Goal: Information Seeking & Learning: Learn about a topic

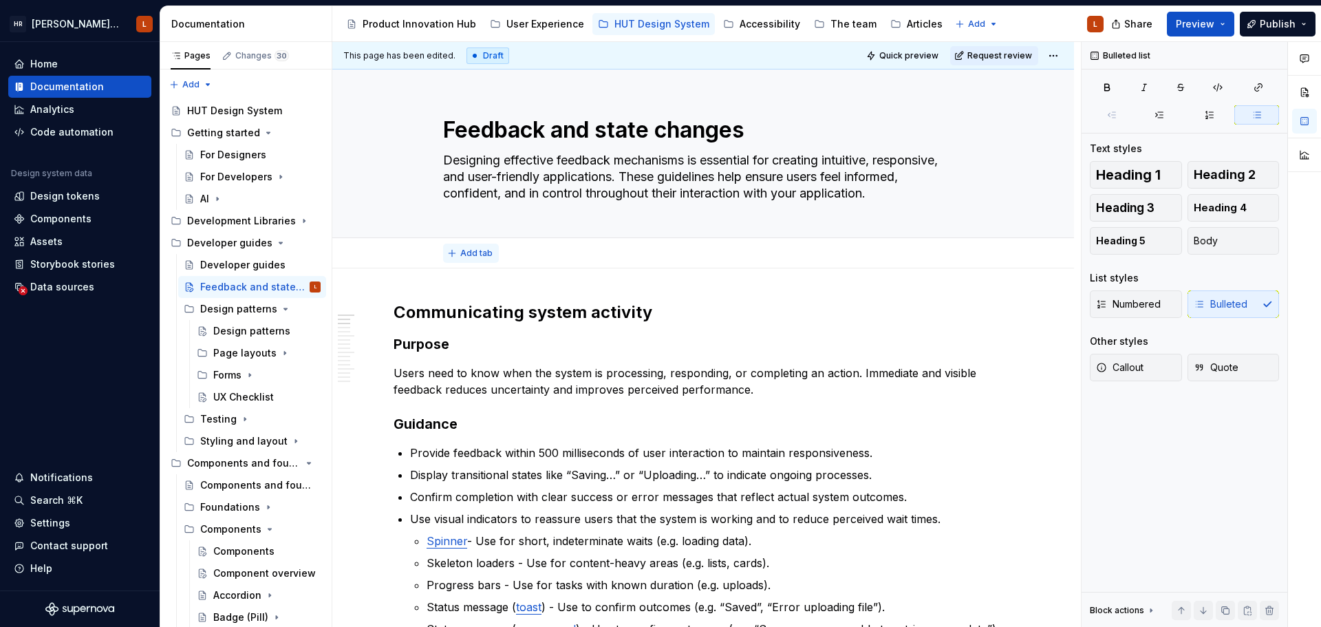
click at [461, 248] on span "Add tab" at bounding box center [476, 253] width 32 height 11
type textarea "*"
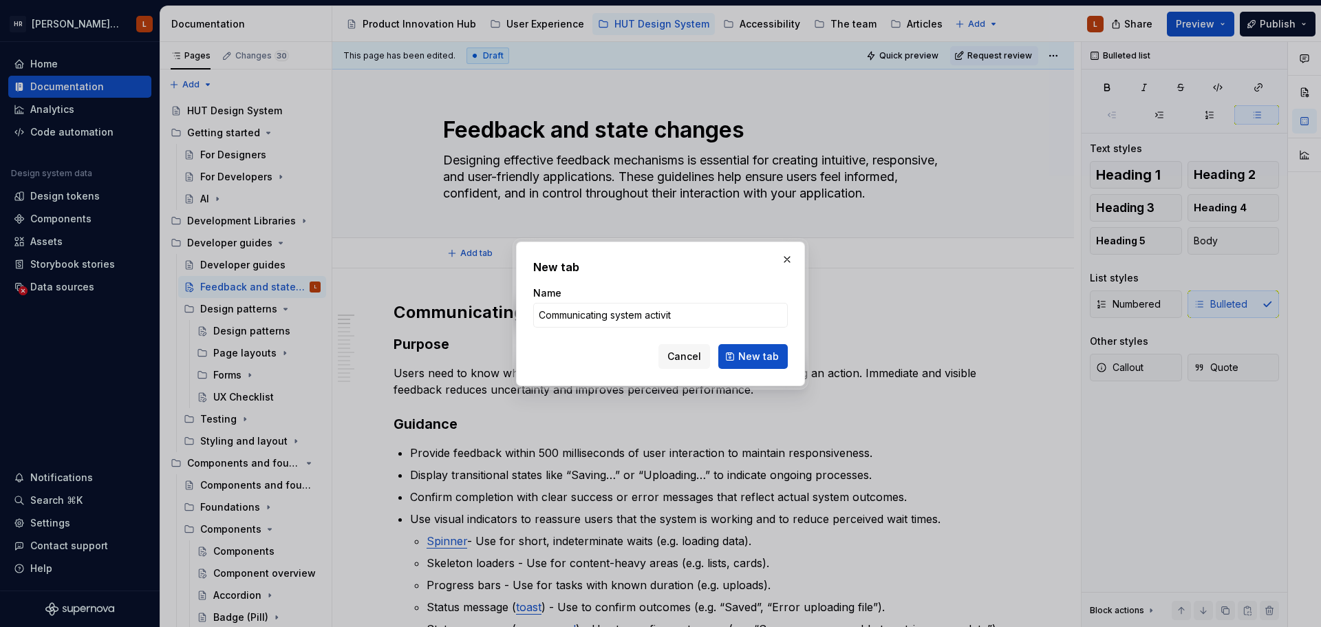
type input "Communicating system activity"
click button "New tab" at bounding box center [752, 356] width 69 height 25
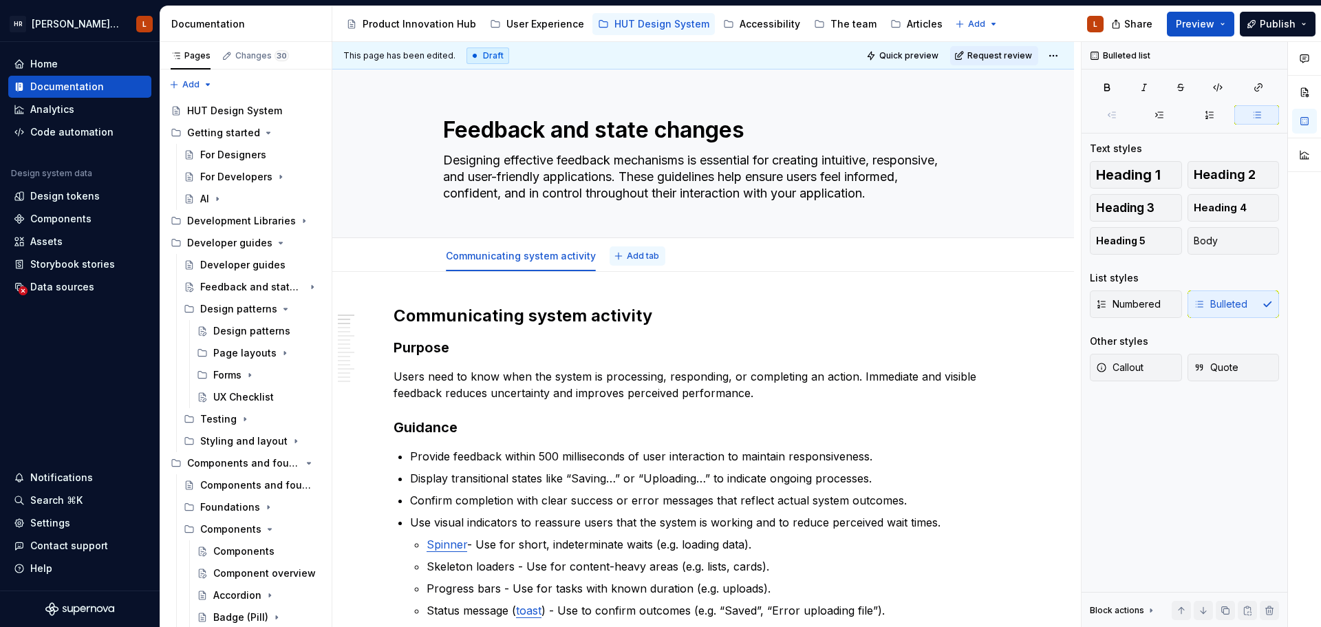
click at [627, 254] on span "Add tab" at bounding box center [643, 255] width 32 height 11
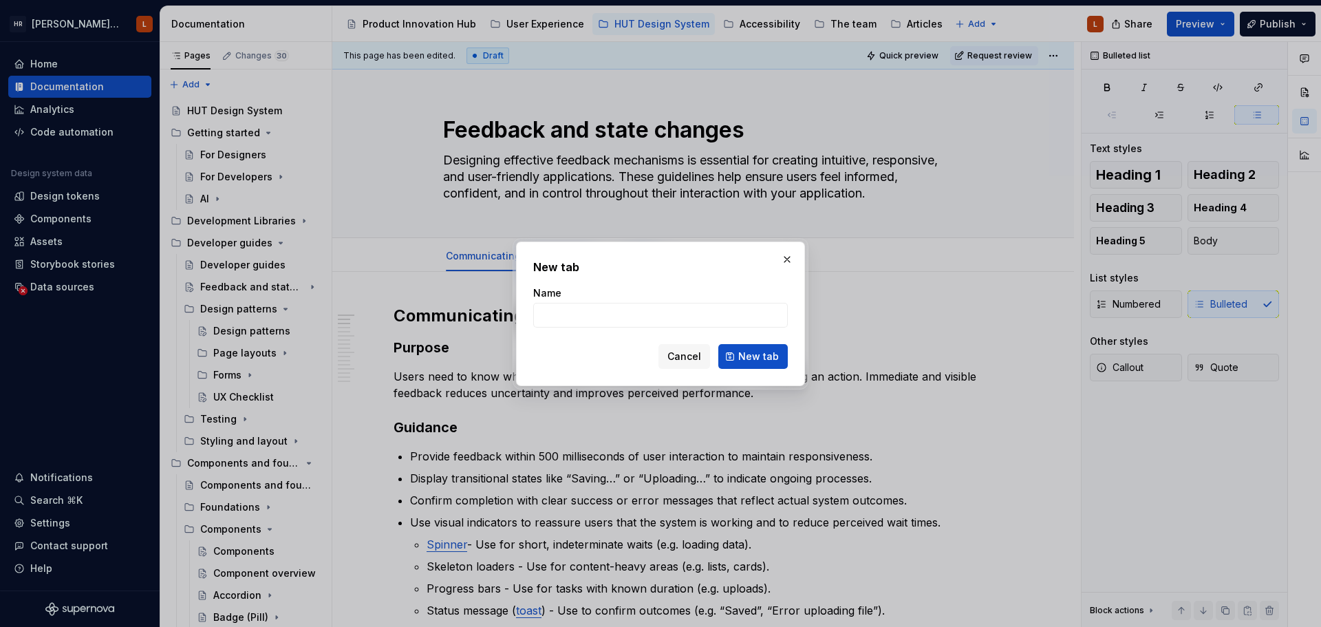
type textarea "*"
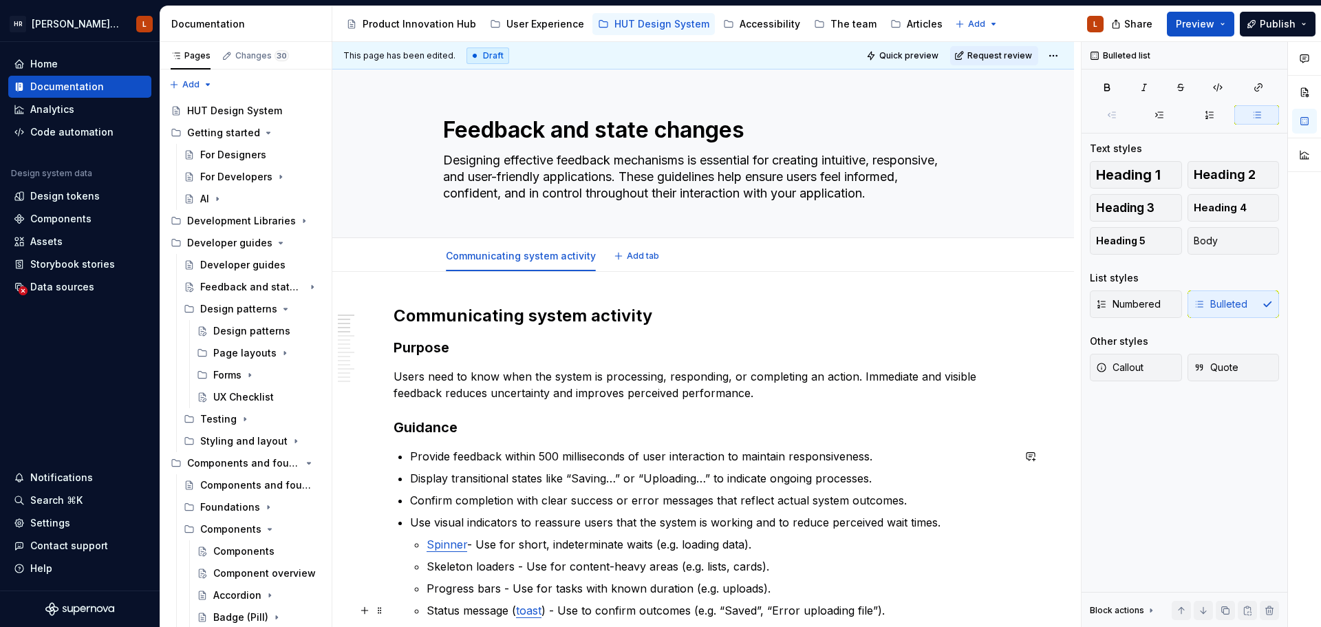
scroll to position [481, 0]
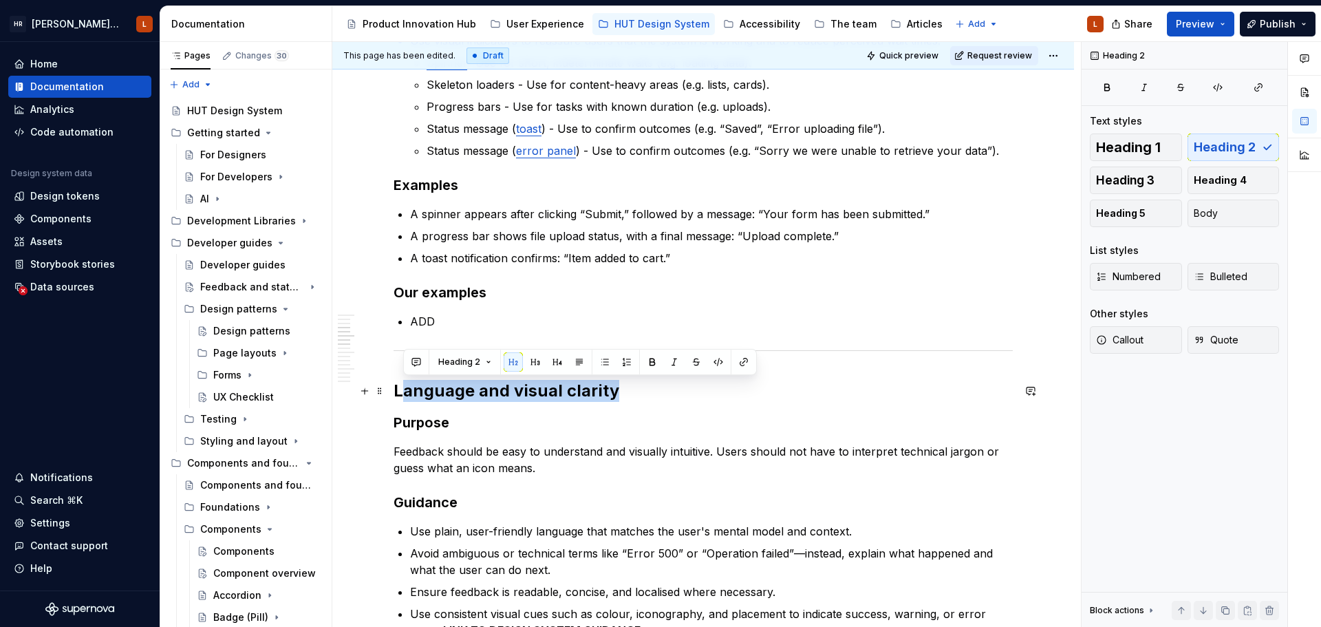
drag, startPoint x: 626, startPoint y: 389, endPoint x: 399, endPoint y: 383, distance: 227.0
click at [399, 383] on h2 "Language and visual clarity" at bounding box center [702, 391] width 619 height 22
click at [490, 415] on h3 "Purpose" at bounding box center [702, 422] width 619 height 19
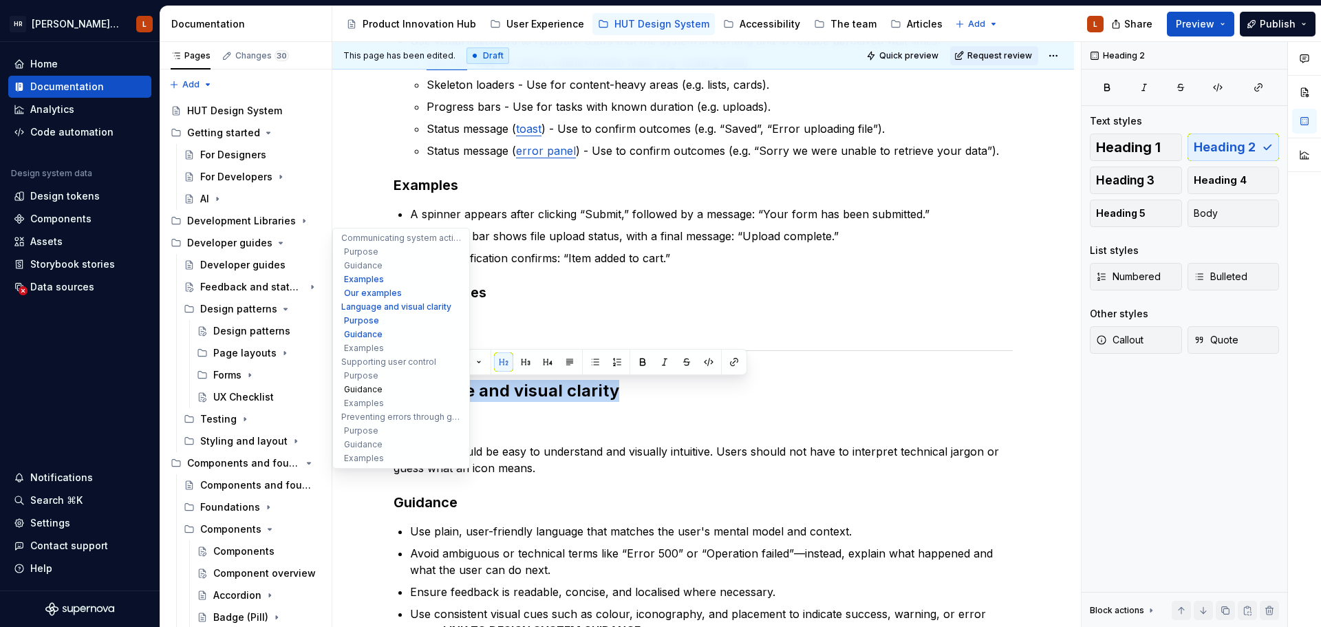
drag, startPoint x: 615, startPoint y: 387, endPoint x: 421, endPoint y: 393, distance: 194.1
click at [331, 375] on div "Pages Changes 30 Add Accessibility guide for tree Page tree. Navigate the tree …" at bounding box center [740, 337] width 1160 height 591
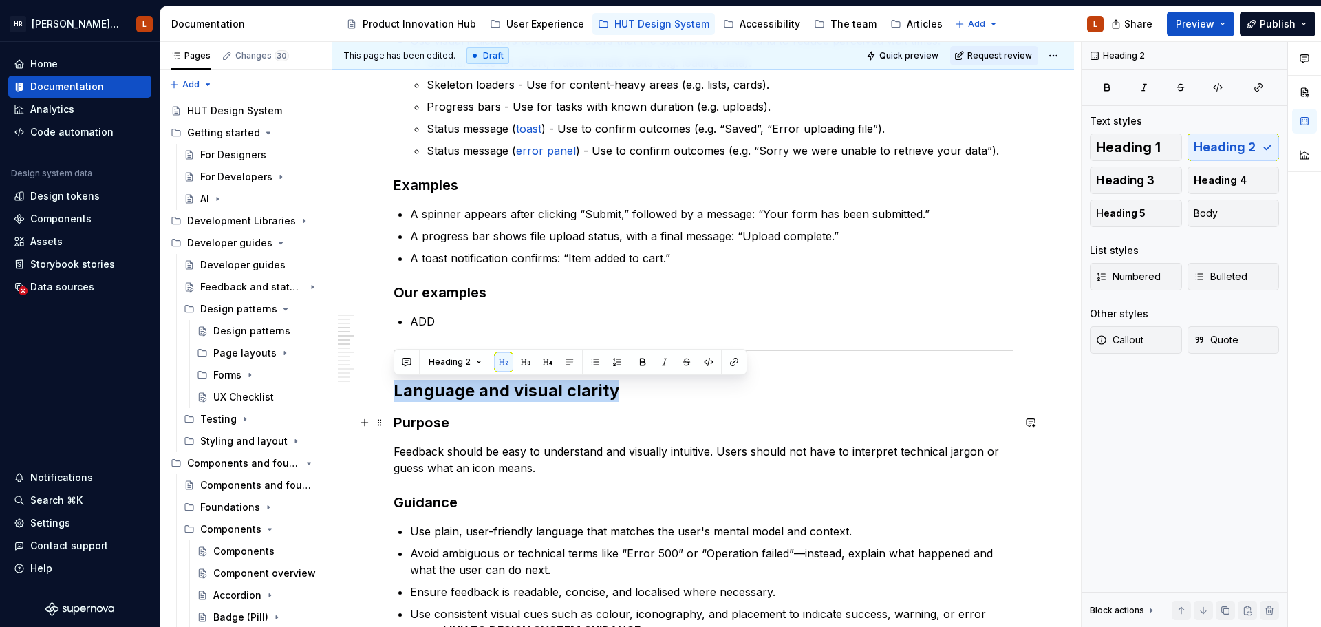
copy h2 "Language and visual clarity"
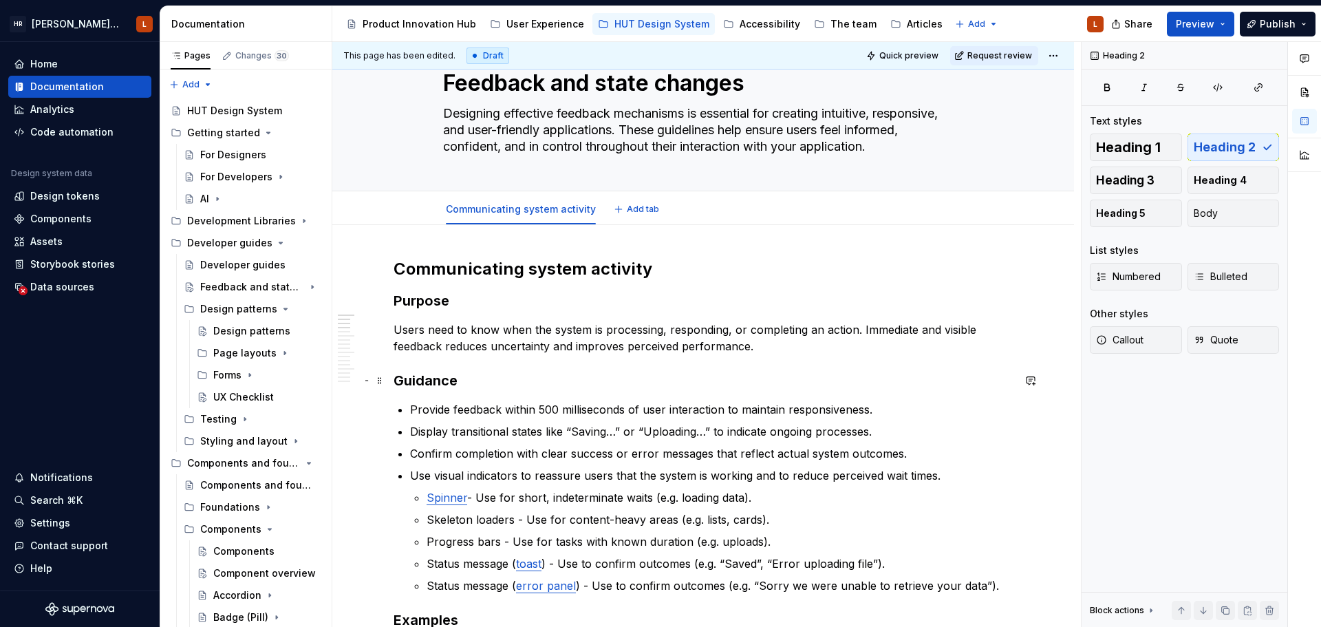
scroll to position [0, 0]
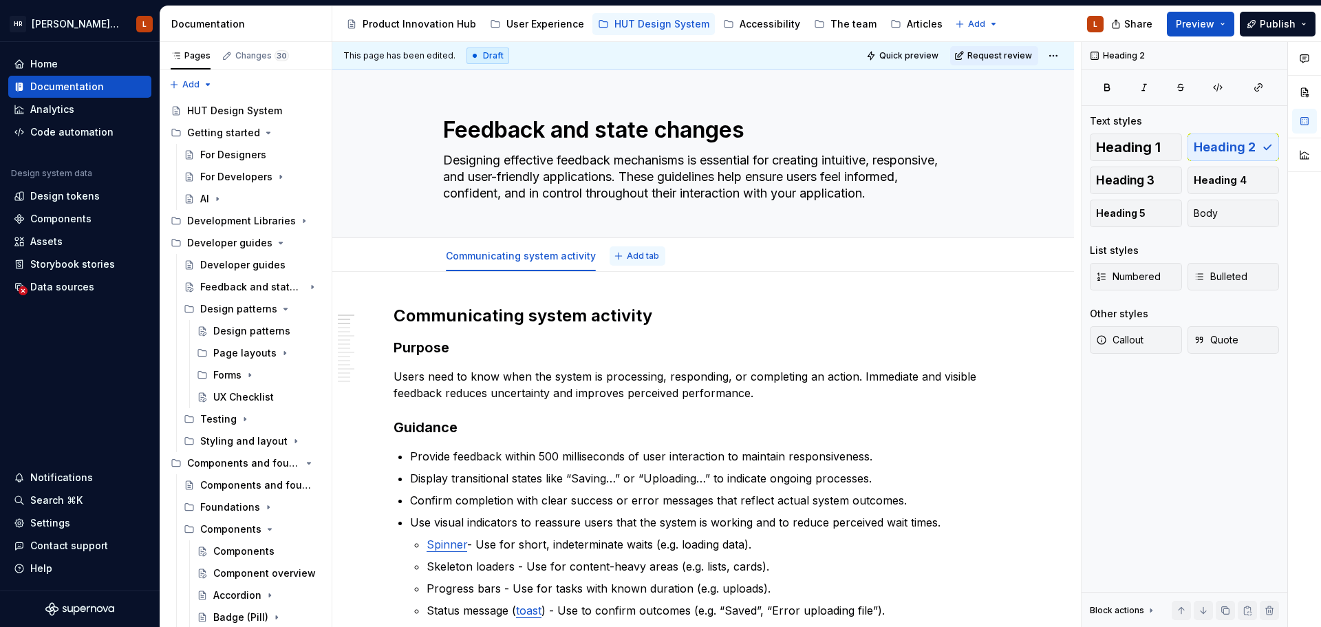
click at [619, 246] on button "Add tab" at bounding box center [637, 255] width 56 height 19
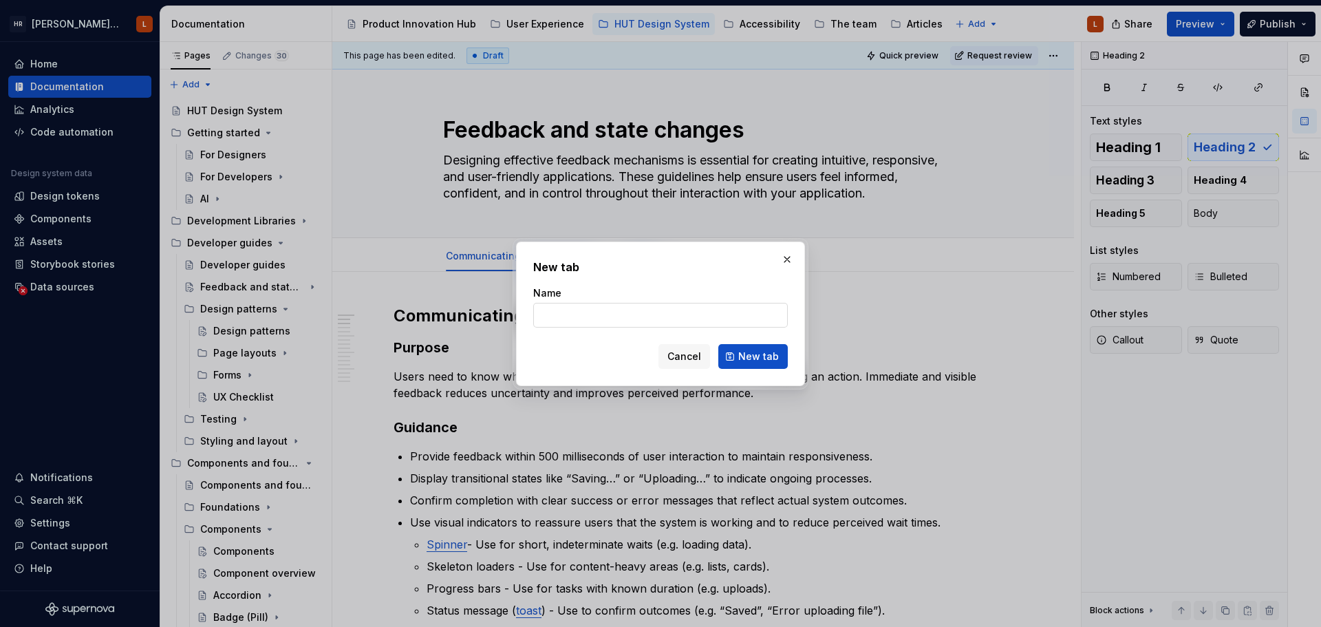
click at [622, 310] on input "Name" at bounding box center [660, 315] width 254 height 25
type input "Language and visual clarity"
type textarea "*"
type input "Language and visual clarity"
drag, startPoint x: 737, startPoint y: 347, endPoint x: 620, endPoint y: 523, distance: 211.0
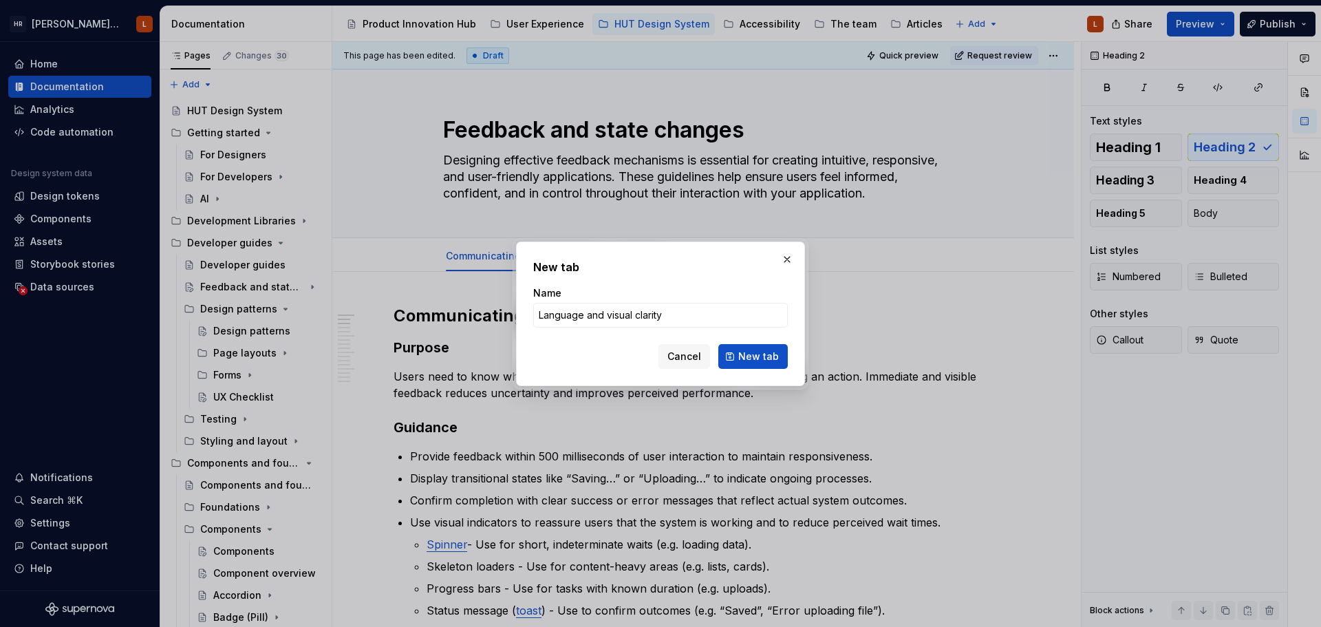
click at [737, 347] on button "New tab" at bounding box center [752, 356] width 69 height 25
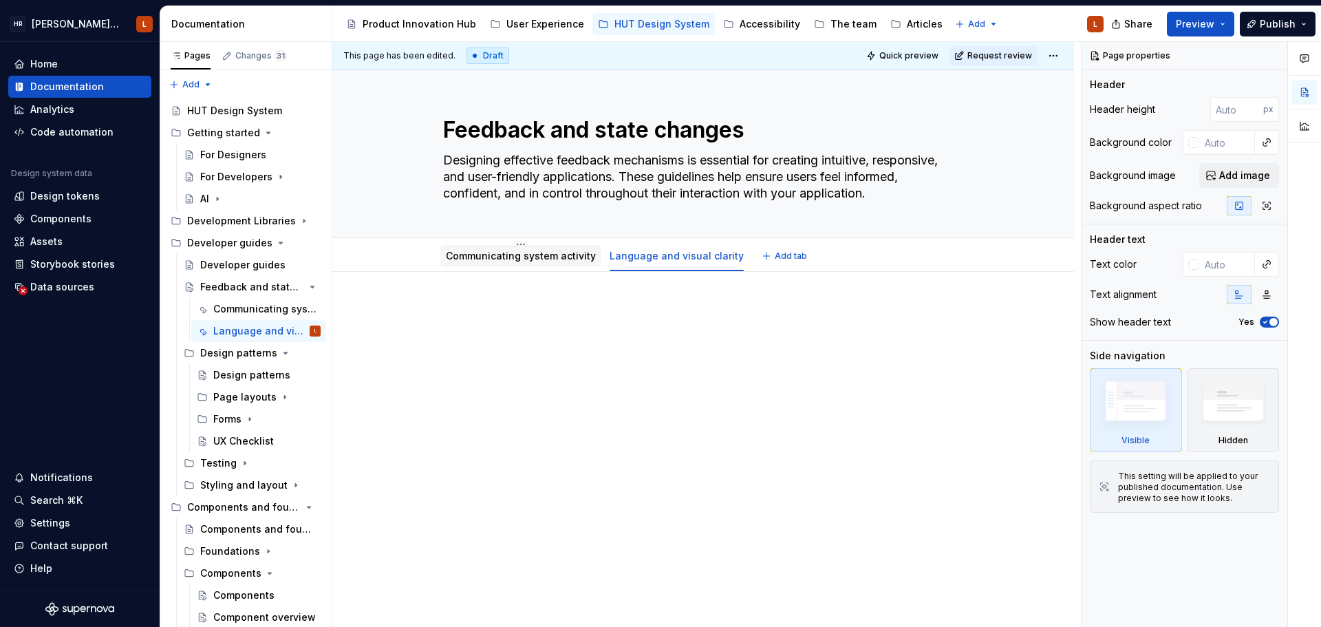
click at [550, 262] on div "Communicating system activity" at bounding box center [521, 256] width 150 height 14
click at [538, 265] on div "Communicating system activity" at bounding box center [520, 256] width 161 height 22
click at [526, 252] on link "Communicating system activity" at bounding box center [521, 256] width 150 height 12
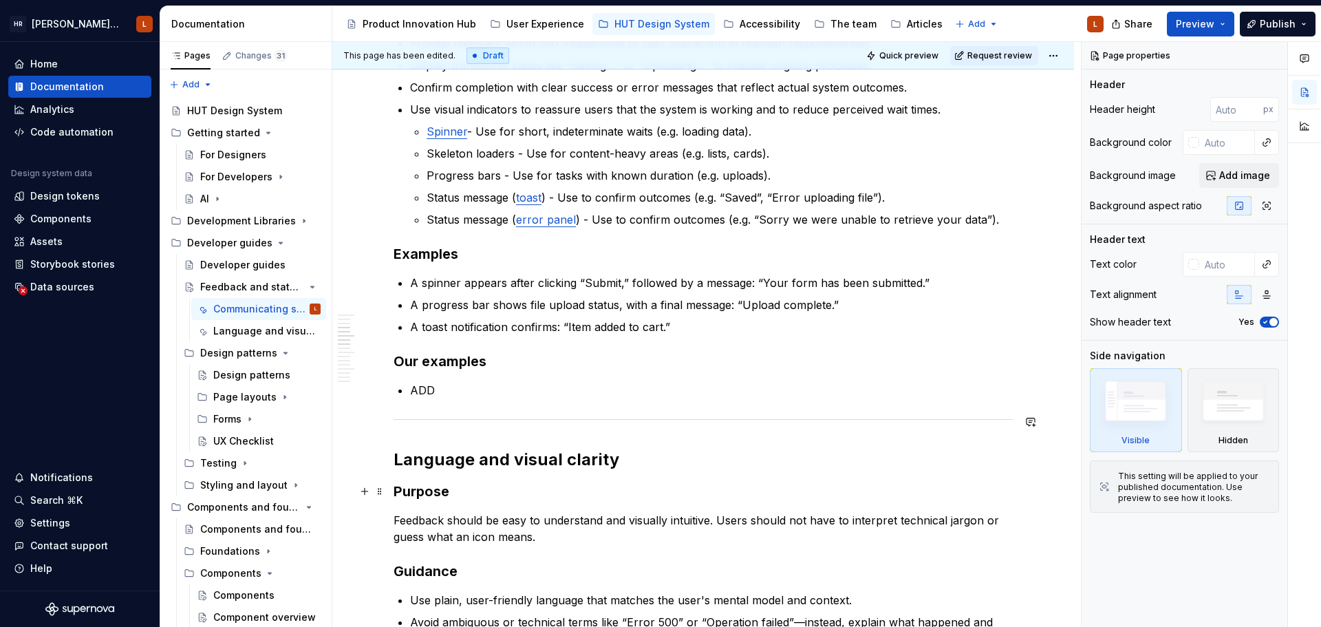
scroll to position [757, 0]
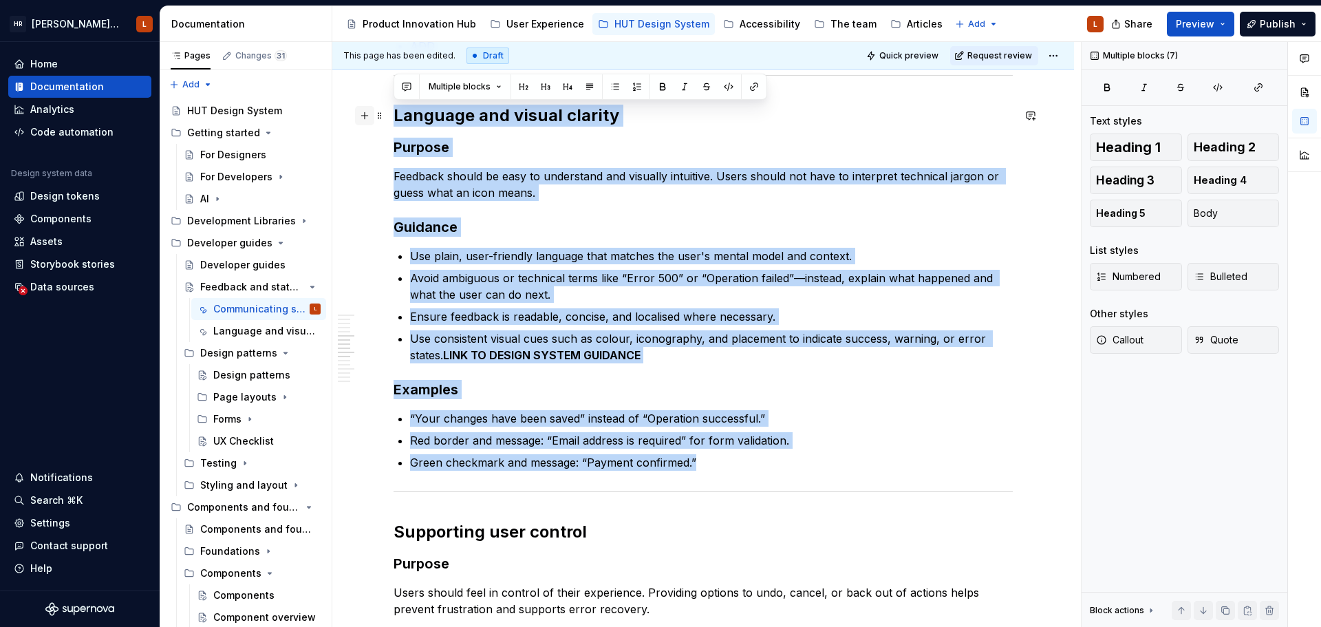
drag, startPoint x: 730, startPoint y: 470, endPoint x: 358, endPoint y: 116, distance: 513.3
click at [393, 116] on div "Communicating system activity Purpose Users need to know when the system is pro…" at bounding box center [702, 433] width 619 height 1771
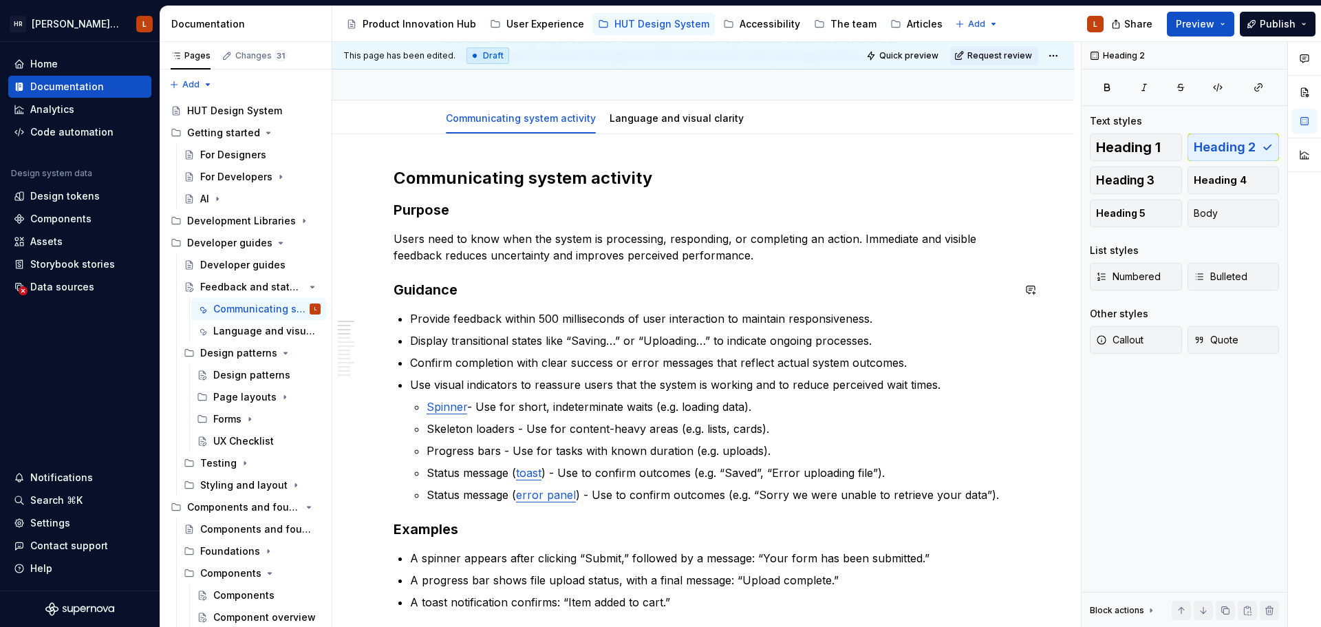
scroll to position [0, 0]
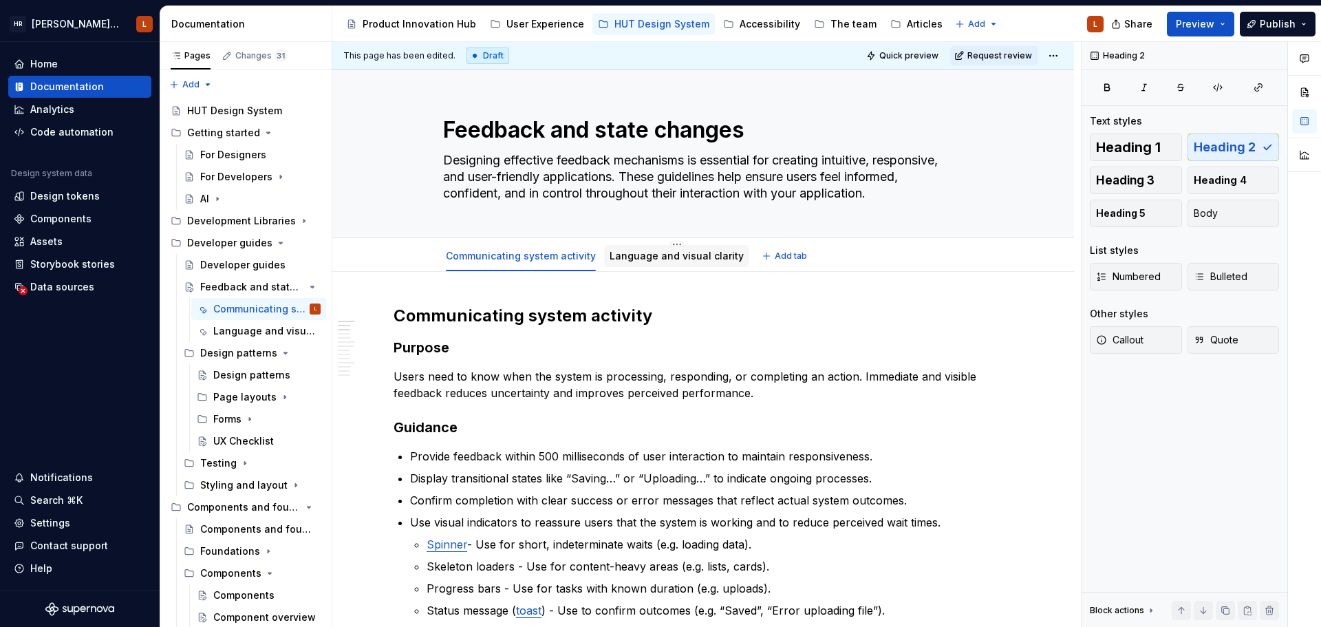
click at [651, 259] on link "Language and visual clarity" at bounding box center [676, 256] width 134 height 12
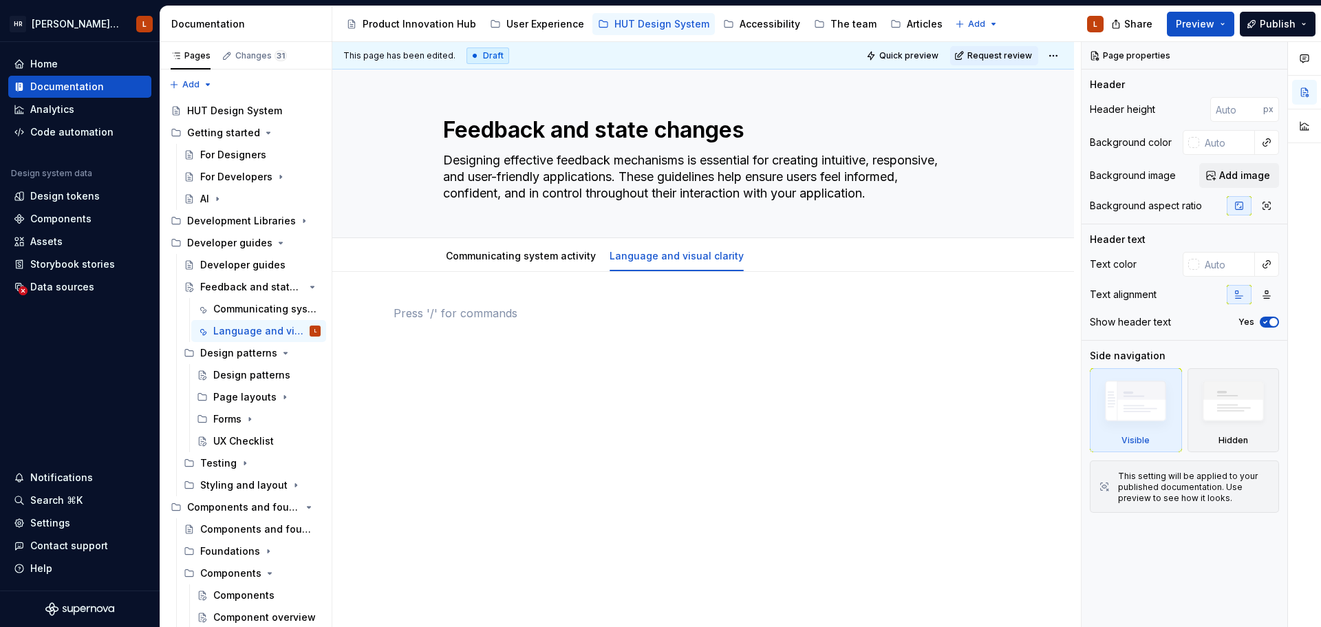
click at [576, 325] on div at bounding box center [702, 331] width 619 height 52
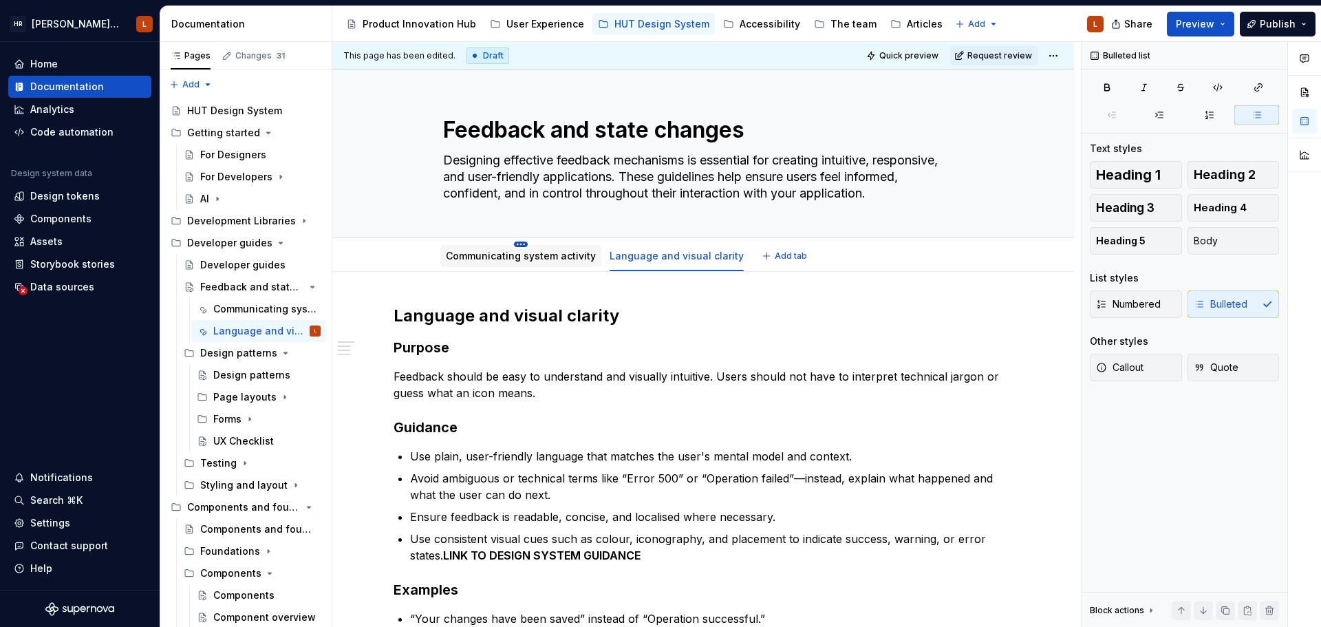
click at [520, 242] on html "HR Hymans UI Toolkit (HUT) L Home Documentation Analytics Code automation Desig…" at bounding box center [660, 313] width 1321 height 627
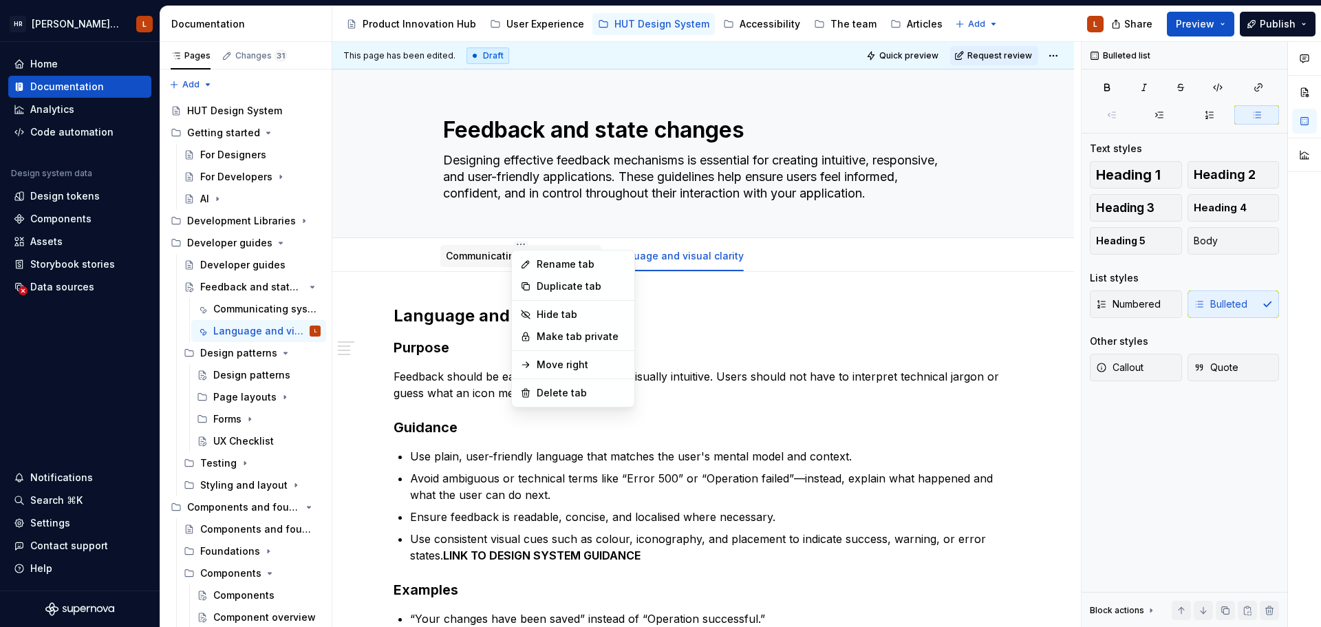
click at [485, 259] on html "HR Hymans UI Toolkit (HUT) L Home Documentation Analytics Code automation Desig…" at bounding box center [660, 313] width 1321 height 627
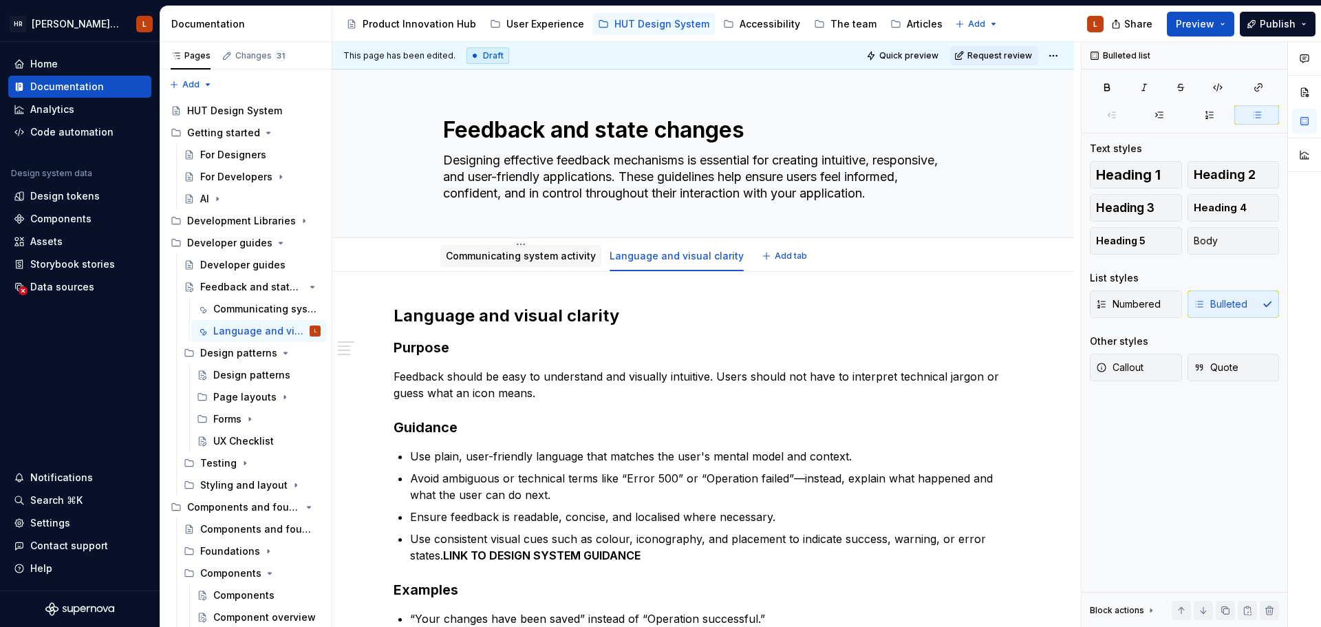
click at [481, 251] on link "Communicating system activity" at bounding box center [521, 256] width 150 height 12
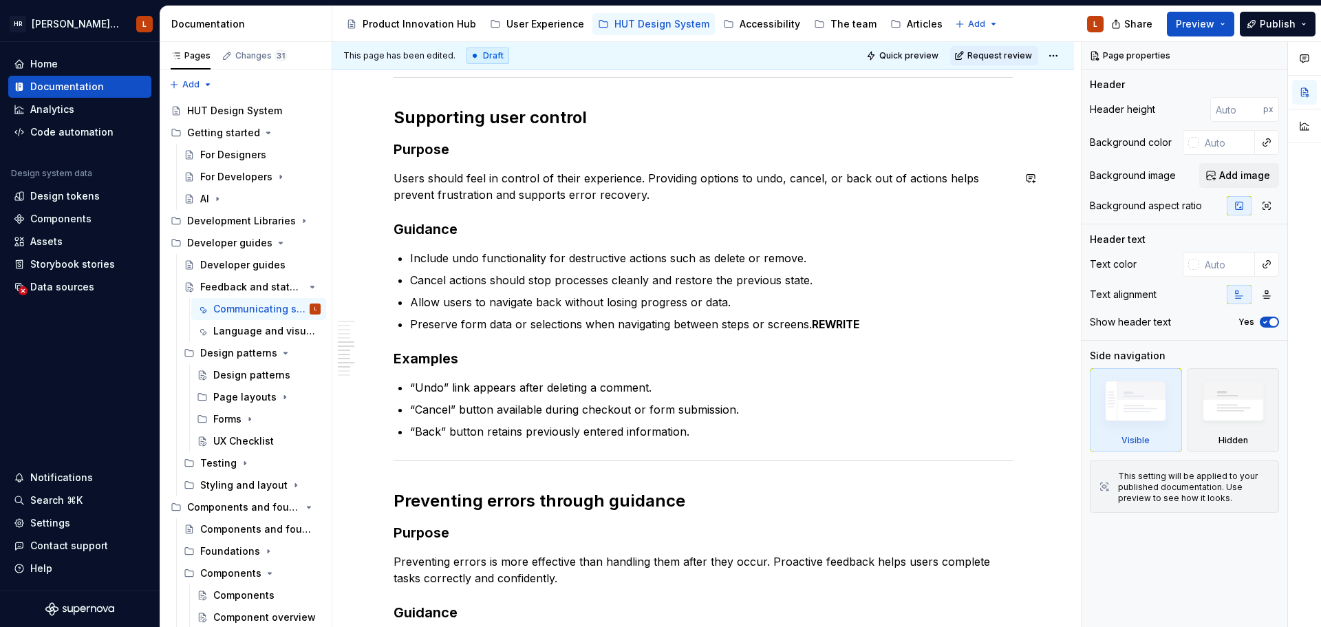
scroll to position [825, 0]
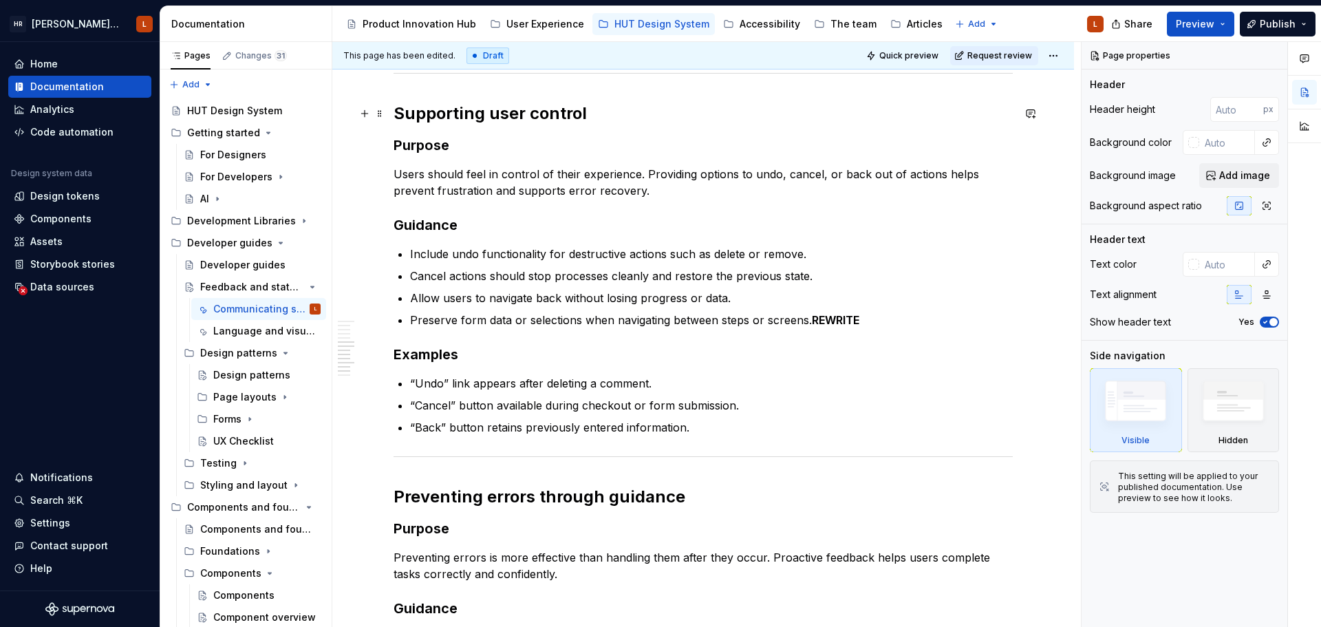
click at [467, 113] on h2 "Supporting user control" at bounding box center [702, 113] width 619 height 22
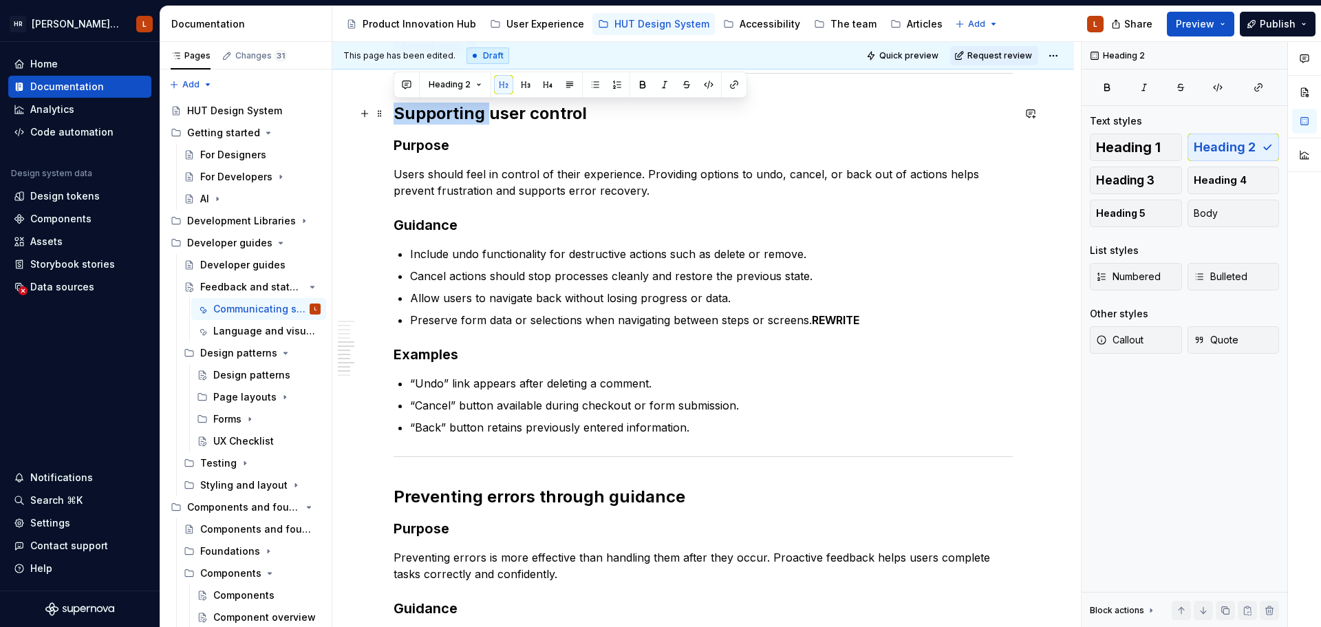
click at [467, 113] on h2 "Supporting user control" at bounding box center [702, 113] width 619 height 22
copy h2 "Supporting user control"
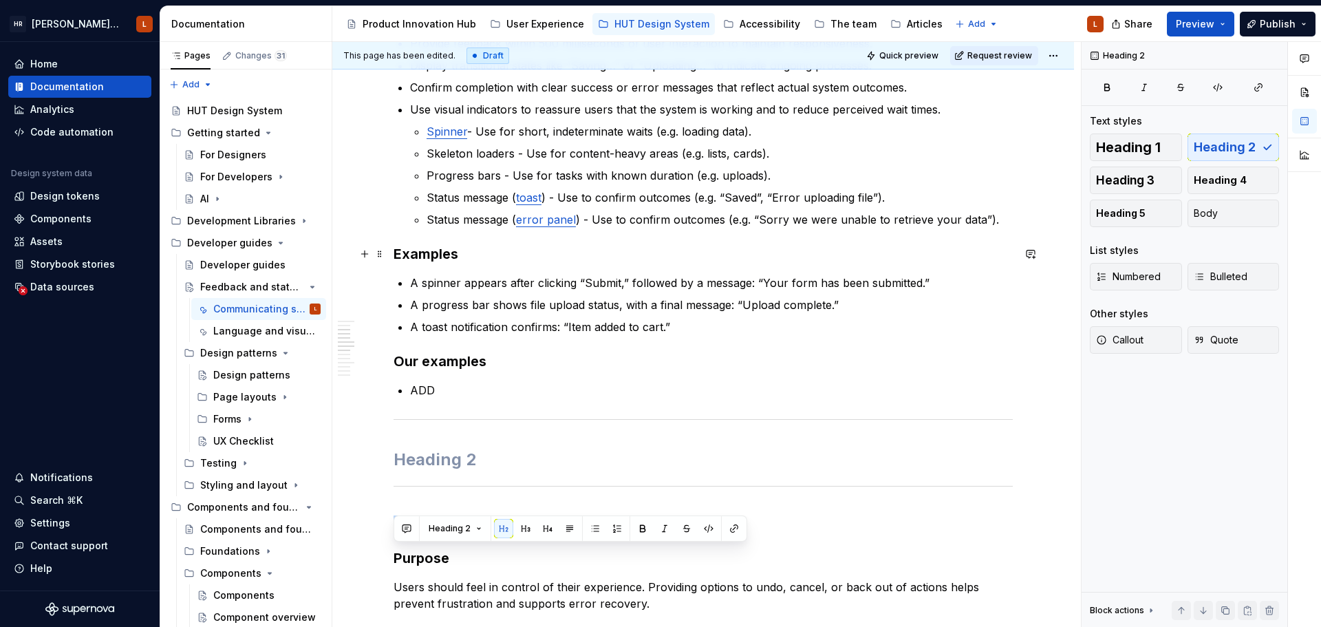
scroll to position [0, 0]
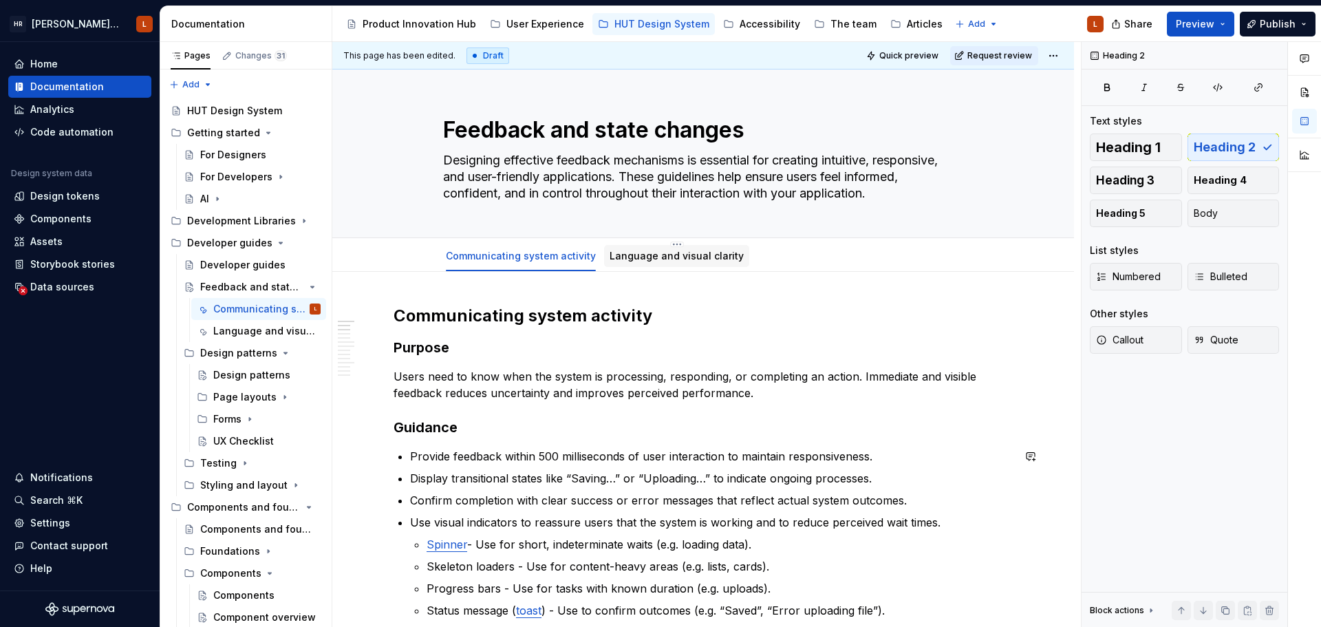
type textarea "*"
click at [774, 257] on span "Add tab" at bounding box center [790, 255] width 32 height 11
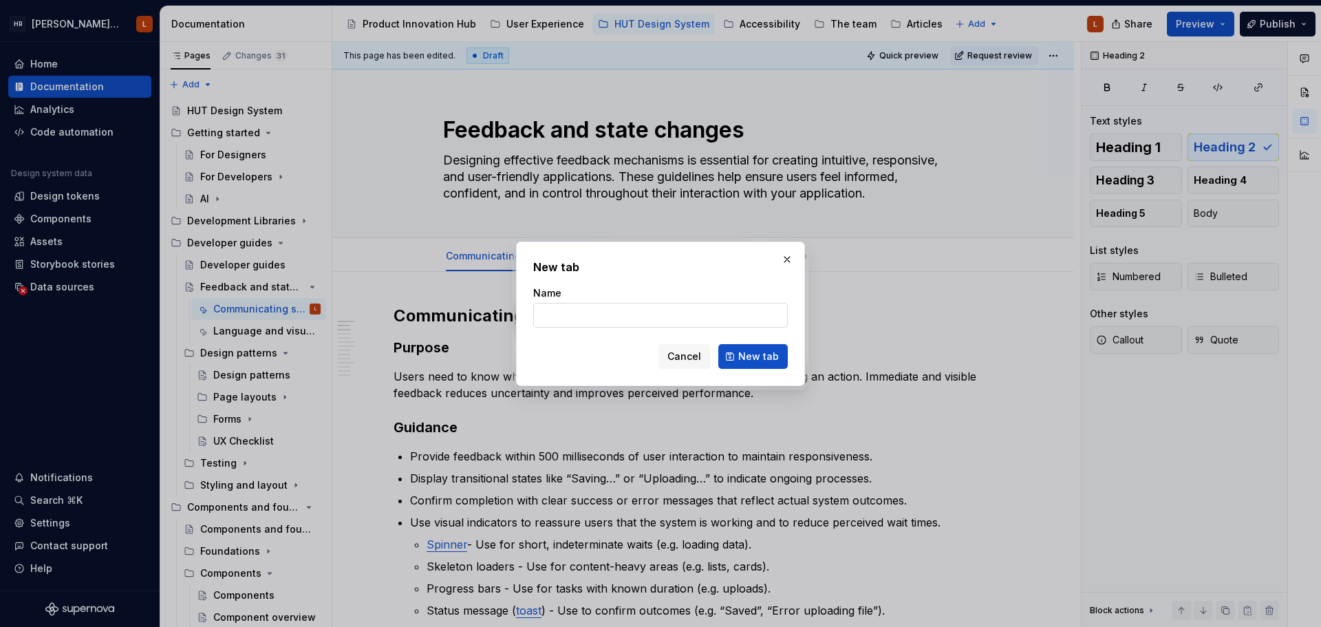
click at [629, 321] on input "Name" at bounding box center [660, 315] width 254 height 25
type input "Supporting user control"
type textarea "*"
type input "Supporting user control"
click at [764, 356] on span "New tab" at bounding box center [758, 356] width 41 height 14
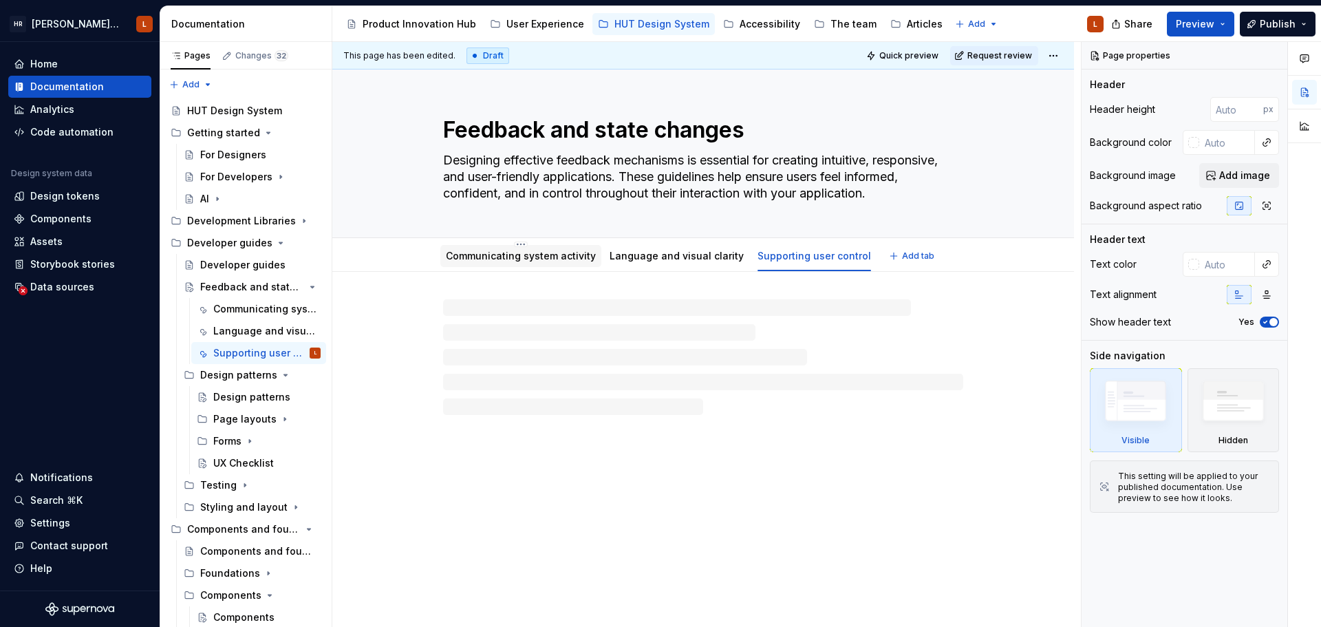
click at [541, 258] on link "Communicating system activity" at bounding box center [521, 256] width 150 height 12
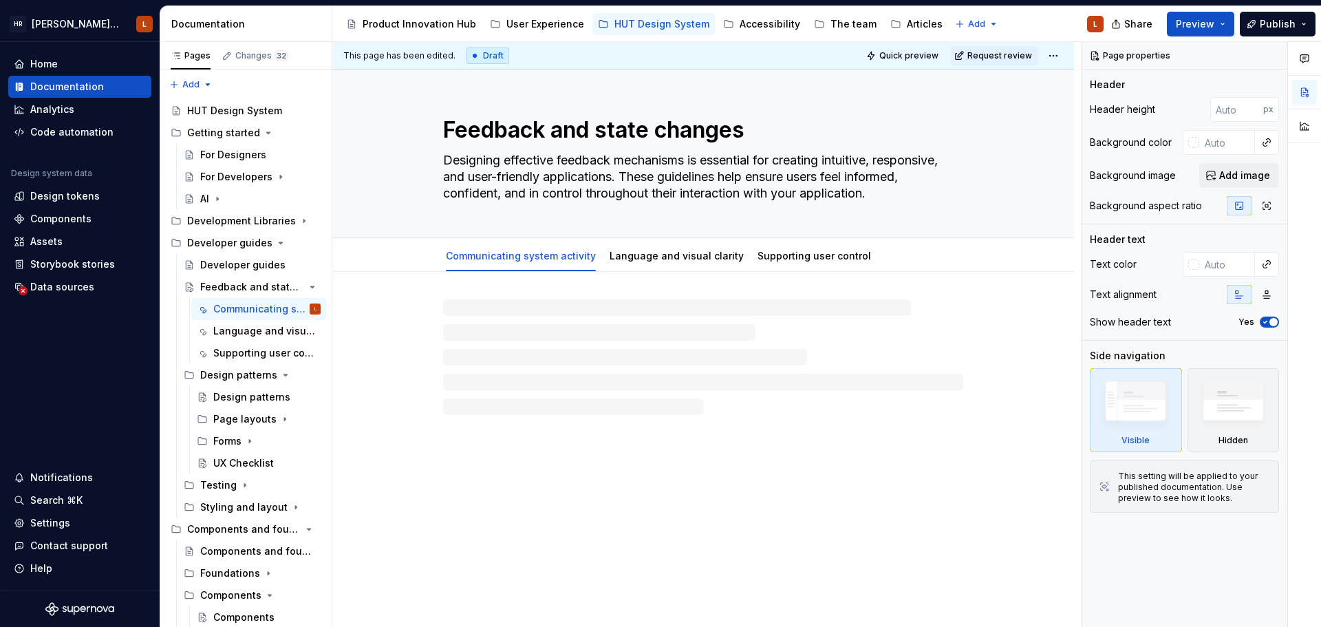
type textarea "*"
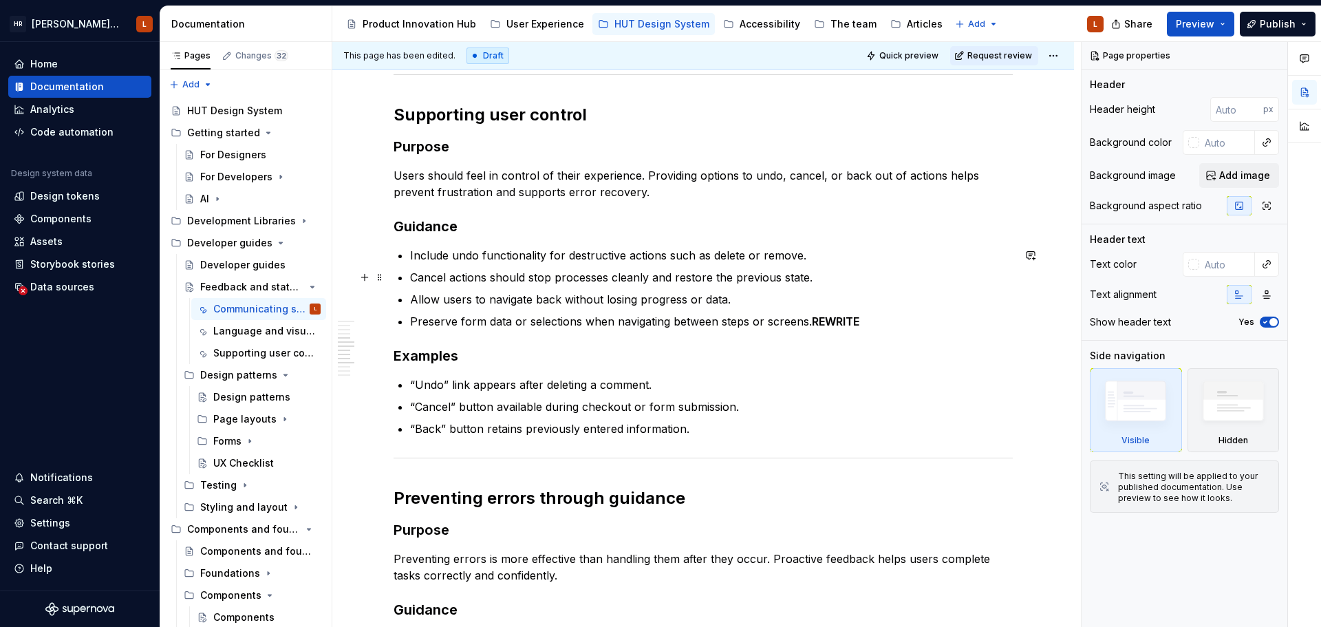
scroll to position [825, 0]
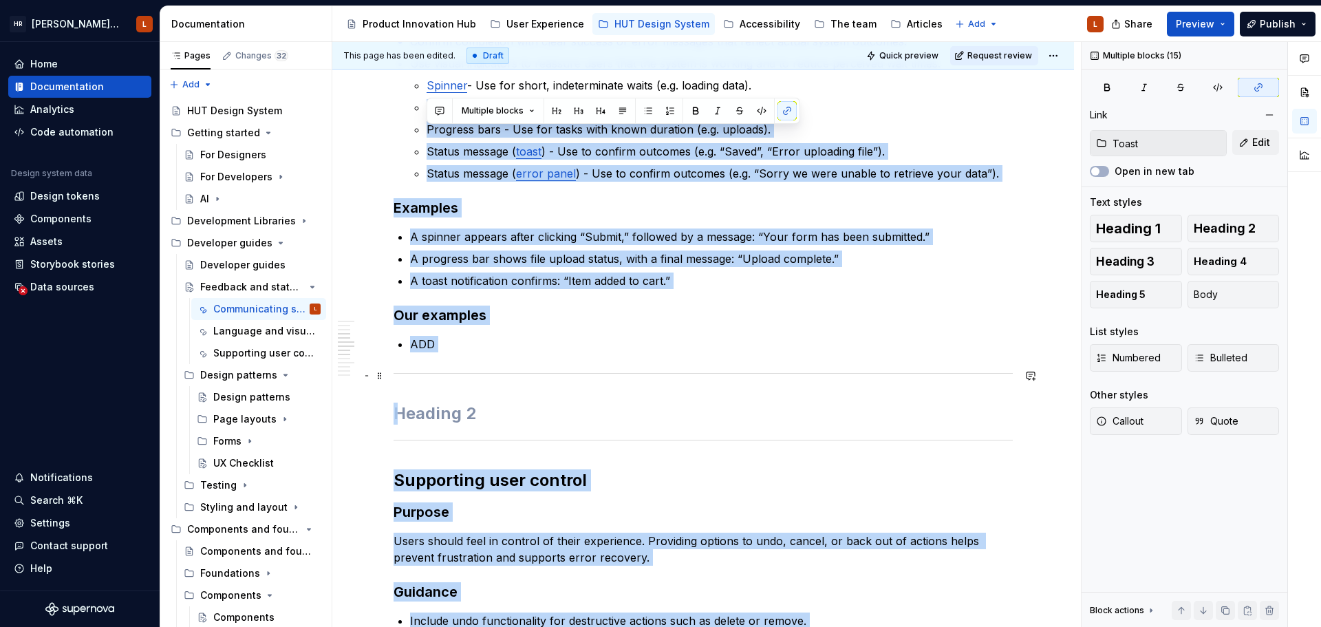
type input "Spinner"
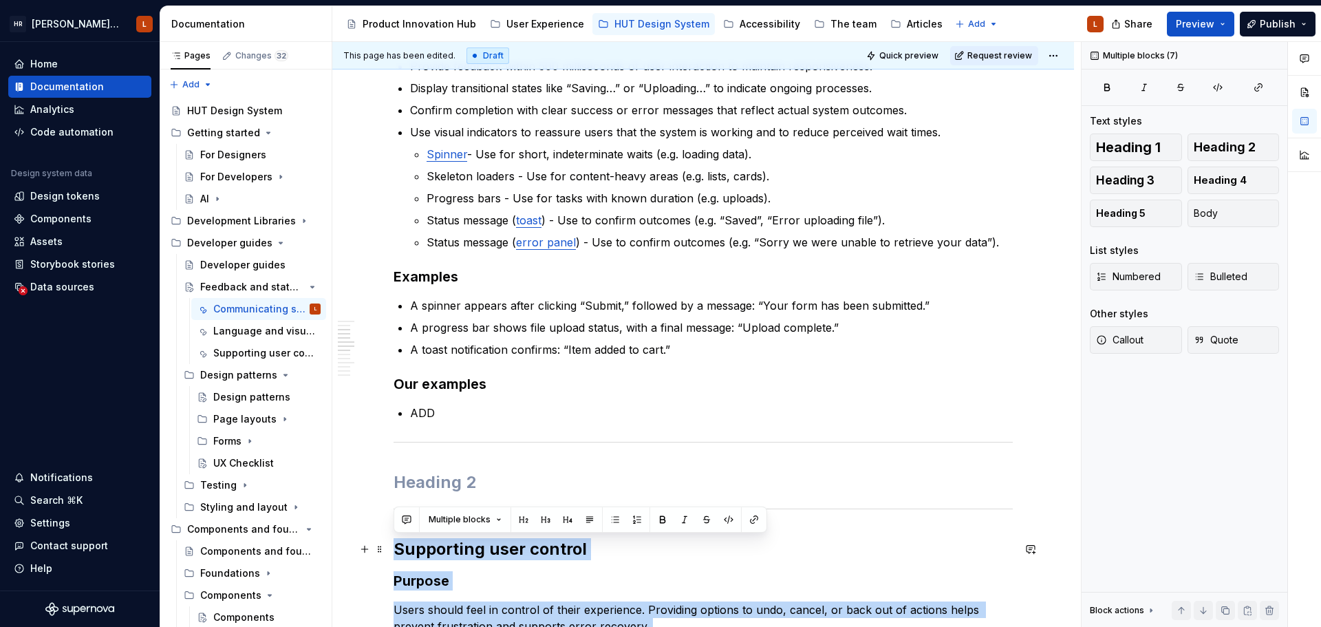
drag, startPoint x: 700, startPoint y: 431, endPoint x: 394, endPoint y: 559, distance: 331.1
click at [394, 559] on div "Communicating system activity Purpose Users need to know when the system is pro…" at bounding box center [702, 617] width 619 height 1405
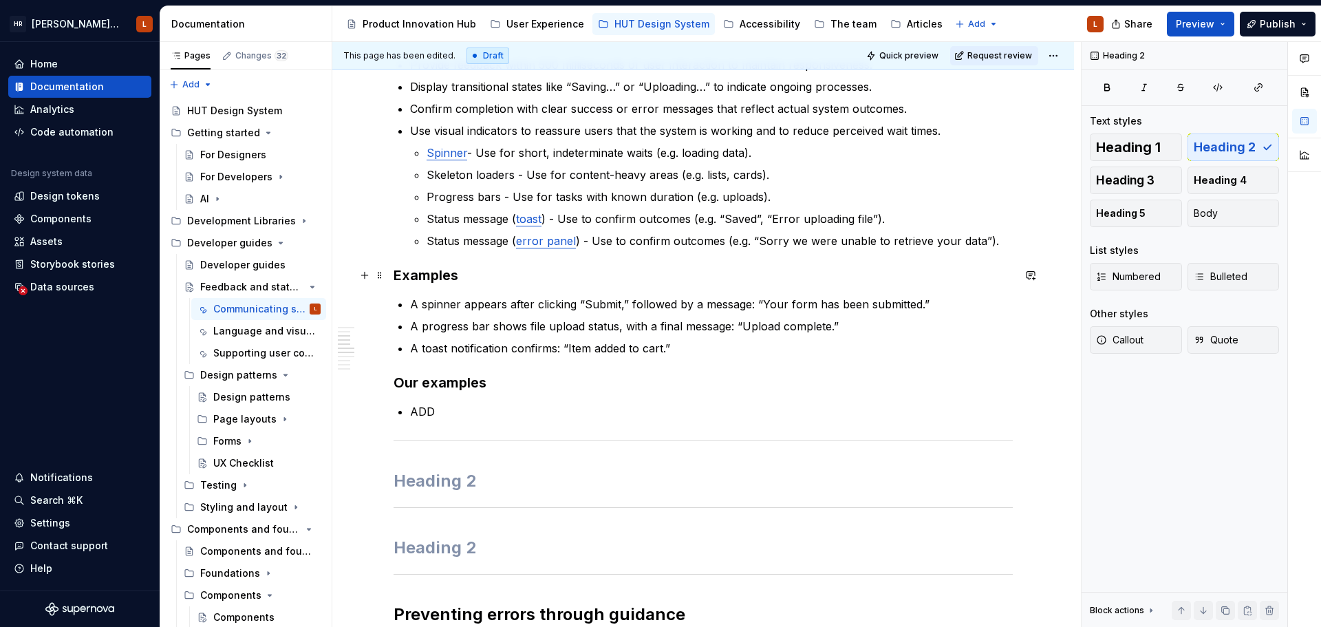
scroll to position [0, 0]
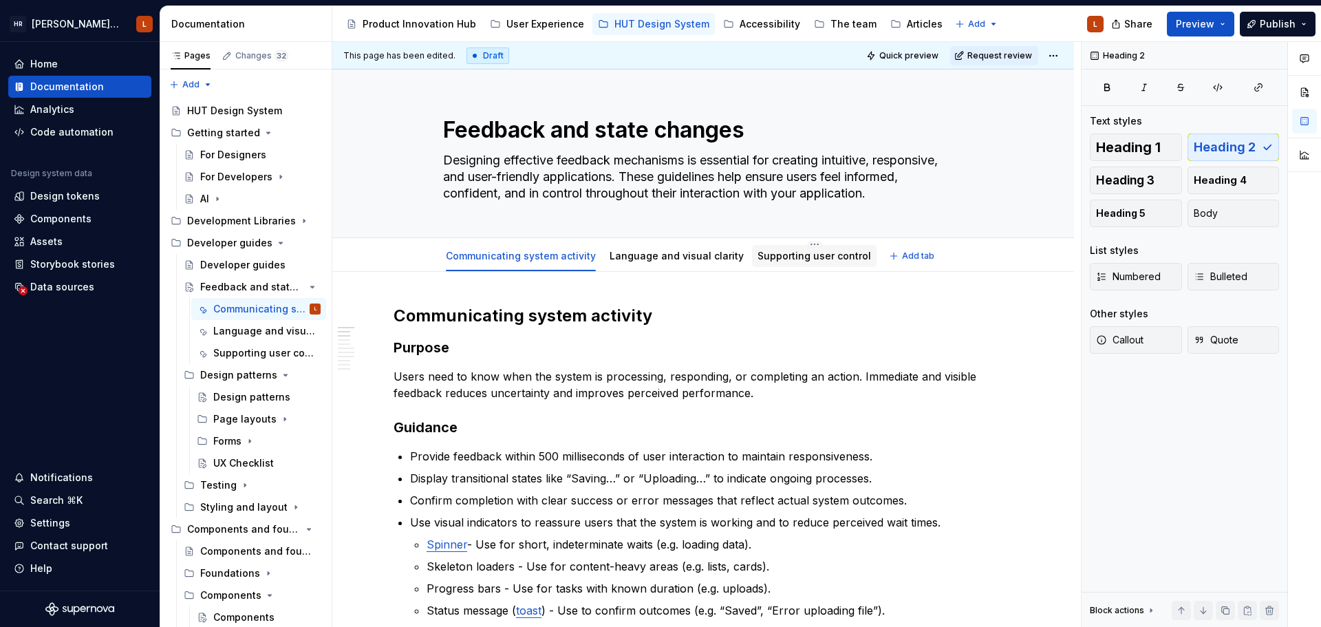
click at [762, 254] on link "Supporting user control" at bounding box center [813, 256] width 113 height 12
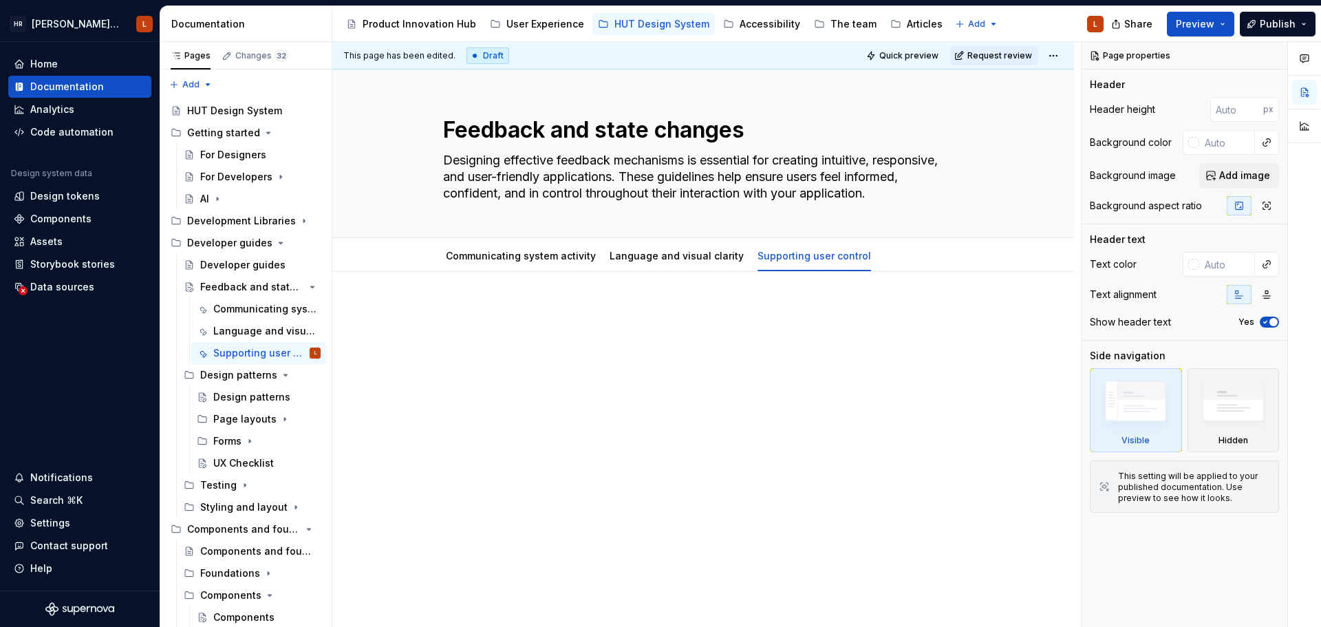
click at [603, 320] on p at bounding box center [702, 313] width 619 height 17
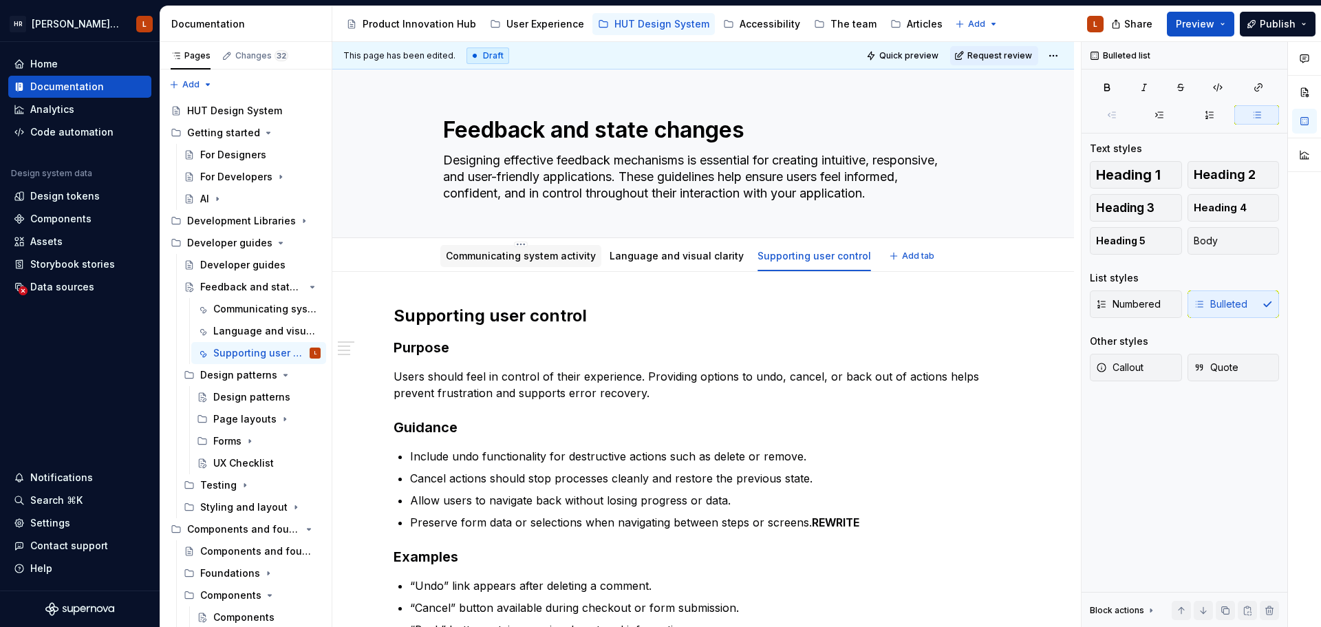
click at [529, 265] on div "Communicating system activity" at bounding box center [520, 256] width 161 height 22
click at [499, 257] on link "Communicating system activity" at bounding box center [521, 256] width 150 height 12
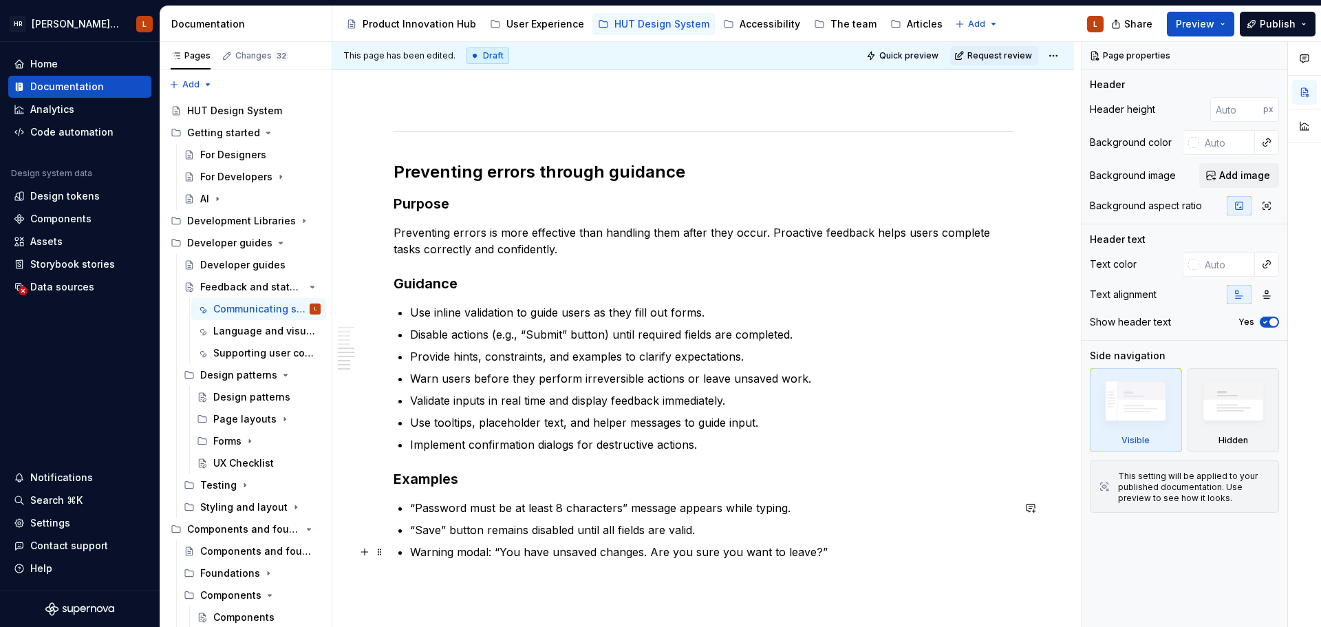
scroll to position [825, 0]
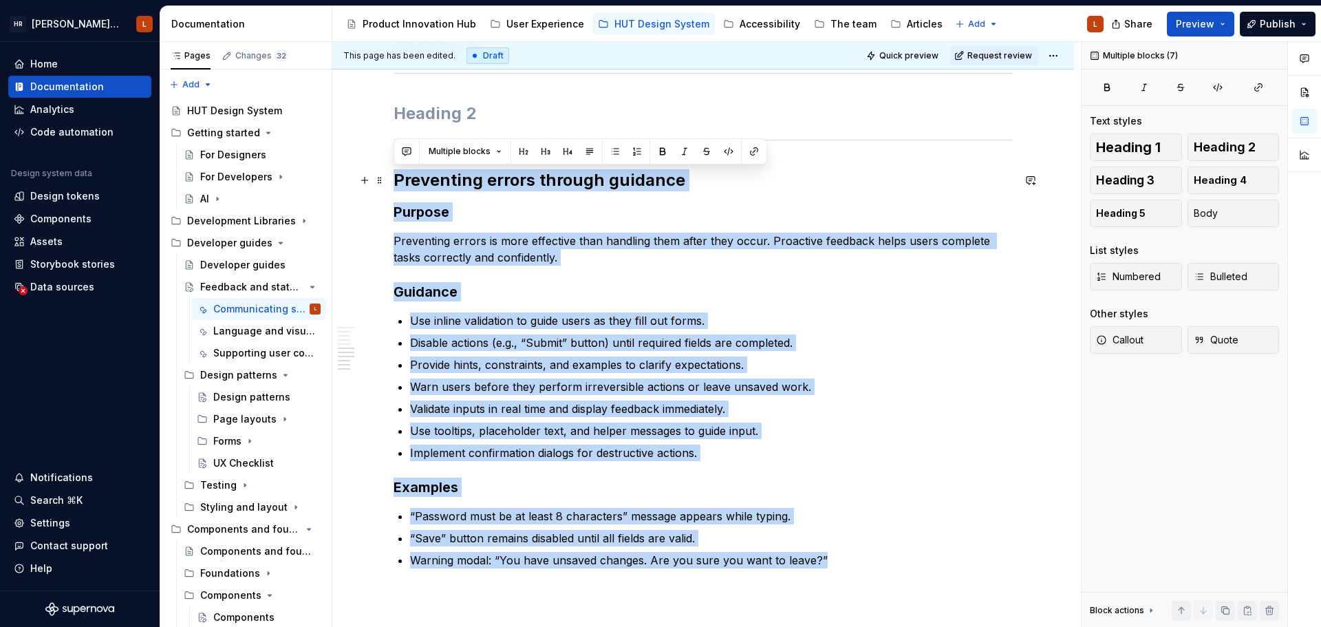
drag, startPoint x: 781, startPoint y: 552, endPoint x: 388, endPoint y: 189, distance: 535.0
click at [388, 189] on div "Communicating system activity Purpose Users need to know when the system is pro…" at bounding box center [702, 109] width 741 height 1326
copy div "Preventing errors through guidance Purpose Preventing errors is more effective …"
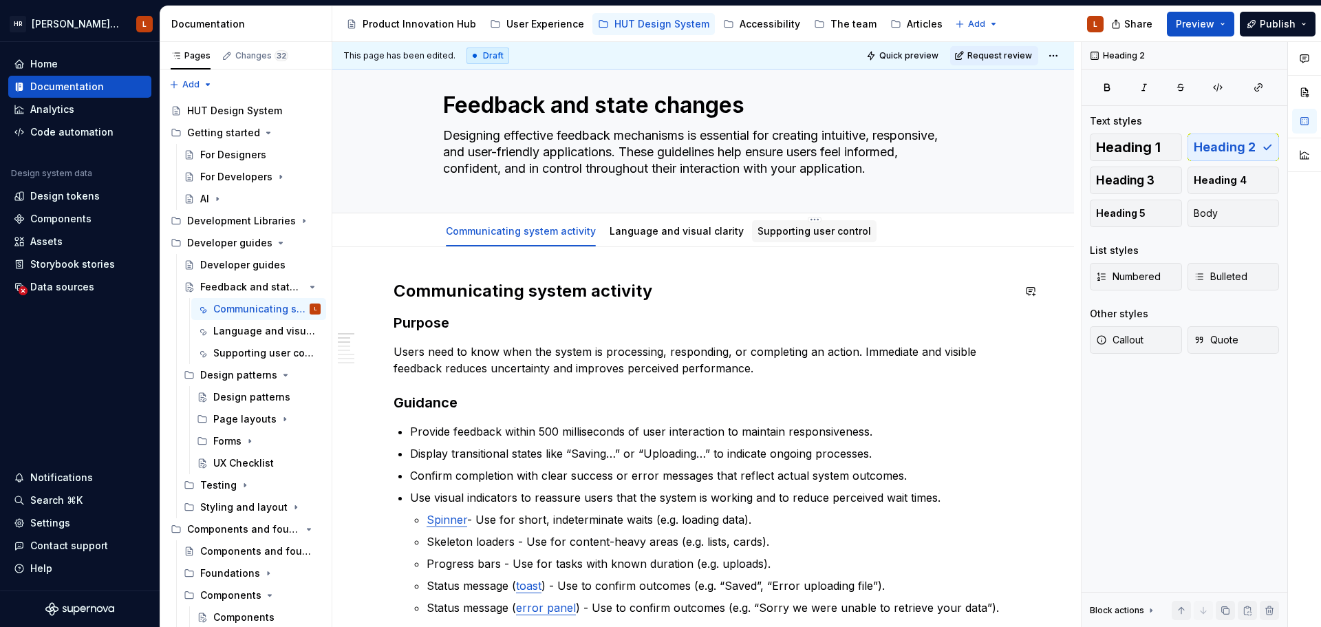
scroll to position [0, 0]
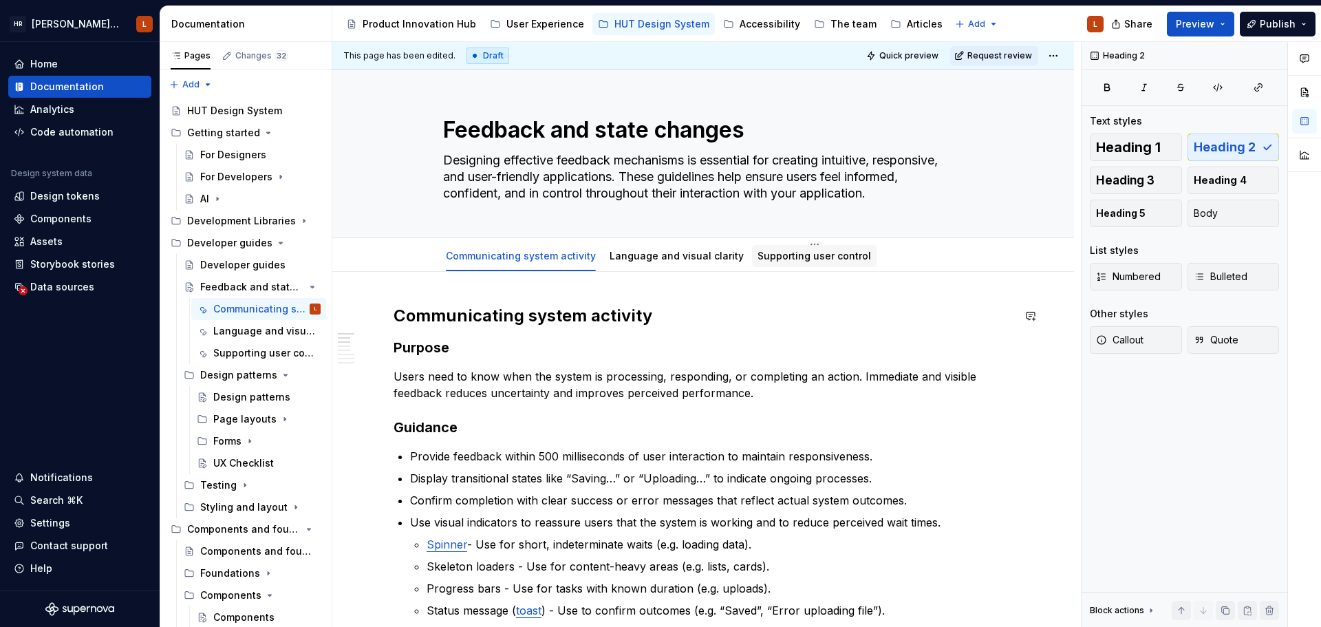
type textarea "*"
click at [885, 257] on button "Add tab" at bounding box center [913, 255] width 56 height 19
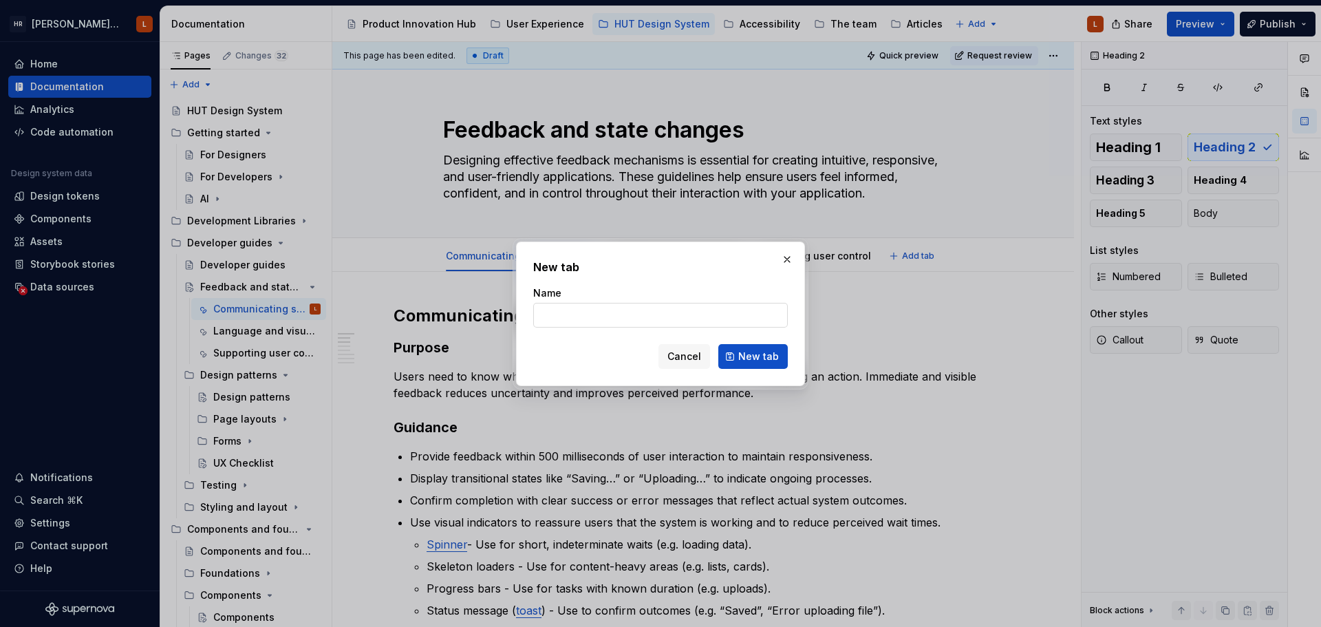
click at [614, 319] on input "Name" at bounding box center [660, 315] width 254 height 25
type input "f"
drag, startPoint x: 748, startPoint y: 354, endPoint x: 758, endPoint y: 337, distance: 19.1
click at [748, 354] on span "New tab" at bounding box center [758, 356] width 41 height 14
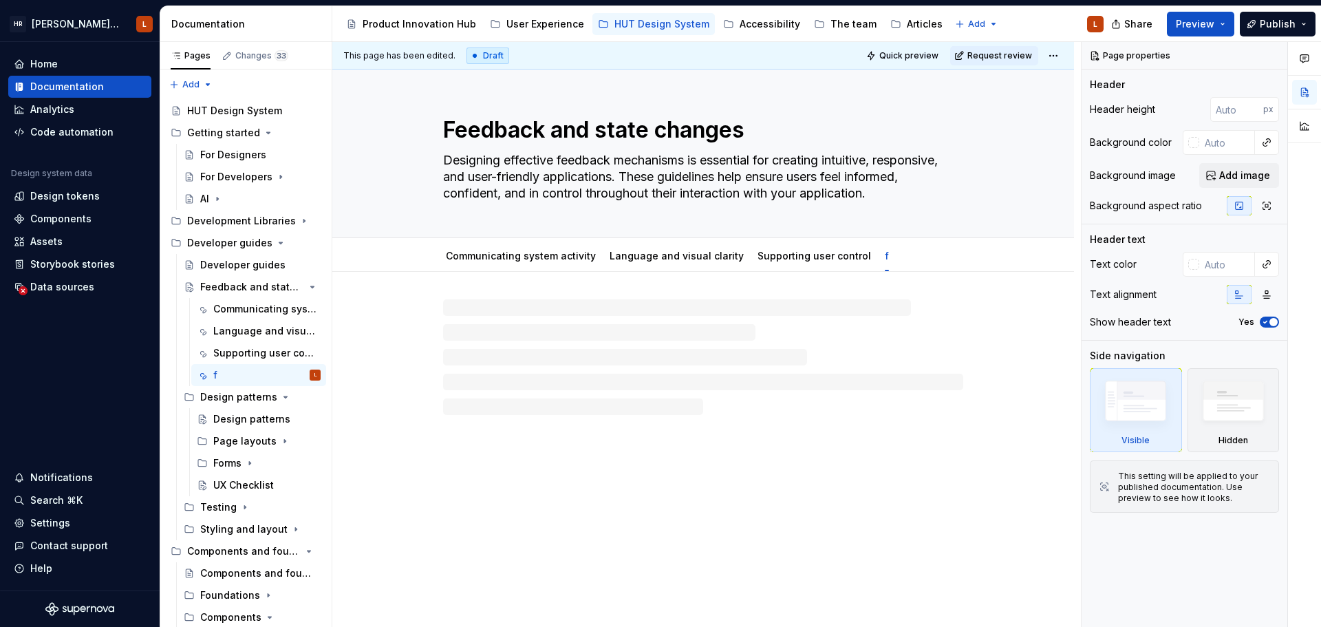
click at [568, 310] on div at bounding box center [703, 357] width 520 height 116
click at [477, 301] on div at bounding box center [703, 357] width 520 height 116
click at [589, 362] on div at bounding box center [702, 339] width 619 height 69
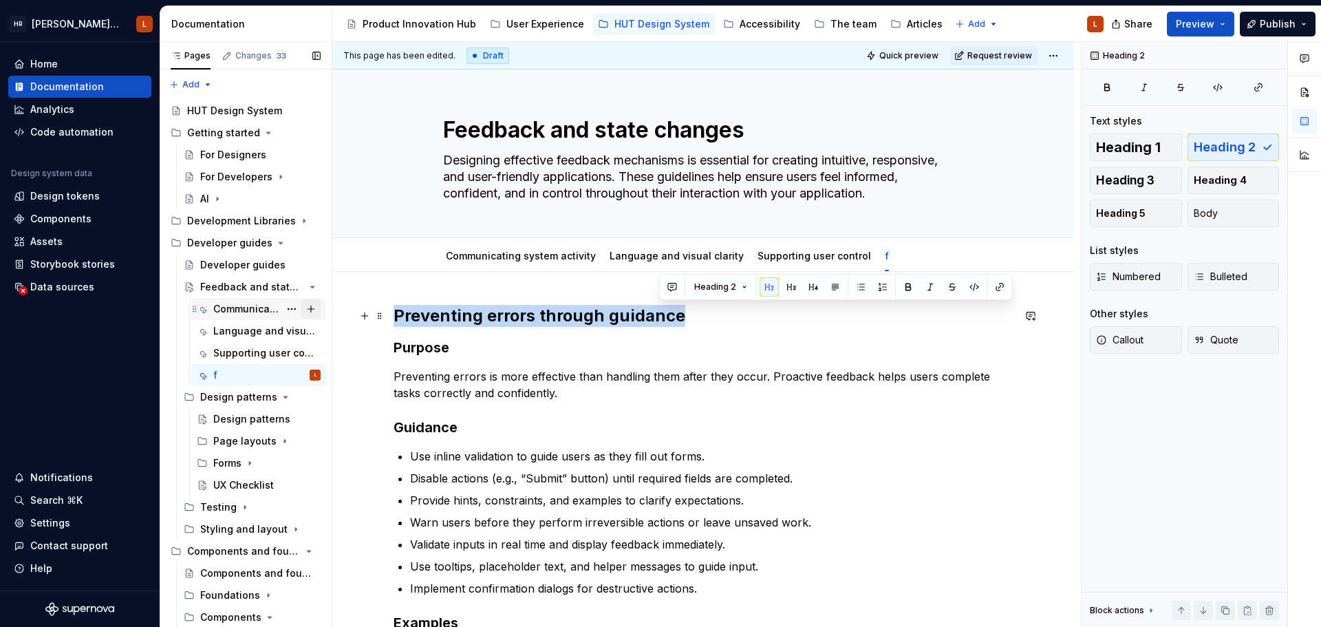
drag, startPoint x: 684, startPoint y: 314, endPoint x: 312, endPoint y: 308, distance: 372.2
click at [307, 309] on div "Pages Changes 33 Add Accessibility guide for tree Page tree. Navigate the tree …" at bounding box center [740, 337] width 1160 height 591
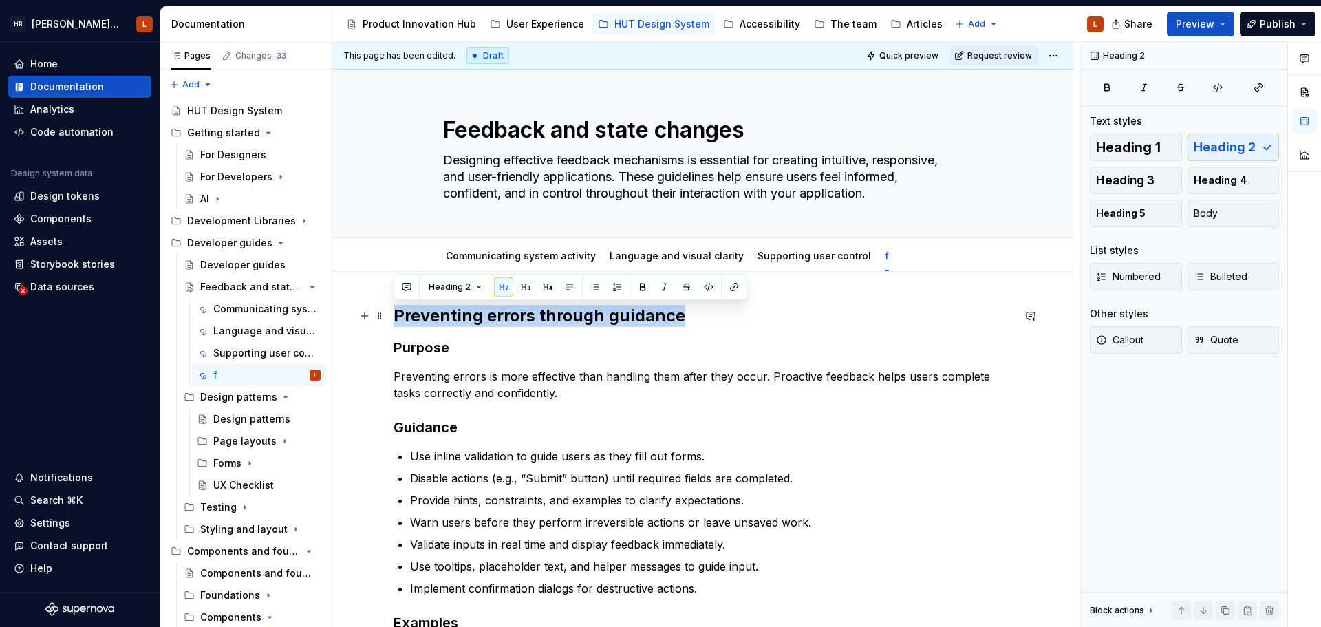
copy h2 "Preventing errors through guidance"
click at [879, 257] on div "f" at bounding box center [886, 256] width 15 height 22
click at [879, 241] on div "f" at bounding box center [886, 255] width 15 height 29
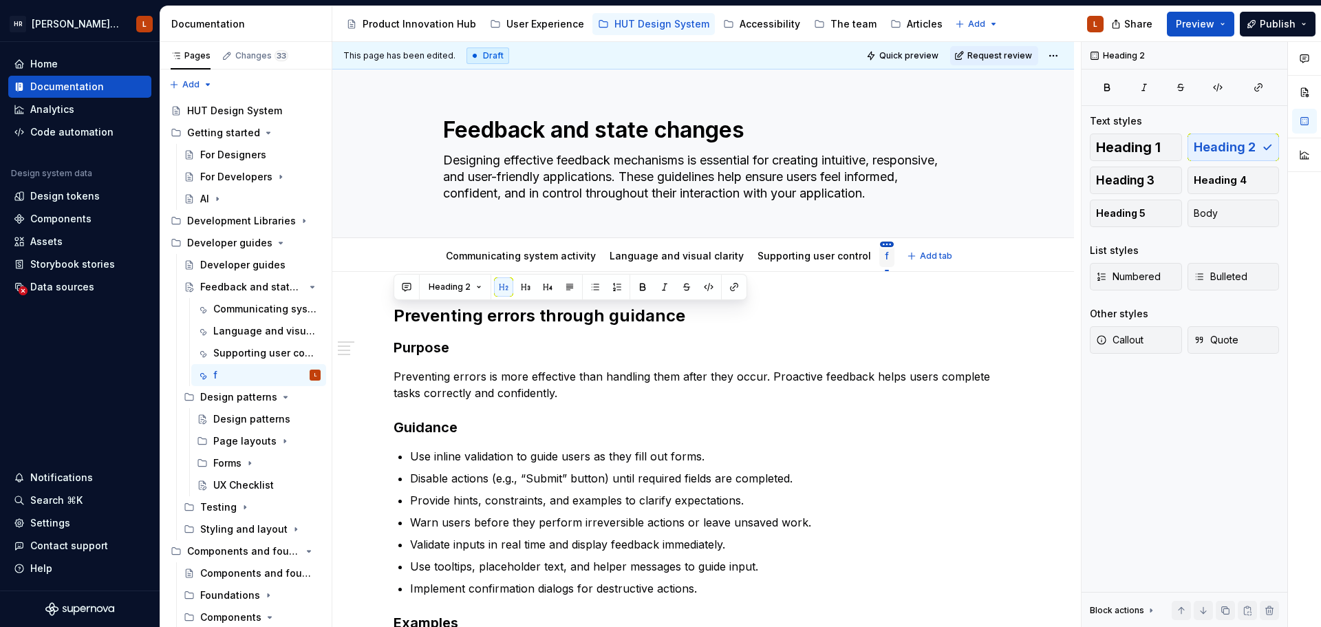
click at [865, 243] on html "[PERSON_NAME] UI Toolkit (HUT) L Home Documentation Analytics Code automation D…" at bounding box center [660, 313] width 1321 height 627
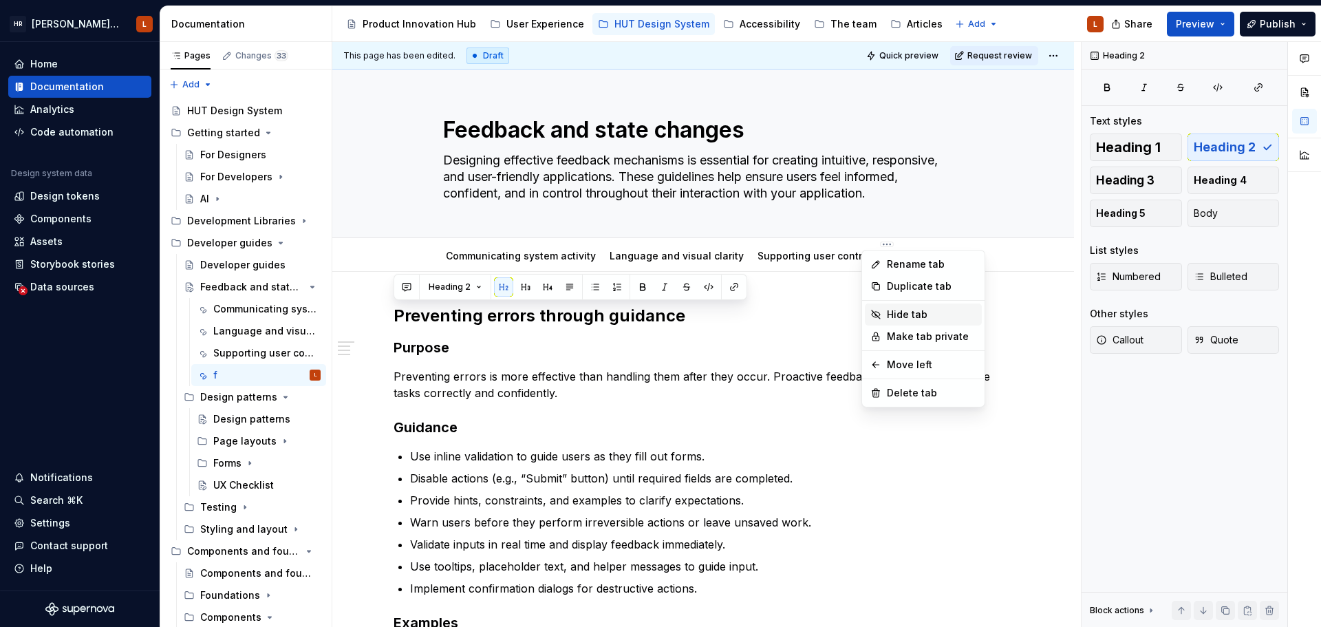
type textarea "*"
click at [893, 269] on div "Rename tab" at bounding box center [931, 264] width 89 height 14
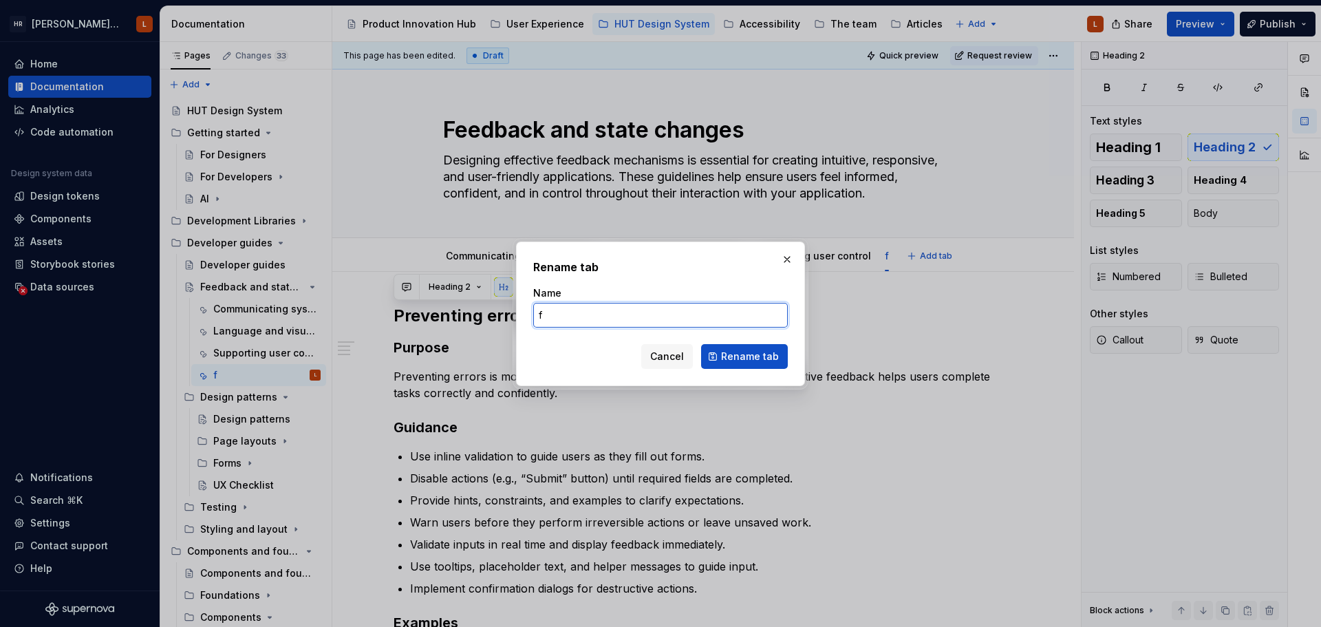
drag, startPoint x: 570, startPoint y: 311, endPoint x: 477, endPoint y: 314, distance: 93.6
click at [473, 314] on div "Rename tab Name f Cancel Rename tab" at bounding box center [660, 313] width 1321 height 627
paste input "Preventing errors through guidance"
type input "Preventing errors through guidance"
type textarea "*"
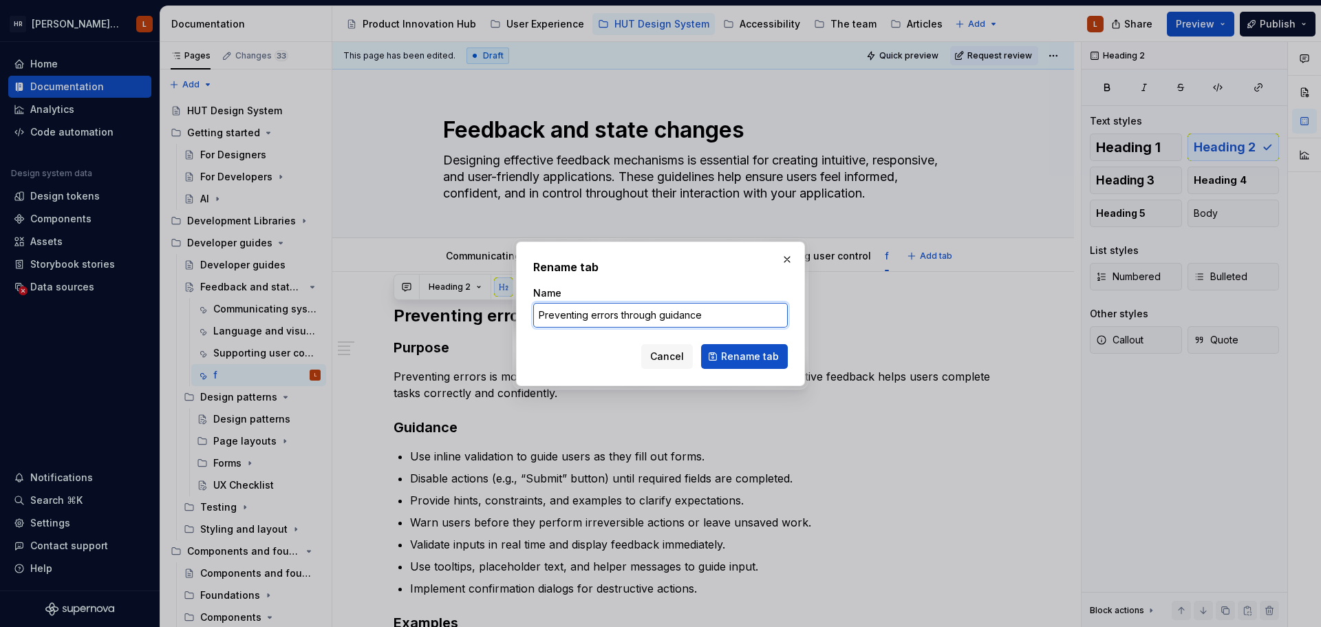
type input "Preventing errors through guidance"
click at [719, 347] on button "Rename tab" at bounding box center [744, 356] width 87 height 25
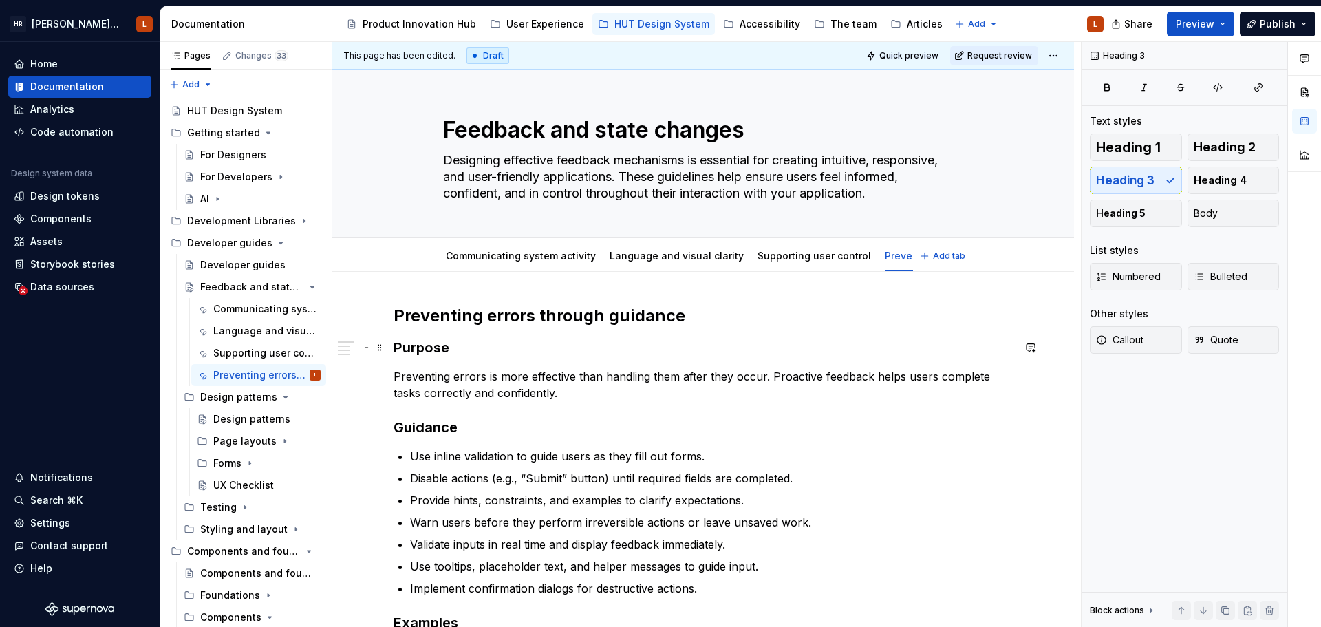
click at [856, 353] on h3 "Purpose" at bounding box center [702, 347] width 619 height 19
click at [535, 254] on link "Communicating system activity" at bounding box center [521, 256] width 150 height 12
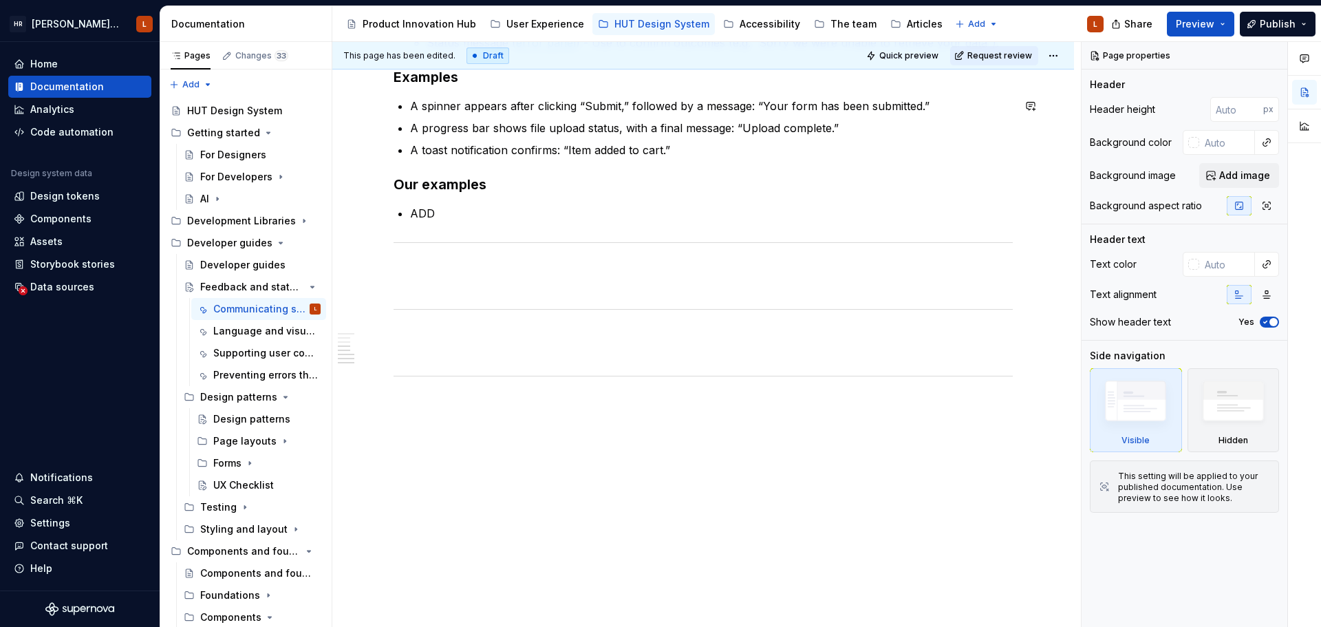
scroll to position [594, 0]
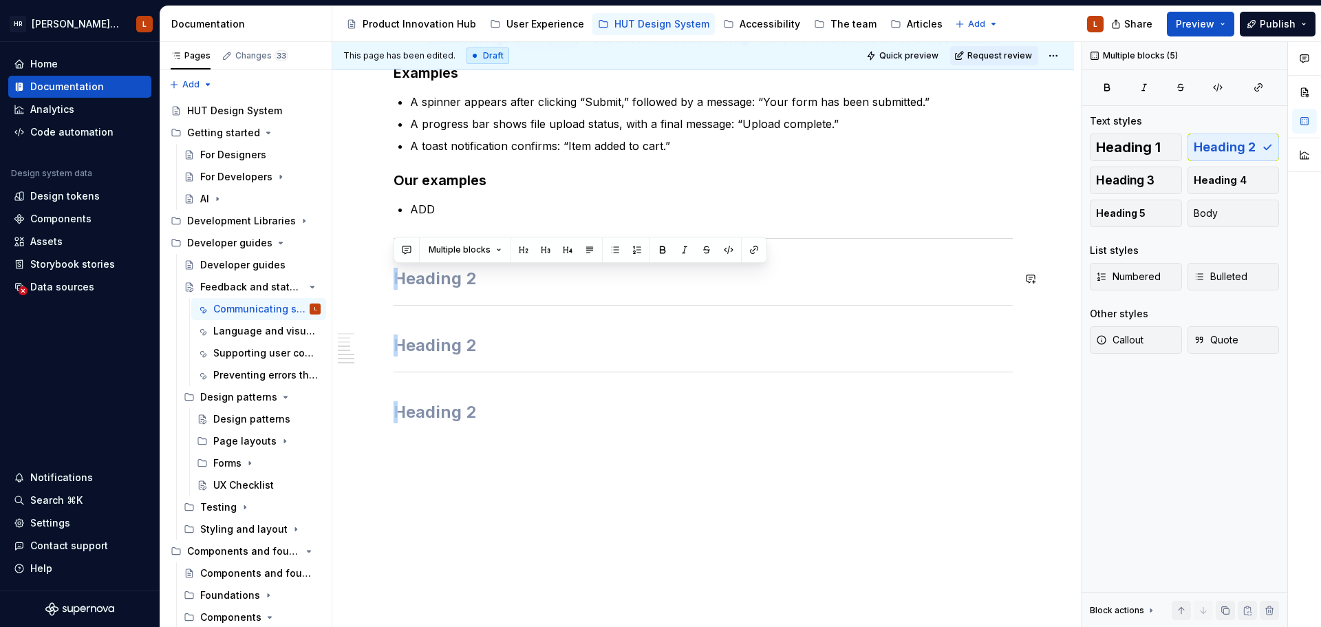
drag, startPoint x: 554, startPoint y: 413, endPoint x: 349, endPoint y: 254, distance: 259.3
click at [349, 254] on div "Communicating system activity Purpose Users need to know when the system is pro…" at bounding box center [702, 152] width 741 height 949
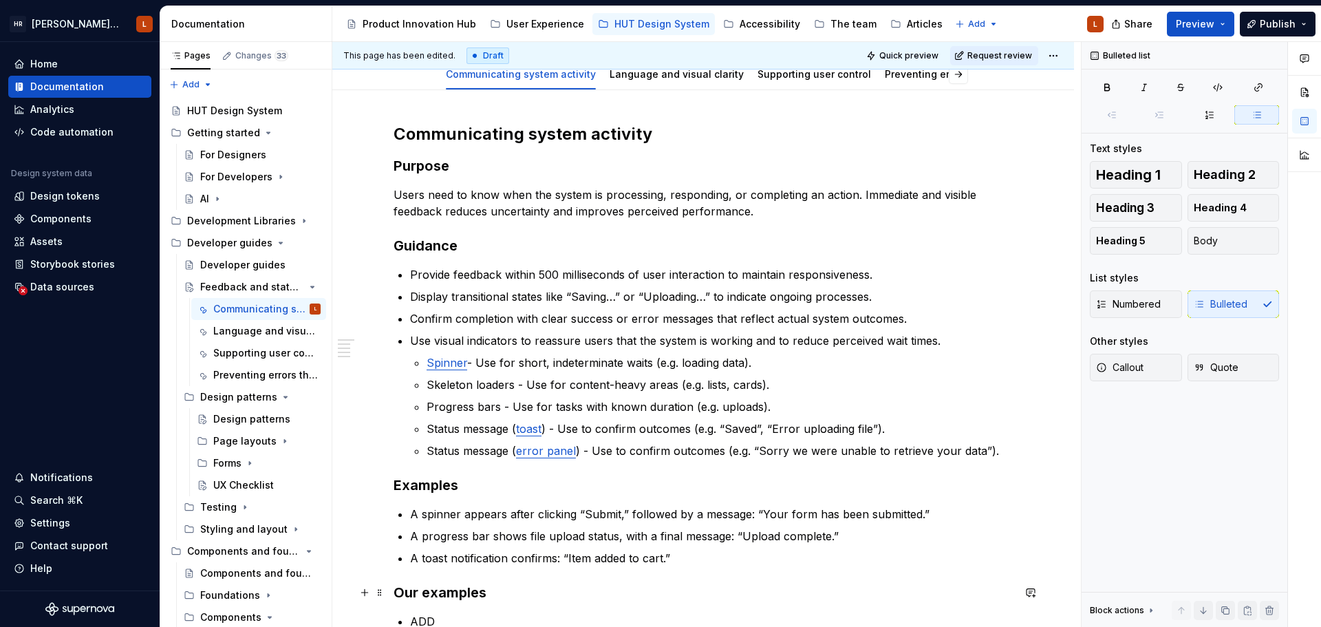
scroll to position [250, 0]
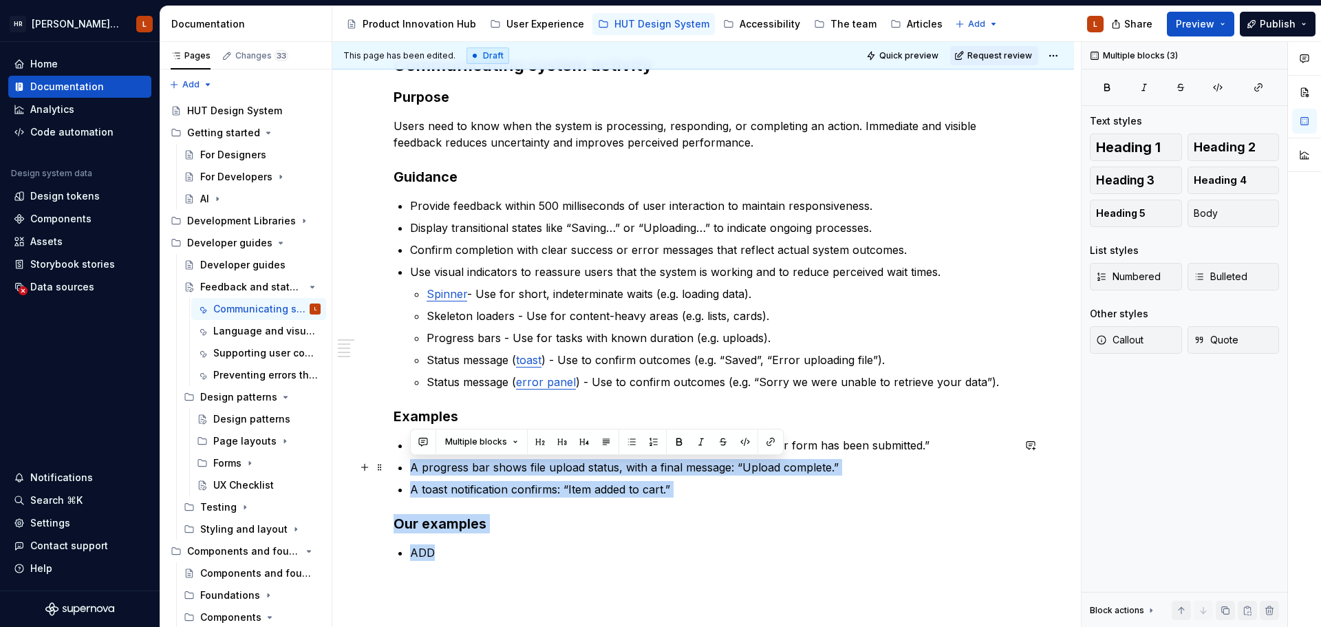
drag, startPoint x: 453, startPoint y: 559, endPoint x: 391, endPoint y: 464, distance: 113.9
click at [391, 464] on div "Communicating system activity Purpose Users need to know when the system is pro…" at bounding box center [702, 393] width 741 height 744
click at [669, 564] on div "Communicating system activity Purpose Users need to know when the system is pro…" at bounding box center [702, 315] width 619 height 523
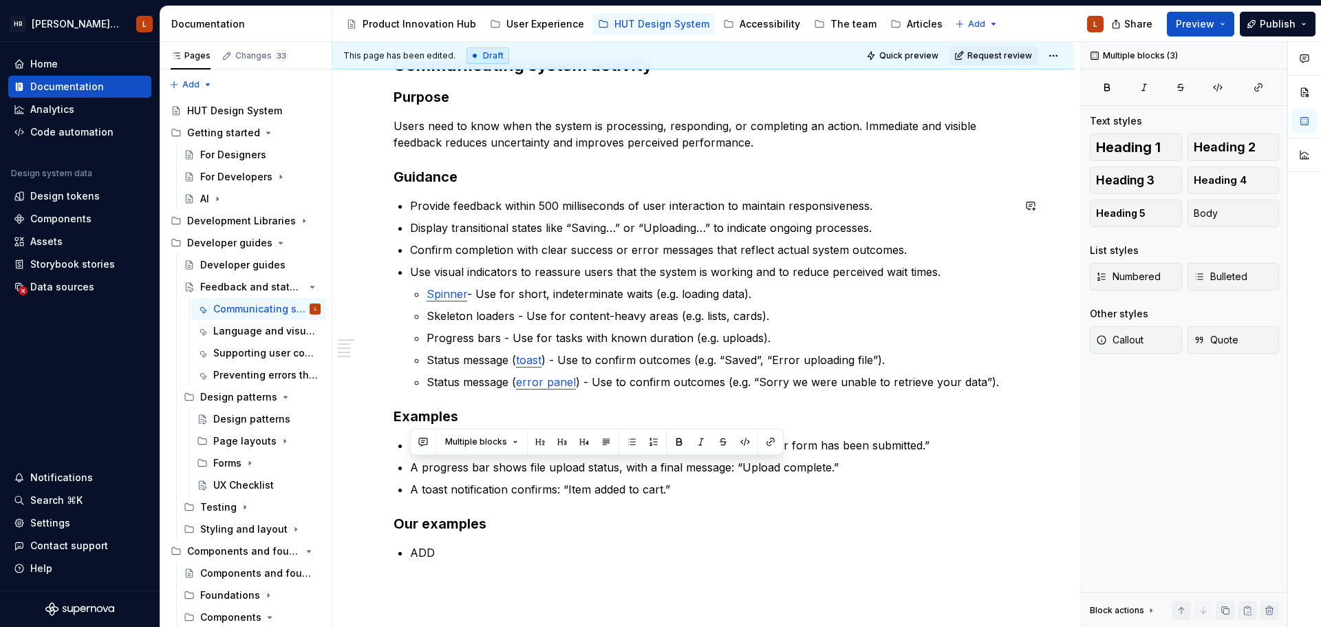
click at [885, 394] on div "Communicating system activity Purpose Users need to know when the system is pro…" at bounding box center [702, 307] width 619 height 506
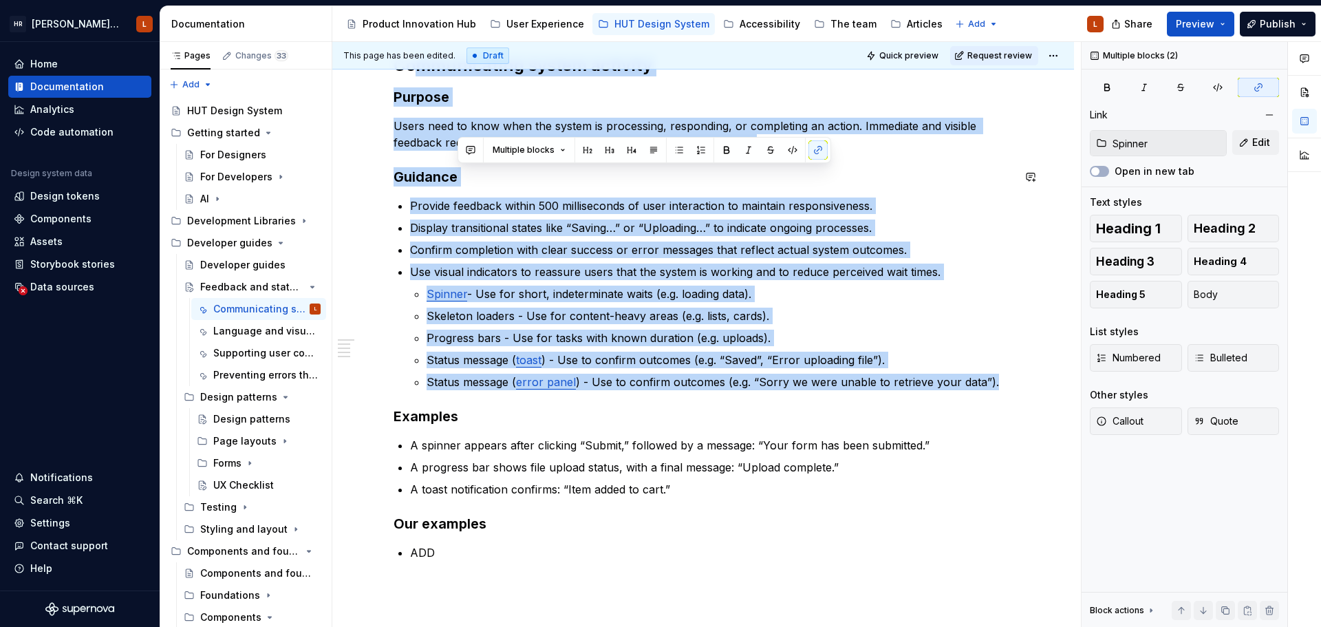
scroll to position [0, 0]
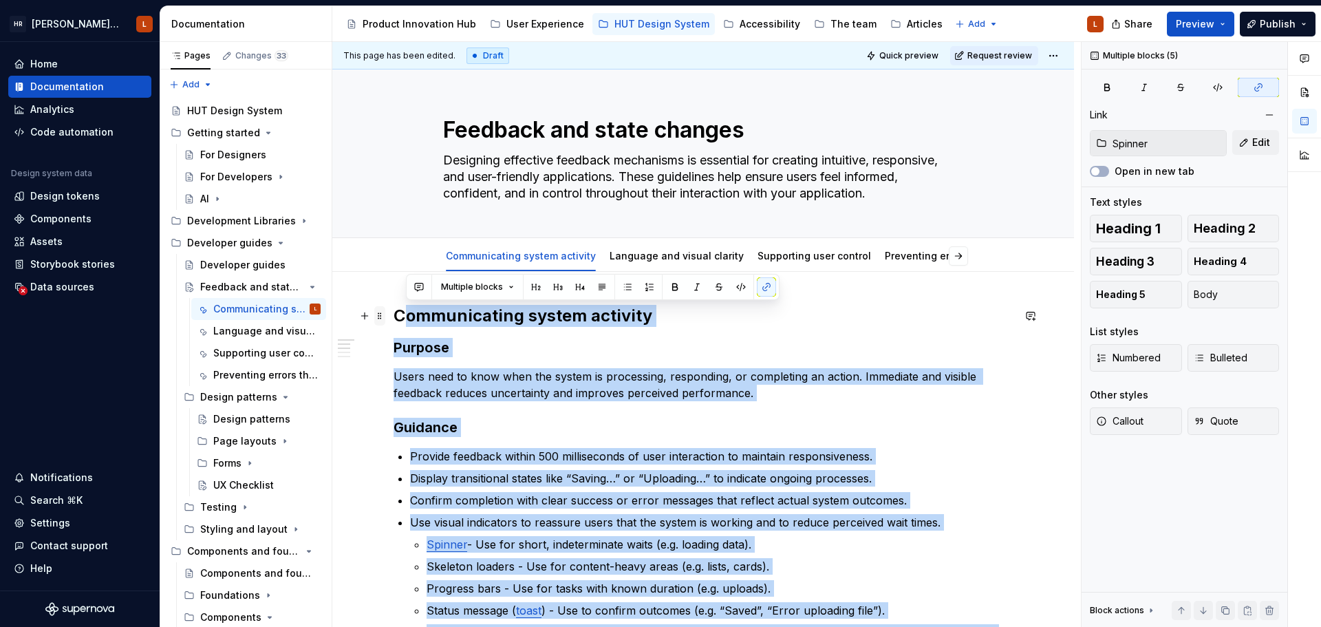
drag, startPoint x: 999, startPoint y: 381, endPoint x: 376, endPoint y: 324, distance: 626.5
click at [393, 324] on div "Communicating system activity Purpose Users need to know when the system is pro…" at bounding box center [702, 566] width 619 height 523
click at [462, 359] on div "Communicating system activity Purpose Users need to know when the system is pro…" at bounding box center [702, 558] width 619 height 506
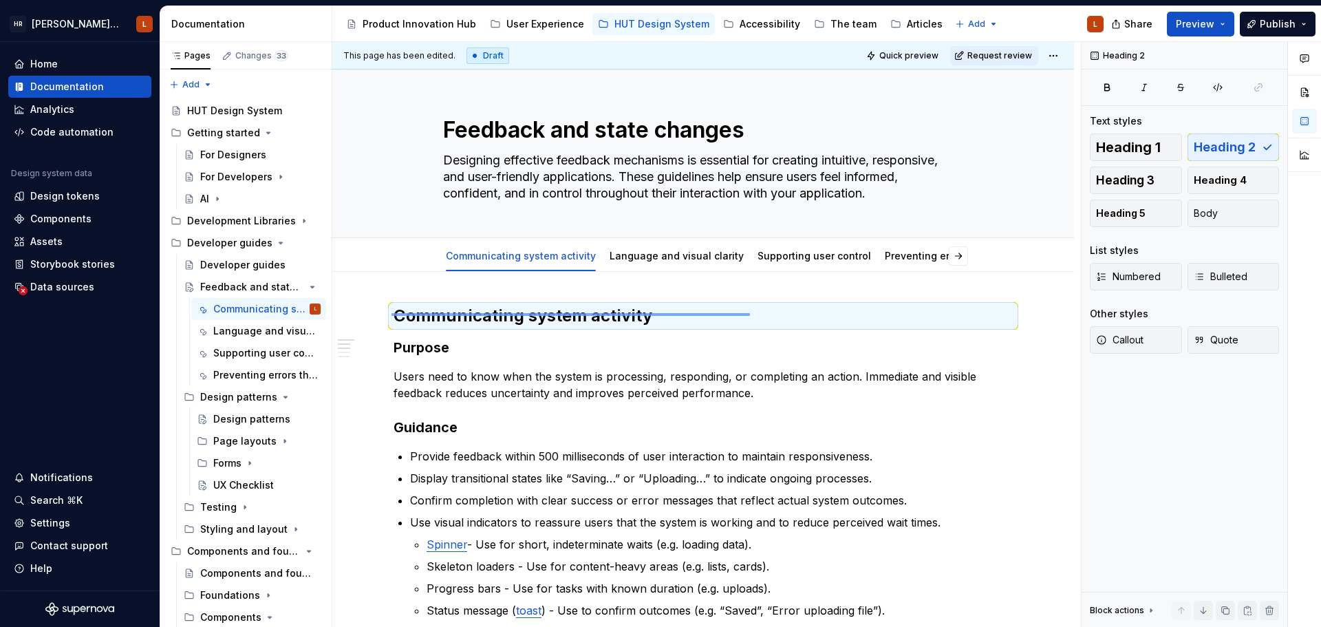
drag, startPoint x: 391, startPoint y: 313, endPoint x: 750, endPoint y: 313, distance: 358.4
click at [750, 313] on div "This page has been edited. Draft Quick preview Request review Feedback and stat…" at bounding box center [706, 334] width 748 height 585
click at [546, 334] on div "Communicating system activity Purpose Users need to know when the system is pro…" at bounding box center [702, 558] width 619 height 506
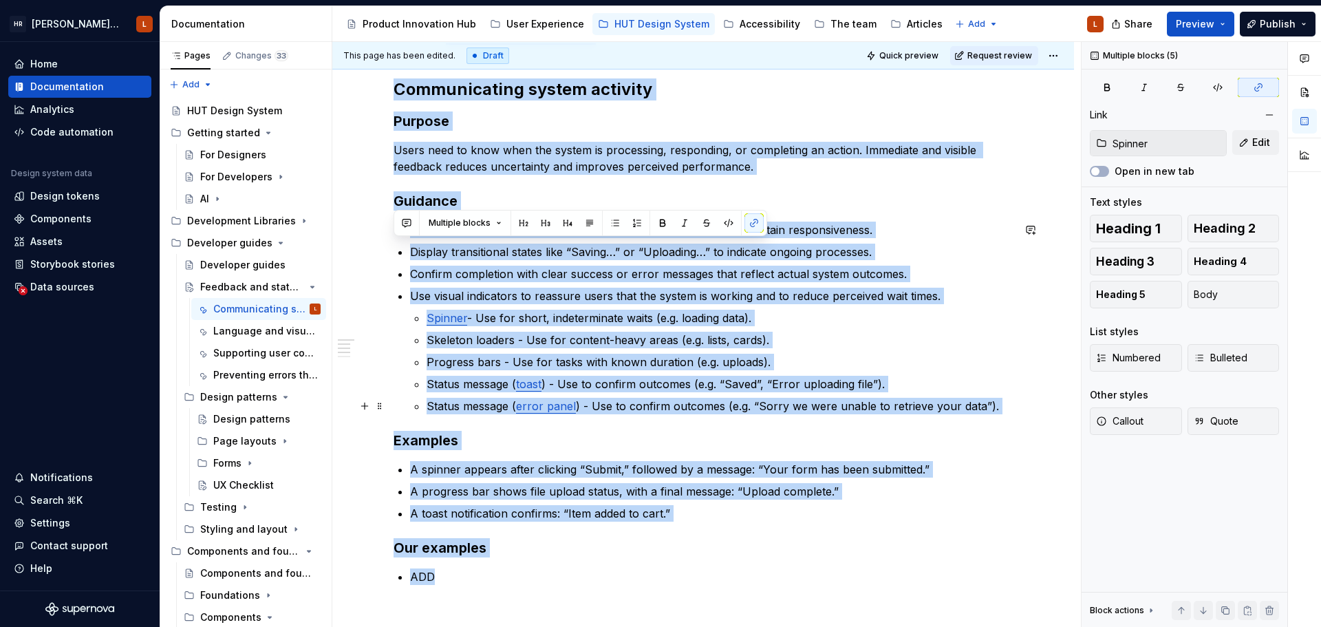
scroll to position [388, 0]
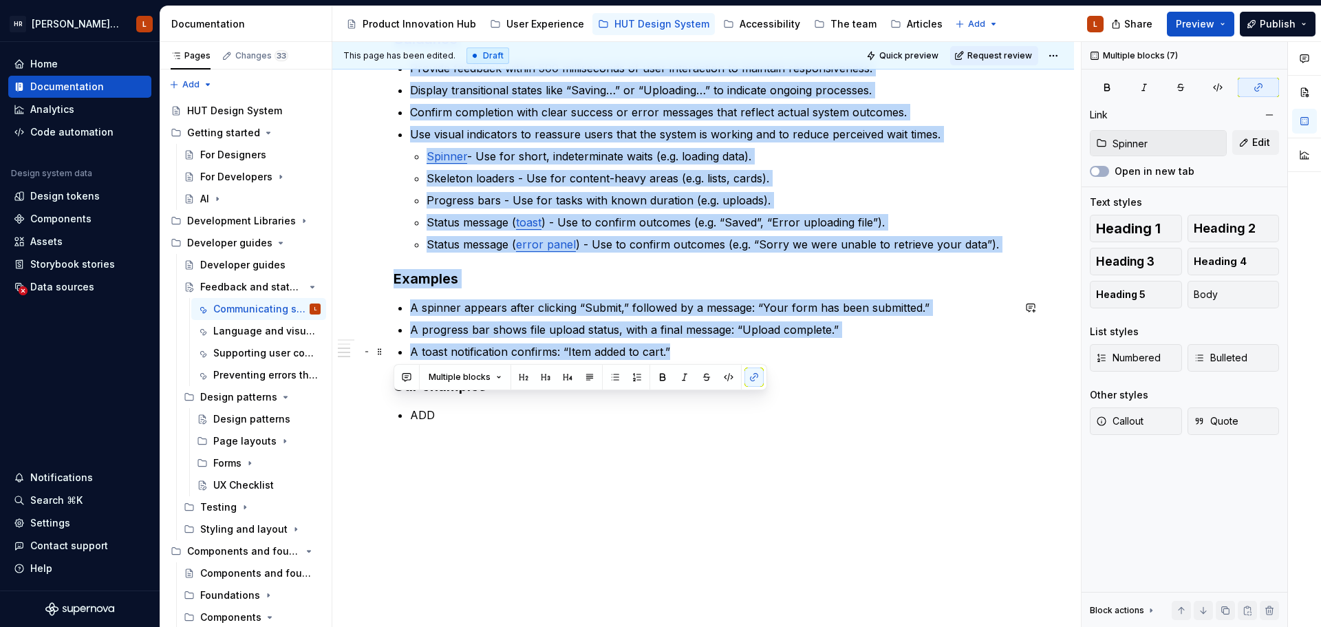
drag, startPoint x: 395, startPoint y: 310, endPoint x: 733, endPoint y: 352, distance: 340.3
click at [733, 352] on div "Communicating system activity Purpose Users need to know when the system is pro…" at bounding box center [702, 170] width 619 height 506
copy div "Communicating system activity Purpose Users need to know when the system is pro…"
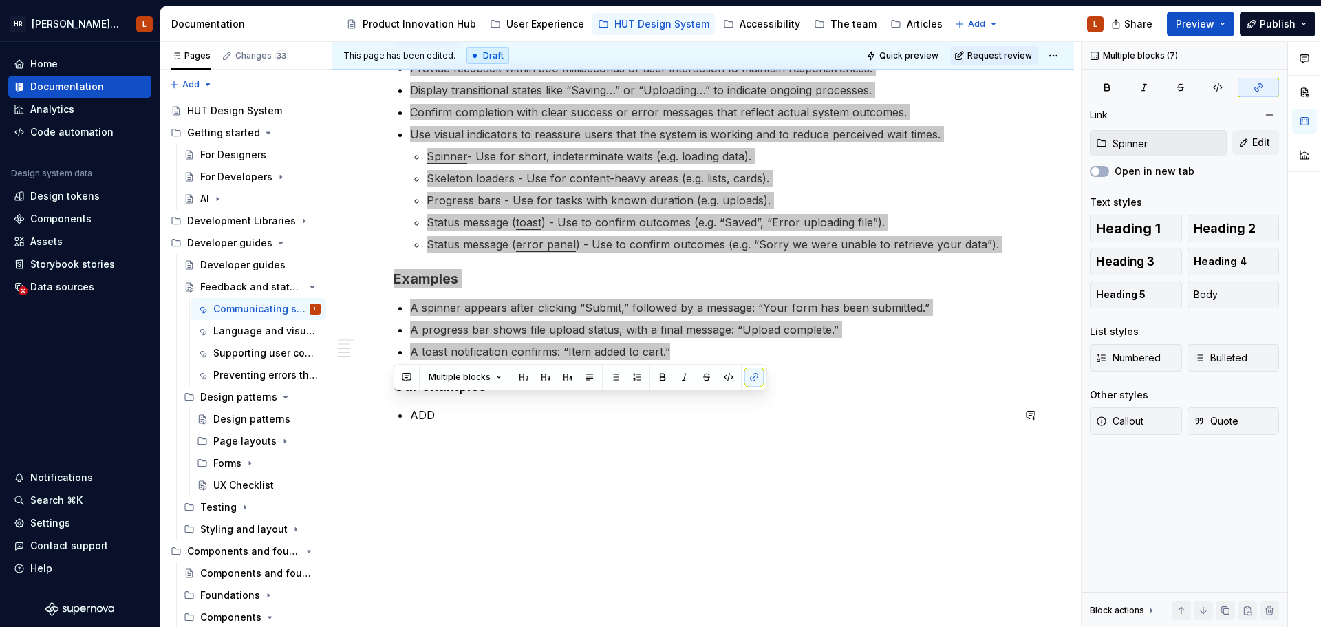
type textarea "*"
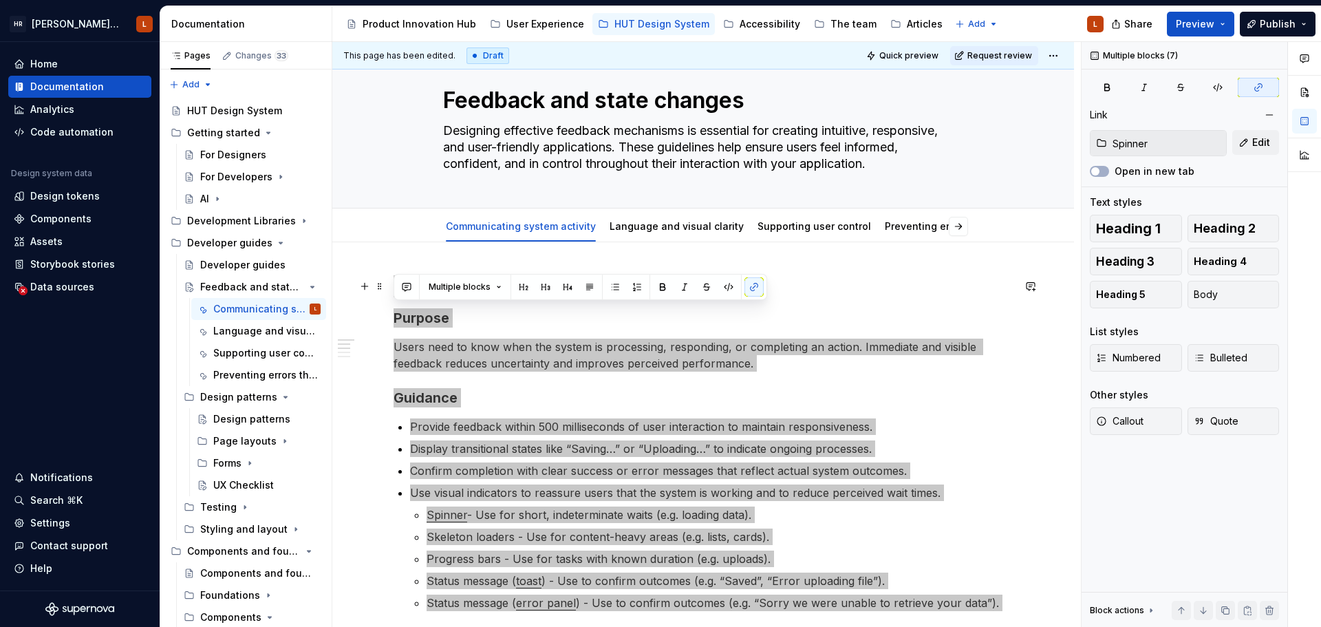
scroll to position [0, 0]
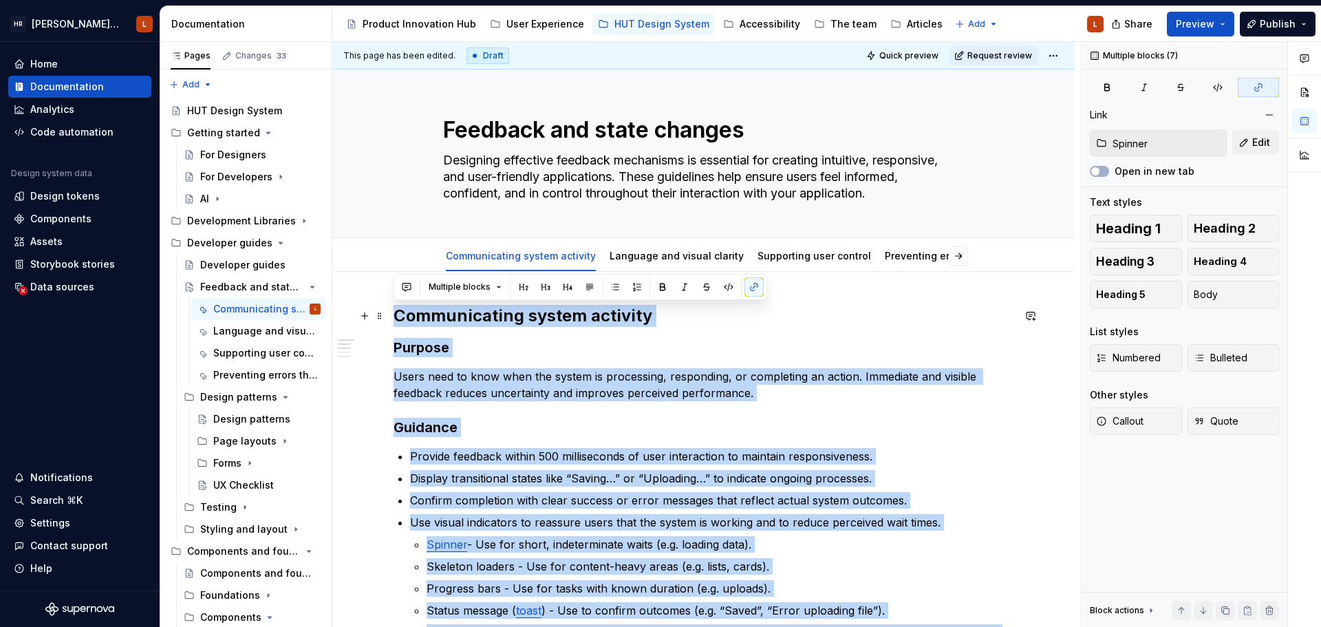
click at [462, 310] on h2 "Communicating system activity" at bounding box center [702, 316] width 619 height 22
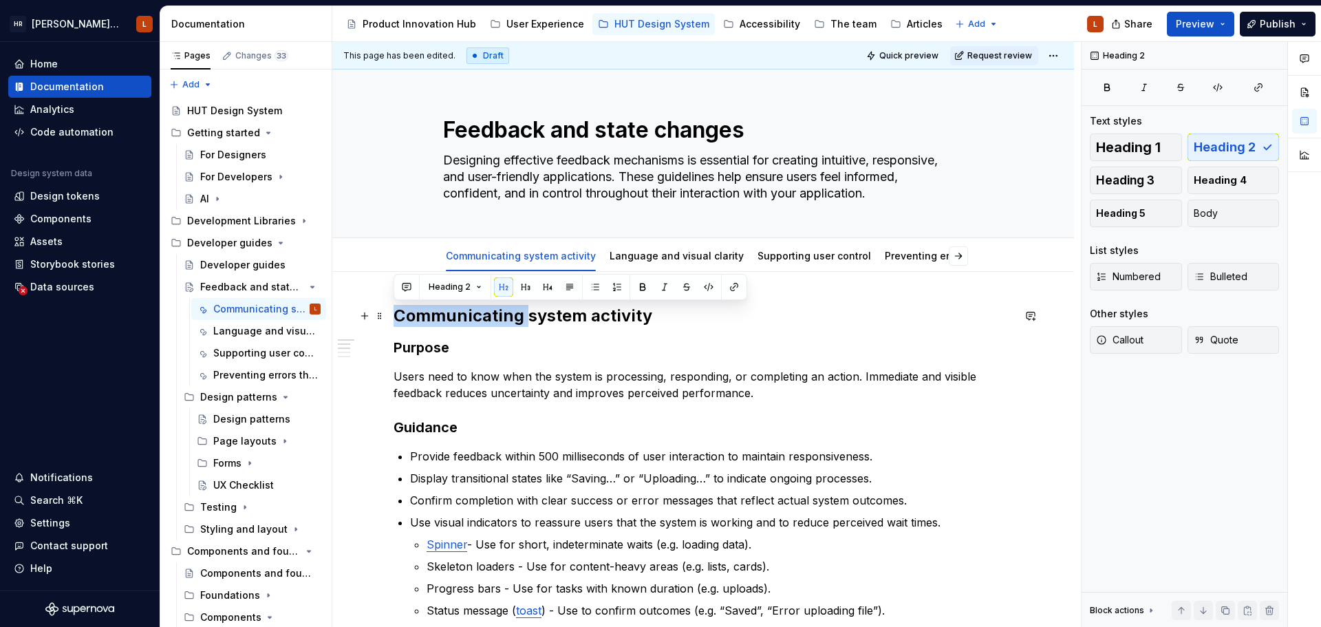
click at [462, 310] on h2 "Communicating system activity" at bounding box center [702, 316] width 619 height 22
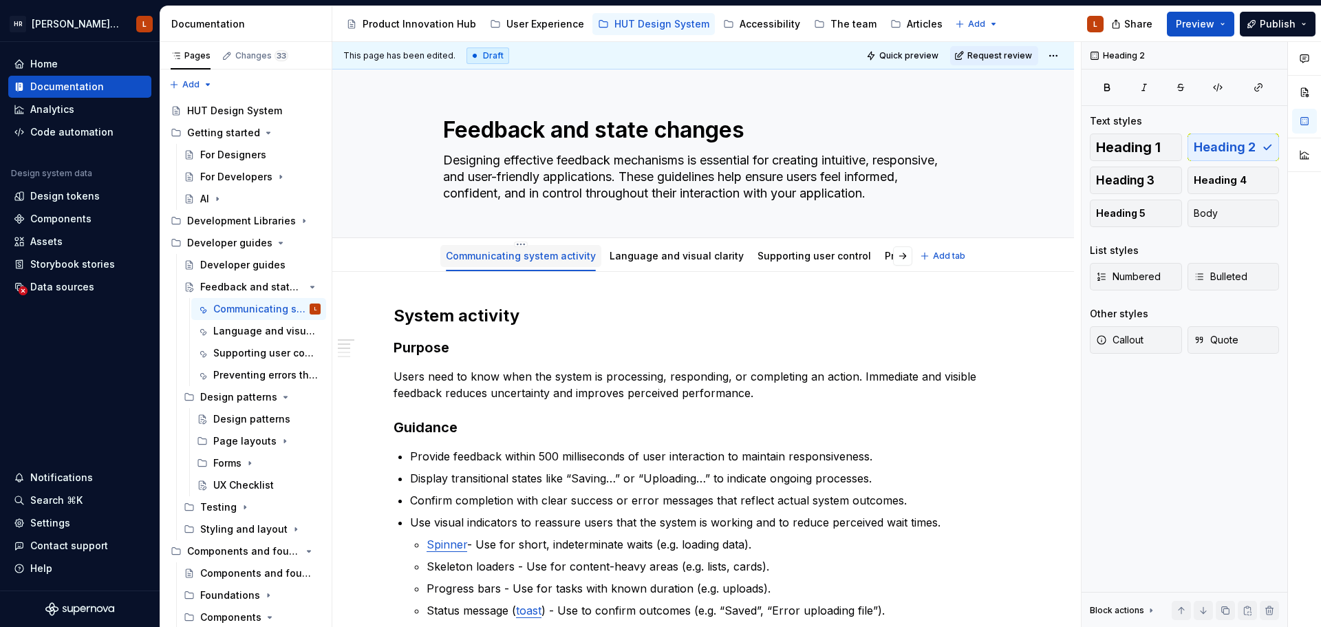
click at [486, 249] on div "Communicating system activity" at bounding box center [521, 256] width 150 height 14
click at [487, 256] on link "Communicating system activity" at bounding box center [521, 256] width 150 height 12
click at [518, 245] on html "[PERSON_NAME] UI Toolkit (HUT) L Home Documentation Analytics Code automation D…" at bounding box center [660, 313] width 1321 height 627
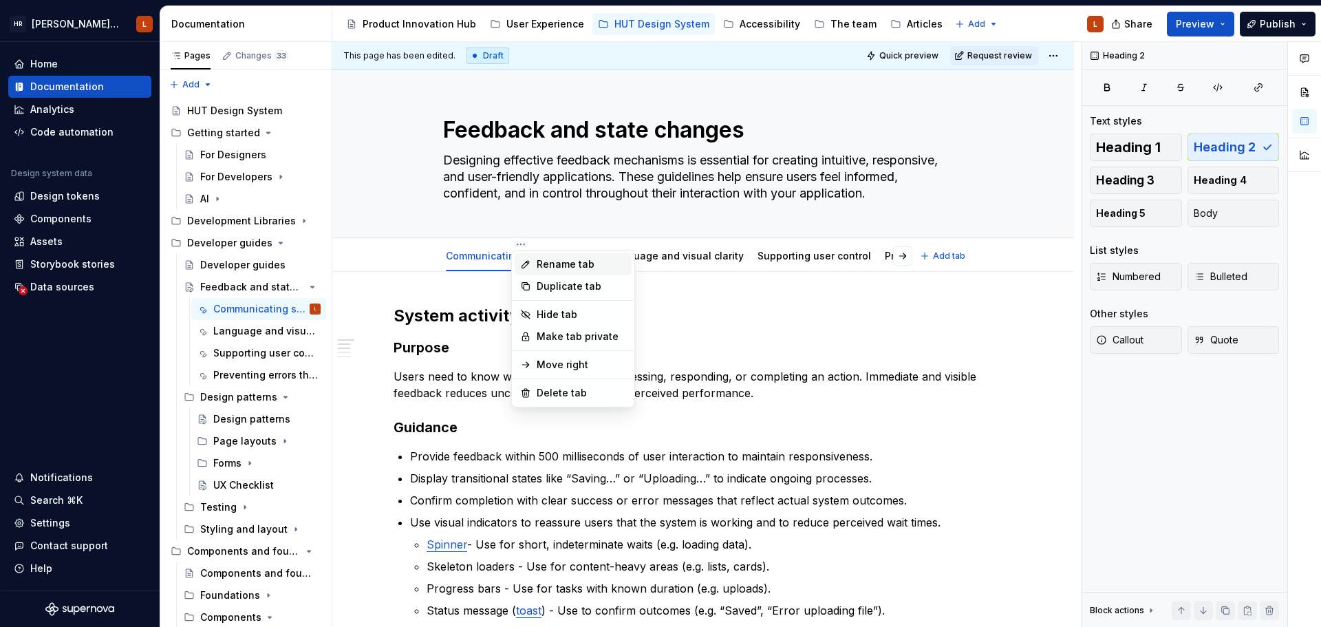
click at [543, 261] on div "Rename tab" at bounding box center [581, 264] width 89 height 14
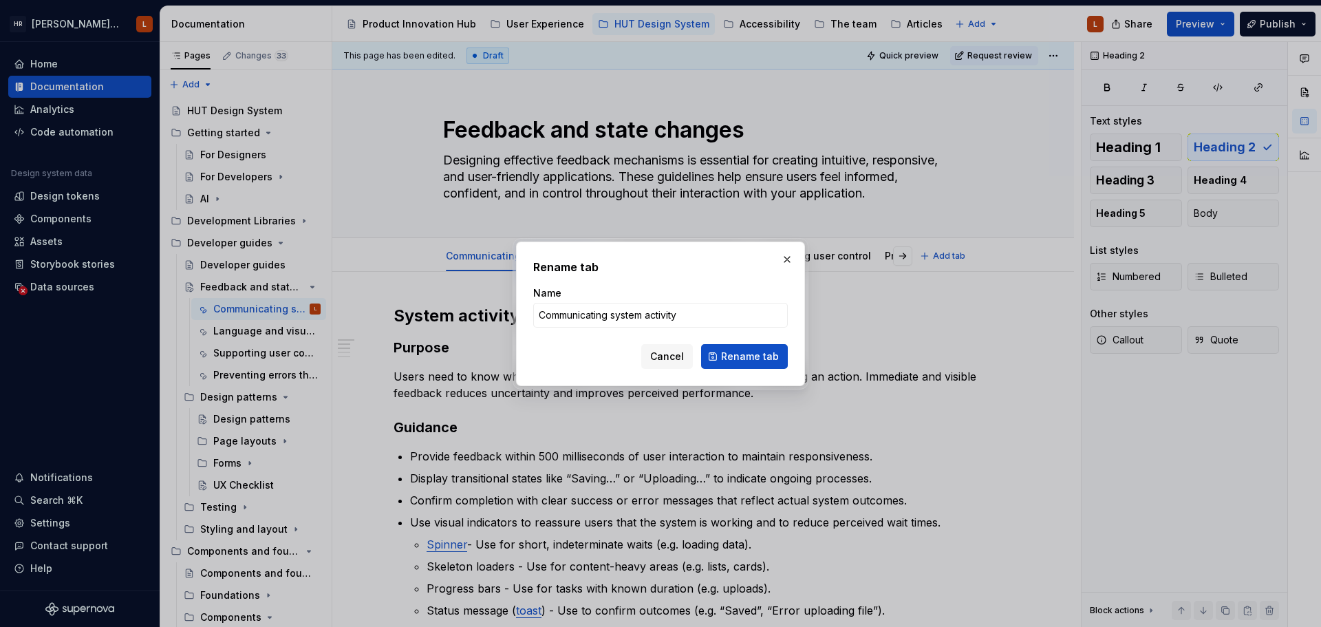
drag, startPoint x: 723, startPoint y: 349, endPoint x: 703, endPoint y: 346, distance: 20.2
click at [723, 350] on button "Rename tab" at bounding box center [744, 356] width 87 height 25
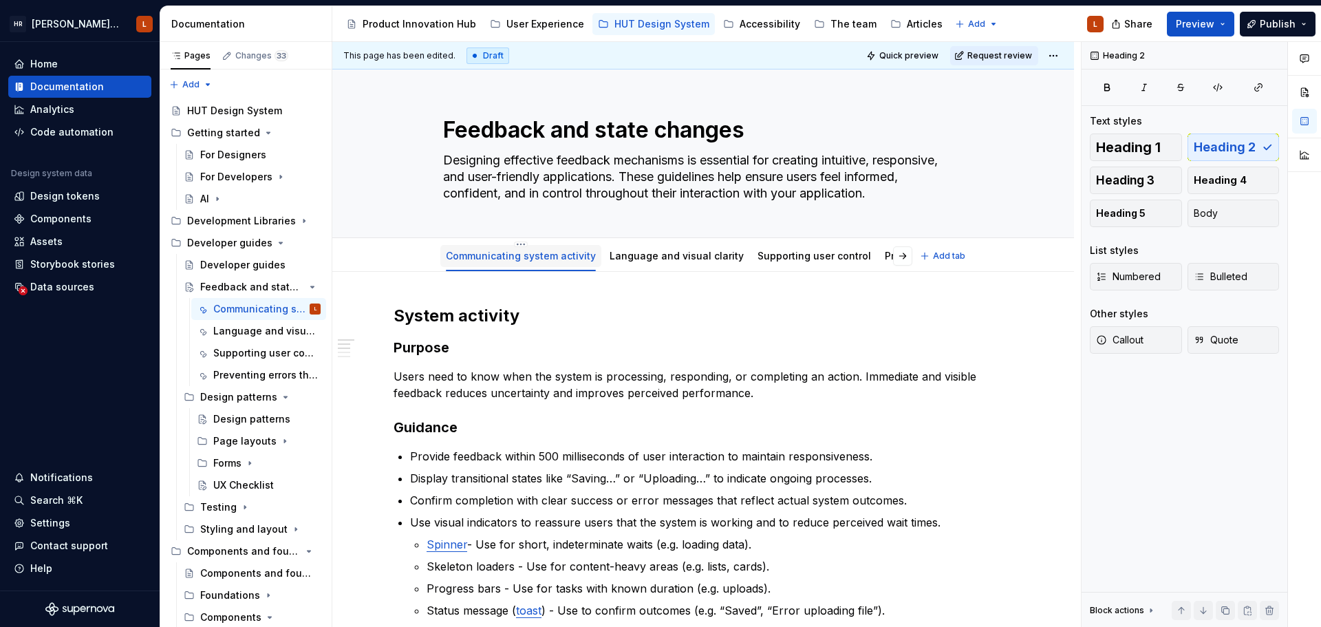
click at [524, 257] on link "Communicating system activity" at bounding box center [521, 256] width 150 height 12
click at [517, 243] on html "[PERSON_NAME] UI Toolkit (HUT) L Home Documentation Analytics Code automation D…" at bounding box center [660, 313] width 1321 height 627
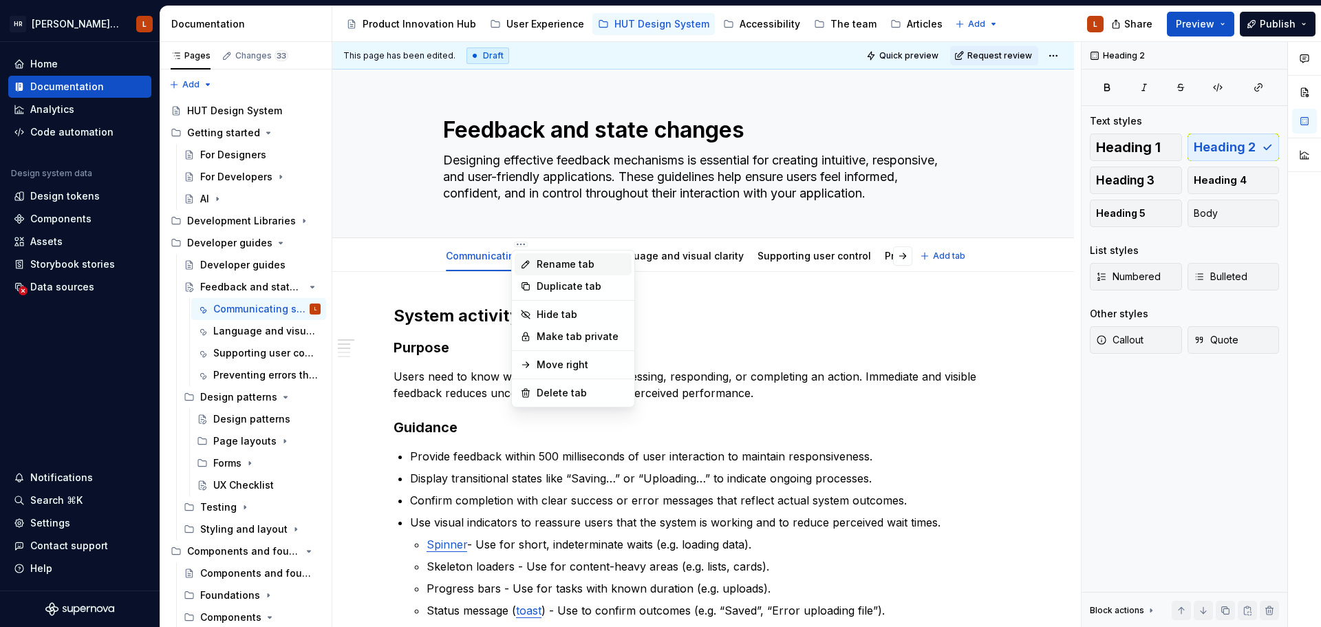
click at [578, 259] on div "Rename tab" at bounding box center [581, 264] width 89 height 14
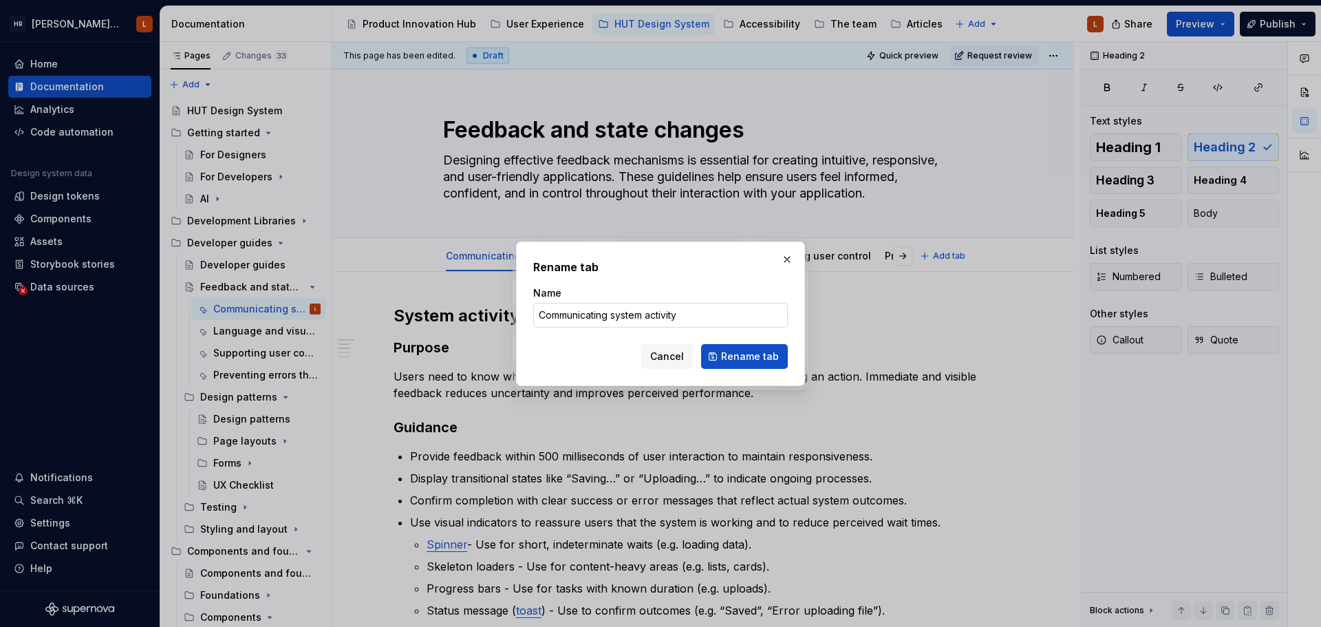
type textarea "*"
drag, startPoint x: 617, startPoint y: 314, endPoint x: 432, endPoint y: 314, distance: 185.0
click at [432, 314] on div "Rename tab Name Communicating system activity Cancel Rename tab" at bounding box center [660, 313] width 1321 height 627
type input "system activity"
click at [739, 359] on span "Rename tab" at bounding box center [750, 356] width 58 height 14
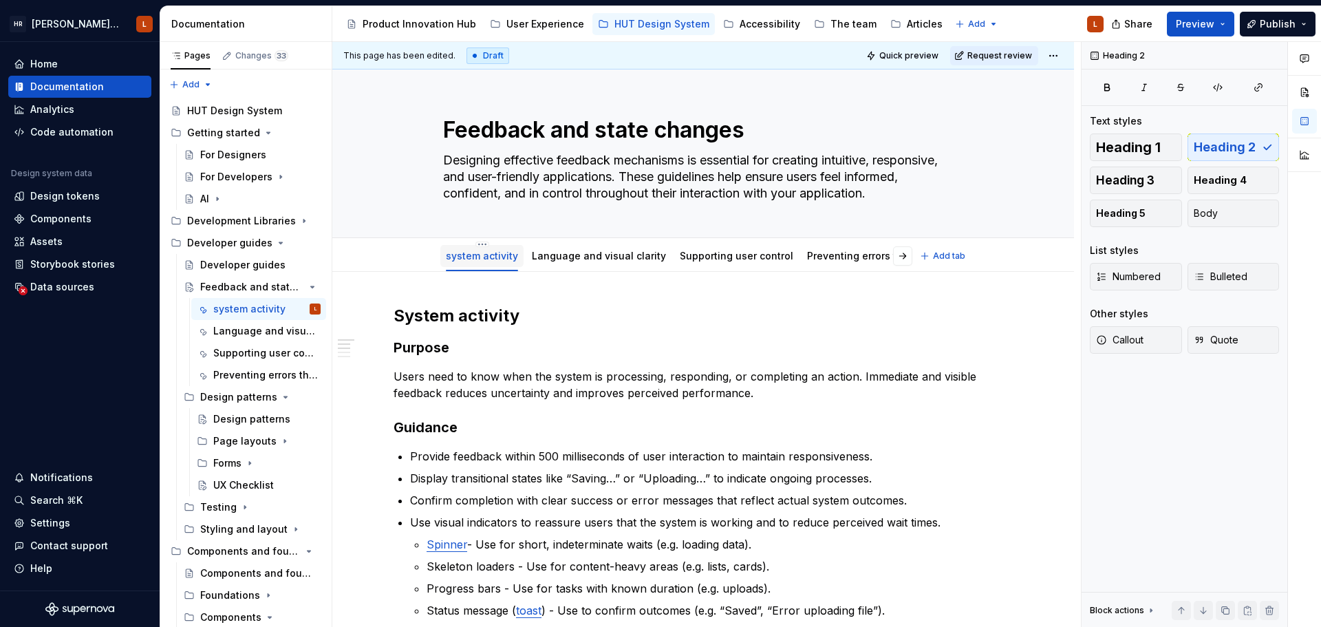
click at [483, 249] on div "system activity" at bounding box center [482, 256] width 72 height 14
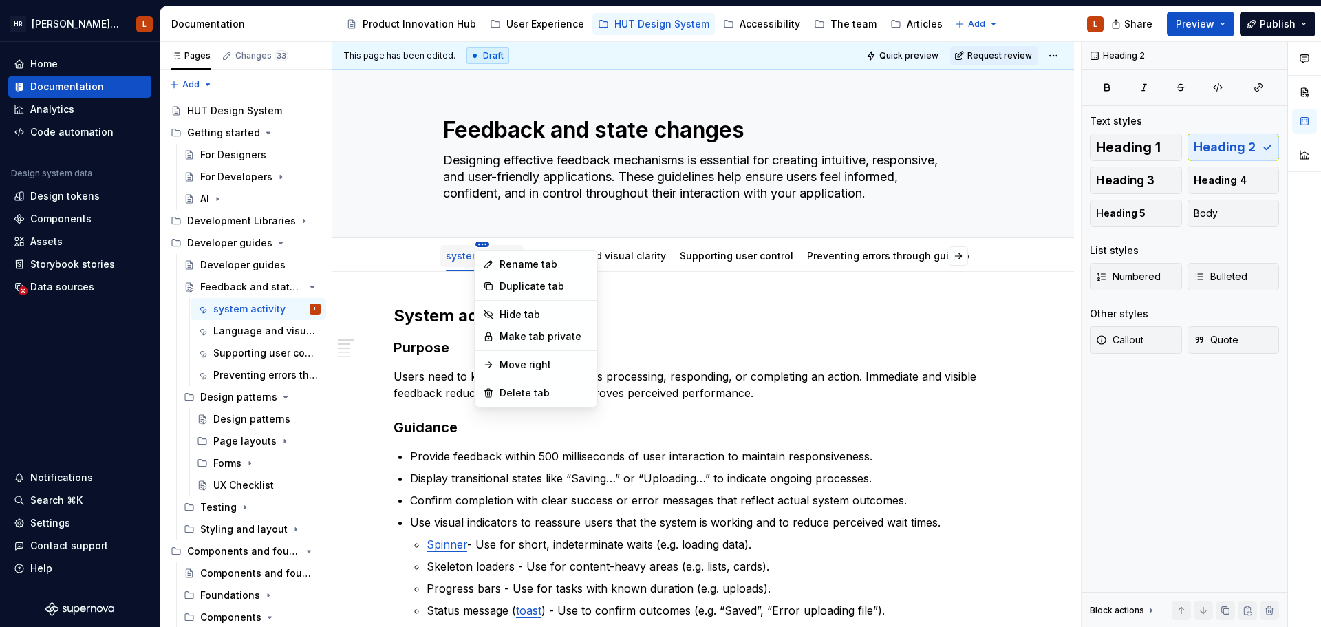
click at [477, 245] on html "[PERSON_NAME] UI Toolkit (HUT) L Home Documentation Analytics Code automation D…" at bounding box center [660, 313] width 1321 height 627
type textarea "*"
click at [520, 266] on div "Rename tab" at bounding box center [543, 264] width 89 height 14
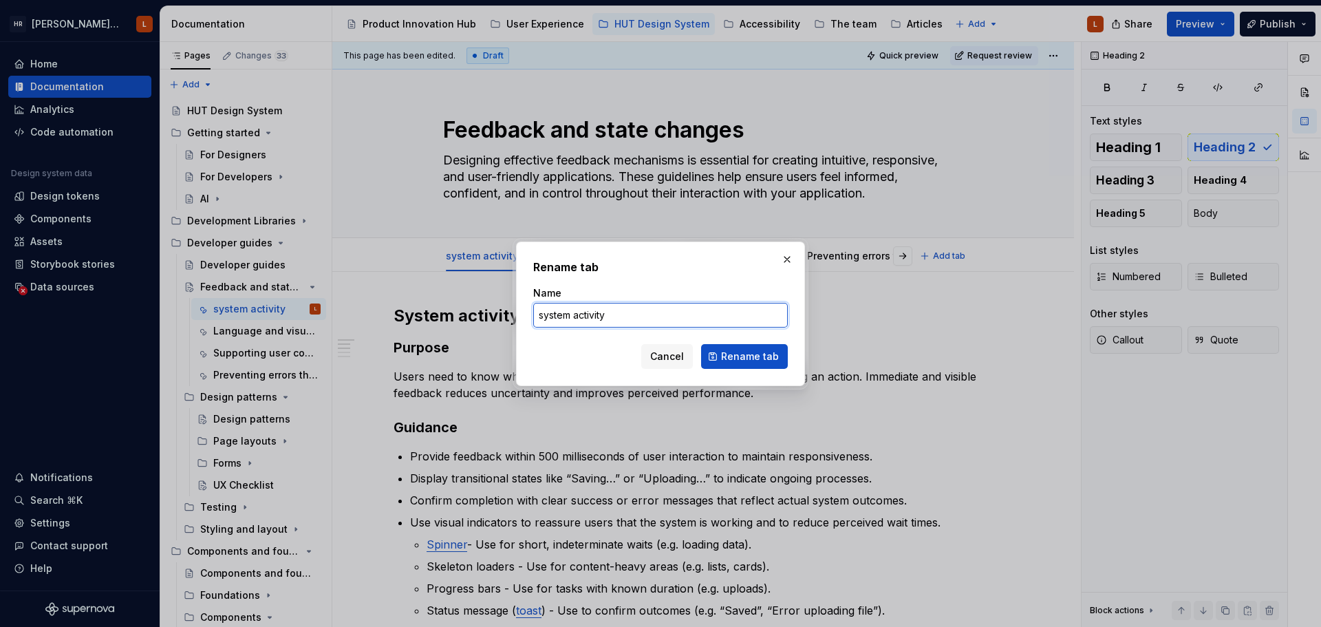
click at [554, 314] on input "system activity" at bounding box center [660, 315] width 254 height 25
click at [543, 314] on input "system activity" at bounding box center [660, 315] width 254 height 25
click at [601, 316] on input "System activity" at bounding box center [660, 315] width 254 height 25
type input "System feedback"
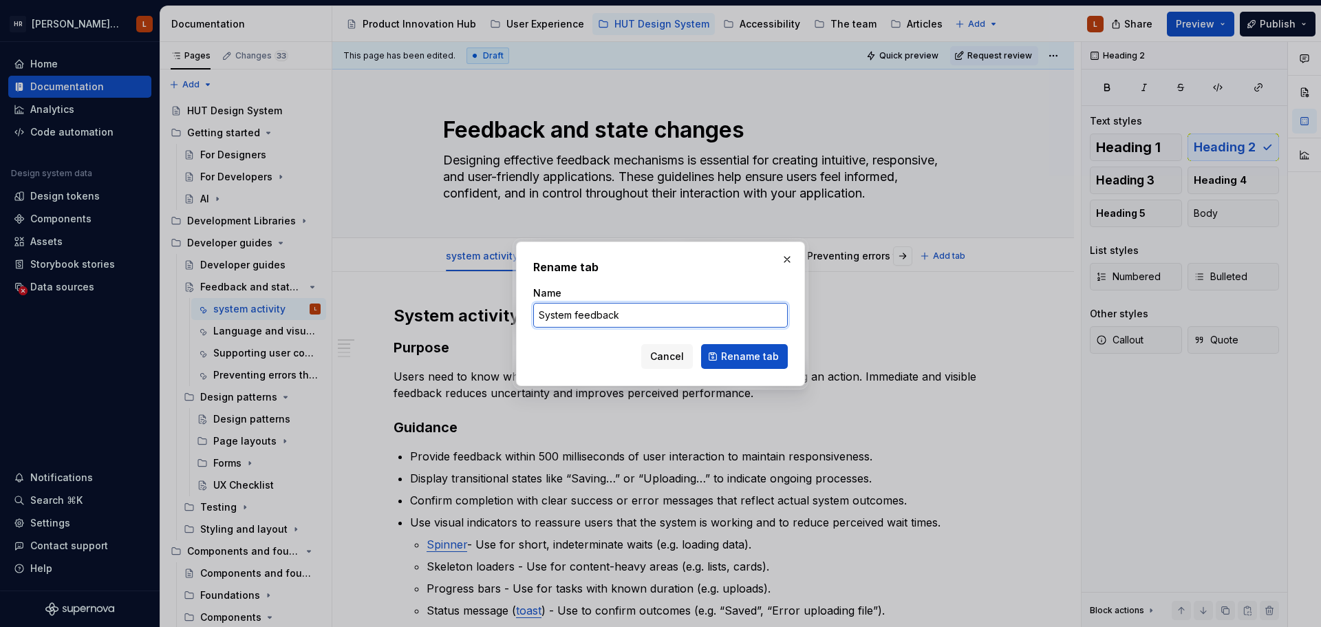
click button "Rename tab" at bounding box center [744, 356] width 87 height 25
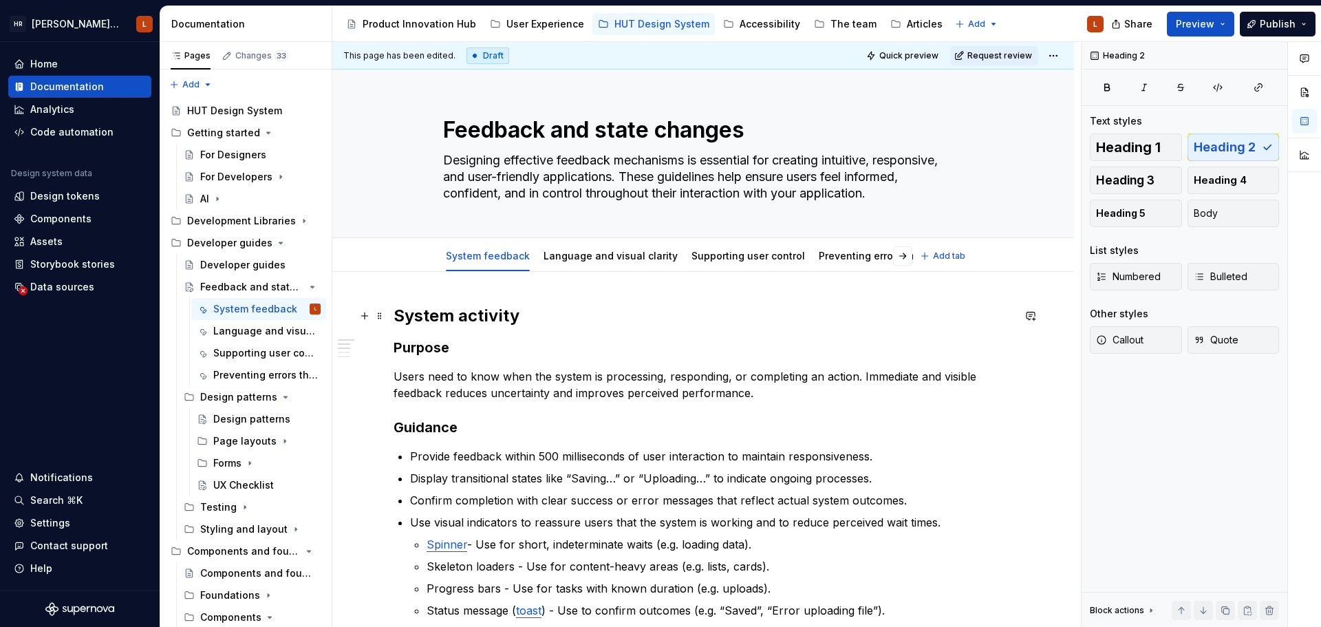
click at [501, 314] on h2 "System activity" at bounding box center [702, 316] width 619 height 22
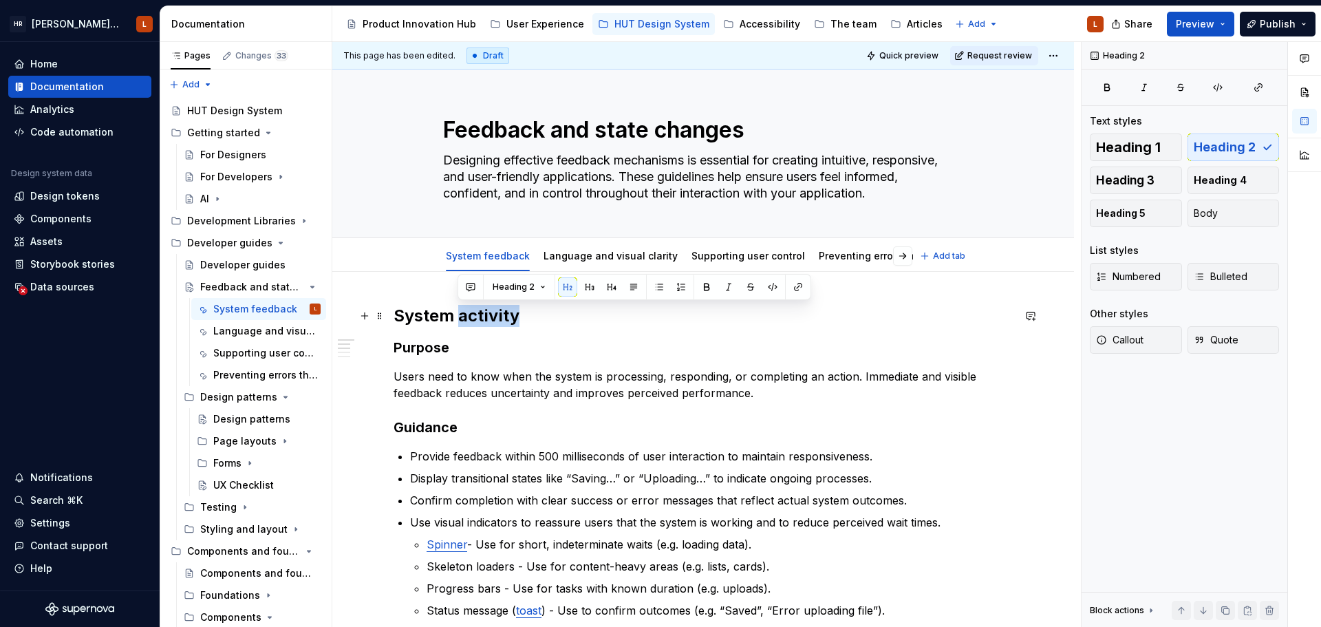
click at [501, 314] on h2 "System activity" at bounding box center [702, 316] width 619 height 22
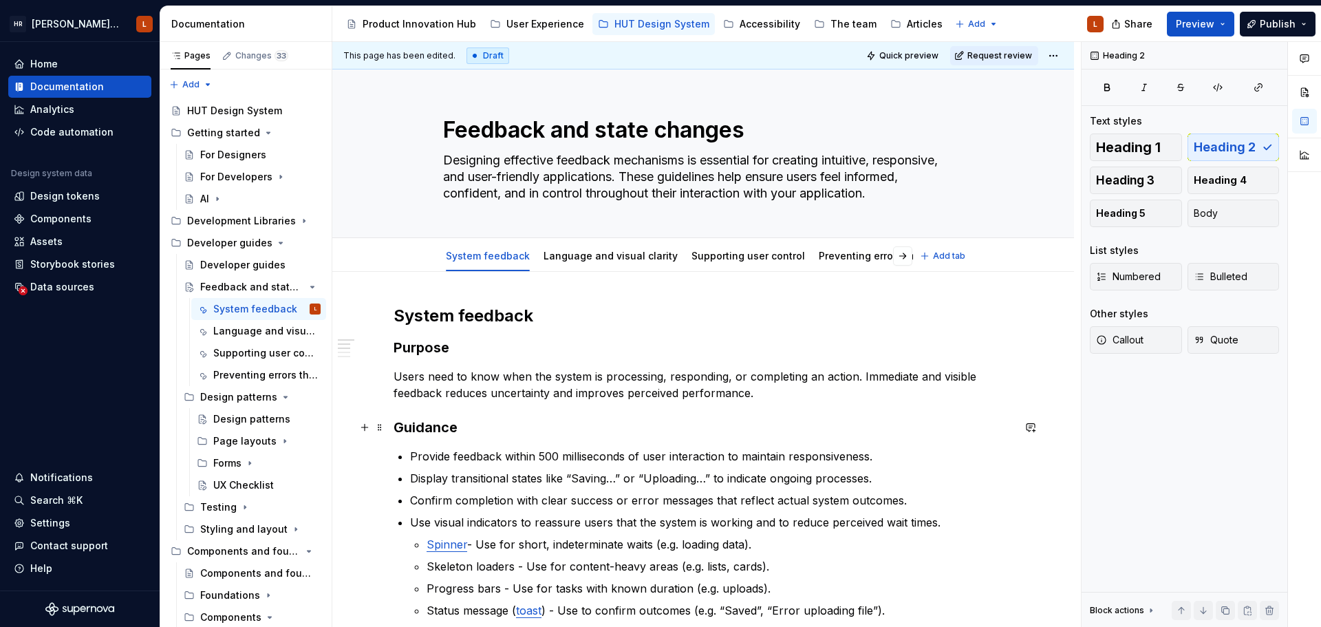
click at [570, 432] on h3 "Guidance" at bounding box center [702, 427] width 619 height 19
click at [592, 259] on link "Language and visual clarity" at bounding box center [610, 256] width 134 height 12
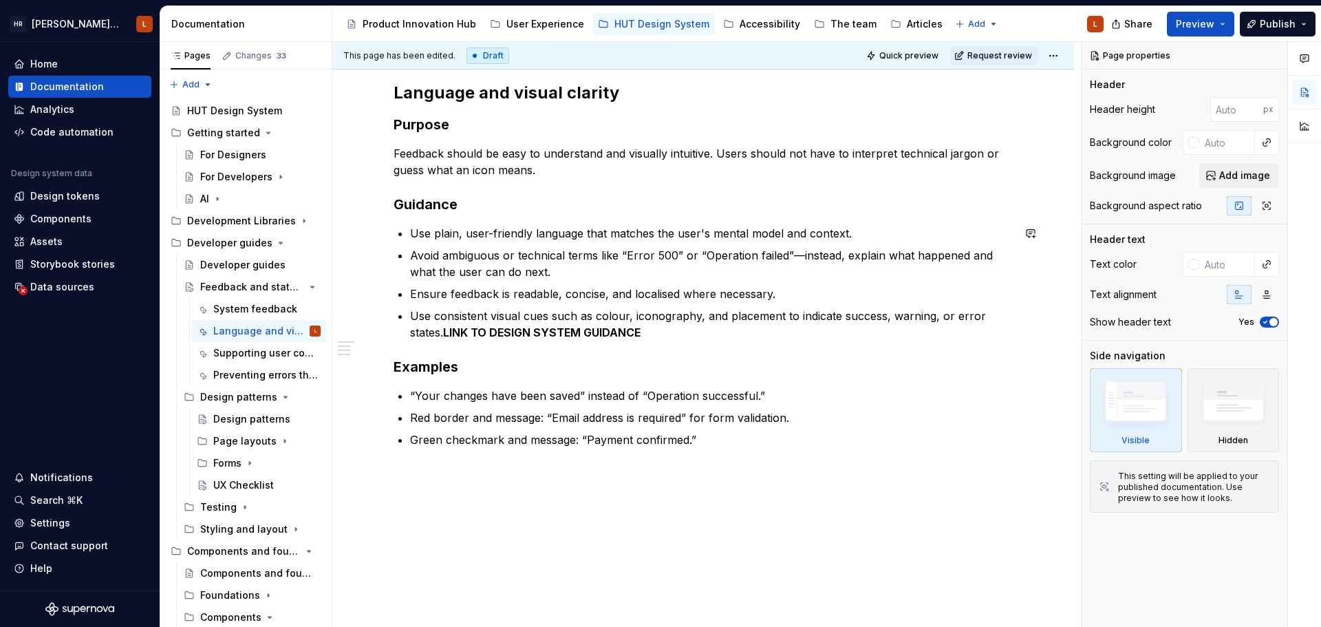
scroll to position [179, 0]
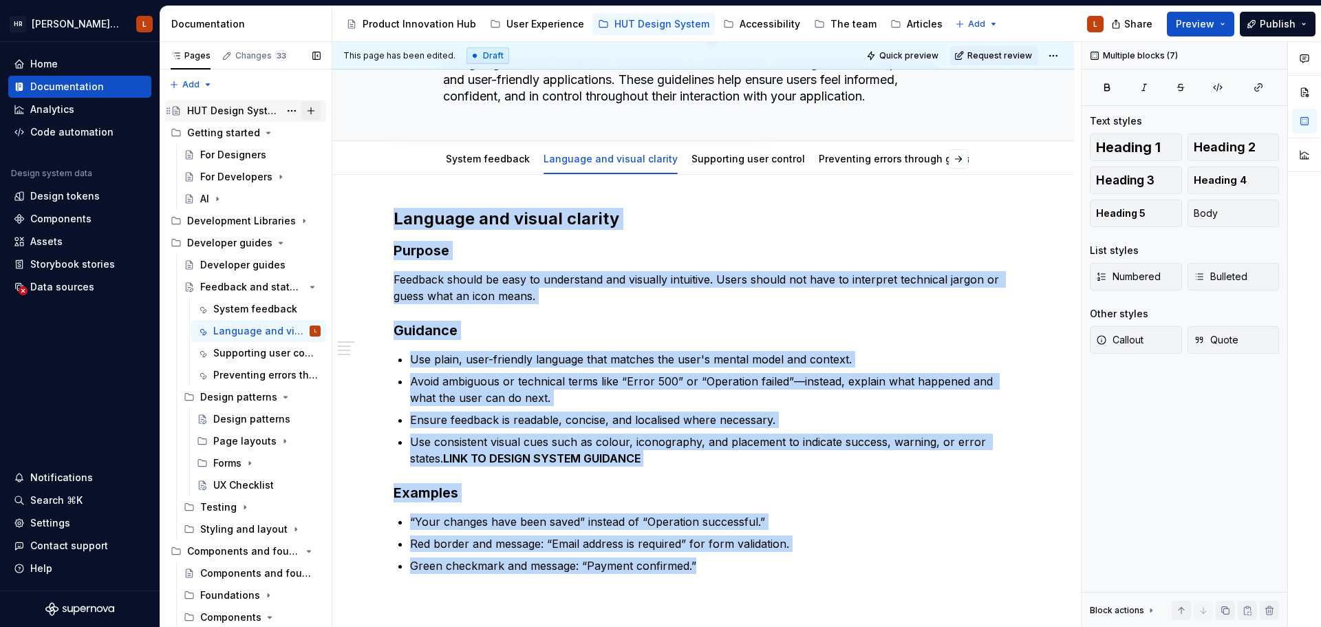
drag, startPoint x: 695, startPoint y: 477, endPoint x: 296, endPoint y: 102, distance: 547.9
click at [296, 102] on div "Pages Changes 33 Add Accessibility guide for tree Page tree. Navigate the tree …" at bounding box center [740, 337] width 1160 height 591
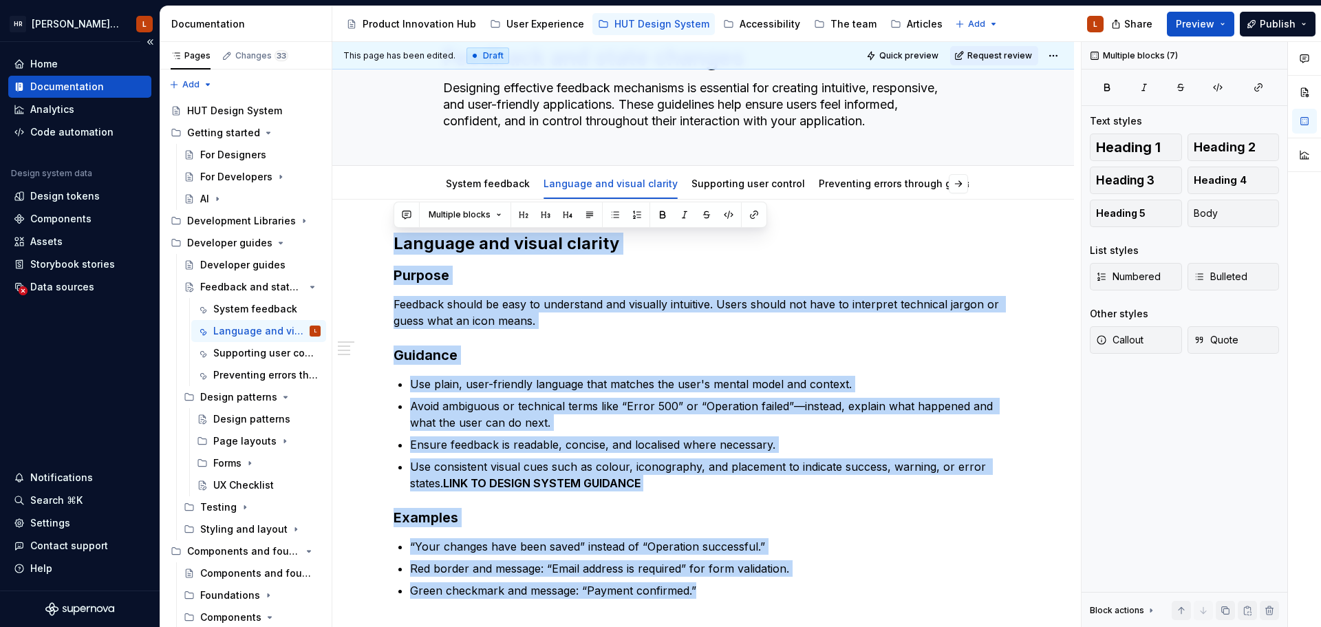
copy div "Language and visual clarity Purpose Feedback should be easy to understand and v…"
click at [643, 359] on h3 "Guidance" at bounding box center [702, 354] width 619 height 19
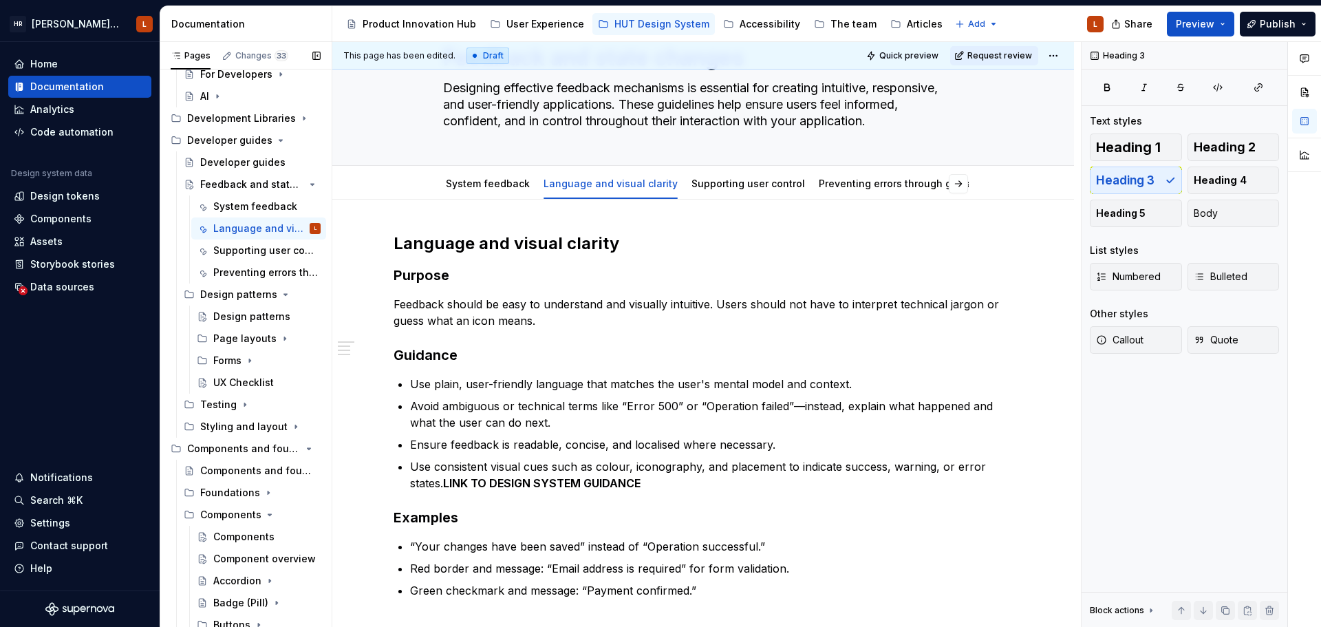
scroll to position [0, 0]
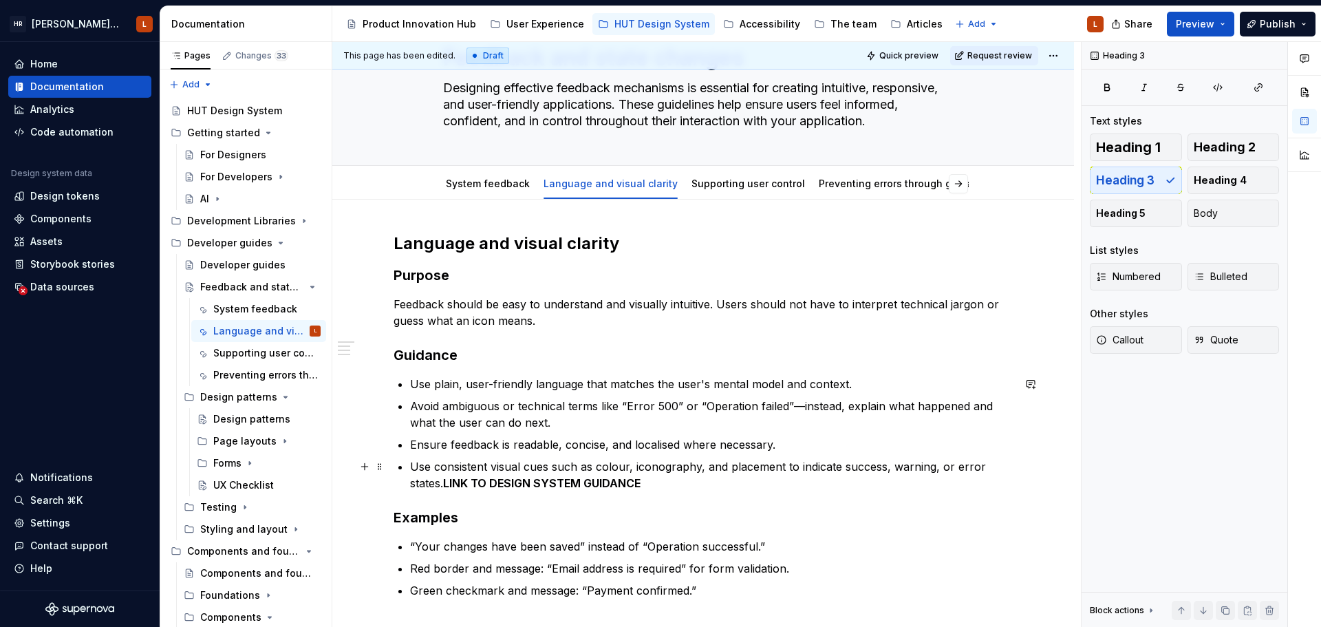
click at [647, 479] on p "Use consistent visual cues such as colour, iconography, and placement to indica…" at bounding box center [711, 474] width 603 height 33
click at [572, 241] on h2 "Language and visual clarity" at bounding box center [702, 243] width 619 height 22
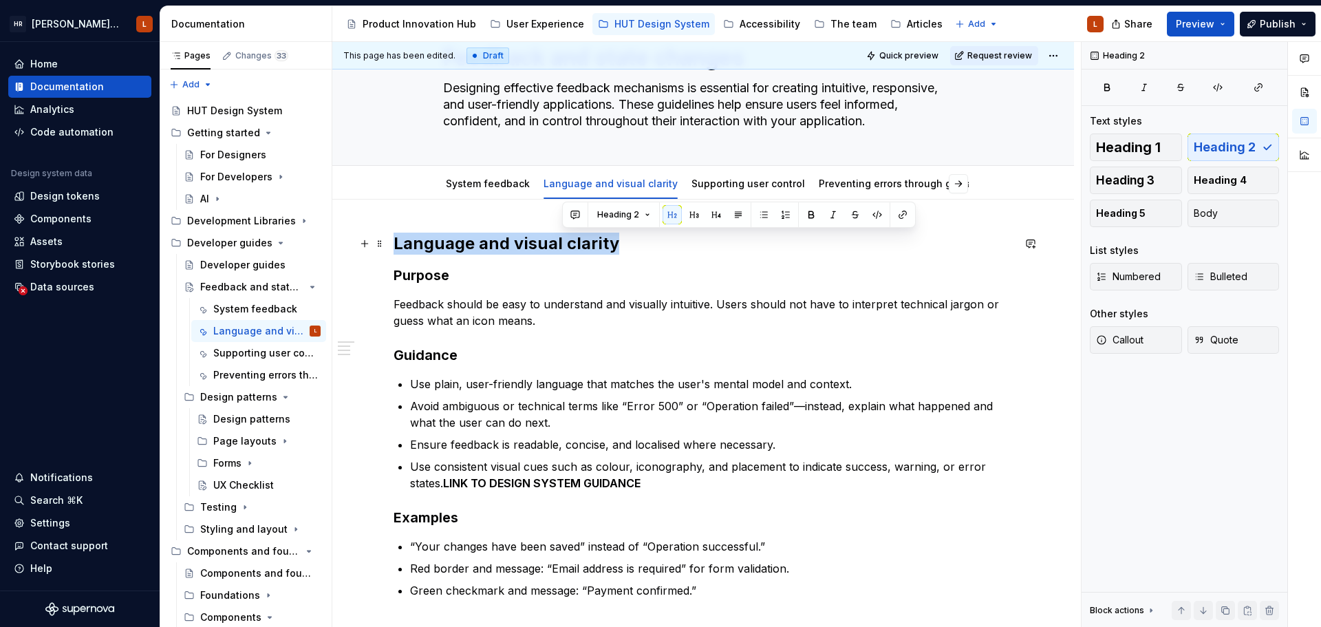
click at [572, 241] on h2 "Language and visual clarity" at bounding box center [702, 243] width 619 height 22
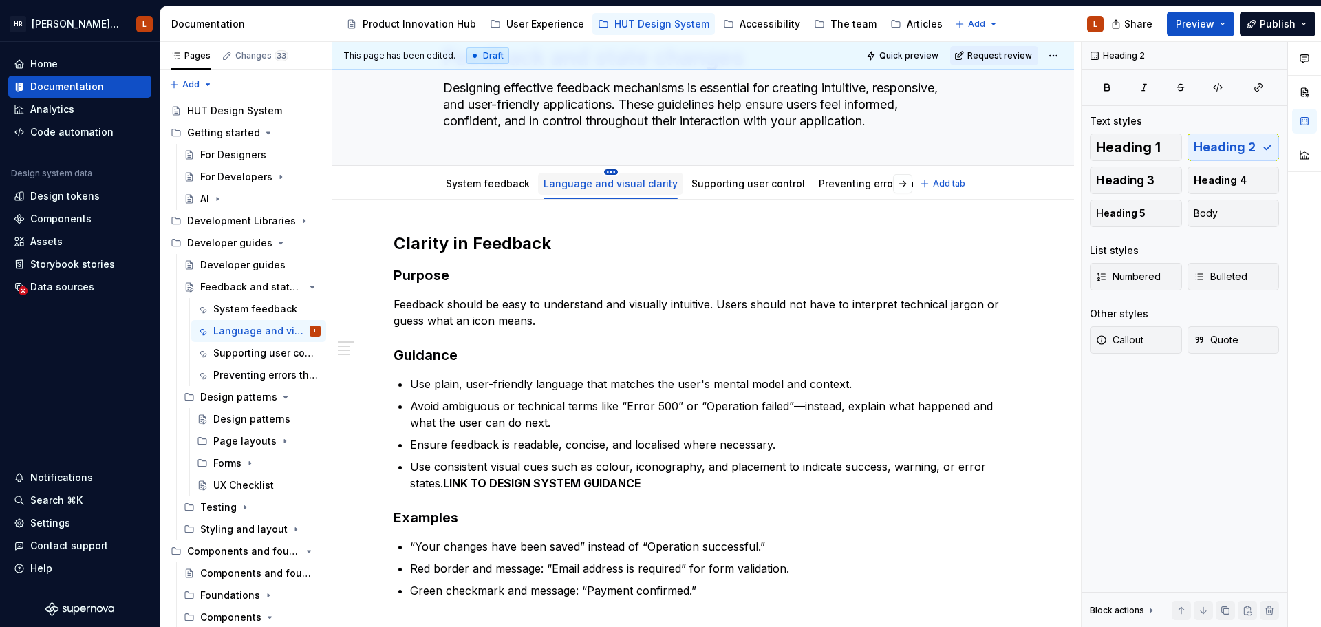
click at [598, 169] on html "[PERSON_NAME] UI Toolkit (HUT) L Home Documentation Analytics Code automation D…" at bounding box center [660, 313] width 1321 height 627
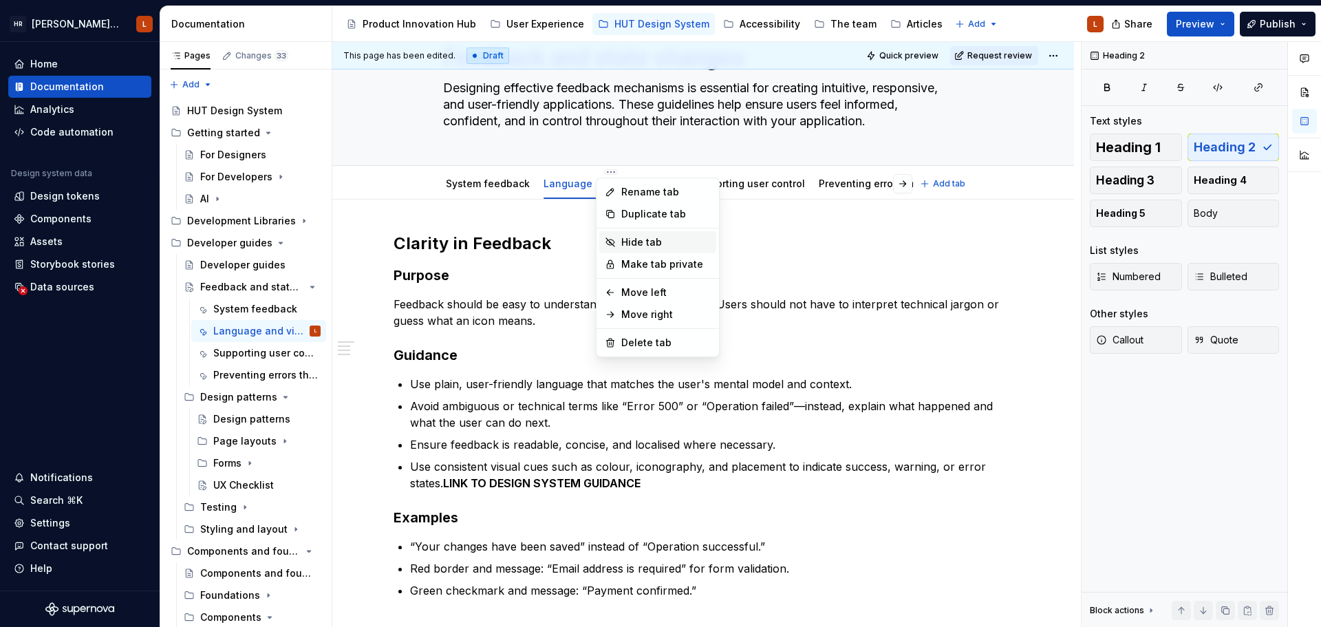
type textarea "*"
click at [628, 191] on div "Rename tab" at bounding box center [665, 192] width 89 height 14
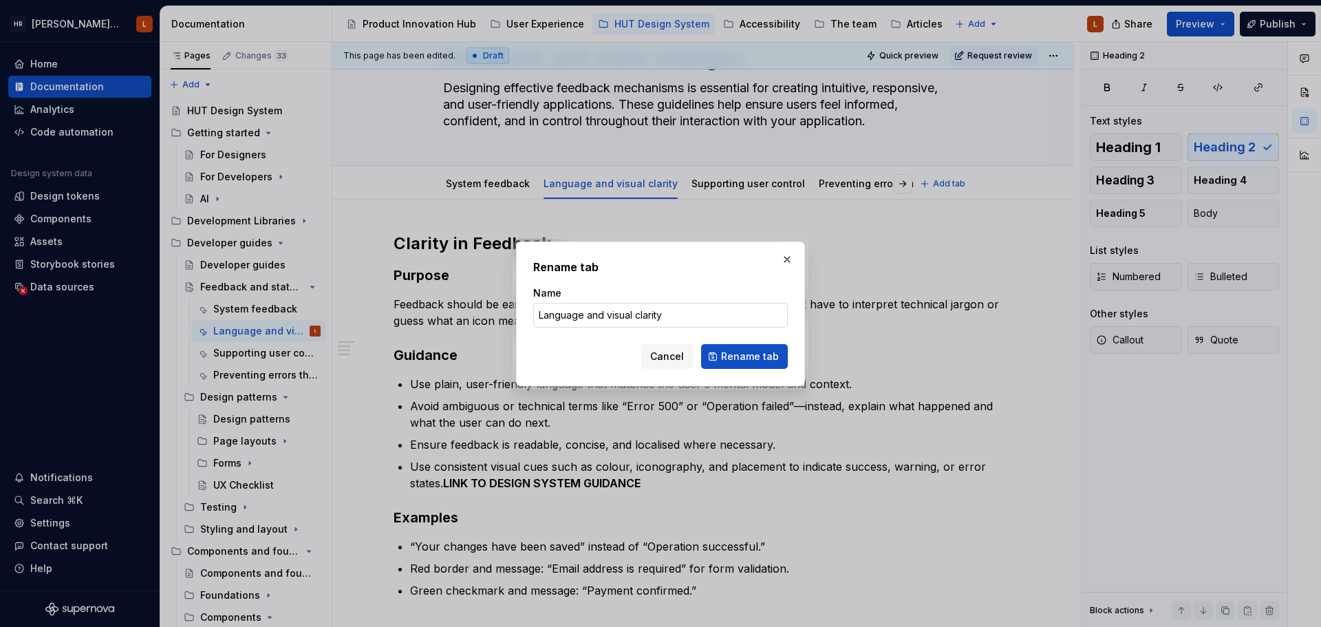
drag, startPoint x: 631, startPoint y: 315, endPoint x: 649, endPoint y: 321, distance: 18.1
click at [631, 316] on input "Language and visual clarity" at bounding box center [660, 315] width 254 height 25
drag, startPoint x: 689, startPoint y: 318, endPoint x: 567, endPoint y: 347, distance: 125.3
click at [472, 325] on div "Rename tab Name Language and visual clarity Cancel Rename tab" at bounding box center [660, 313] width 1321 height 627
paste input "Clarity in Feedback"
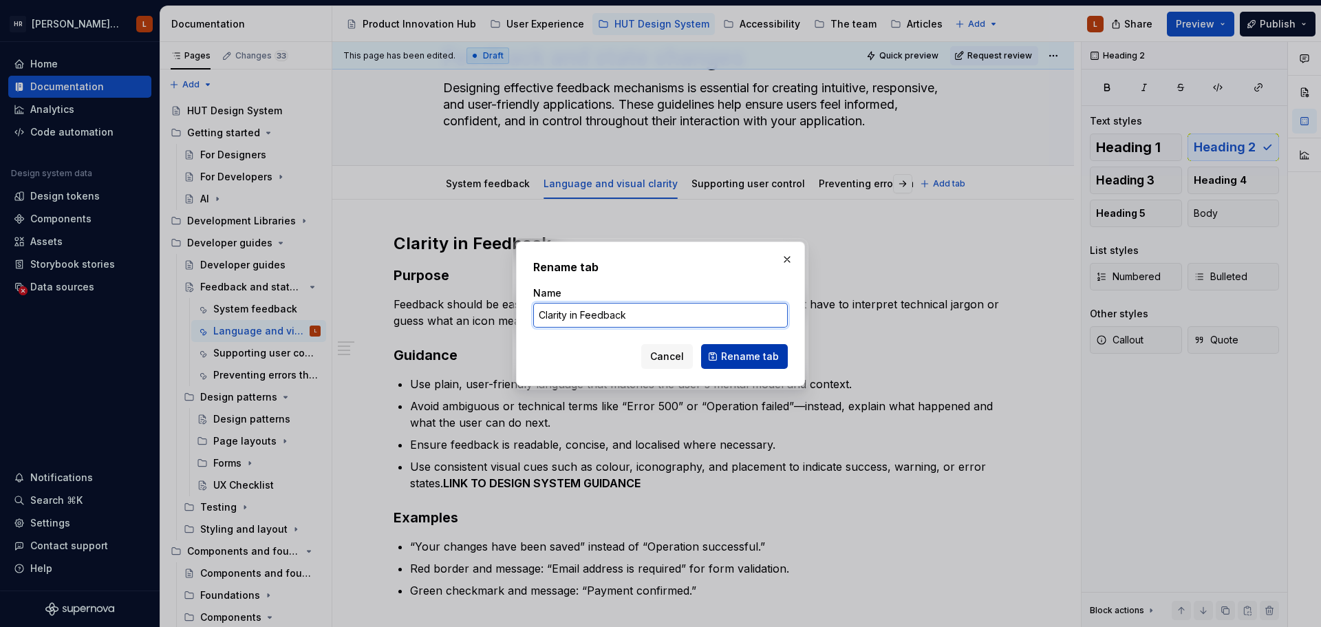
type input "Clarity in Feedback"
click at [733, 351] on span "Rename tab" at bounding box center [750, 356] width 58 height 14
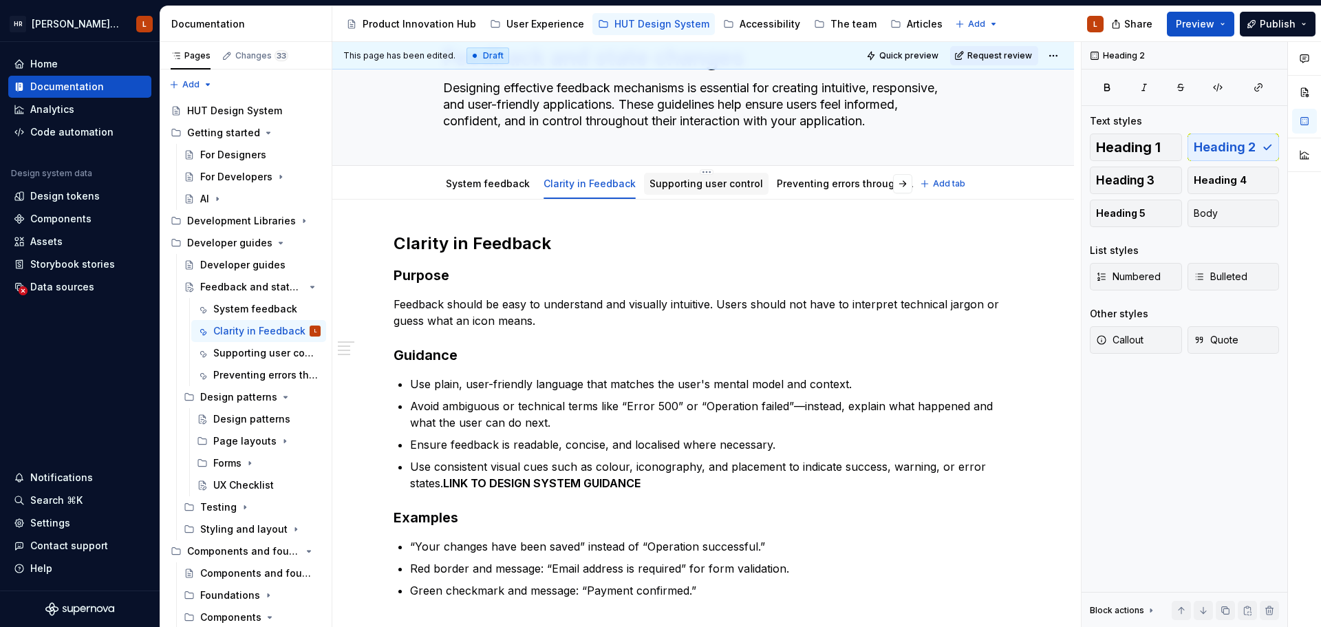
click at [685, 182] on link "Supporting user control" at bounding box center [705, 183] width 113 height 12
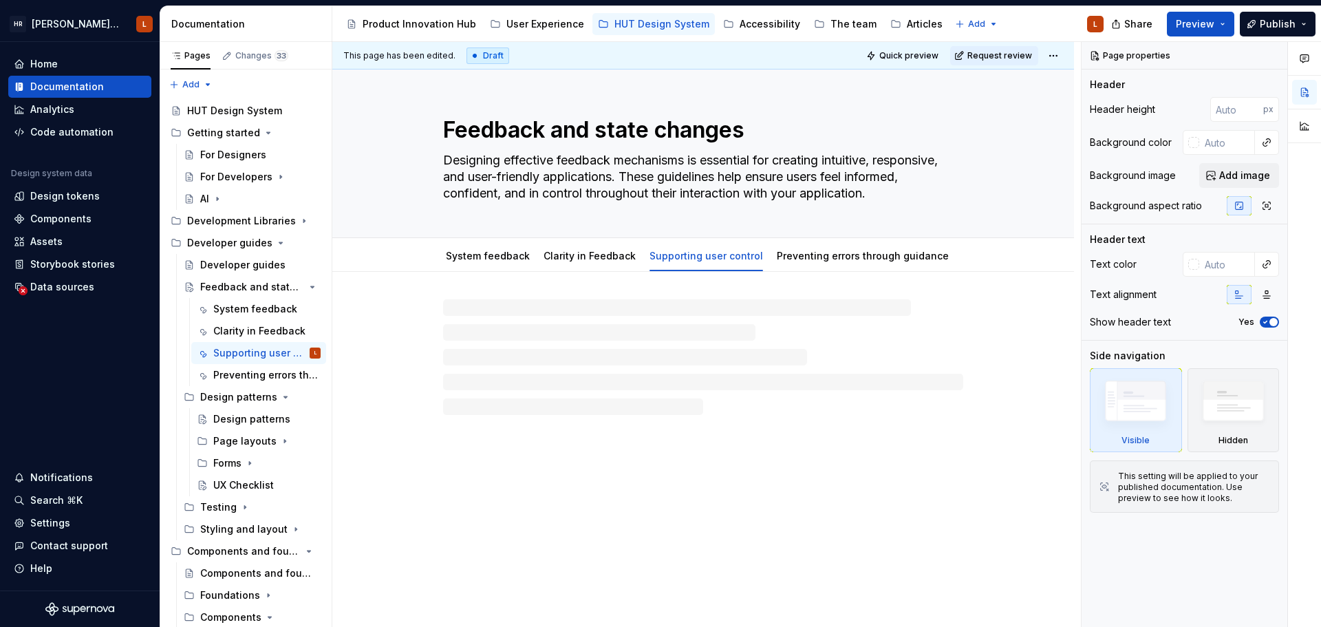
type textarea "*"
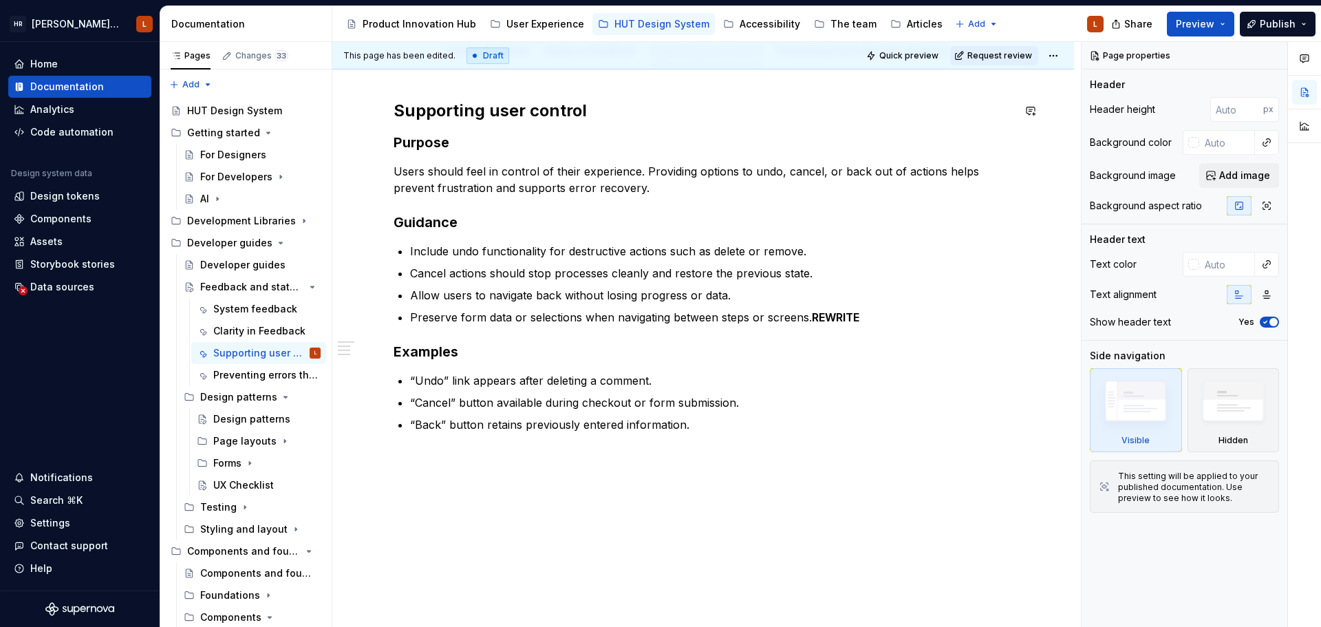
scroll to position [206, 0]
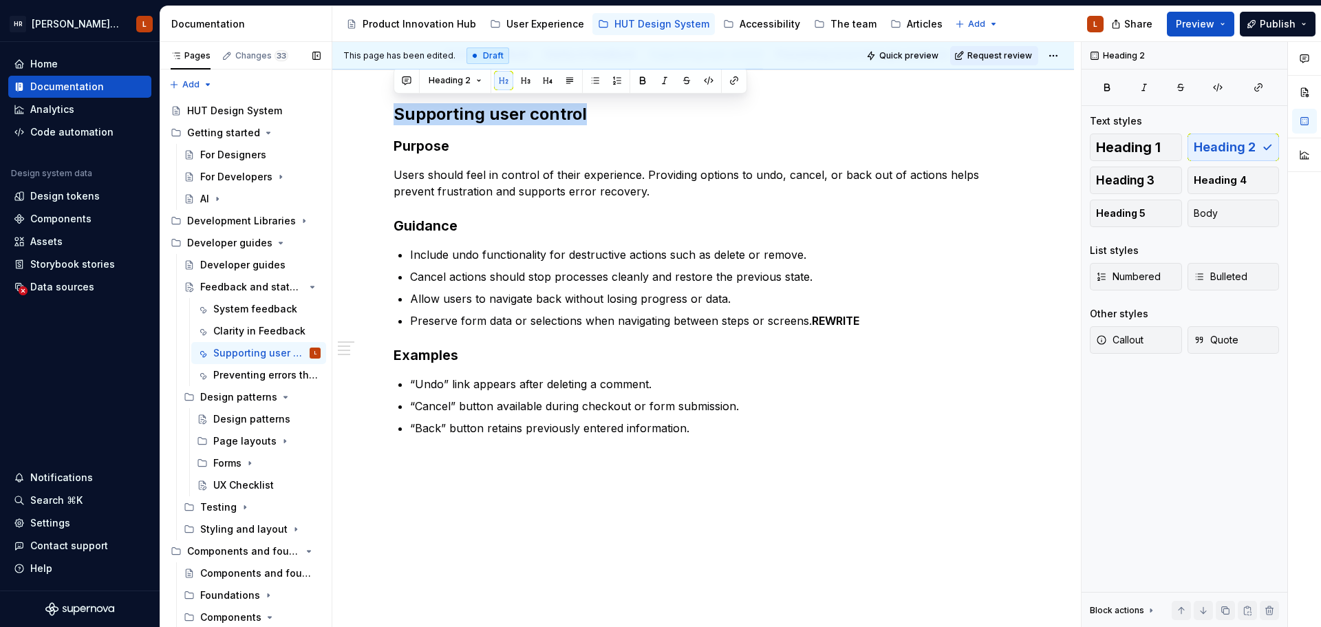
drag, startPoint x: 599, startPoint y: 113, endPoint x: 323, endPoint y: 110, distance: 275.8
click at [323, 110] on div "Pages Changes 33 Add Accessibility guide for tree Page tree. Navigate the tree …" at bounding box center [740, 337] width 1160 height 591
copy h2 "Supporting user control"
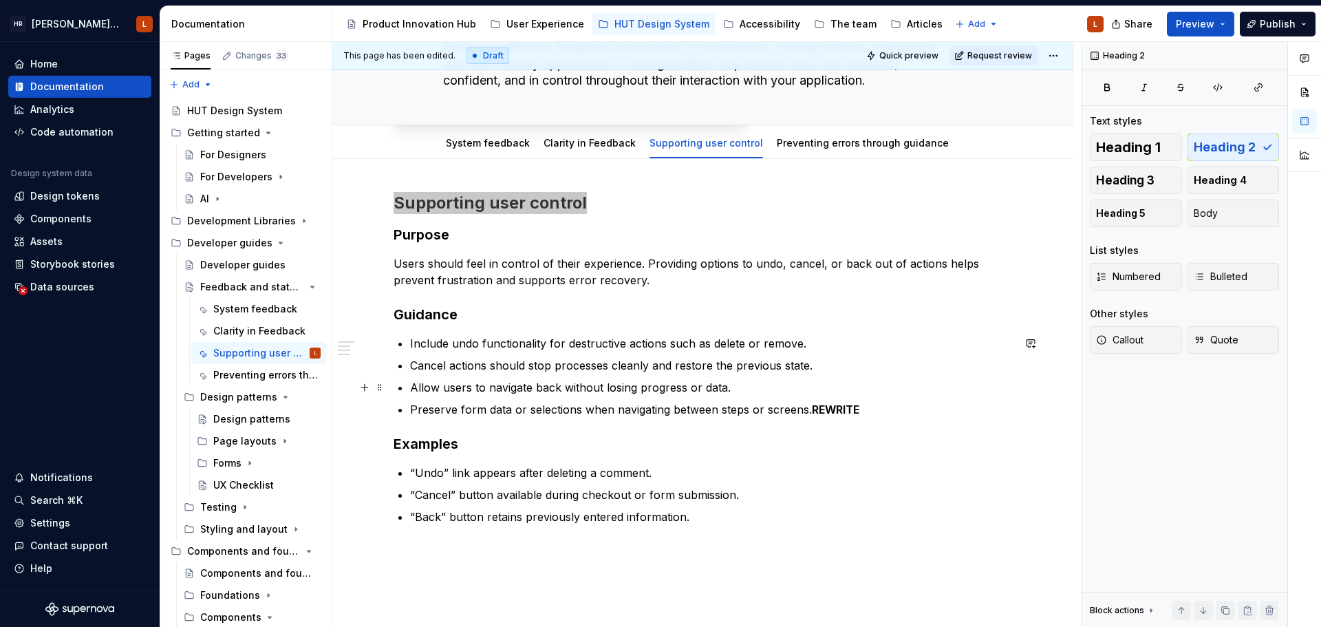
scroll to position [0, 0]
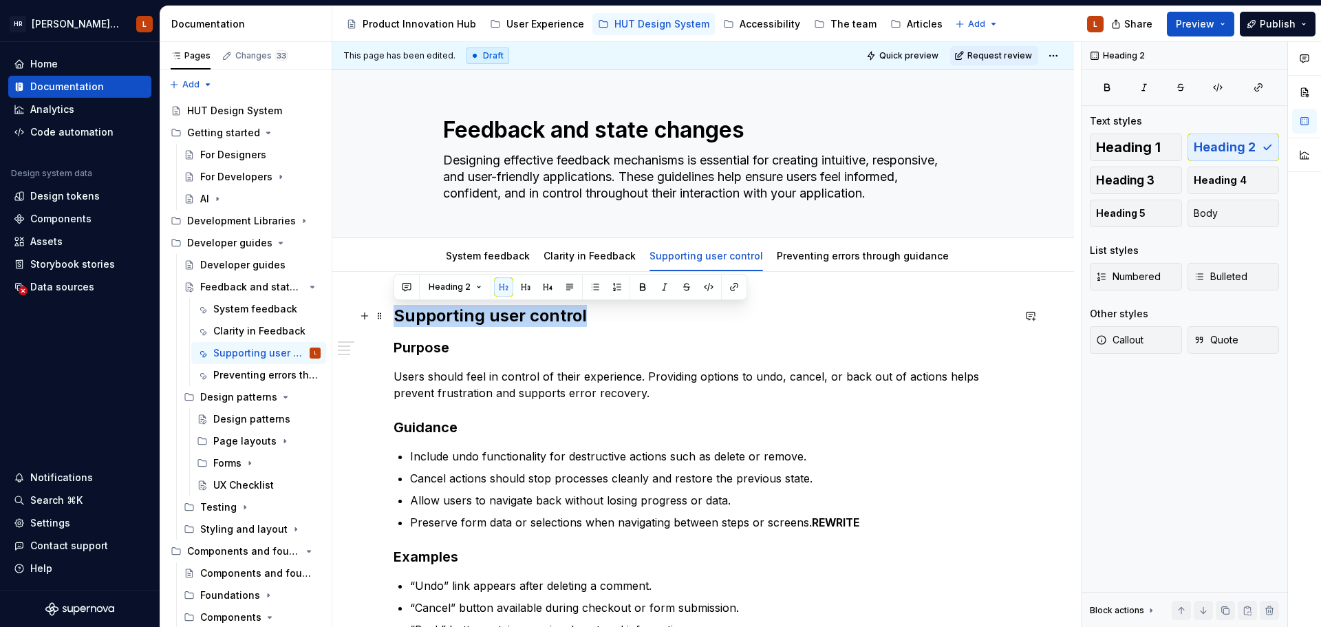
drag, startPoint x: 494, startPoint y: 321, endPoint x: 501, endPoint y: 326, distance: 8.4
click at [494, 321] on h2 "Supporting user control" at bounding box center [702, 316] width 619 height 22
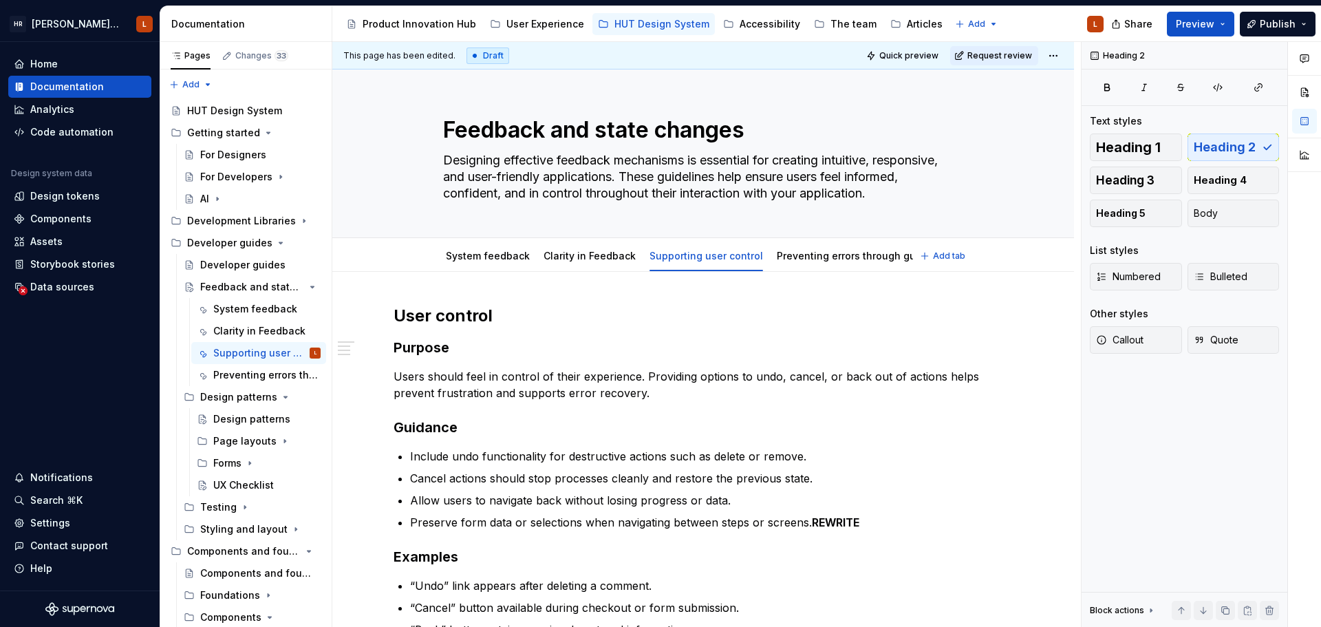
click at [698, 240] on div "System feedback Clarity in Feedback Supporting user control Preventing errors t…" at bounding box center [702, 255] width 741 height 34
click at [698, 246] on html "[PERSON_NAME] UI Toolkit (HUT) L Home Documentation Analytics Code automation D…" at bounding box center [660, 313] width 1321 height 627
type textarea "*"
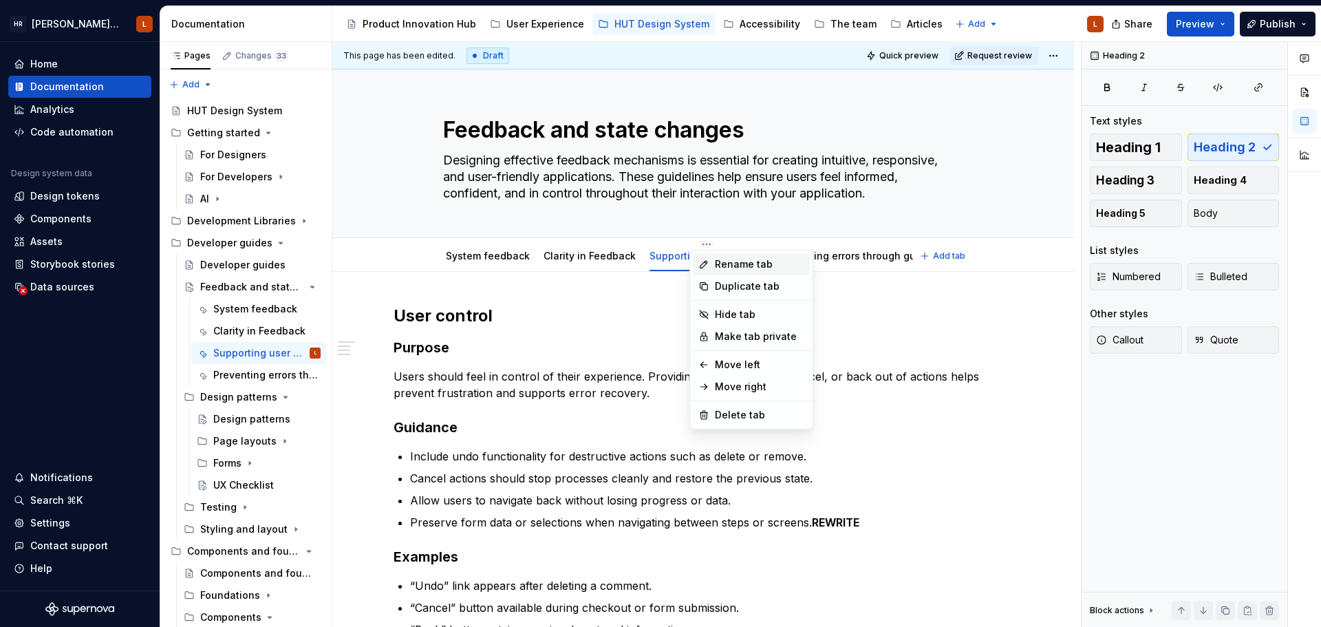
click at [736, 265] on div "Rename tab" at bounding box center [759, 264] width 89 height 14
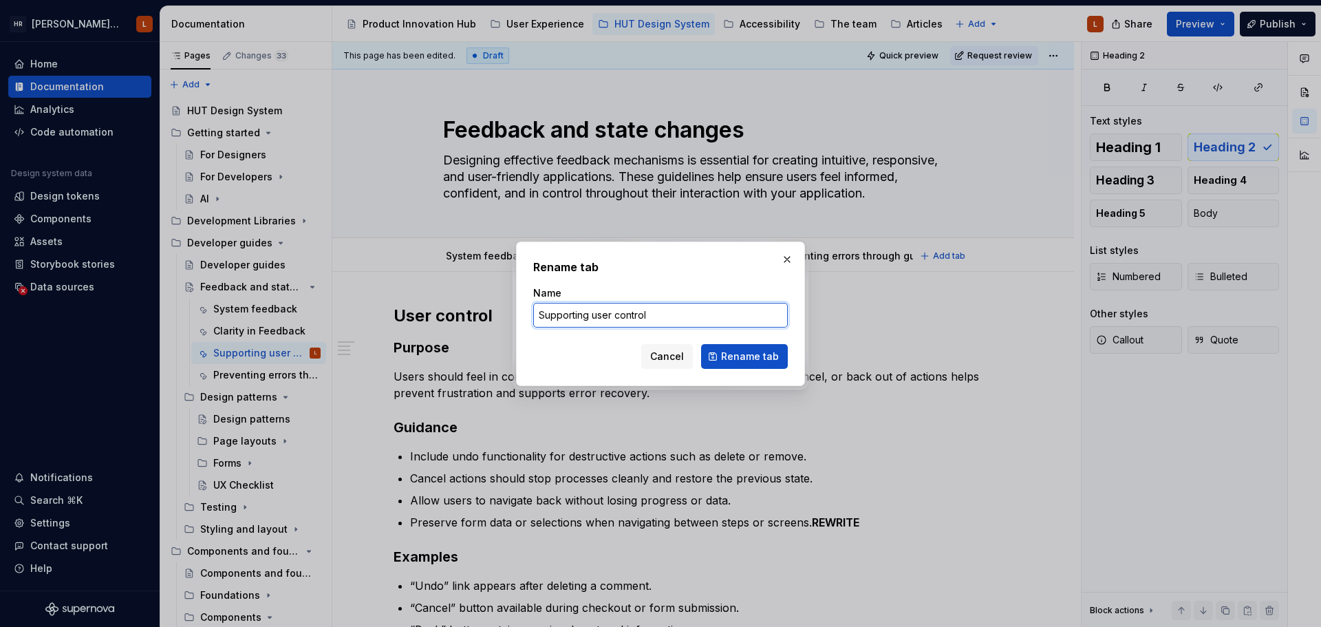
click at [576, 311] on input "Supporting user control" at bounding box center [660, 315] width 254 height 25
drag, startPoint x: 598, startPoint y: 319, endPoint x: 534, endPoint y: 319, distance: 64.0
click at [534, 319] on input "Supporting user control" at bounding box center [660, 315] width 254 height 25
type input "User control"
click at [730, 362] on span "Rename tab" at bounding box center [750, 356] width 58 height 14
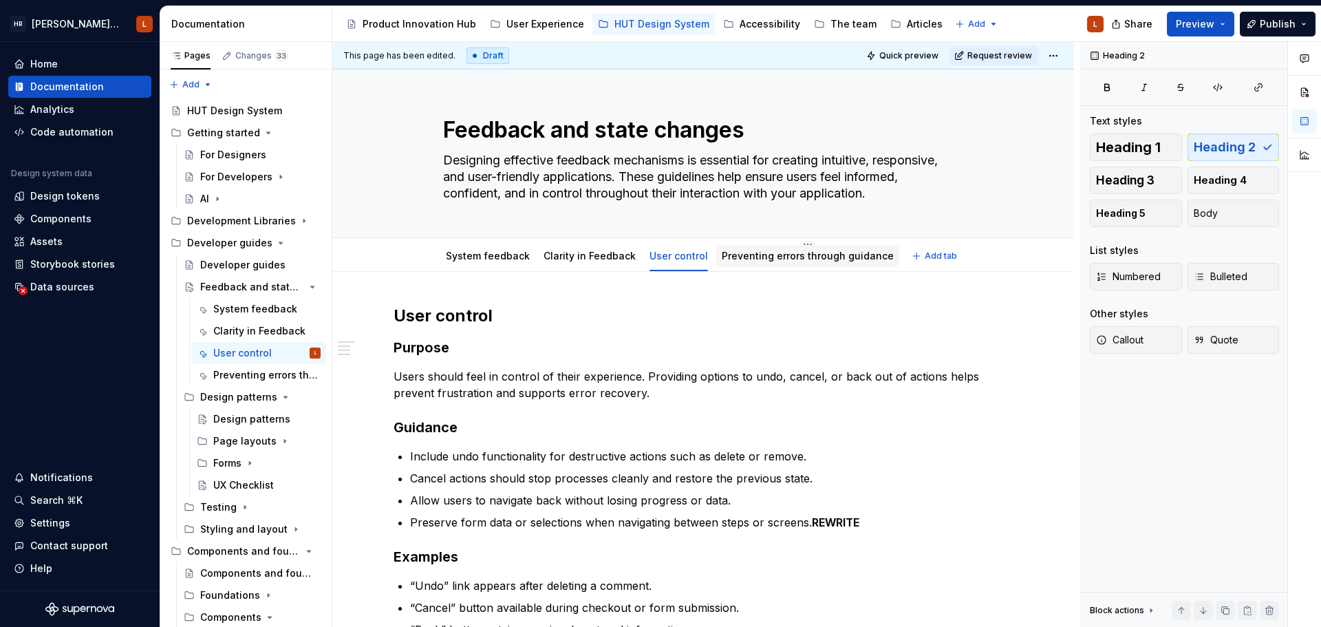
click at [768, 261] on div "Preventing errors through guidance" at bounding box center [808, 256] width 172 height 14
click at [764, 253] on link "Preventing errors through guidance" at bounding box center [808, 256] width 172 height 12
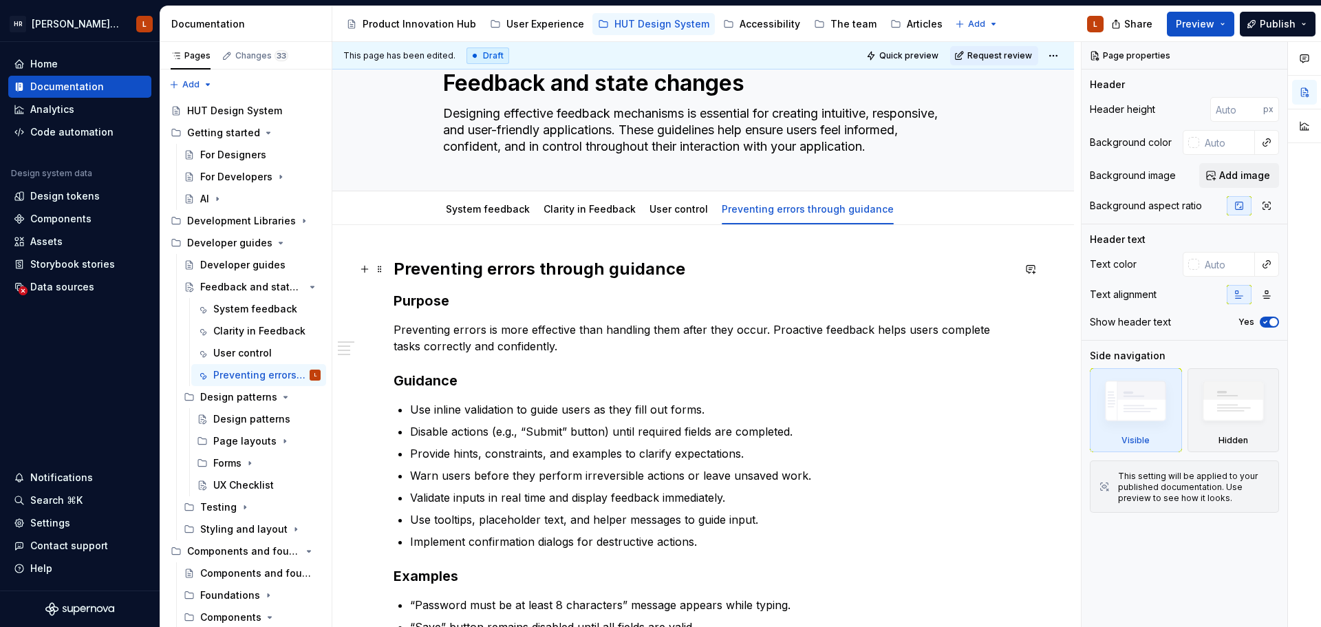
scroll to position [69, 0]
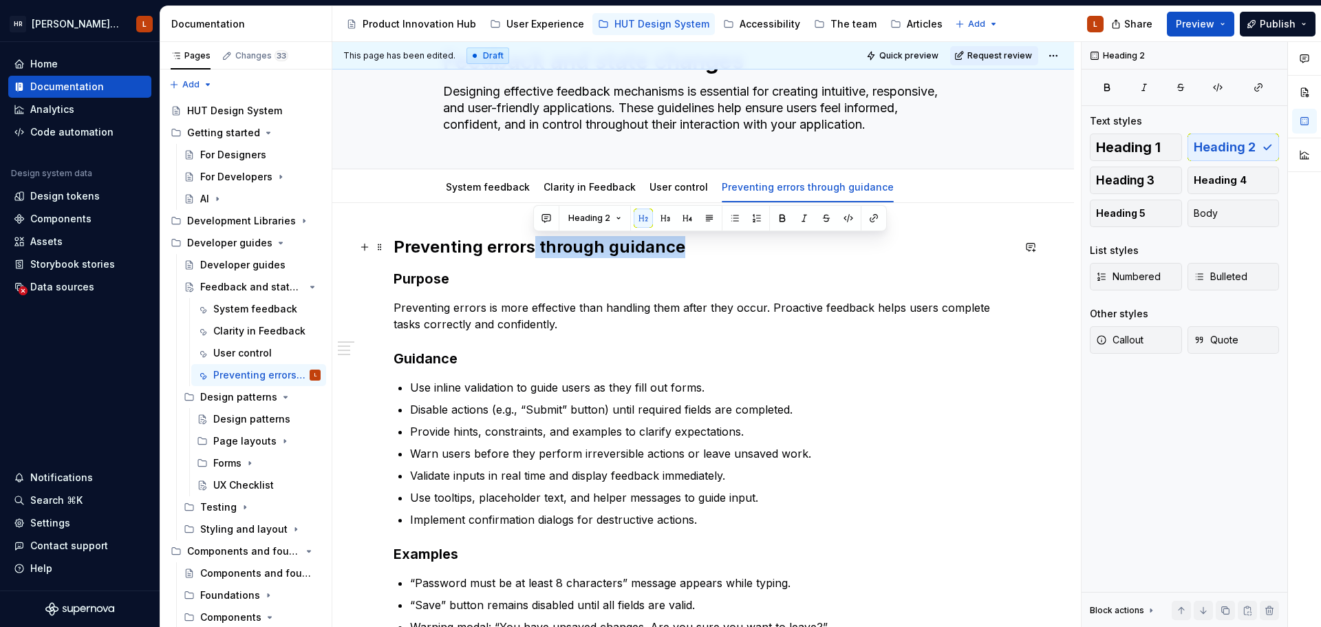
drag, startPoint x: 689, startPoint y: 245, endPoint x: 534, endPoint y: 250, distance: 154.2
click at [534, 250] on h2 "Preventing errors through guidance" at bounding box center [702, 247] width 619 height 22
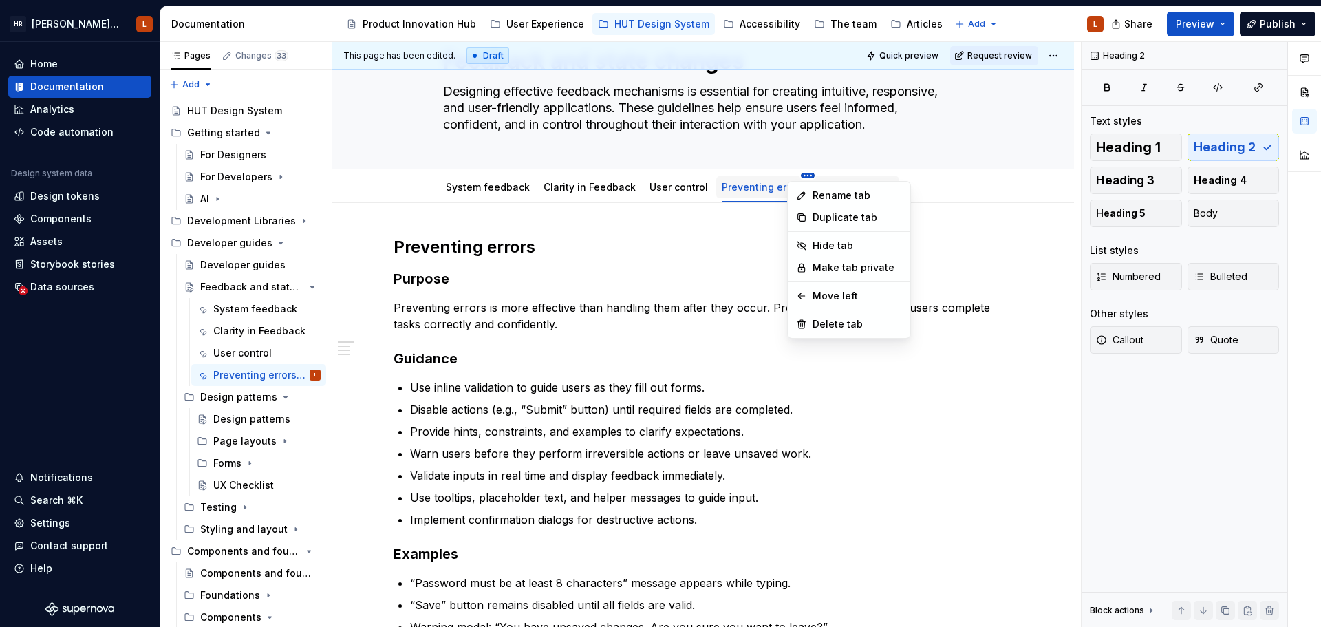
click at [797, 177] on html "[PERSON_NAME] UI Toolkit (HUT) L Home Documentation Analytics Code automation D…" at bounding box center [660, 313] width 1321 height 627
type textarea "*"
click at [806, 191] on icon at bounding box center [801, 195] width 11 height 11
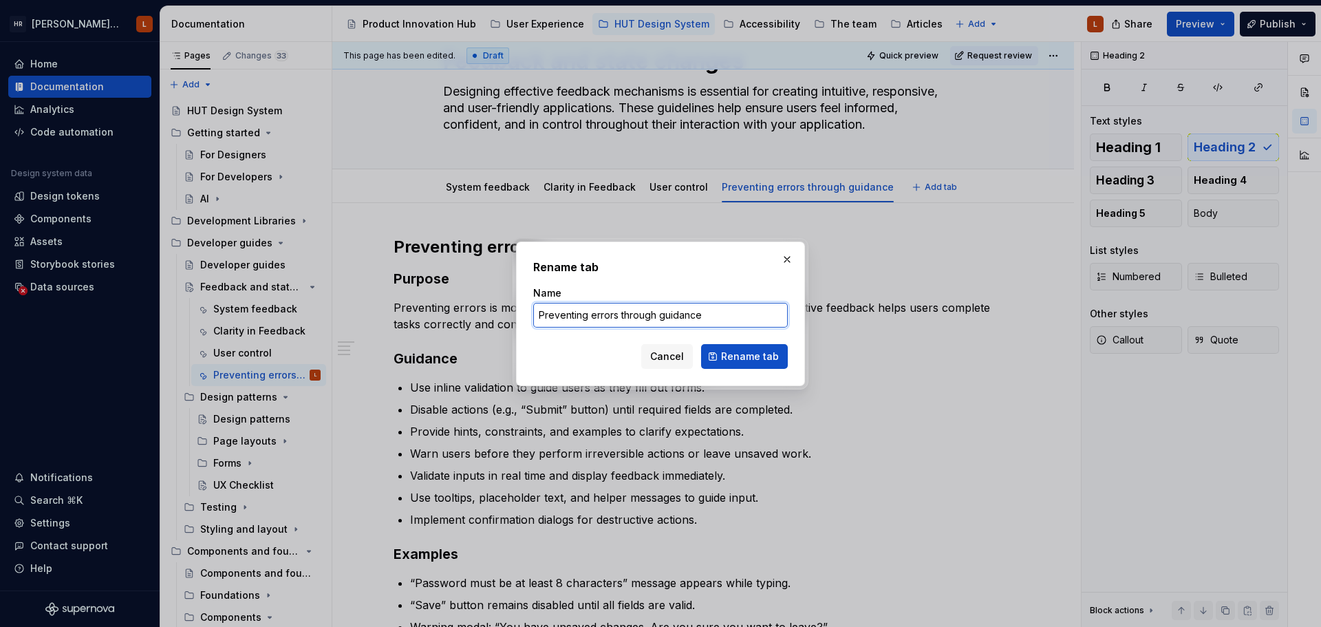
click at [688, 311] on input "Preventing errors through guidance" at bounding box center [660, 315] width 254 height 25
drag, startPoint x: 669, startPoint y: 309, endPoint x: 614, endPoint y: 310, distance: 55.0
click at [614, 310] on input "Preventing errors through guidance" at bounding box center [660, 315] width 254 height 25
click at [658, 318] on input "Preventing errors through guidance" at bounding box center [660, 315] width 254 height 25
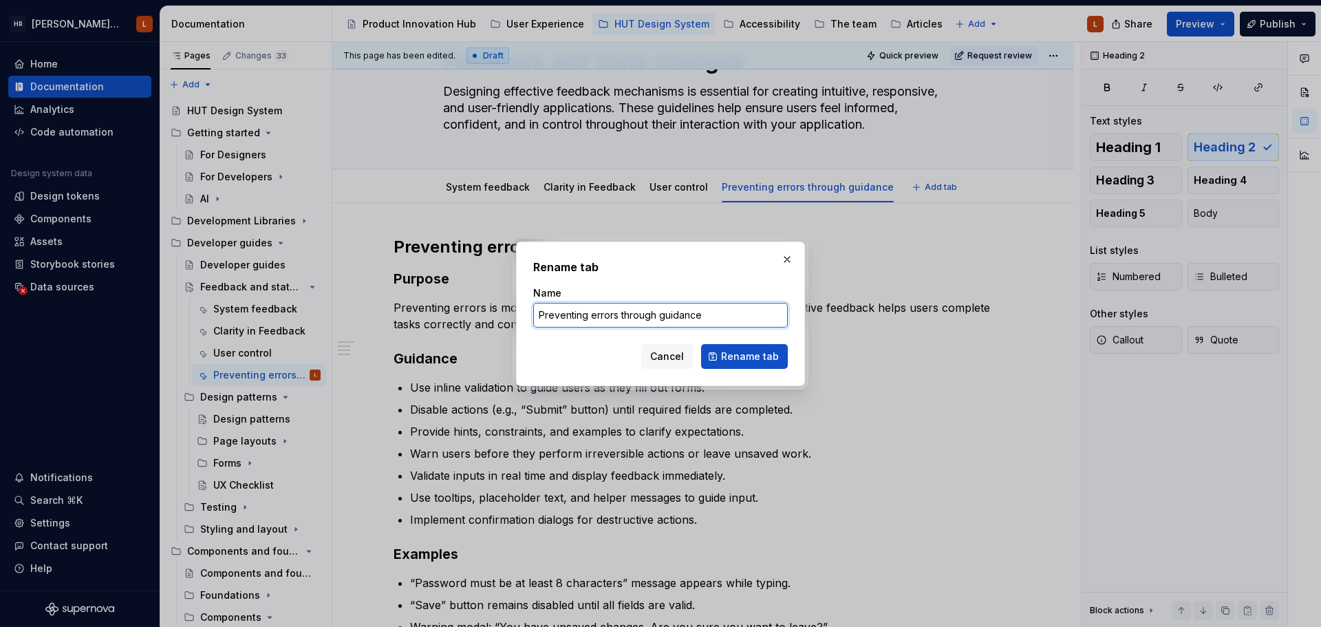
drag, startPoint x: 714, startPoint y: 316, endPoint x: 495, endPoint y: 318, distance: 218.7
click at [482, 318] on div "Rename tab Name Preventing errors through guidance Cancel Rename tab" at bounding box center [660, 313] width 1321 height 627
click at [669, 314] on input "Preventing errors through guidance" at bounding box center [660, 315] width 254 height 25
drag, startPoint x: 706, startPoint y: 318, endPoint x: 618, endPoint y: 323, distance: 88.9
click at [618, 323] on input "Preventing errors through guidance" at bounding box center [660, 315] width 254 height 25
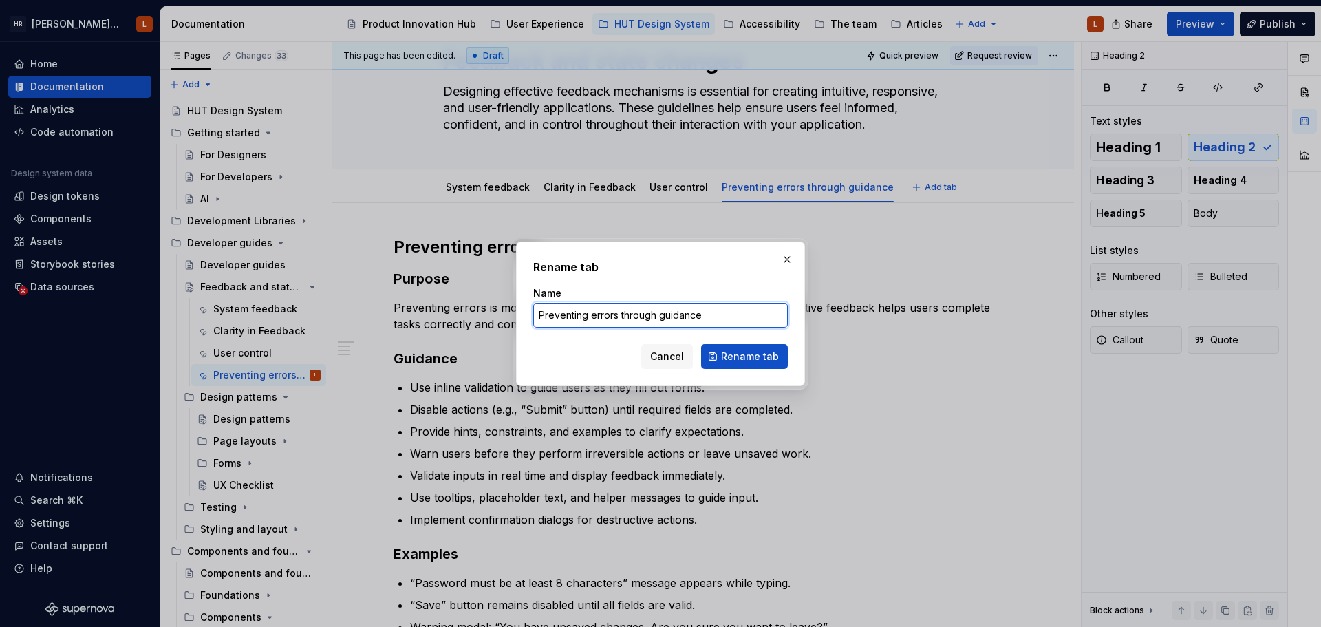
type input "Preventing errors"
type textarea "*"
type input "Preventing errors"
click at [783, 362] on button "Rename tab" at bounding box center [744, 356] width 87 height 25
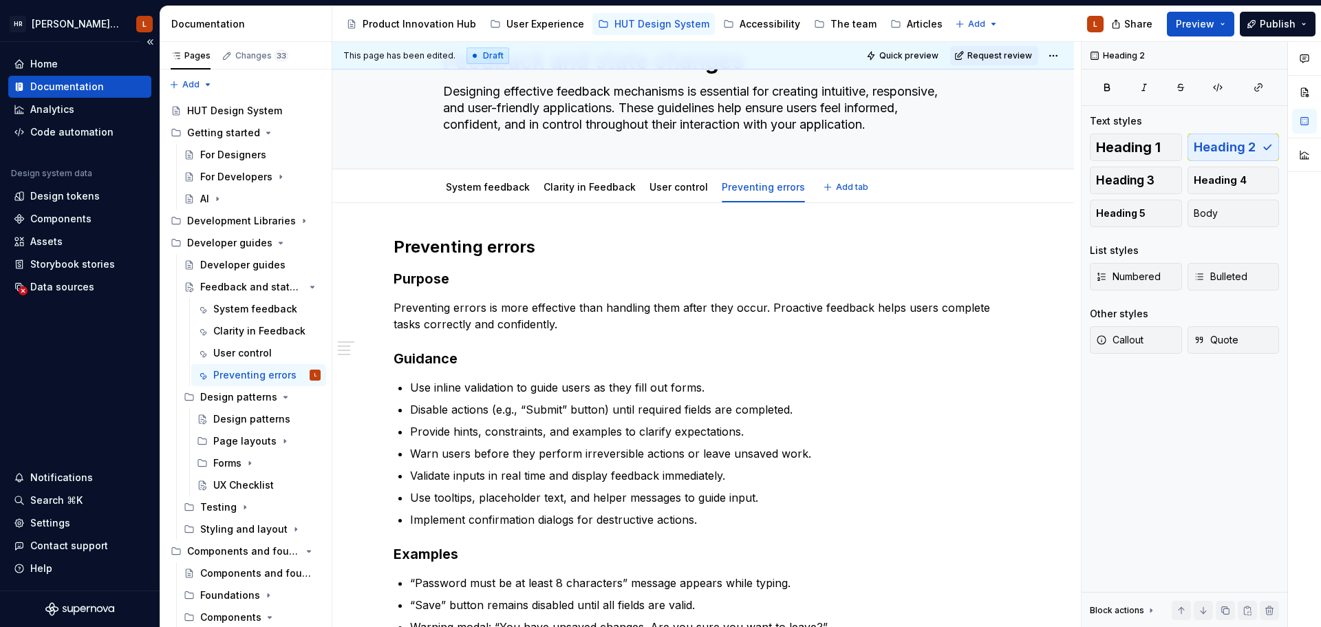
type textarea "*"
click at [435, 246] on h2 "Preventing errors" at bounding box center [702, 247] width 619 height 22
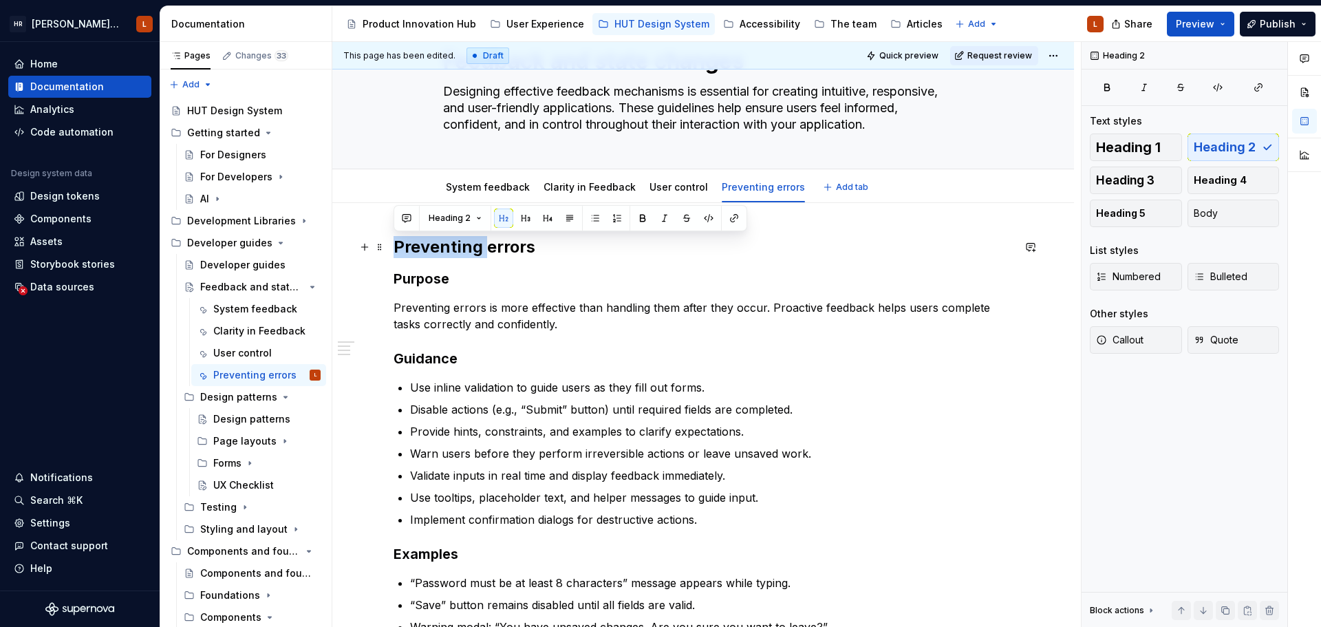
click at [435, 246] on h2 "Preventing errors" at bounding box center [702, 247] width 619 height 22
click at [488, 256] on h2 "Preventing errors" at bounding box center [702, 247] width 619 height 22
drag, startPoint x: 537, startPoint y: 247, endPoint x: 400, endPoint y: 249, distance: 136.9
click at [400, 249] on h2 "Preventing errors" at bounding box center [702, 247] width 619 height 22
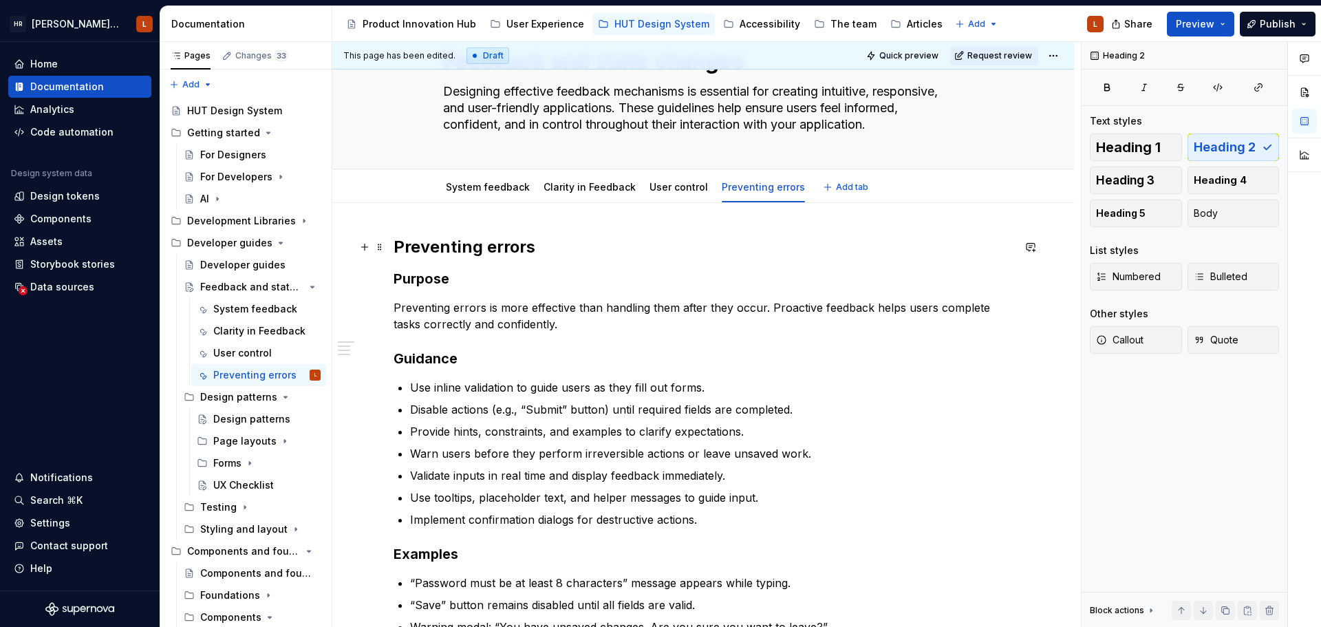
click at [422, 254] on h2 "Preventing errors" at bounding box center [702, 247] width 619 height 22
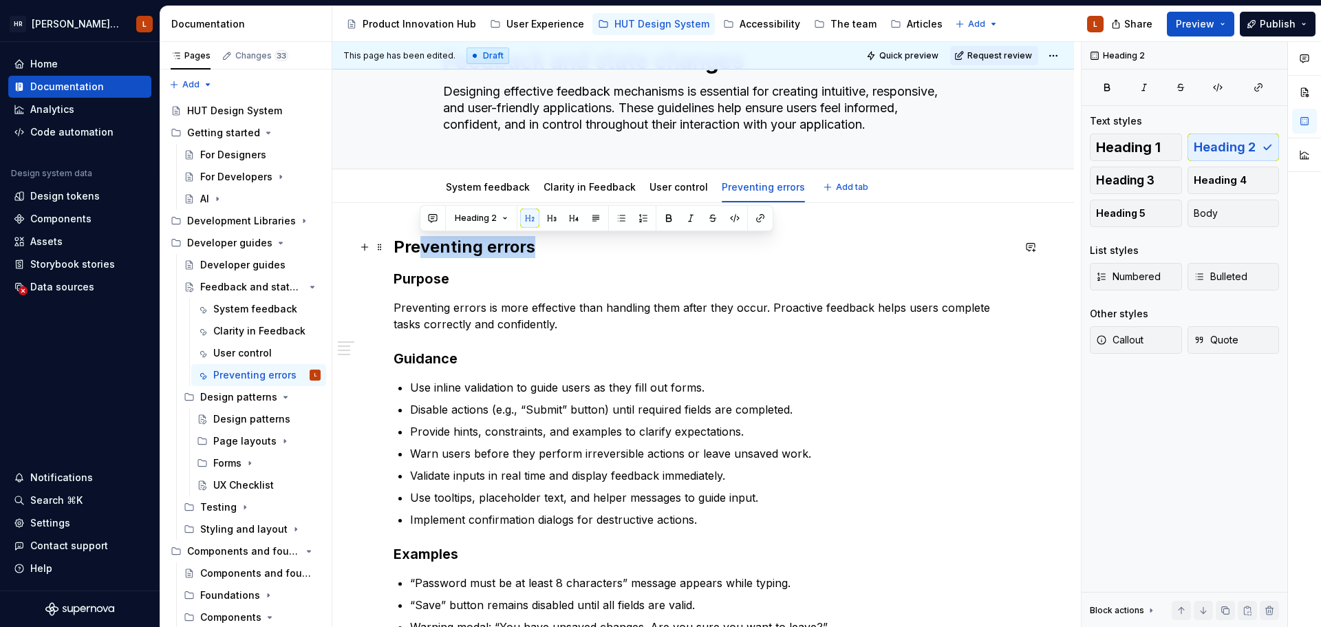
drag, startPoint x: 532, startPoint y: 244, endPoint x: 418, endPoint y: 242, distance: 114.2
click at [418, 242] on h2 "Preventing errors" at bounding box center [702, 247] width 619 height 22
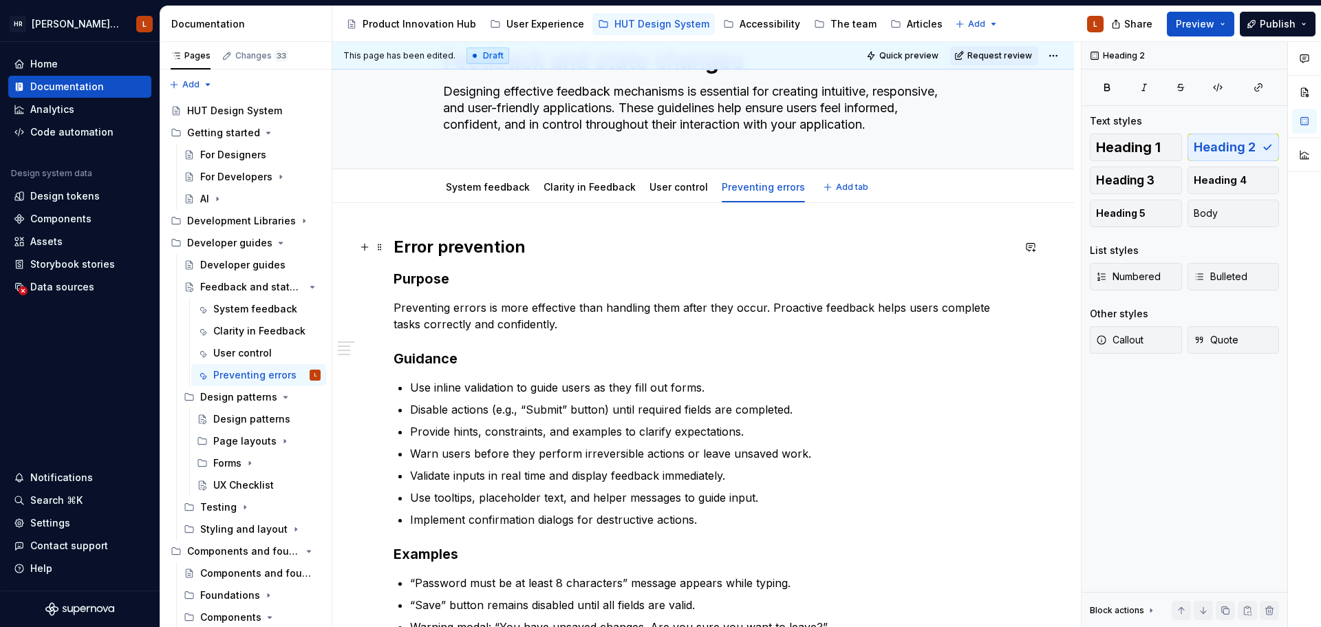
click at [507, 250] on h2 "Error prevention" at bounding box center [702, 247] width 619 height 22
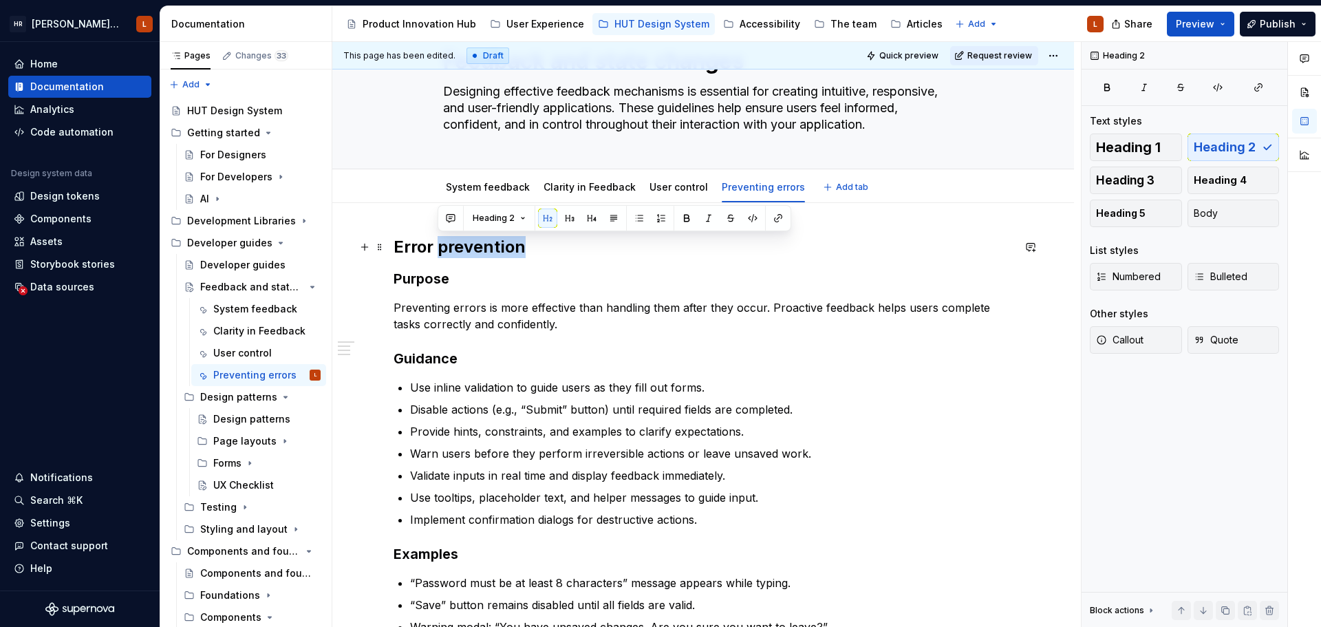
click at [507, 250] on h2 "Error prevention" at bounding box center [702, 247] width 619 height 22
click at [508, 328] on p "Preventing errors is more effective than handling them after they occur. Proact…" at bounding box center [702, 315] width 619 height 33
drag, startPoint x: 525, startPoint y: 245, endPoint x: 387, endPoint y: 241, distance: 138.3
click at [387, 241] on div "Error prevention Purpose Preventing errors is more effective than handling them…" at bounding box center [702, 521] width 741 height 636
copy h2 "Error prevention"
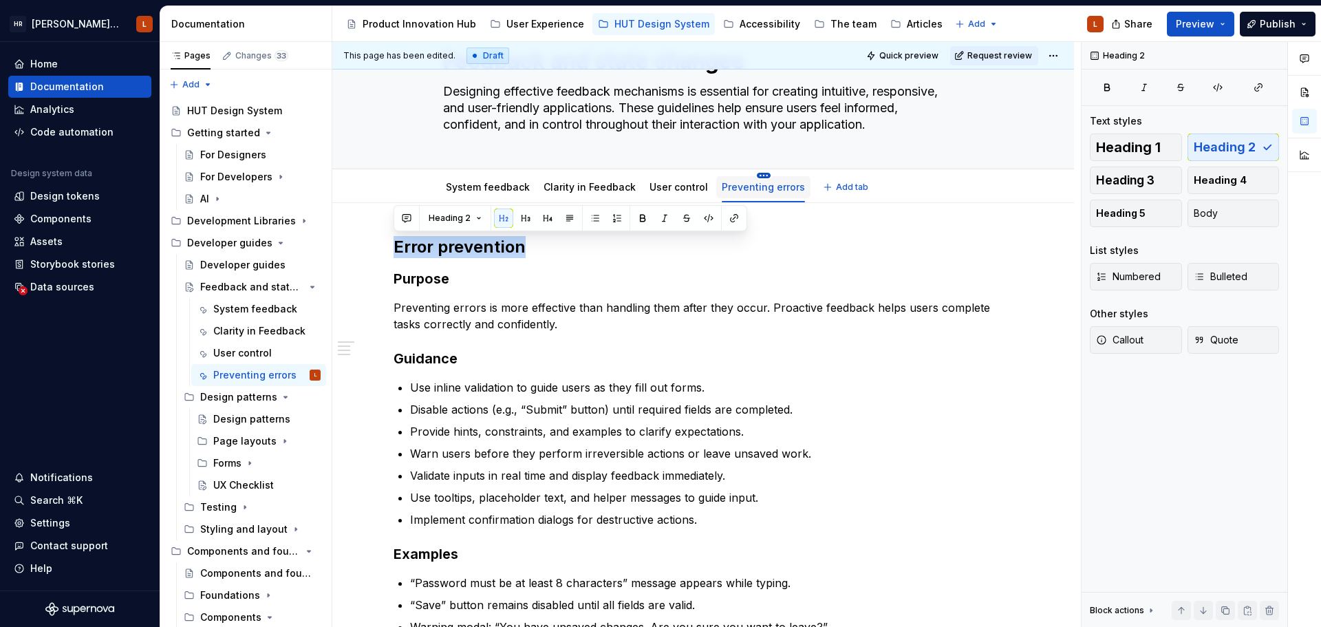
click at [751, 177] on html "[PERSON_NAME] UI Toolkit (HUT) L Home Documentation Analytics Code automation D…" at bounding box center [660, 313] width 1321 height 627
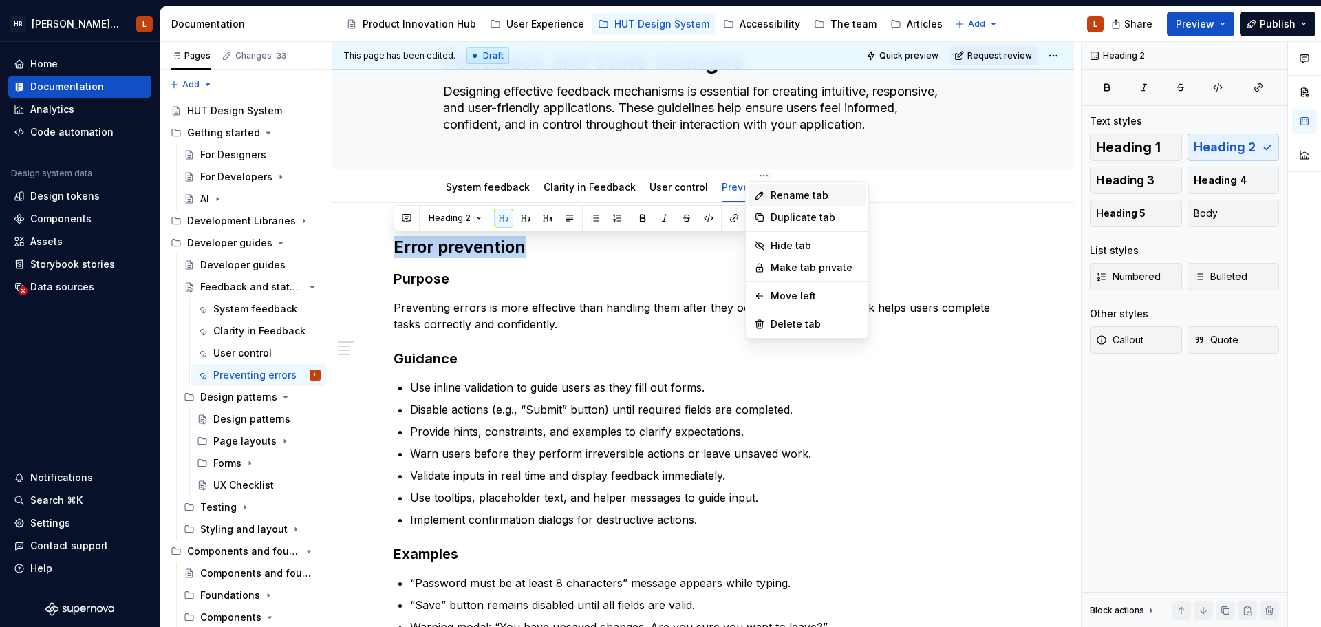
click at [777, 196] on div "Rename tab" at bounding box center [814, 195] width 89 height 14
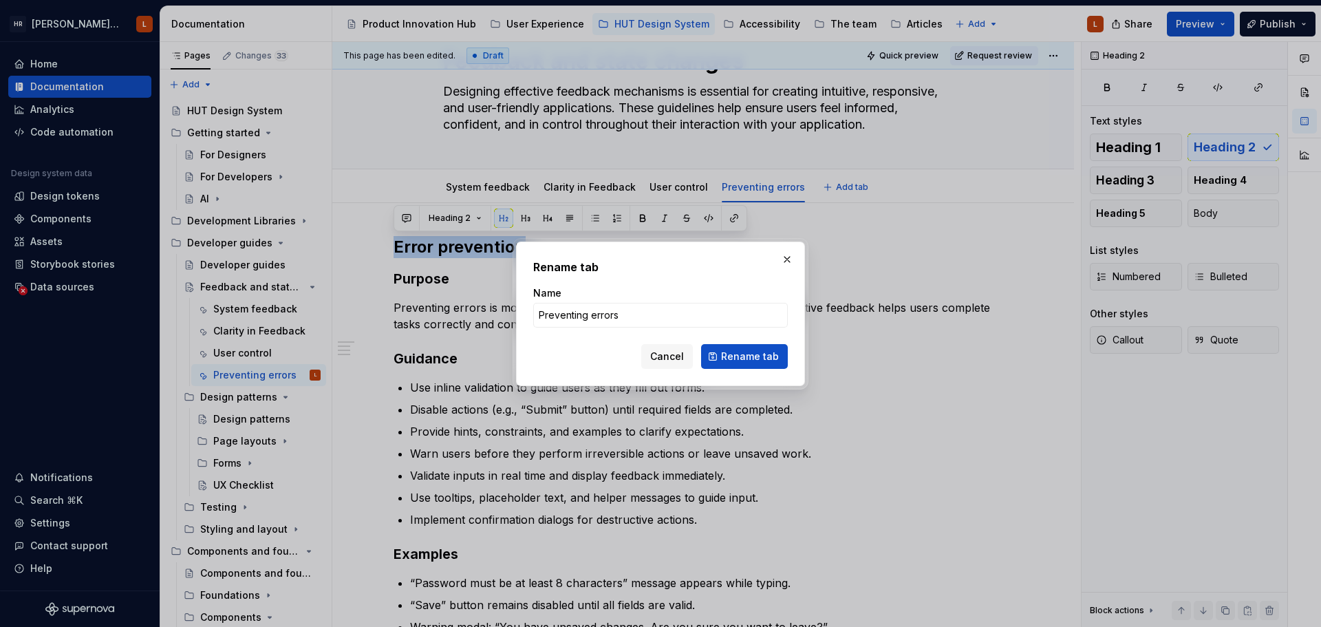
type textarea "*"
click at [589, 313] on input "Preventing errors" at bounding box center [660, 315] width 254 height 25
paste input "Error prevention"
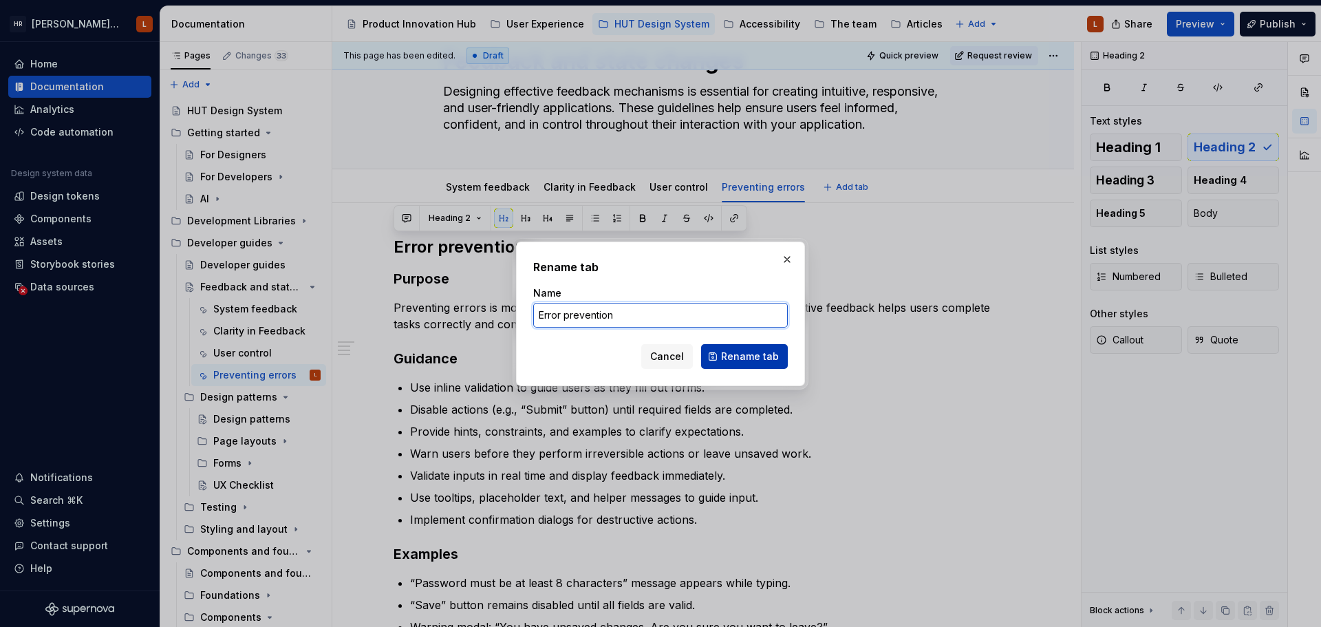
type input "Error prevention"
click at [750, 358] on span "Rename tab" at bounding box center [750, 356] width 58 height 14
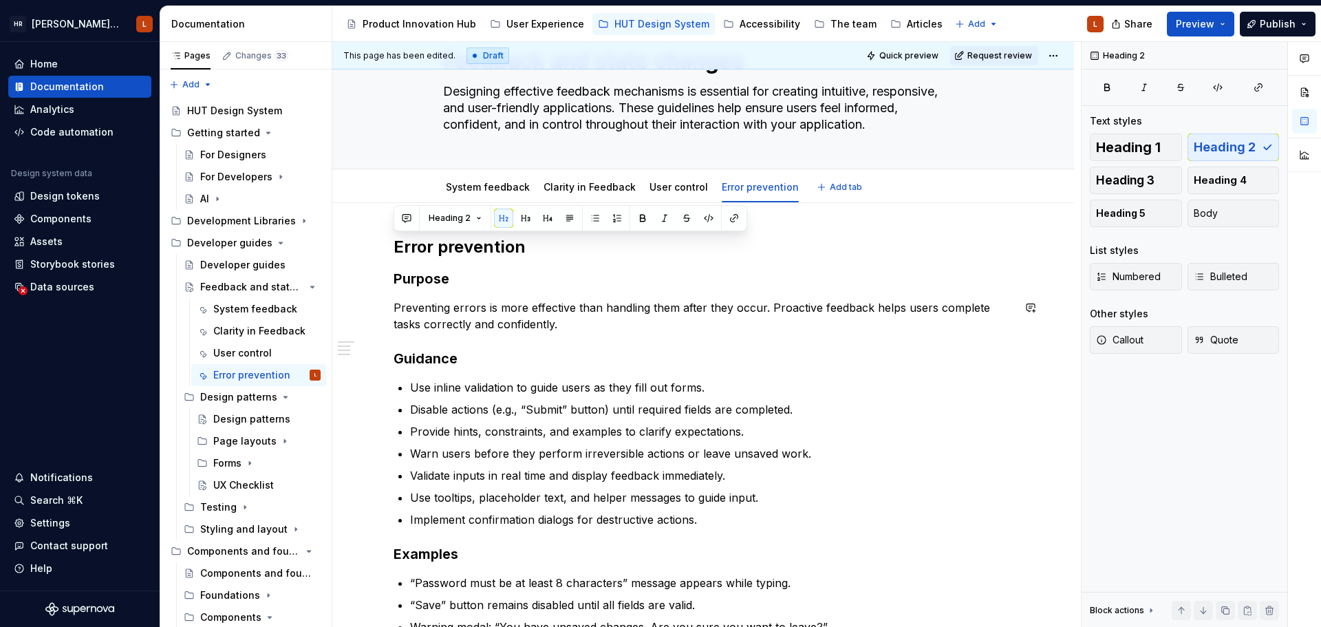
click at [540, 340] on div "Error prevention Purpose Preventing errors is more effective than handling them…" at bounding box center [702, 435] width 619 height 399
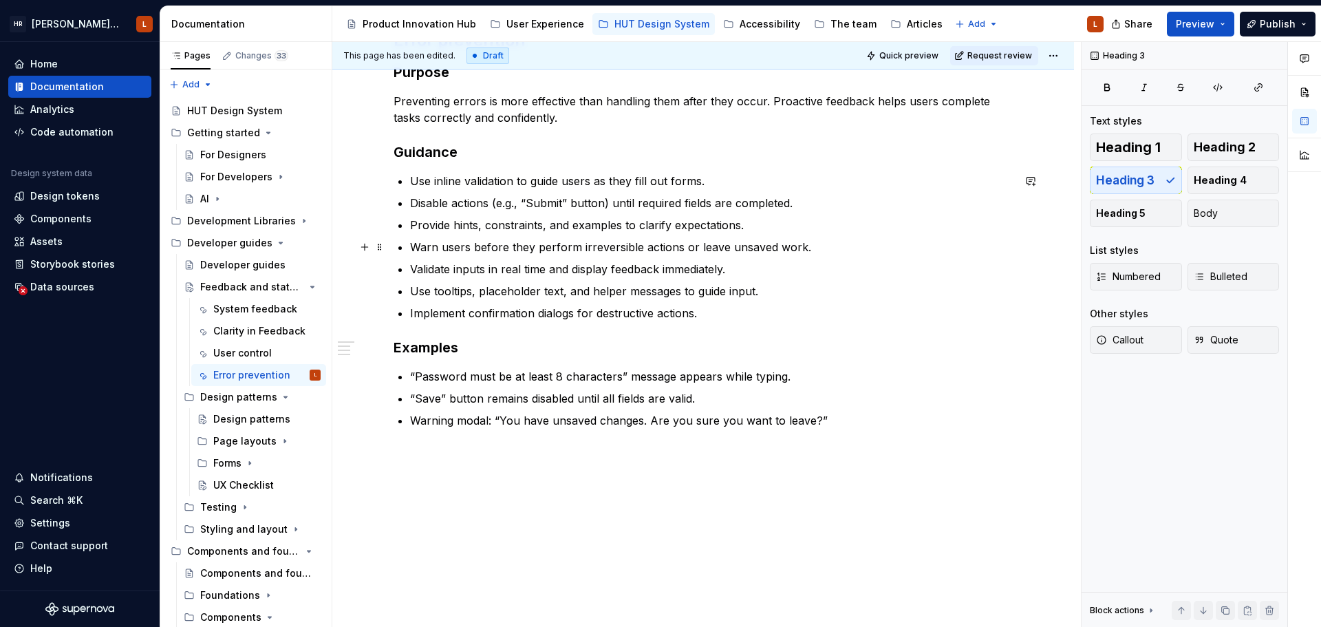
scroll to position [0, 0]
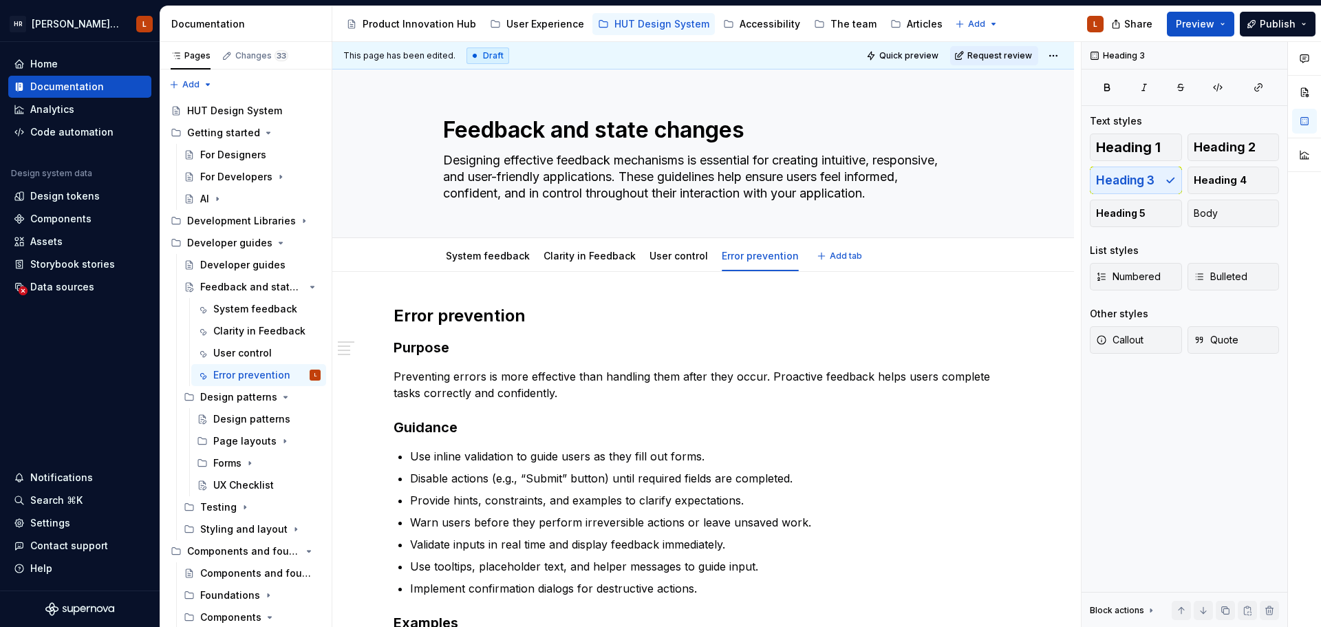
click at [508, 272] on div "Error prevention Purpose Preventing errors is more effective than handling them…" at bounding box center [702, 590] width 741 height 636
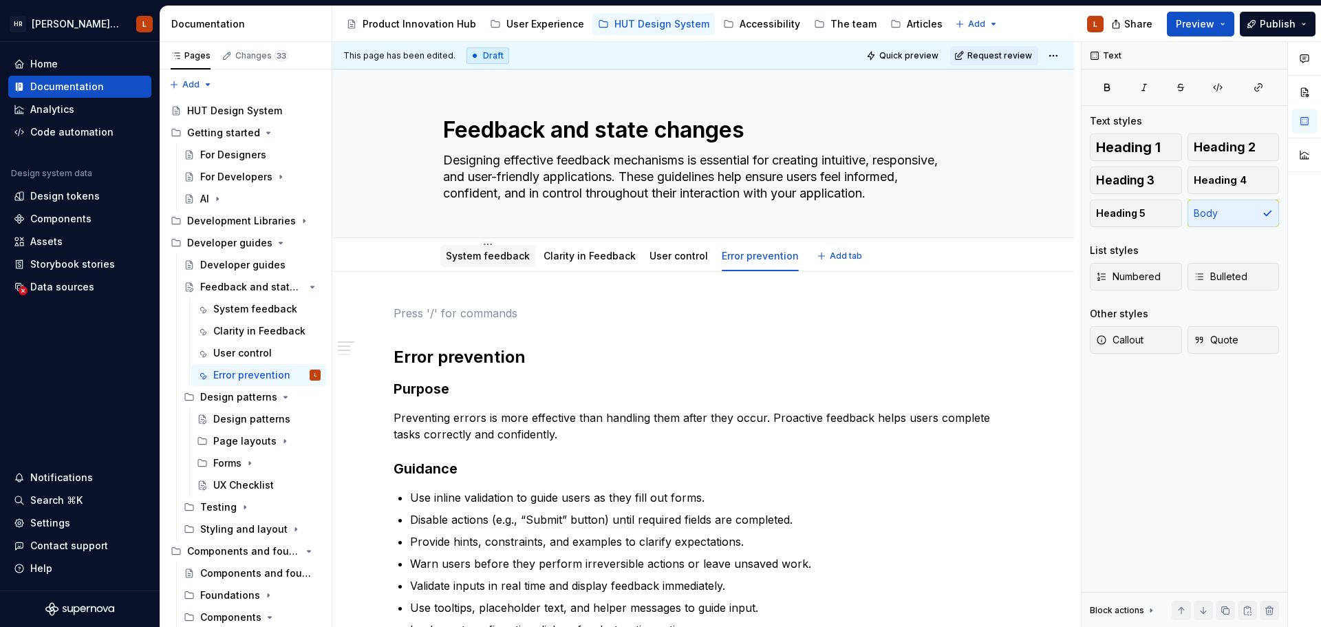
click at [506, 257] on link "System feedback" at bounding box center [488, 256] width 84 height 12
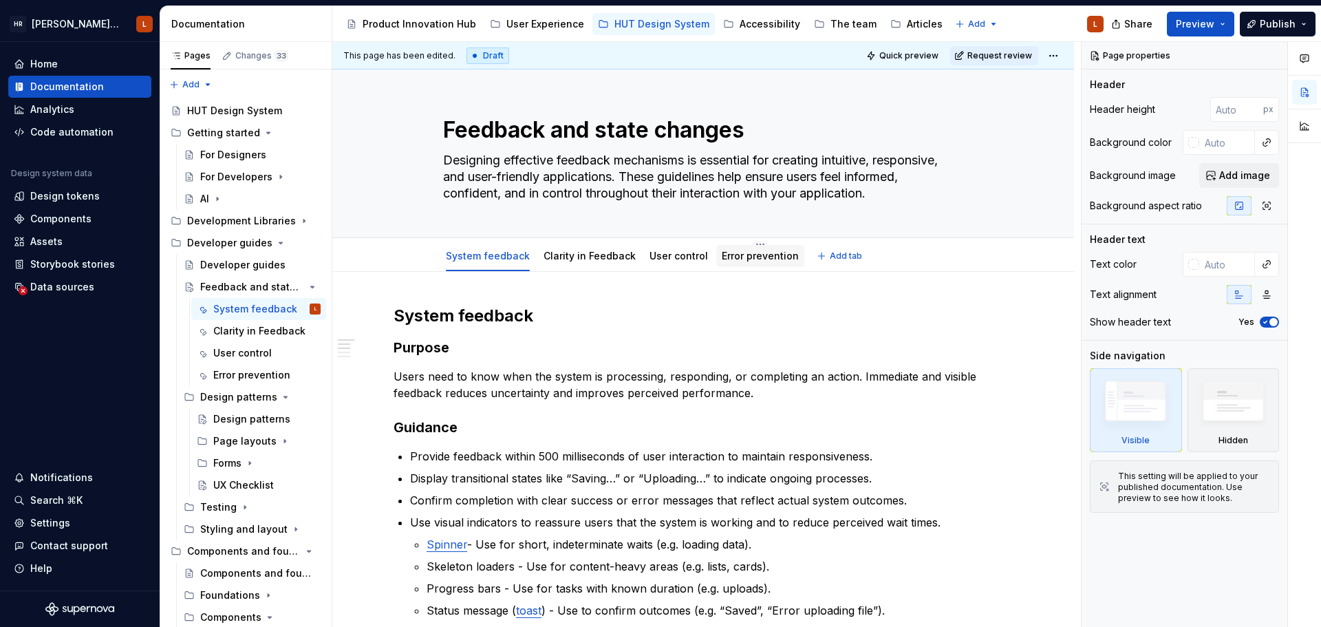
click at [729, 254] on link "Error prevention" at bounding box center [760, 256] width 77 height 12
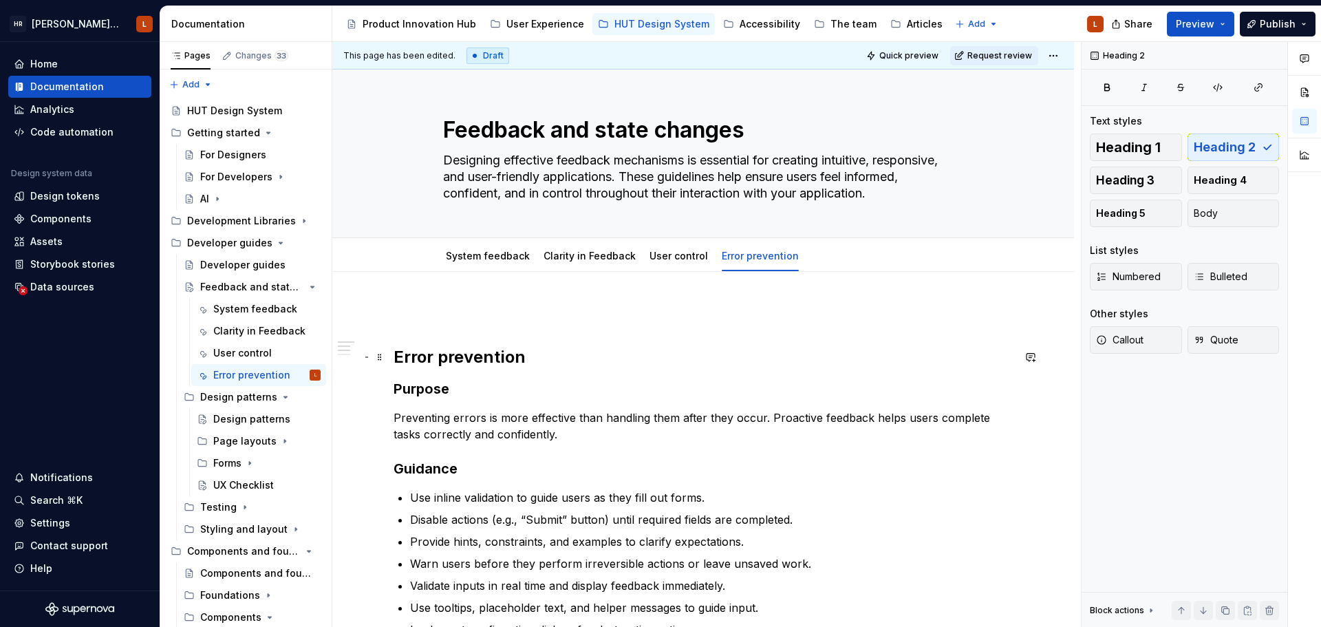
click at [397, 354] on h2 "Error prevention" at bounding box center [702, 357] width 619 height 22
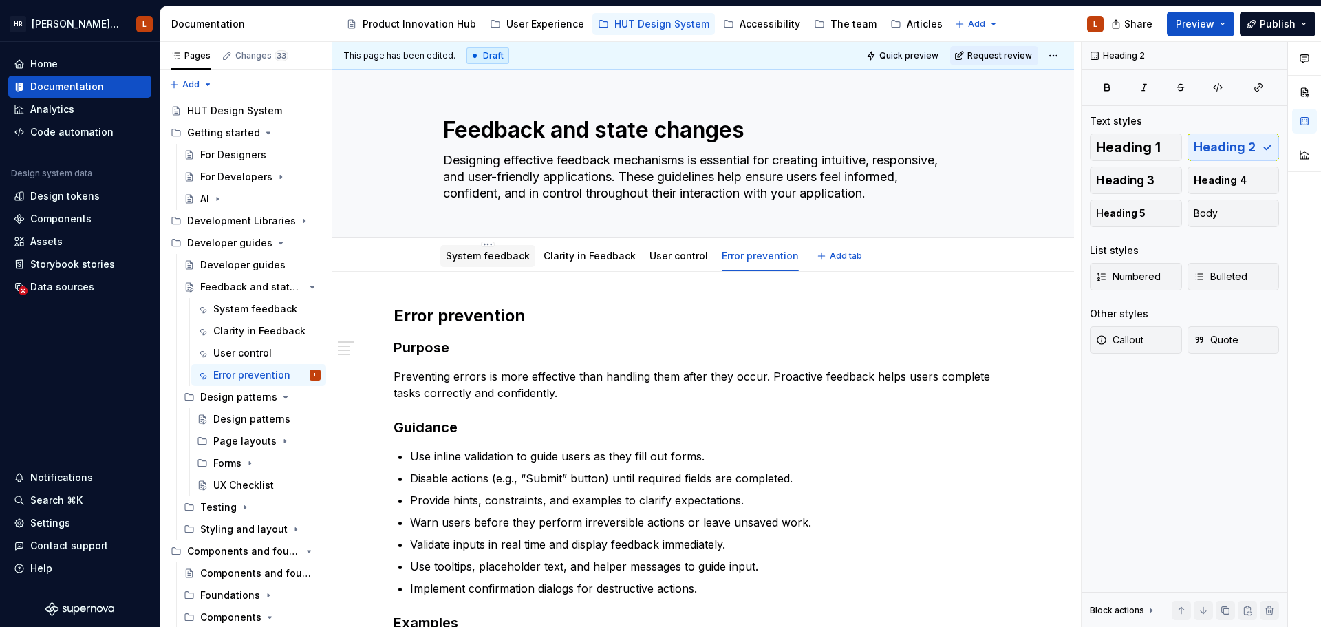
click at [460, 266] on div "System feedback" at bounding box center [487, 256] width 95 height 22
click at [487, 257] on link "System feedback" at bounding box center [488, 256] width 84 height 12
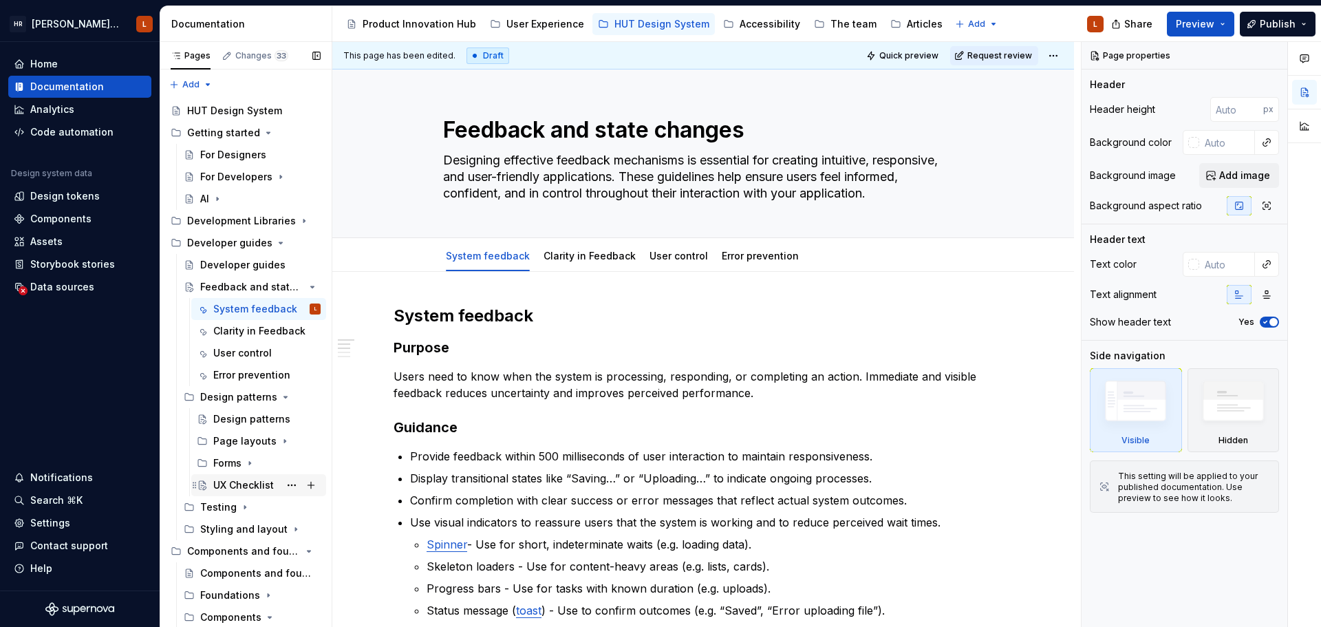
click at [241, 484] on div "UX Checklist" at bounding box center [243, 485] width 61 height 14
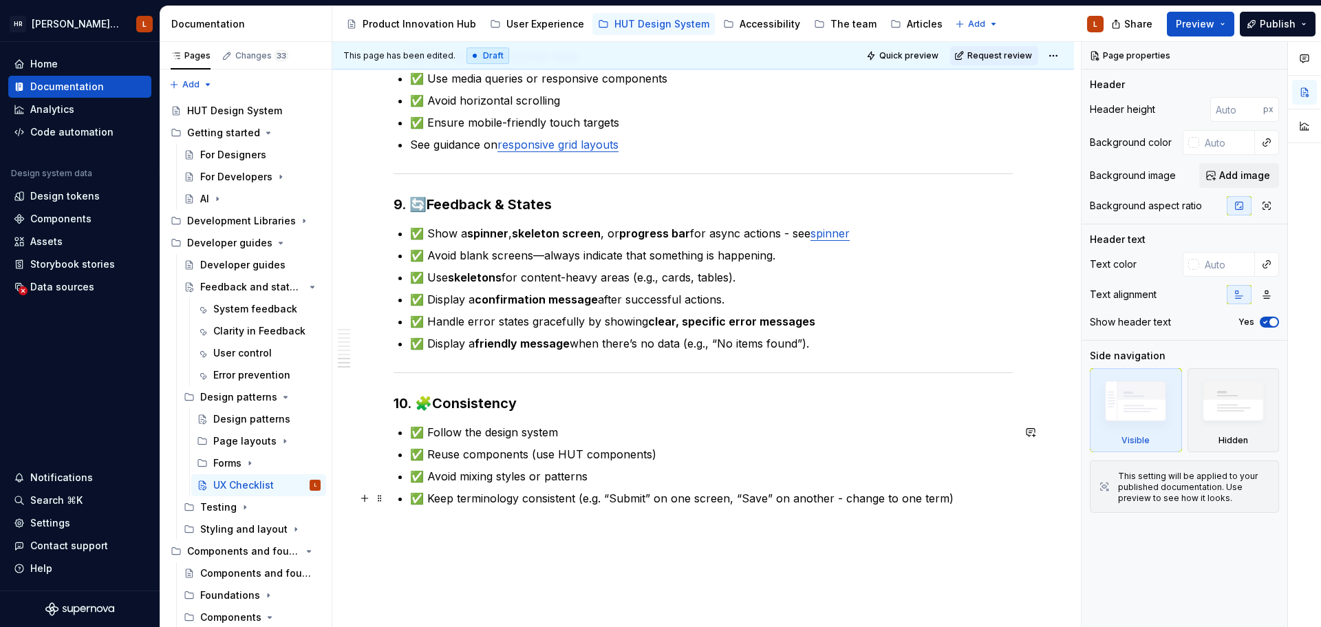
scroll to position [1464, 0]
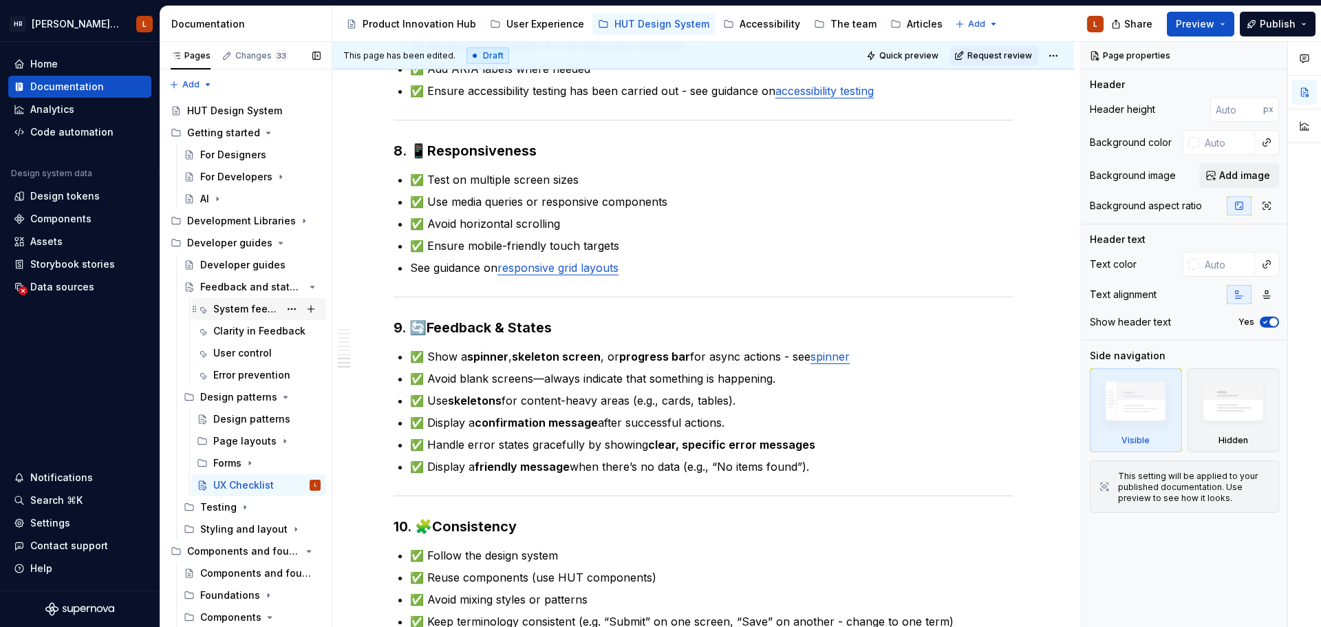
click at [242, 308] on div "System feedback" at bounding box center [246, 309] width 66 height 14
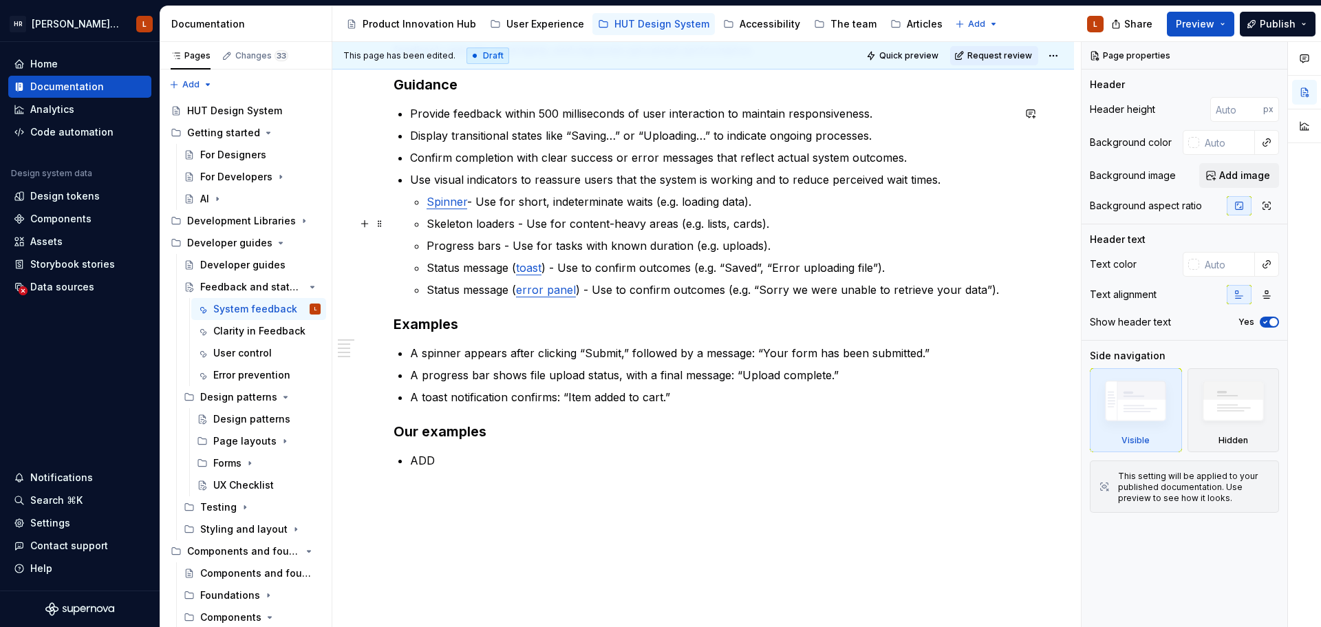
scroll to position [344, 0]
click at [446, 457] on p "ADD" at bounding box center [711, 459] width 603 height 17
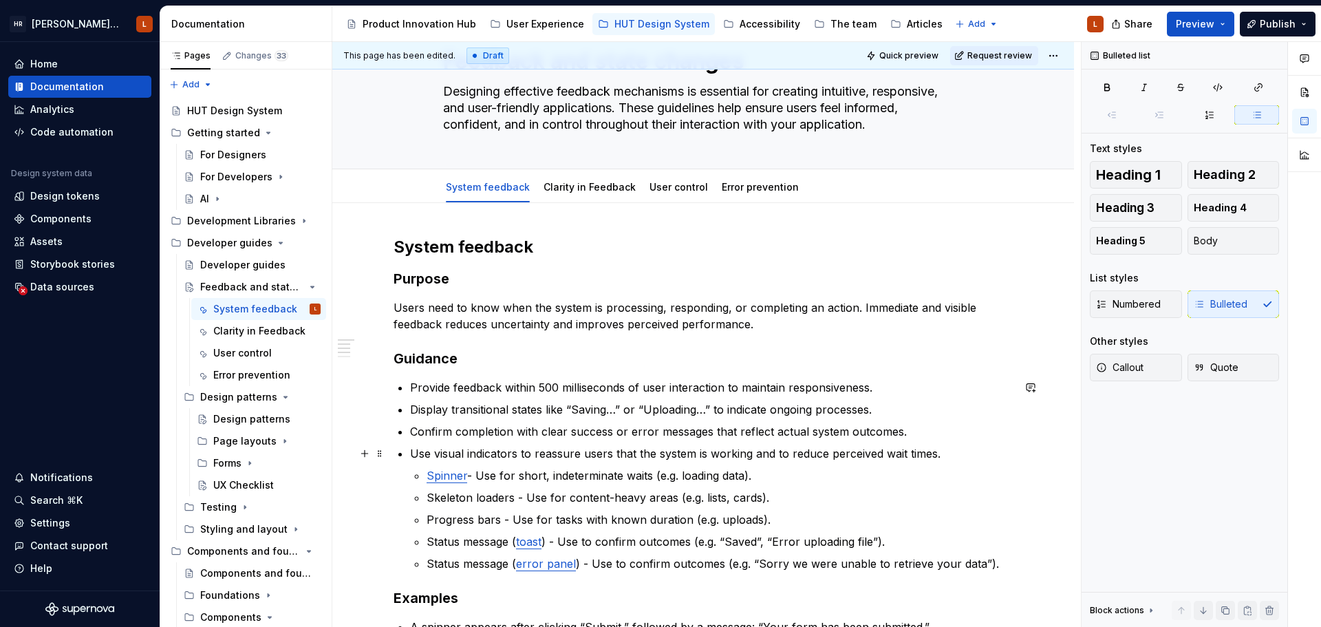
scroll to position [138, 0]
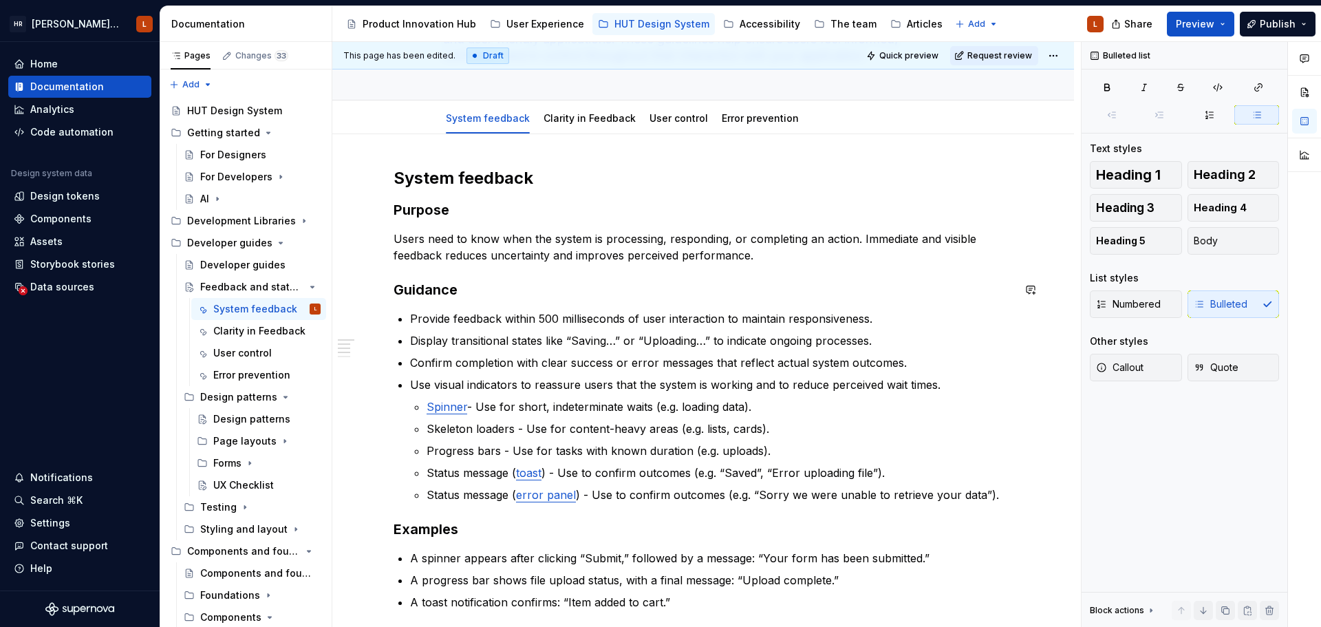
click at [614, 272] on div "System feedback Purpose Users need to know when the system is processing, respo…" at bounding box center [702, 420] width 619 height 506
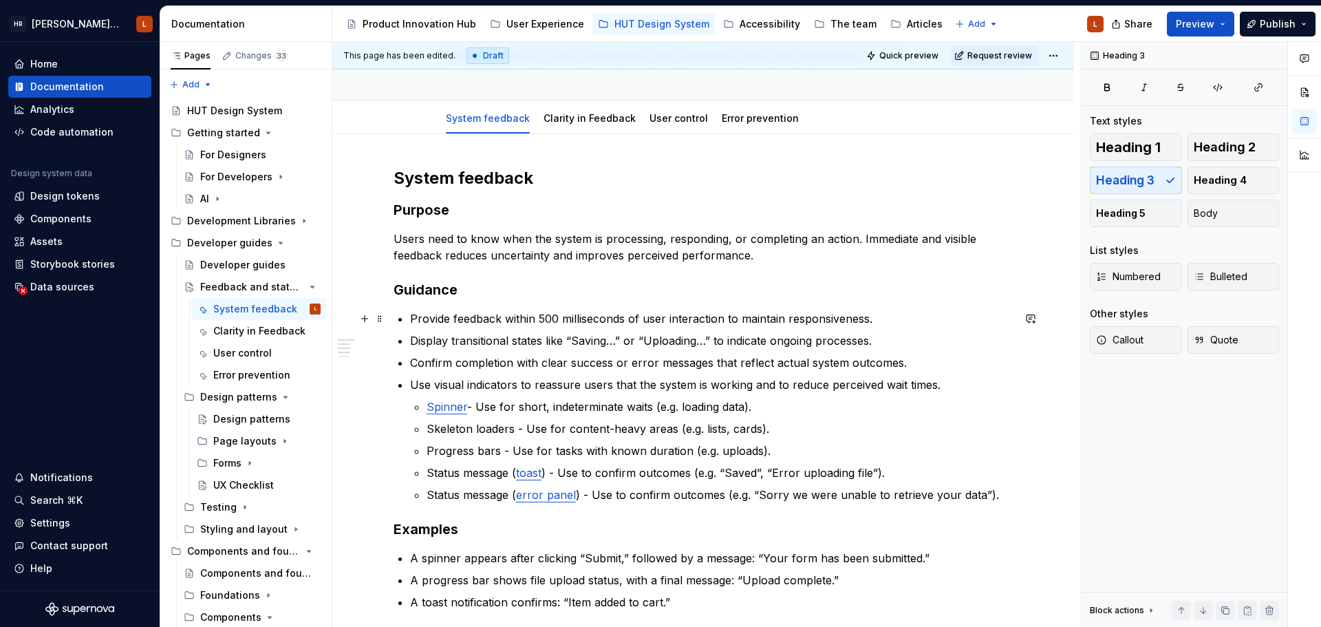
click at [470, 323] on p "Provide feedback within 500 milliseconds of user interaction to maintain respon…" at bounding box center [711, 318] width 603 height 17
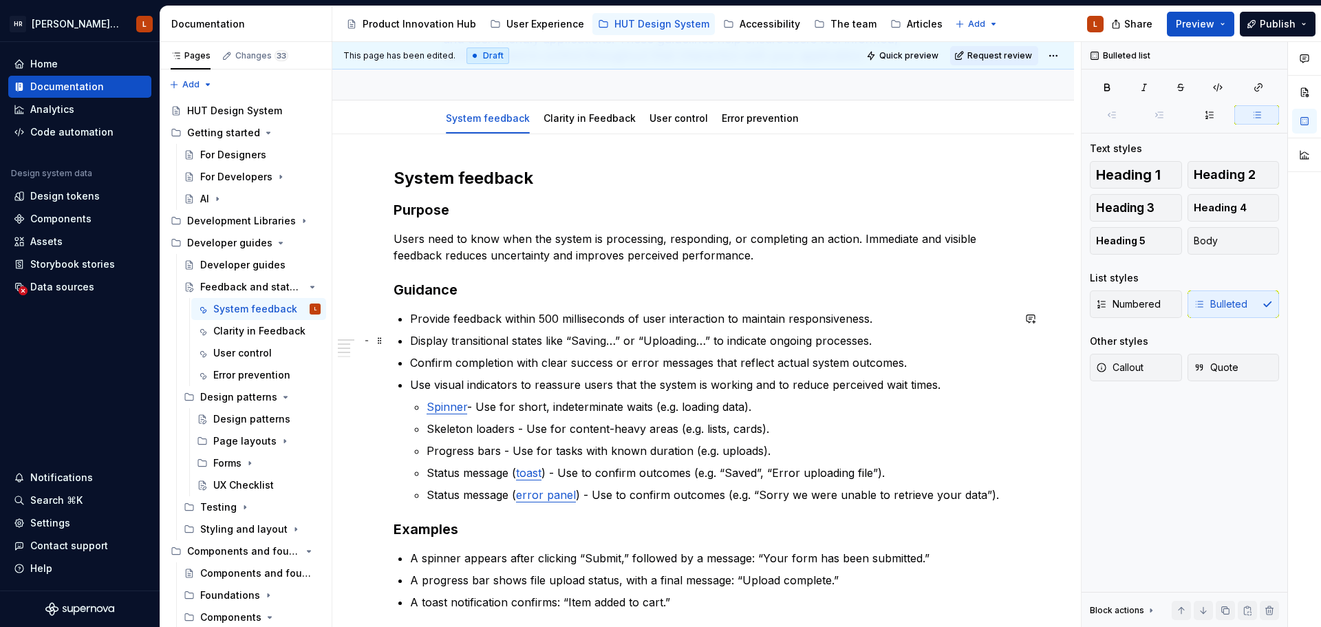
click at [560, 340] on p "Display transitional states like “Saving…” or “Uploading…” to indicate ongoing …" at bounding box center [711, 340] width 603 height 17
click at [214, 488] on div "UX Checklist" at bounding box center [243, 485] width 61 height 14
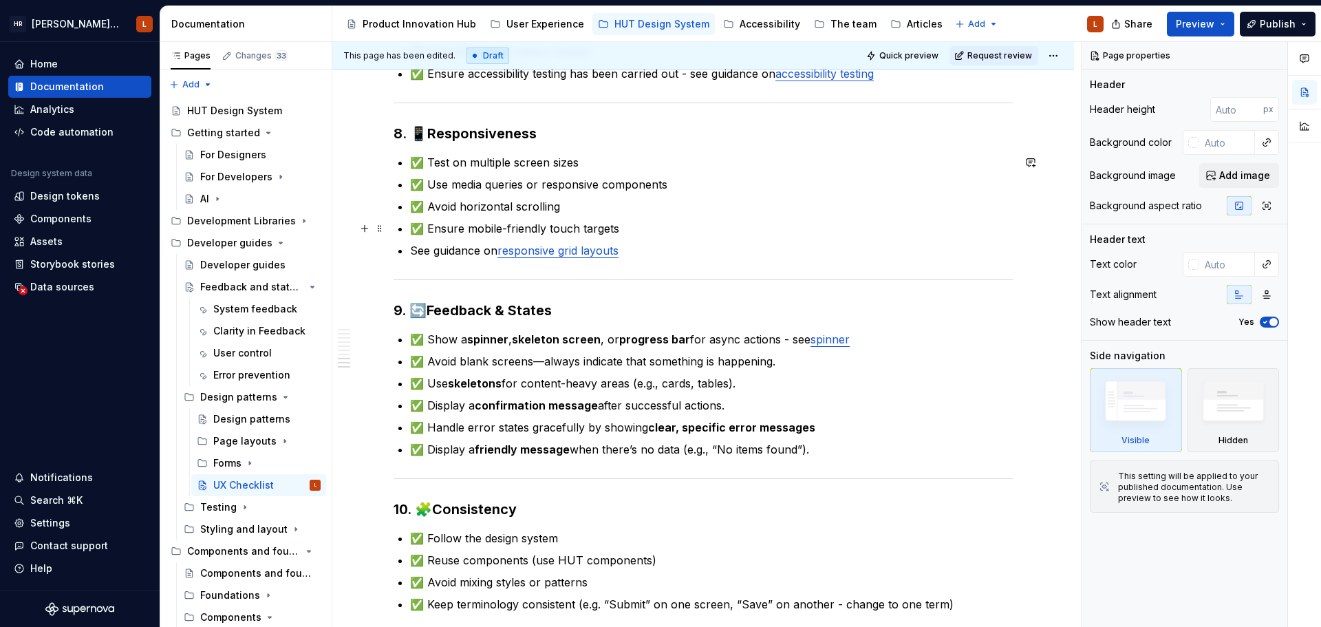
scroll to position [1513, 0]
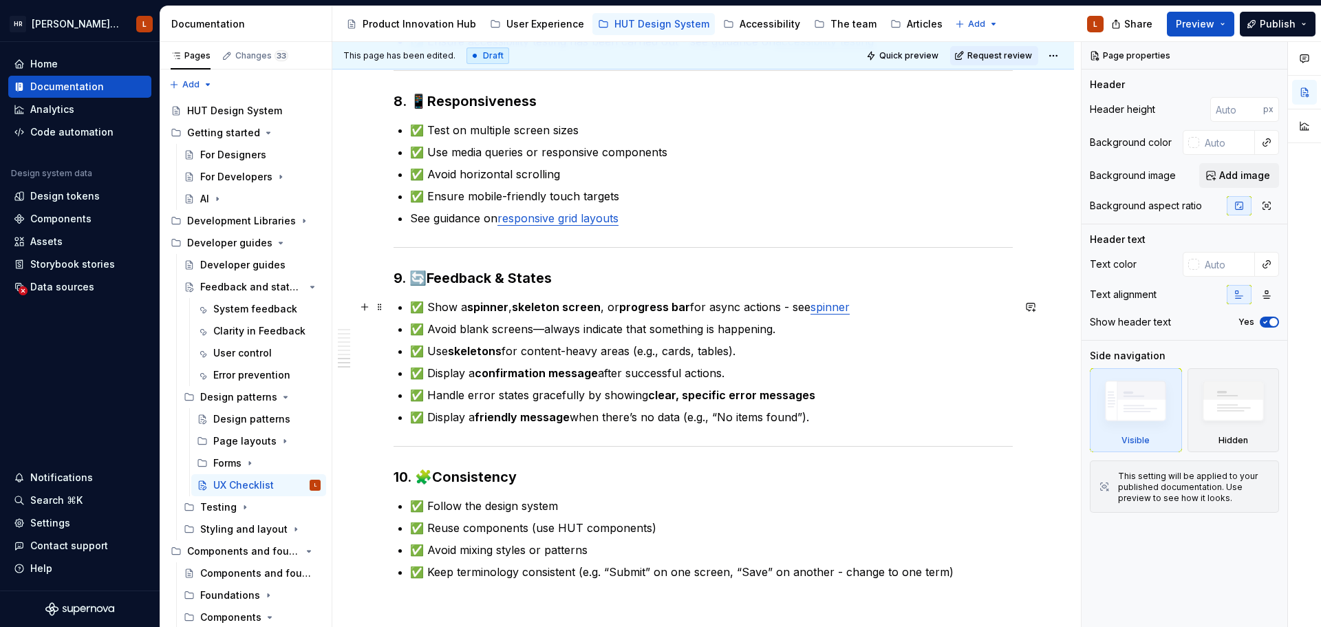
type textarea "*"
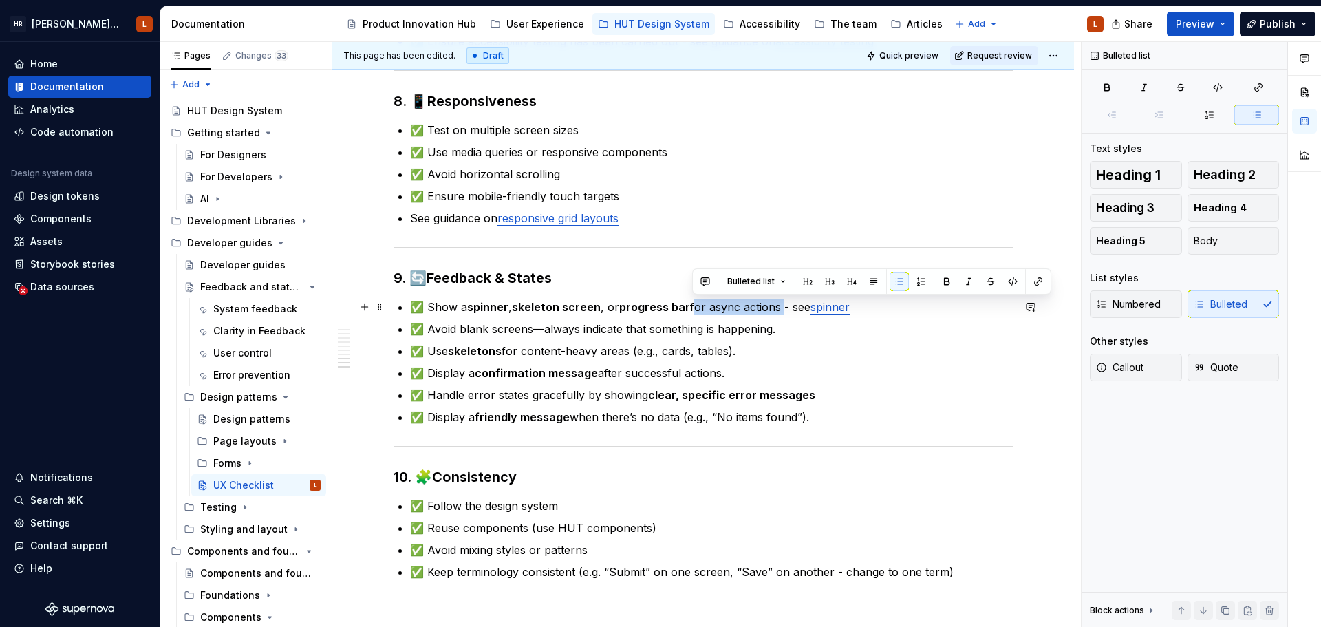
drag, startPoint x: 693, startPoint y: 307, endPoint x: 783, endPoint y: 312, distance: 90.2
click at [783, 312] on p "✅ Show a spinner , skeleton screen , or progress bar for async actions - see sp…" at bounding box center [711, 307] width 603 height 17
click at [831, 312] on link "spinner" at bounding box center [829, 307] width 39 height 14
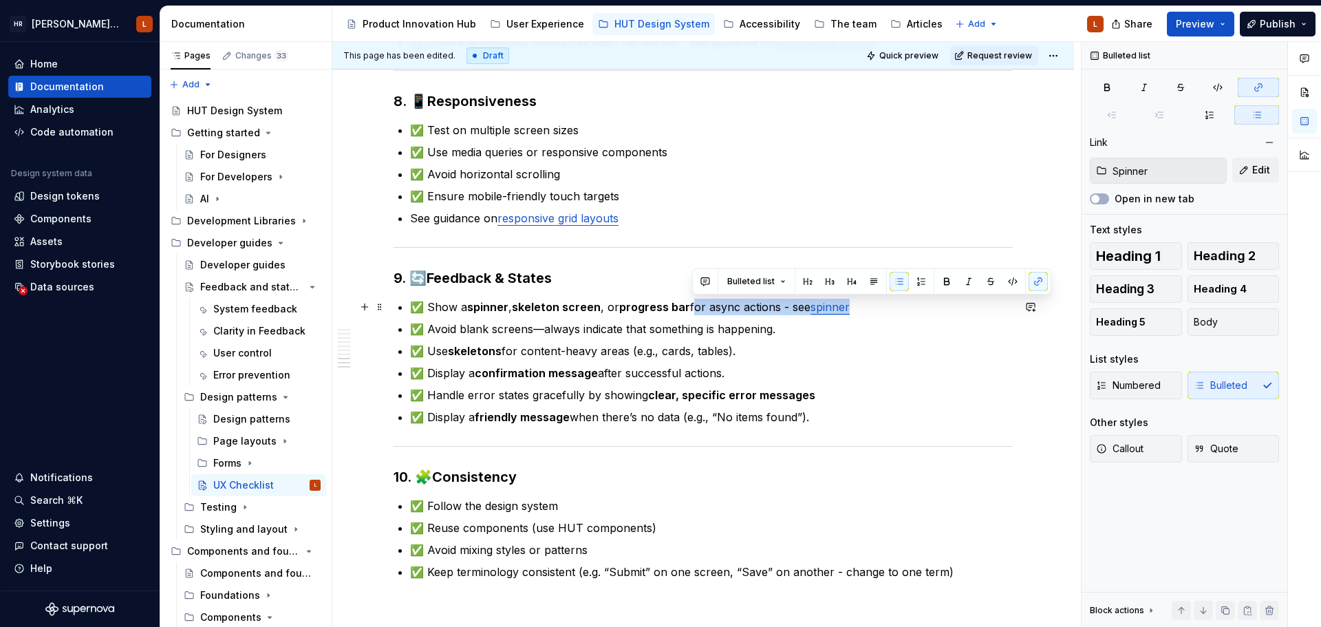
drag, startPoint x: 877, startPoint y: 309, endPoint x: 691, endPoint y: 306, distance: 185.7
click at [691, 306] on p "✅ Show a spinner , skeleton screen , or progress bar for async actions - see sp…" at bounding box center [711, 307] width 603 height 17
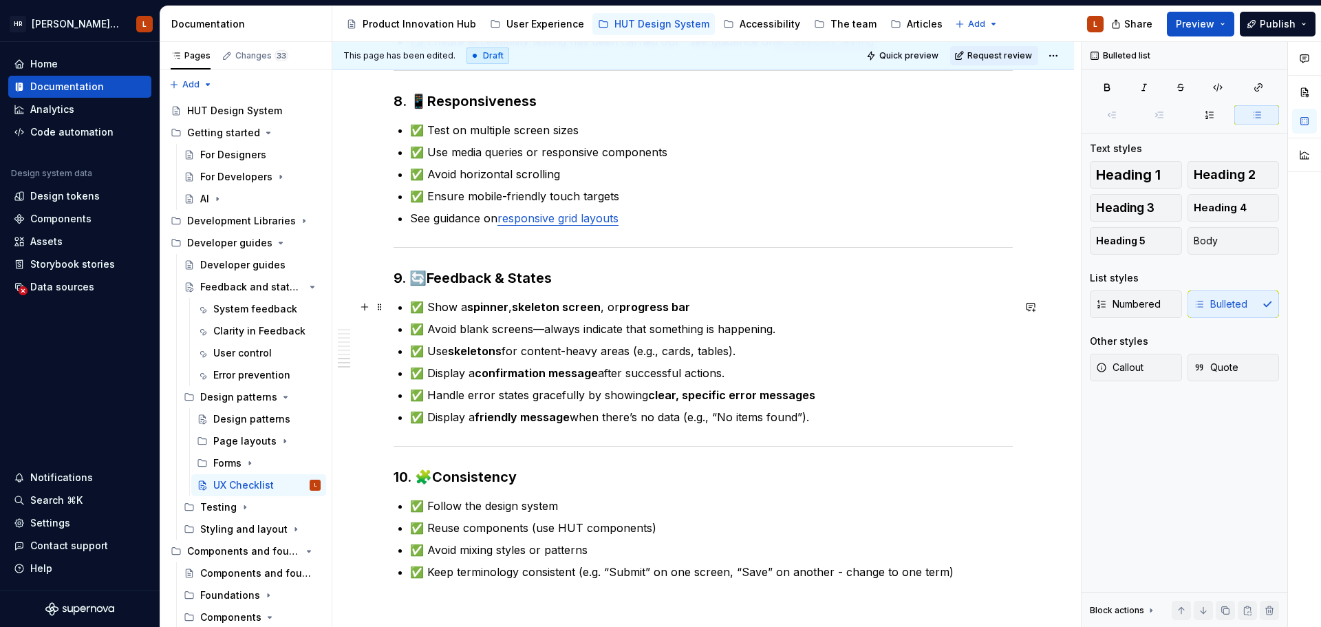
click at [429, 309] on p "✅ Show a spinner , skeleton screen , or progress bar" at bounding box center [711, 307] width 603 height 17
click at [497, 307] on p "✅ Use visual Show a spinner , skeleton screen , or progress bar" at bounding box center [711, 307] width 603 height 17
click at [781, 307] on p "✅ Use visual indicators ( spinner , skeleton screen , or progress bar" at bounding box center [711, 307] width 603 height 17
click at [805, 327] on p "✅ Avoid blank screens—always indicate that something is happening." at bounding box center [711, 329] width 603 height 17
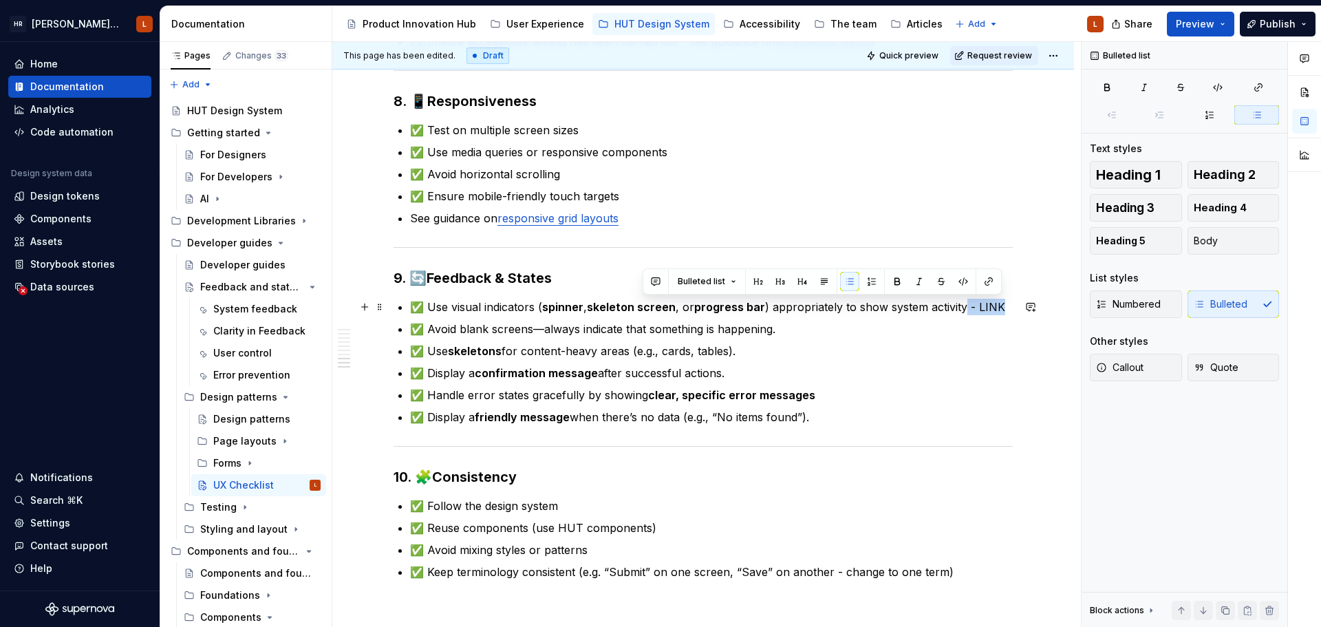
drag, startPoint x: 964, startPoint y: 303, endPoint x: 999, endPoint y: 303, distance: 35.1
click at [999, 303] on p "✅ Use visual indicators ( spinner , skeleton screen , or progress bar ) appropr…" at bounding box center [711, 307] width 603 height 17
click at [537, 345] on p "✅ Use skeletons for content-heavy areas (e.g., cards, tables)." at bounding box center [711, 351] width 603 height 17
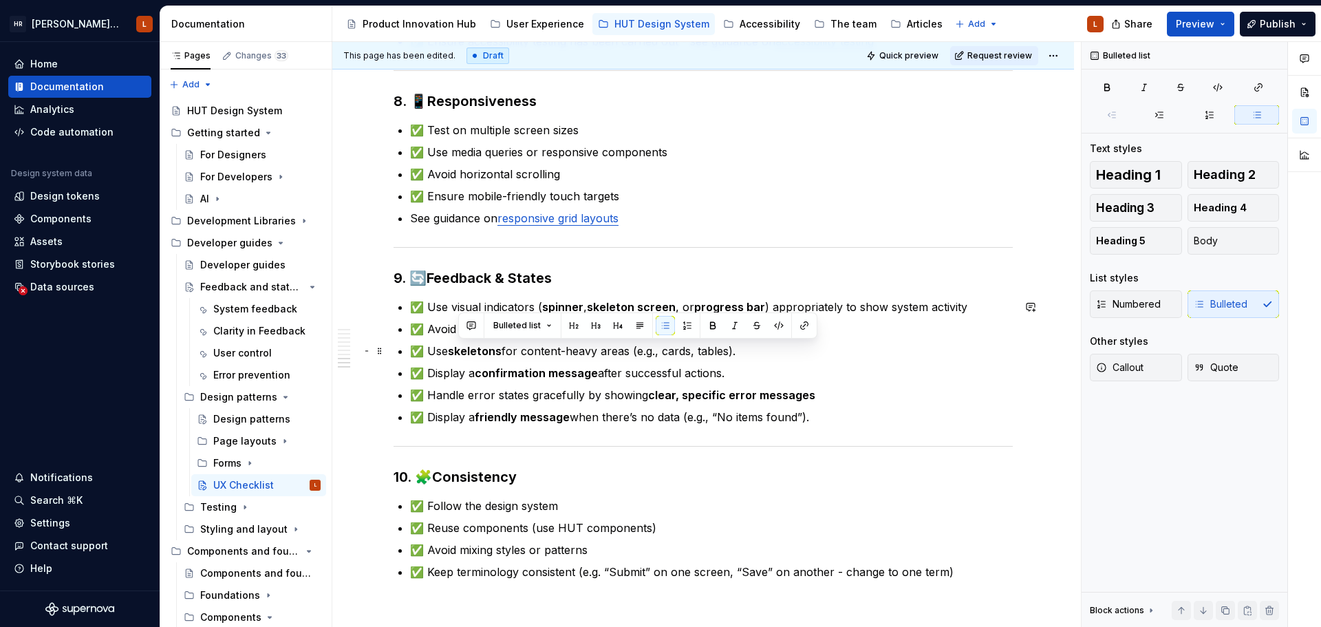
drag, startPoint x: 748, startPoint y: 351, endPoint x: 456, endPoint y: 354, distance: 292.3
click at [456, 354] on p "✅ Use skeletons for content-heavy areas (e.g., cards, tables)." at bounding box center [711, 351] width 603 height 17
click at [583, 373] on strong "confirmation message" at bounding box center [536, 373] width 123 height 14
drag, startPoint x: 768, startPoint y: 350, endPoint x: 412, endPoint y: 349, distance: 356.3
click at [412, 349] on p "✅ Use skeletons for content-heavy areas (e.g., cards, tables)." at bounding box center [711, 351] width 603 height 17
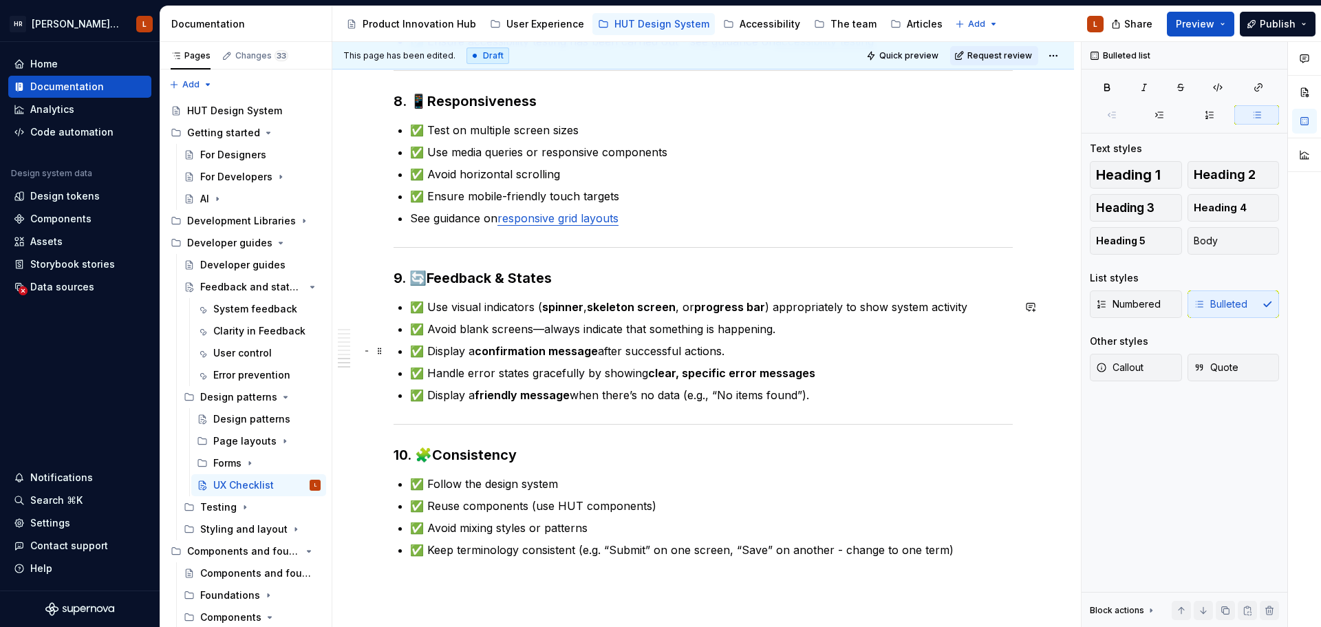
click at [538, 350] on strong "confirmation message" at bounding box center [536, 351] width 123 height 14
click at [732, 351] on p "✅ Display a confirmation message after successful actions." at bounding box center [711, 351] width 603 height 17
click at [993, 303] on p "✅ Use visual indicators ( spinner , skeleton screen , or progress bar ) appropr…" at bounding box center [711, 307] width 603 height 17
click at [984, 374] on p "✅ Handle error states gracefully by showing clear, specific error messages" at bounding box center [711, 373] width 603 height 17
click at [856, 349] on p "✅ Display a confirmation message after successful actions." at bounding box center [711, 351] width 603 height 17
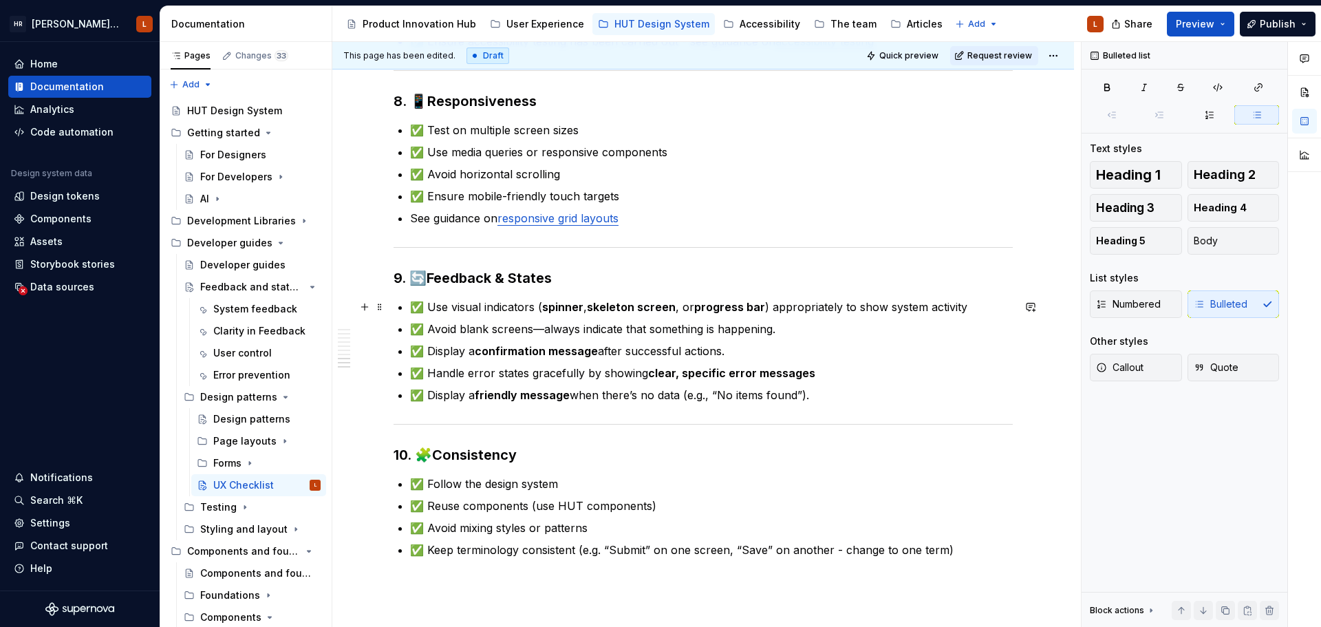
click at [968, 305] on p "✅ Use visual indicators ( spinner , skeleton screen , or progress bar ) appropr…" at bounding box center [711, 307] width 603 height 17
click at [598, 329] on p "✅ Avoid blank screens—always indicate that something is happening." at bounding box center [711, 329] width 603 height 17
click at [671, 366] on strong "clear, specific error messages" at bounding box center [731, 373] width 167 height 14
click at [814, 396] on p "✅ Display a friendly message when there’s no data (e.g., “No items found”)." at bounding box center [711, 395] width 603 height 17
click at [759, 365] on p "✅ Handle error states gracefully by showing clear, specific error messages" at bounding box center [711, 373] width 603 height 17
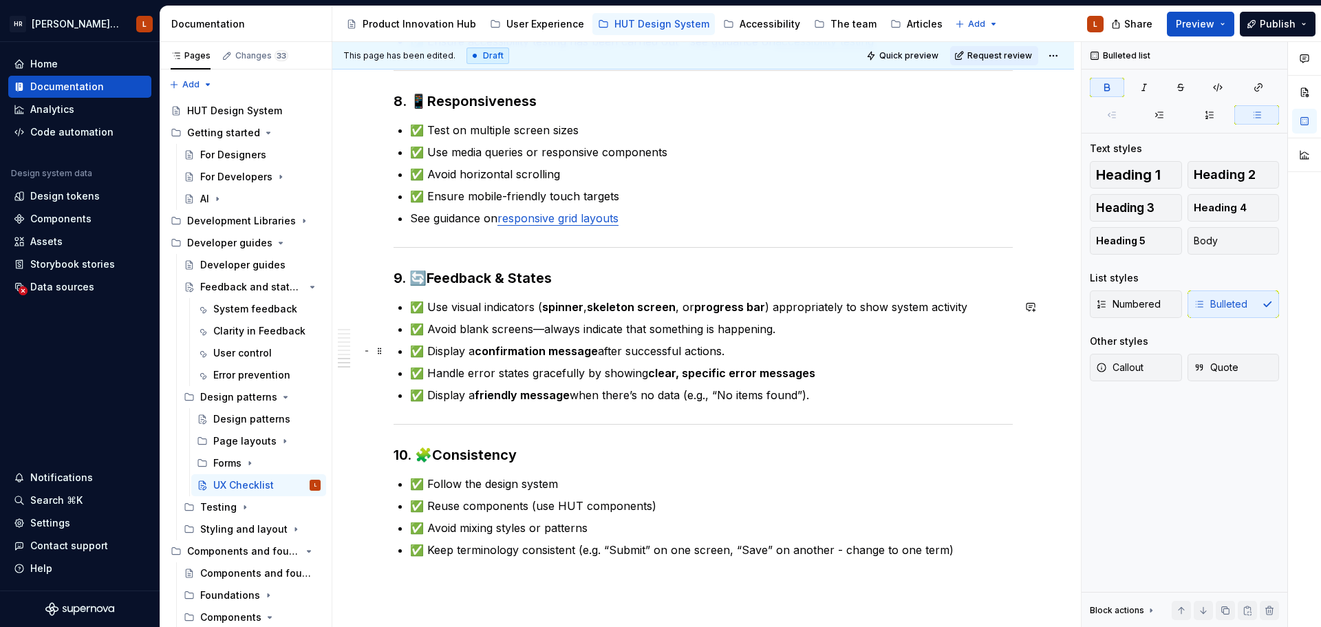
click at [741, 349] on p "✅ Display a confirmation message after successful actions." at bounding box center [711, 351] width 603 height 17
click at [779, 330] on p "✅ Avoid blank screens—always indicate that something is happening." at bounding box center [711, 329] width 603 height 17
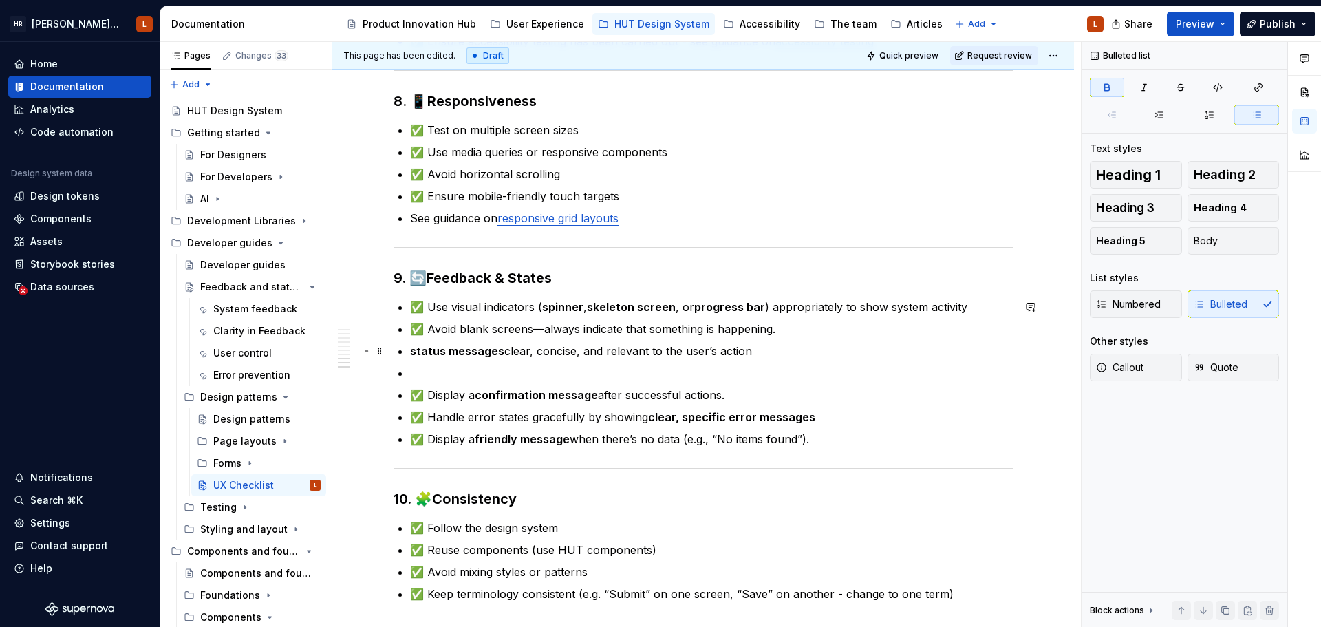
click at [413, 350] on strong "status messages" at bounding box center [457, 351] width 94 height 14
click at [519, 350] on p "Status messages clear, concise, and relevant to the user’s action" at bounding box center [711, 351] width 603 height 17
click at [500, 352] on strong "Status messages" at bounding box center [458, 351] width 96 height 14
drag, startPoint x: 504, startPoint y: 351, endPoint x: 562, endPoint y: 346, distance: 58.0
click at [562, 346] on p "Status messages should be clear, concise, and relevant to the user’s action" at bounding box center [711, 351] width 603 height 17
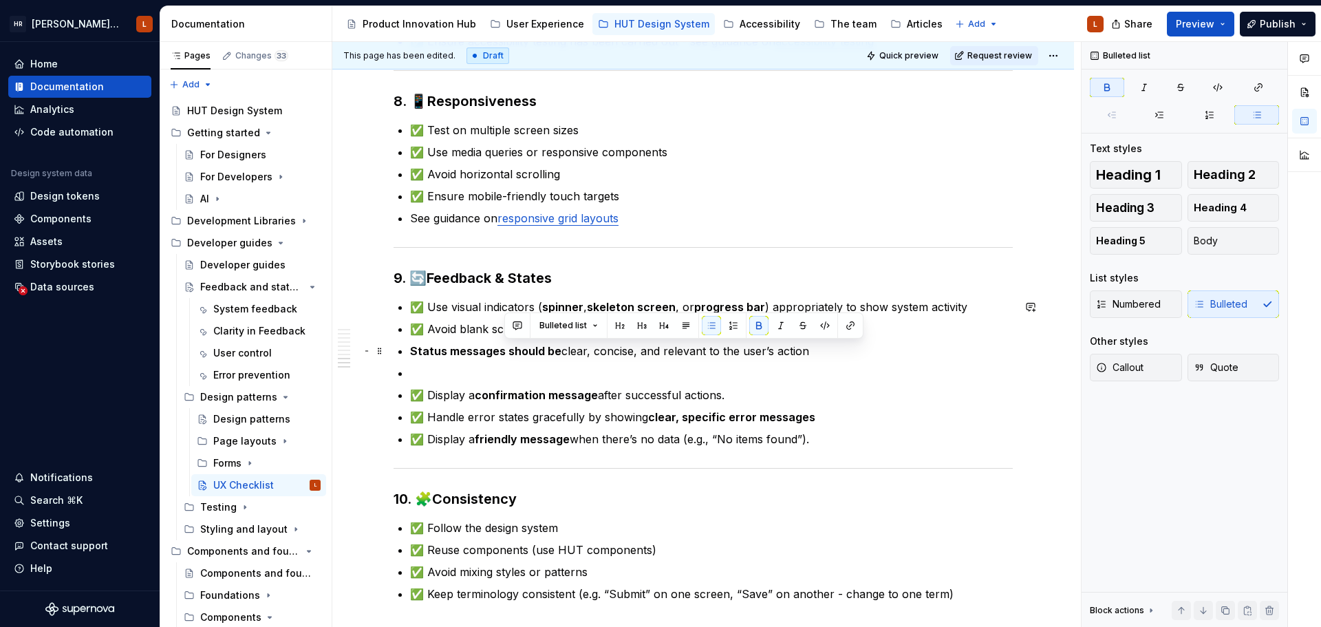
click at [582, 360] on ul "✅ Use visual indicators ( spinner , skeleton screen , or progress bar ) appropr…" at bounding box center [711, 373] width 603 height 149
drag, startPoint x: 503, startPoint y: 354, endPoint x: 556, endPoint y: 349, distance: 53.9
click at [556, 349] on strong "Status messages should be" at bounding box center [485, 351] width 151 height 14
click at [521, 399] on strong "confirmation message" at bounding box center [536, 395] width 123 height 14
click at [463, 359] on ul "✅ Use visual indicators ( spinner , skeleton screen , or progress bar ) appropr…" at bounding box center [711, 373] width 603 height 149
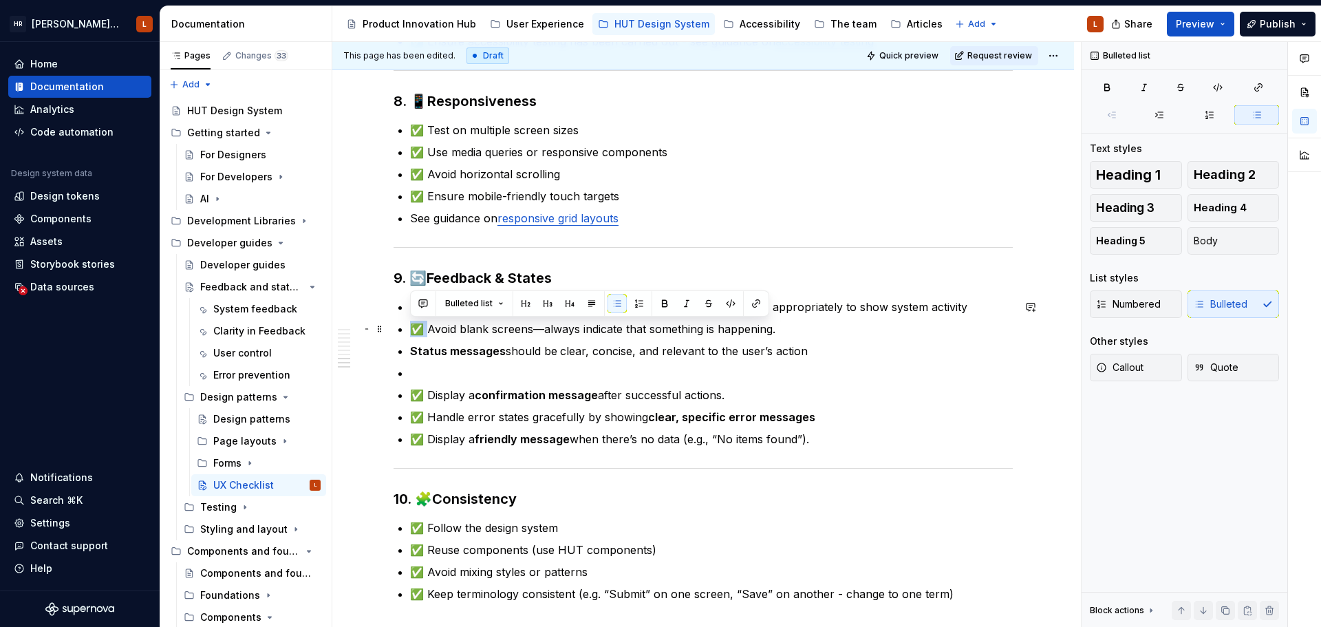
drag, startPoint x: 429, startPoint y: 328, endPoint x: 410, endPoint y: 332, distance: 19.6
click at [410, 332] on p "✅ Avoid blank screens—always indicate that something is happening." at bounding box center [711, 329] width 603 height 17
copy p "✅"
click at [439, 371] on p at bounding box center [711, 373] width 603 height 17
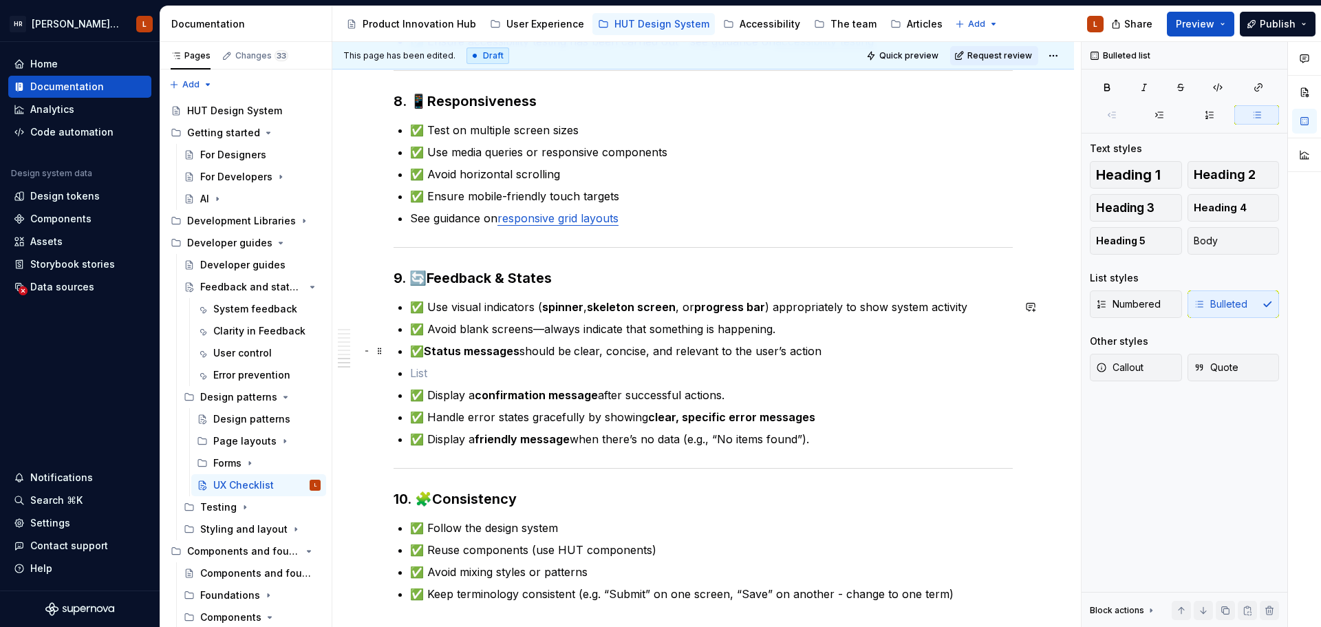
click at [789, 327] on p "✅ Avoid blank screens—always indicate that something is happening." at bounding box center [711, 329] width 603 height 17
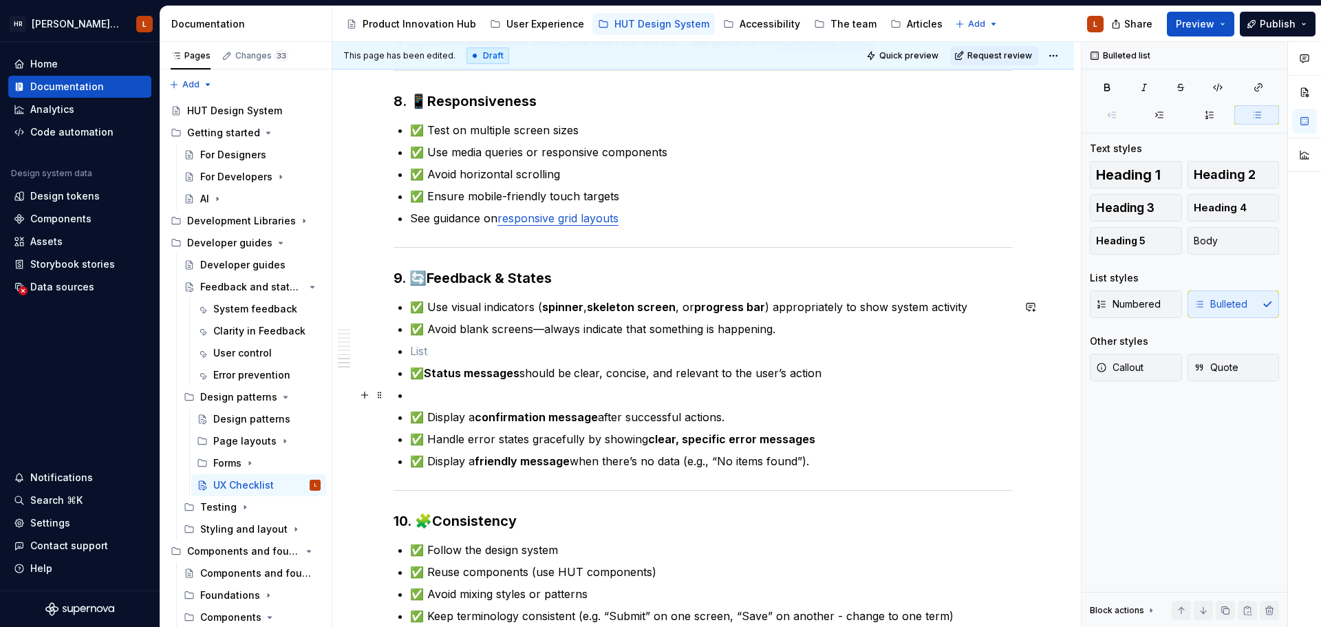
click at [605, 393] on p at bounding box center [711, 395] width 603 height 17
click at [826, 464] on p "✅ Display a friendly message when there’s no data (e.g., “No items found”)." at bounding box center [711, 461] width 603 height 17
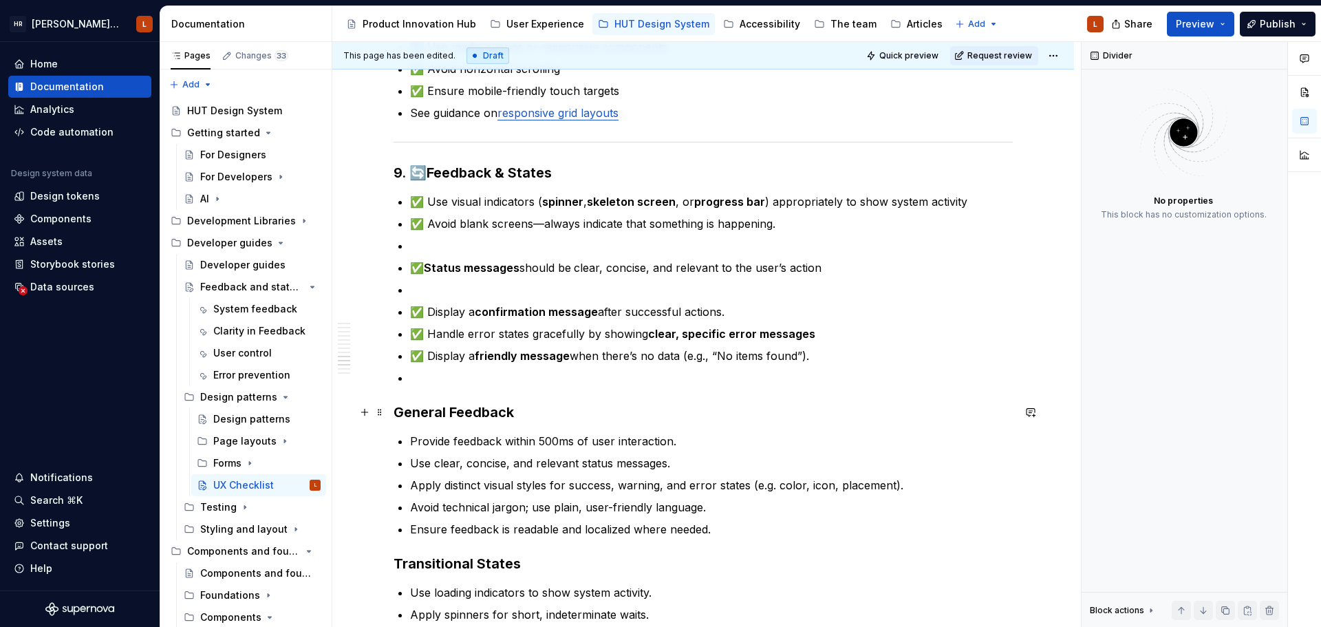
scroll to position [1651, 0]
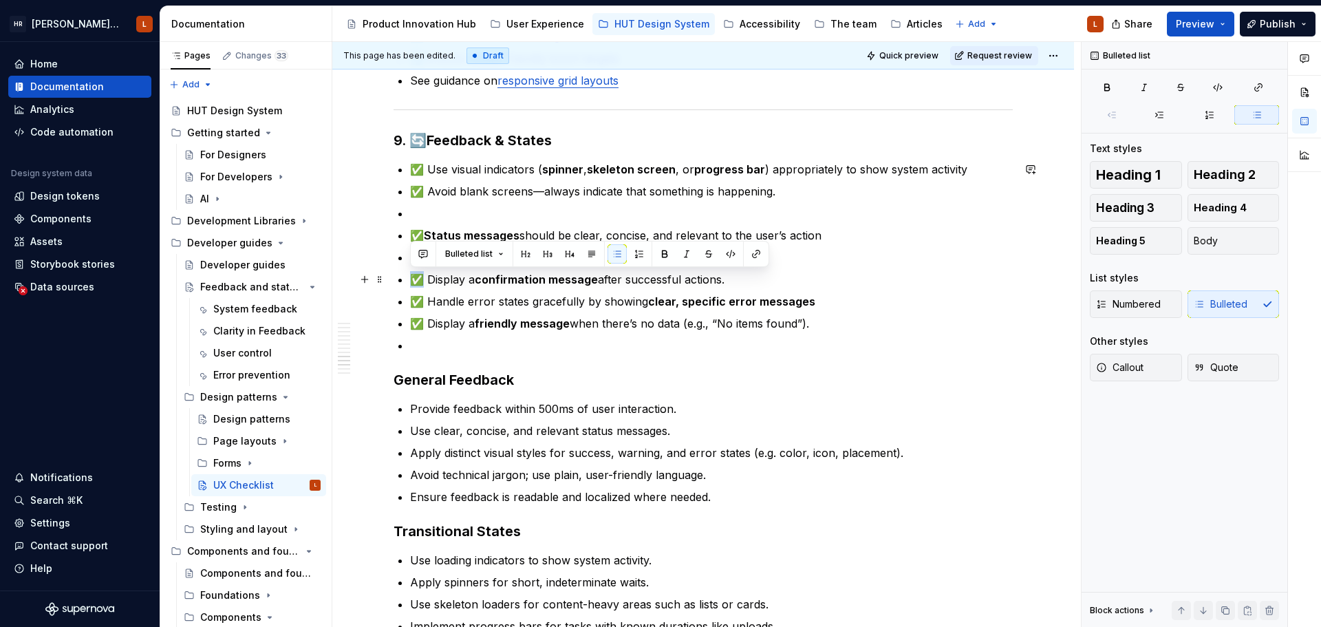
drag, startPoint x: 425, startPoint y: 276, endPoint x: 407, endPoint y: 280, distance: 18.4
copy p "✅"
click at [411, 430] on p "Use clear, concise, and relevant status messages." at bounding box center [711, 430] width 603 height 17
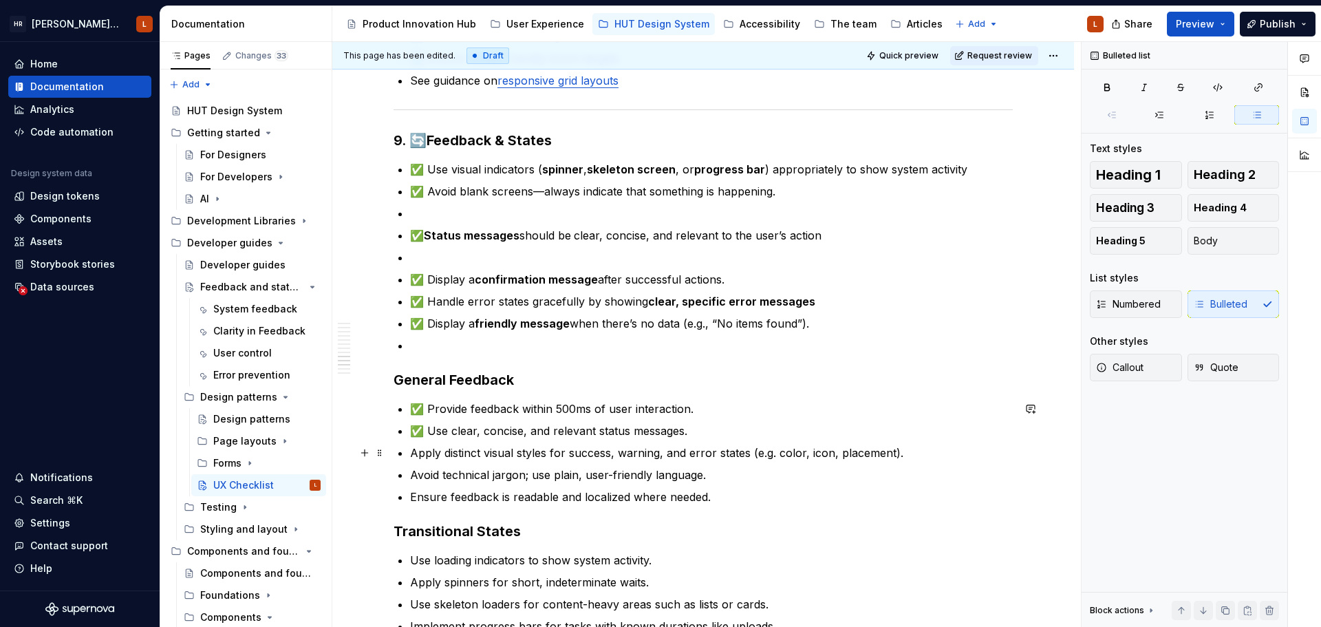
click at [413, 449] on p "Apply distinct visual styles for success, warning, and error states (e.g. color…" at bounding box center [711, 452] width 603 height 17
click at [411, 473] on p "Avoid technical jargon; use plain, user-friendly language." at bounding box center [711, 474] width 603 height 17
click at [411, 495] on p "Ensure feedback is readable and localized where needed." at bounding box center [711, 496] width 603 height 17
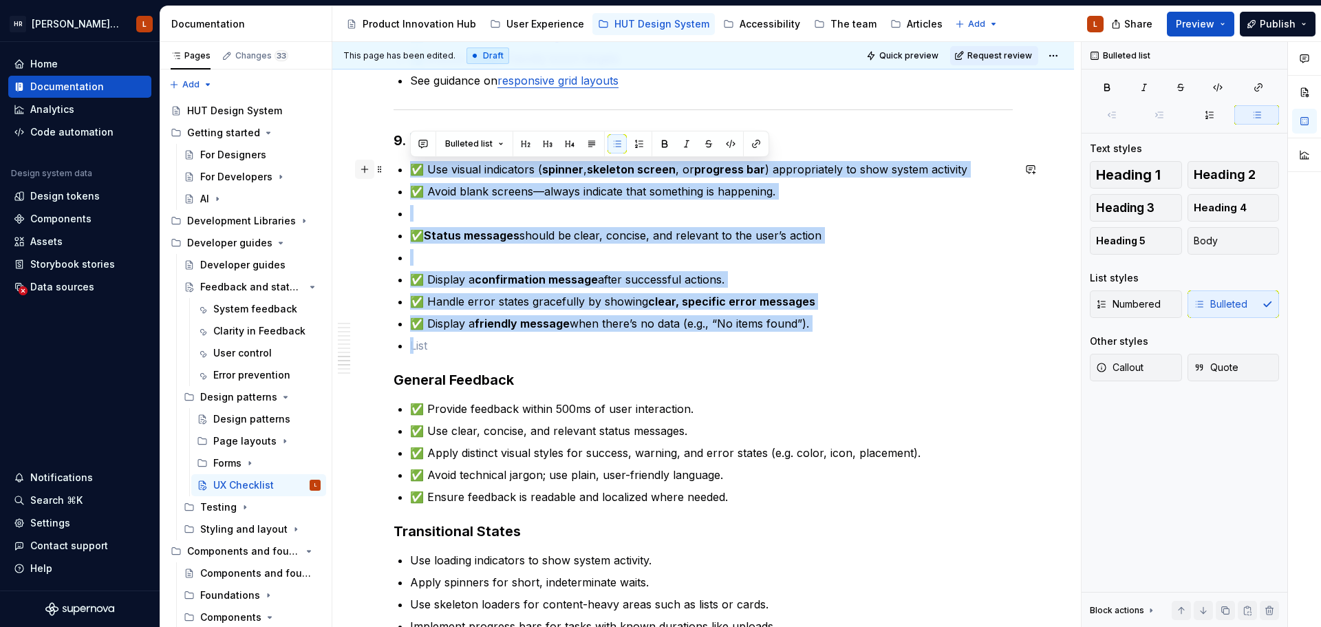
drag, startPoint x: 435, startPoint y: 346, endPoint x: 358, endPoint y: 169, distance: 193.2
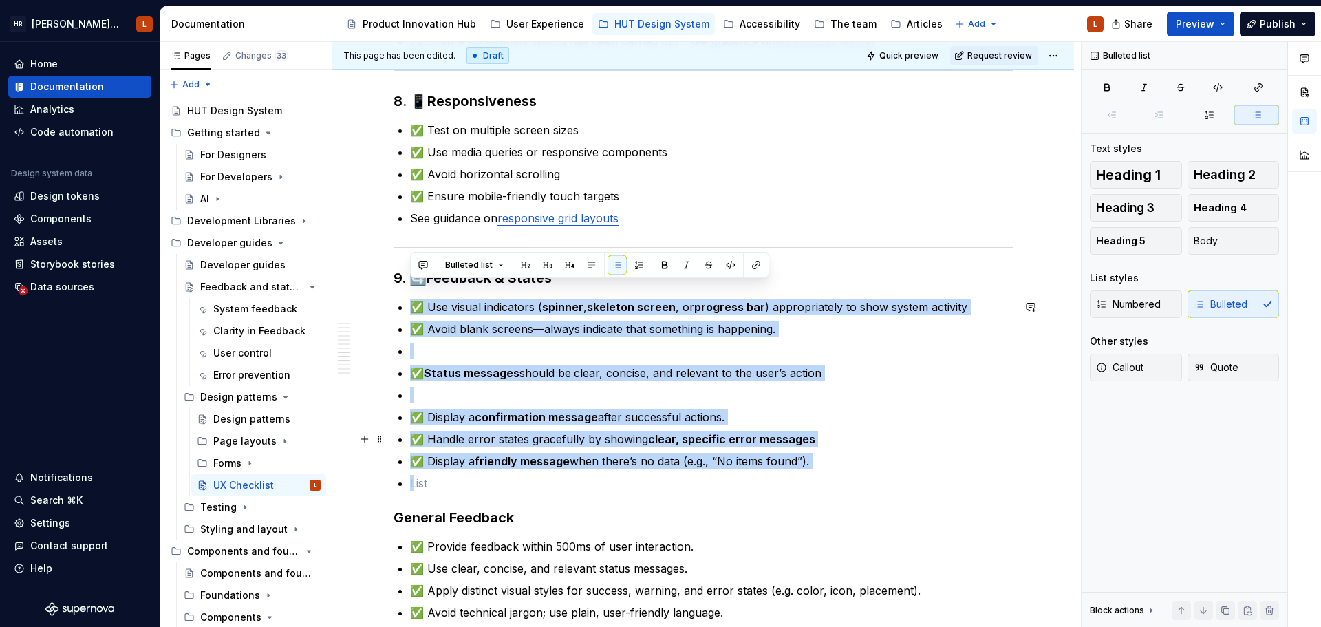
scroll to position [1582, 0]
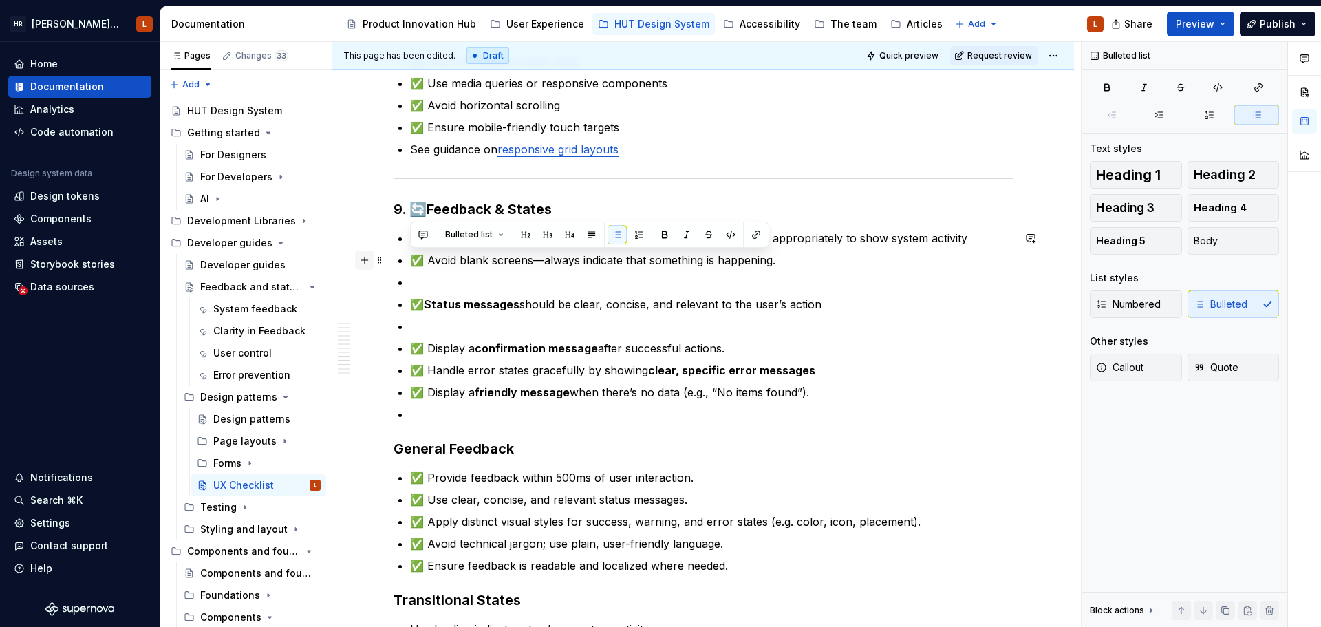
drag, startPoint x: 825, startPoint y: 395, endPoint x: 365, endPoint y: 267, distance: 477.8
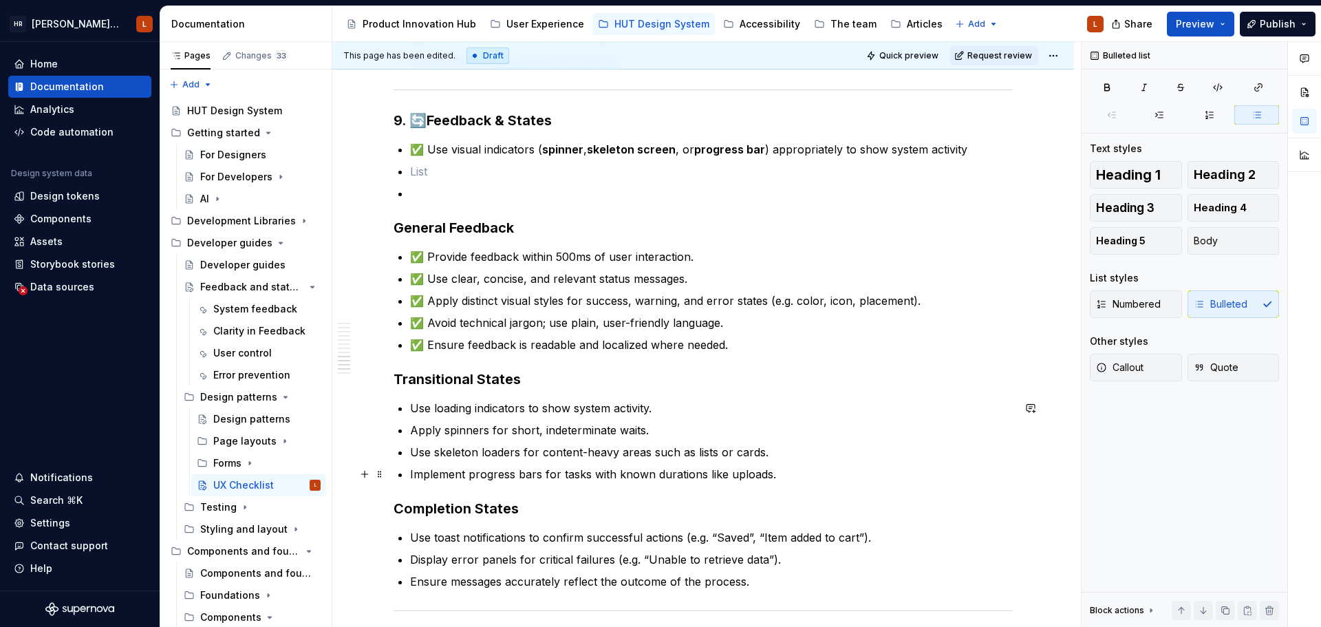
scroll to position [1651, 0]
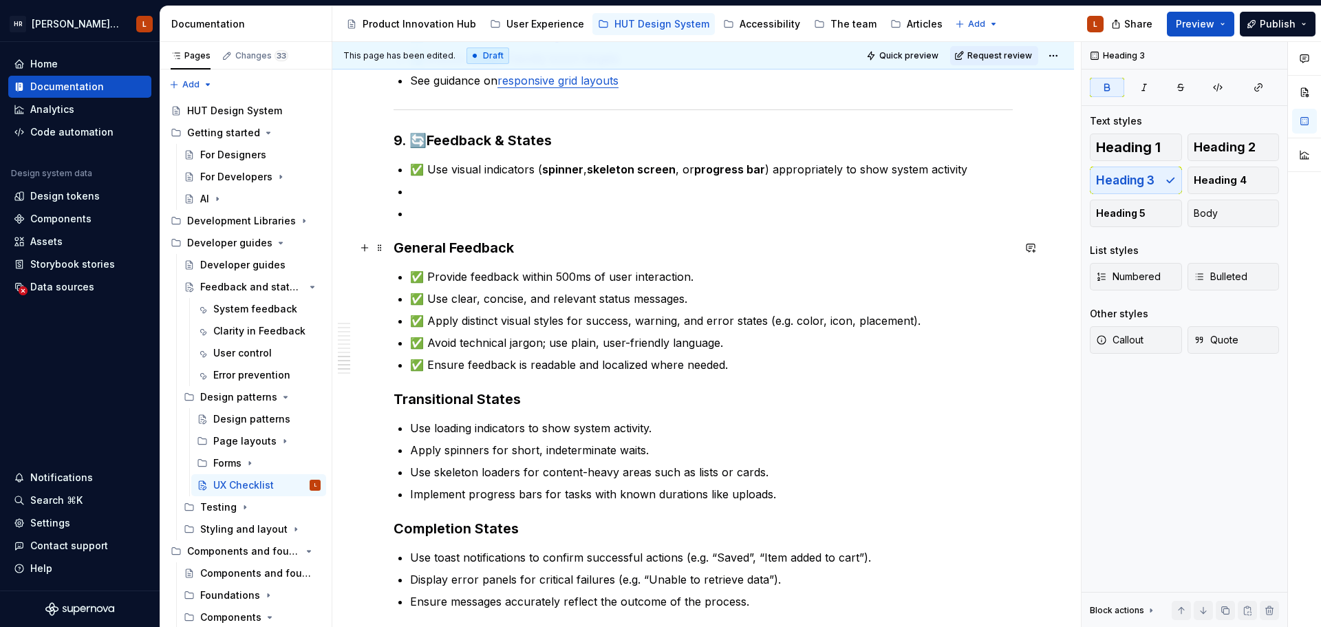
click at [470, 252] on strong "General Feedback" at bounding box center [453, 247] width 120 height 17
click at [1231, 181] on span "Heading 4" at bounding box center [1219, 180] width 53 height 14
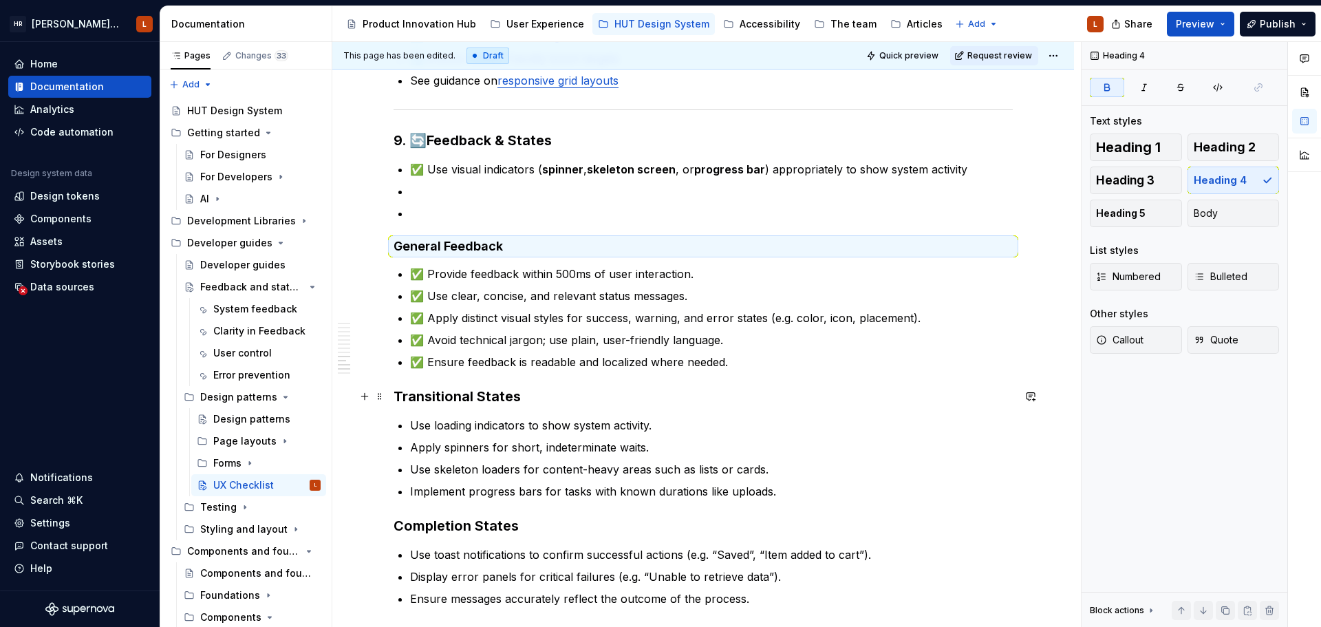
click at [461, 398] on strong "Transitional States" at bounding box center [456, 396] width 127 height 17
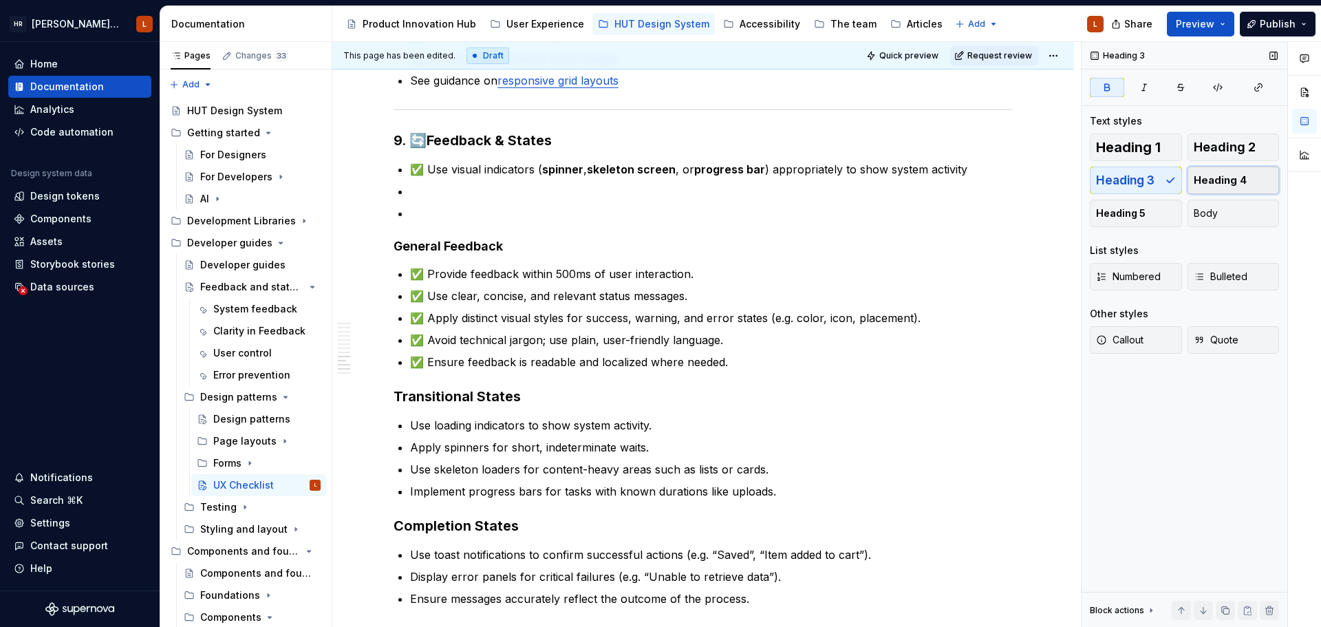
click at [1245, 177] on button "Heading 4" at bounding box center [1233, 180] width 92 height 28
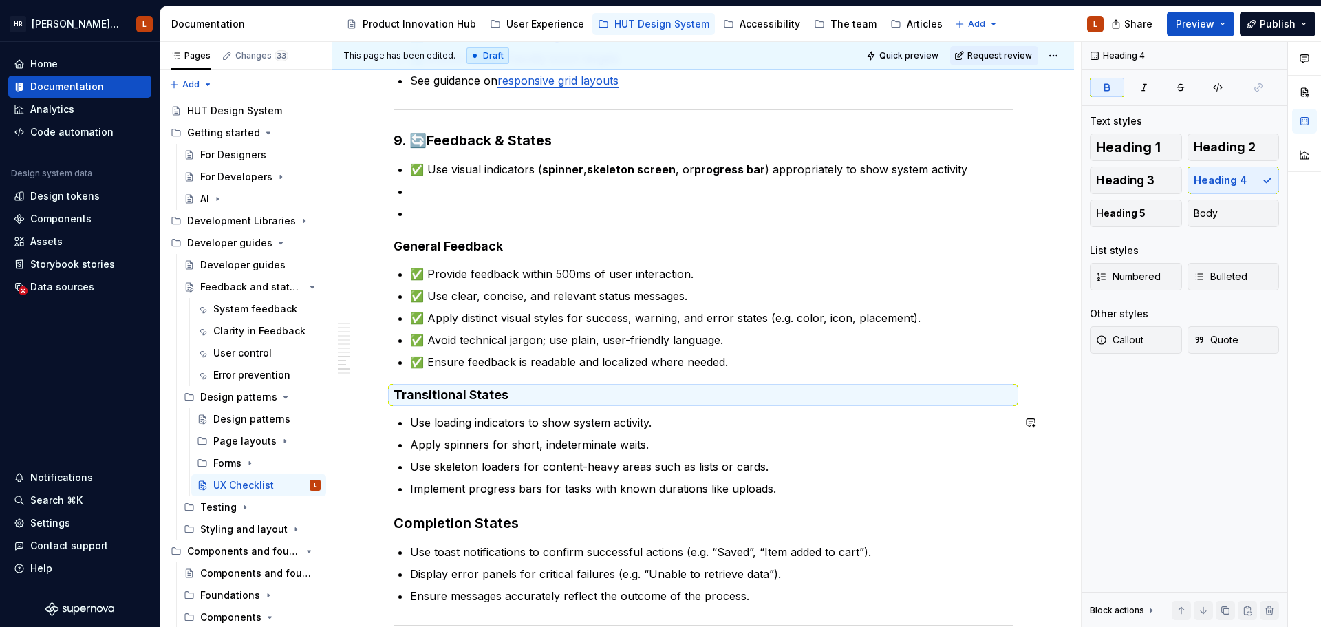
click at [481, 517] on strong "Completion States" at bounding box center [455, 522] width 125 height 17
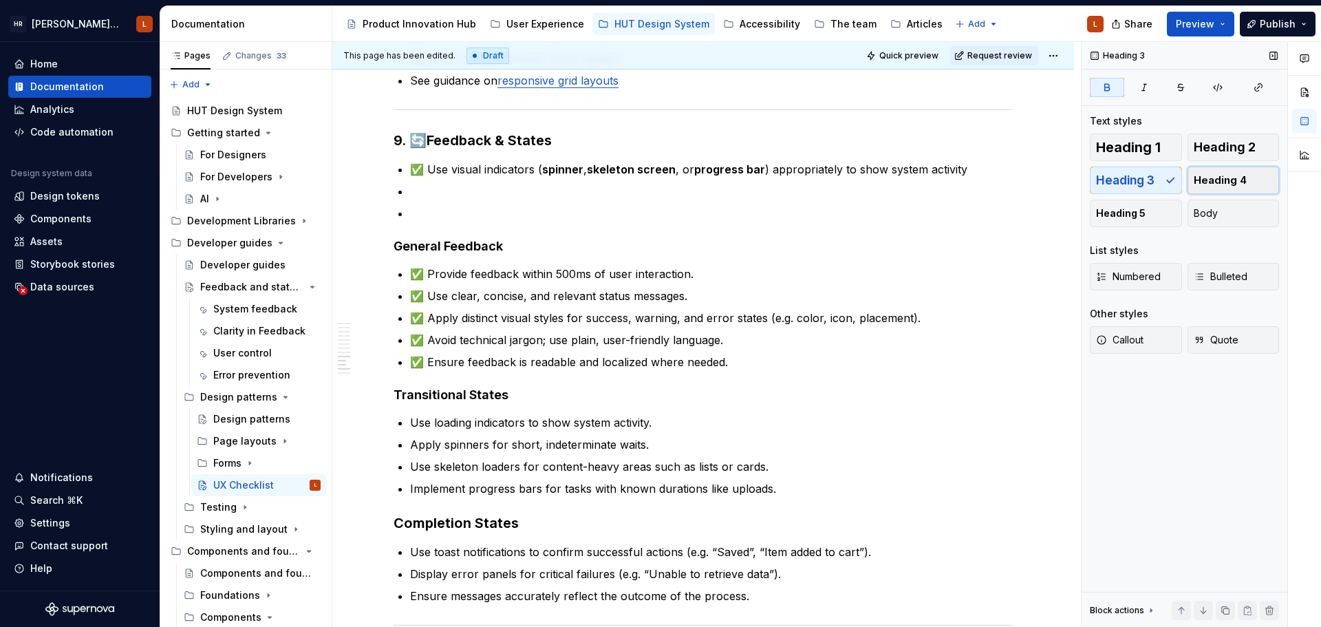
click at [1202, 177] on span "Heading 4" at bounding box center [1219, 180] width 53 height 14
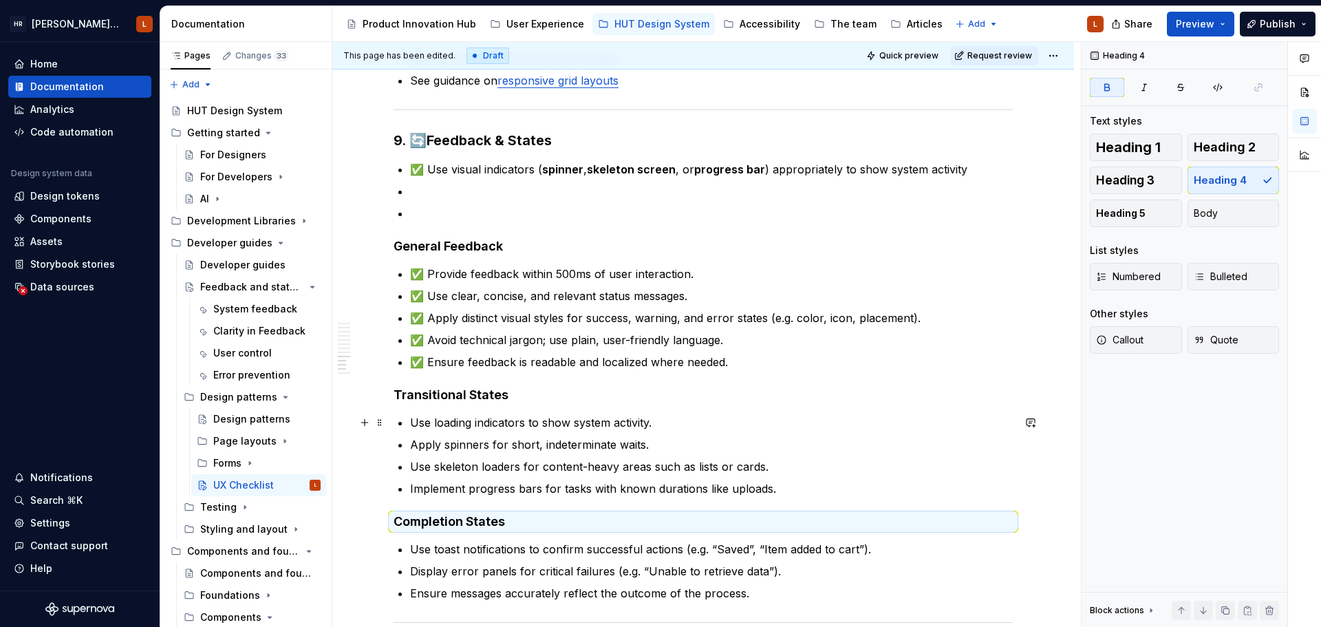
click at [622, 439] on p "Apply spinners for short, indeterminate waits." at bounding box center [711, 444] width 603 height 17
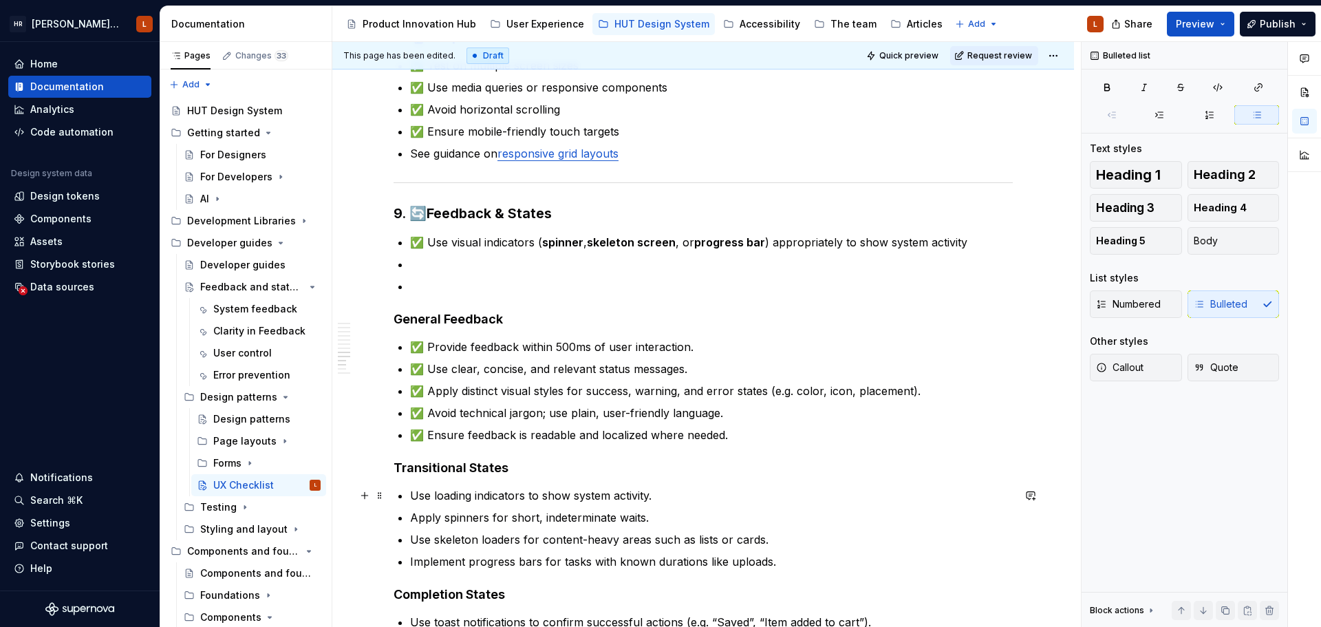
scroll to position [1513, 0]
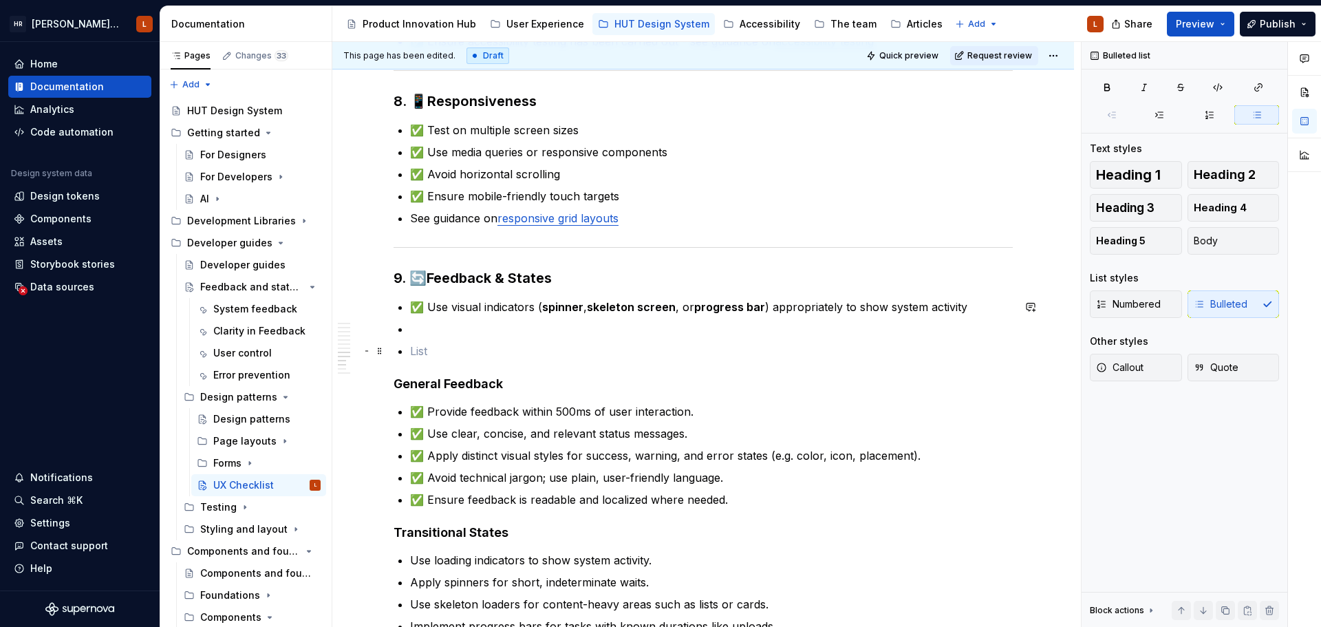
click at [484, 354] on p at bounding box center [711, 351] width 603 height 17
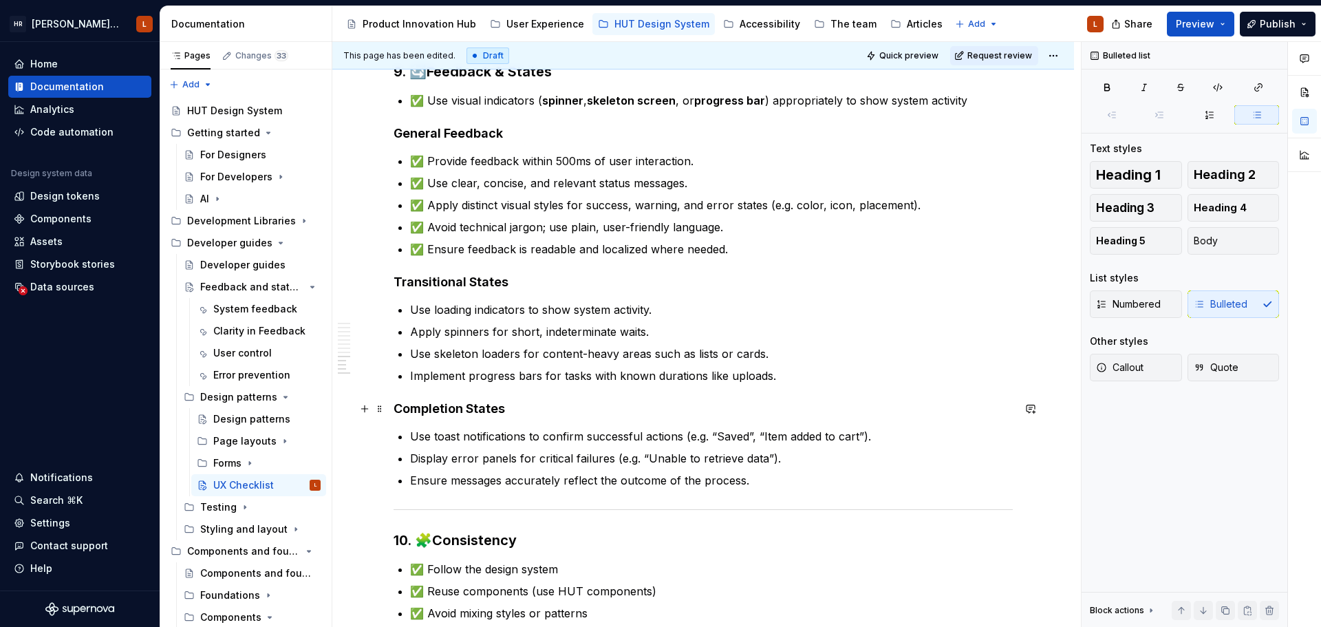
scroll to position [1651, 0]
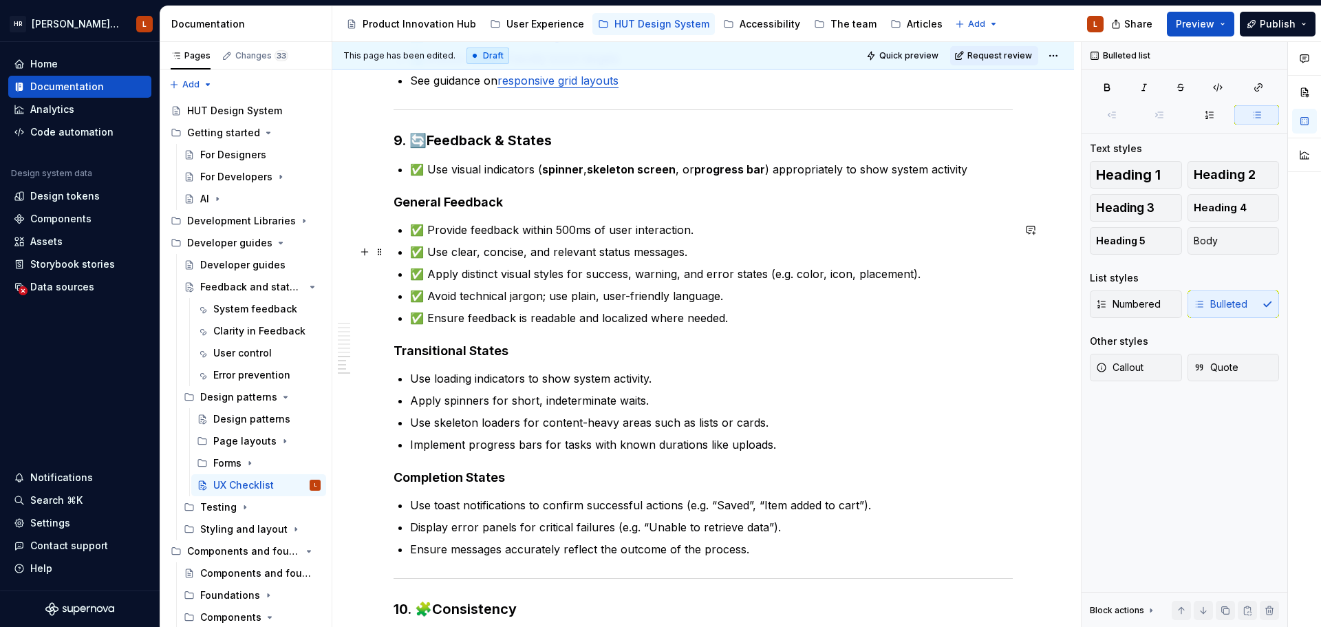
click at [717, 248] on p "✅ Use clear, concise, and relevant status messages." at bounding box center [711, 251] width 603 height 17
click at [816, 274] on p "✅ Apply distinct visual styles for success, warning, and error states (e.g. col…" at bounding box center [711, 273] width 603 height 17
click at [790, 299] on p "✅ Avoid technical jargon; use plain, user-friendly language." at bounding box center [711, 296] width 603 height 17
click at [783, 323] on p "✅ Ensure feedback is readable and localized where needed." at bounding box center [711, 318] width 603 height 17
click at [640, 323] on p "✅ Ensure feedback is readable and localized where needed." at bounding box center [711, 318] width 603 height 17
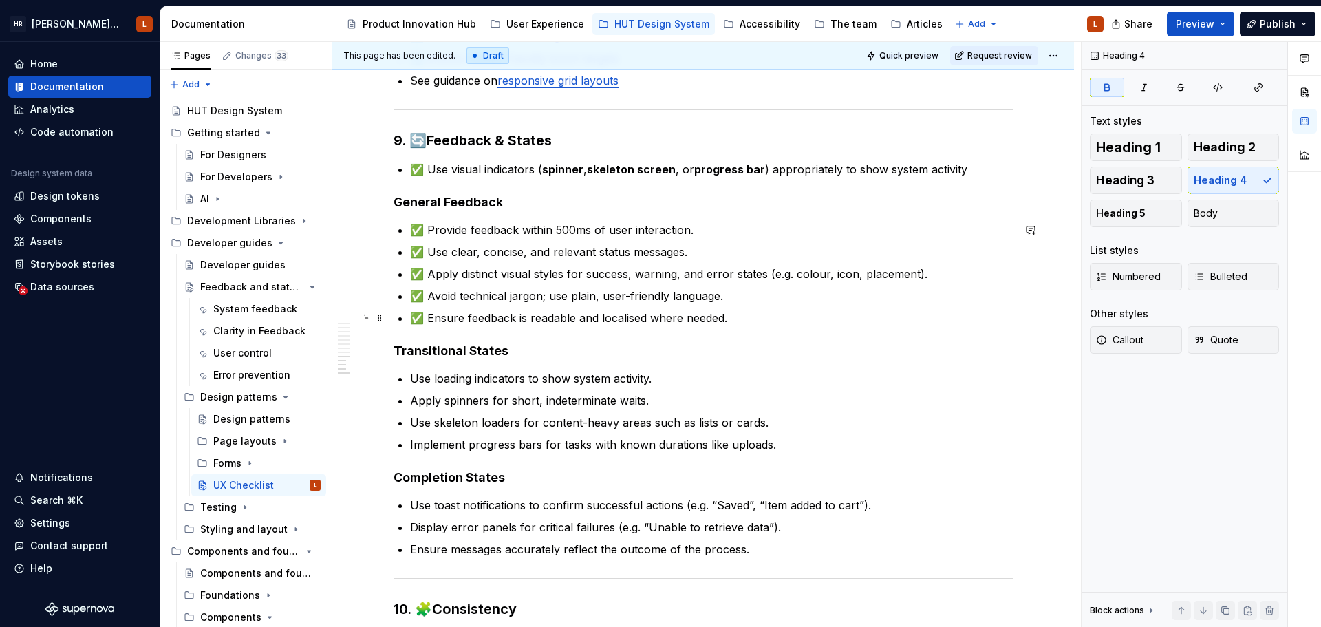
click at [737, 319] on p "✅ Ensure feedback is readable and localised where needed." at bounding box center [711, 318] width 603 height 17
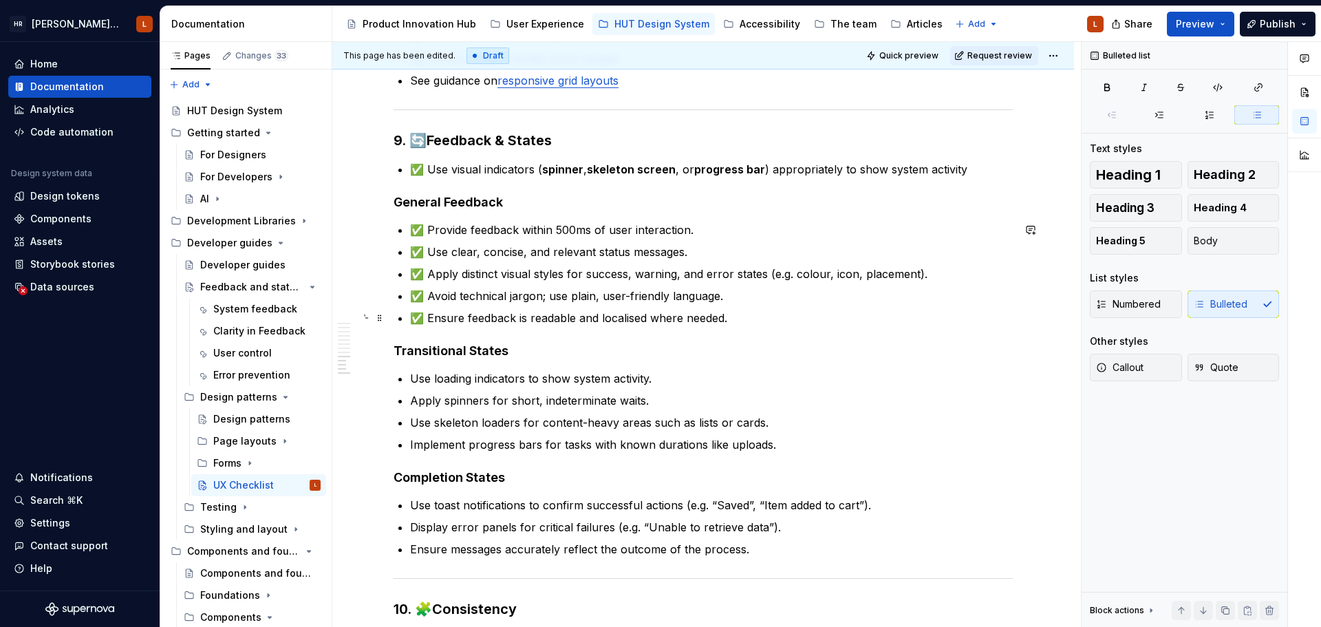
click at [515, 320] on p "✅ Ensure feedback is readable and localised where needed." at bounding box center [711, 318] width 603 height 17
click at [742, 321] on p "✅ Ensure feedback is readable and localised where needed." at bounding box center [711, 318] width 603 height 17
click at [975, 167] on p "✅ Use visual indicators ( spinner , skeleton screen , or progress bar ) appropr…" at bounding box center [711, 169] width 603 height 17
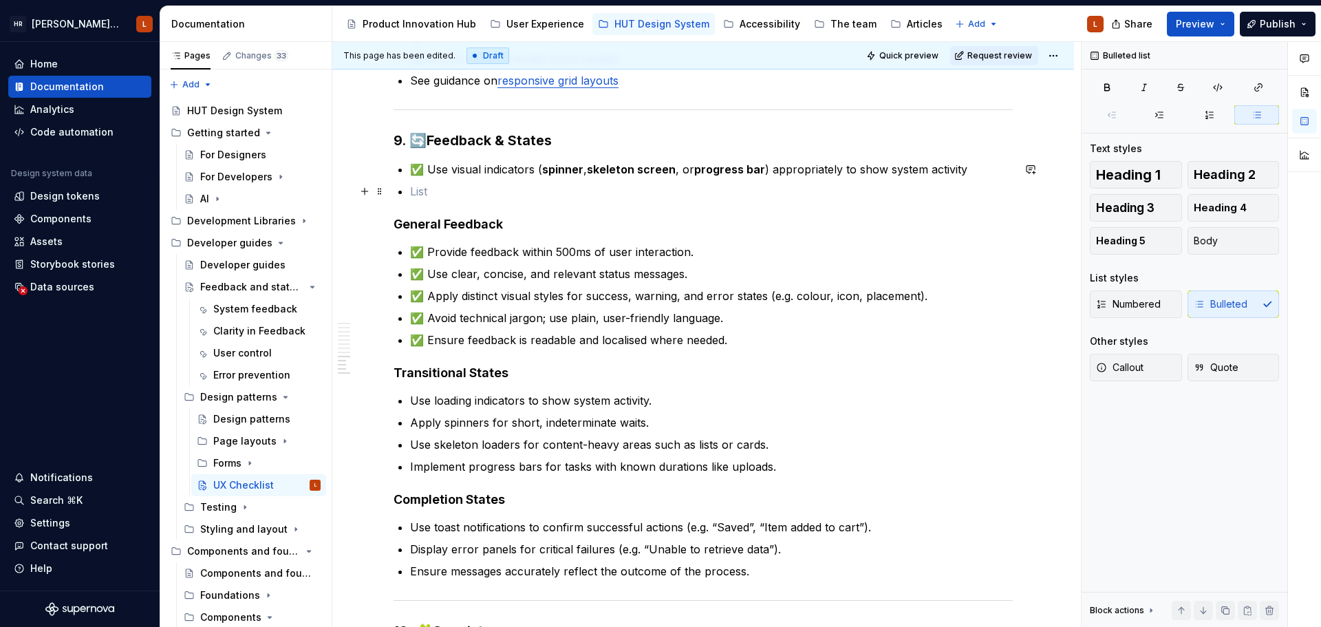
click at [439, 187] on p at bounding box center [711, 191] width 603 height 17
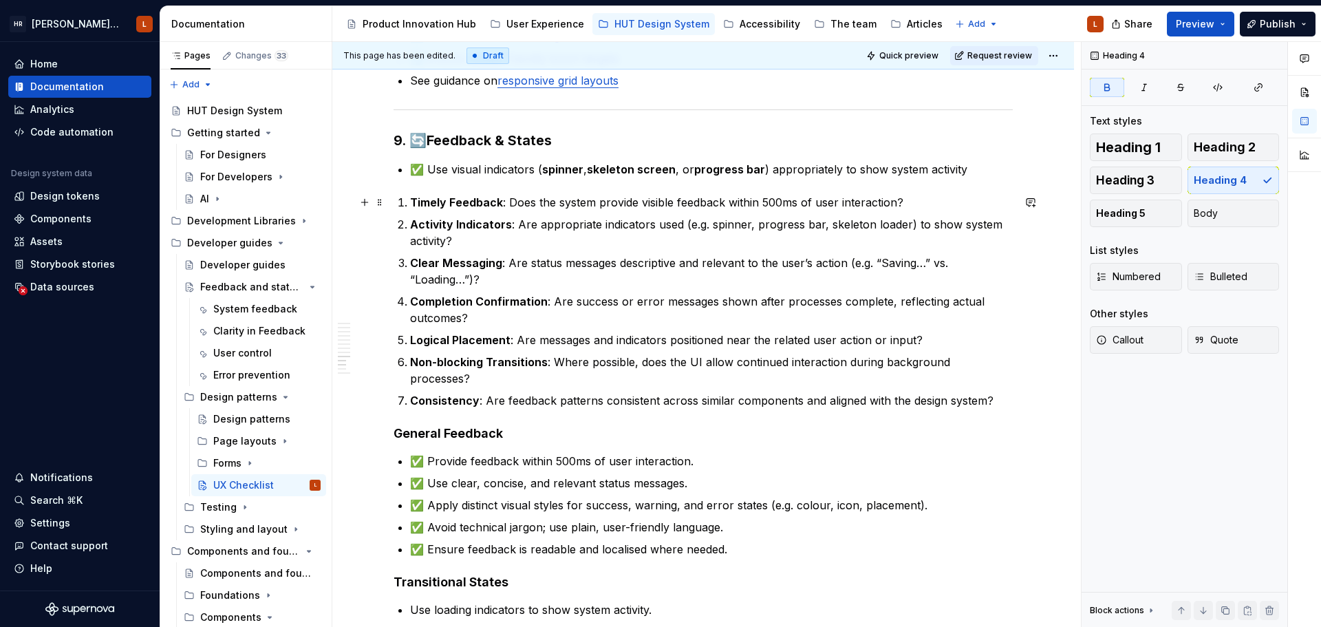
click at [410, 202] on strong "Timely Feedback" at bounding box center [456, 202] width 93 height 14
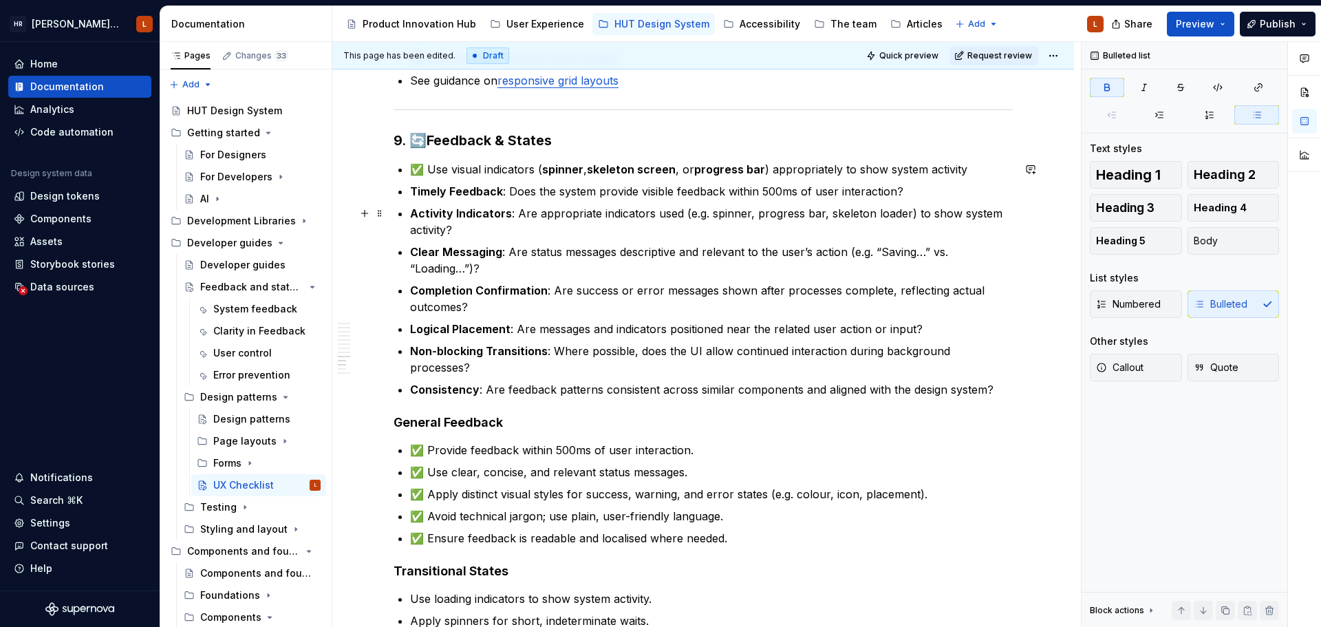
click at [413, 213] on strong "Activity Indicators" at bounding box center [461, 213] width 102 height 14
click at [460, 245] on strong "Clear Messaging" at bounding box center [456, 252] width 92 height 14
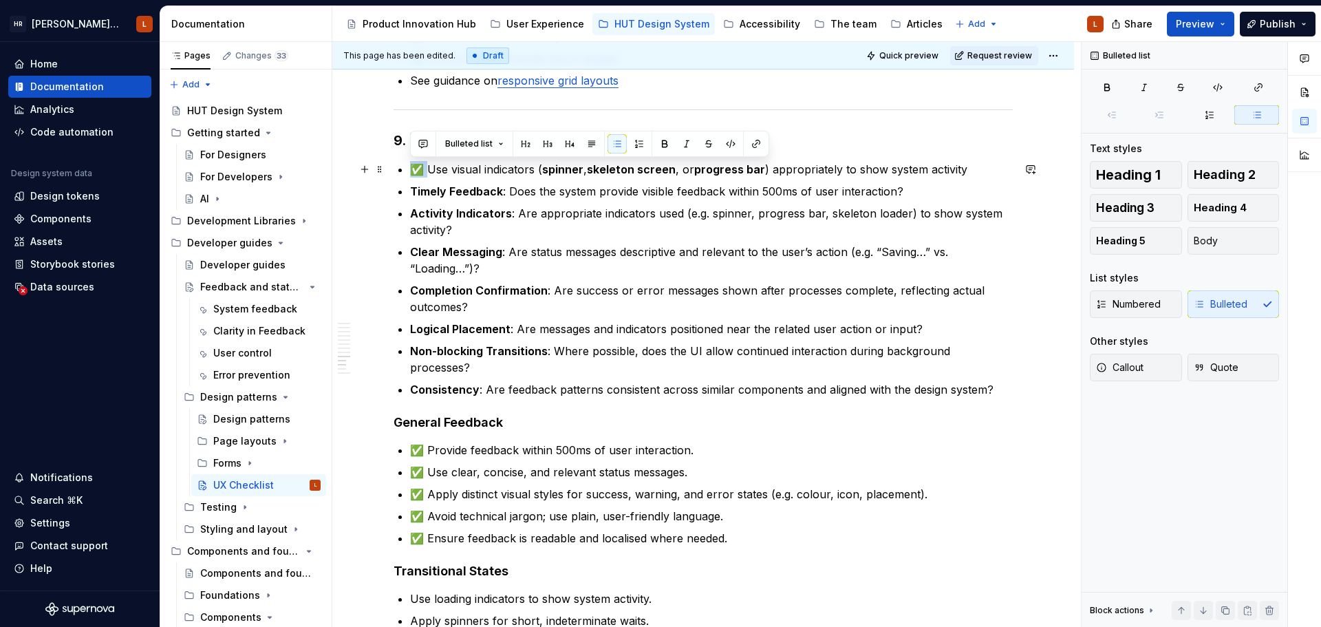
drag, startPoint x: 427, startPoint y: 171, endPoint x: 407, endPoint y: 175, distance: 20.4
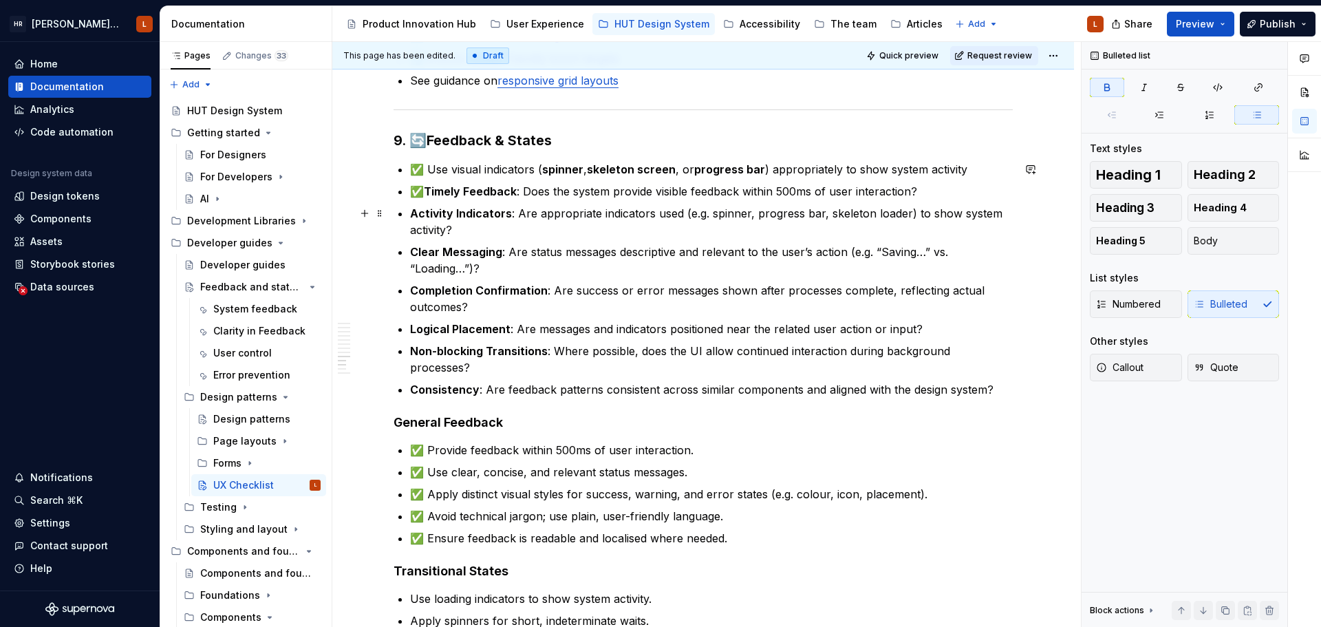
click at [412, 247] on strong "Clear Messaging" at bounding box center [456, 252] width 92 height 14
click at [411, 325] on strong "Logical Placement" at bounding box center [460, 329] width 100 height 14
click at [413, 356] on strong "Non-blocking Transitions" at bounding box center [479, 351] width 138 height 14
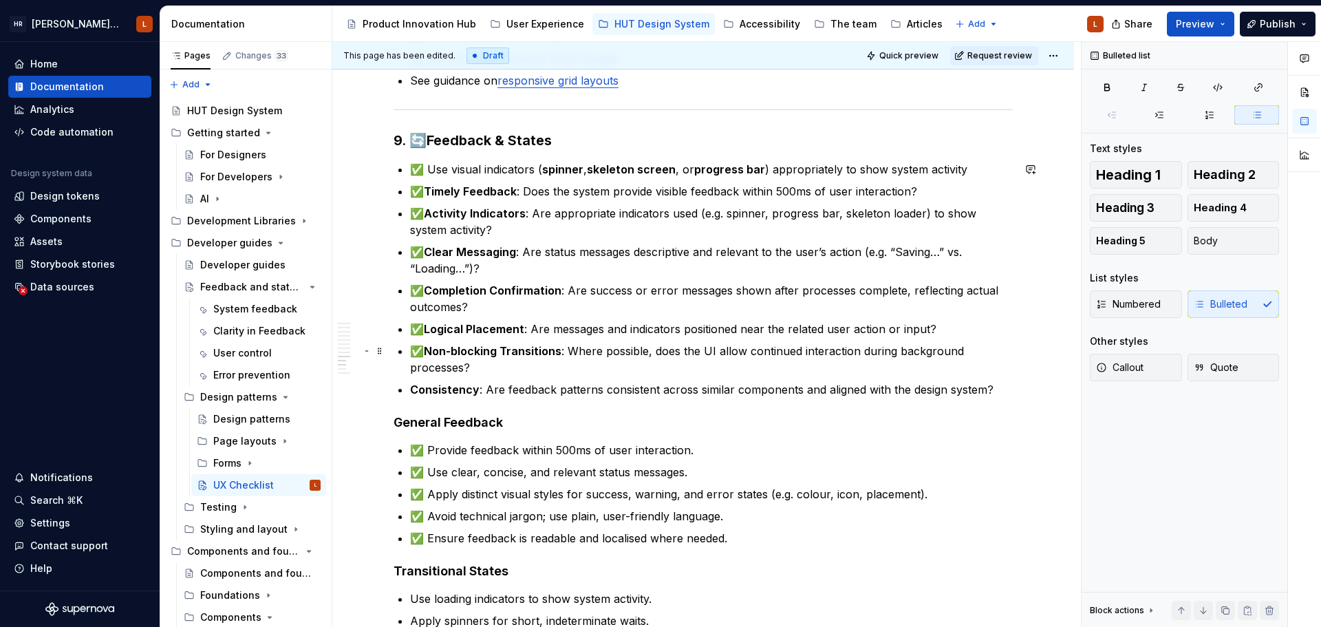
click at [411, 367] on p "✅ Non-blocking Transitions : Where possible, does the UI allow continued intera…" at bounding box center [711, 359] width 603 height 33
click at [411, 392] on strong "Consistency" at bounding box center [444, 389] width 69 height 14
click at [616, 421] on h4 "General Feedback" at bounding box center [702, 422] width 619 height 17
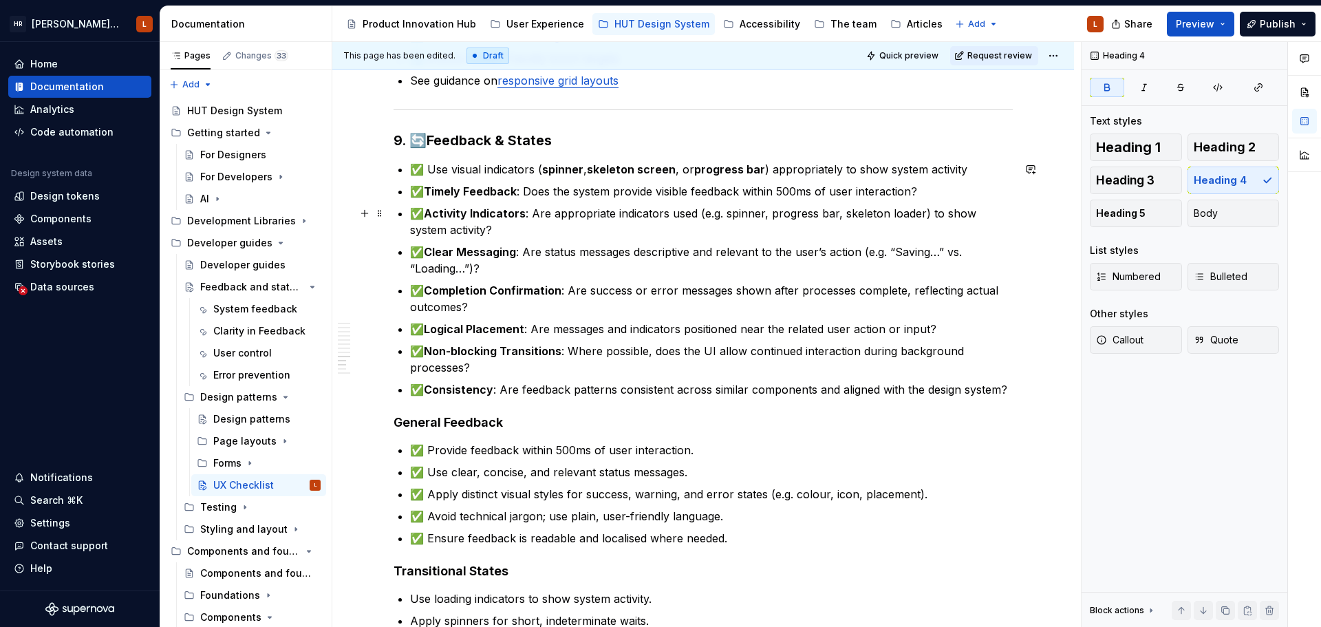
click at [569, 230] on p "✅ Activity Indicators : Are appropriate indicators used (e.g. spinner, progress…" at bounding box center [711, 221] width 603 height 33
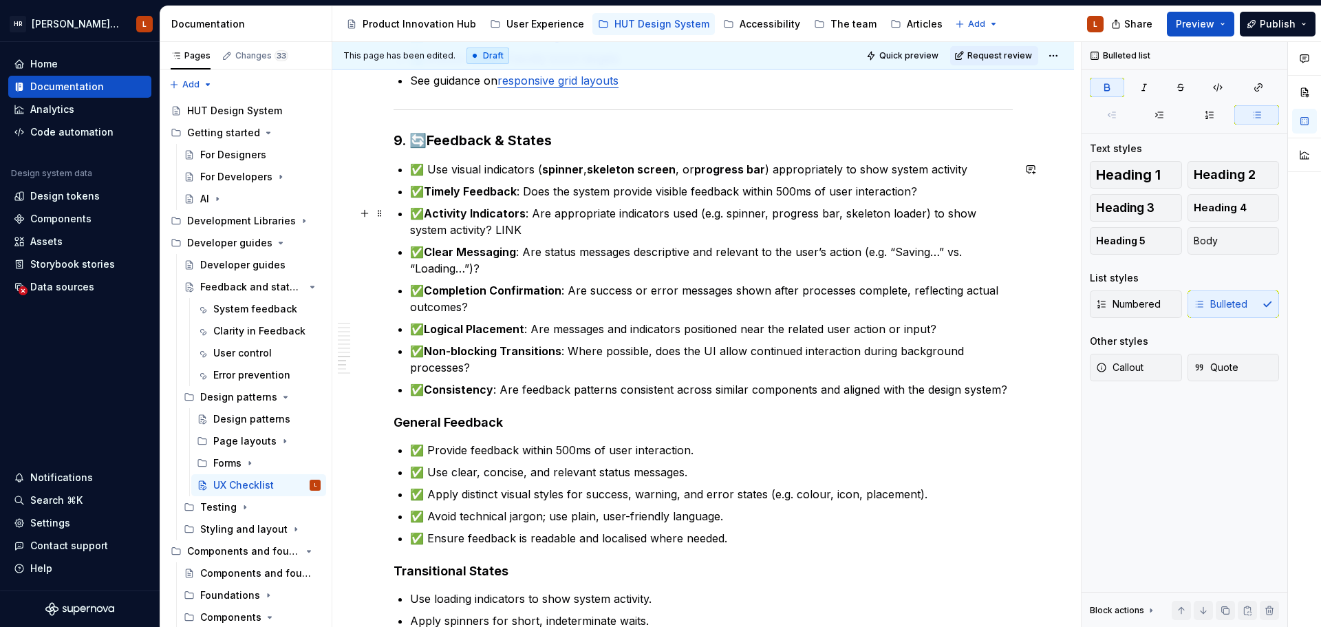
click at [502, 220] on p "✅ Activity Indicators : Are appropriate indicators used (e.g. spinner, progress…" at bounding box center [711, 221] width 603 height 33
click at [605, 246] on p "✅ Clear Messaging : Are status messages descriptive and relevant to the user’s …" at bounding box center [711, 259] width 603 height 33
click at [564, 228] on p "✅ Activity Indicators : Are appropriate indicators used (e.g. spinner, progress…" at bounding box center [711, 221] width 603 height 33
click at [511, 228] on p "✅ Activity Indicators : Are appropriate indicators used (e.g. spinner, progress…" at bounding box center [711, 221] width 603 height 33
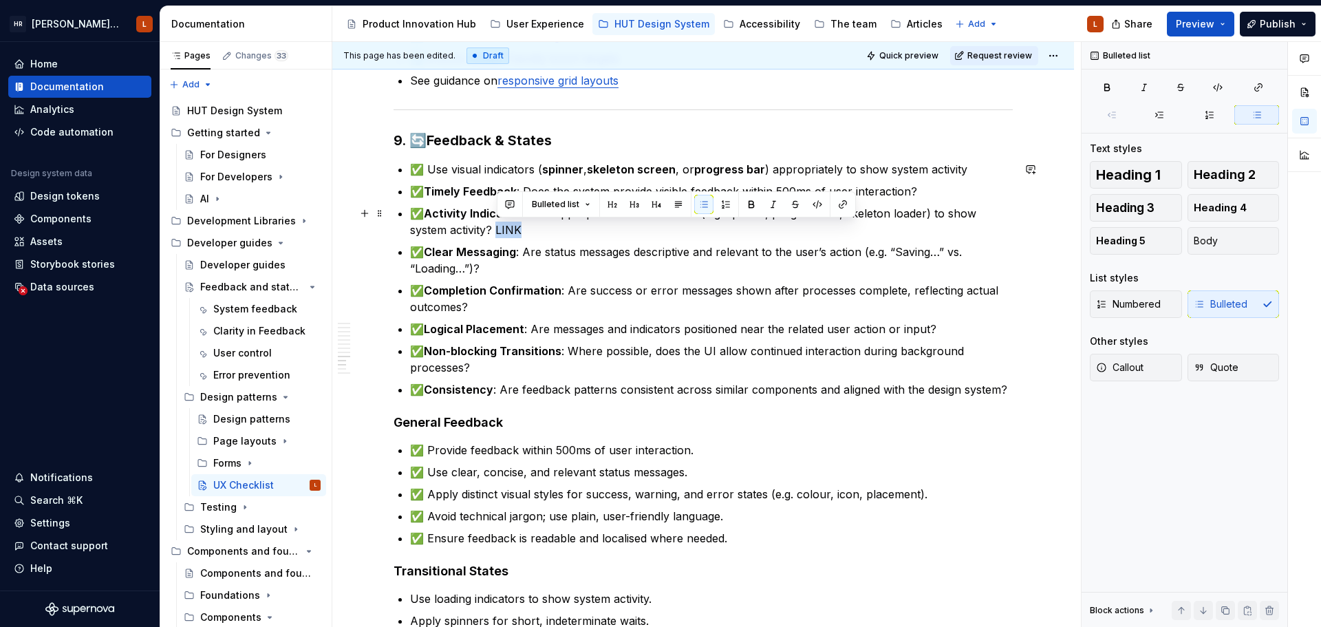
click at [511, 228] on p "✅ Activity Indicators : Are appropriate indicators used (e.g. spinner, progress…" at bounding box center [711, 221] width 603 height 33
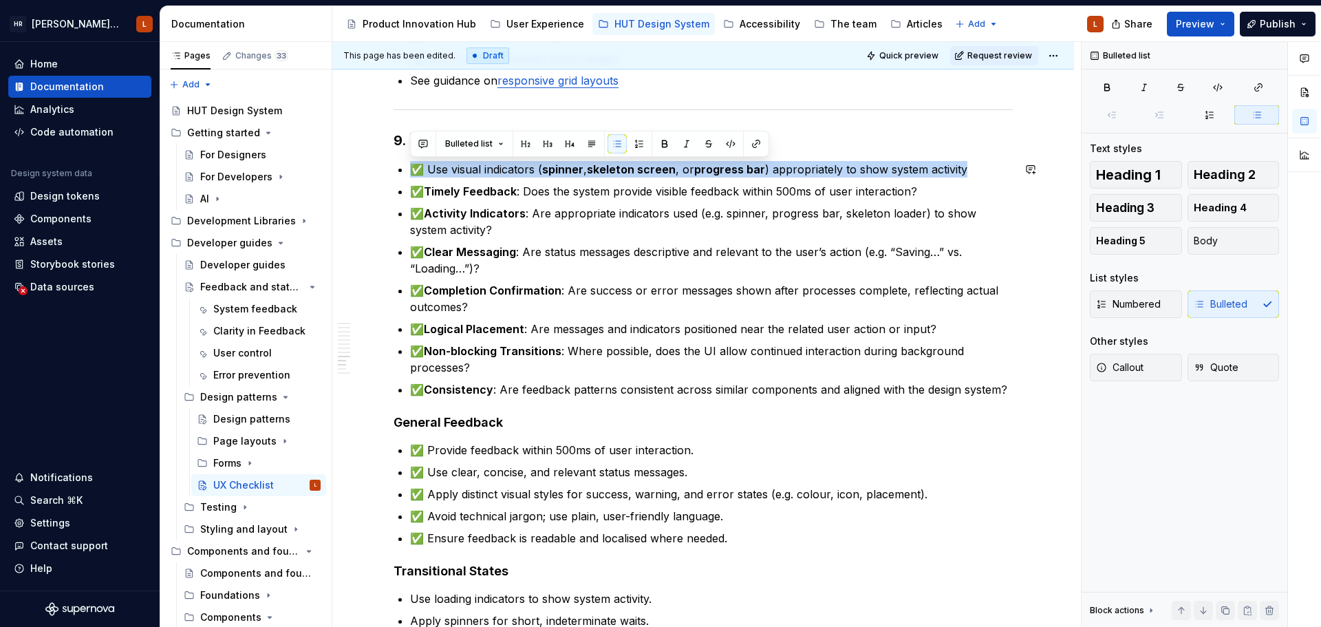
drag, startPoint x: 971, startPoint y: 171, endPoint x: 340, endPoint y: 154, distance: 630.3
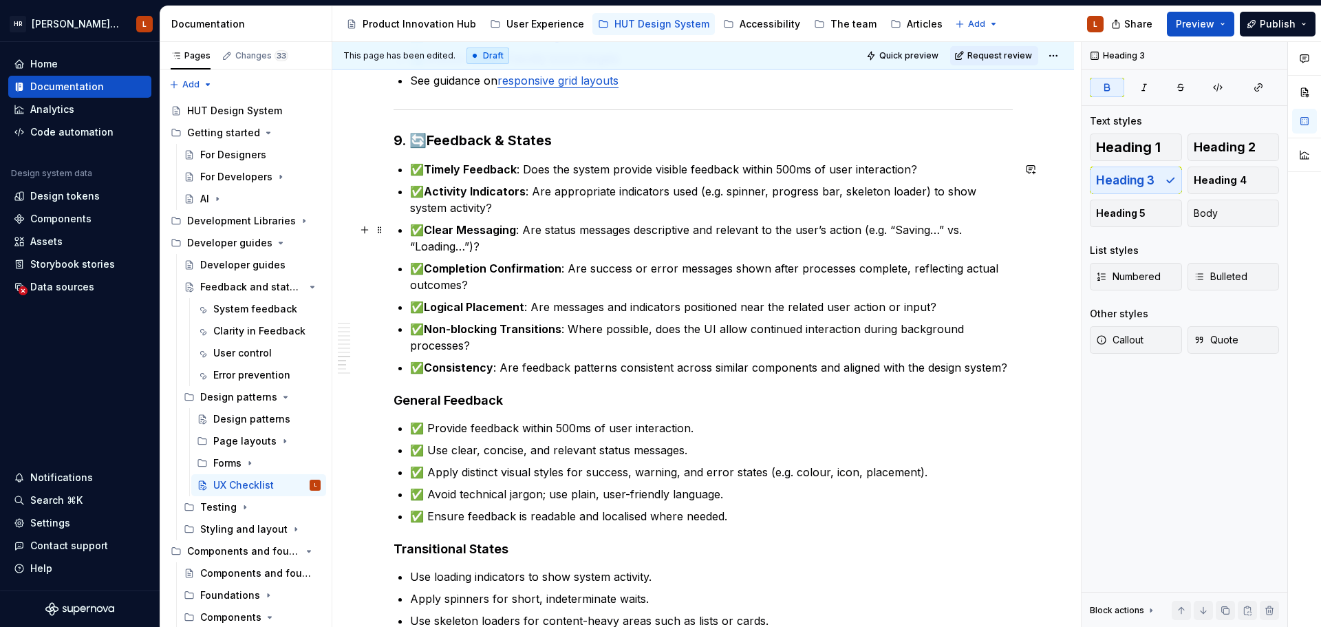
click at [499, 246] on p "✅ Clear Messaging : Are status messages descriptive and relevant to the user’s …" at bounding box center [711, 237] width 603 height 33
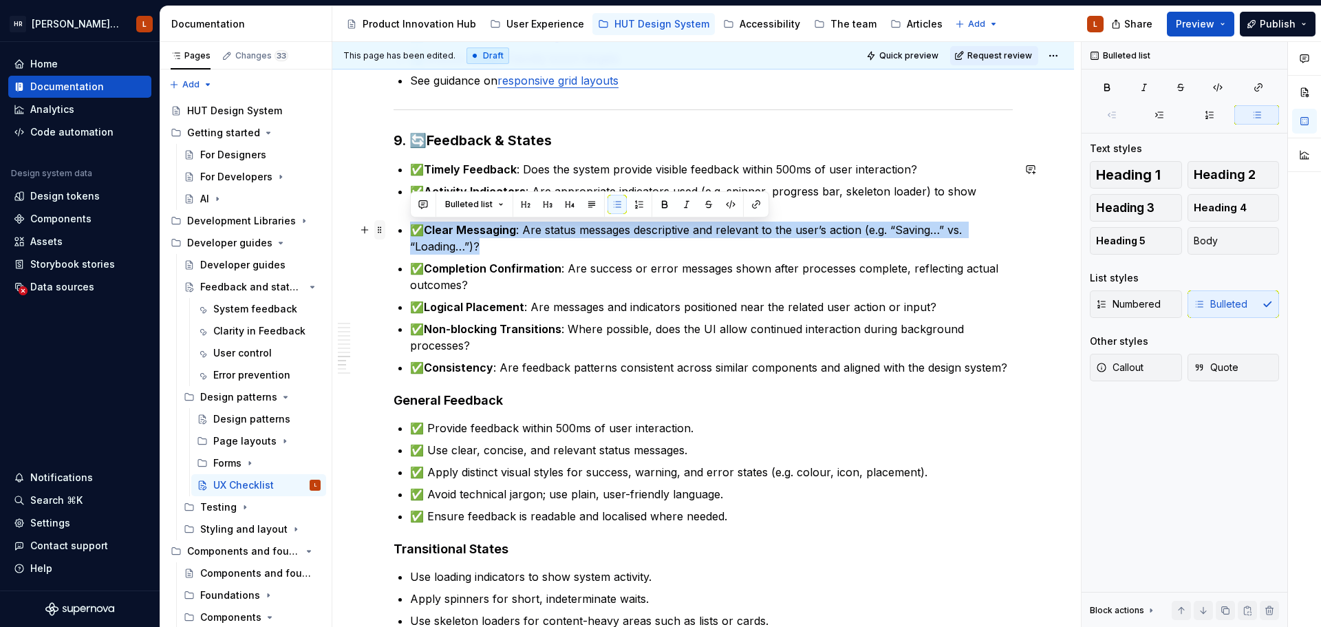
drag, startPoint x: 487, startPoint y: 247, endPoint x: 383, endPoint y: 233, distance: 104.8
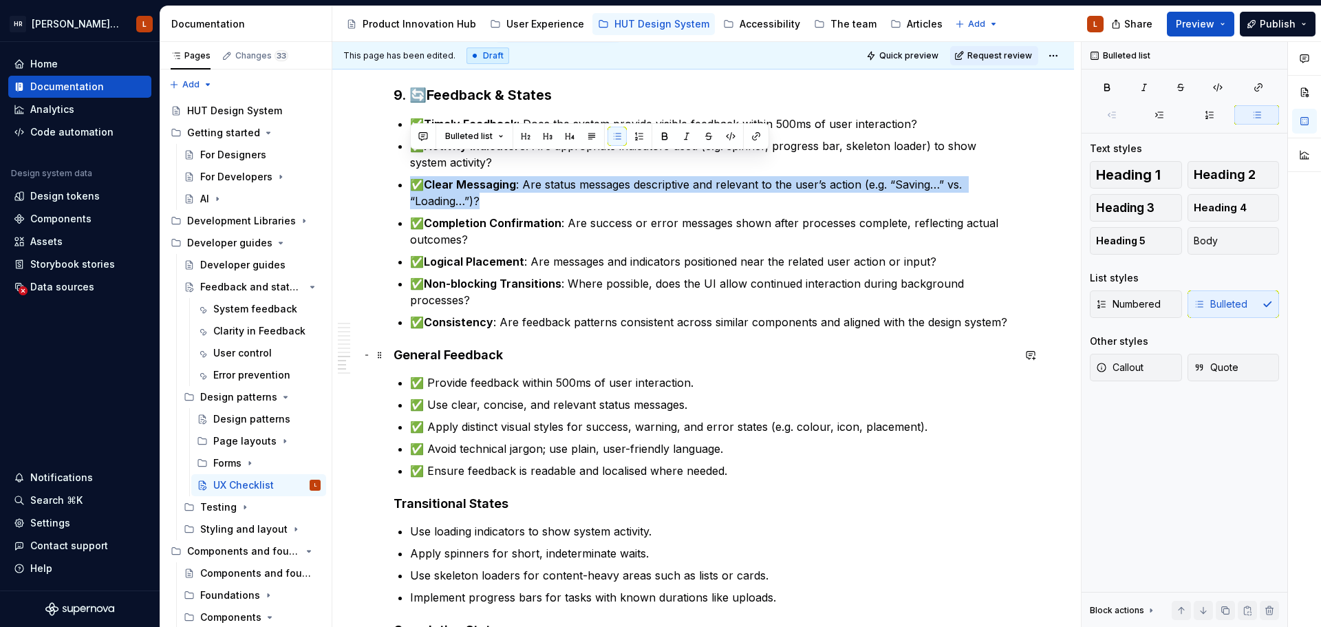
scroll to position [1720, 0]
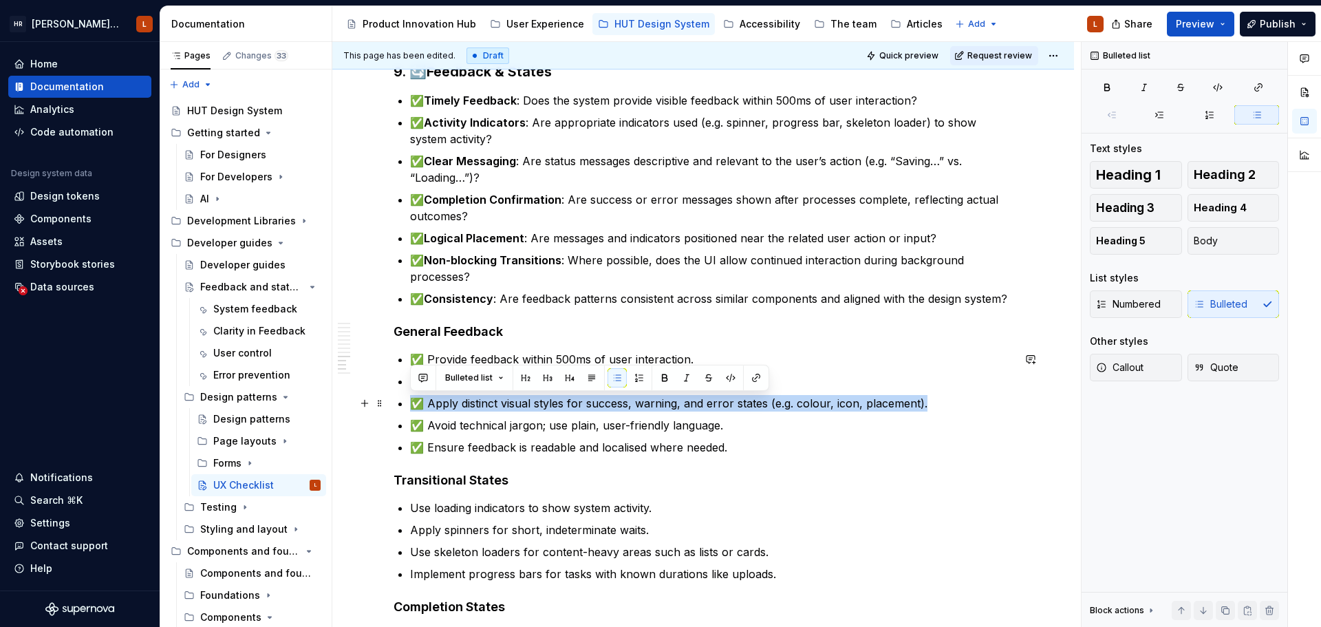
drag, startPoint x: 931, startPoint y: 402, endPoint x: 412, endPoint y: 407, distance: 519.3
click at [412, 407] on p "✅ Apply distinct visual styles for success, warning, and error states (e.g. col…" at bounding box center [711, 403] width 603 height 17
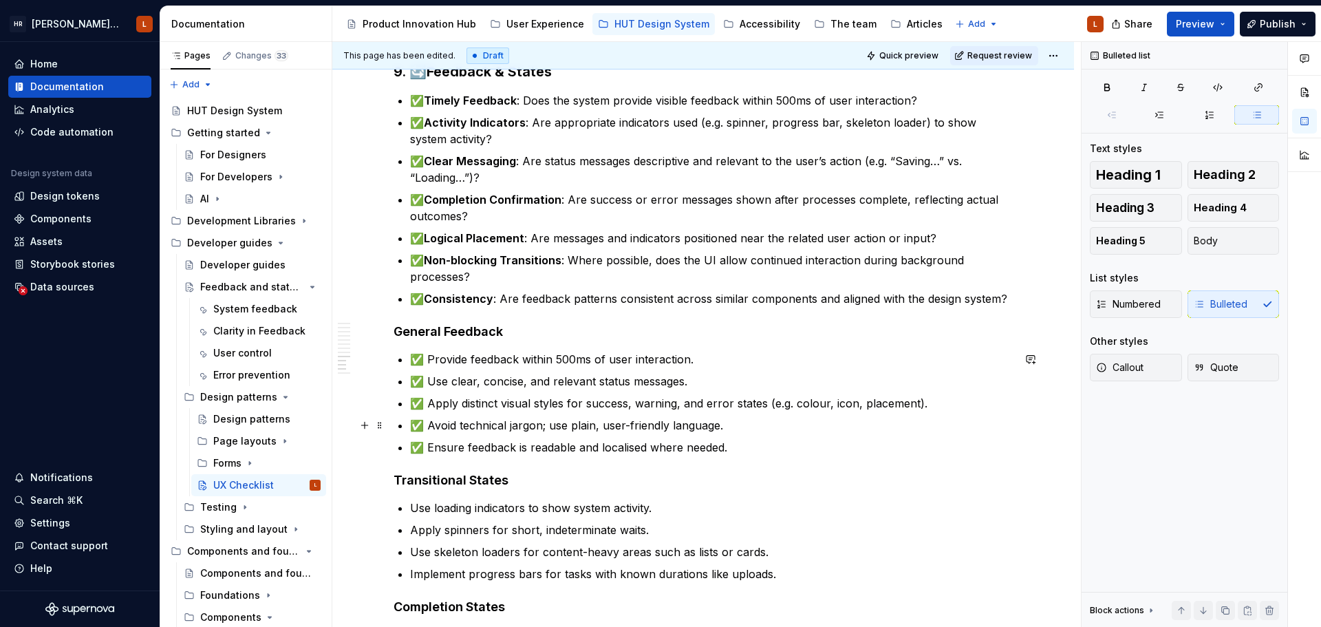
click at [609, 423] on p "✅ Avoid technical jargon; use plain, user-friendly language." at bounding box center [711, 425] width 603 height 17
click at [807, 164] on p "✅ Clear Messaging : Are status messages descriptive and relevant to the user’s …" at bounding box center [711, 169] width 603 height 33
click at [860, 160] on p "✅ Clear Messaging : Are status messages descriptive and relevant to the user’s …" at bounding box center [711, 169] width 603 height 33
click at [602, 193] on p "✅ Completion Confirmation : Are success or error messages shown after processes…" at bounding box center [711, 207] width 603 height 33
click at [593, 163] on p "✅ Clear Messaging : Are status messages descriptive and relevant to the user’s …" at bounding box center [711, 169] width 603 height 33
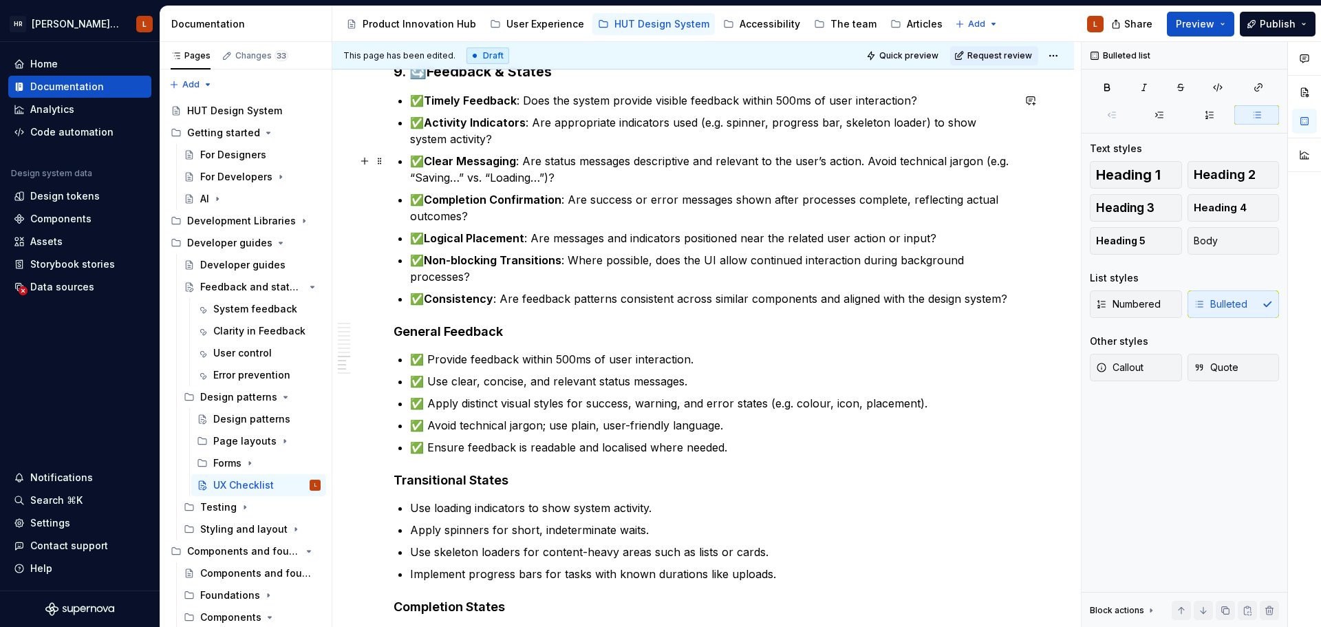
click at [597, 177] on p "✅ Clear Messaging : Are status messages descriptive and relevant to the user’s …" at bounding box center [711, 169] width 603 height 33
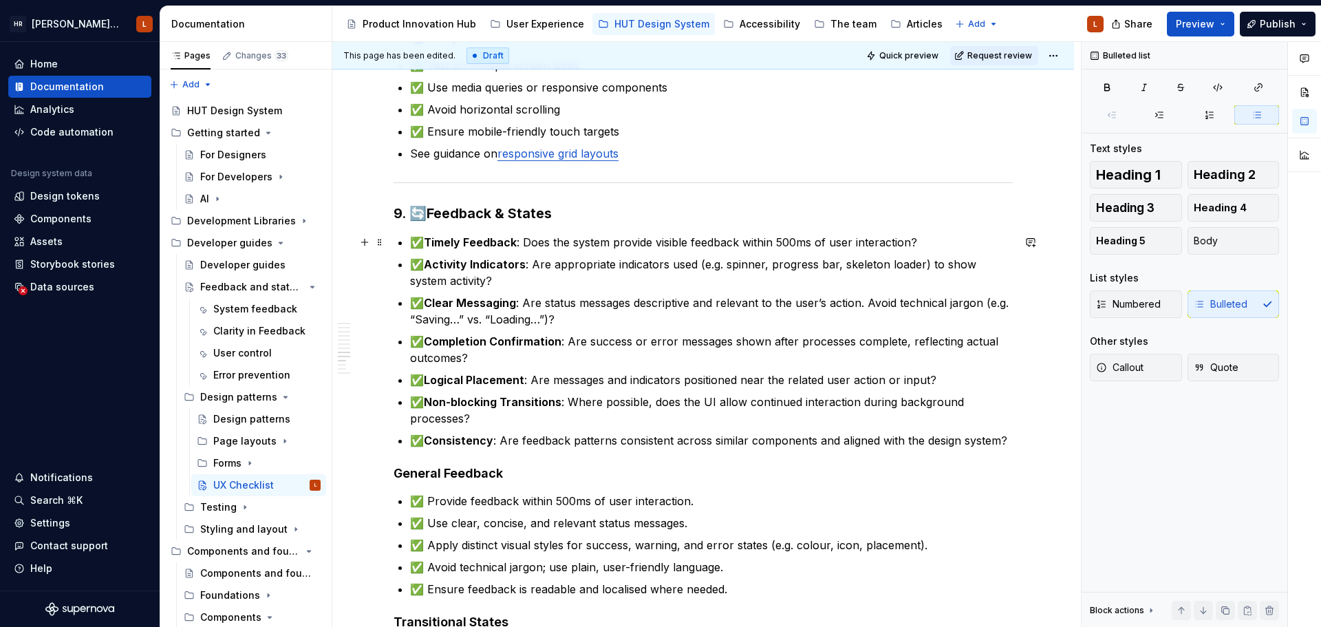
scroll to position [1582, 0]
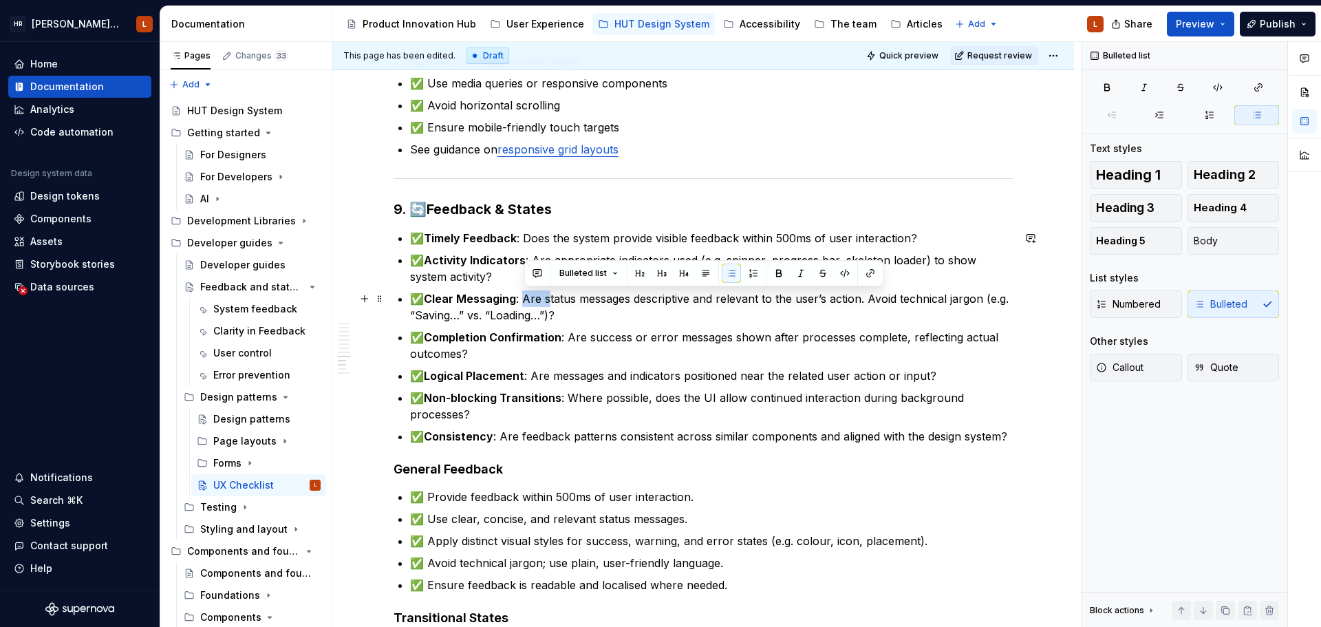
drag, startPoint x: 525, startPoint y: 299, endPoint x: 551, endPoint y: 299, distance: 25.4
click at [551, 299] on p "✅ Clear Messaging : Are status messages descriptive and relevant to the user’s …" at bounding box center [711, 306] width 603 height 33
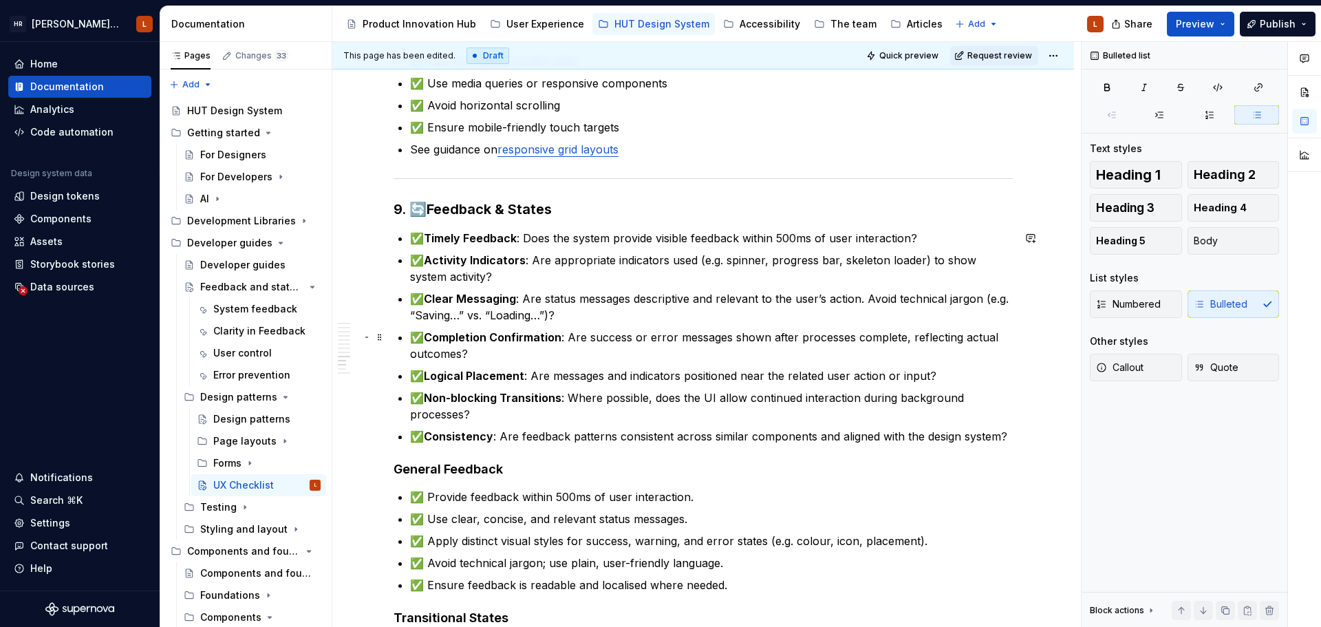
click at [635, 337] on p "✅ Completion Confirmation : Are success or error messages shown after processes…" at bounding box center [711, 345] width 603 height 33
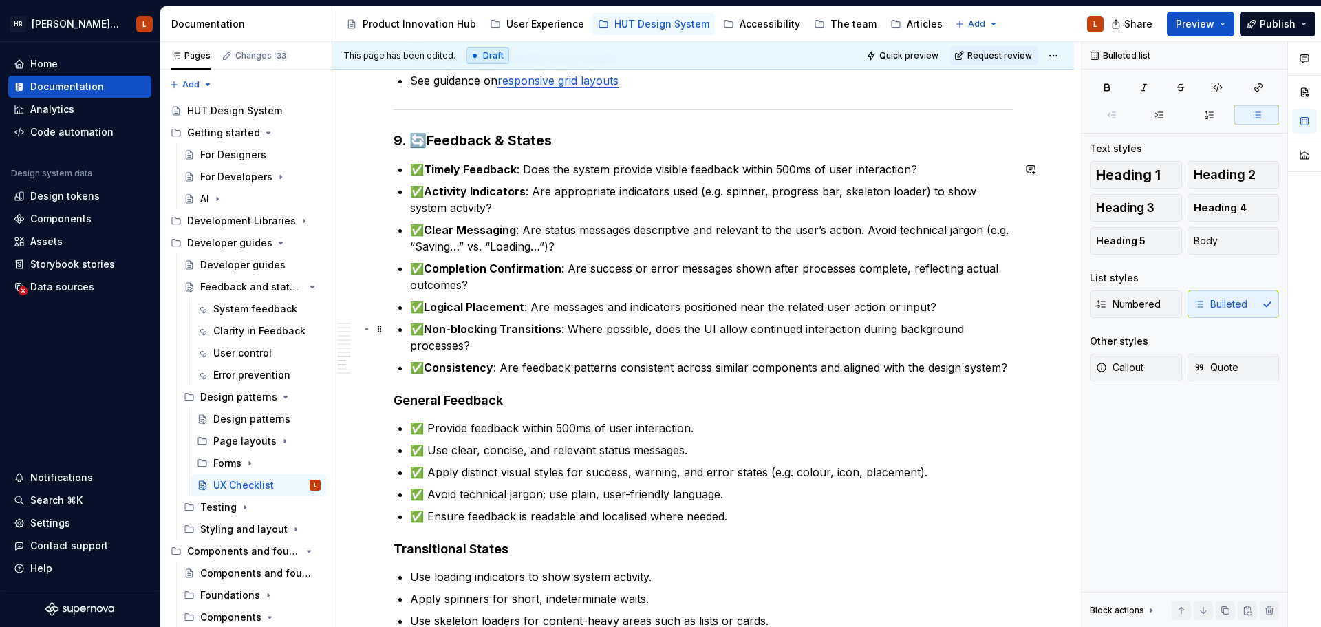
scroll to position [1720, 0]
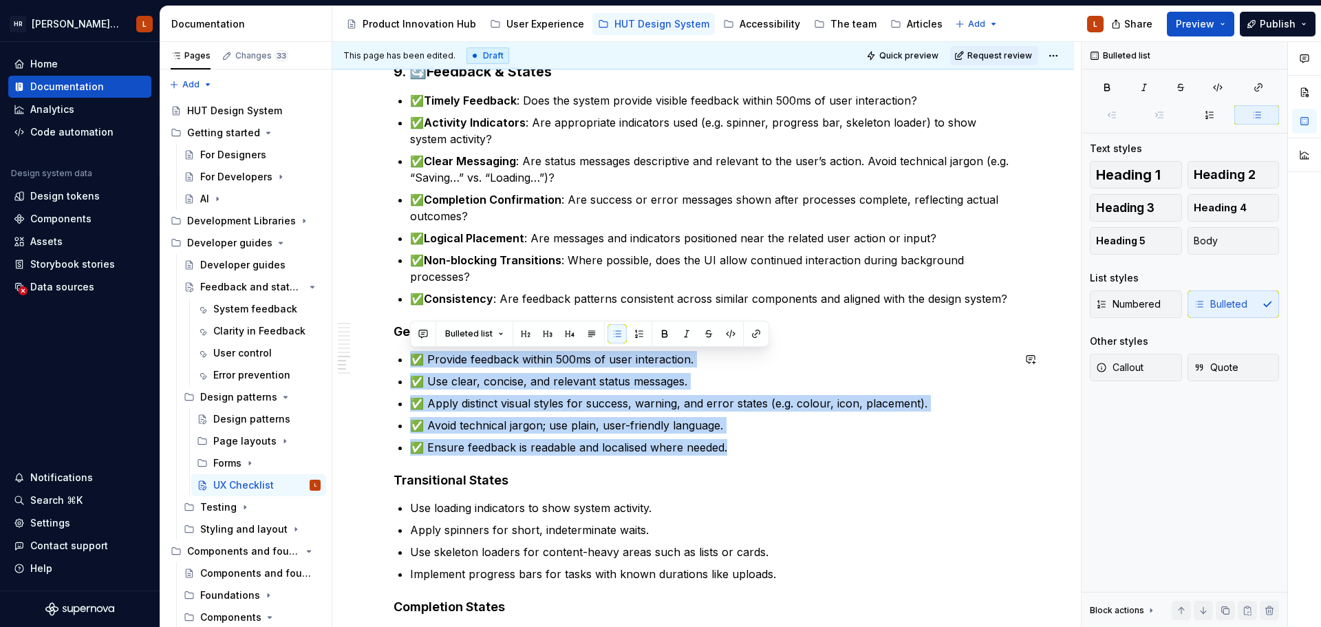
drag, startPoint x: 730, startPoint y: 448, endPoint x: 384, endPoint y: 340, distance: 362.0
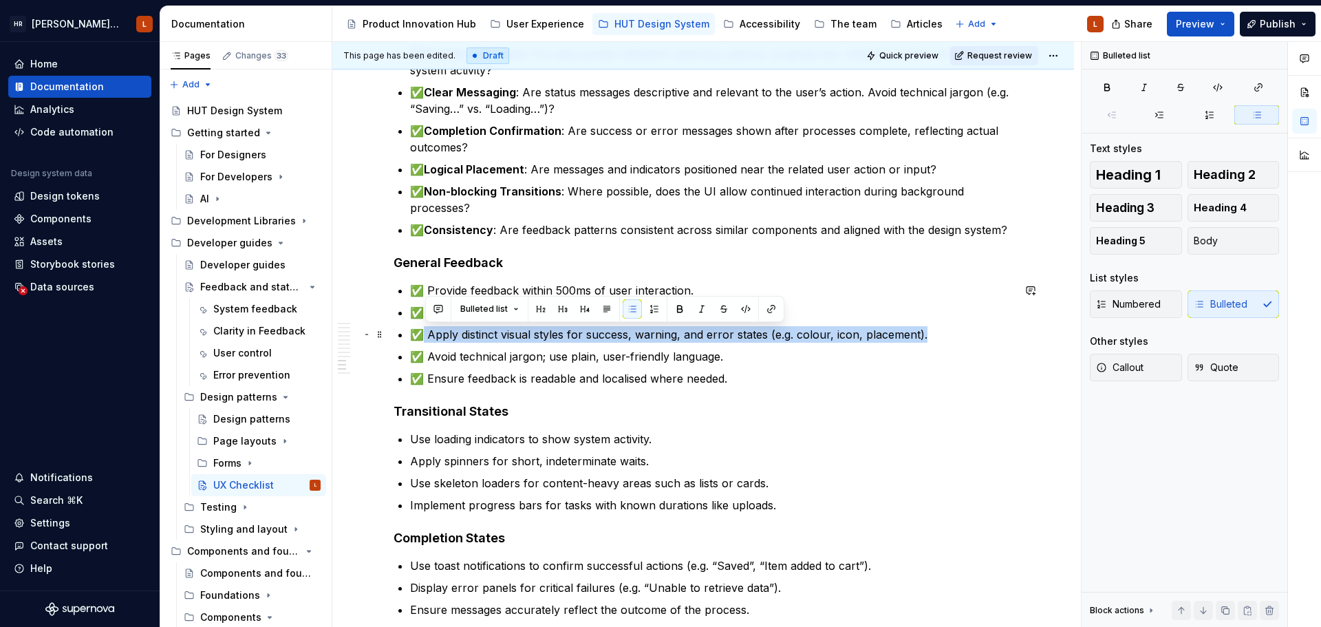
drag, startPoint x: 935, startPoint y: 336, endPoint x: 420, endPoint y: 332, distance: 514.5
click at [420, 332] on p "✅ Apply distinct visual styles for success, warning, and error states (e.g. col…" at bounding box center [711, 334] width 603 height 17
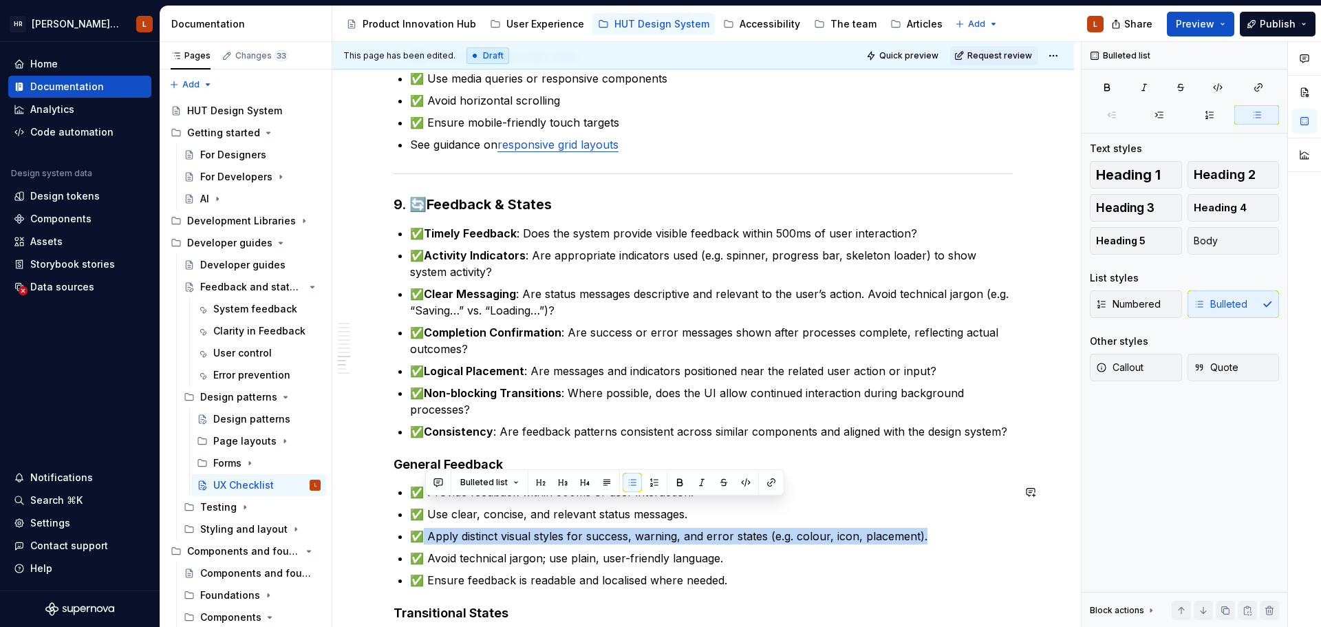
scroll to position [1582, 0]
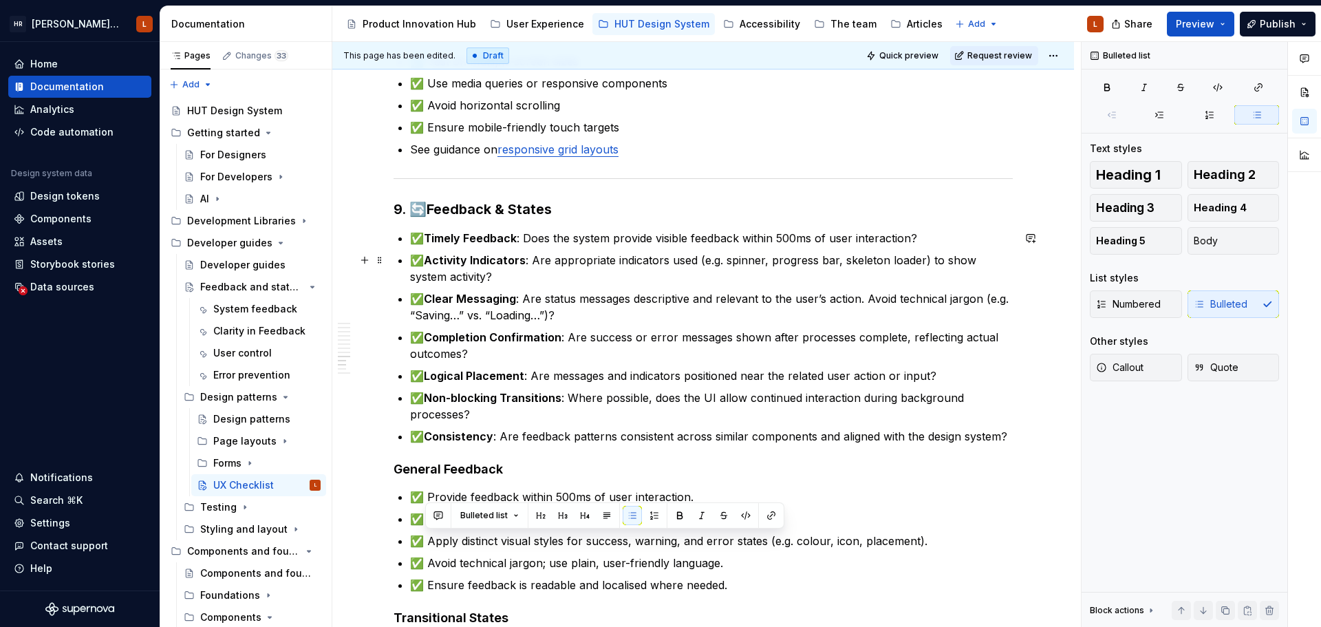
click at [517, 280] on p "✅ Activity Indicators : Are appropriate indicators used (e.g. spinner, progress…" at bounding box center [711, 268] width 603 height 33
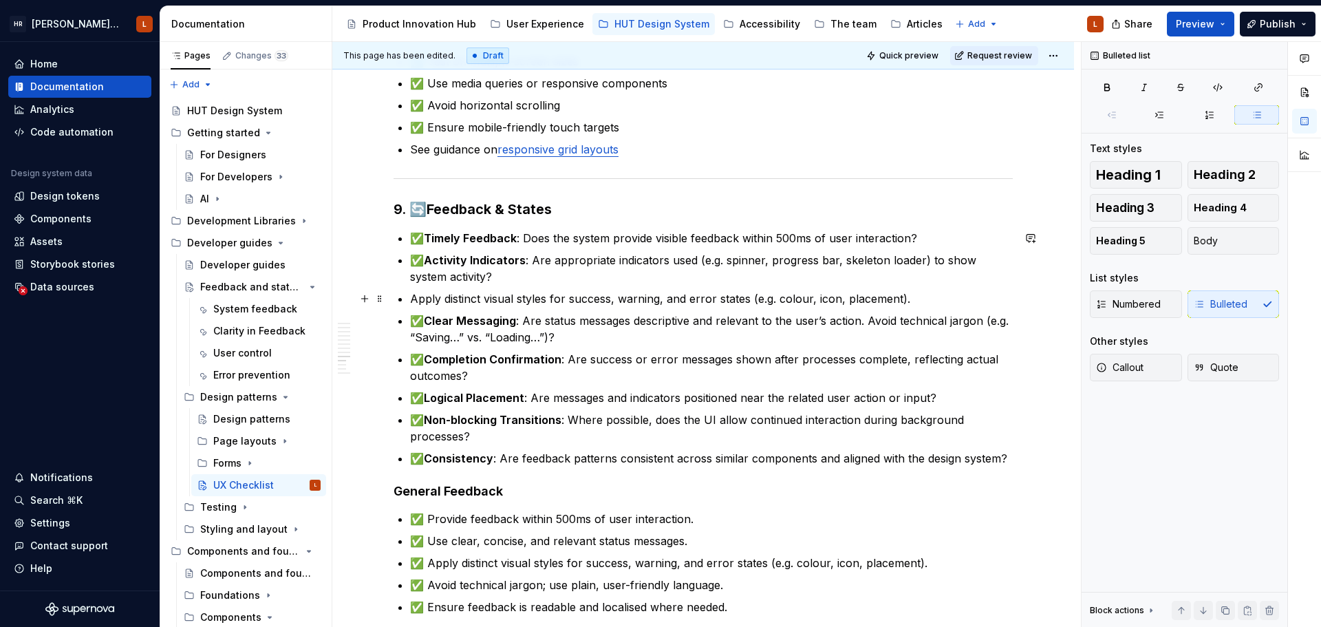
click at [413, 295] on p "Apply distinct visual styles for success, warning, and error states (e.g. colou…" at bounding box center [711, 298] width 603 height 17
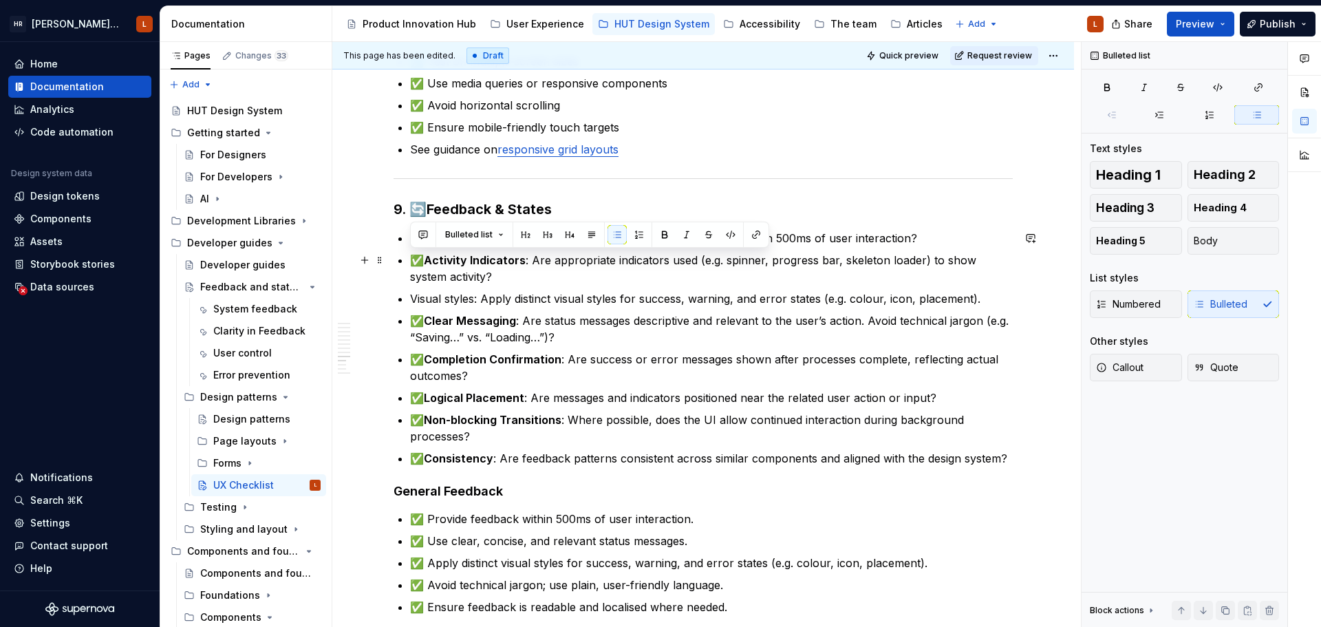
drag, startPoint x: 427, startPoint y: 258, endPoint x: 411, endPoint y: 266, distance: 18.5
click at [411, 266] on p "✅ Activity Indicators : Are appropriate indicators used (e.g. spinner, progress…" at bounding box center [711, 268] width 603 height 33
click at [414, 302] on p "Visual styles: Apply distinct visual styles for success, warning, and error sta…" at bounding box center [711, 298] width 603 height 17
click at [504, 448] on ul "✅ Timely Feedback : Does the system provide visible feedback within 500ms of us…" at bounding box center [711, 348] width 603 height 237
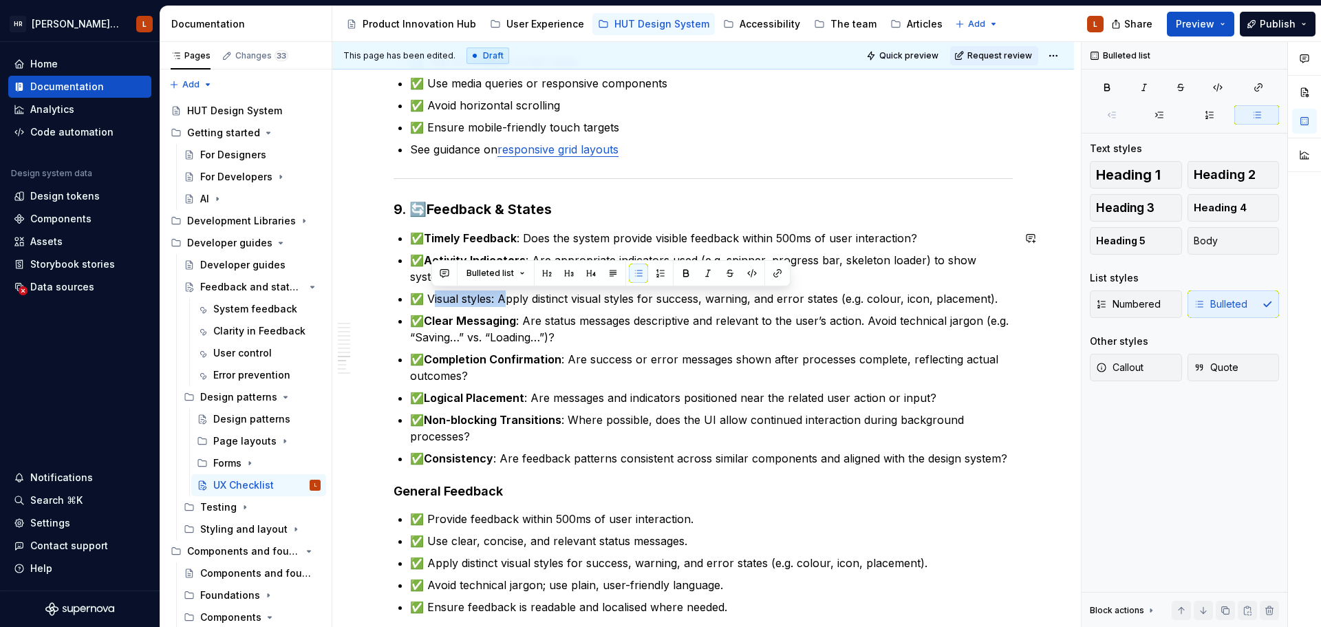
drag, startPoint x: 431, startPoint y: 301, endPoint x: 502, endPoint y: 300, distance: 71.5
click at [502, 300] on p "✅ Visual styles: Apply distinct visual styles for success, warning, and error s…" at bounding box center [711, 298] width 603 height 17
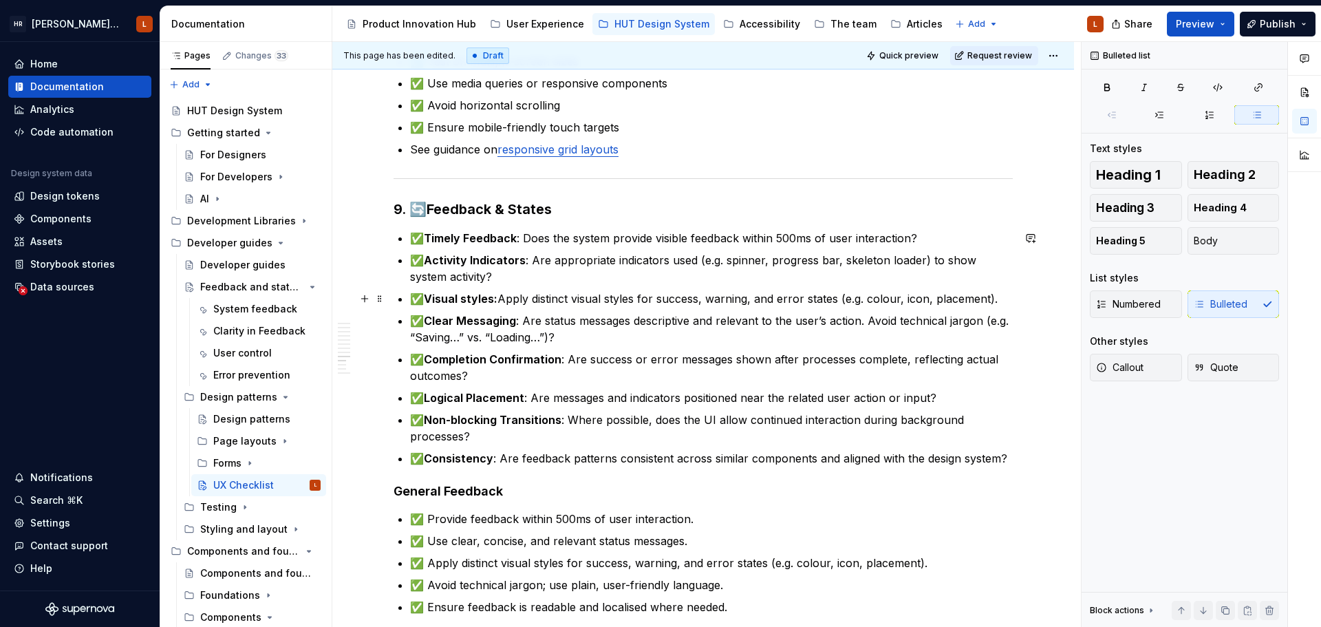
click at [415, 302] on p "✅ Visual styles: Apply distinct visual styles for success, warning, and error s…" at bounding box center [711, 298] width 603 height 17
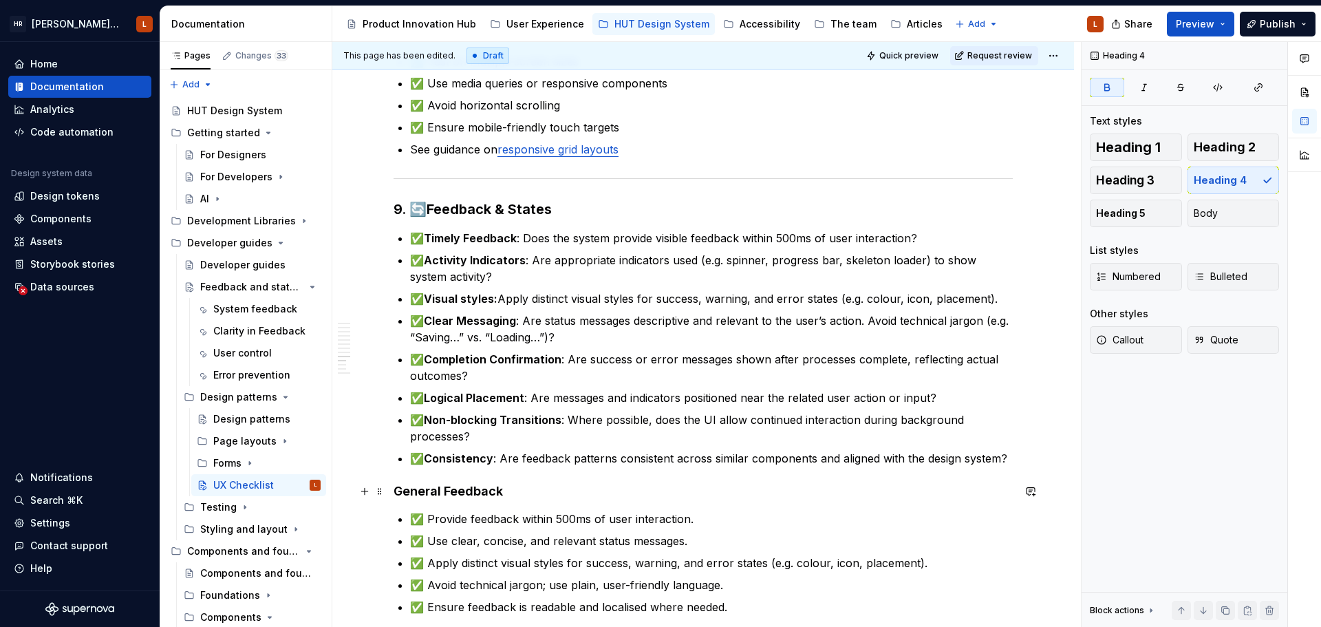
click at [583, 490] on h4 "General Feedback" at bounding box center [702, 491] width 619 height 17
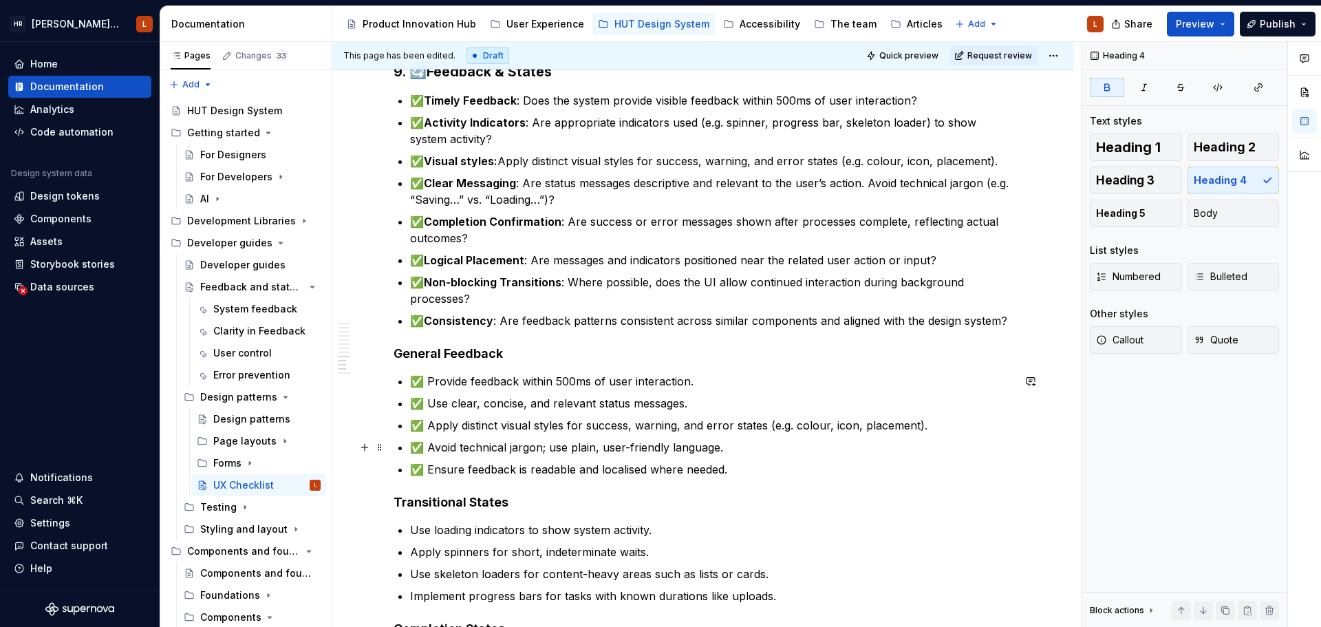
click at [484, 444] on p "✅ Avoid technical jargon; use plain, user-friendly language." at bounding box center [711, 447] width 603 height 17
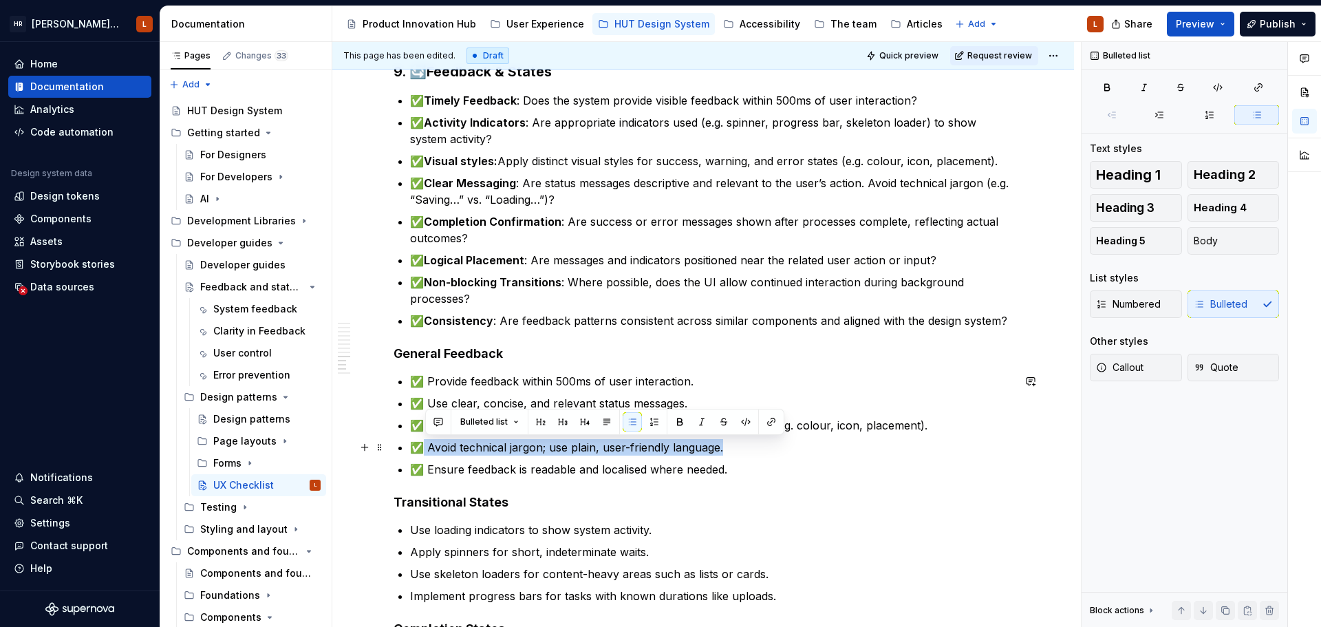
drag, startPoint x: 752, startPoint y: 454, endPoint x: 424, endPoint y: 453, distance: 328.8
click at [424, 453] on p "✅ Avoid technical jargon; use plain, user-friendly language." at bounding box center [711, 447] width 603 height 17
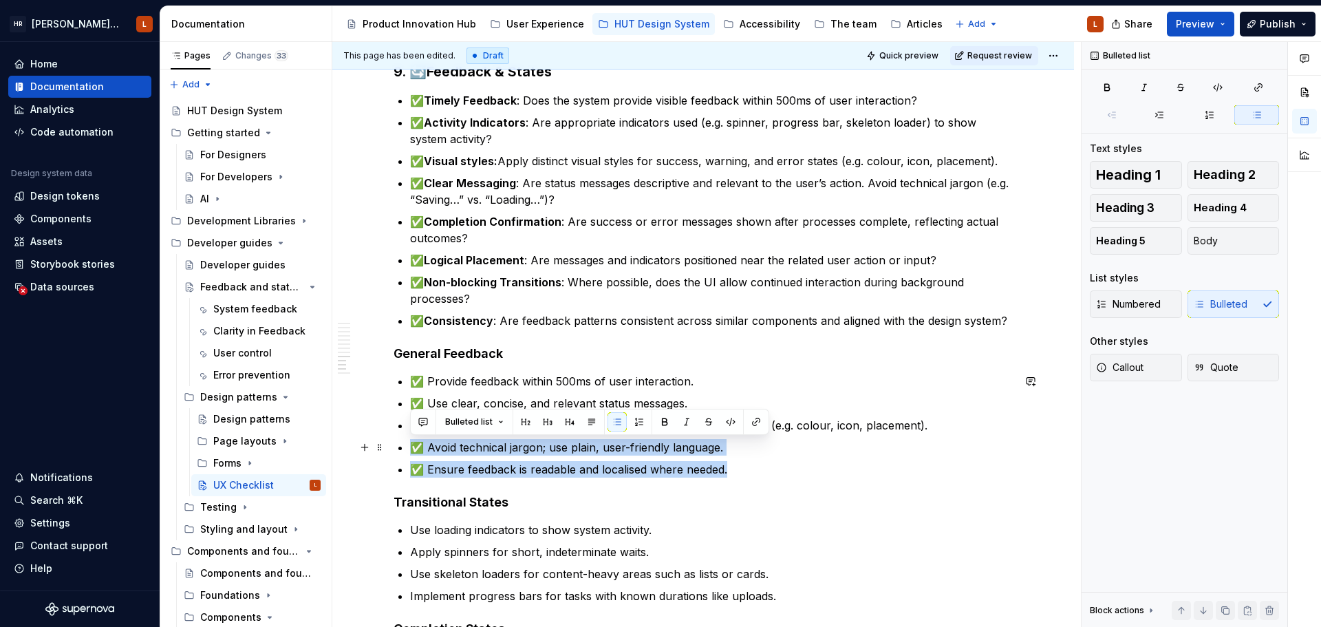
drag, startPoint x: 745, startPoint y: 466, endPoint x: 386, endPoint y: 449, distance: 359.4
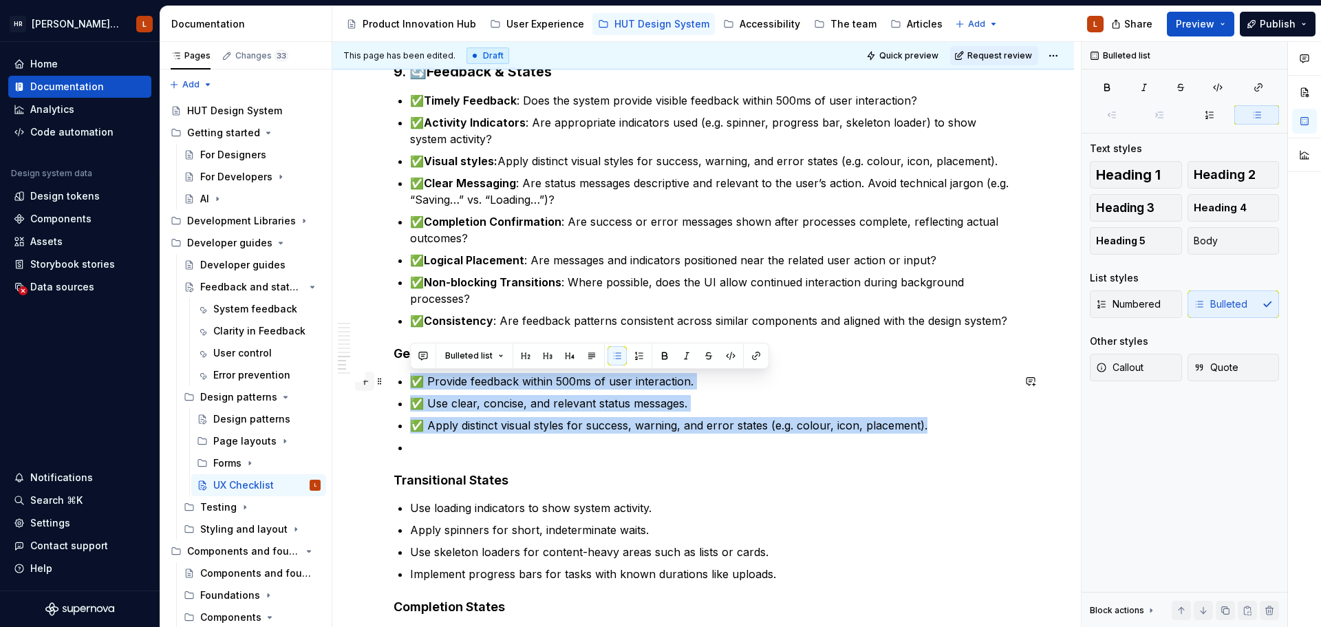
drag, startPoint x: 948, startPoint y: 427, endPoint x: 368, endPoint y: 380, distance: 581.7
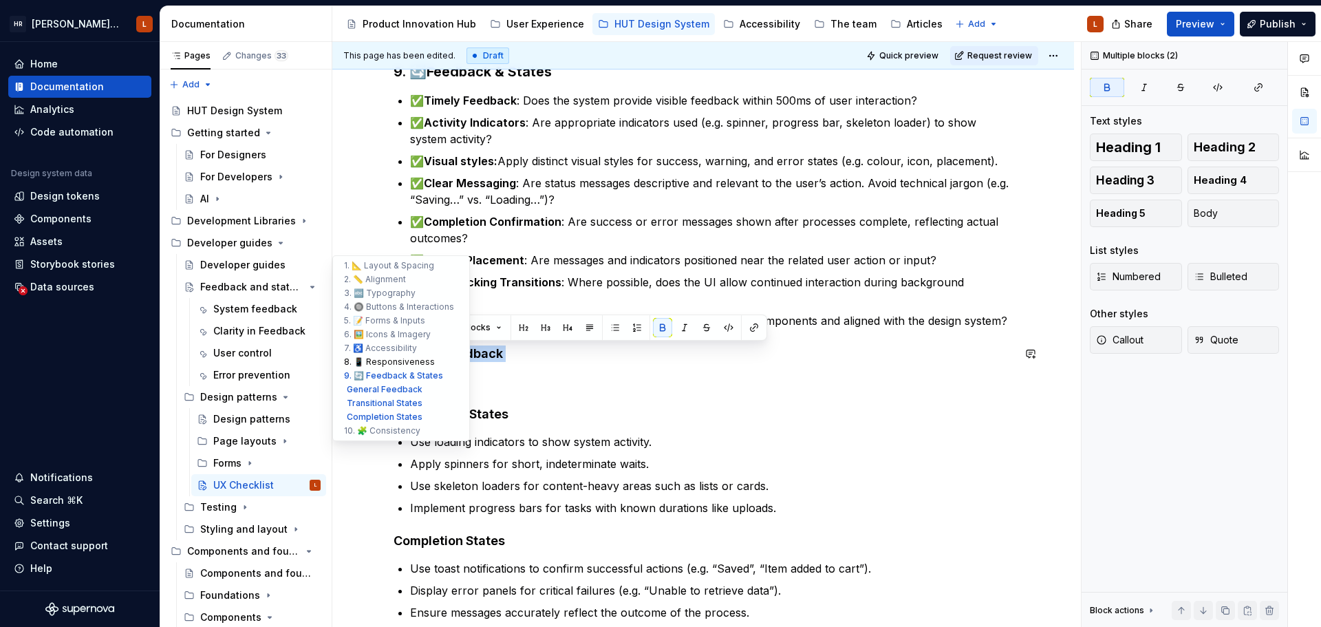
drag, startPoint x: 452, startPoint y: 376, endPoint x: 363, endPoint y: 356, distance: 90.9
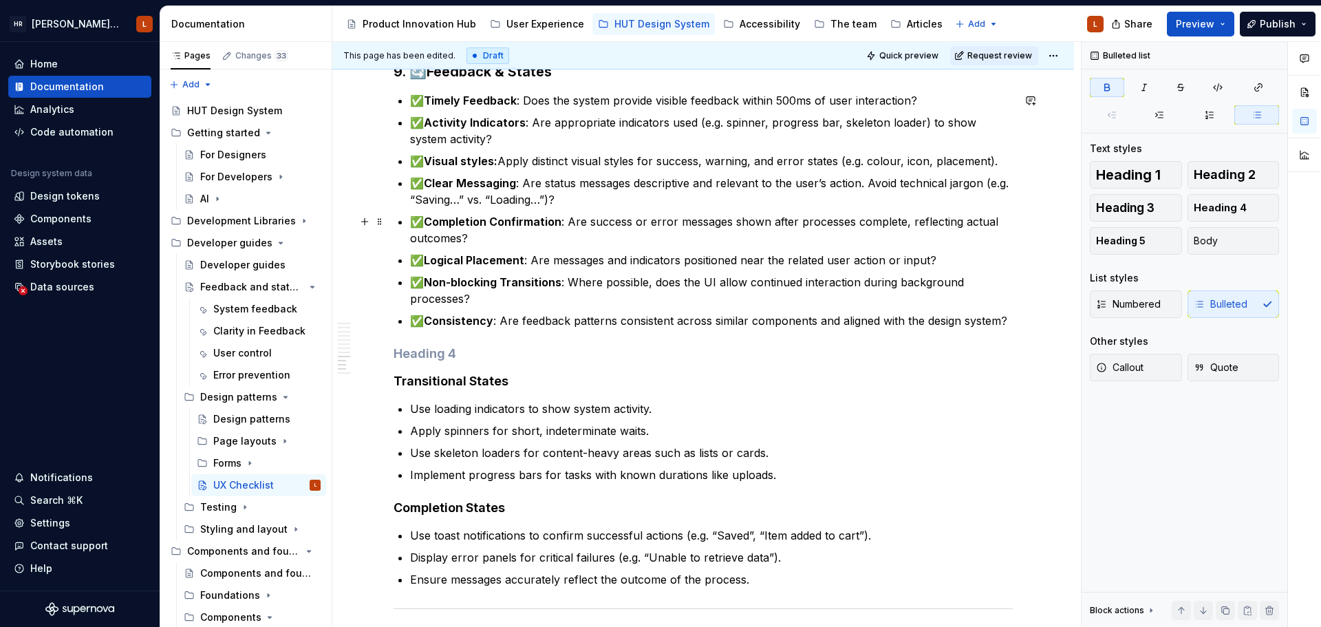
click at [501, 219] on strong "Completion Confirmation" at bounding box center [493, 222] width 138 height 14
drag, startPoint x: 464, startPoint y: 427, endPoint x: 472, endPoint y: 427, distance: 8.3
click at [472, 427] on p "Apply spinners for short, indeterminate waits." at bounding box center [711, 430] width 603 height 17
click at [565, 436] on p "Apply spinners for short, indeterminate waits." at bounding box center [711, 430] width 603 height 17
click at [638, 437] on p "Apply spinners for short, indeterminate waits." at bounding box center [711, 430] width 603 height 17
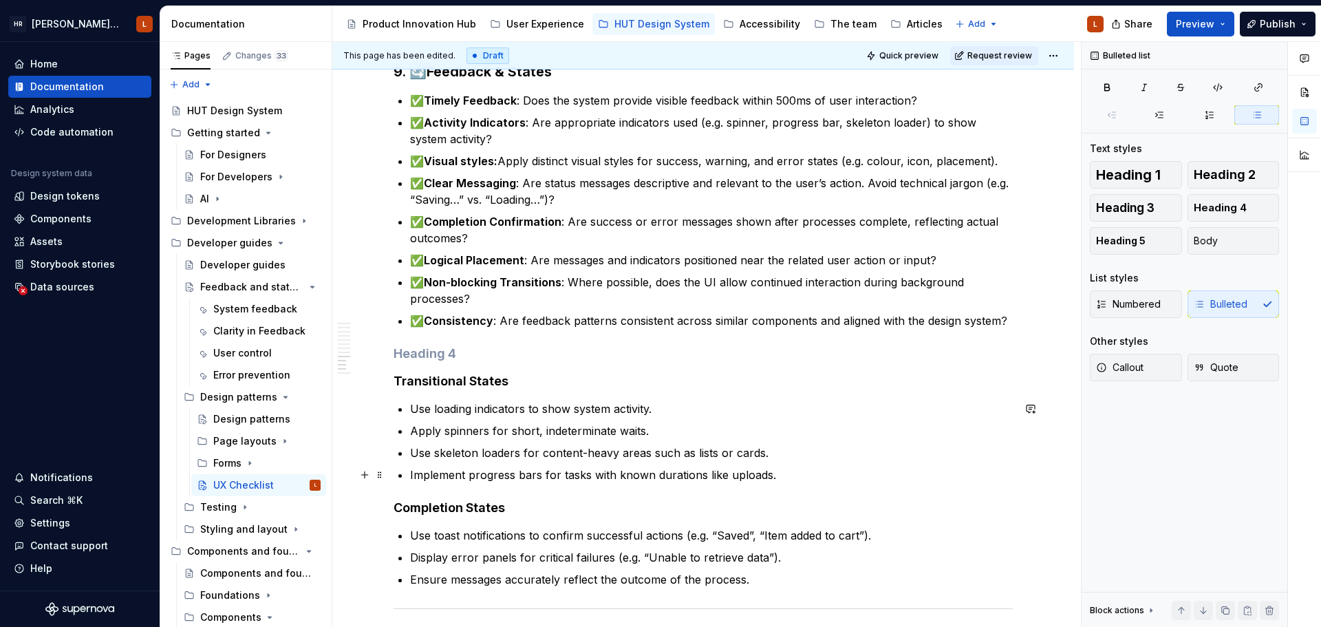
scroll to position [1582, 0]
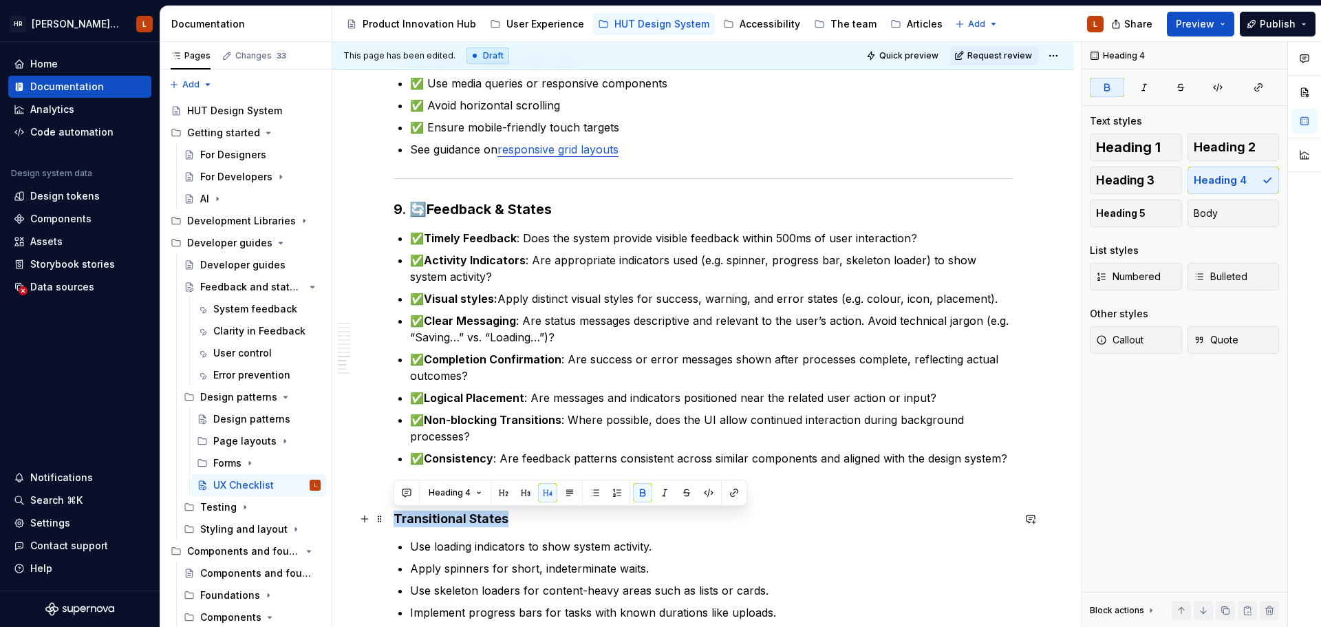
drag, startPoint x: 530, startPoint y: 515, endPoint x: 389, endPoint y: 518, distance: 141.0
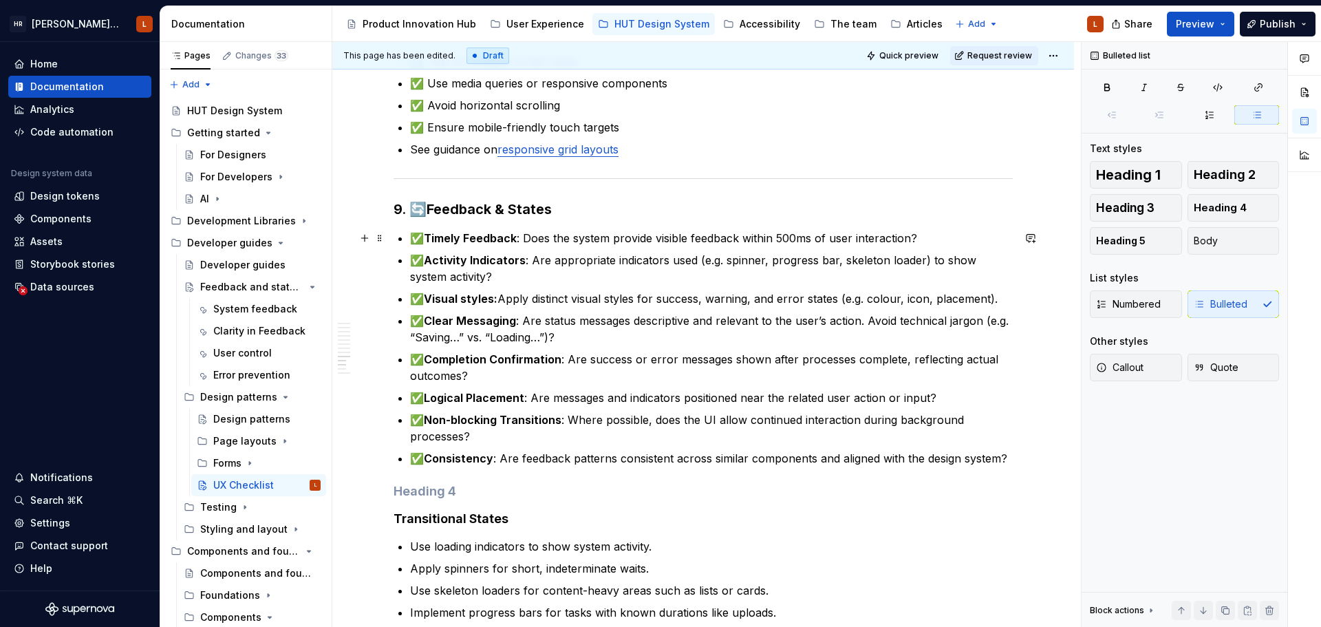
click at [410, 240] on li "✅ Timely Feedback : Does the system provide visible feedback within 500ms of us…" at bounding box center [711, 238] width 603 height 17
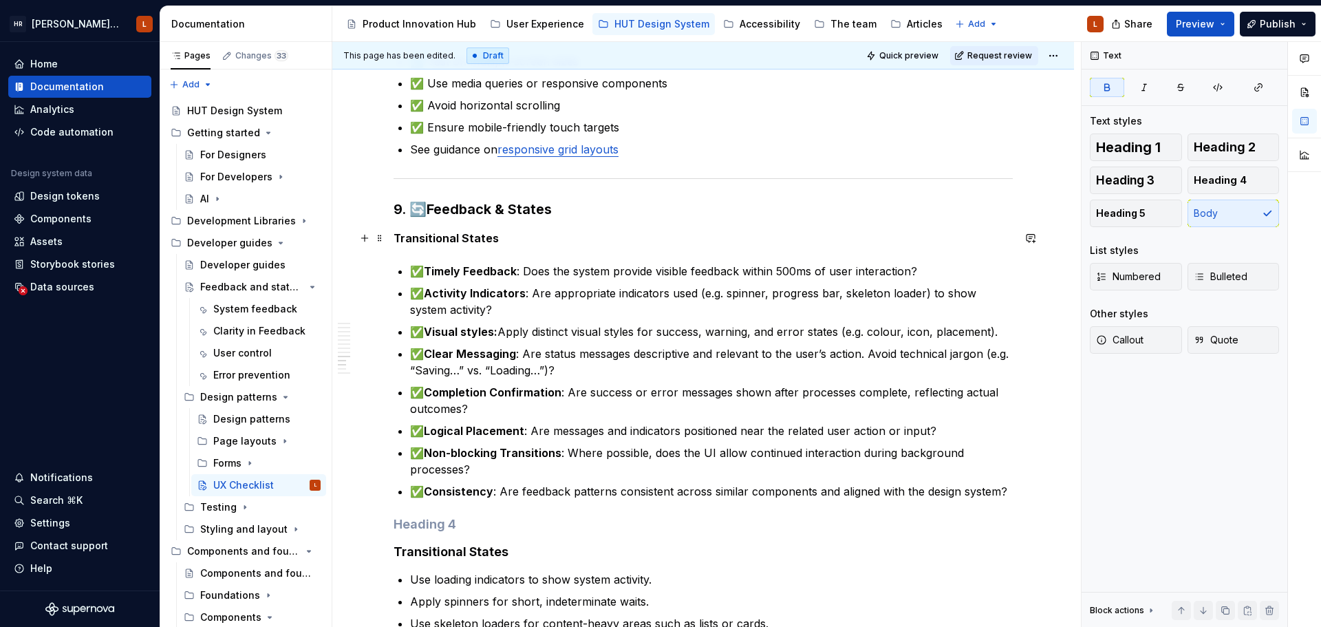
click at [452, 237] on strong "Transitional States" at bounding box center [445, 238] width 105 height 14
click at [1207, 182] on span "Heading 4" at bounding box center [1219, 180] width 53 height 14
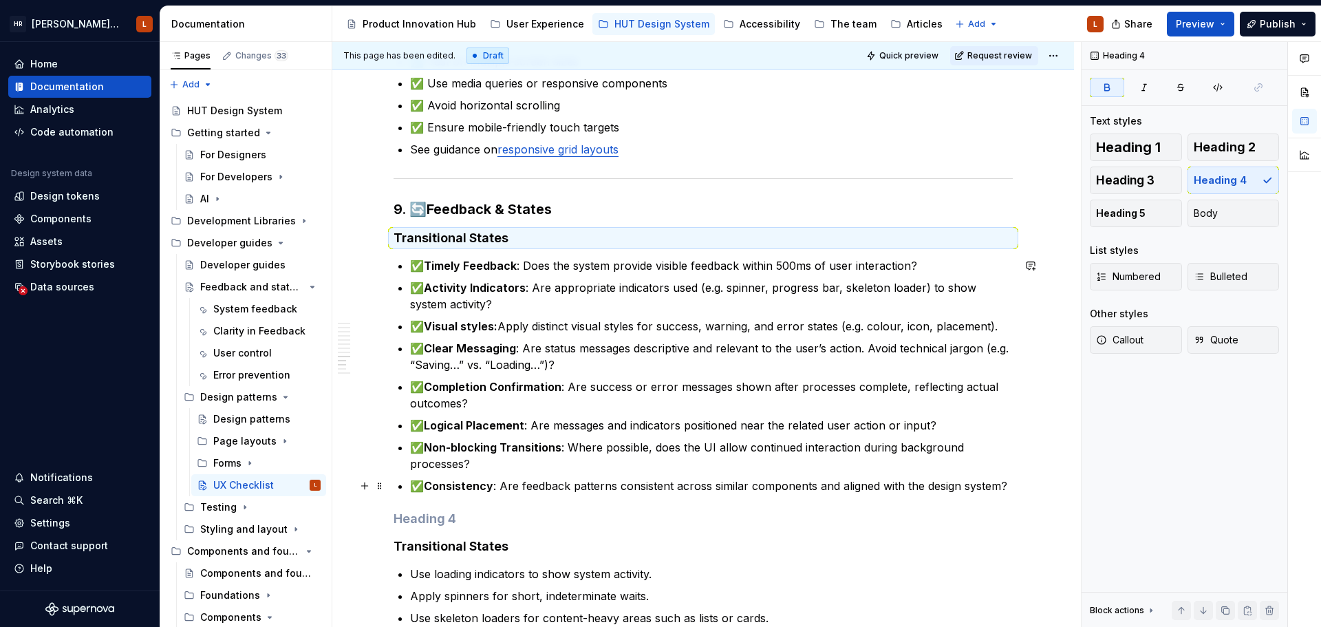
click at [656, 493] on p "✅ Consistency : Are feedback patterns consistent across similar components and …" at bounding box center [711, 485] width 603 height 17
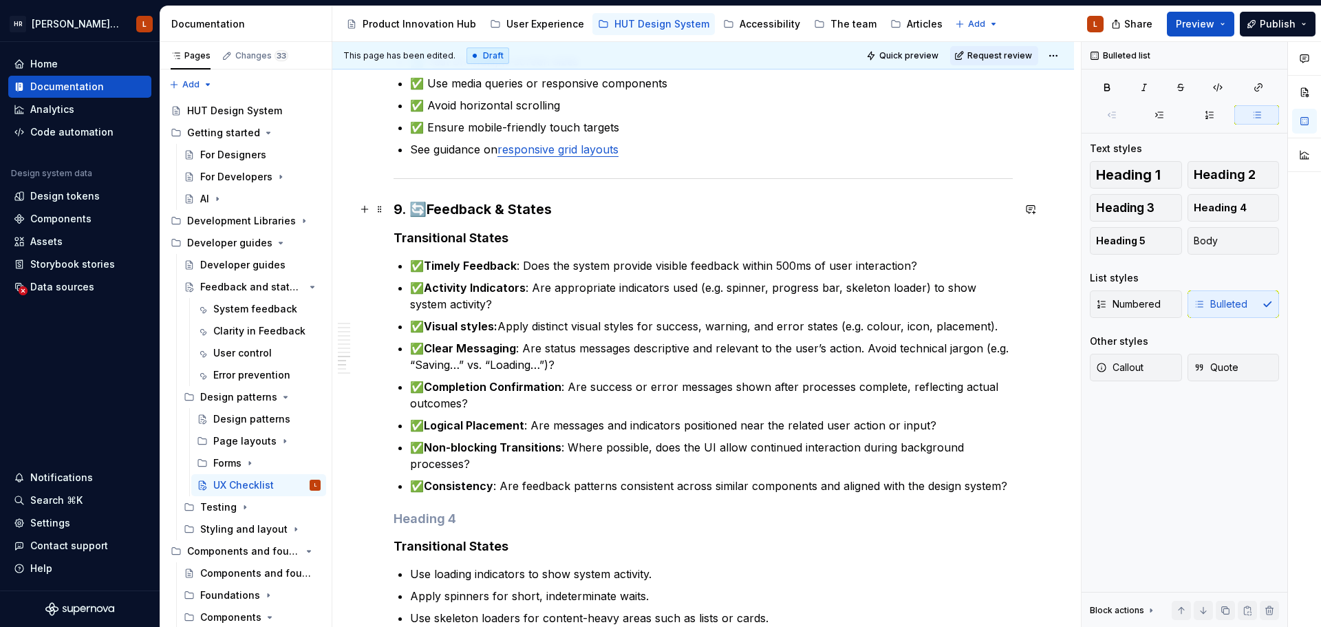
click at [600, 208] on h3 "9. 🔄 Feedback & States" at bounding box center [702, 208] width 619 height 19
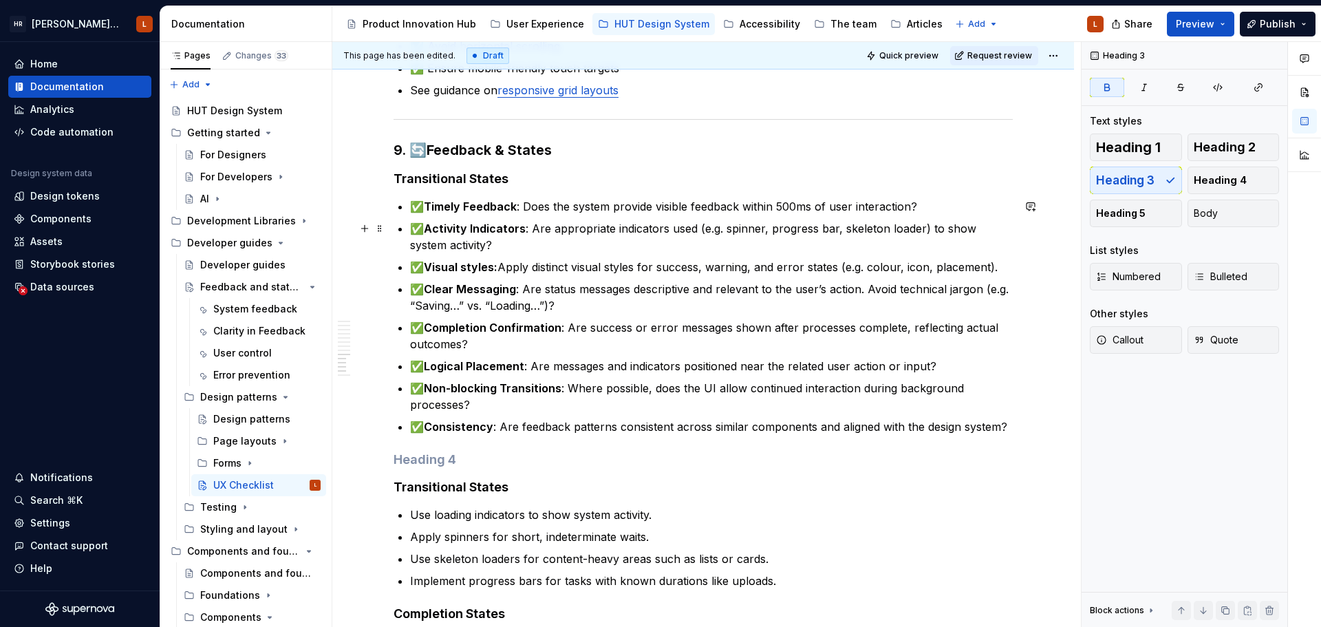
scroll to position [1720, 0]
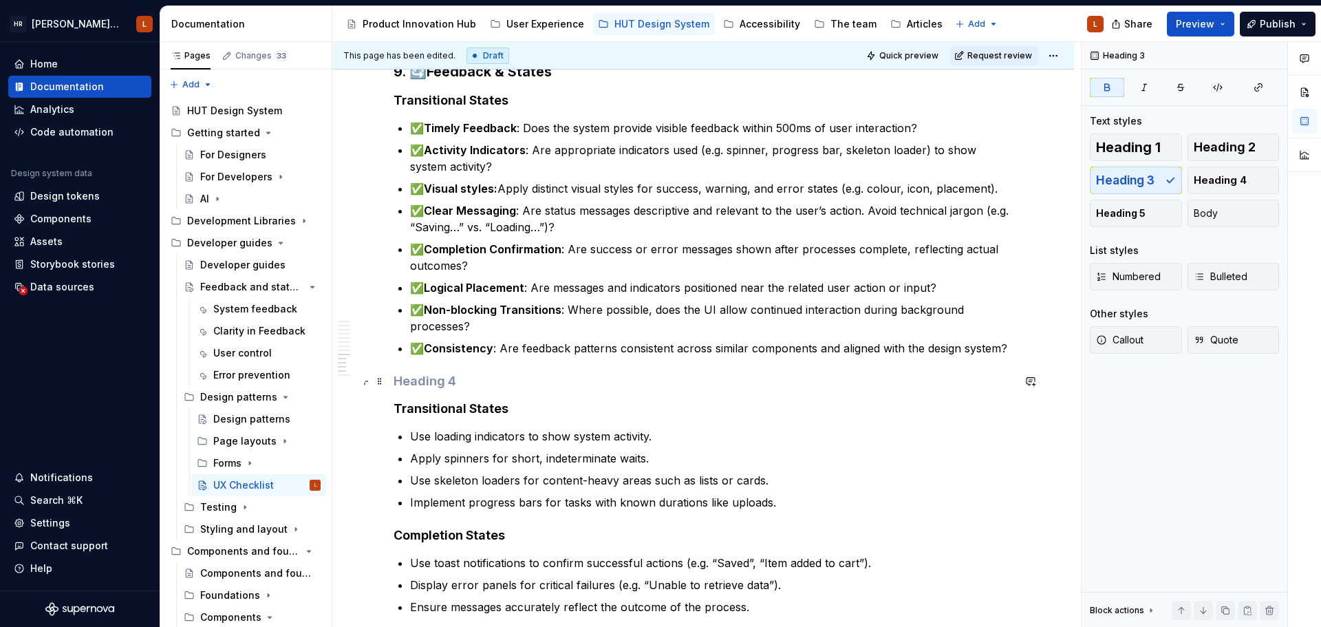
click at [497, 379] on h4 at bounding box center [702, 381] width 619 height 17
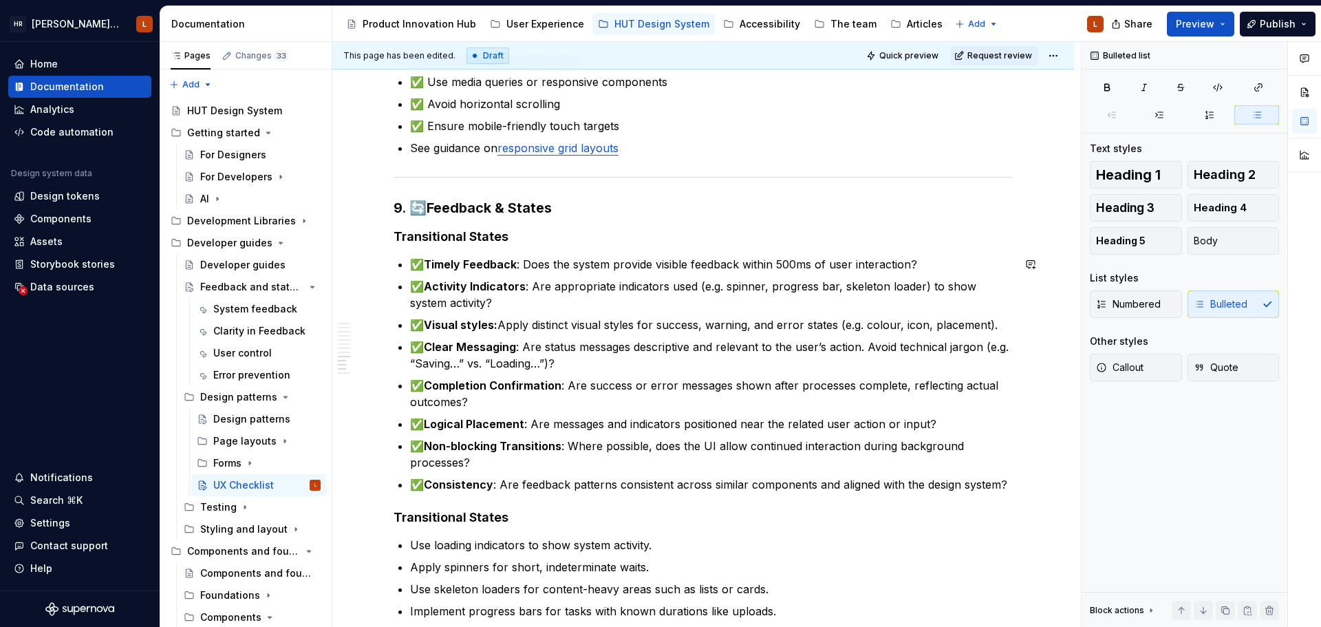
scroll to position [1582, 0]
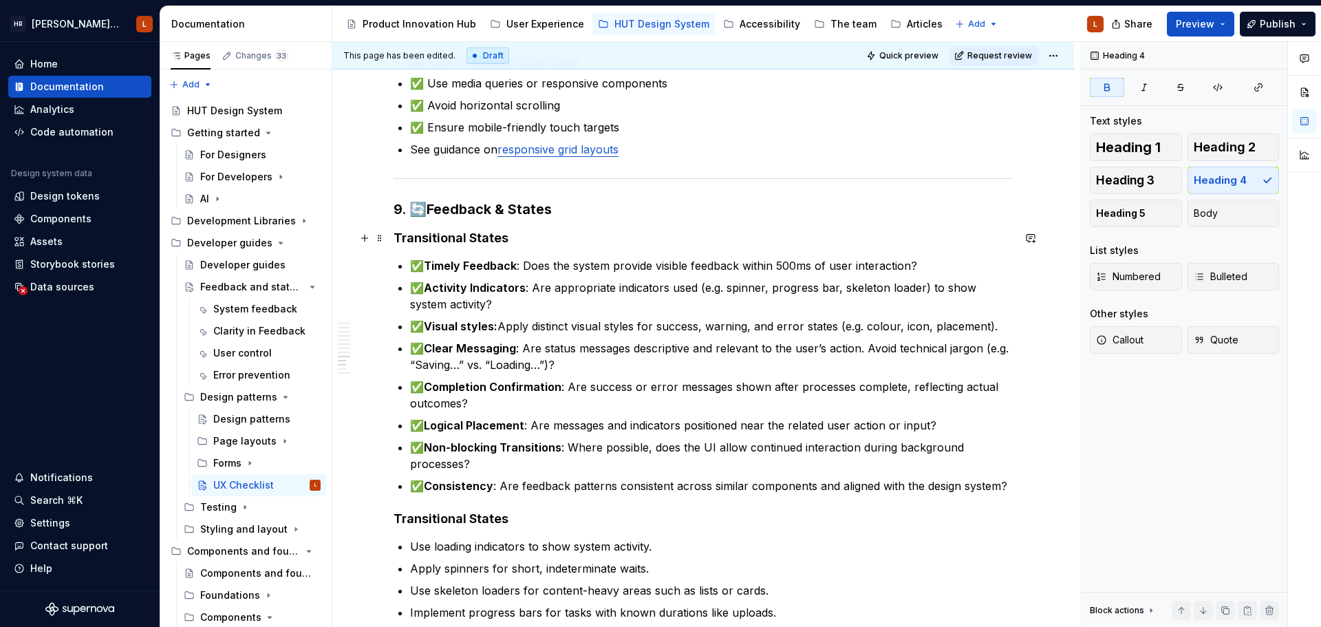
click at [434, 238] on strong "Transitional States" at bounding box center [450, 237] width 115 height 14
click at [468, 234] on strong "General feebdack" at bounding box center [447, 237] width 109 height 14
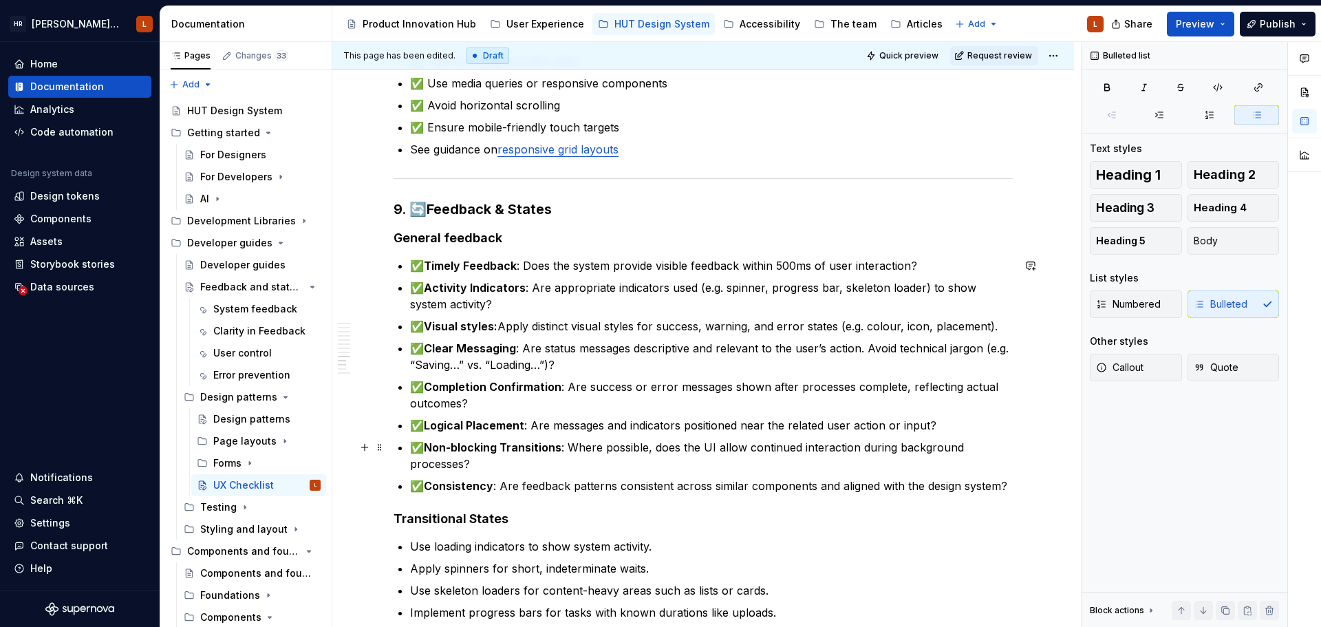
click at [788, 449] on p "✅ Non-blocking Transitions : Where possible, does the UI allow continued intera…" at bounding box center [711, 455] width 603 height 33
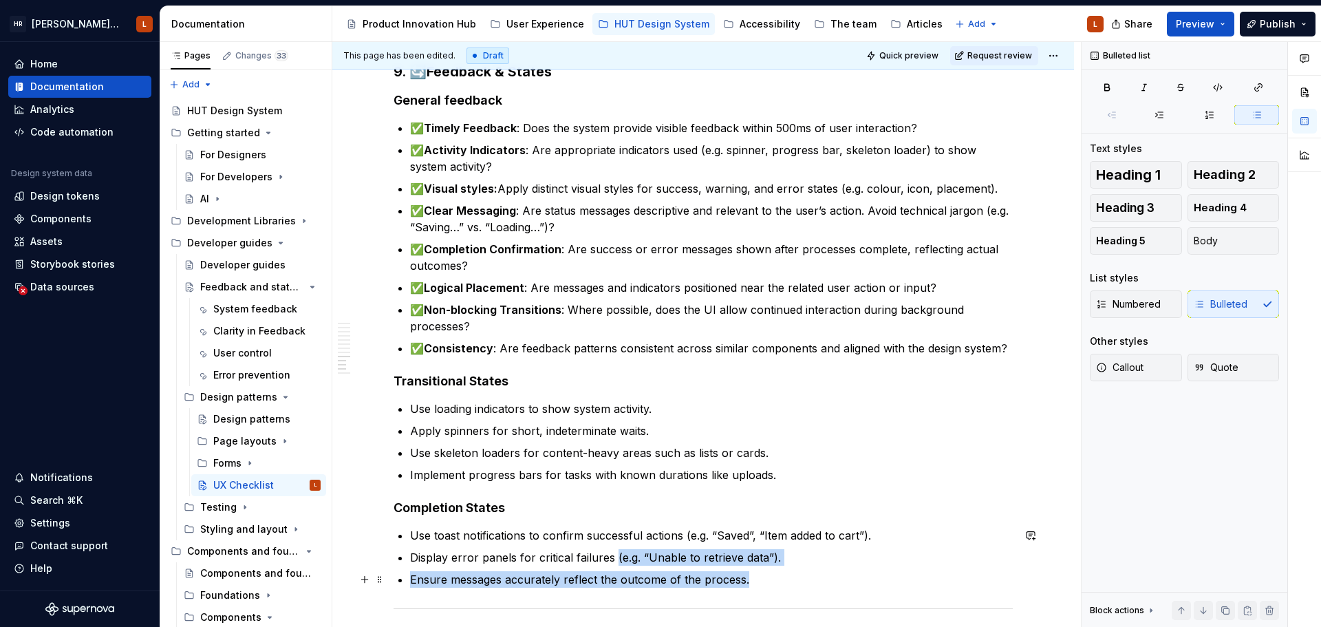
scroll to position [1735, 0]
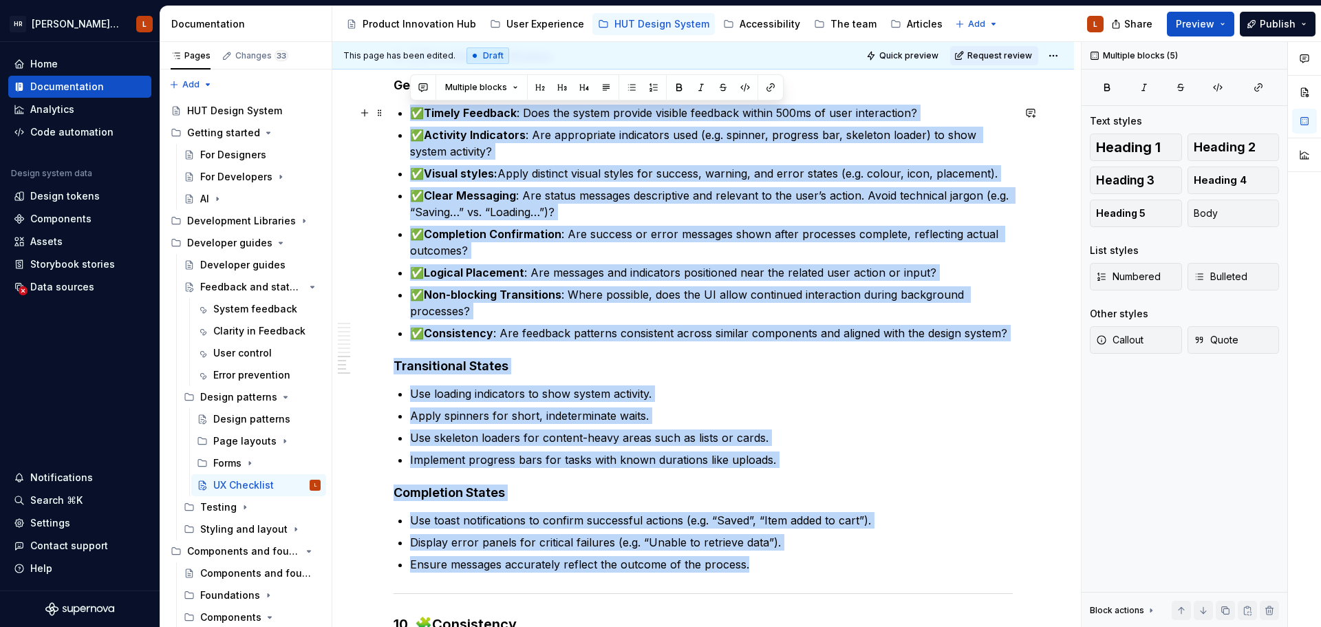
drag, startPoint x: 775, startPoint y: 576, endPoint x: 351, endPoint y: 118, distance: 624.5
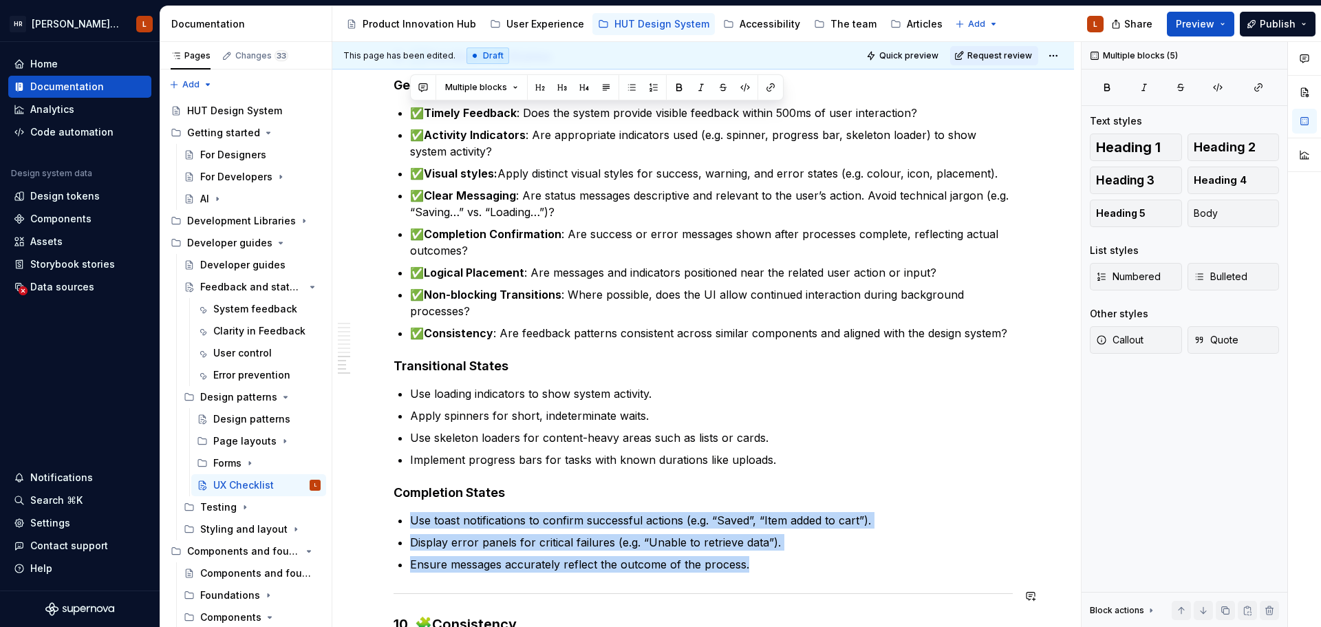
drag, startPoint x: 701, startPoint y: 597, endPoint x: 698, endPoint y: 583, distance: 14.0
click at [700, 596] on div at bounding box center [702, 593] width 619 height 9
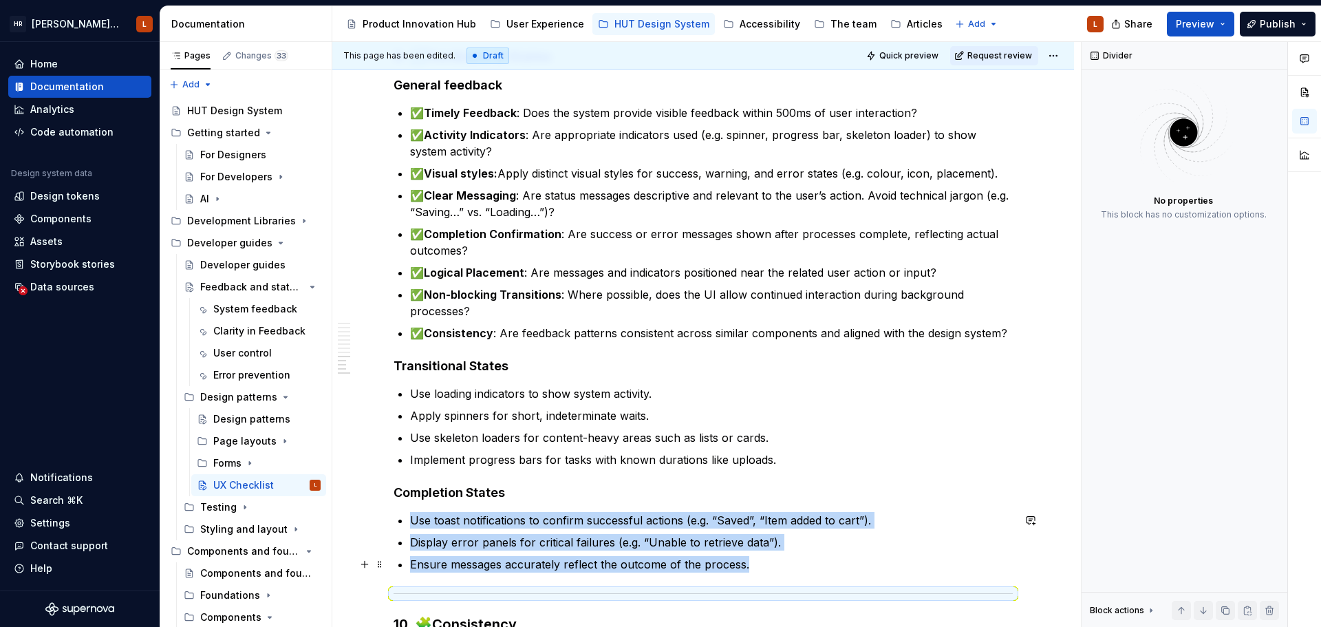
scroll to position [1735, 0]
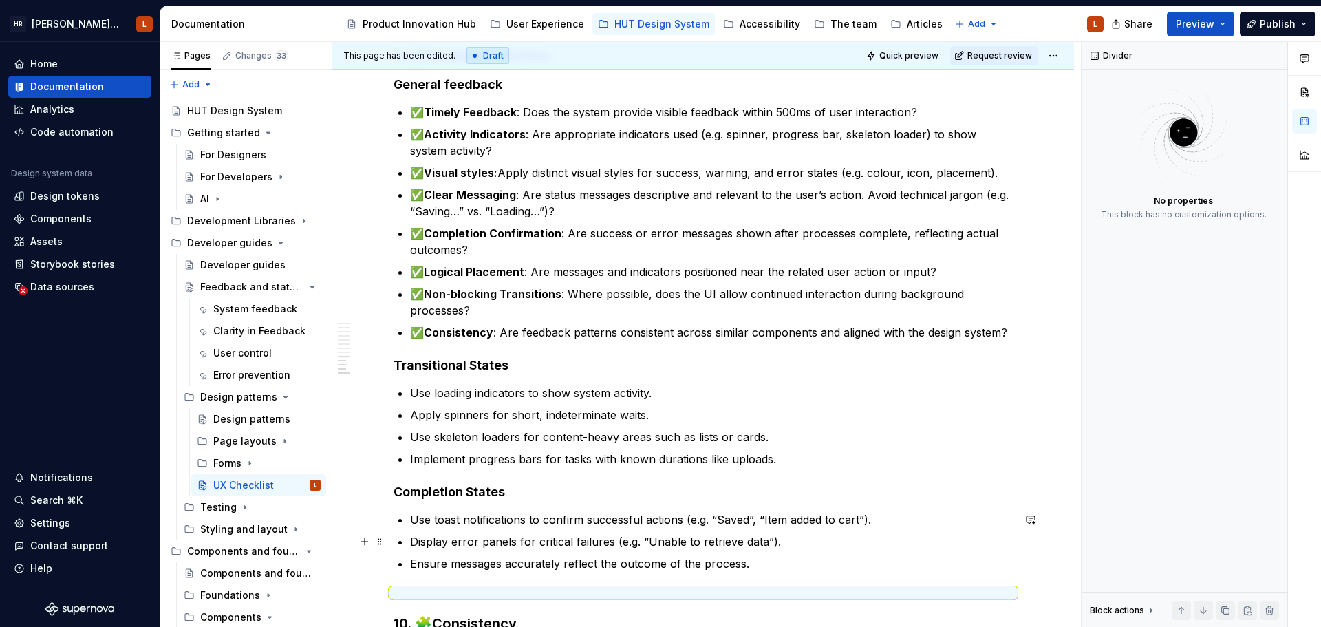
click at [711, 541] on p "Display error panels for critical failures (e.g. “Unable to retrieve data”)." at bounding box center [711, 541] width 603 height 17
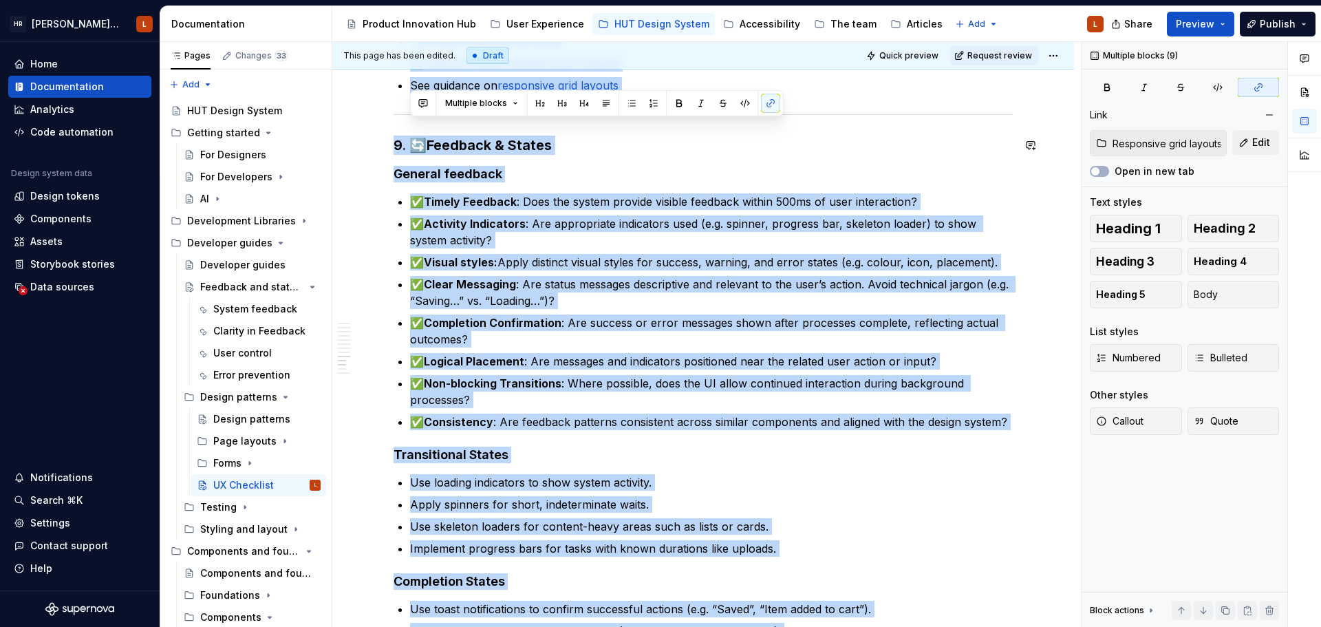
scroll to position [1530, 0]
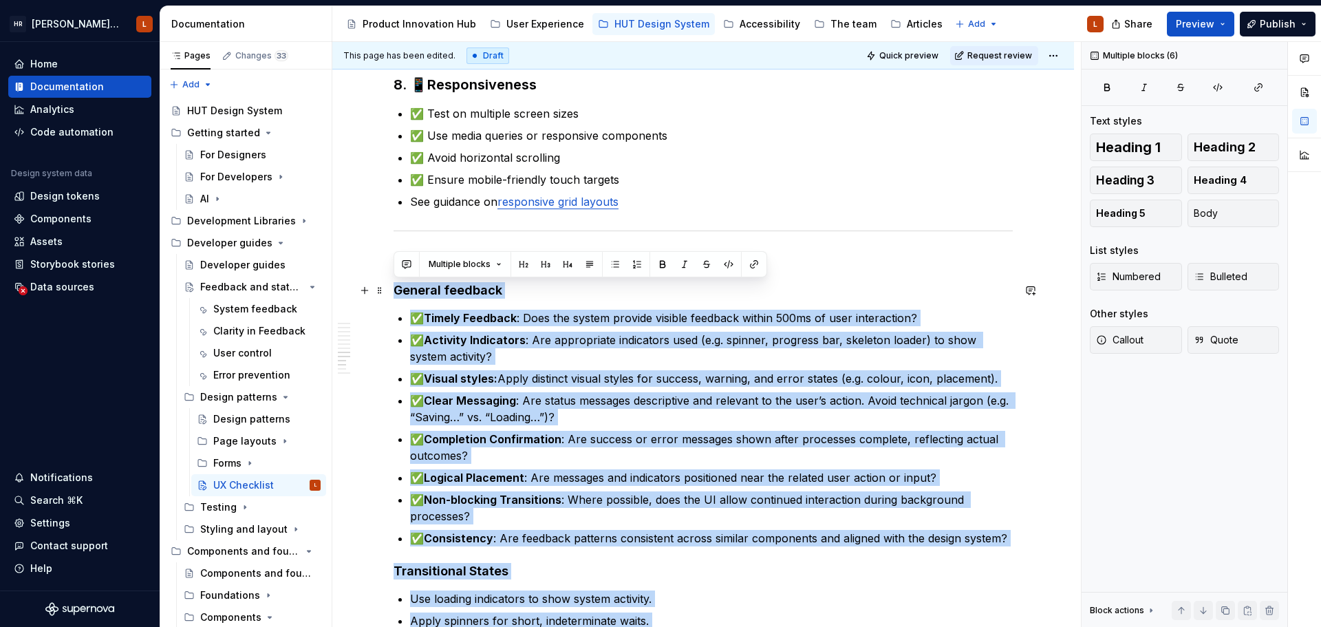
drag, startPoint x: 759, startPoint y: 565, endPoint x: 393, endPoint y: 292, distance: 456.0
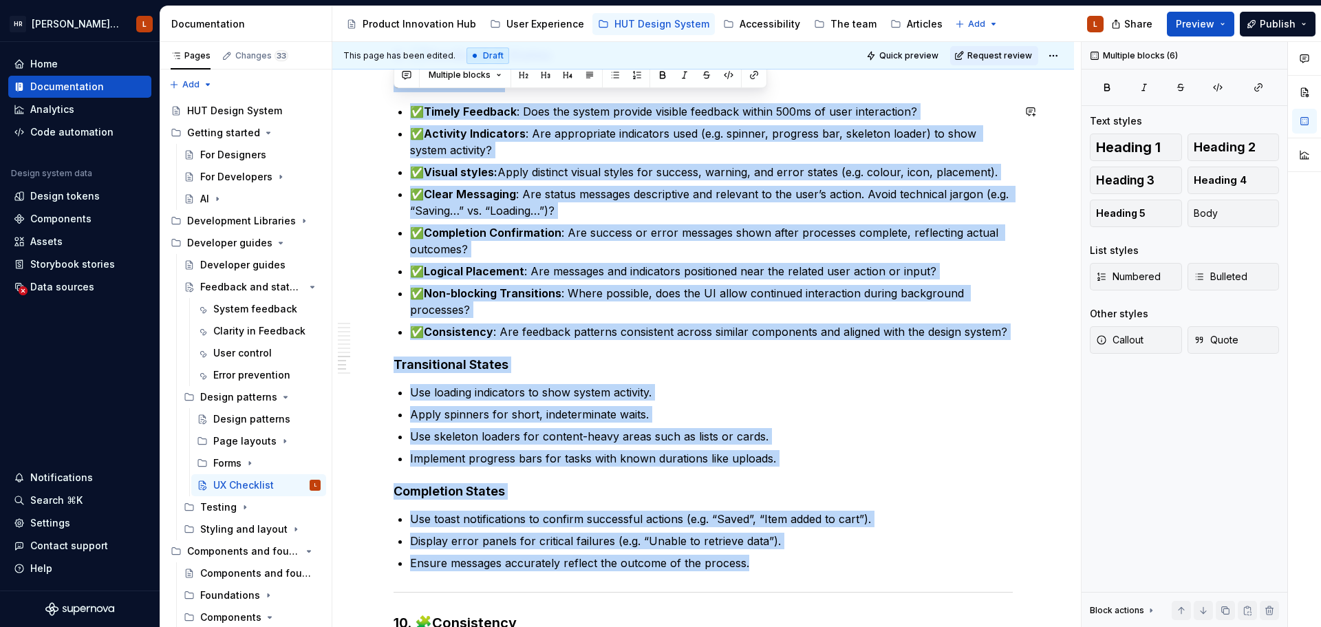
scroll to position [1667, 0]
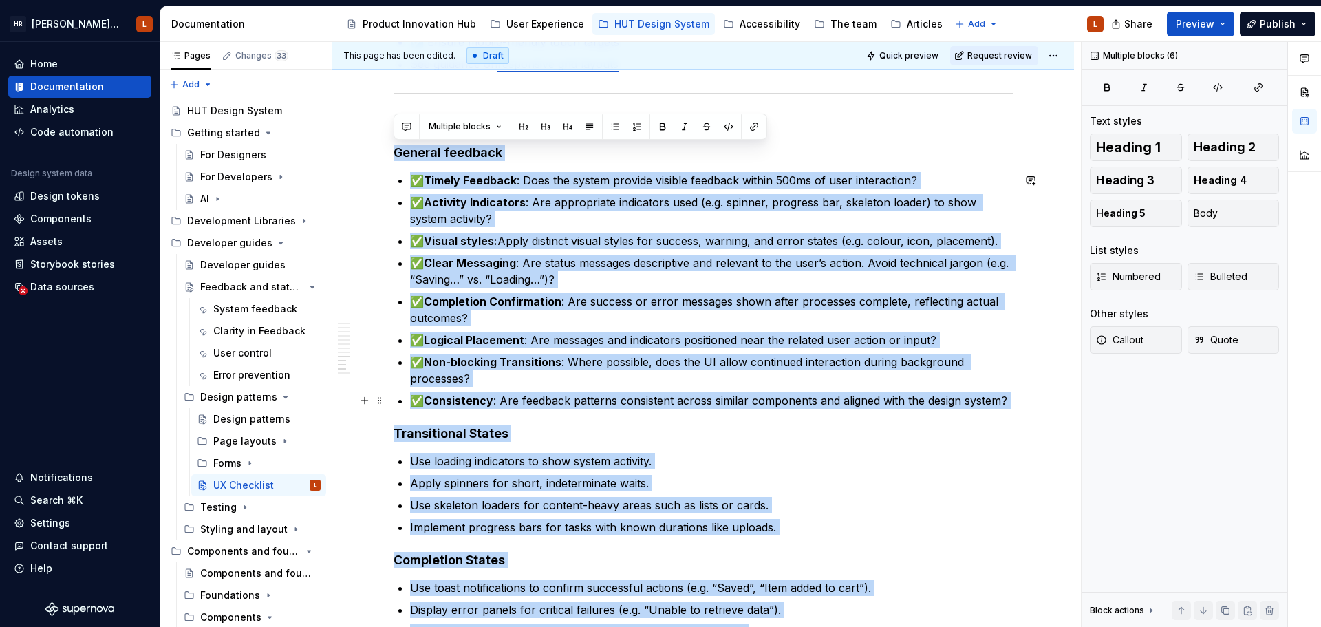
click at [664, 389] on ul "✅ Timely Feedback : Does the system provide visible feedback within 500ms of us…" at bounding box center [711, 290] width 603 height 237
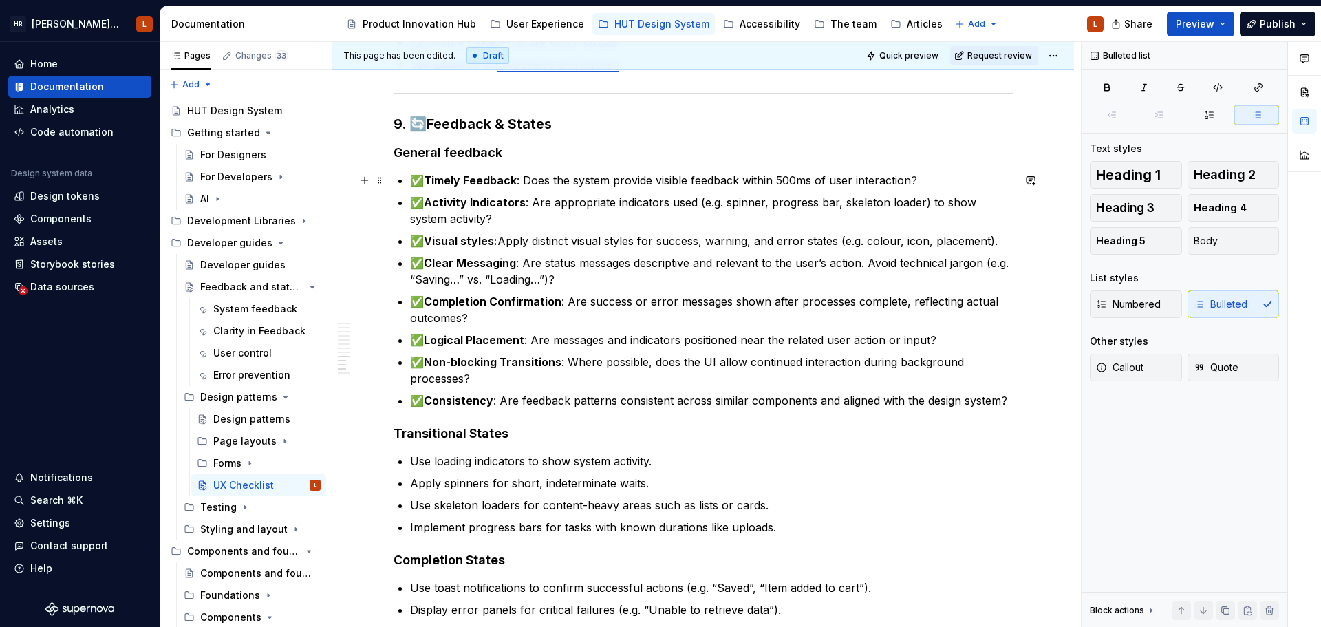
click at [428, 182] on strong "Timely Feedback" at bounding box center [470, 180] width 93 height 14
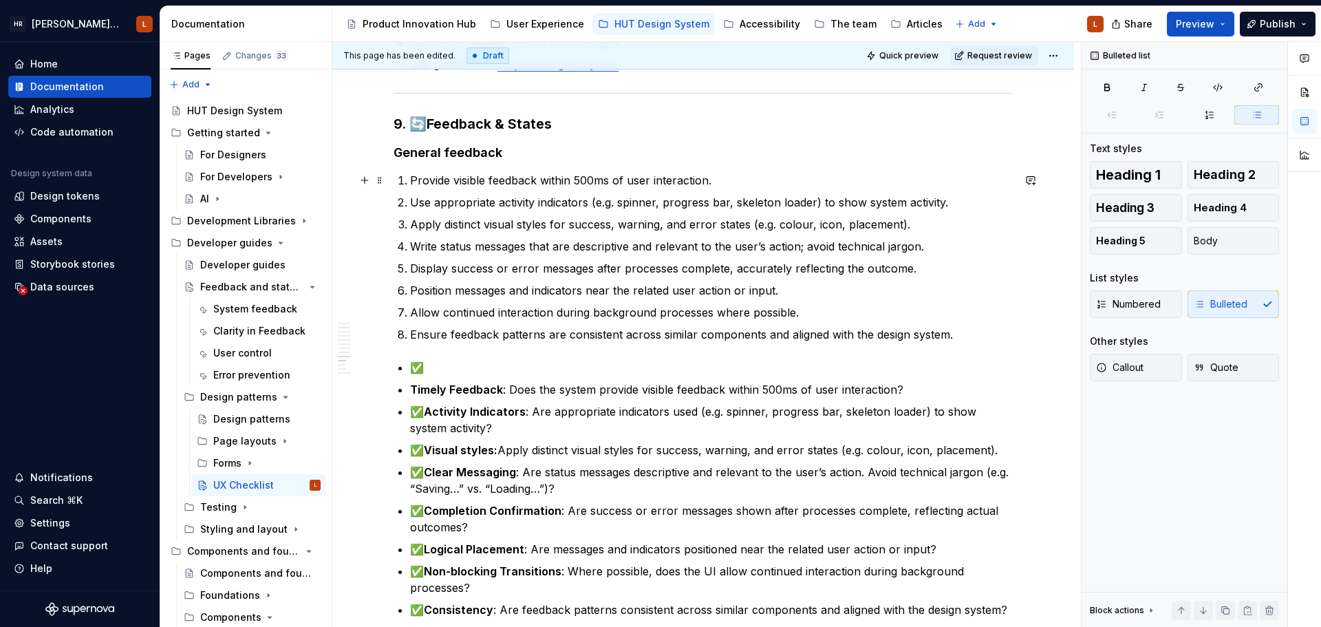
click at [410, 180] on p "Provide visible feedback within 500ms of user interaction." at bounding box center [711, 180] width 603 height 17
click at [1259, 307] on button "Bulleted" at bounding box center [1233, 304] width 92 height 28
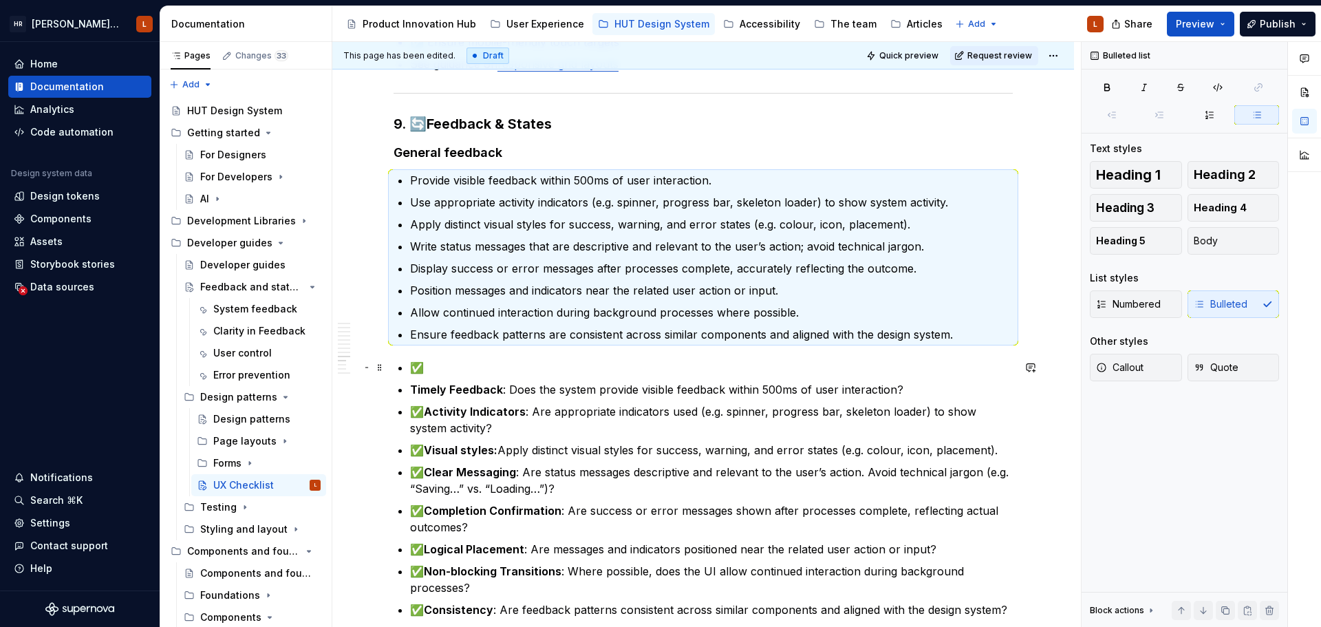
click at [417, 369] on p "✅" at bounding box center [711, 367] width 603 height 17
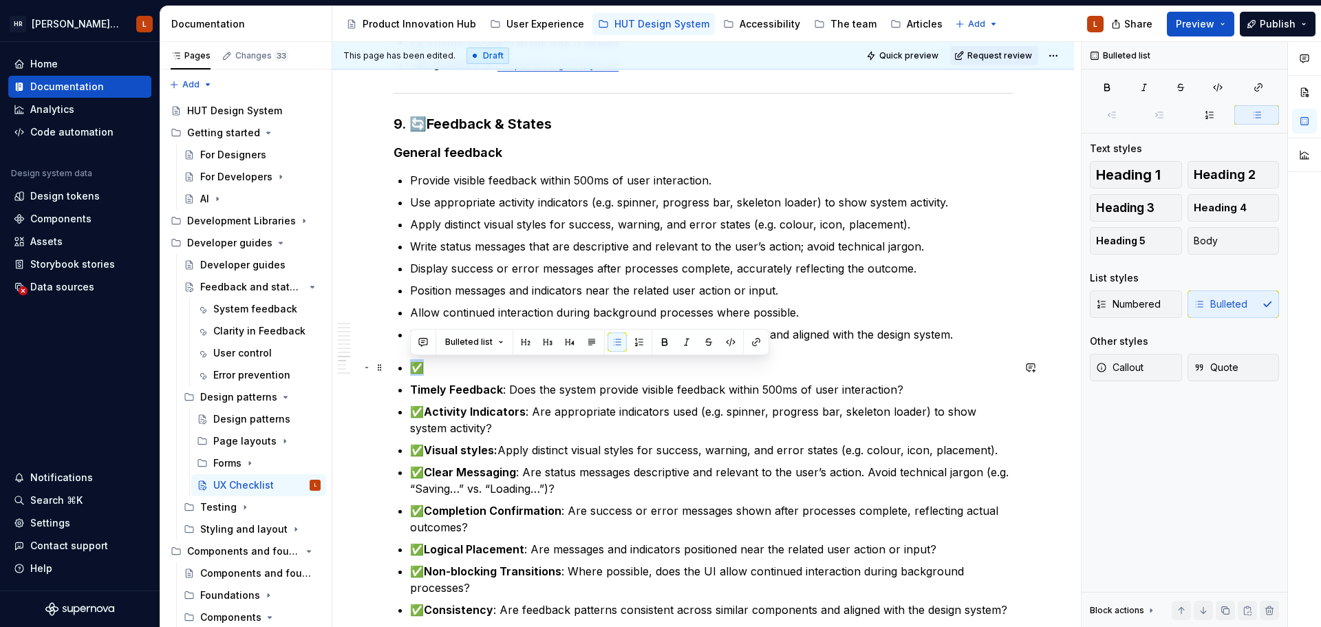
drag, startPoint x: 425, startPoint y: 365, endPoint x: 403, endPoint y: 369, distance: 22.4
click at [410, 184] on p "Provide visible feedback within 500ms of user interaction." at bounding box center [711, 180] width 603 height 17
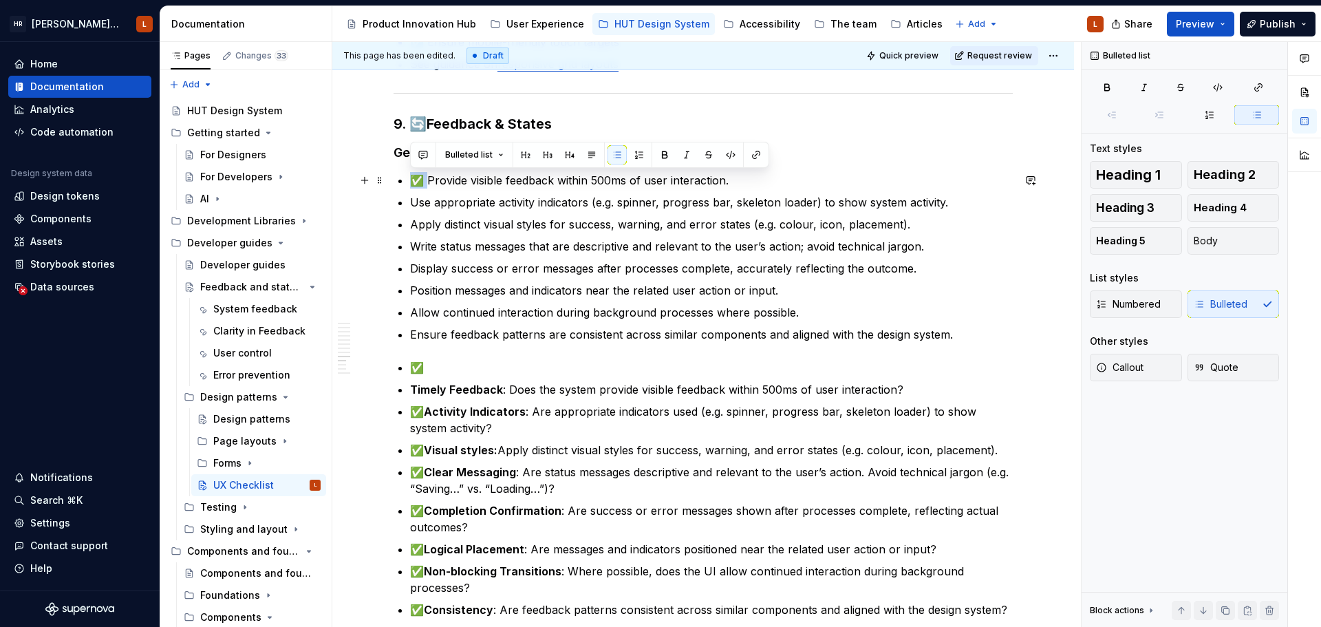
drag, startPoint x: 430, startPoint y: 178, endPoint x: 416, endPoint y: 182, distance: 14.2
click at [416, 182] on p "✅ Provide visible feedback within 500ms of user interaction." at bounding box center [711, 180] width 603 height 17
click at [411, 201] on p "Use appropriate activity indicators (e.g. spinner, progress bar, skeleton loade…" at bounding box center [711, 202] width 603 height 17
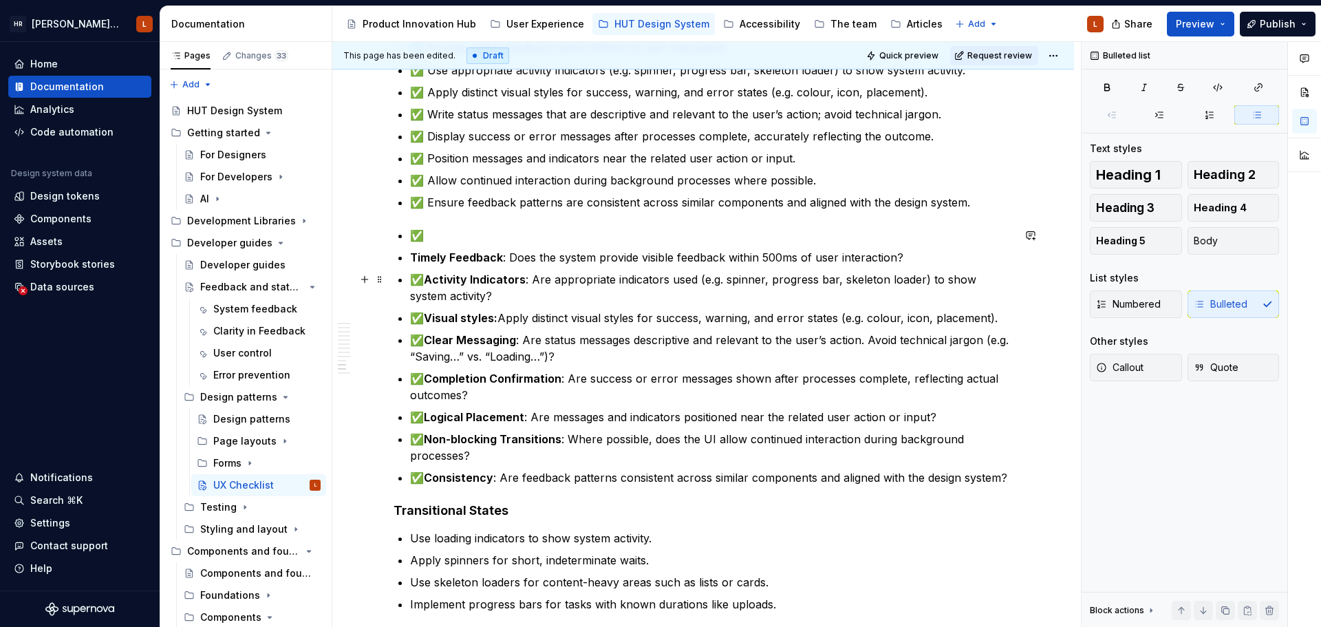
scroll to position [1805, 0]
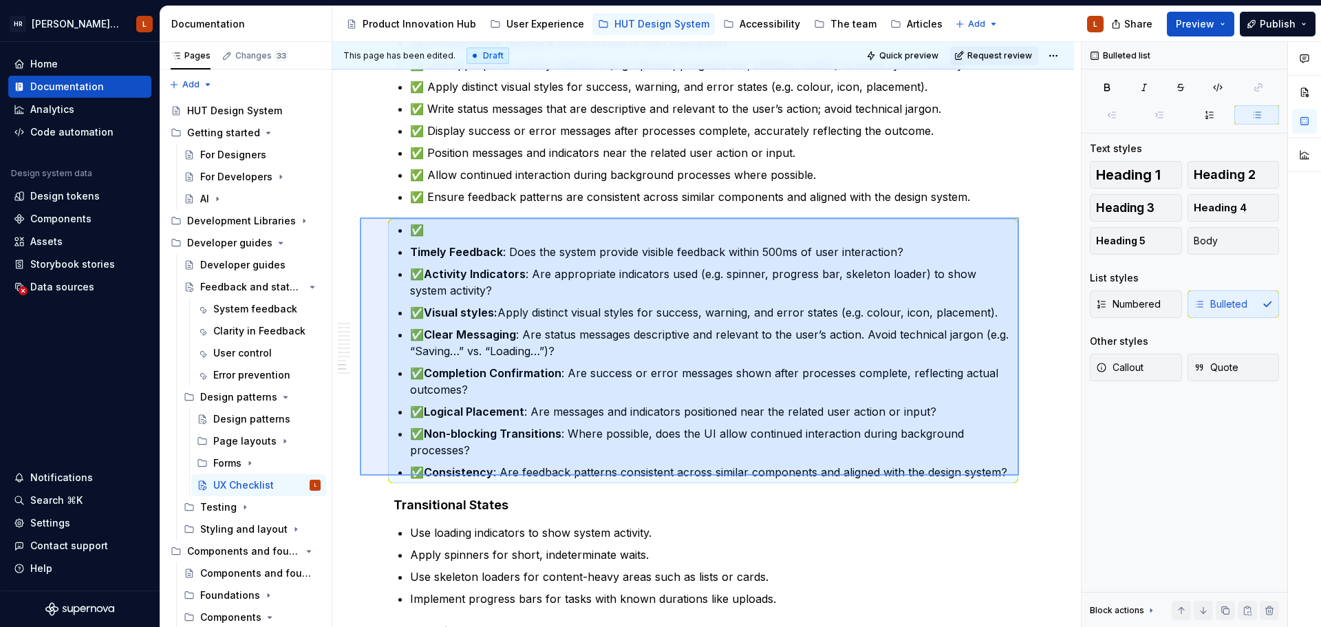
drag, startPoint x: 975, startPoint y: 459, endPoint x: 360, endPoint y: 217, distance: 660.9
click at [360, 217] on div "This page has been edited. Draft Quick preview Request review UX Checklist A pr…" at bounding box center [706, 334] width 748 height 585
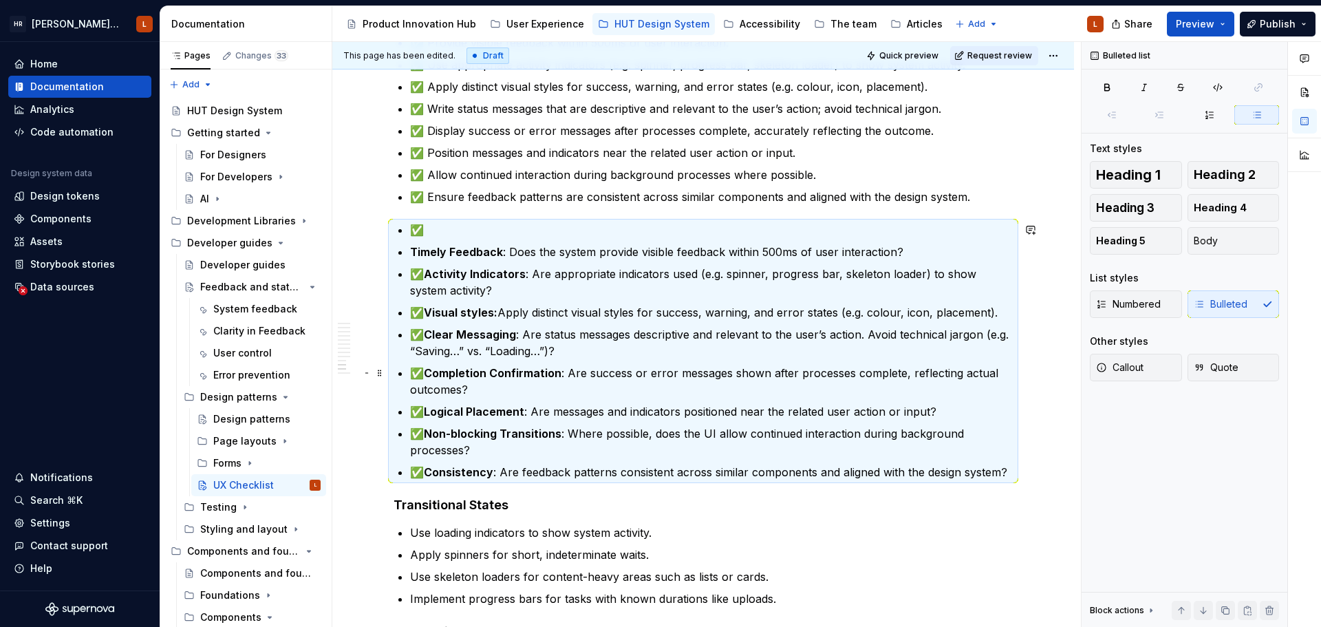
click at [791, 398] on ul "✅ Timely Feedback : Does the system provide visible feedback within 500ms of us…" at bounding box center [711, 350] width 603 height 259
click at [1010, 469] on div "This page has been edited. Draft Quick preview Request review UX Checklist A pr…" at bounding box center [706, 334] width 748 height 585
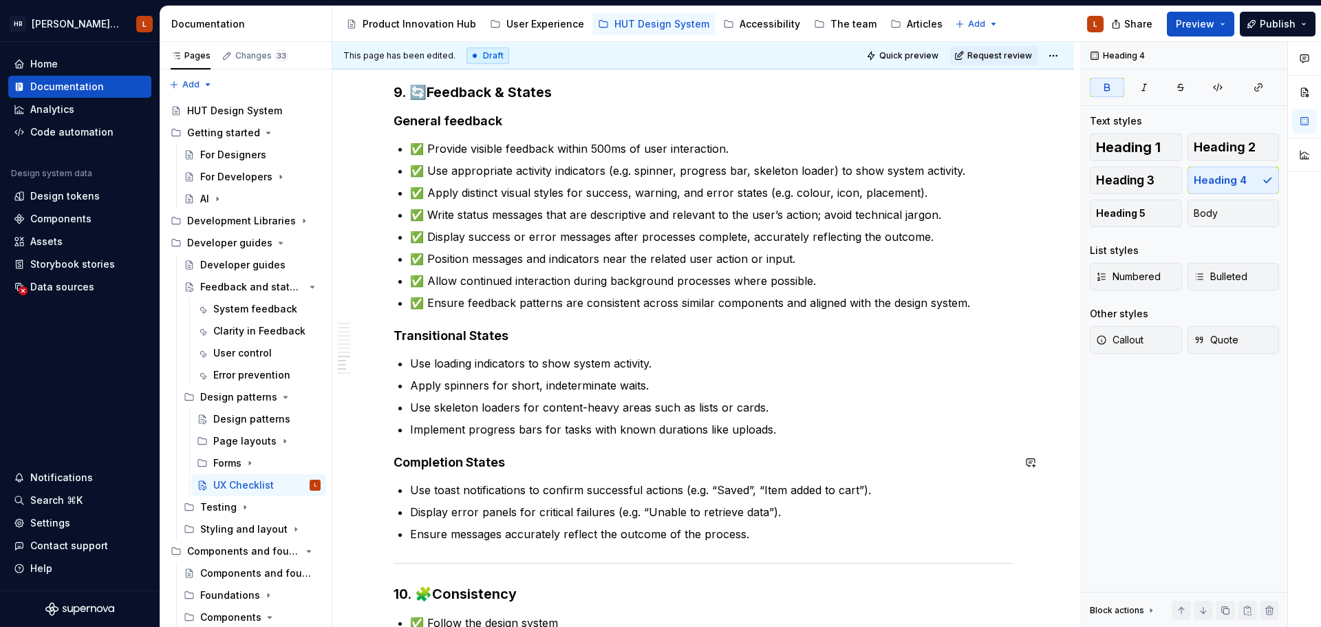
scroll to position [1598, 0]
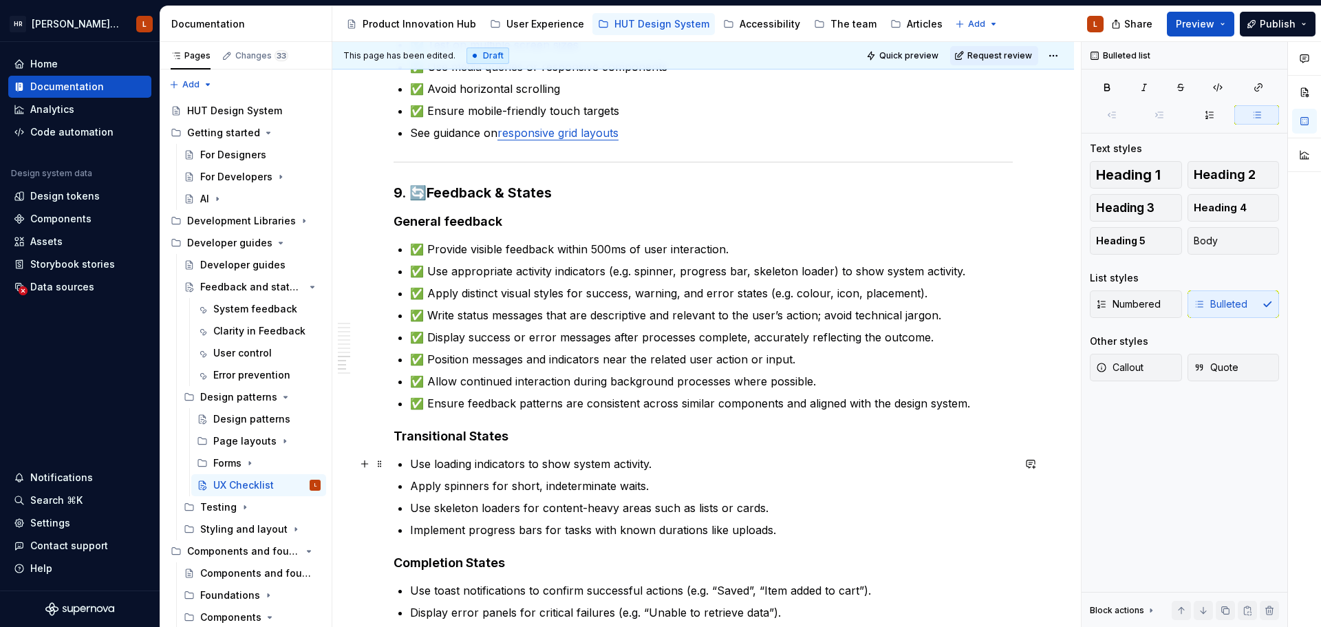
click at [410, 467] on p "Use loading indicators to show system activity." at bounding box center [711, 463] width 603 height 17
click at [412, 481] on p "Apply spinners for short, indeterminate waits." at bounding box center [711, 485] width 603 height 17
click at [411, 506] on p "Use skeleton loaders for content-heavy areas such as lists or cards." at bounding box center [711, 507] width 603 height 17
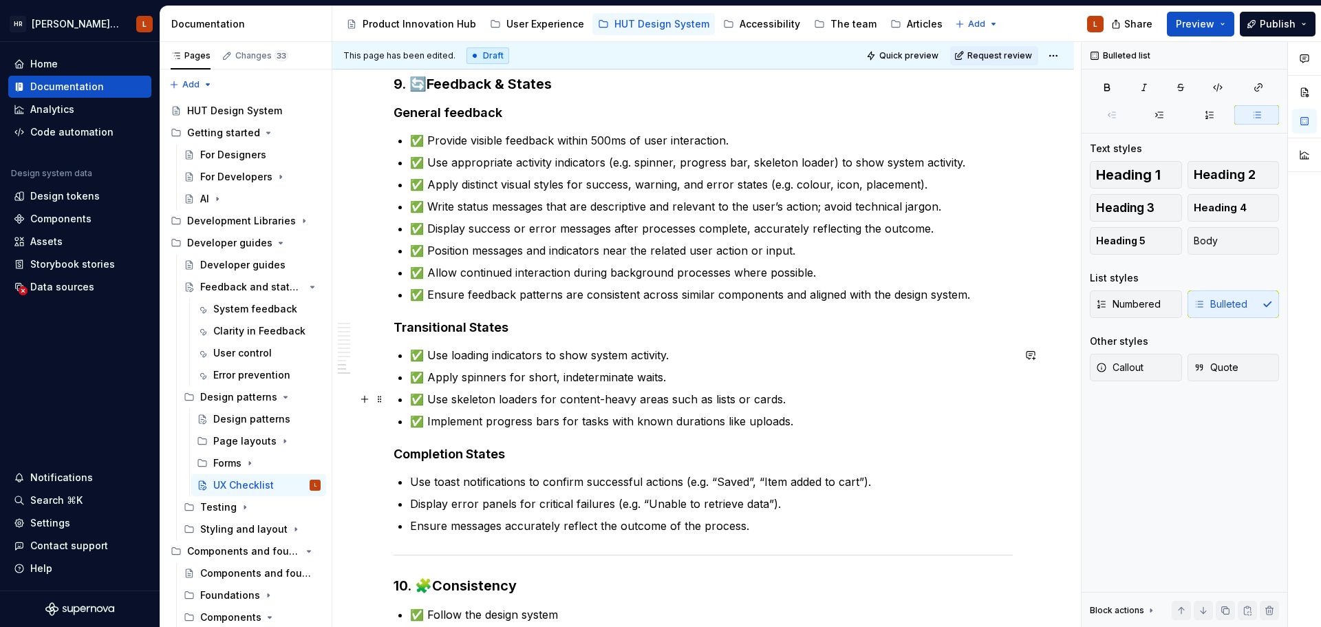
scroll to position [1874, 0]
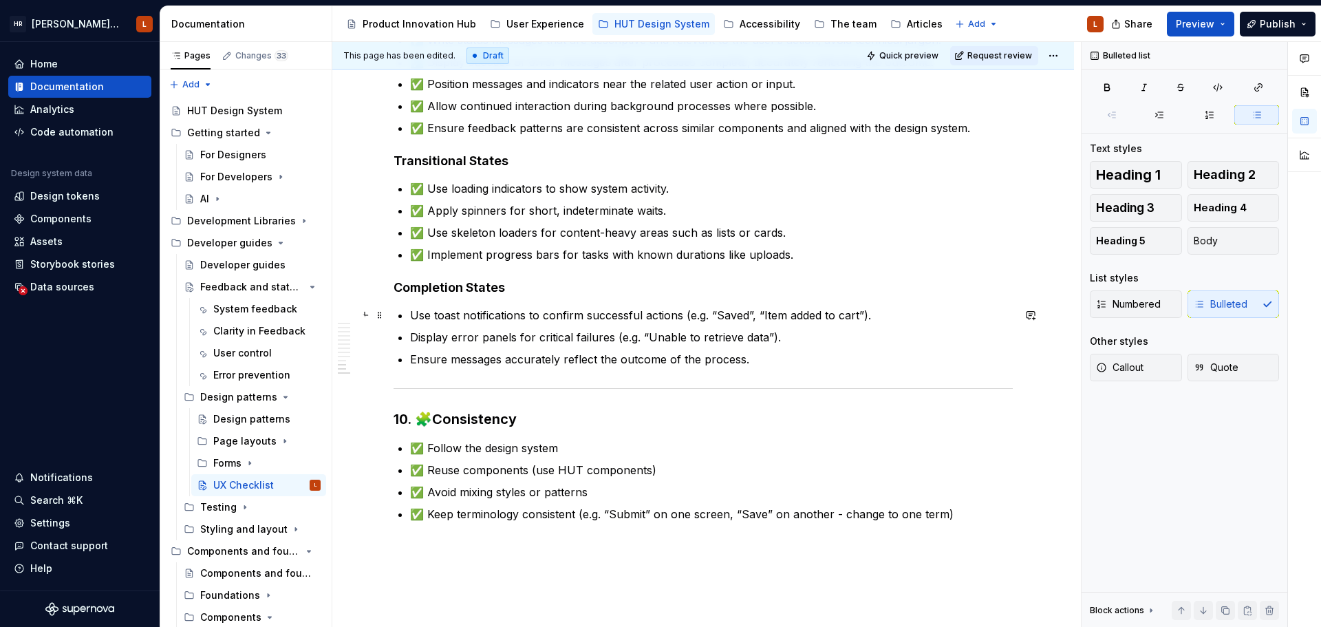
click at [411, 334] on p "Display error panels for critical failures (e.g. “Unable to retrieve data”)." at bounding box center [711, 337] width 603 height 17
click at [411, 362] on p "Ensure messages accurately reflect the outcome of the process." at bounding box center [711, 359] width 603 height 17
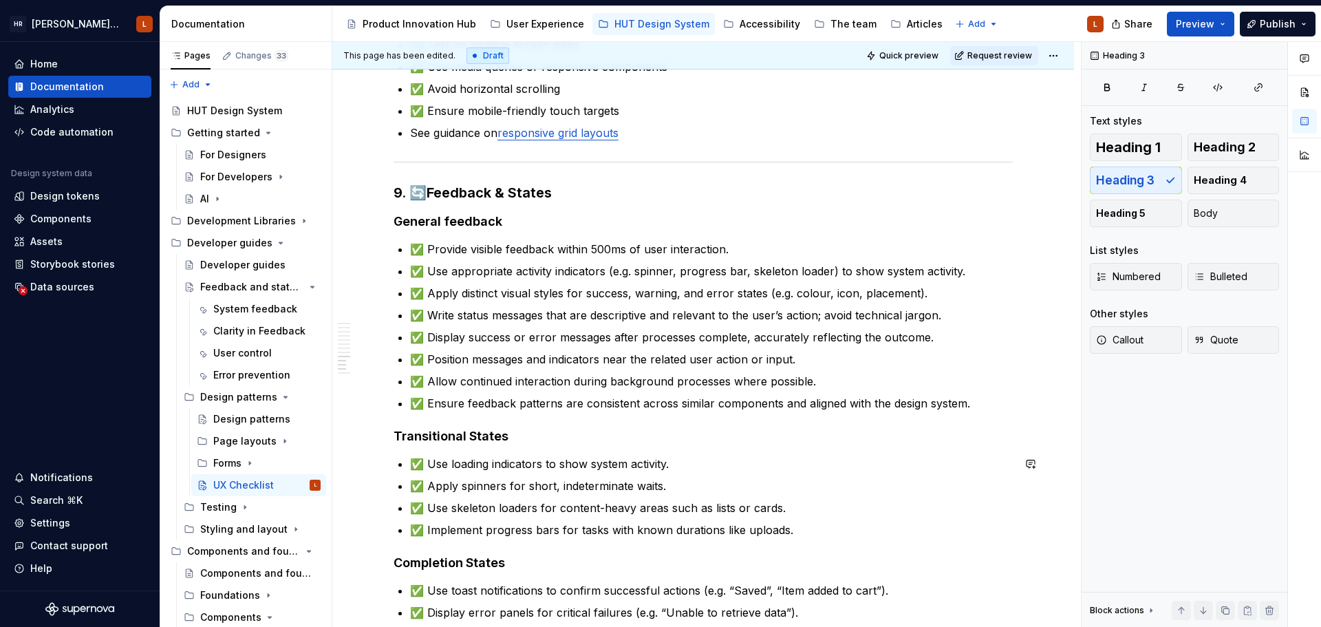
scroll to position [1667, 0]
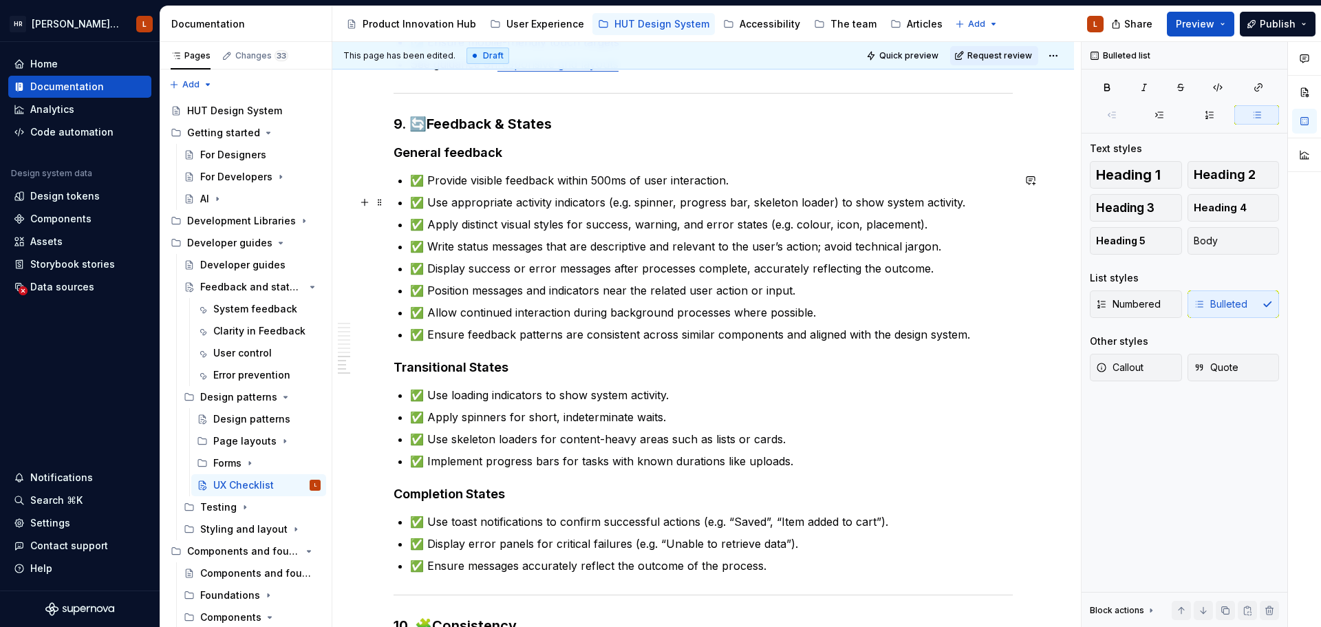
click at [988, 196] on p "✅ Use appropriate activity indicators (e.g. spinner, progress bar, skeleton loa…" at bounding box center [711, 202] width 603 height 17
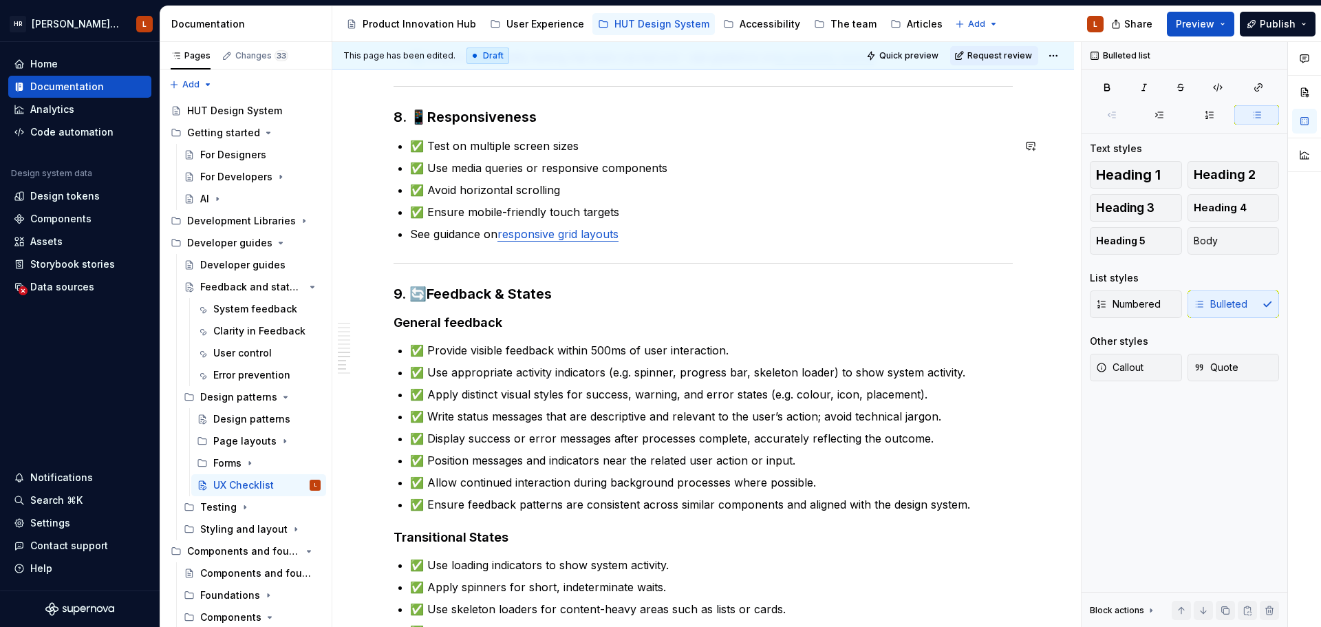
scroll to position [1651, 0]
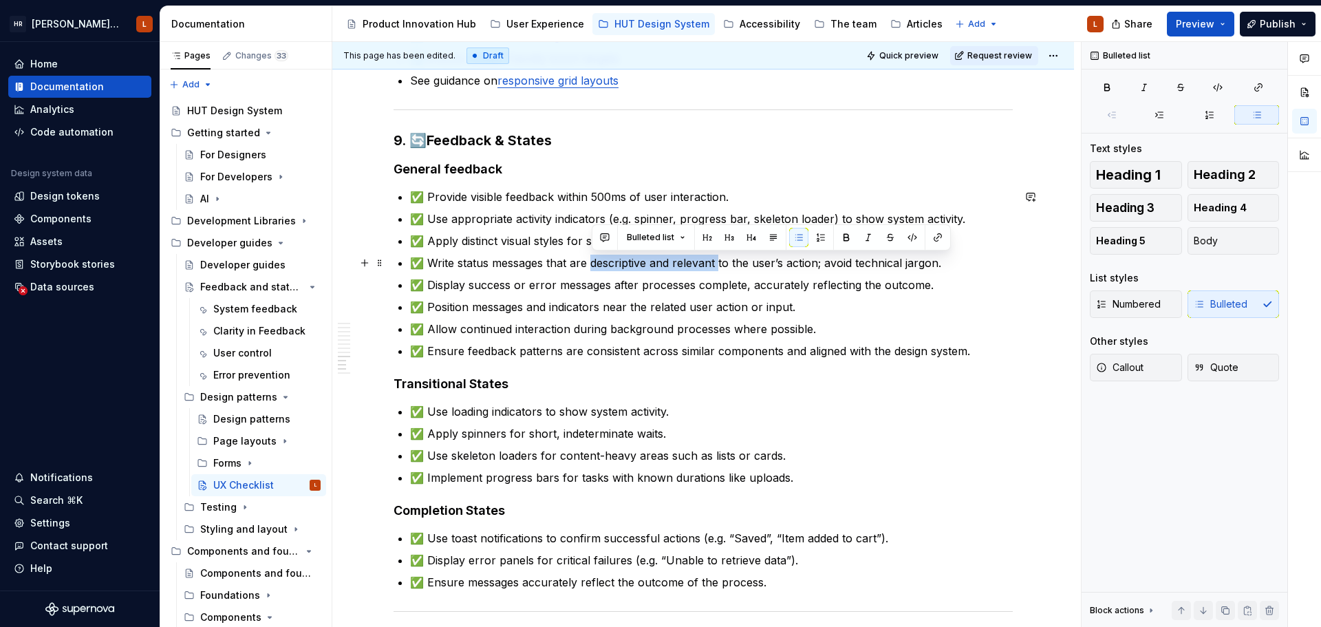
drag, startPoint x: 592, startPoint y: 262, endPoint x: 721, endPoint y: 257, distance: 129.4
click at [721, 257] on p "✅ Write status messages that are descriptive and relevant to the user’s action;…" at bounding box center [711, 262] width 603 height 17
click at [686, 303] on p "✅ Position messages and indicators near the related user action or input." at bounding box center [711, 307] width 603 height 17
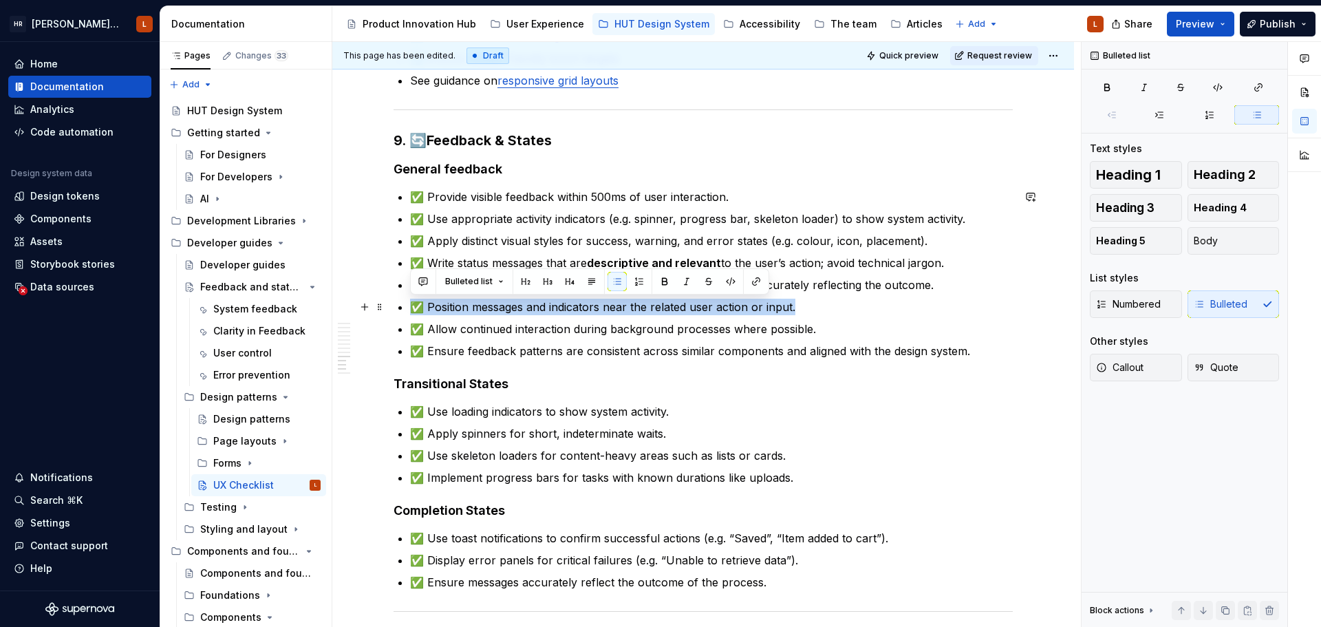
drag, startPoint x: 806, startPoint y: 303, endPoint x: 401, endPoint y: 312, distance: 405.2
click at [410, 312] on li "✅ Position messages and indicators near the related user action or input." at bounding box center [711, 307] width 603 height 17
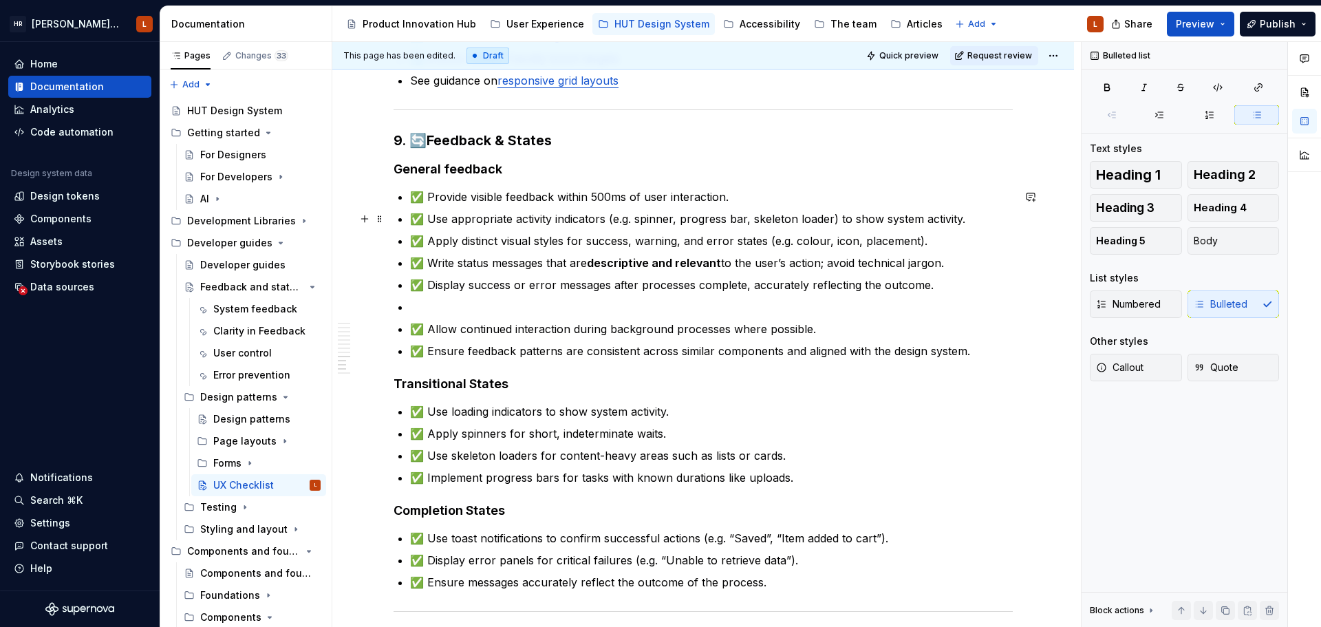
click at [587, 212] on p "✅ Use appropriate activity indicators (e.g. spinner, progress bar, skeleton loa…" at bounding box center [711, 218] width 603 height 17
click at [979, 218] on p "✅ Use appropriate activity indicators (e.g. spinner, progress bar, skeleton loa…" at bounding box center [711, 218] width 603 height 17
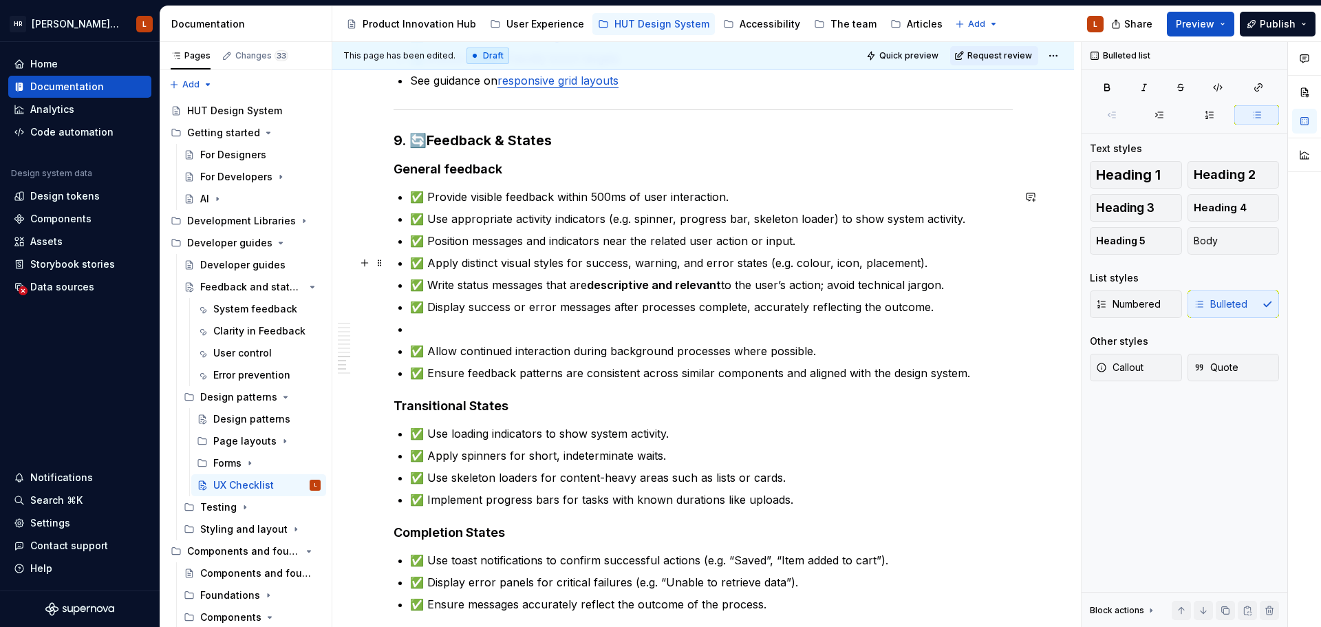
click at [512, 260] on p "✅ Apply distinct visual styles for success, warning, and error states (e.g. col…" at bounding box center [711, 262] width 603 height 17
click at [515, 323] on p at bounding box center [711, 329] width 603 height 17
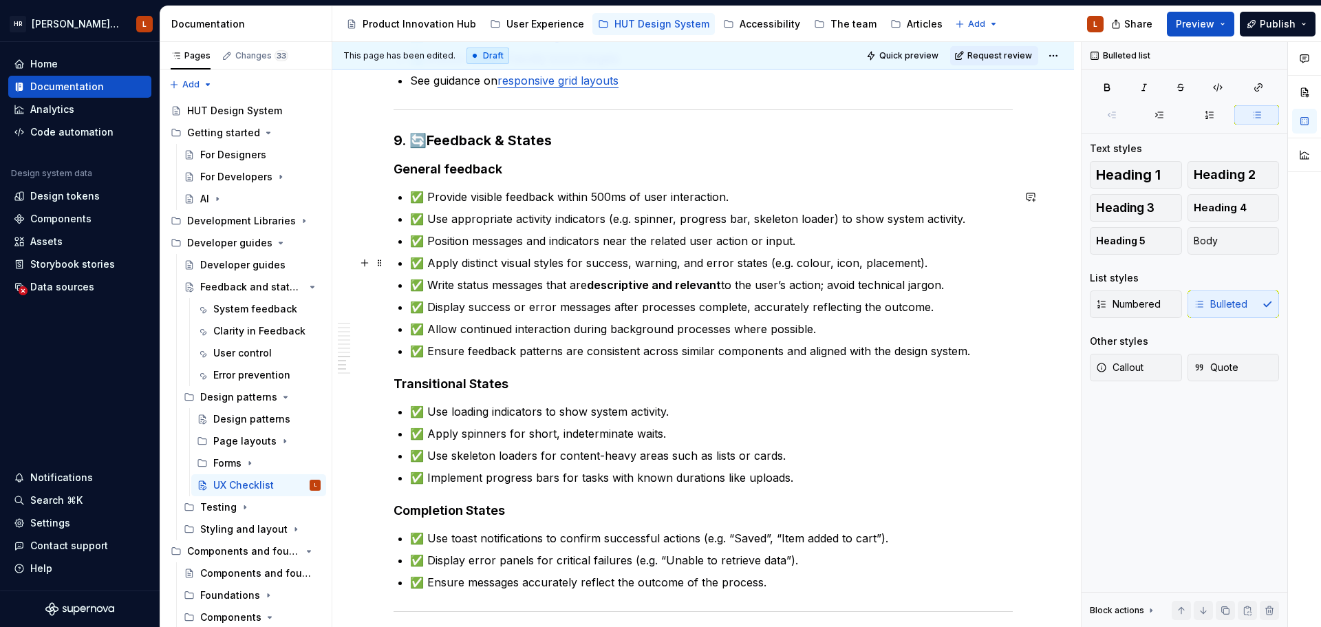
click at [528, 265] on p "✅ Apply distinct visual styles for success, warning, and error states (e.g. col…" at bounding box center [711, 262] width 603 height 17
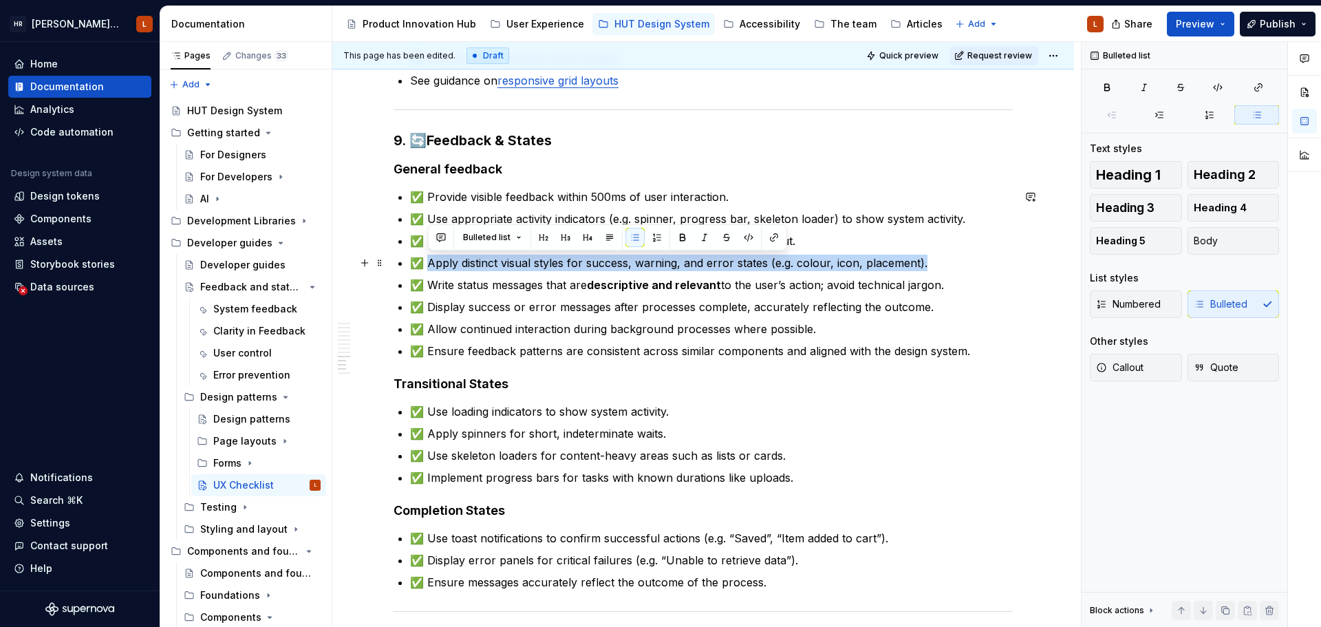
drag, startPoint x: 939, startPoint y: 263, endPoint x: 428, endPoint y: 264, distance: 511.1
click at [428, 264] on p "✅ Apply distinct visual styles for success, warning, and error states (e.g. col…" at bounding box center [711, 262] width 603 height 17
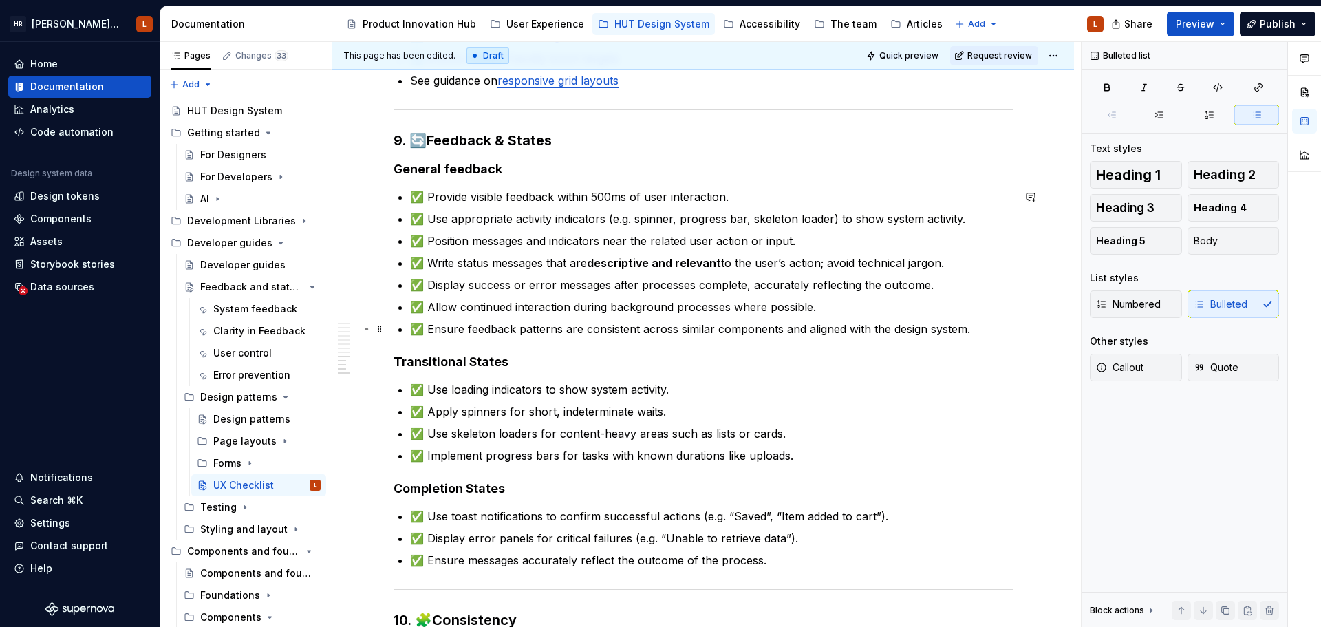
click at [988, 327] on p "✅ Ensure feedback patterns are consistent across similar components and aligned…" at bounding box center [711, 329] width 603 height 17
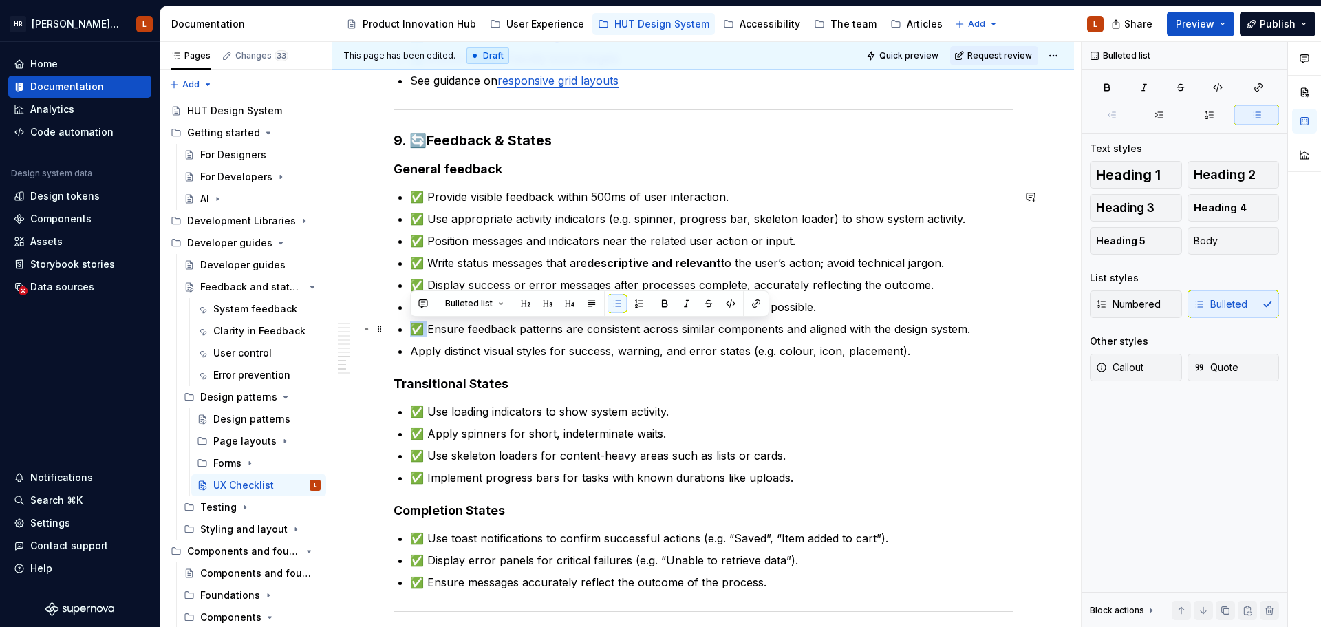
drag, startPoint x: 428, startPoint y: 327, endPoint x: 405, endPoint y: 330, distance: 23.0
click at [594, 340] on ul "✅ Provide visible feedback within 500ms of user interaction. ✅ Use appropriate …" at bounding box center [711, 273] width 603 height 171
click at [612, 321] on p "✅ Ensure feedback patterns are consistent across similar components and aligned…" at bounding box center [711, 329] width 603 height 17
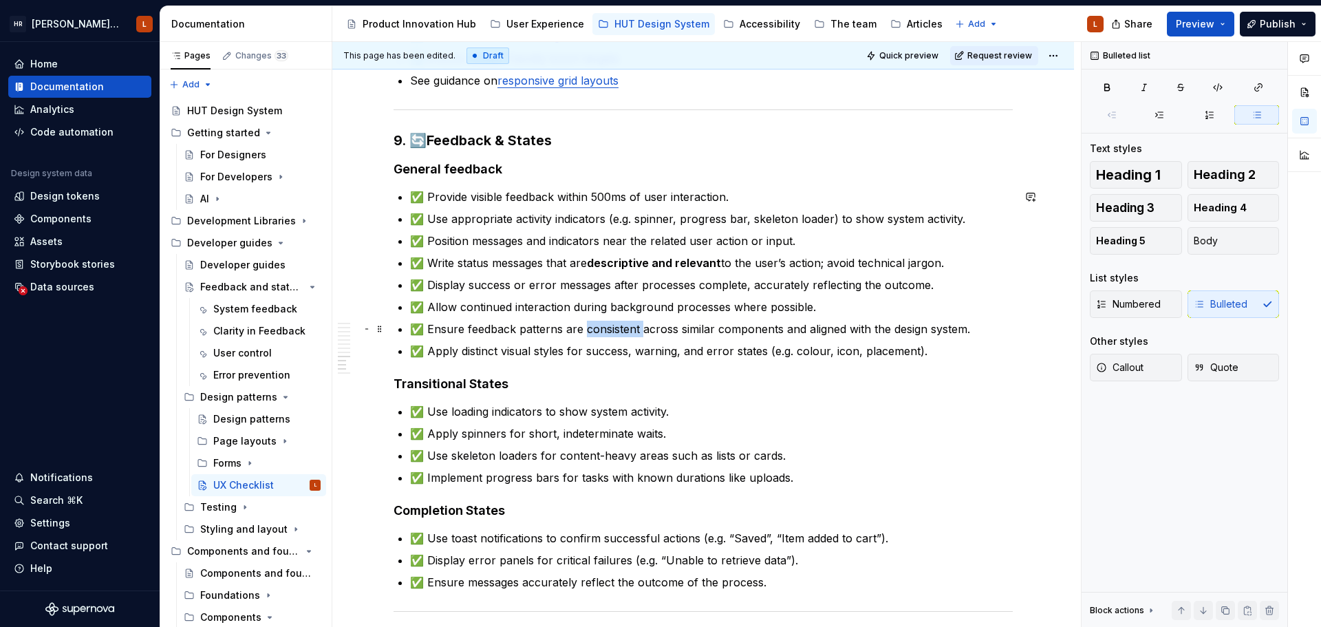
click at [612, 321] on p "✅ Ensure feedback patterns are consistent across similar components and aligned…" at bounding box center [711, 329] width 603 height 17
click at [768, 358] on p "✅ Apply distinct visual styles for success, warning, and error states (e.g. col…" at bounding box center [711, 351] width 603 height 17
drag, startPoint x: 462, startPoint y: 352, endPoint x: 566, endPoint y: 354, distance: 104.6
click at [566, 354] on p "✅ Apply distinct visual styles for success, warning, and error states (e.g. col…" at bounding box center [711, 351] width 603 height 17
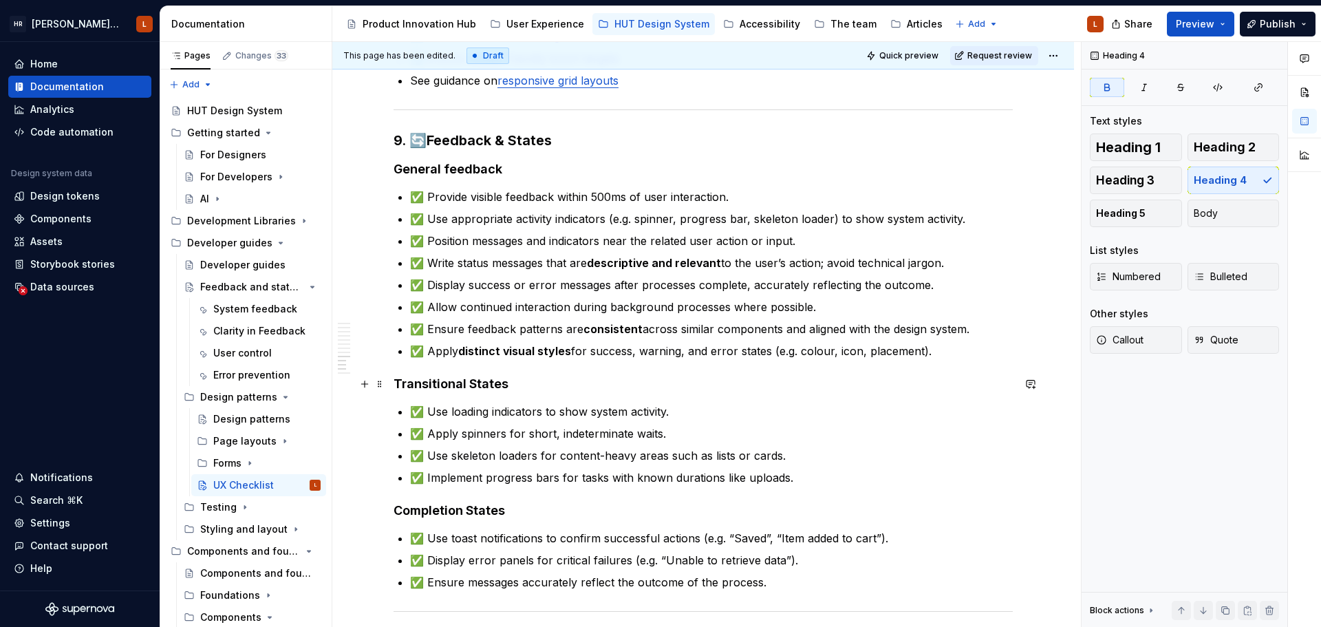
click at [604, 376] on h4 "Transitional States" at bounding box center [702, 384] width 619 height 17
click at [476, 384] on strong "Transitional States" at bounding box center [450, 383] width 115 height 14
click at [533, 380] on h4 "Transitional states" at bounding box center [702, 384] width 619 height 17
click at [605, 420] on ul "✅ Use loading indicators to show system activity. ✅ Apply spinners for short, i…" at bounding box center [711, 444] width 603 height 83
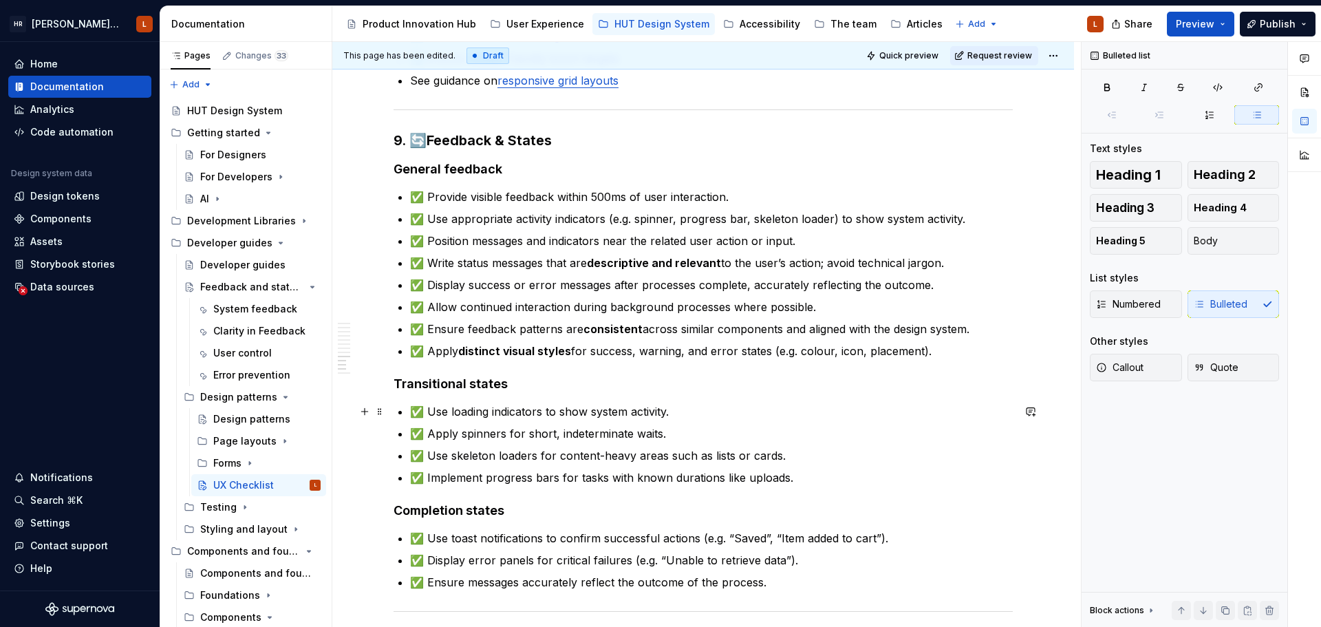
click at [673, 415] on p "✅ Use loading indicators to show system activity." at bounding box center [711, 411] width 603 height 17
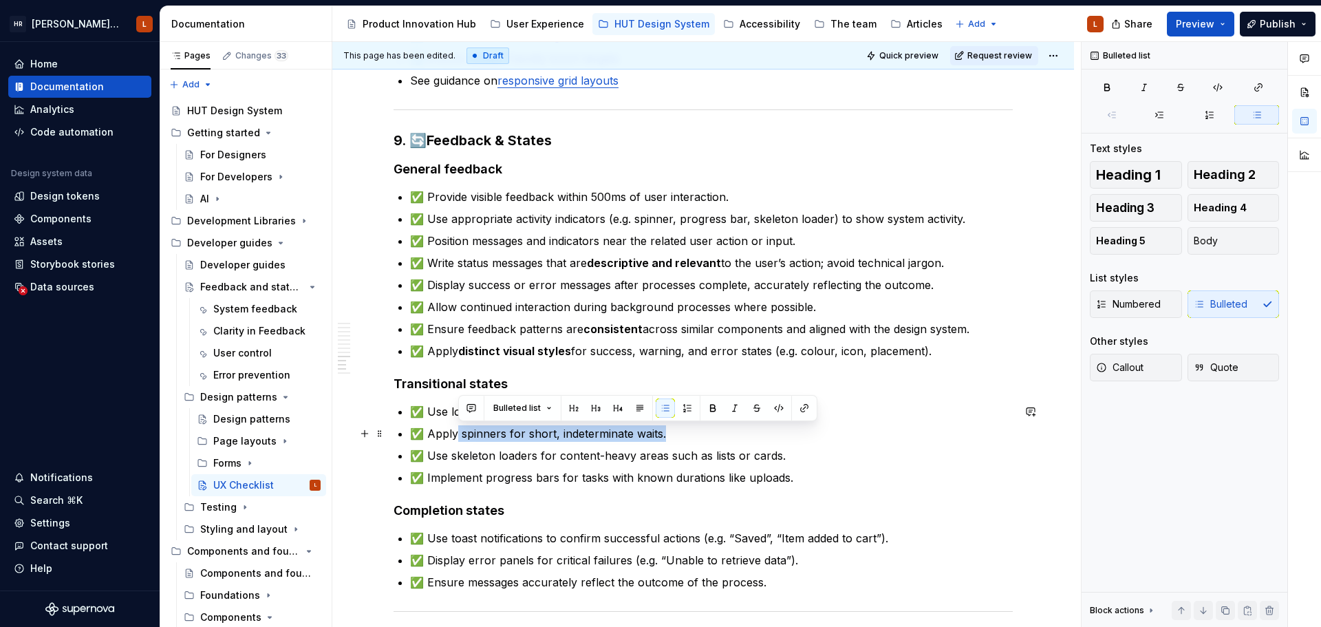
drag, startPoint x: 670, startPoint y: 436, endPoint x: 459, endPoint y: 435, distance: 210.5
click at [459, 435] on p "✅ Apply spinners for short, indeterminate waits." at bounding box center [711, 433] width 603 height 17
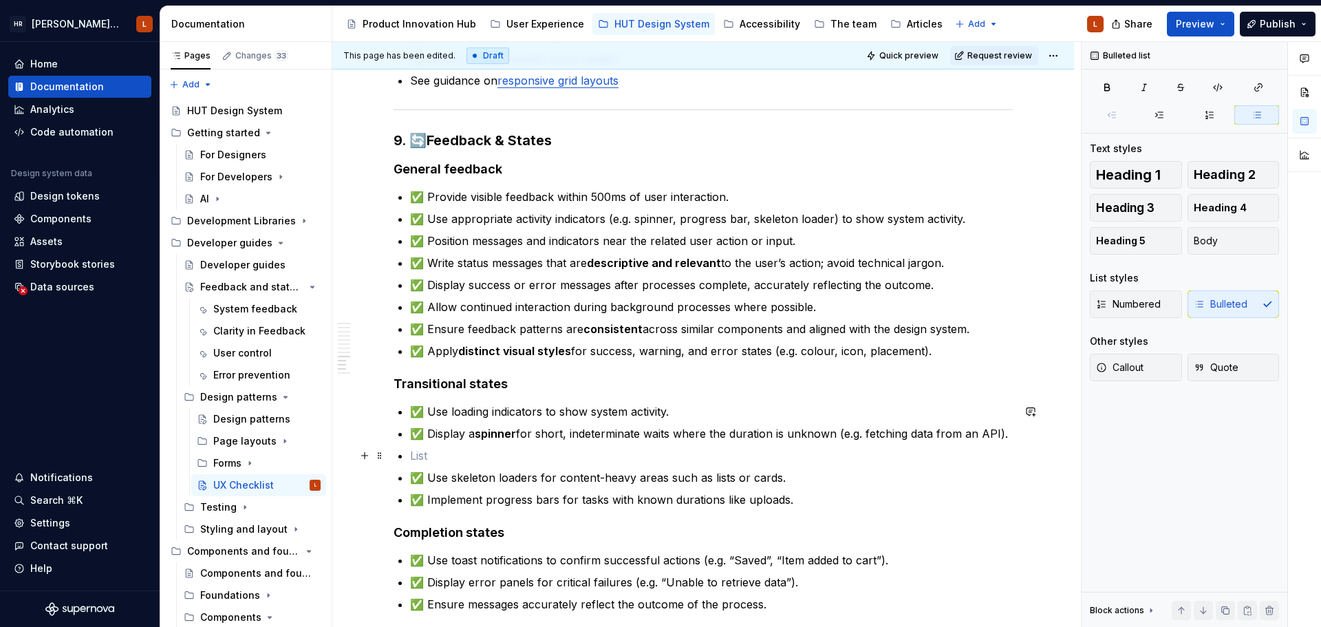
click at [479, 455] on p at bounding box center [711, 455] width 603 height 17
click at [442, 464] on ul "✅ Use loading indicators to show system activity. ✅ Display a spinner for short…" at bounding box center [711, 455] width 603 height 105
click at [442, 453] on p at bounding box center [711, 455] width 603 height 17
click at [440, 451] on p at bounding box center [711, 455] width 603 height 17
click at [1008, 434] on p "✅ Display a spinner for short, indeterminate waits where the duration is unknow…" at bounding box center [711, 433] width 603 height 17
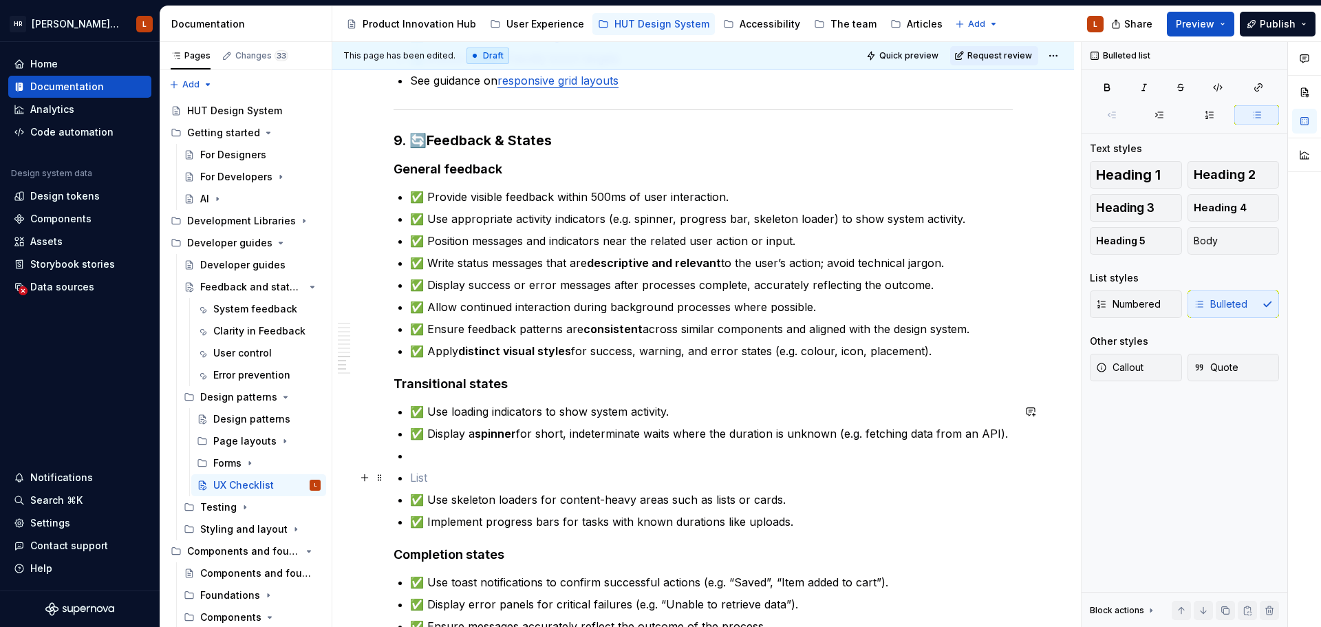
click at [449, 466] on ul "✅ Use loading indicators to show system activity. ✅ Display a spinner for short…" at bounding box center [711, 466] width 603 height 127
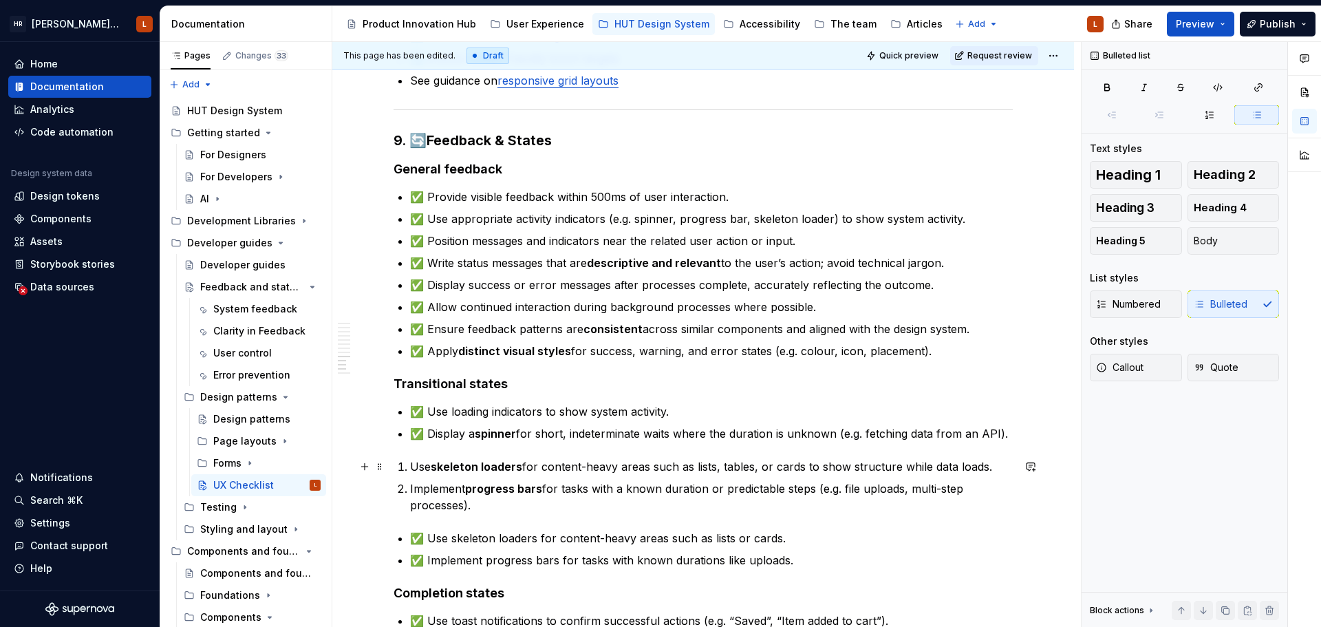
click at [412, 470] on p "Use skeleton loaders for content-heavy areas such as lists, tables, or cards to…" at bounding box center [711, 466] width 603 height 17
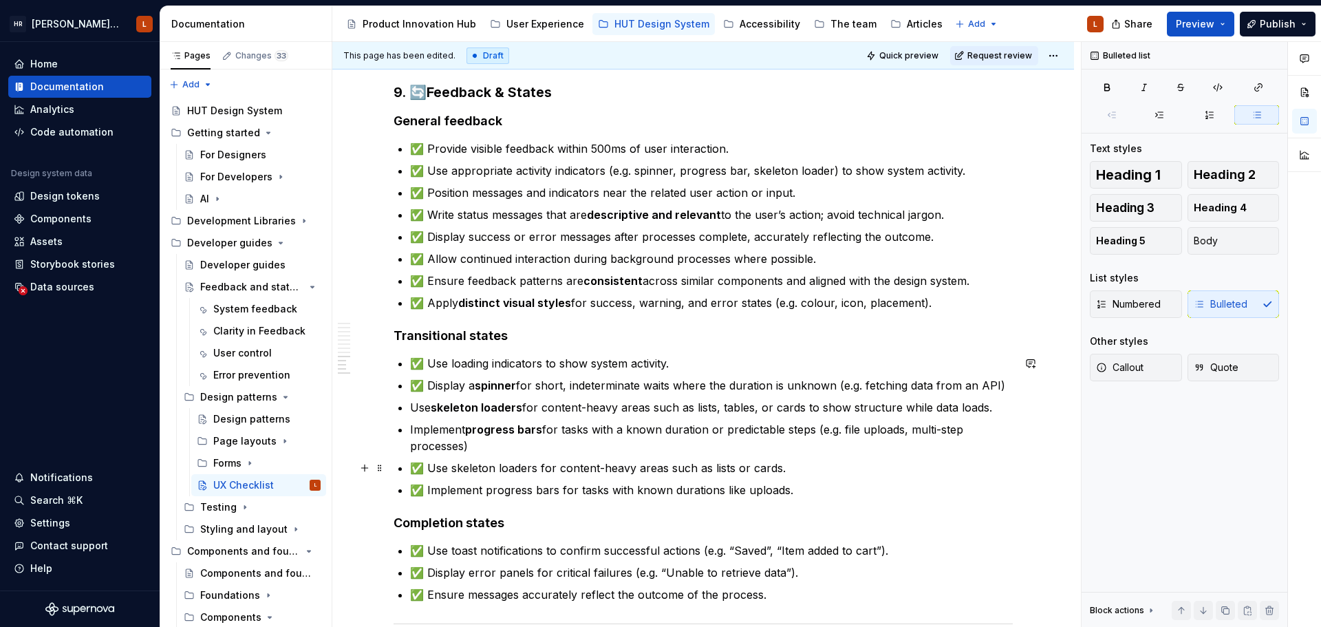
scroll to position [1720, 0]
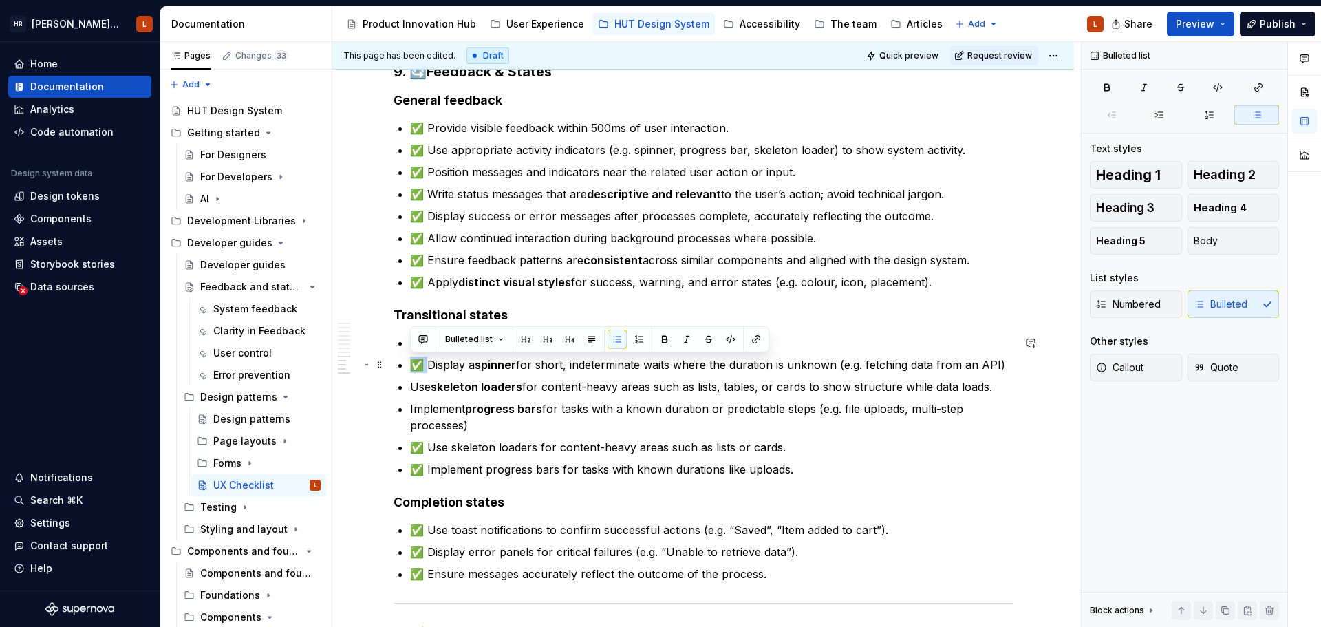
drag, startPoint x: 429, startPoint y: 365, endPoint x: 411, endPoint y: 365, distance: 17.9
click at [411, 365] on p "✅ Display a spinner for short, indeterminate waits where the duration is unknow…" at bounding box center [711, 364] width 603 height 17
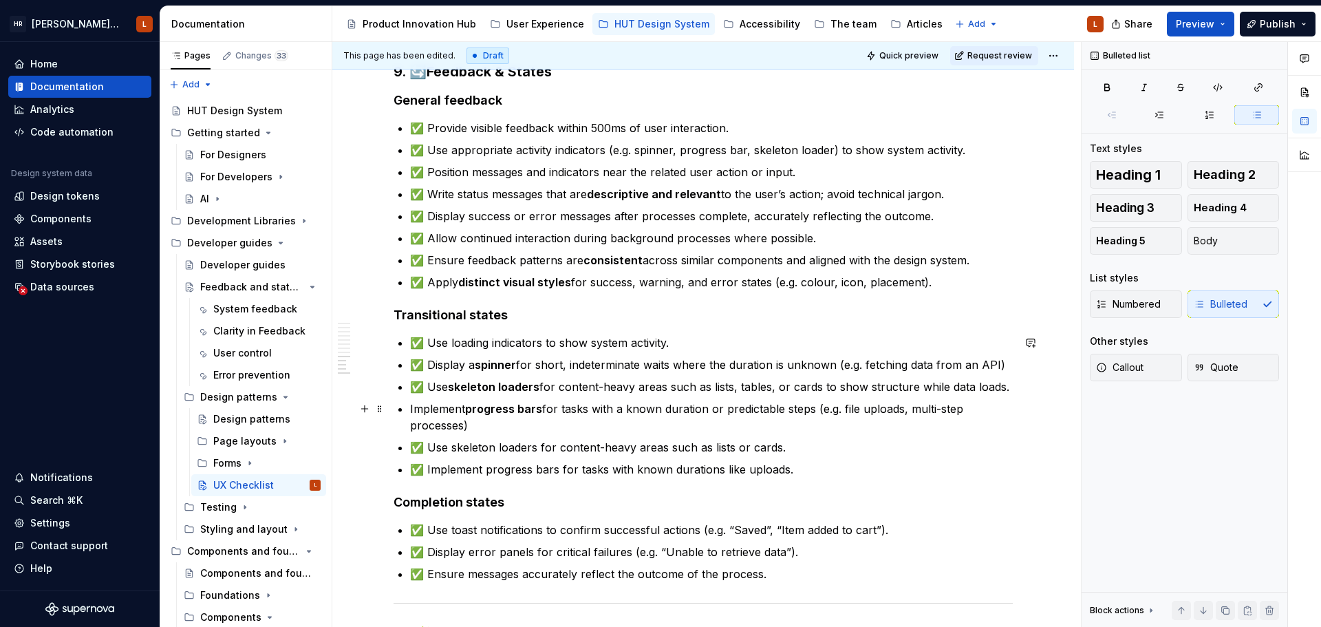
click at [516, 426] on p "✅ Implement progress bars for tasks with a known duration or predictable steps …" at bounding box center [711, 416] width 603 height 33
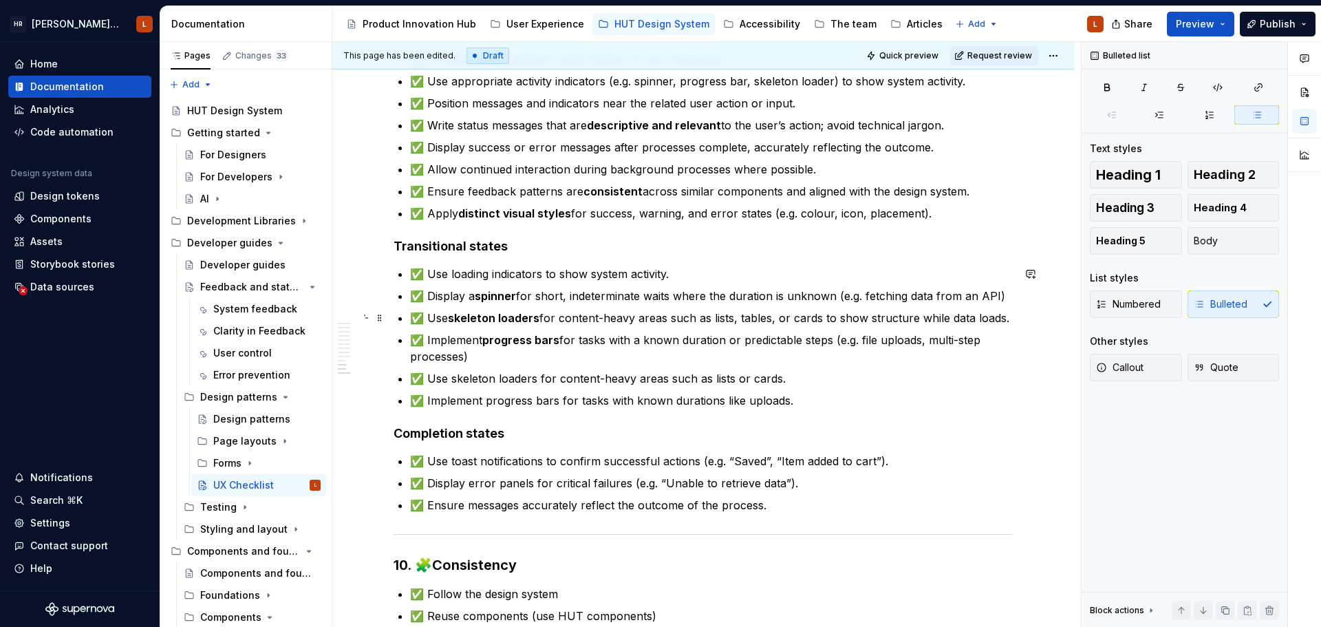
click at [726, 321] on p "✅ Use skeleton loaders for content-heavy areas such as lists, tables, or cards …" at bounding box center [711, 318] width 603 height 17
click at [754, 315] on p "✅ Use skeleton loaders for content-heavy areas such as lists, tables, or cards …" at bounding box center [711, 318] width 603 height 17
click at [801, 314] on p "✅ Use skeleton loaders for content-heavy areas such as lists, tables, or cards …" at bounding box center [711, 318] width 603 height 17
click at [773, 316] on p "✅ Use skeleton loaders for content-heavy areas such as lists, tables, or cards …" at bounding box center [711, 318] width 603 height 17
click at [779, 321] on p "✅ Use skeleton loaders for content-heavy areas such as lists, tables, or cards …" at bounding box center [711, 318] width 603 height 17
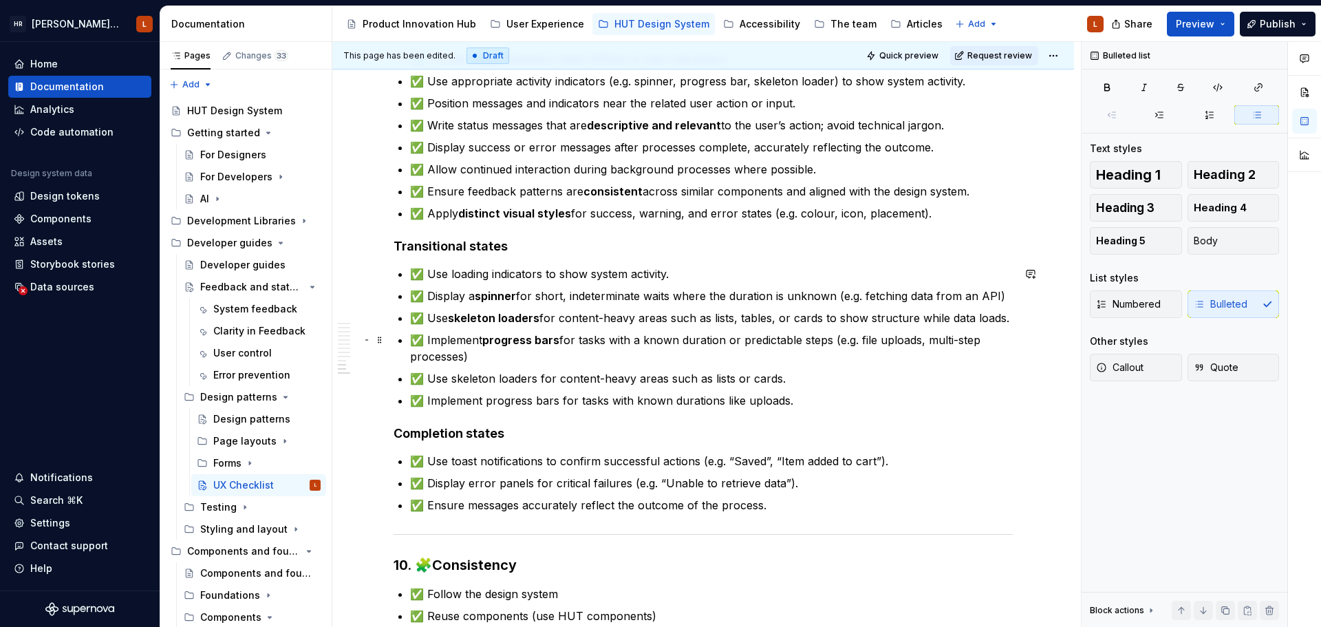
click at [486, 354] on p "✅ Implement progress bars for tasks with a known duration or predictable steps …" at bounding box center [711, 348] width 603 height 33
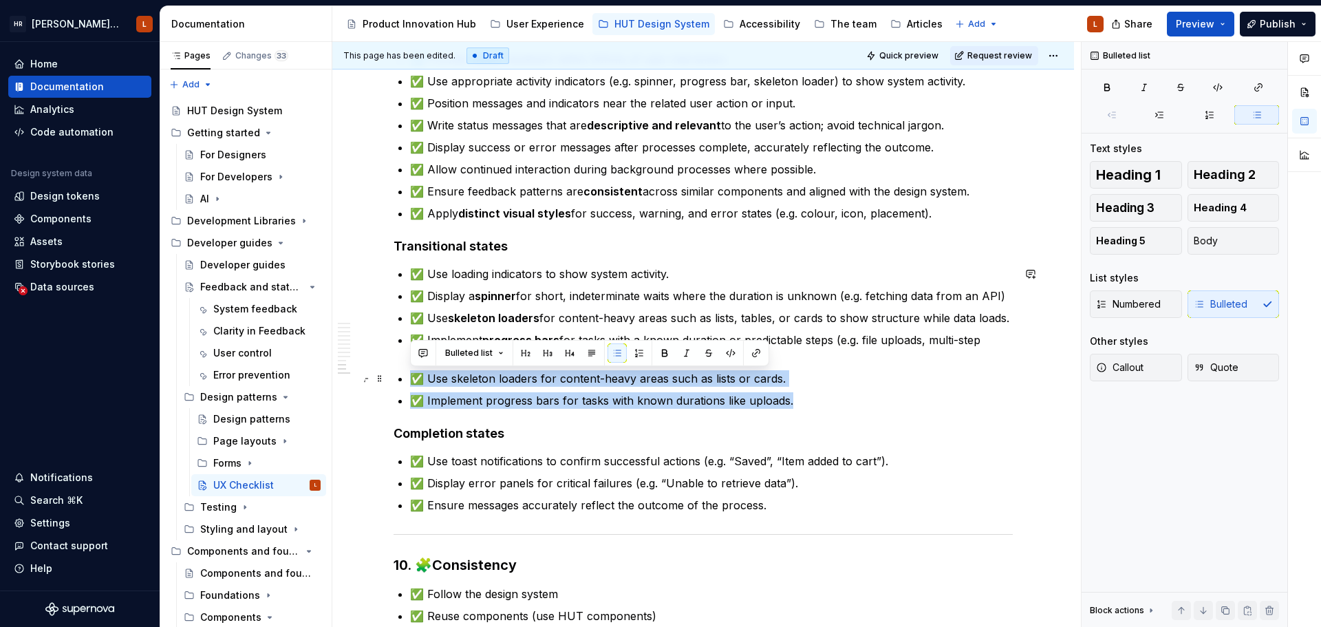
drag, startPoint x: 805, startPoint y: 402, endPoint x: 390, endPoint y: 379, distance: 416.1
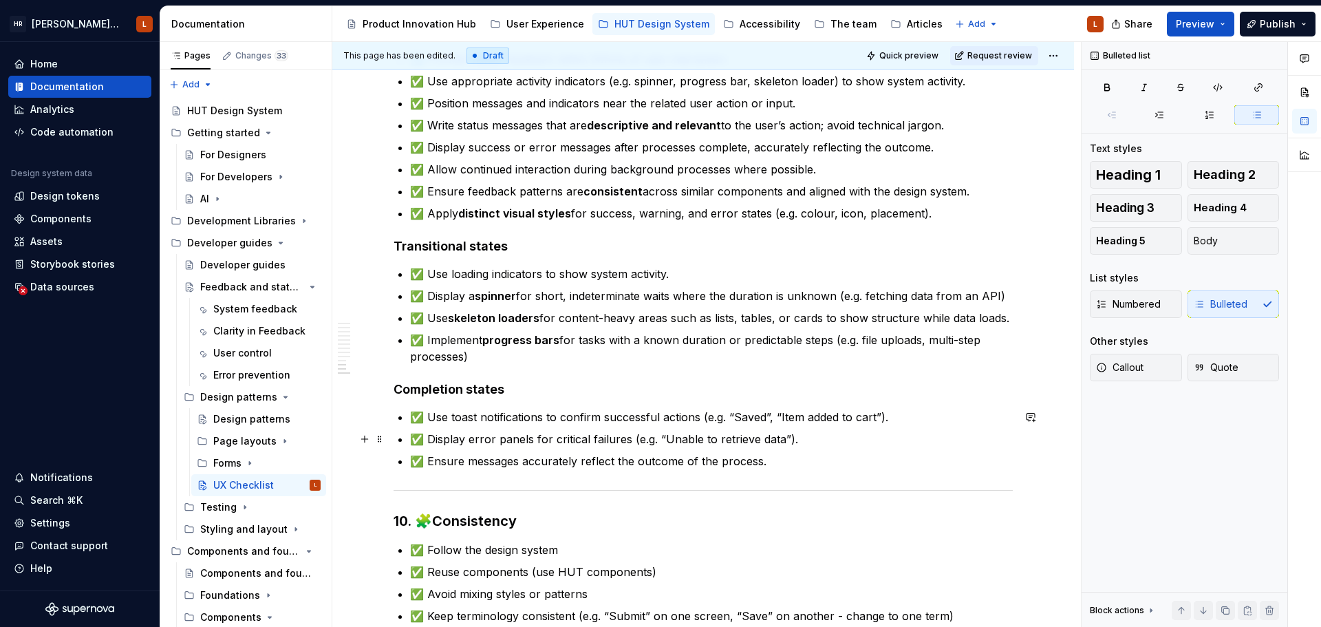
drag, startPoint x: 564, startPoint y: 445, endPoint x: 602, endPoint y: 431, distance: 40.5
click at [564, 445] on p "✅ Display error panels for critical failures (e.g. “Unable to retrieve data”)." at bounding box center [711, 439] width 603 height 17
click at [911, 413] on p "✅ Use toast notifications to confirm successful actions (e.g. “Saved”, “Item ad…" at bounding box center [711, 417] width 603 height 17
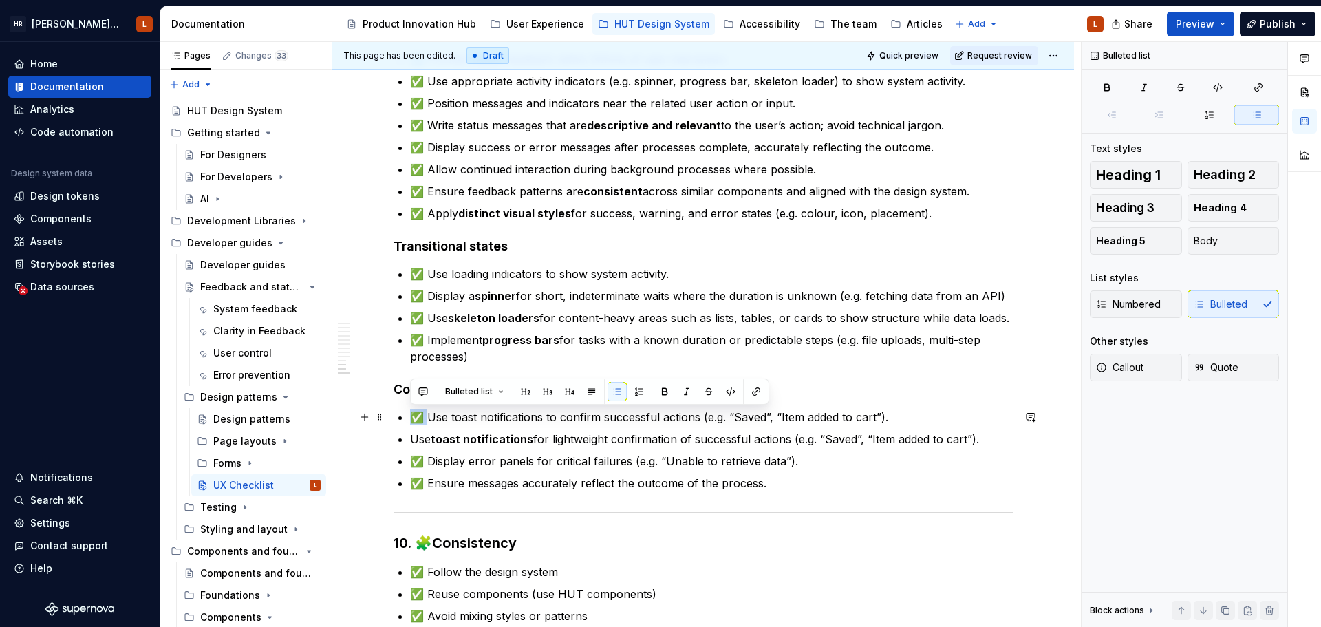
drag, startPoint x: 431, startPoint y: 415, endPoint x: 413, endPoint y: 419, distance: 19.0
click at [413, 419] on p "✅ Use toast notifications to confirm successful actions (e.g. “Saved”, “Item ad…" at bounding box center [711, 417] width 603 height 17
click at [410, 439] on p "Use toast notifications for lightweight confirmation of successful actions (e.g…" at bounding box center [711, 439] width 603 height 17
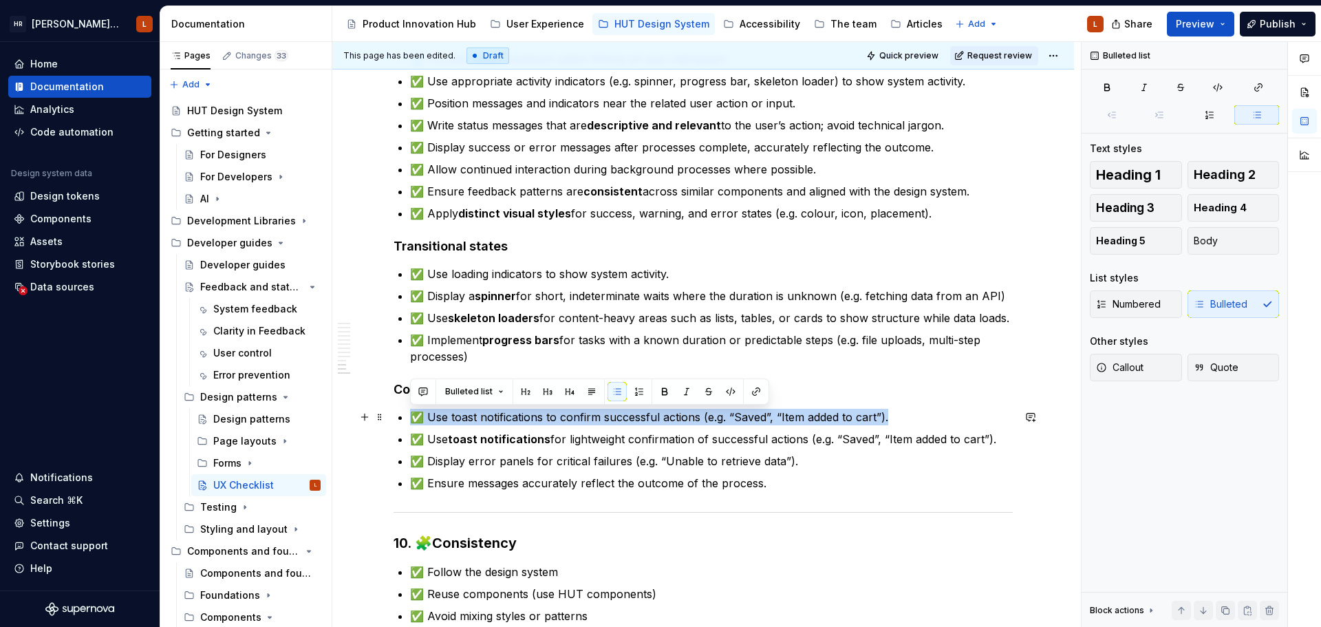
drag, startPoint x: 934, startPoint y: 415, endPoint x: 411, endPoint y: 420, distance: 523.4
click at [411, 420] on p "✅ Use toast notifications to confirm successful actions (e.g. “Saved”, “Item ad…" at bounding box center [711, 417] width 603 height 17
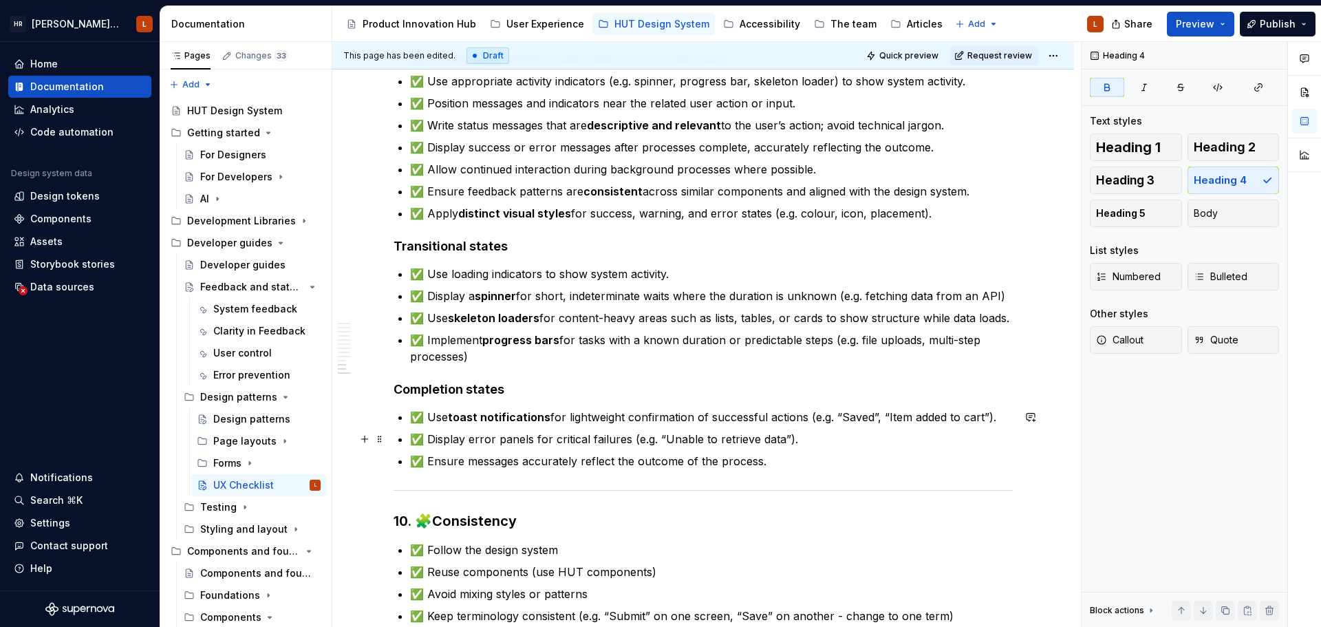
drag, startPoint x: 567, startPoint y: 441, endPoint x: 608, endPoint y: 440, distance: 41.3
click at [567, 441] on p "✅ Display error panels for critical failures (e.g. “Unable to retrieve data”)." at bounding box center [711, 439] width 603 height 17
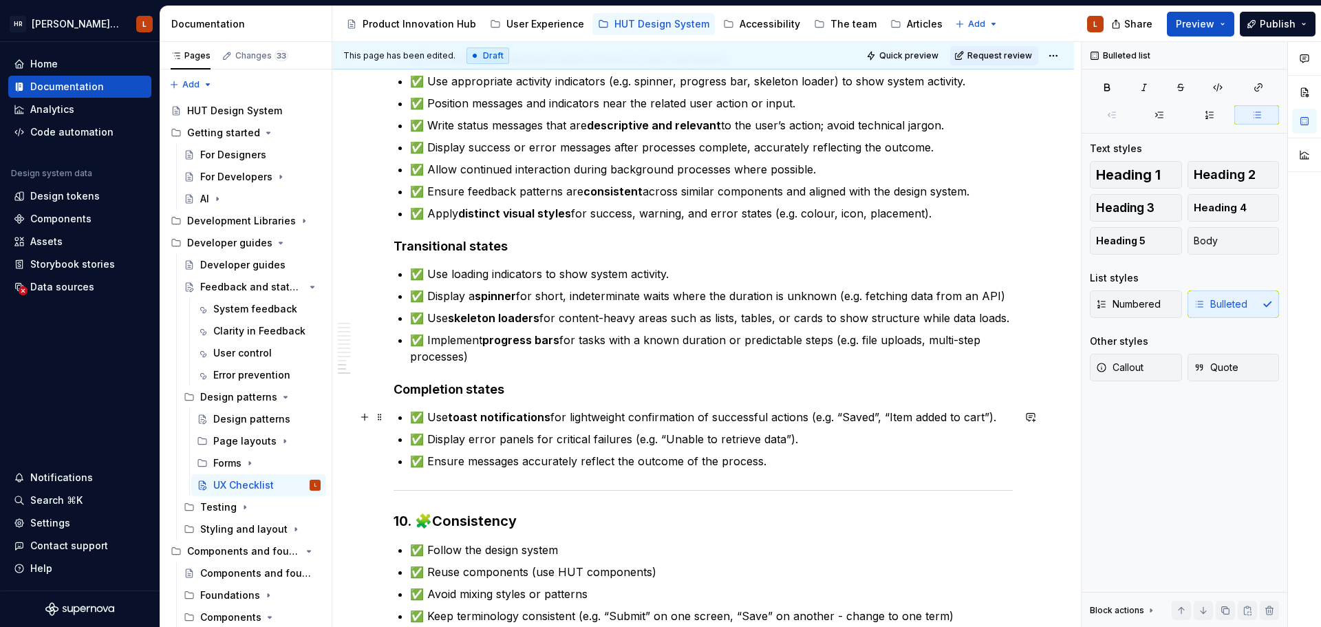
click at [1008, 413] on p "✅ Use toast notifications for lightweight confirmation of successful actions (e…" at bounding box center [711, 417] width 603 height 17
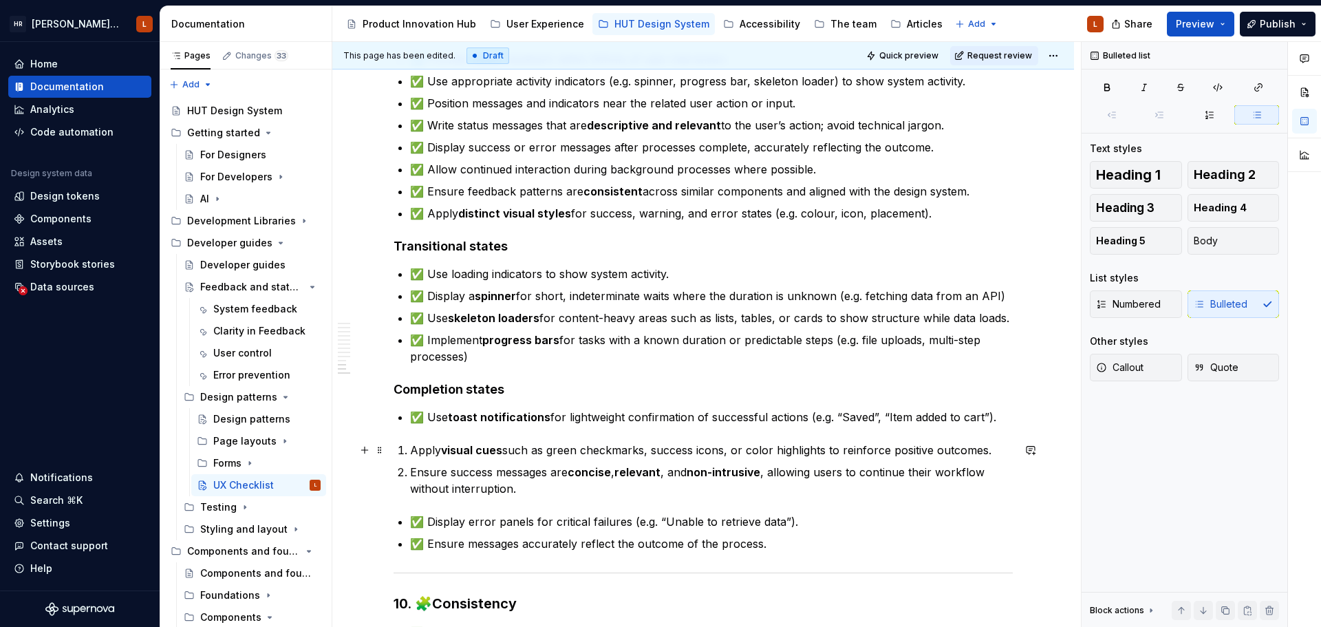
click at [411, 453] on p "Apply visual cues such as green checkmarks, success icons, or color highlights …" at bounding box center [711, 450] width 603 height 17
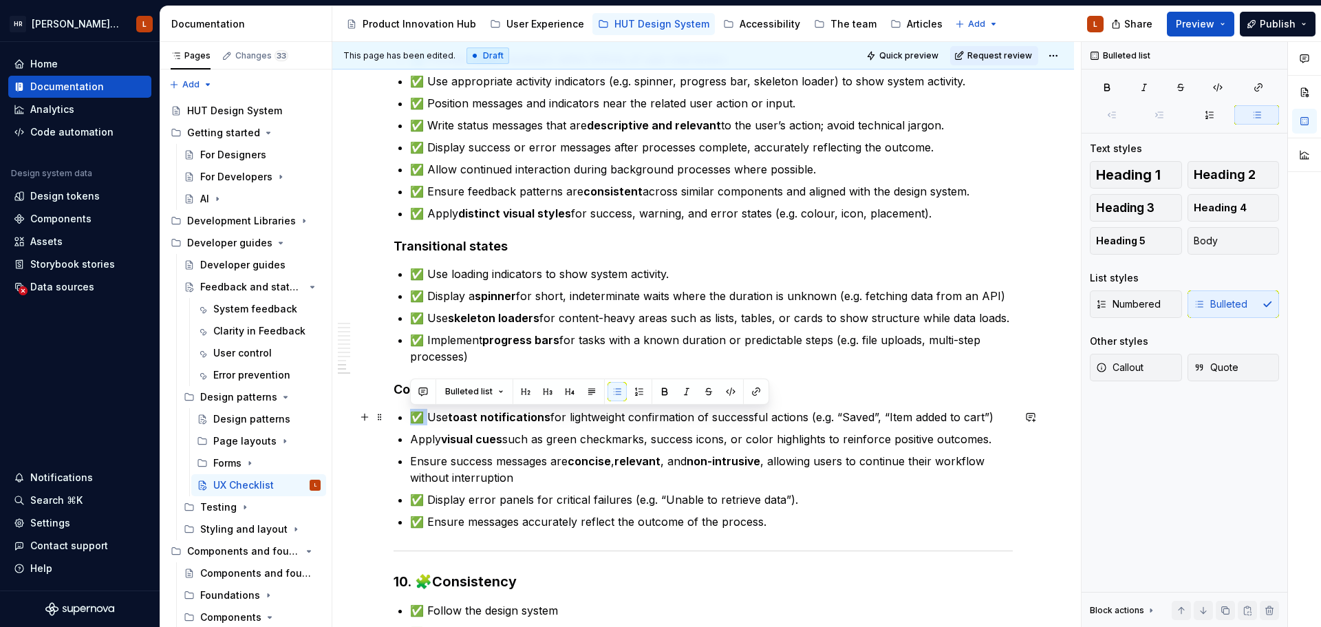
drag, startPoint x: 430, startPoint y: 417, endPoint x: 415, endPoint y: 418, distance: 15.2
click at [415, 418] on p "✅ Use toast notifications for lightweight confirmation of successful actions (e…" at bounding box center [711, 417] width 603 height 17
click at [411, 437] on p "Apply visual cues such as green checkmarks, success icons, or color highlights …" at bounding box center [711, 439] width 603 height 17
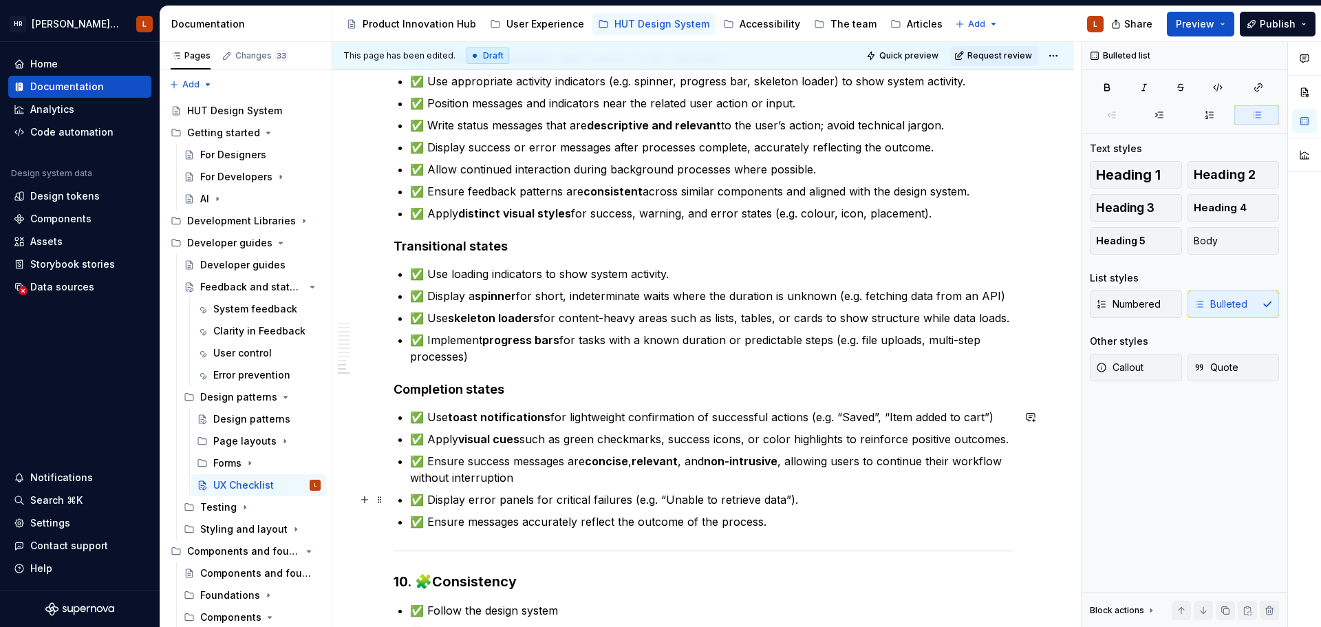
click at [615, 486] on ul "✅ Use toast notifications for lightweight confirmation of successful actions (e…" at bounding box center [711, 469] width 603 height 121
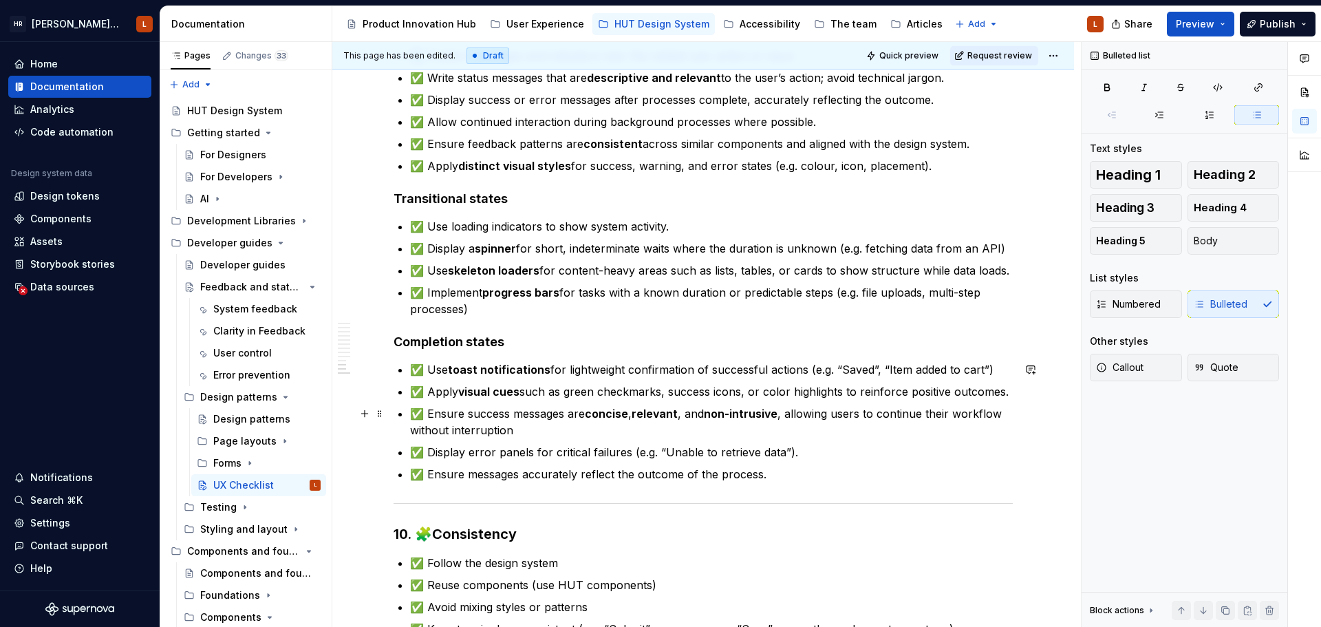
scroll to position [1857, 0]
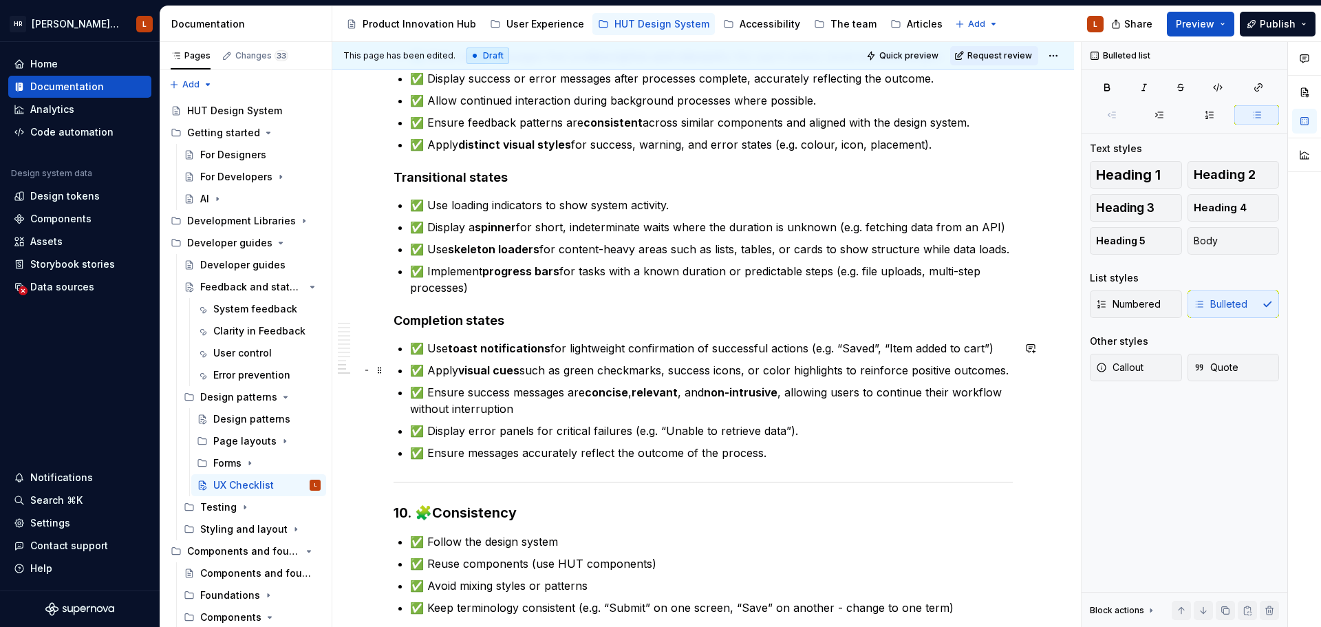
click at [787, 369] on p "✅ Apply visual cues such as green checkmarks, success icons, or color highlight…" at bounding box center [711, 370] width 603 height 17
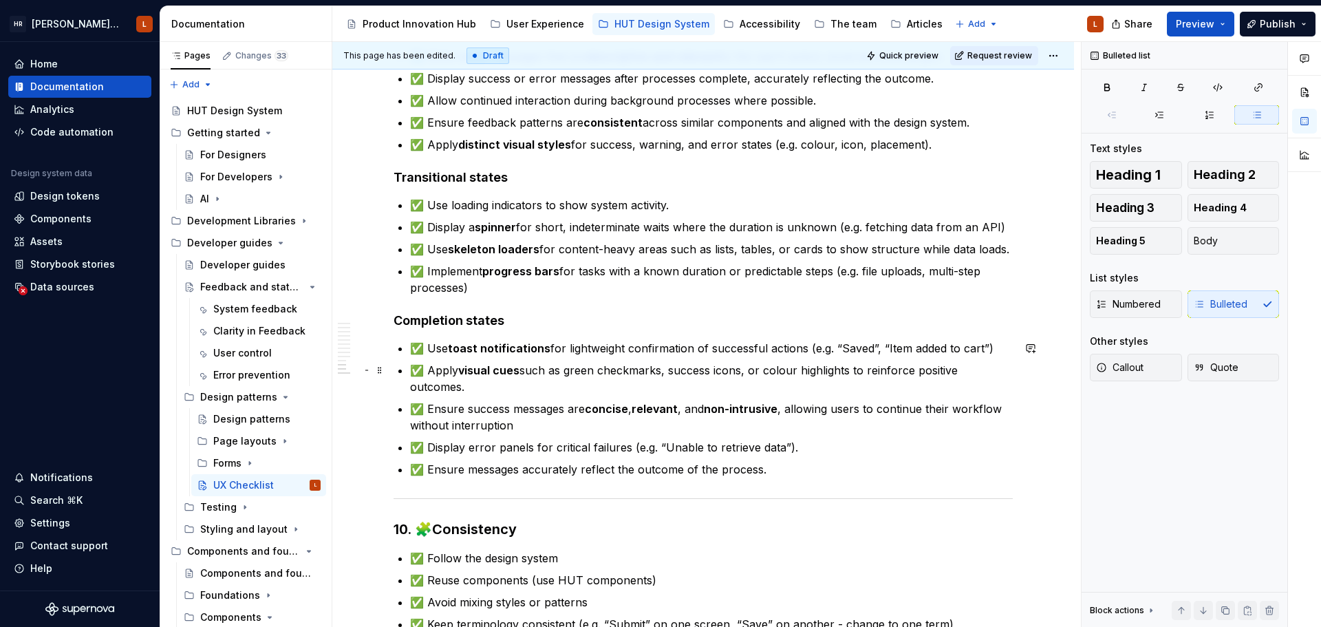
click at [677, 389] on p "✅ Apply visual cues such as green checkmarks, success icons, or colour highligh…" at bounding box center [711, 378] width 603 height 33
click at [599, 418] on p "✅ Ensure success messages are concise , relevant , and non-intrusive , allowing…" at bounding box center [711, 416] width 603 height 33
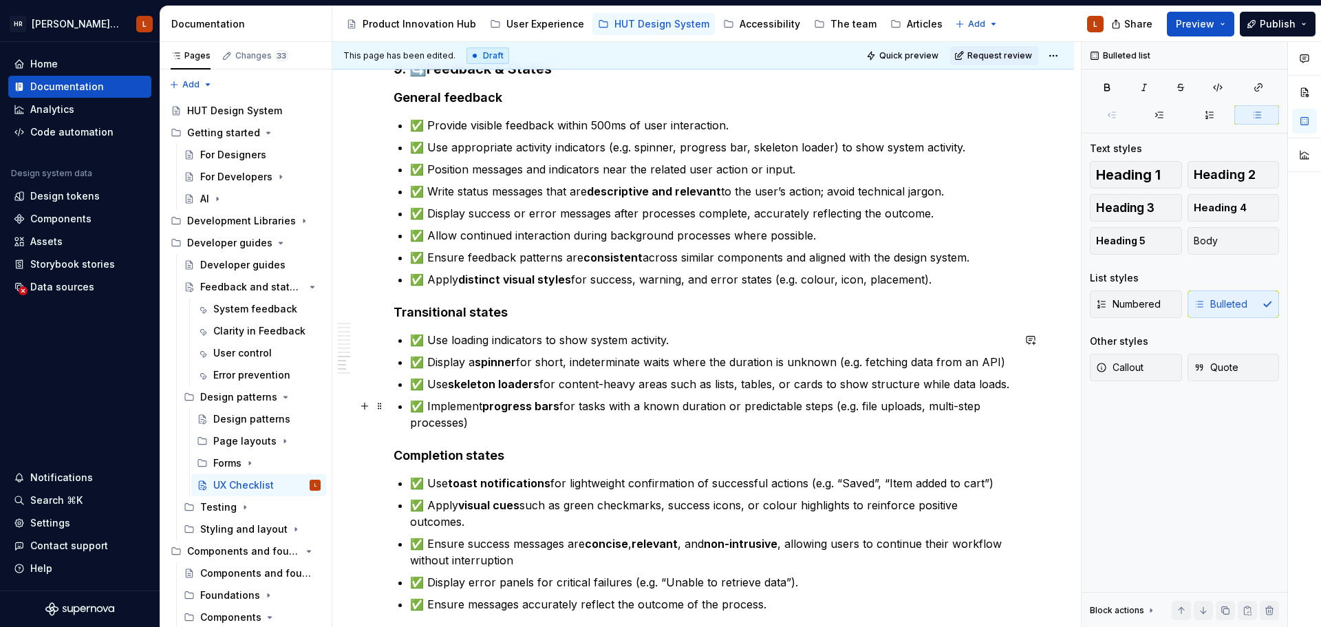
scroll to position [1860, 0]
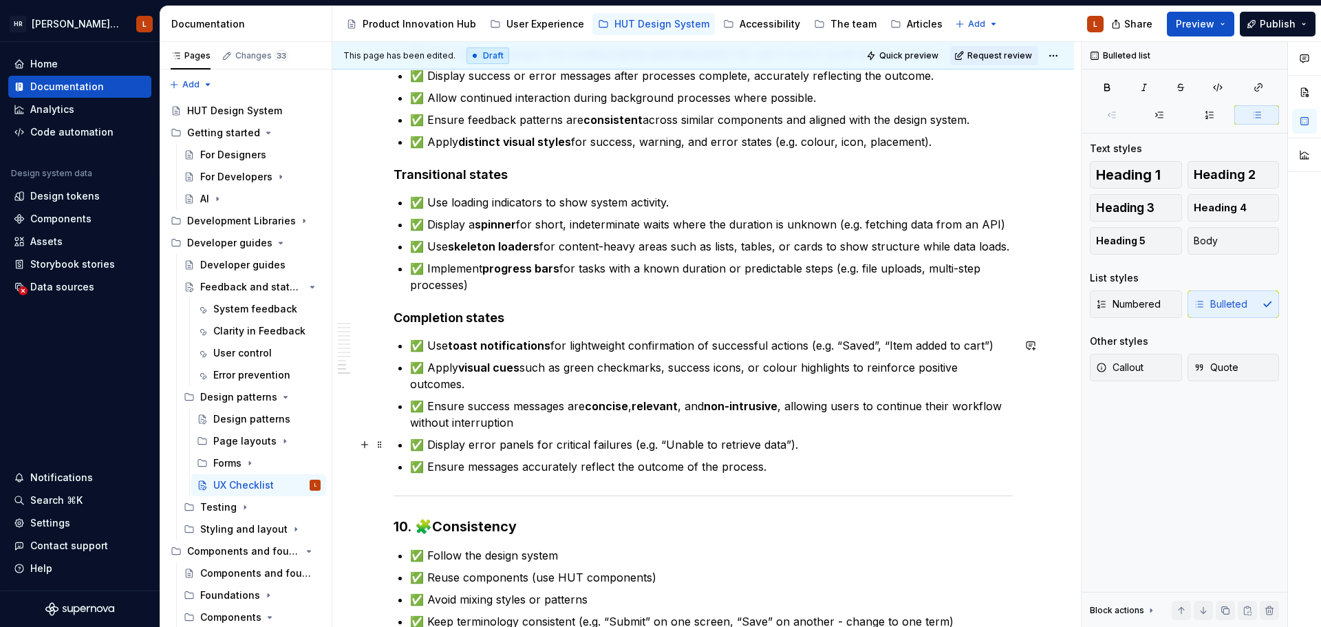
click at [716, 453] on ul "✅ Use toast notifications for lightweight confirmation of successful actions (e…" at bounding box center [711, 406] width 603 height 138
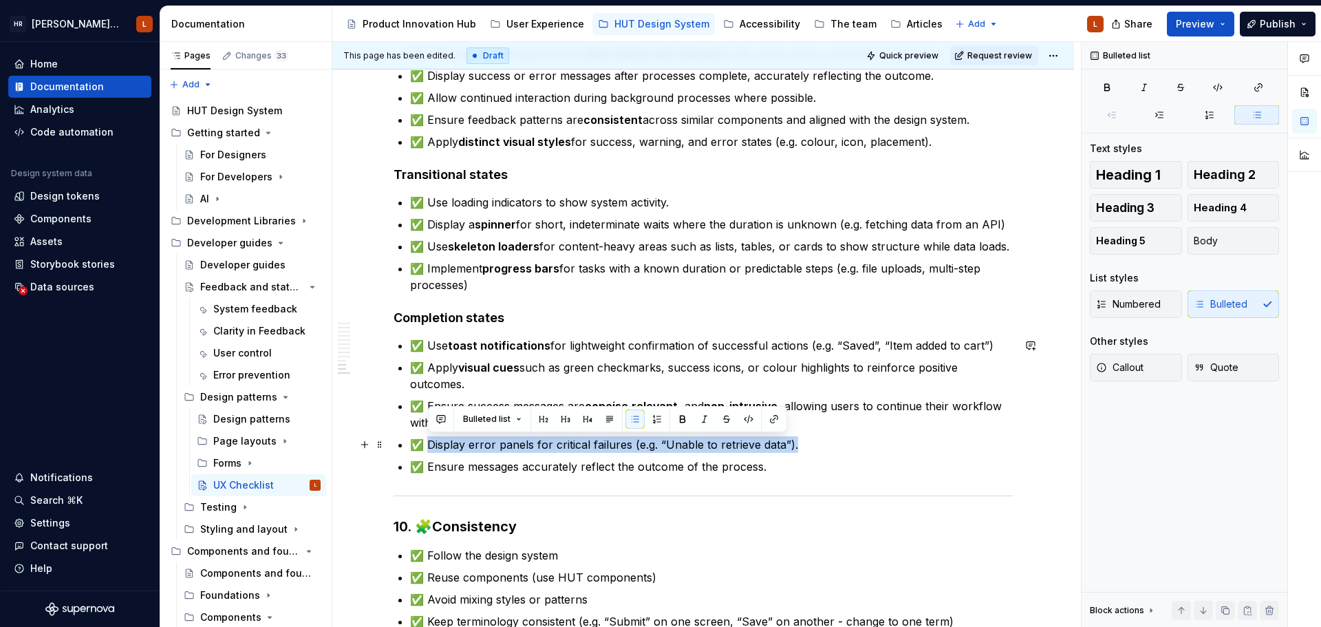
drag, startPoint x: 812, startPoint y: 444, endPoint x: 431, endPoint y: 441, distance: 380.4
click at [431, 441] on p "✅ Display error panels for critical failures (e.g. “Unable to retrieve data”)." at bounding box center [711, 444] width 603 height 17
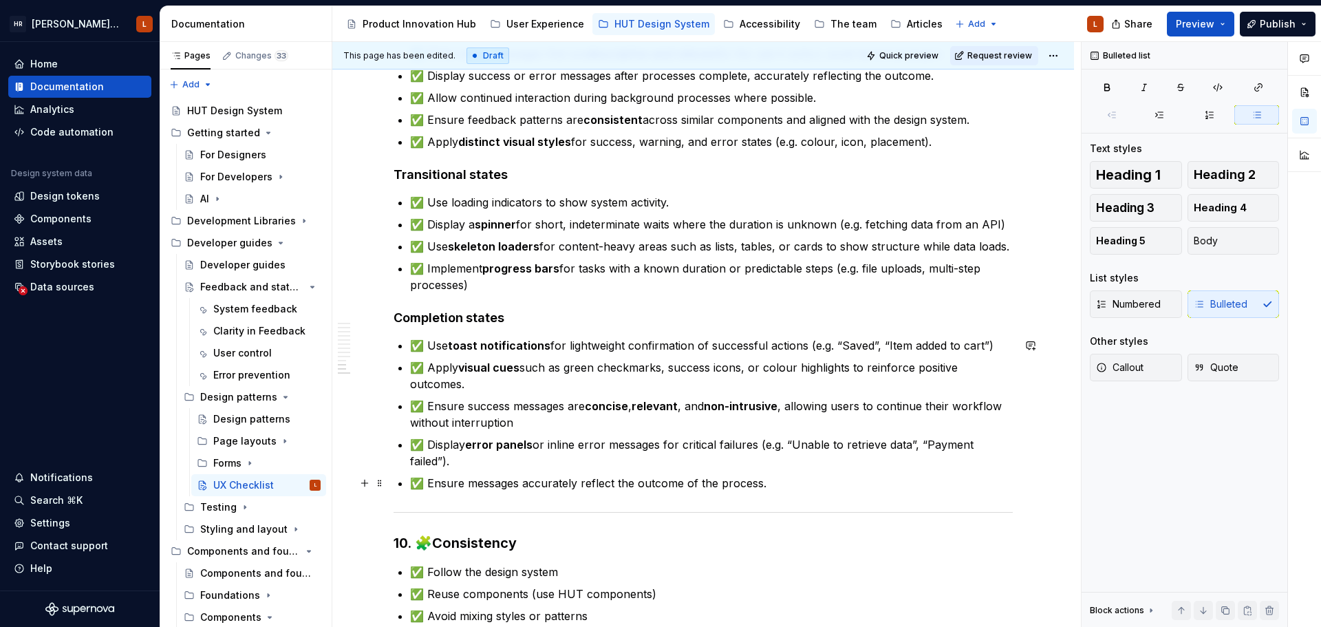
click at [534, 481] on p "✅ Ensure messages accurately reflect the outcome of the process." at bounding box center [711, 483] width 603 height 17
click at [781, 486] on p "✅ Ensure messages accurately reflect the outcome of the process." at bounding box center [711, 483] width 603 height 17
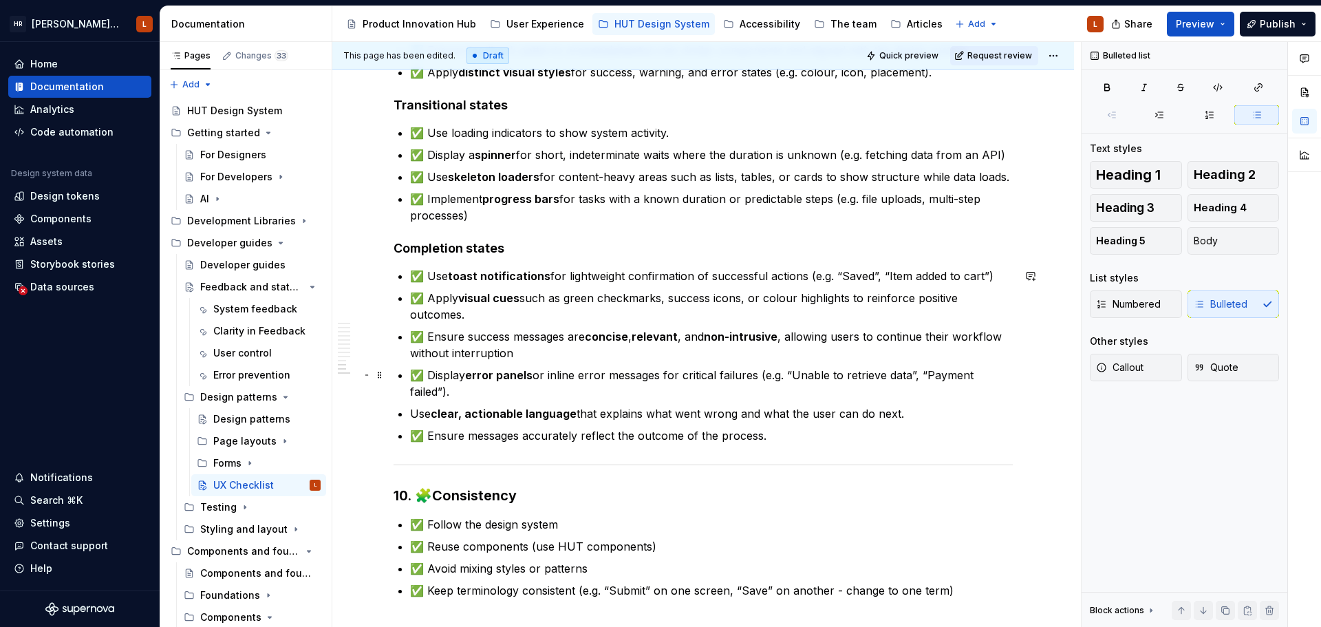
scroll to position [1929, 0]
click at [411, 274] on p "✅ Use toast notifications for lightweight confirmation of successful actions (e…" at bounding box center [711, 276] width 603 height 17
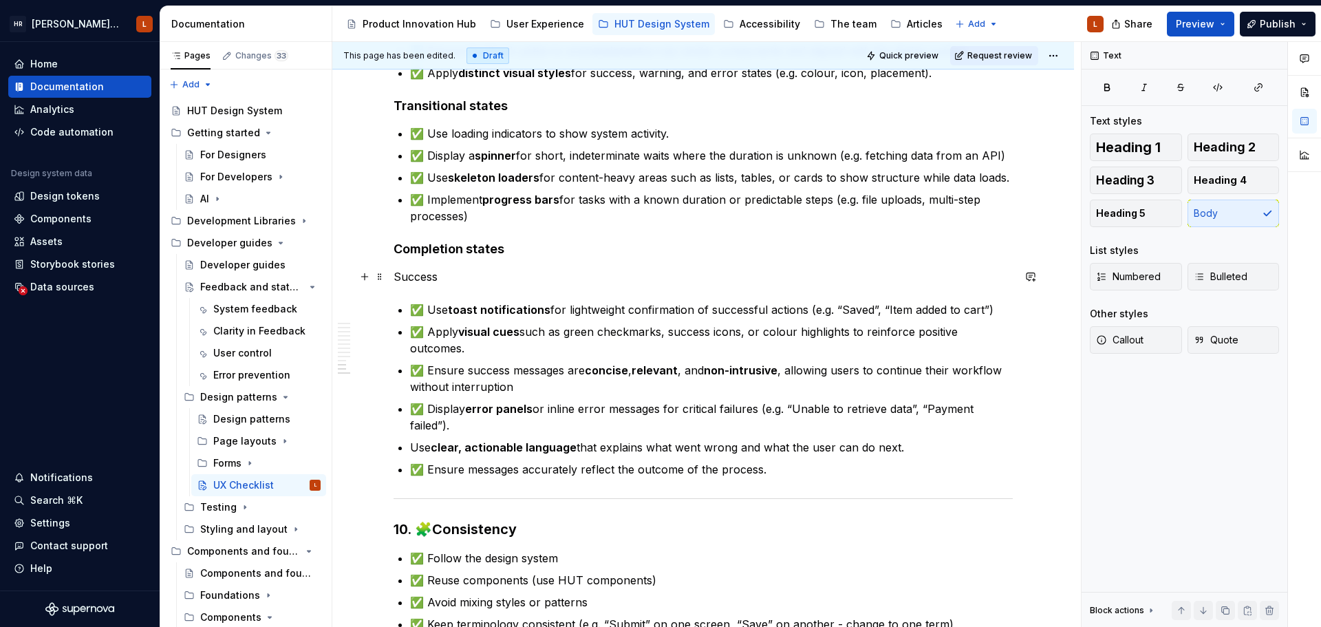
click at [419, 278] on p "Success" at bounding box center [702, 276] width 619 height 17
click at [1156, 210] on button "Heading 5" at bounding box center [1136, 213] width 92 height 28
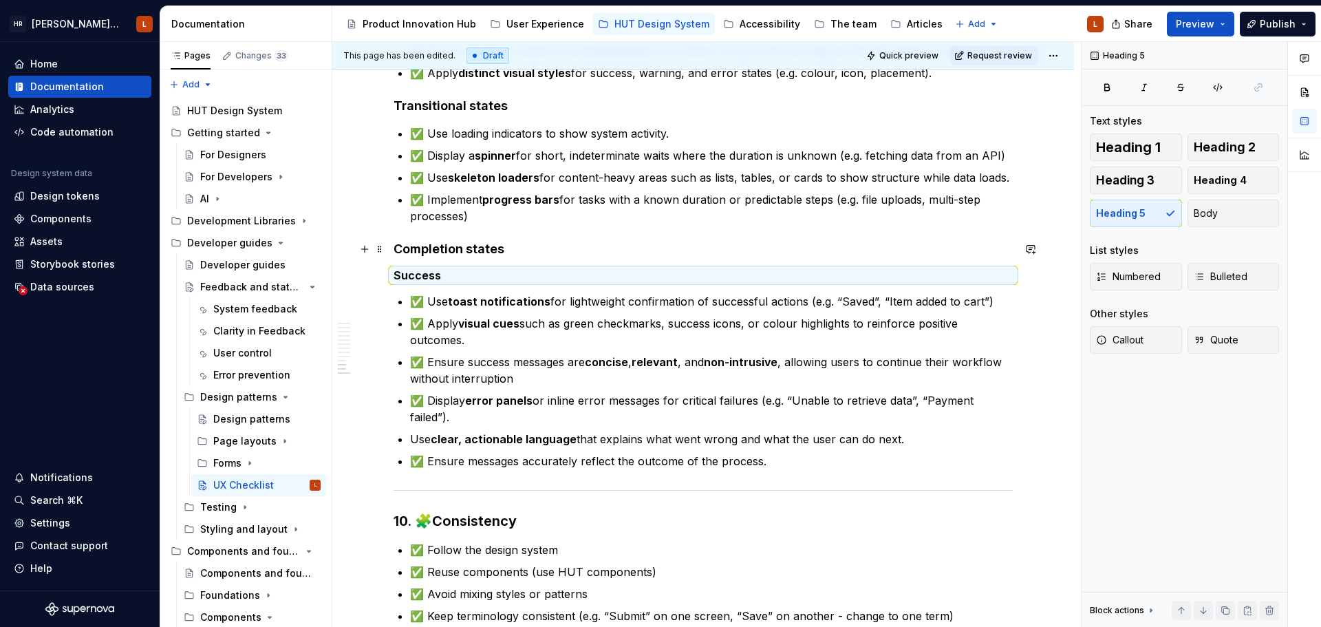
click at [464, 245] on strong "Completion states" at bounding box center [448, 248] width 111 height 14
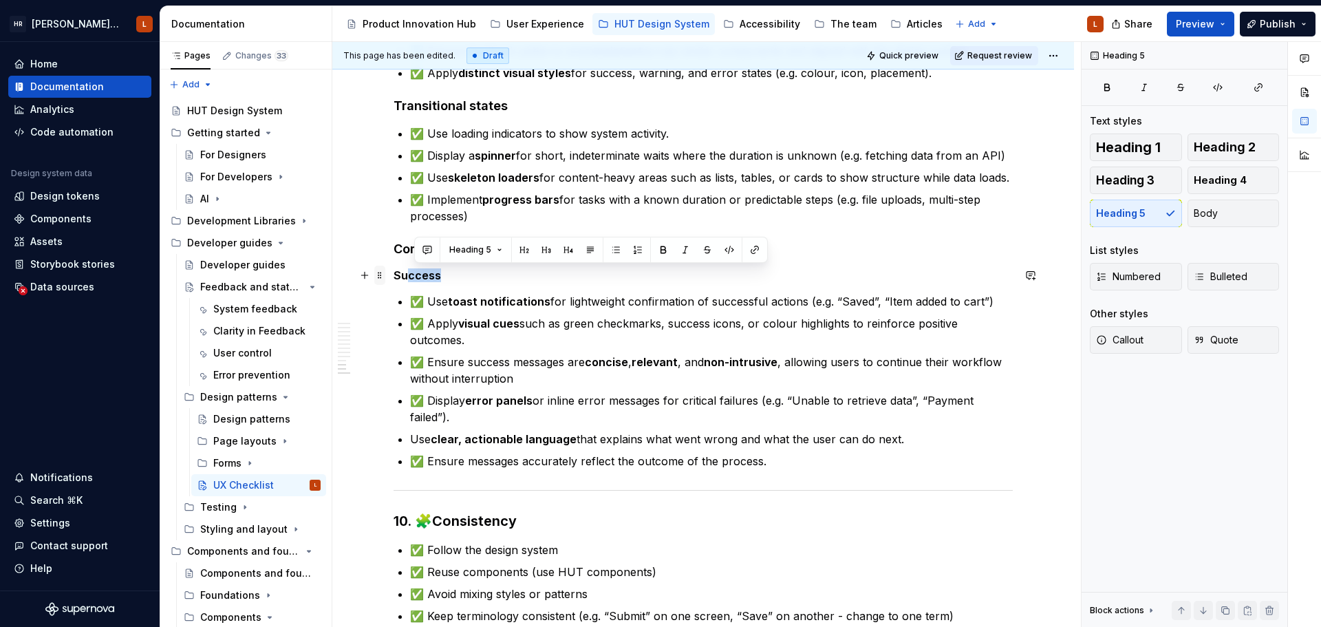
drag, startPoint x: 462, startPoint y: 274, endPoint x: 378, endPoint y: 274, distance: 83.2
click at [413, 273] on h5 "Success" at bounding box center [702, 275] width 619 height 14
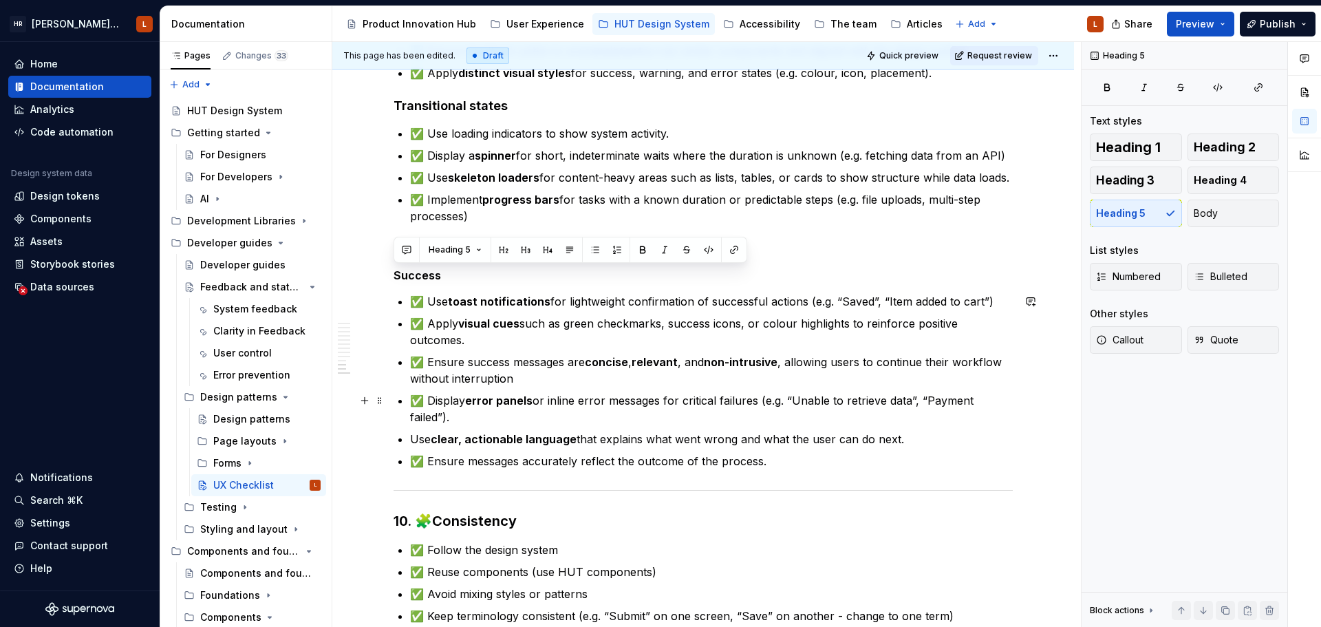
click at [508, 419] on p "✅ Display error panels or inline error messages for critical failures (e.g. “Un…" at bounding box center [711, 408] width 603 height 33
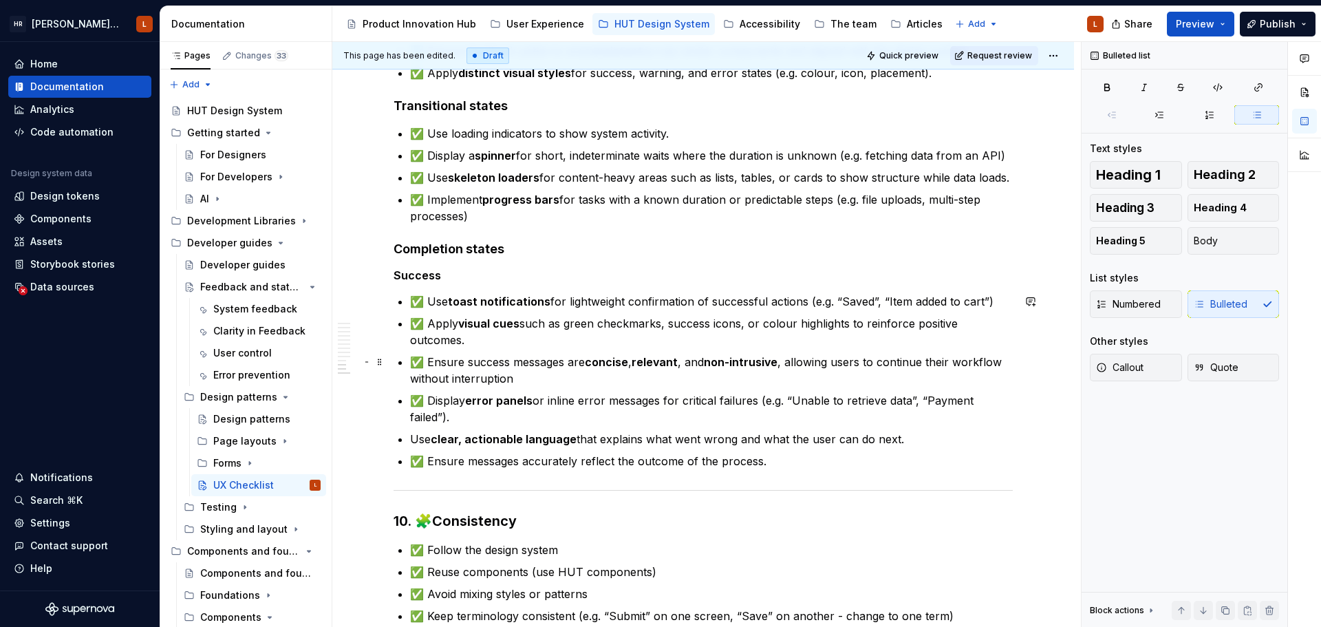
click at [532, 376] on p "✅ Ensure success messages are concise , relevant , and non-intrusive , allowing…" at bounding box center [711, 370] width 603 height 33
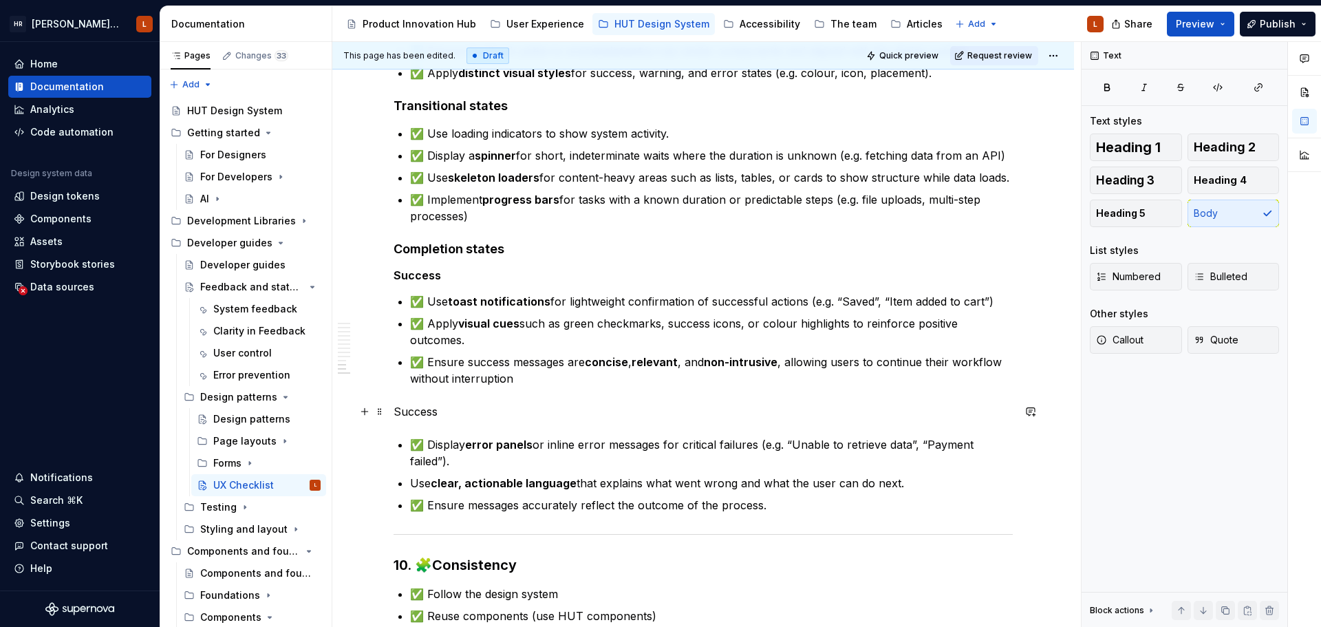
click at [421, 413] on p "Success" at bounding box center [702, 411] width 619 height 17
click at [398, 413] on p "Error" at bounding box center [702, 411] width 619 height 17
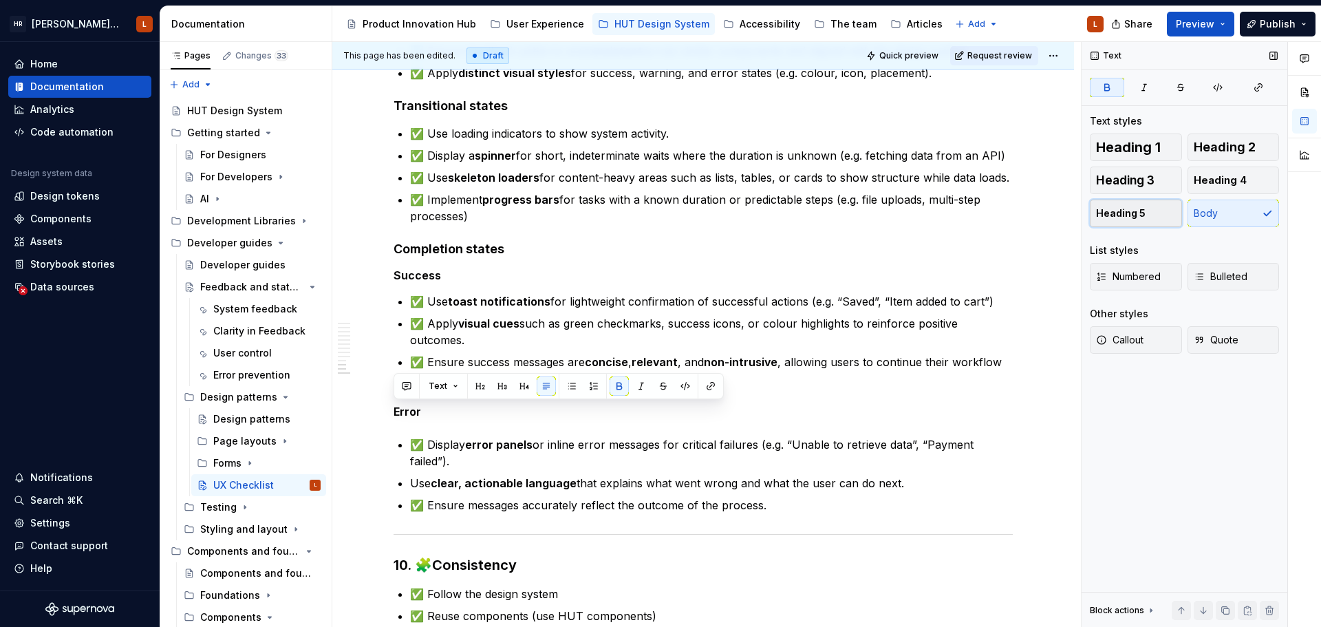
click at [1154, 215] on button "Heading 5" at bounding box center [1136, 213] width 92 height 28
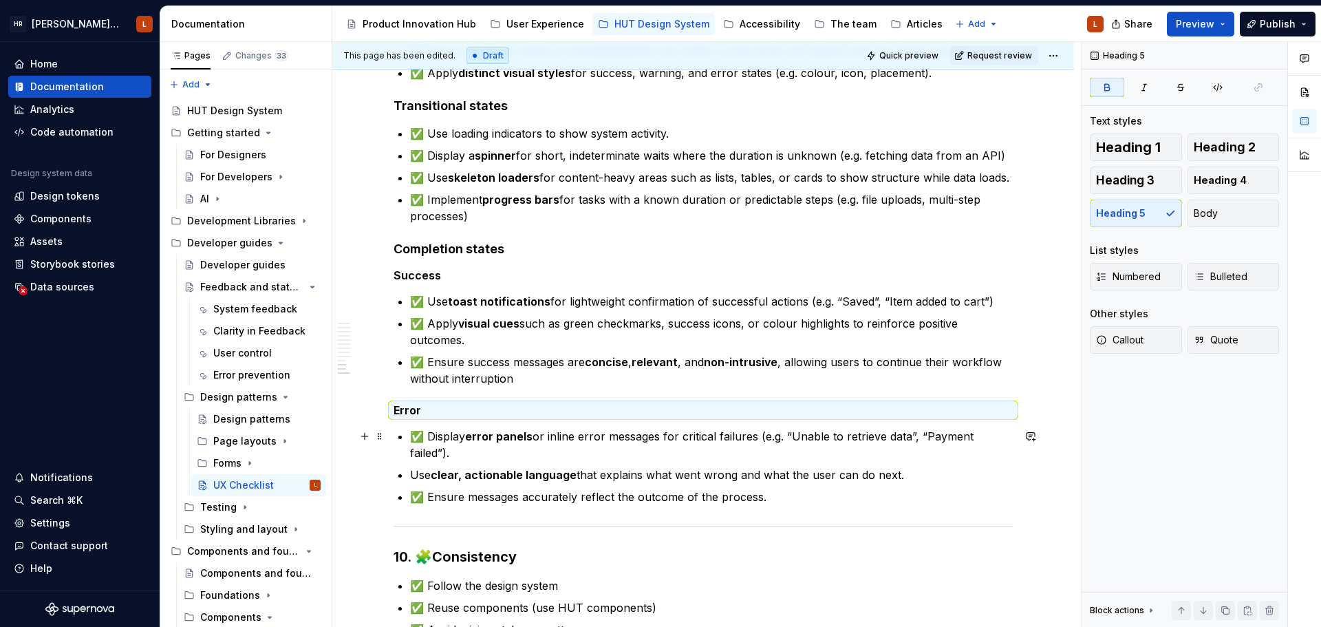
click at [541, 457] on p "✅ Display error panels or inline error messages for critical failures (e.g. “Un…" at bounding box center [711, 444] width 603 height 33
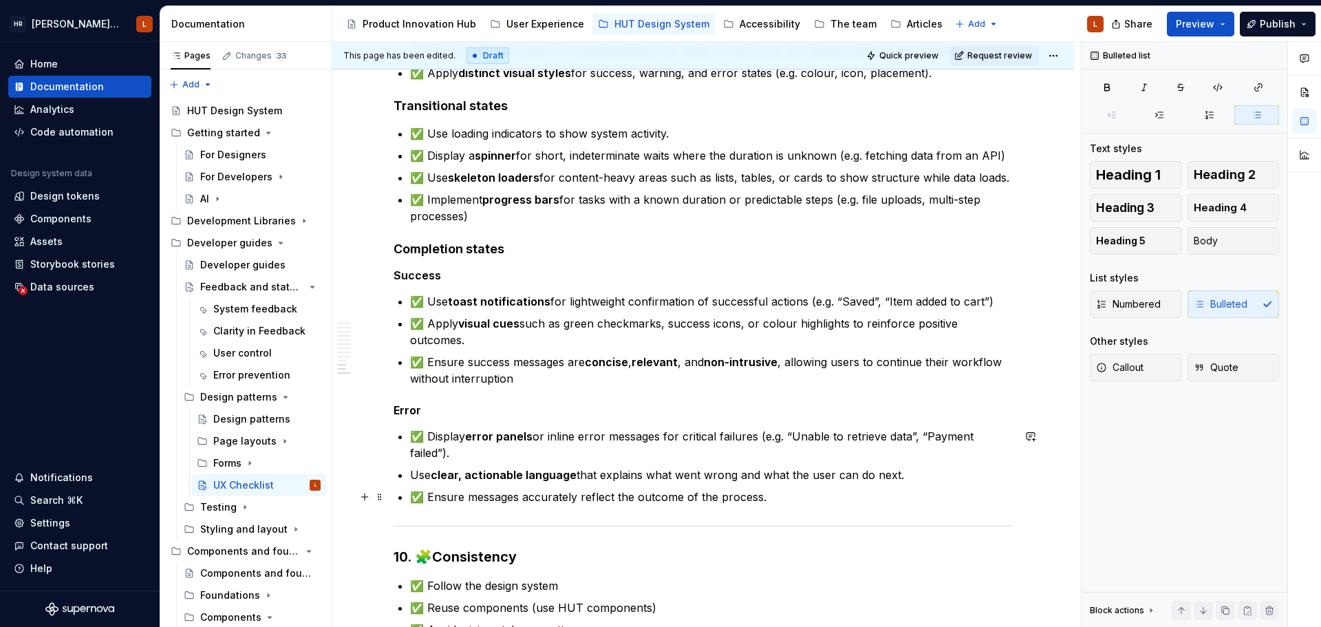
click at [817, 489] on p "✅ Ensure messages accurately reflect the outcome of the process." at bounding box center [711, 496] width 603 height 17
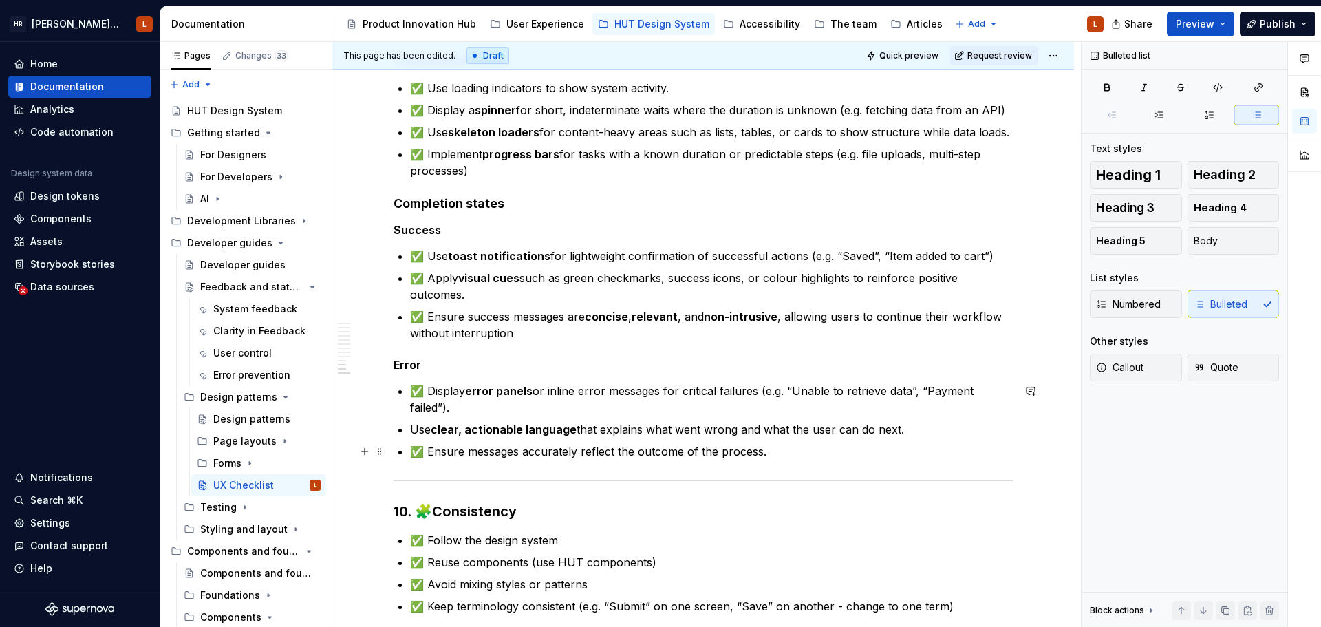
scroll to position [1997, 0]
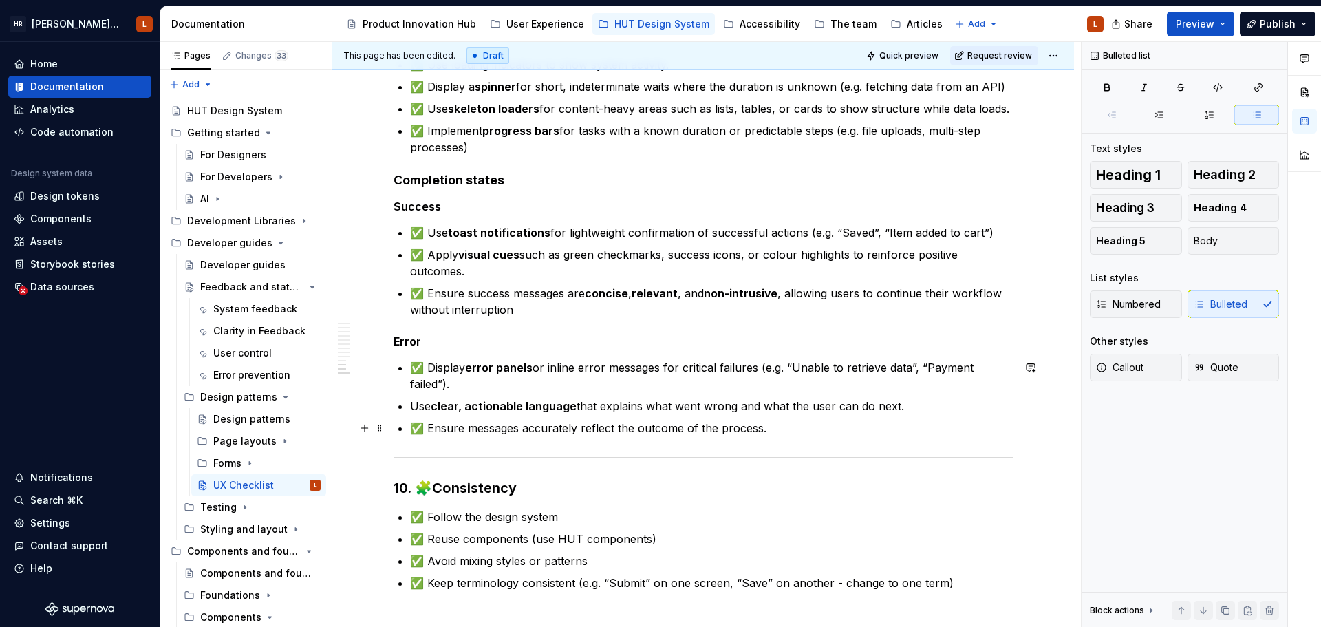
drag, startPoint x: 712, startPoint y: 430, endPoint x: 724, endPoint y: 431, distance: 12.5
click at [712, 430] on p "✅ Ensure messages accurately reflect the outcome of the process." at bounding box center [711, 428] width 603 height 17
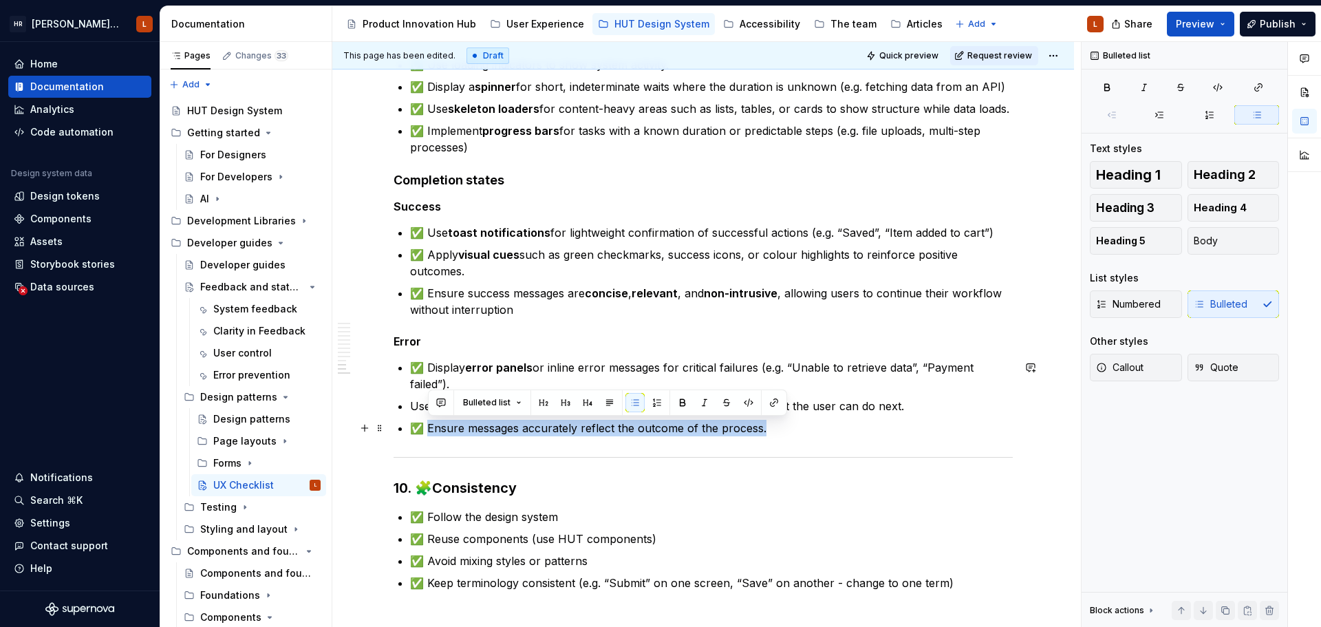
drag, startPoint x: 795, startPoint y: 431, endPoint x: 431, endPoint y: 433, distance: 364.5
click at [431, 433] on p "✅ Ensure messages accurately reflect the outcome of the process." at bounding box center [711, 428] width 603 height 17
click at [621, 426] on p "✅ Ensure messages accurately reflect the outcome of the process." at bounding box center [711, 428] width 603 height 17
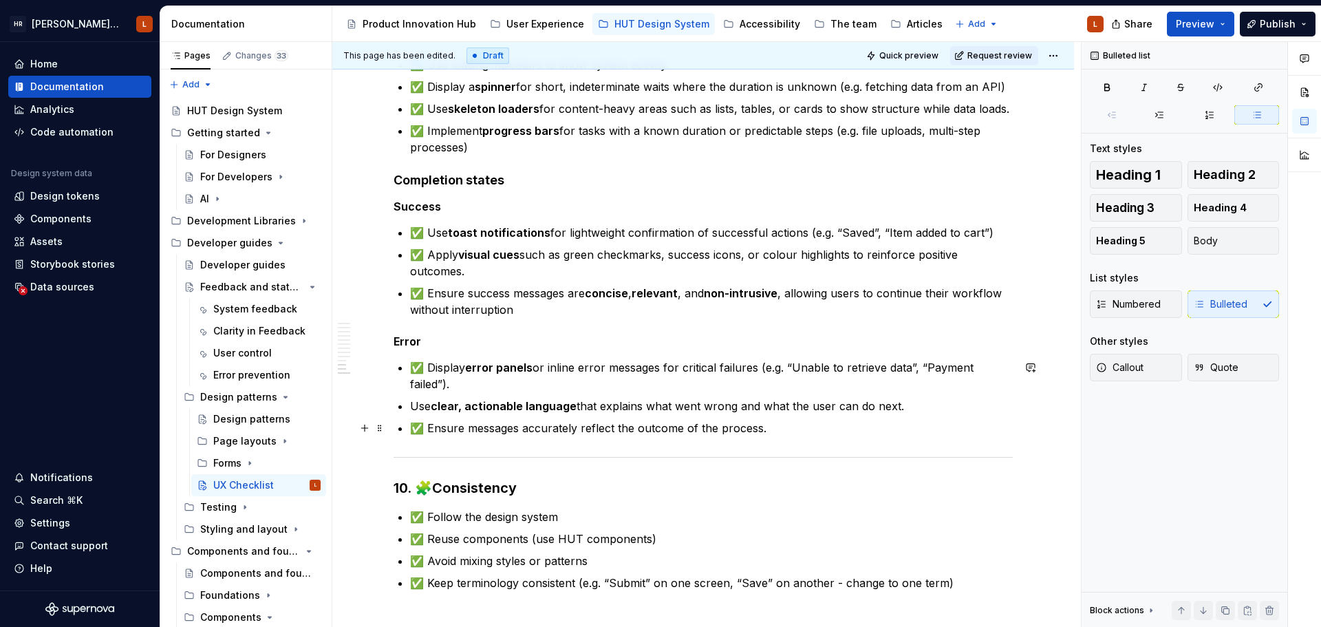
click at [774, 426] on p "✅ Ensure messages accurately reflect the outcome of the process." at bounding box center [711, 428] width 603 height 17
click at [674, 418] on ul "✅ Display error panels or inline error messages for critical failures (e.g. “Un…" at bounding box center [711, 397] width 603 height 77
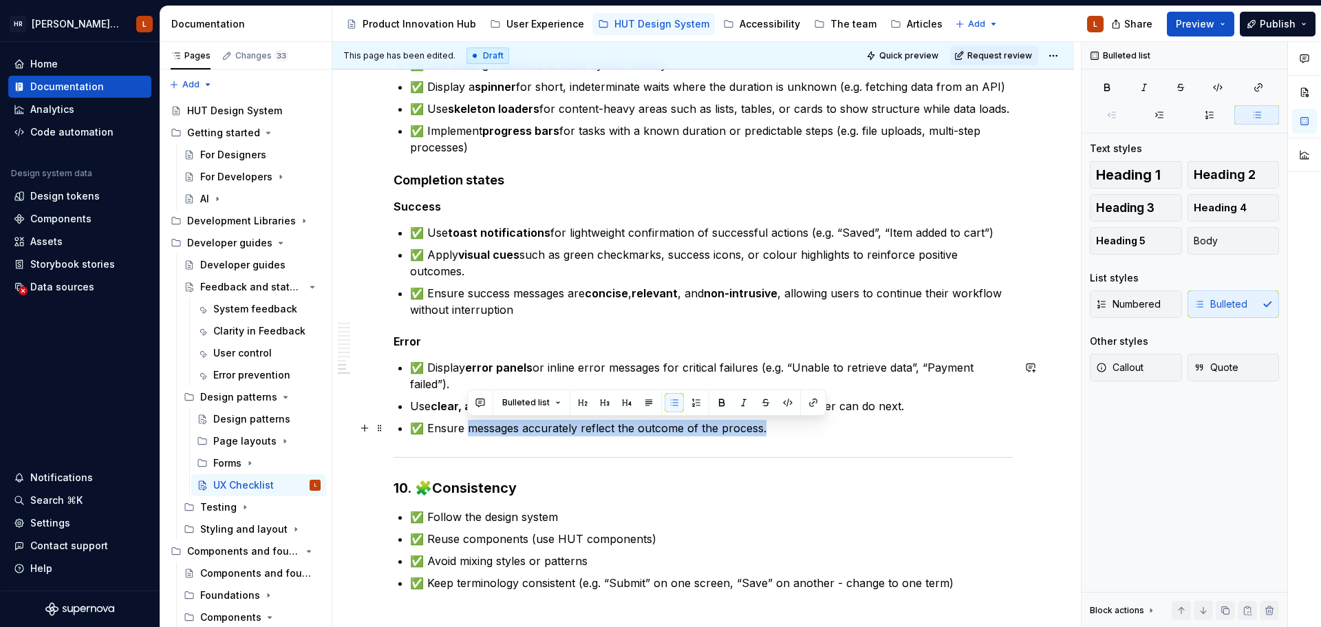
drag, startPoint x: 781, startPoint y: 428, endPoint x: 466, endPoint y: 424, distance: 314.4
click at [466, 424] on p "✅ Ensure messages accurately reflect the outcome of the process." at bounding box center [711, 428] width 603 height 17
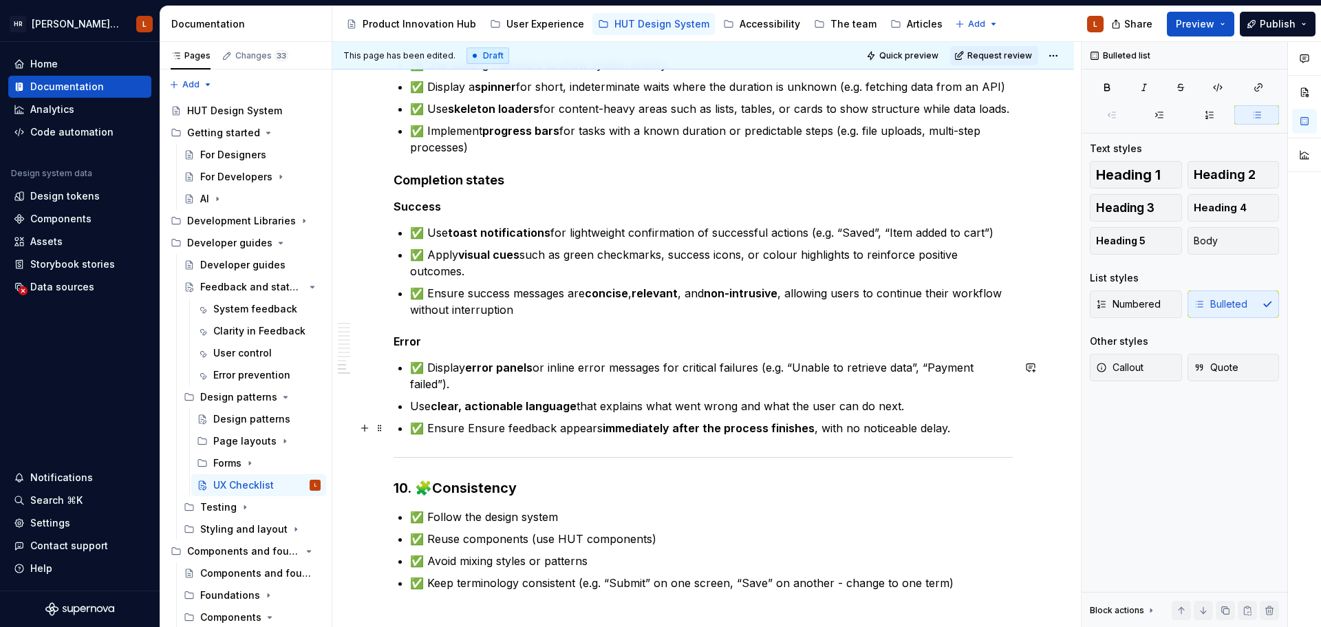
drag, startPoint x: 470, startPoint y: 425, endPoint x: 502, endPoint y: 438, distance: 34.9
click at [470, 426] on p "✅ Ensure Ensure feedback appears immediately after the process finishes , with …" at bounding box center [711, 428] width 603 height 17
click at [913, 402] on p "Use clear, actionable language that explains what went wrong and what the user …" at bounding box center [711, 406] width 603 height 17
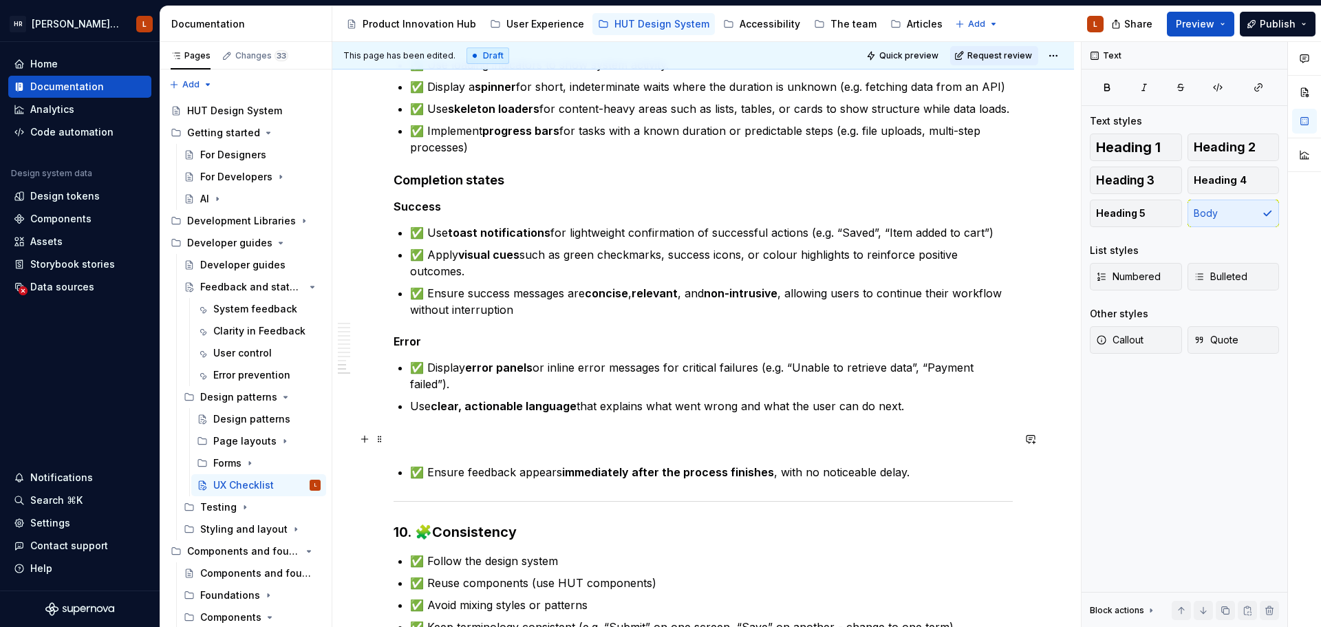
click at [417, 442] on p at bounding box center [702, 439] width 619 height 17
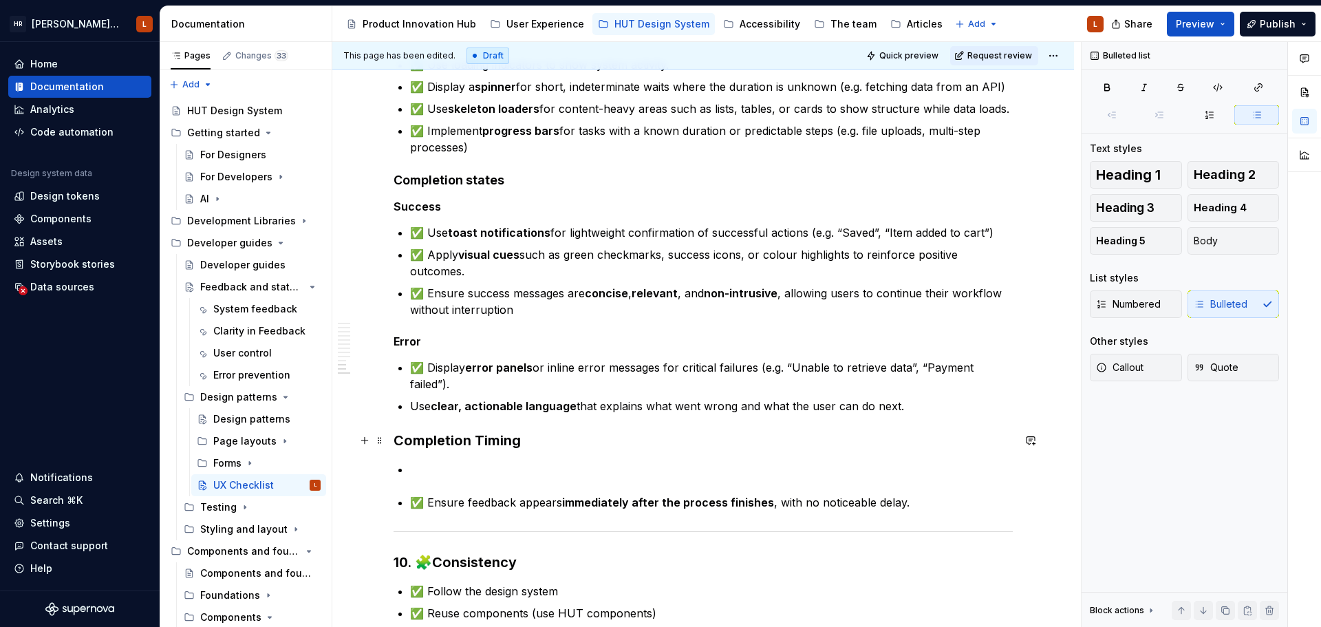
click at [495, 444] on strong "Completion Timing" at bounding box center [456, 440] width 127 height 17
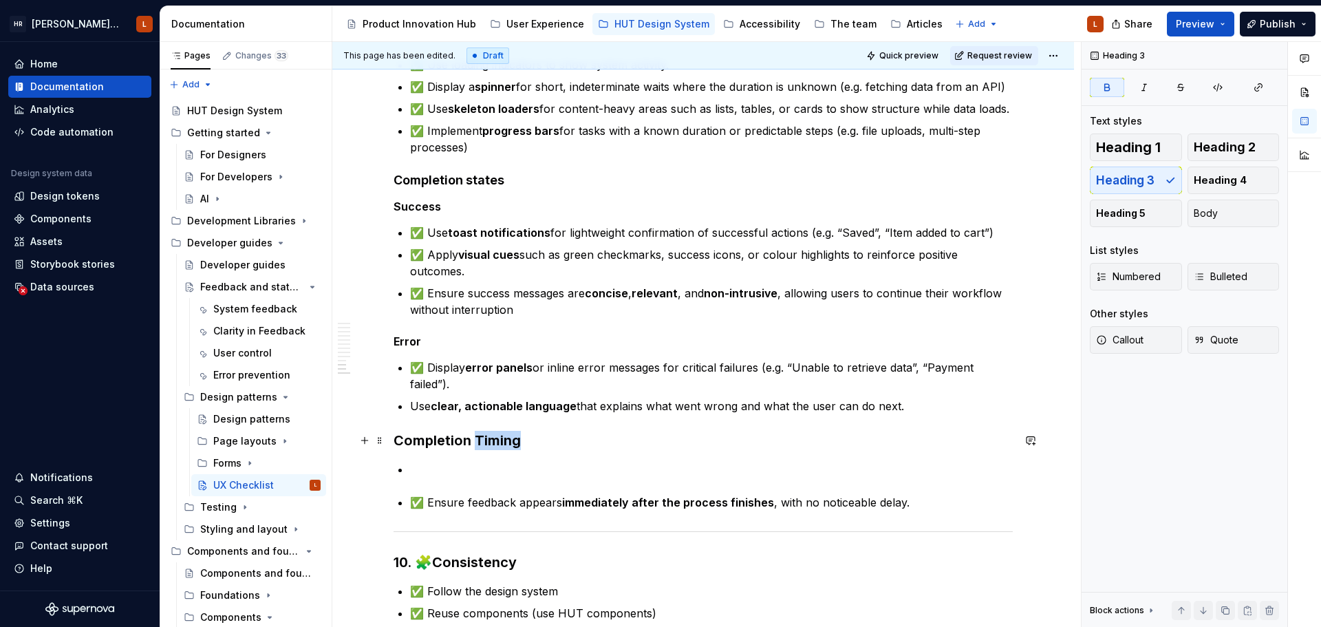
click at [495, 444] on strong "Completion Timing" at bounding box center [456, 440] width 127 height 17
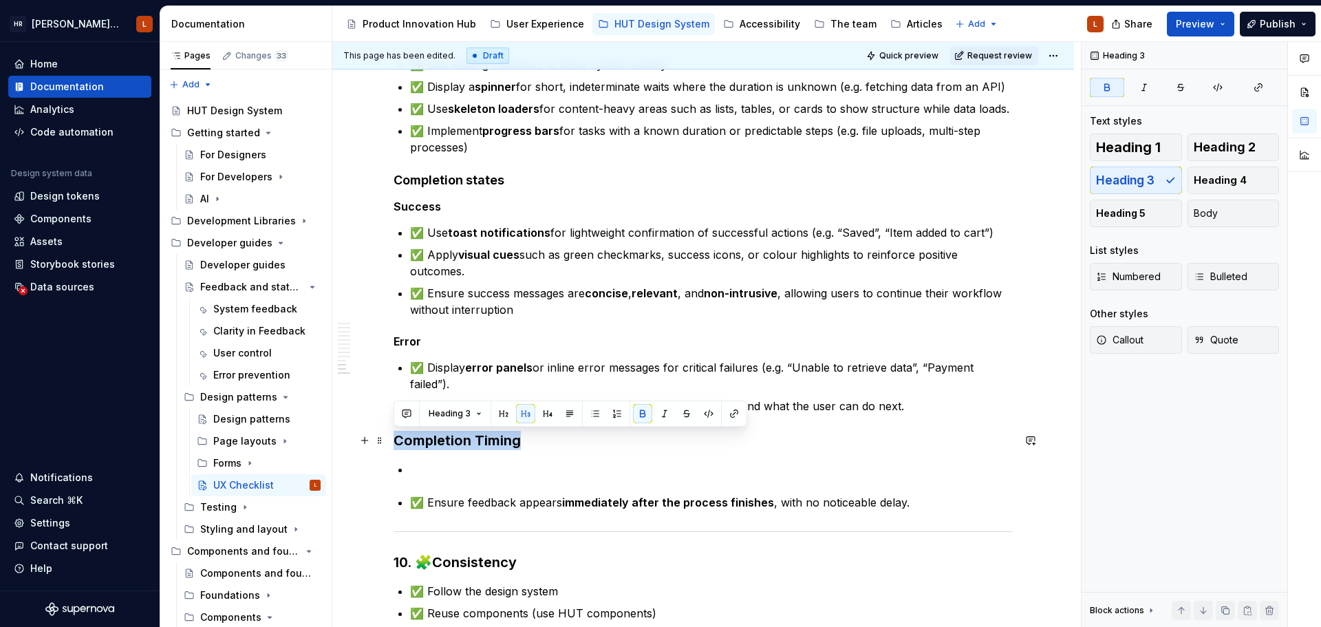
click at [495, 444] on strong "Completion Timing" at bounding box center [456, 440] width 127 height 17
click at [1144, 211] on button "Heading 5" at bounding box center [1136, 213] width 92 height 28
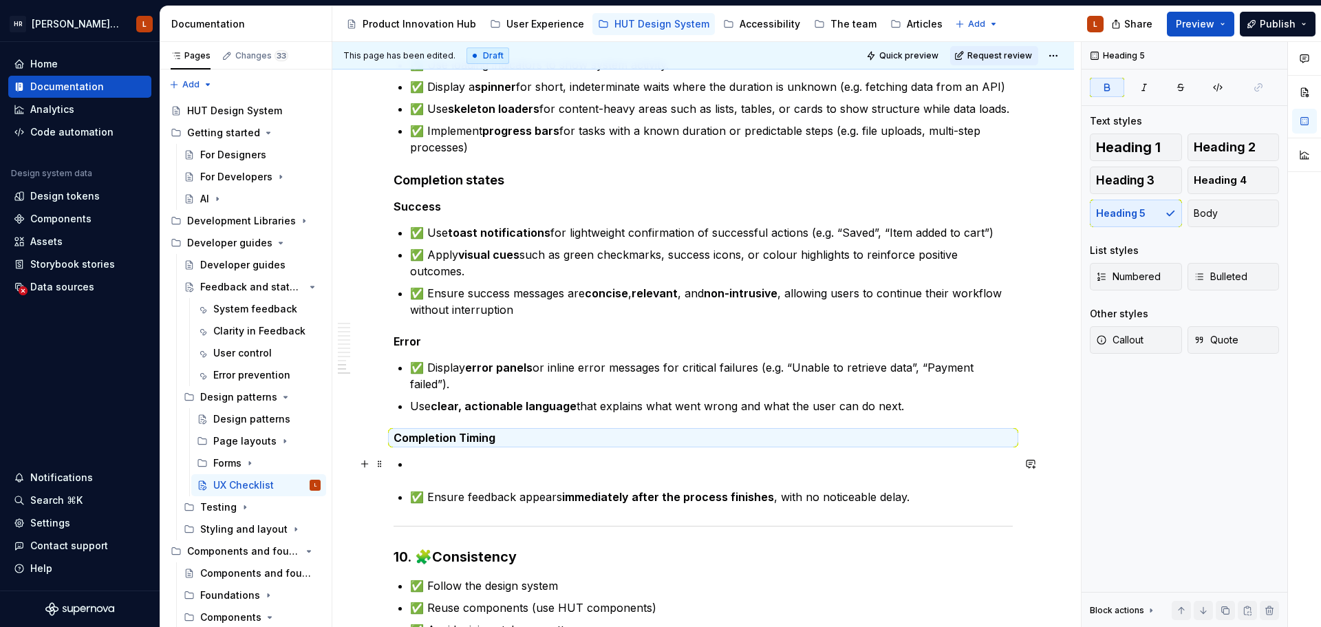
click at [486, 467] on li at bounding box center [711, 463] width 603 height 17
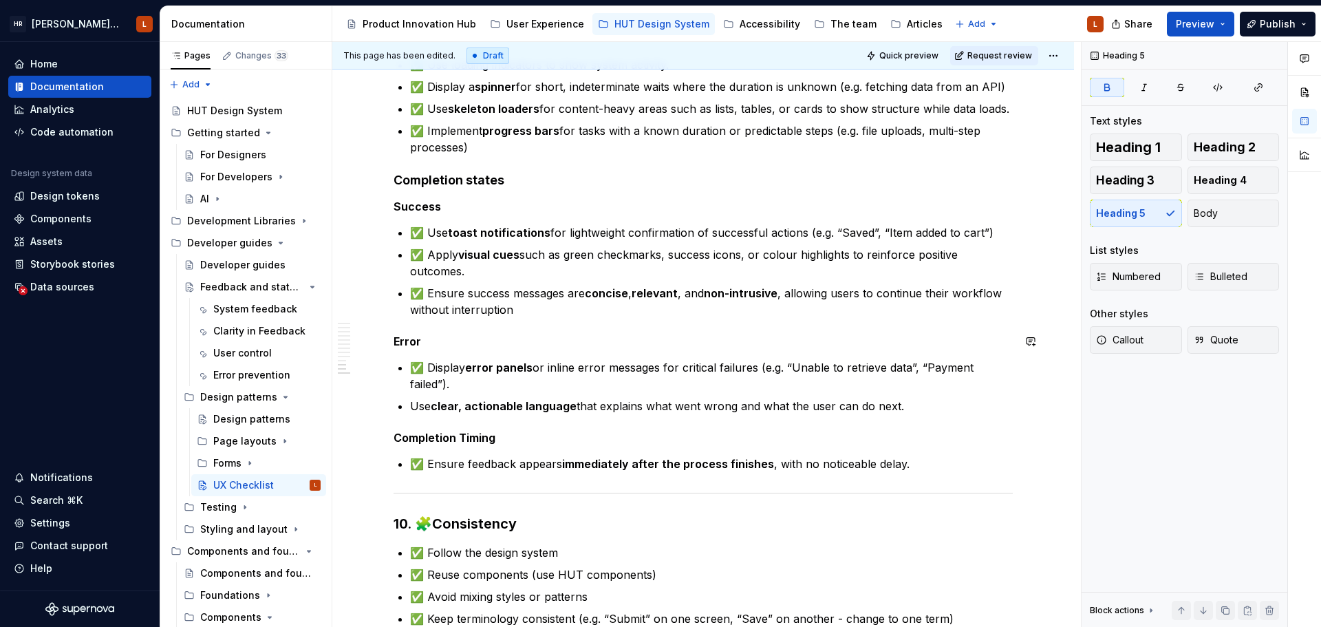
click at [529, 442] on h5 "Completion Timing" at bounding box center [702, 438] width 619 height 14
click at [462, 438] on strong "Completion Timing" at bounding box center [444, 438] width 102 height 14
click at [834, 441] on h5 "Completion timing" at bounding box center [702, 438] width 619 height 14
click at [564, 395] on ul "✅ Display error panels or inline error messages for critical failures (e.g. “Un…" at bounding box center [711, 386] width 603 height 55
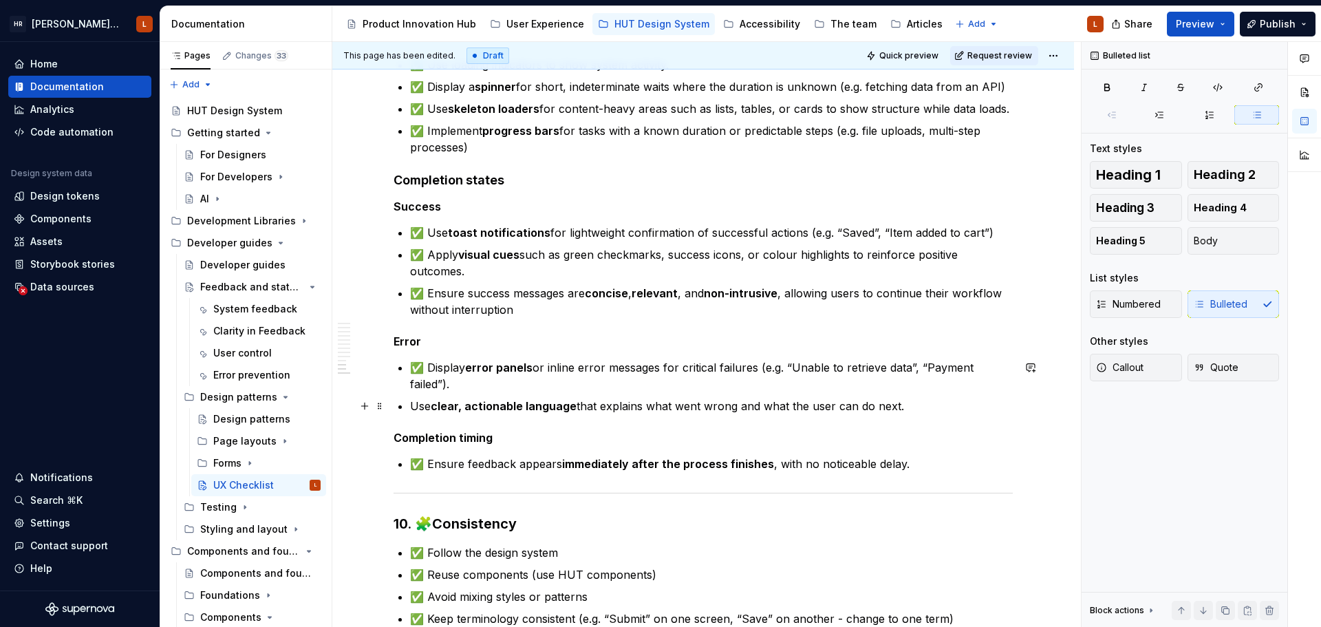
click at [581, 404] on p "Use clear, actionable language that explains what went wrong and what the user …" at bounding box center [711, 406] width 603 height 17
click at [928, 404] on p "Use clear, actionable language that explains what went wrong and what the user …" at bounding box center [711, 406] width 603 height 17
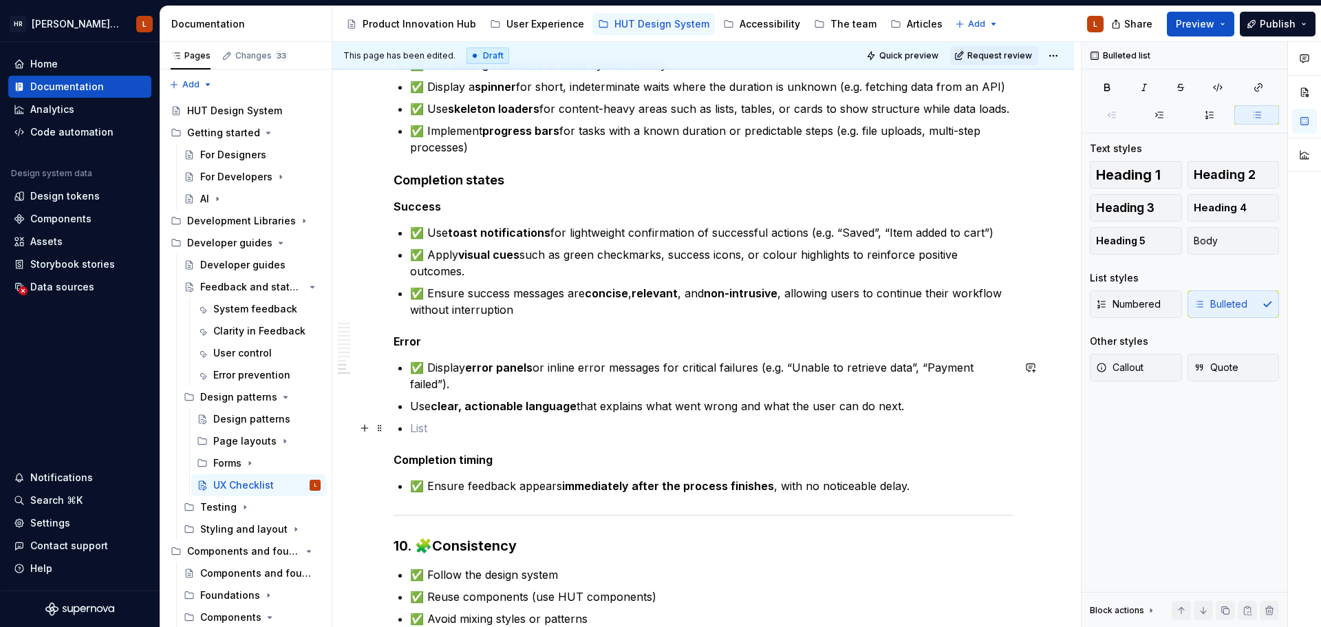
click at [473, 428] on p at bounding box center [711, 428] width 603 height 17
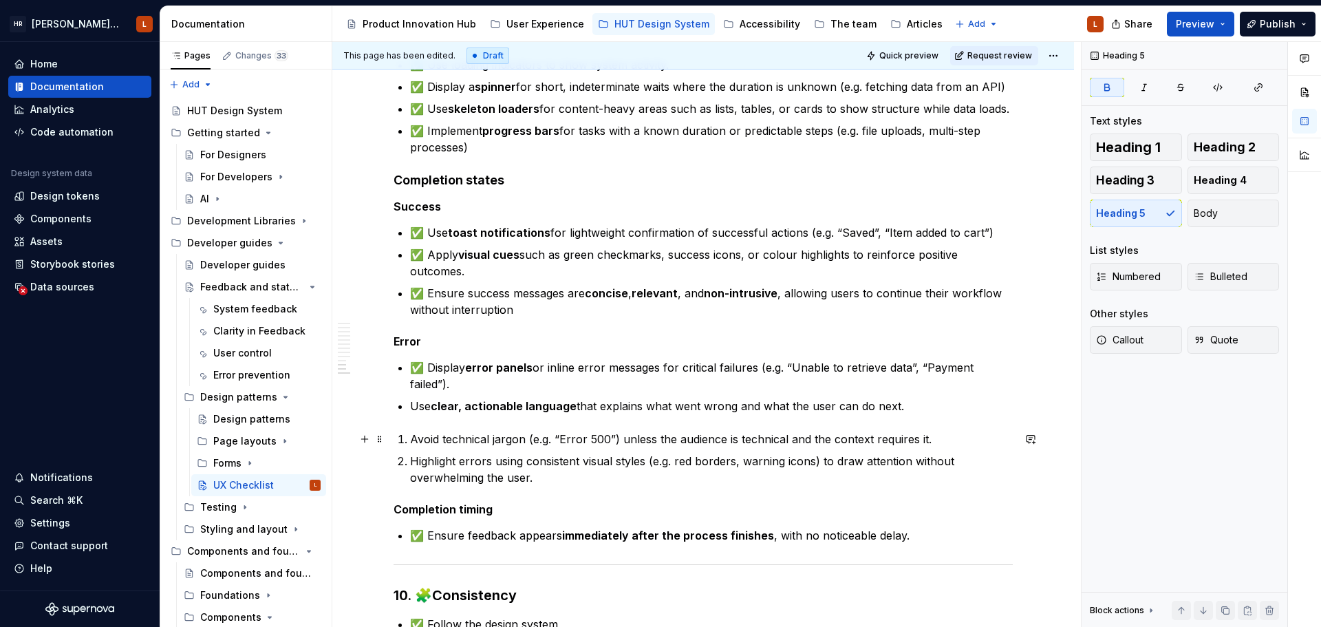
click at [410, 438] on li "Avoid technical jargon (e.g. “Error 500”) unless the audience is technical and …" at bounding box center [711, 439] width 603 height 17
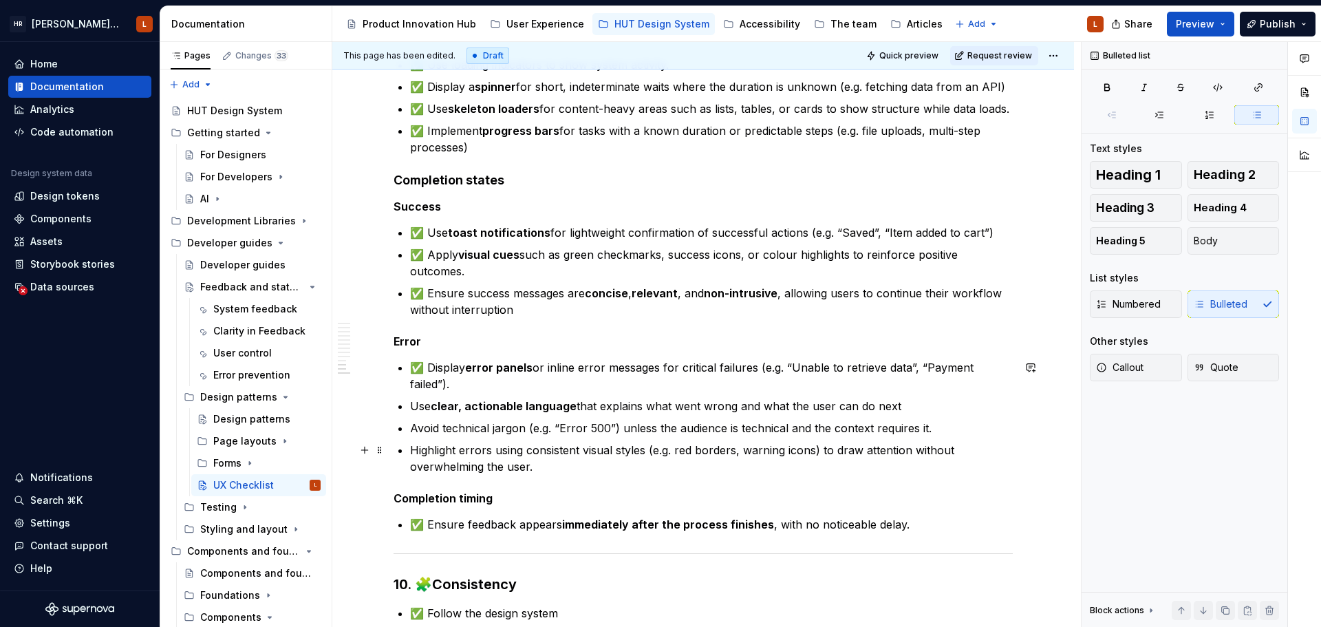
click at [591, 444] on p "Highlight errors using consistent visual styles (e.g. red borders, warning icon…" at bounding box center [711, 458] width 603 height 33
drag, startPoint x: 429, startPoint y: 370, endPoint x: 413, endPoint y: 373, distance: 15.5
click at [413, 373] on p "✅ Display error panels or inline error messages for critical failures (e.g. “Un…" at bounding box center [711, 375] width 603 height 33
click at [411, 429] on p "Avoid technical jargon (e.g. “Error 500”) unless the audience is technical and …" at bounding box center [711, 428] width 603 height 17
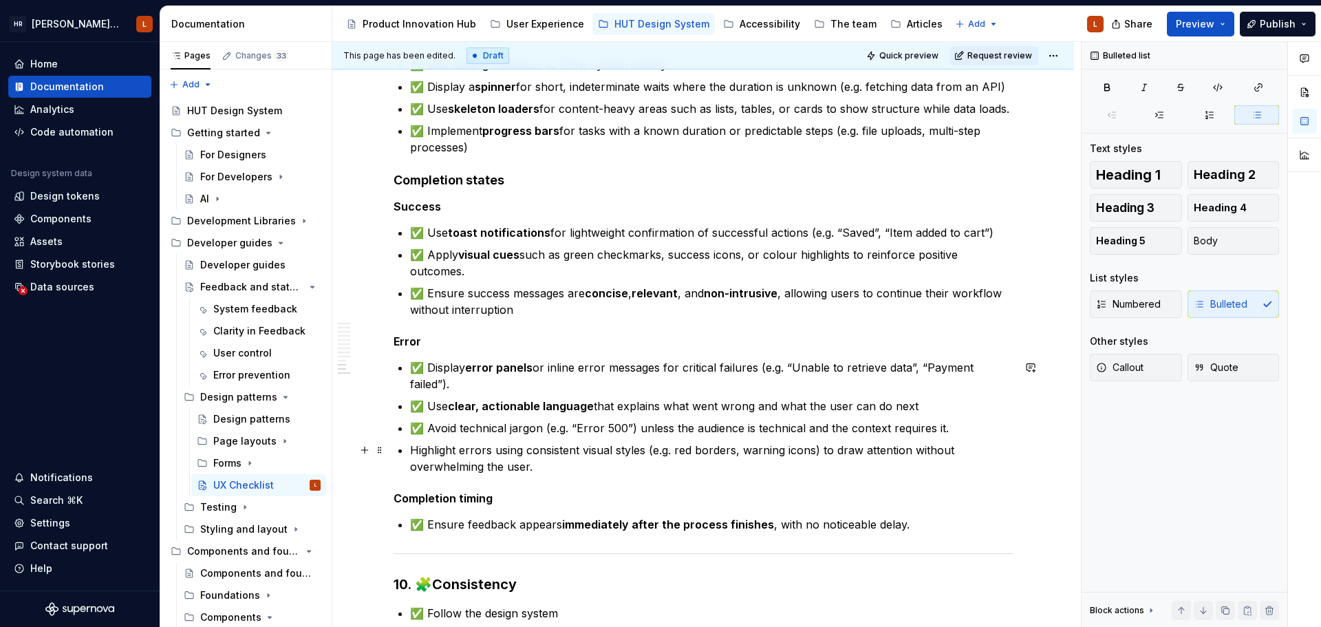
click at [411, 452] on p "Highlight errors using consistent visual styles (e.g. red borders, warning icon…" at bounding box center [711, 458] width 603 height 33
click at [554, 465] on p "✅ Highlight errors using consistent visual styles (e.g. red borders, warning ic…" at bounding box center [711, 458] width 603 height 33
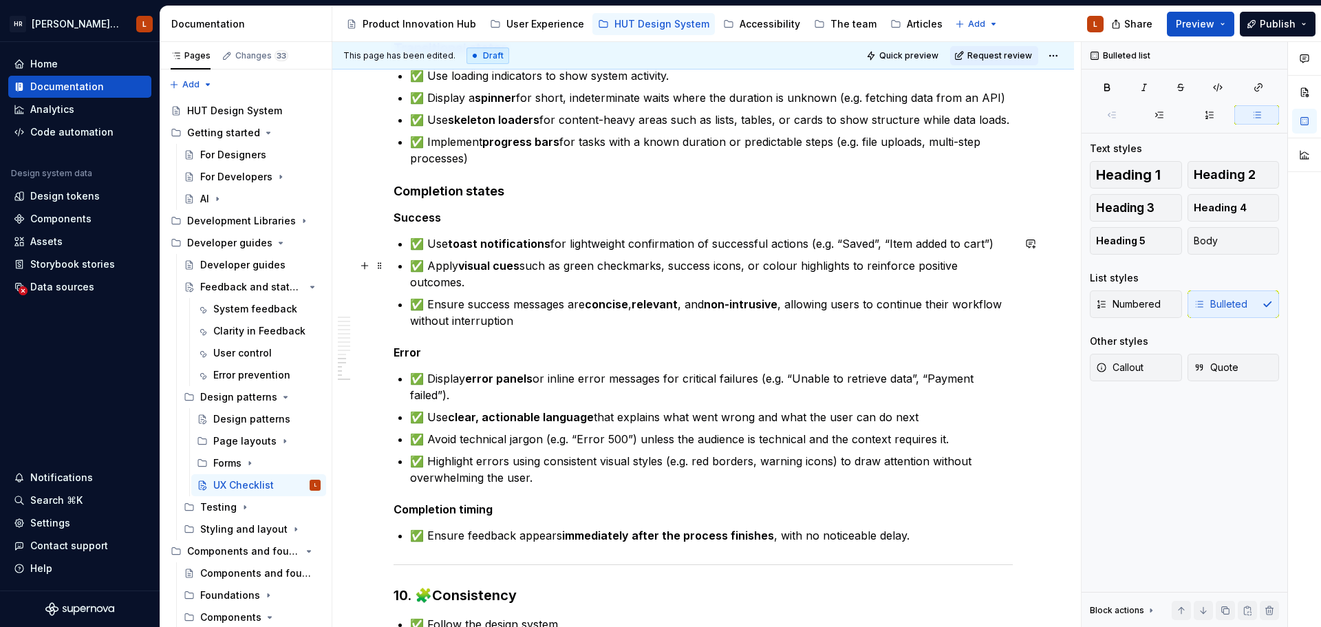
scroll to position [2055, 0]
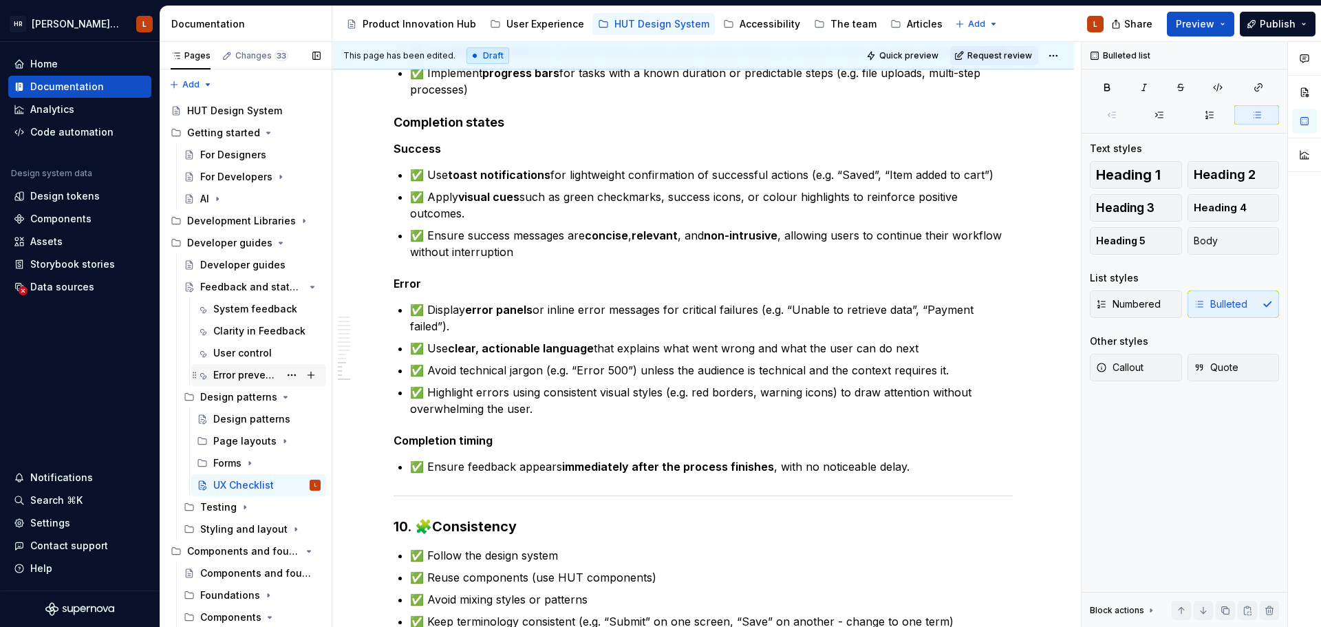
click at [238, 371] on div "Error prevention" at bounding box center [246, 375] width 66 height 14
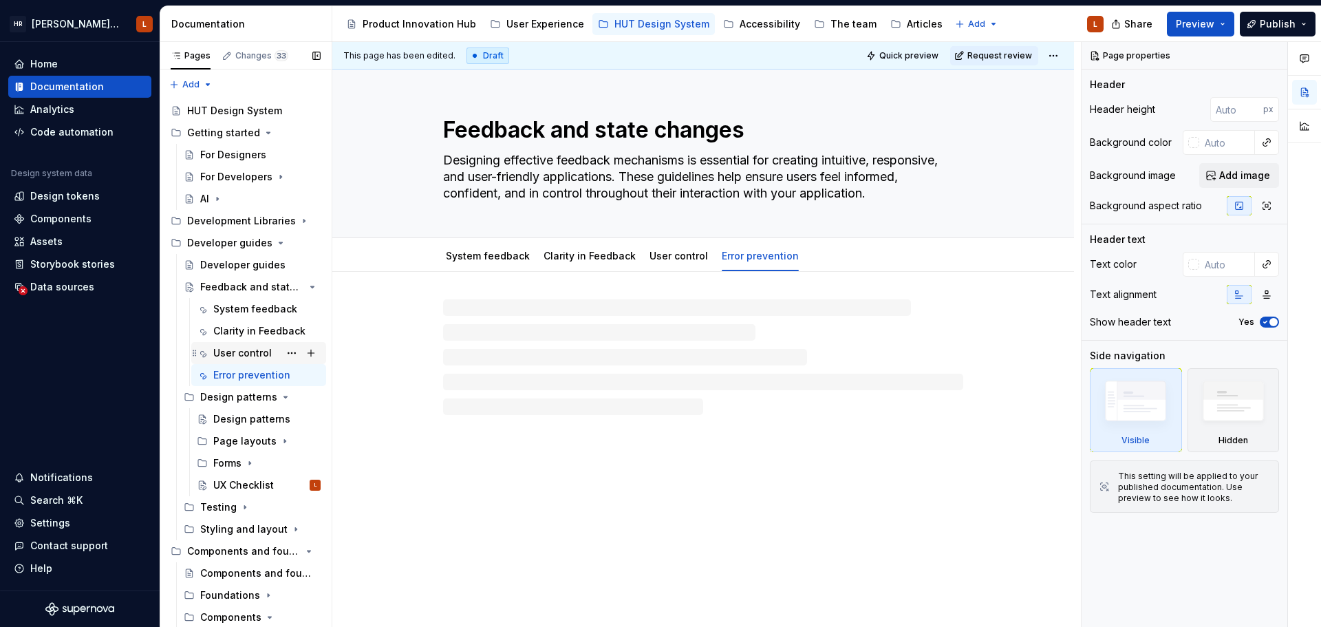
type textarea "*"
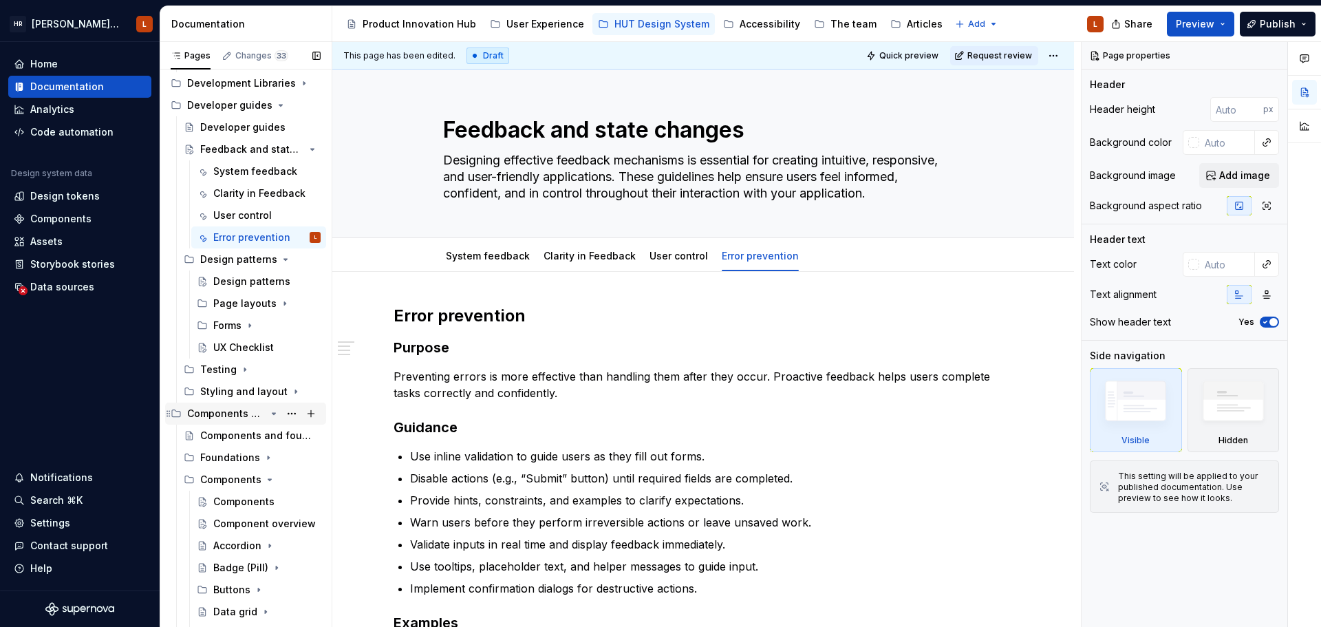
scroll to position [69, 0]
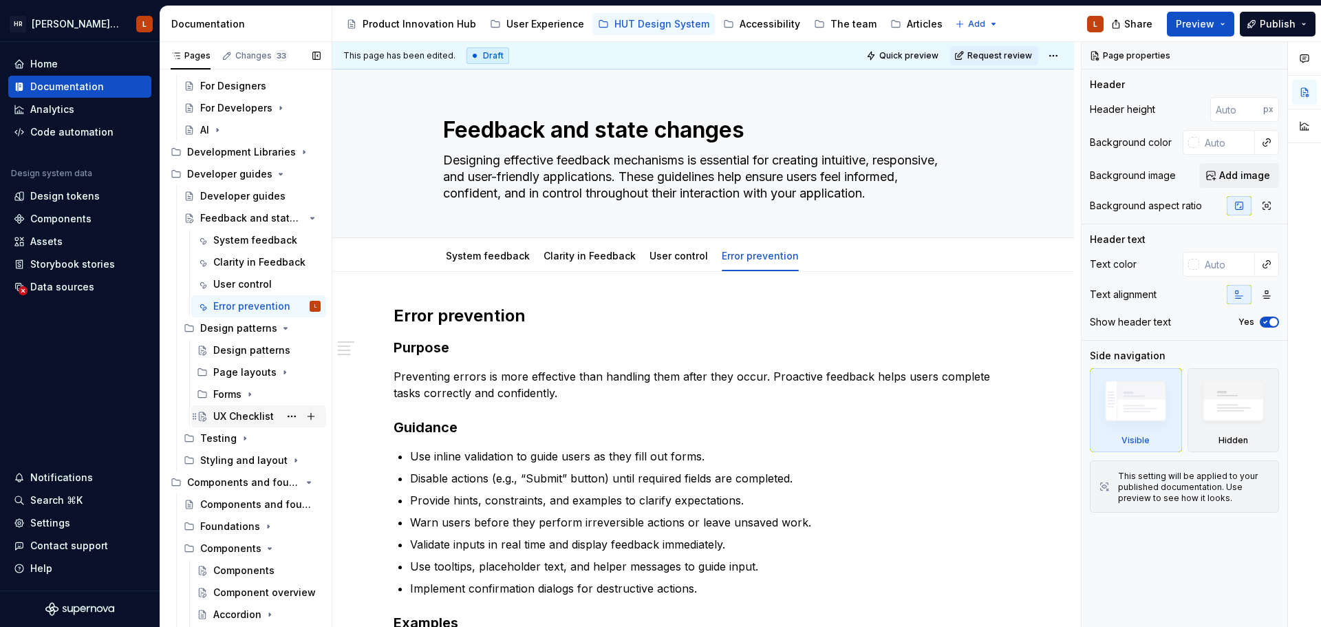
click at [242, 415] on div "UX Checklist" at bounding box center [243, 416] width 61 height 14
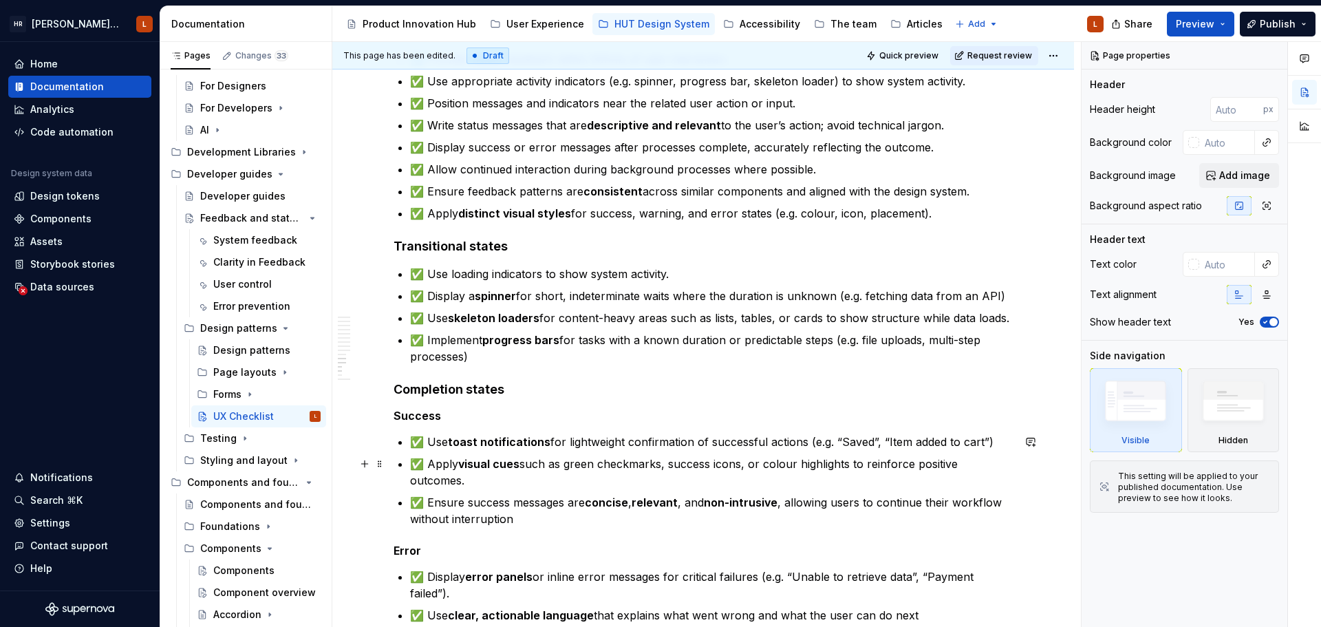
scroll to position [1651, 0]
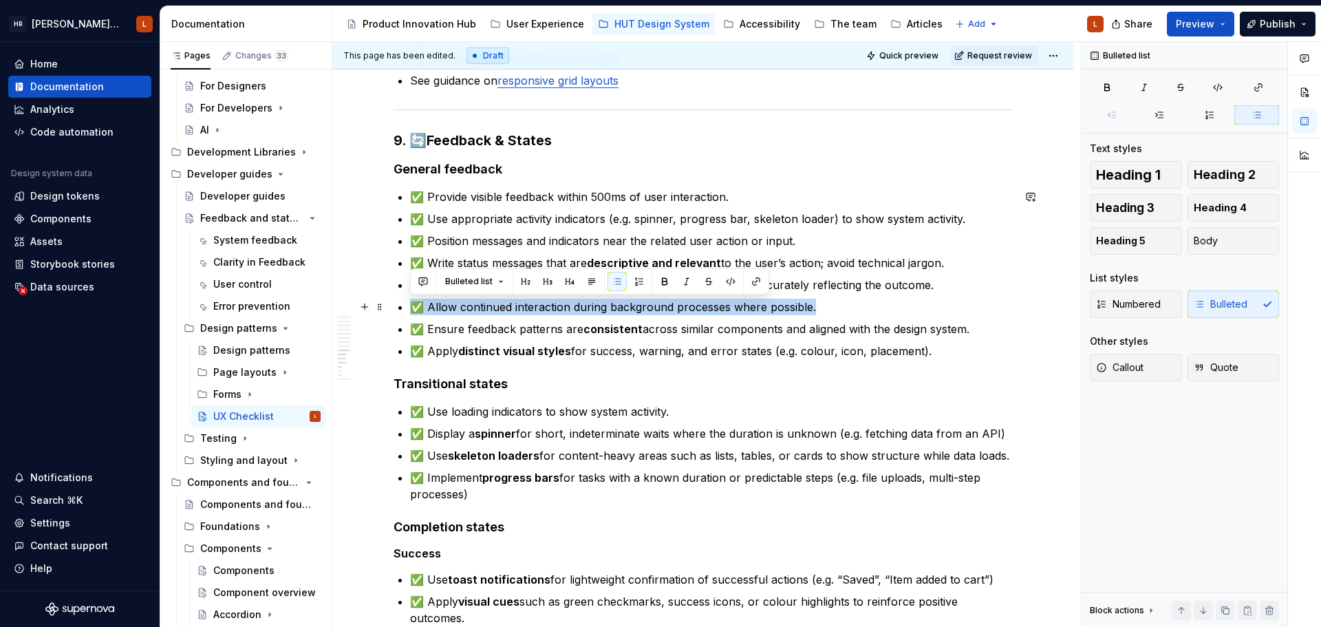
drag, startPoint x: 837, startPoint y: 308, endPoint x: 391, endPoint y: 311, distance: 446.4
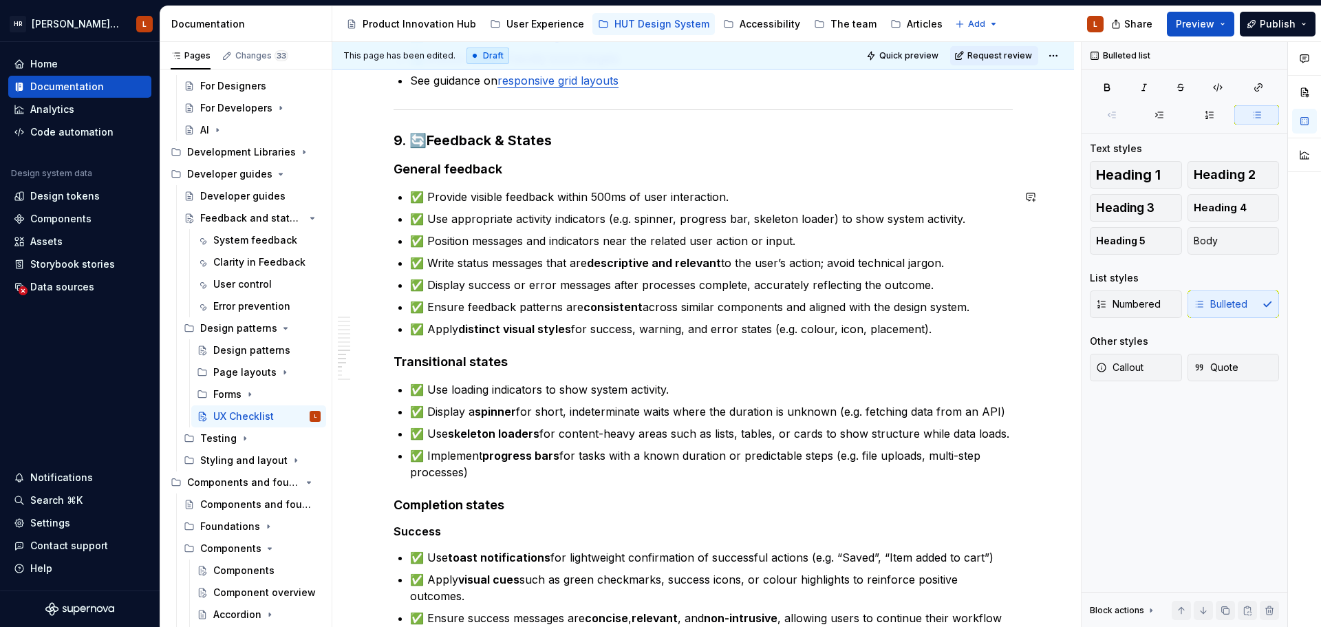
type textarea "*"
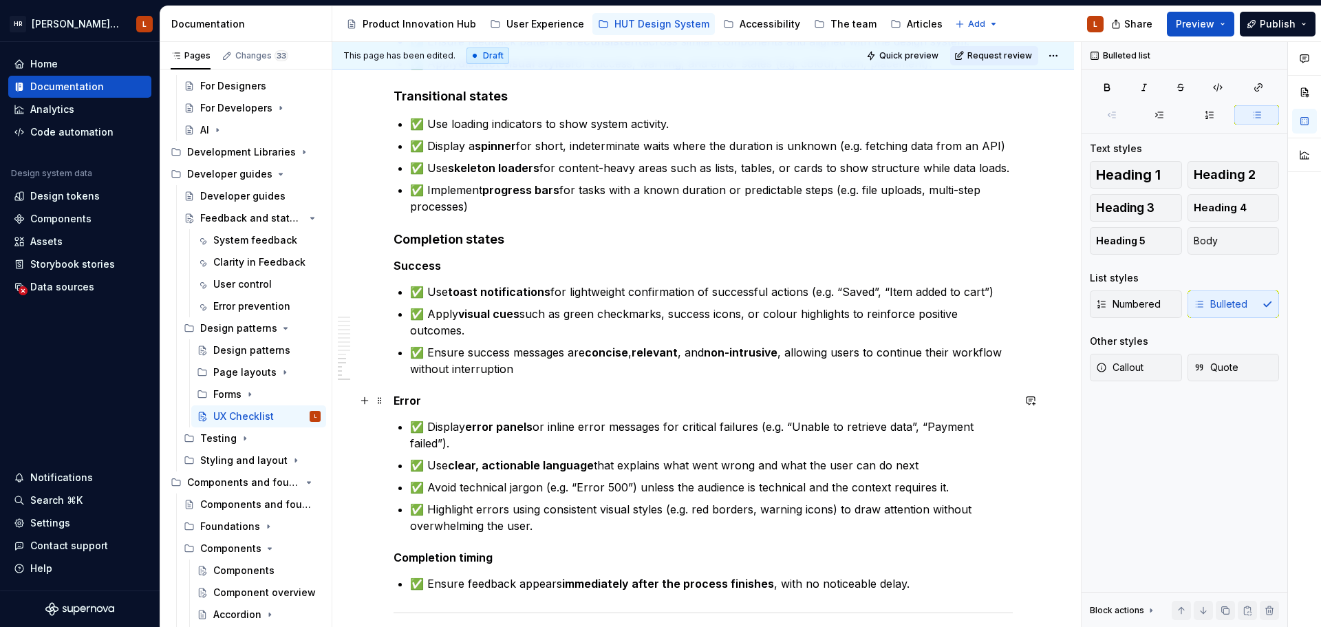
scroll to position [2063, 0]
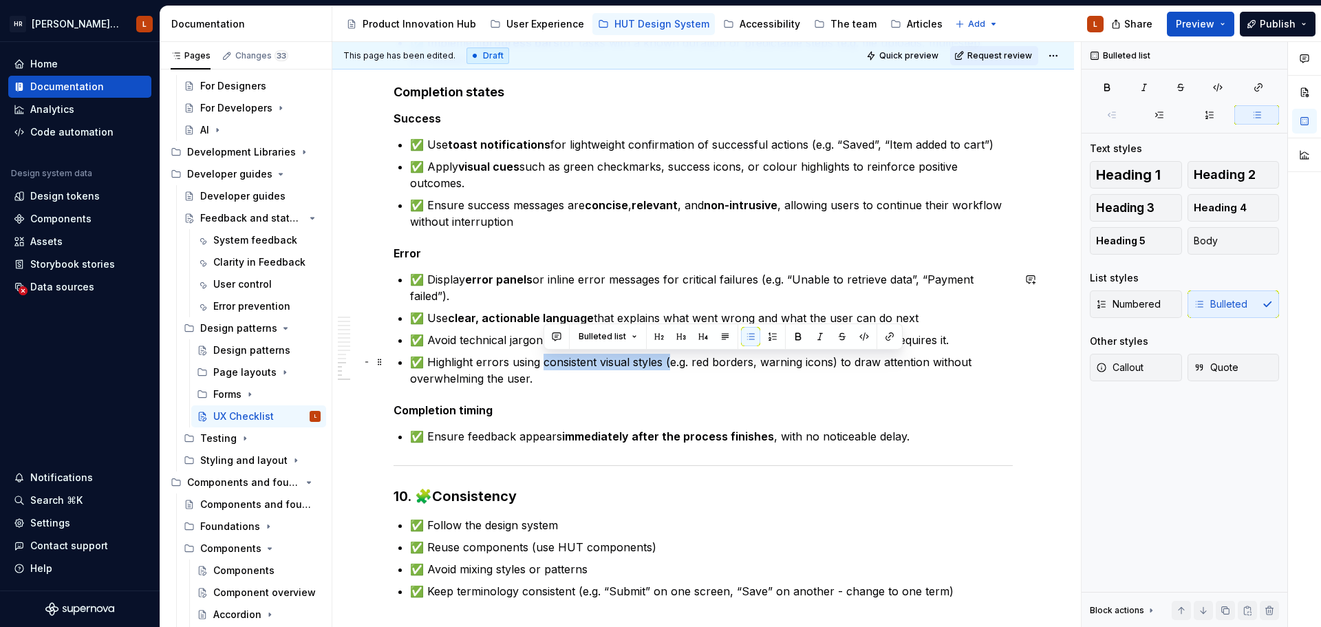
drag, startPoint x: 544, startPoint y: 360, endPoint x: 669, endPoint y: 358, distance: 125.2
click at [669, 358] on p "✅ Highlight errors using consistent visual styles (e.g. red borders, warning ic…" at bounding box center [711, 370] width 603 height 33
drag, startPoint x: 542, startPoint y: 361, endPoint x: 666, endPoint y: 359, distance: 123.8
click at [666, 359] on p "✅ Highlight errors using consistent visual styles (e.g. red borders, warning ic…" at bounding box center [711, 370] width 603 height 33
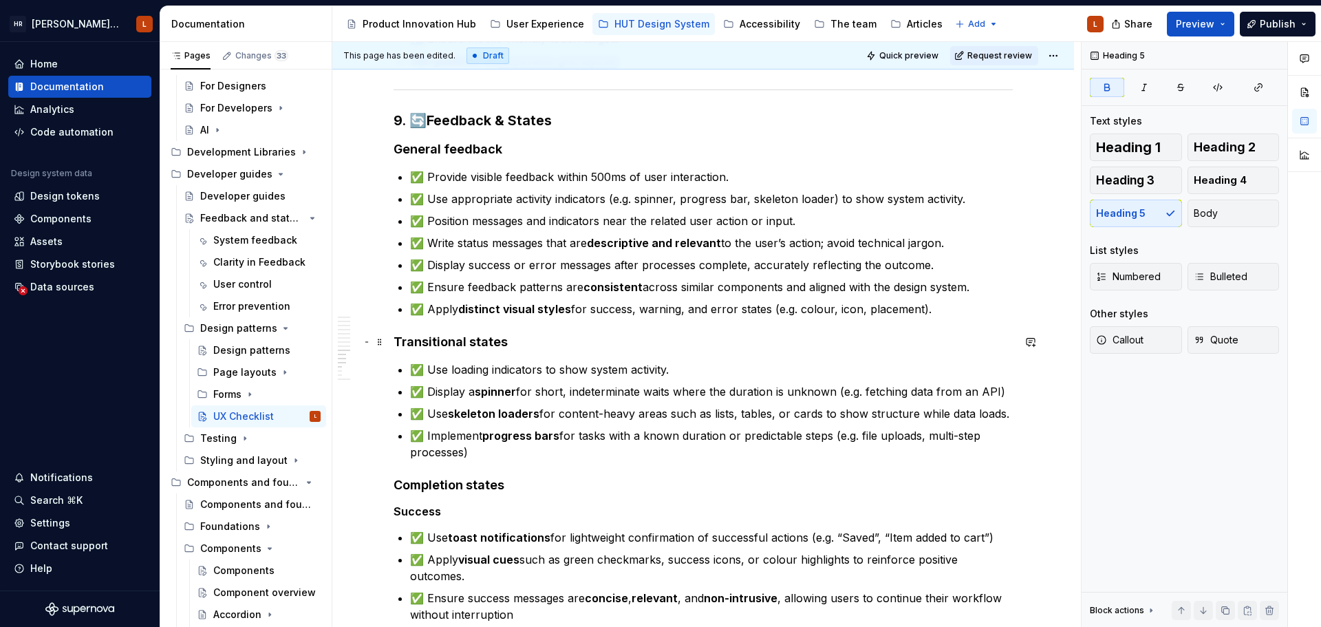
scroll to position [1651, 0]
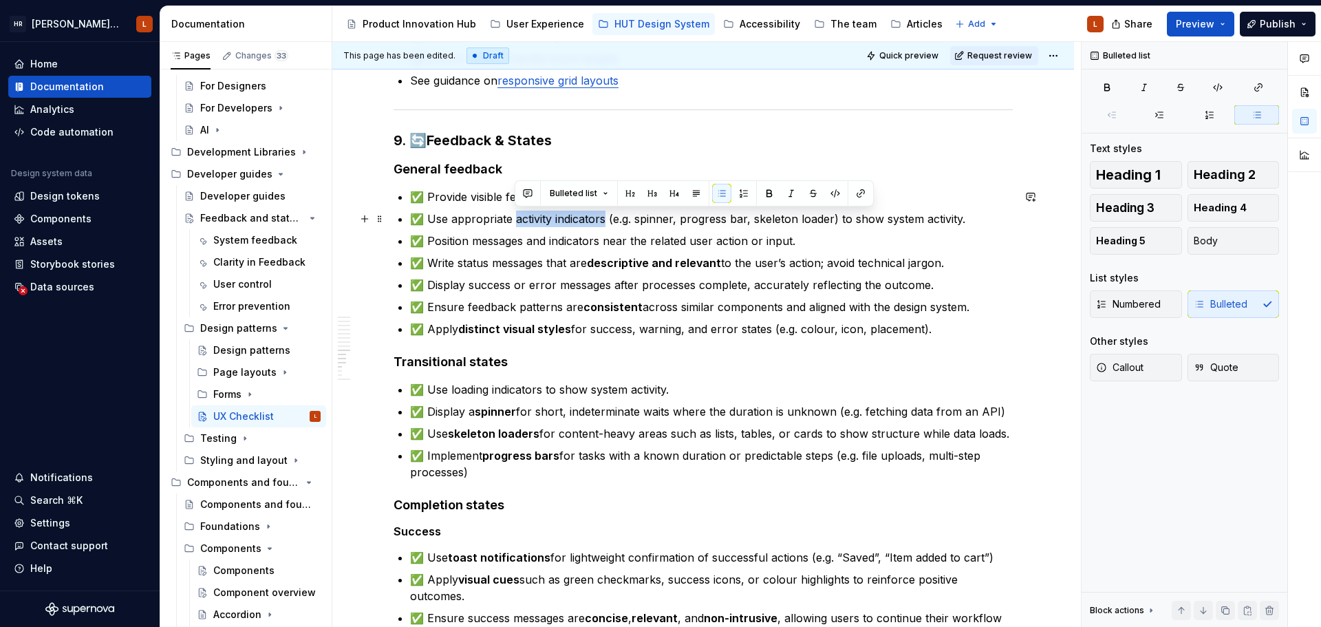
drag, startPoint x: 514, startPoint y: 217, endPoint x: 606, endPoint y: 215, distance: 91.5
click at [606, 215] on p "✅ Use appropriate activity indicators (e.g. spinner, progress bar, skeleton loa…" at bounding box center [711, 218] width 603 height 17
click at [643, 387] on p "✅ Use loading indicators to show system activity." at bounding box center [711, 389] width 603 height 17
drag, startPoint x: 514, startPoint y: 218, endPoint x: 606, endPoint y: 213, distance: 92.3
click at [606, 213] on p "✅ Use appropriate activity indicators (e.g. spinner, progress bar, skeleton loa…" at bounding box center [711, 218] width 603 height 17
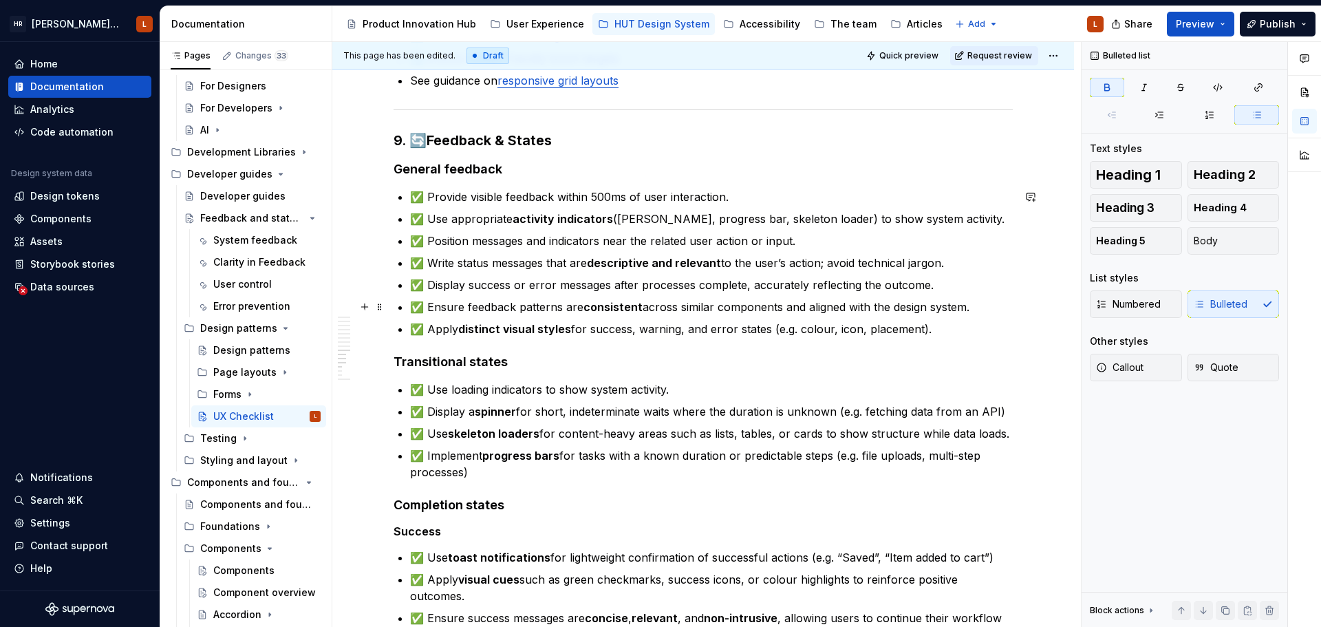
click at [620, 299] on p "✅ Ensure feedback patterns are consistent across similar components and aligned…" at bounding box center [711, 307] width 603 height 17
click at [453, 197] on p "✅ Provide visible feedback within 500ms of user interaction." at bounding box center [711, 196] width 603 height 17
click at [579, 238] on p "✅ Position messages and indicators near the related user action or input." at bounding box center [711, 240] width 603 height 17
click at [448, 243] on p "✅ Position messages and indicators near the related user action or input." at bounding box center [711, 240] width 603 height 17
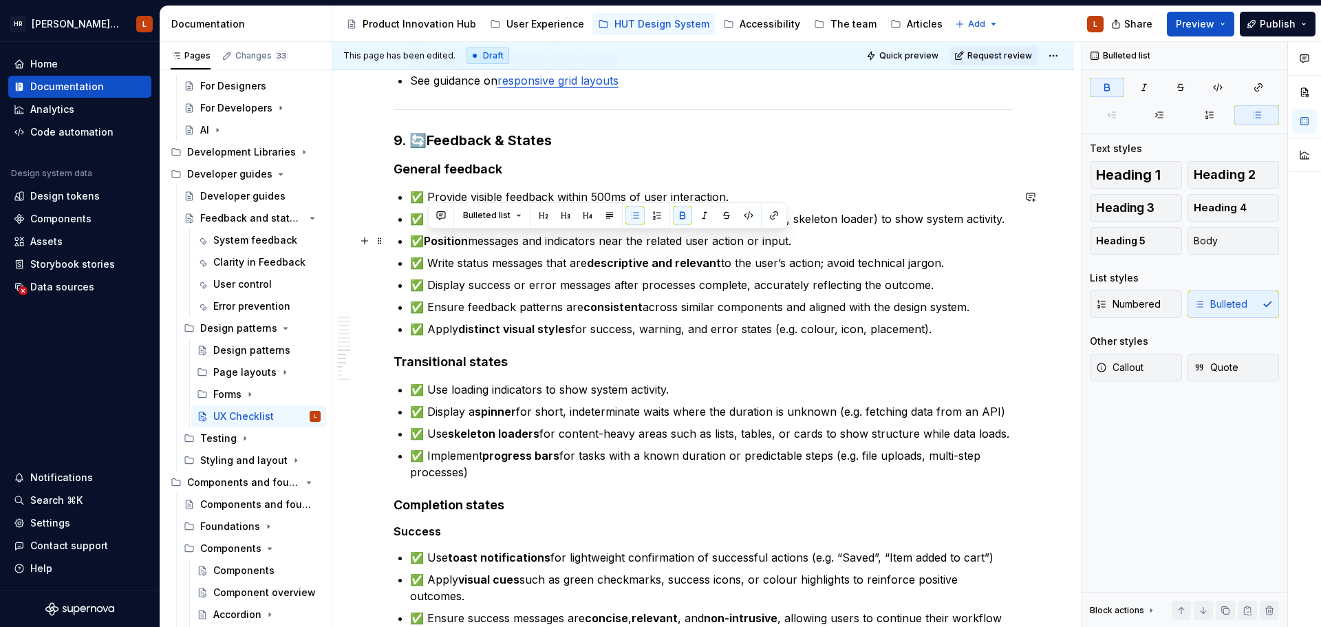
click at [604, 238] on p "✅ Position messages and indicators near the related user action or input." at bounding box center [711, 240] width 603 height 17
click at [619, 247] on p "✅ Position messages and indicators near the related user action or input." at bounding box center [711, 240] width 603 height 17
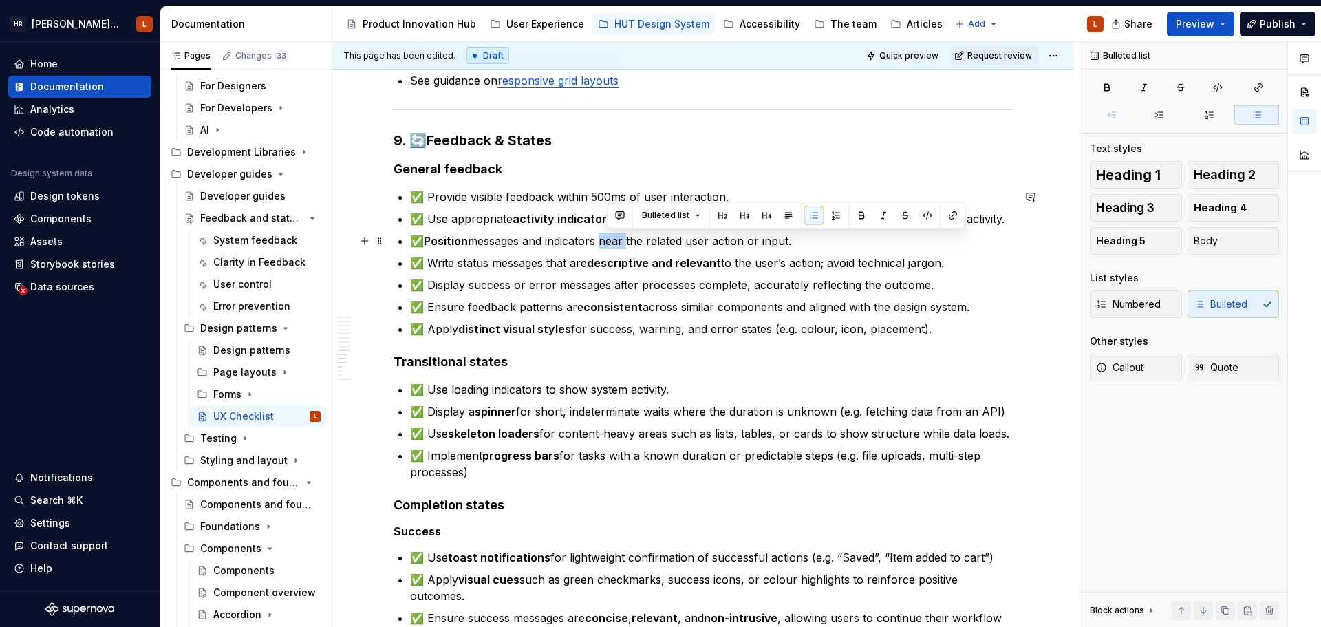
click at [619, 247] on p "✅ Position messages and indicators near the related user action or input." at bounding box center [711, 240] width 603 height 17
click at [614, 317] on ul "✅ Provide visible feedback within 500ms of user interaction. ✅ Use appropriate …" at bounding box center [711, 262] width 603 height 149
click at [622, 356] on h4 "Transitional states" at bounding box center [702, 362] width 619 height 17
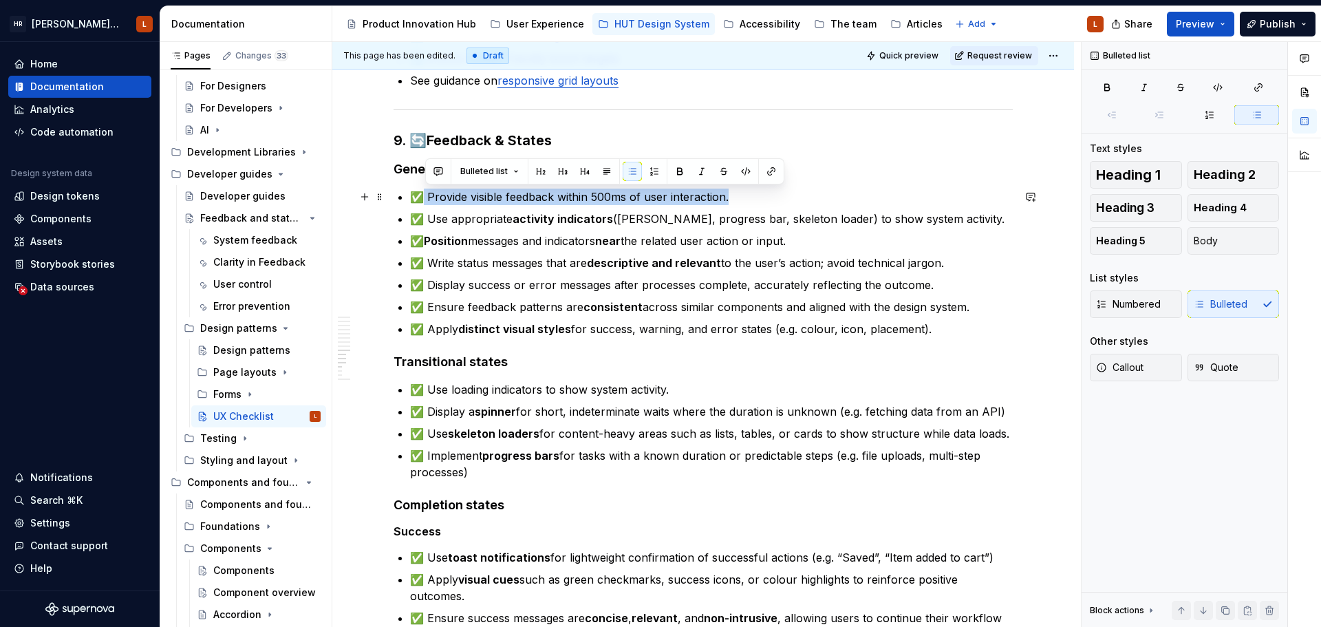
drag, startPoint x: 745, startPoint y: 191, endPoint x: 424, endPoint y: 196, distance: 320.6
click at [424, 196] on p "✅ Provide visible feedback within 500ms of user interaction." at bounding box center [711, 196] width 603 height 17
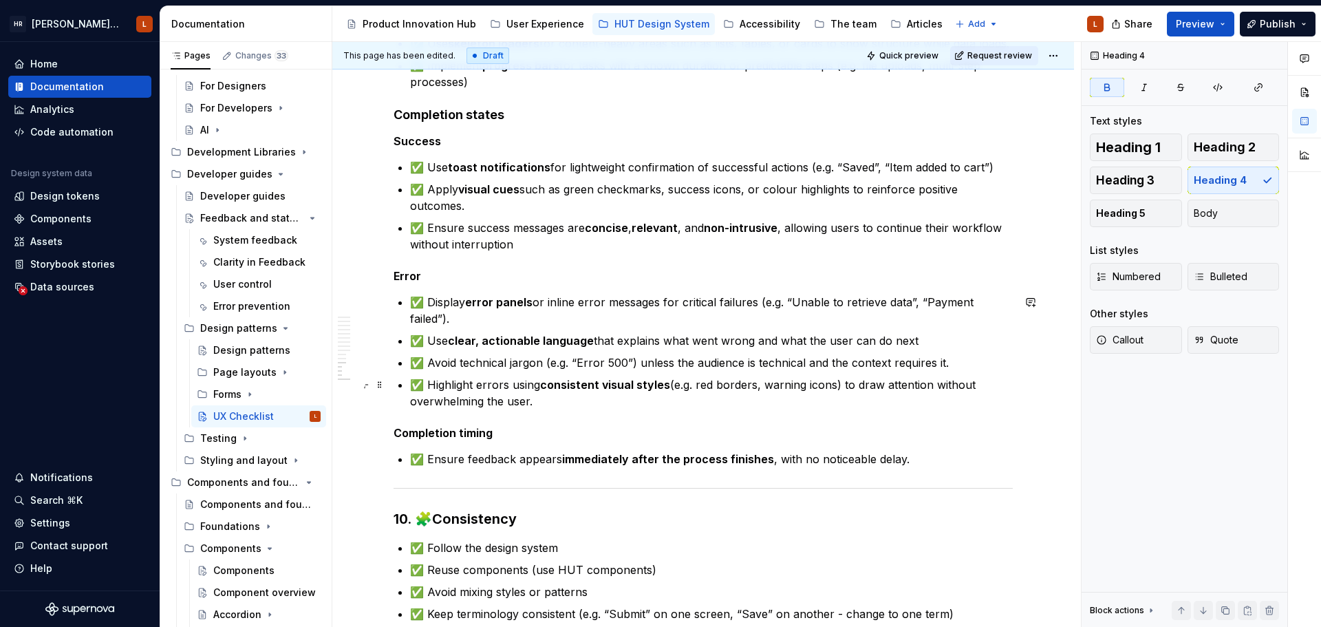
scroll to position [1995, 0]
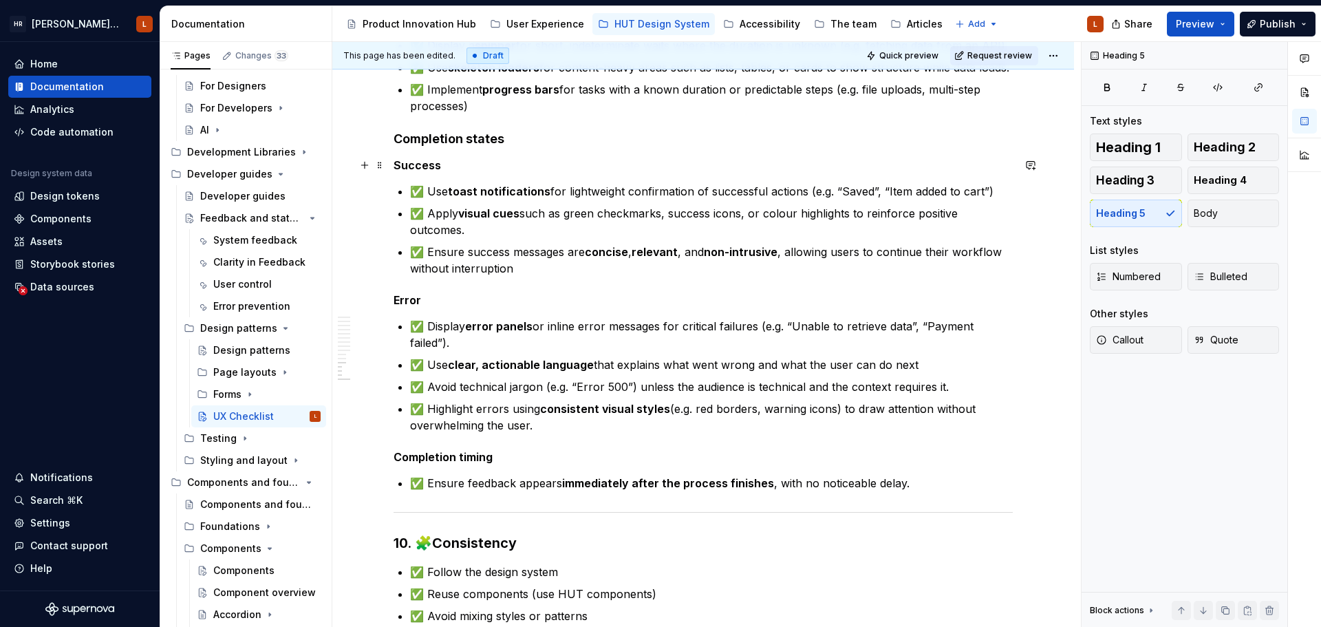
click at [464, 169] on h5 "Success" at bounding box center [702, 165] width 619 height 14
click at [468, 166] on h5 "Success feedback" at bounding box center [702, 165] width 619 height 14
copy h5 "feedback"
click at [431, 300] on h5 "Error" at bounding box center [702, 300] width 619 height 14
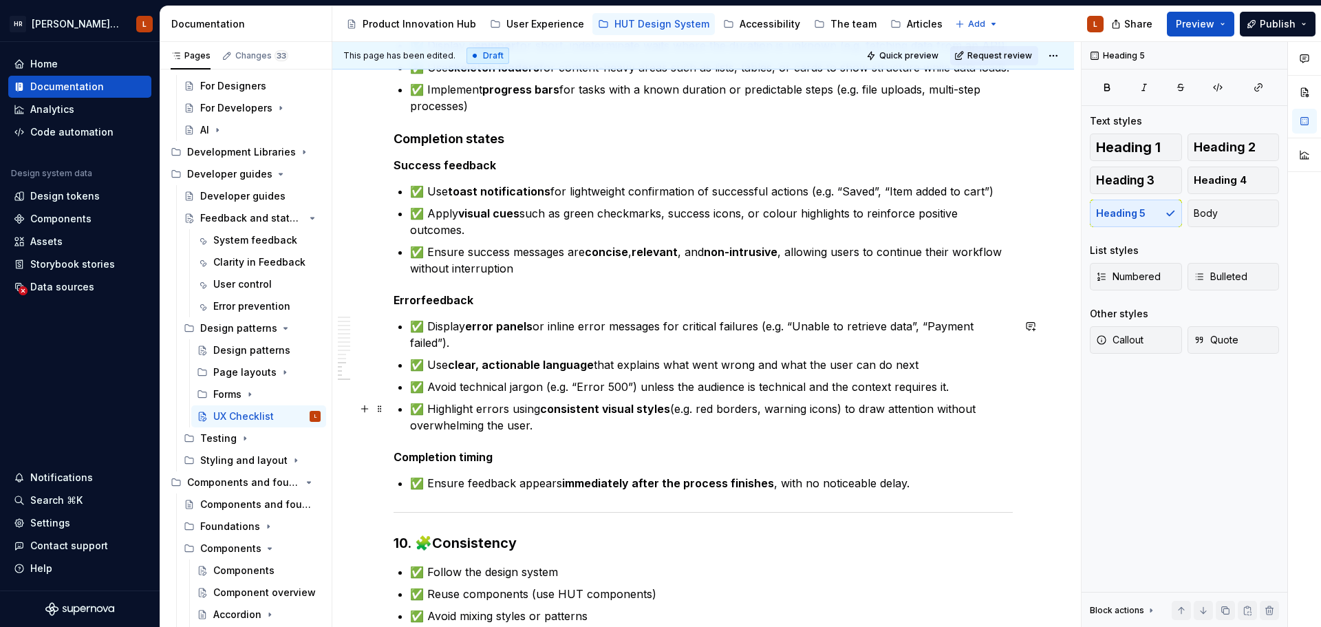
click at [464, 424] on p "✅ Highlight errors using consistent visual styles (e.g. red borders, warning ic…" at bounding box center [711, 416] width 603 height 33
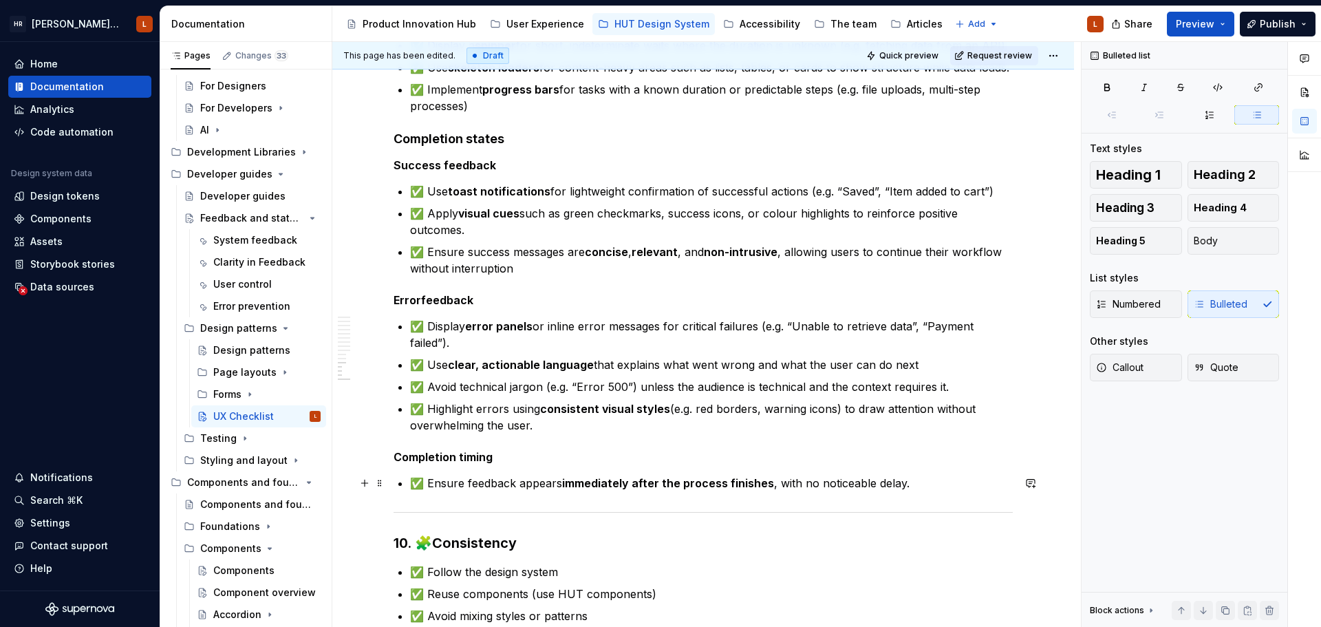
click at [477, 479] on p "✅ Ensure feedback appears immediately after the process finishes , with no noti…" at bounding box center [711, 483] width 603 height 17
click at [477, 453] on strong "Completion timing" at bounding box center [442, 457] width 99 height 14
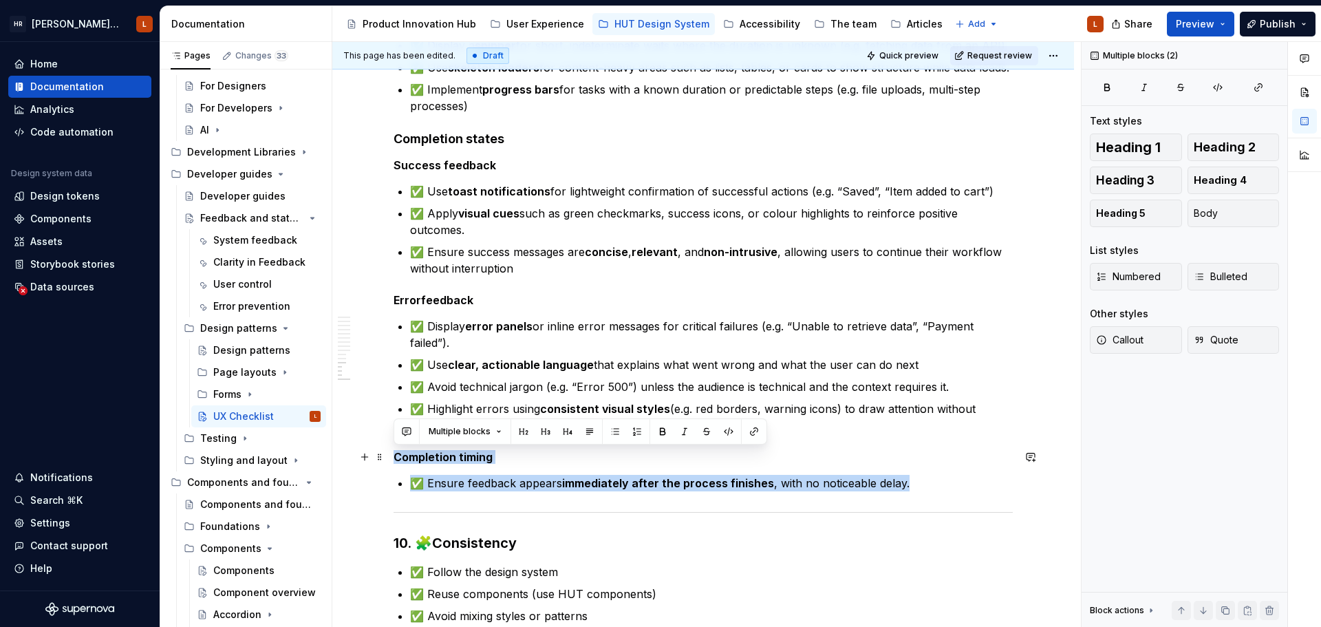
drag, startPoint x: 918, startPoint y: 483, endPoint x: 334, endPoint y: 453, distance: 584.7
copy div "Completion timing ✅ Ensure feedback appears immediately after the process finis…"
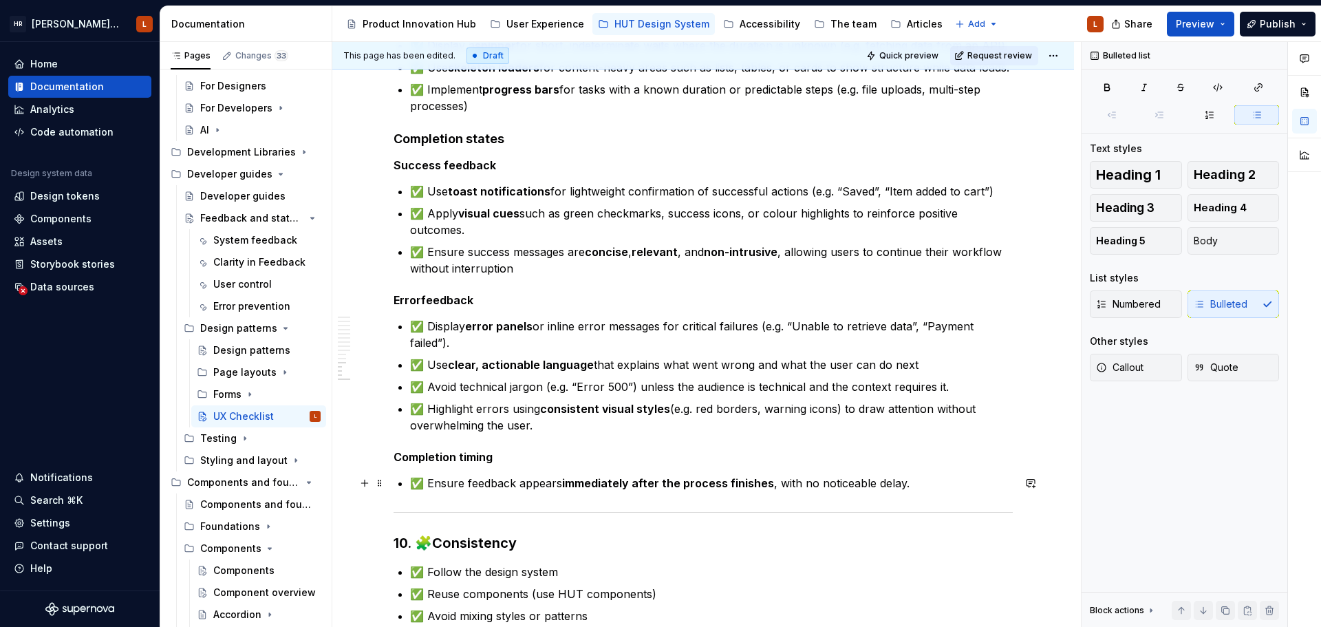
click at [926, 484] on p "✅ Ensure feedback appears immediately after the process finishes , with no noti…" at bounding box center [711, 483] width 603 height 17
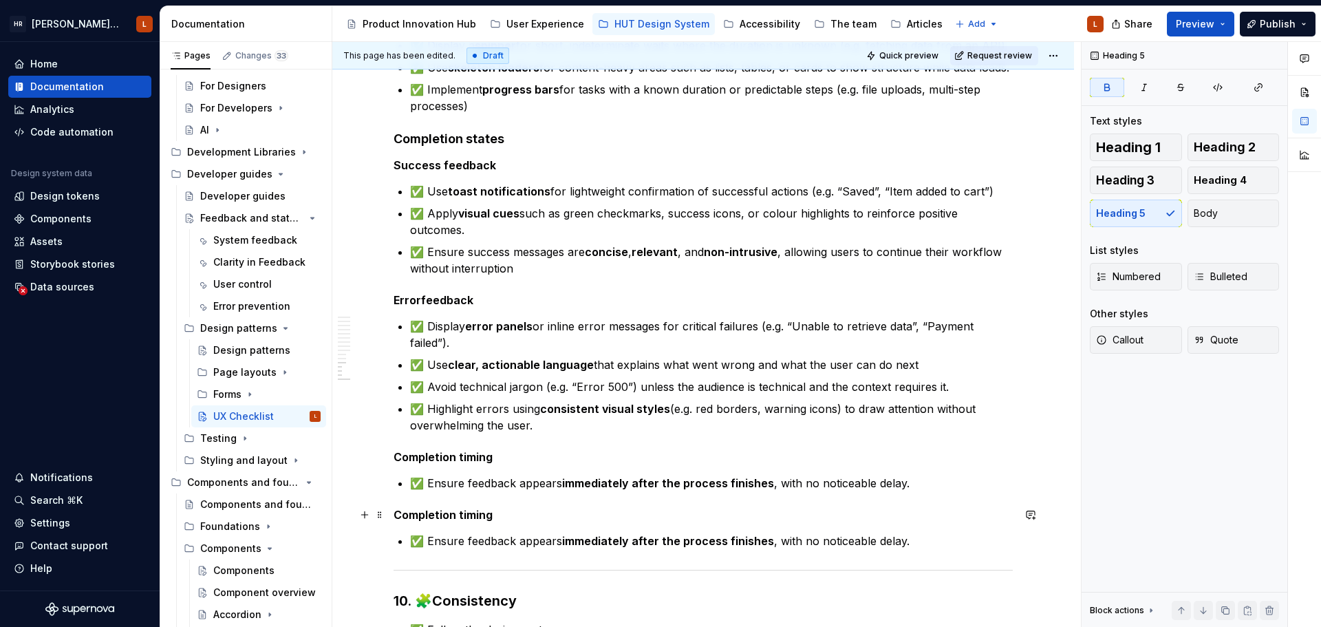
click at [431, 508] on strong "Completion timing" at bounding box center [442, 515] width 99 height 14
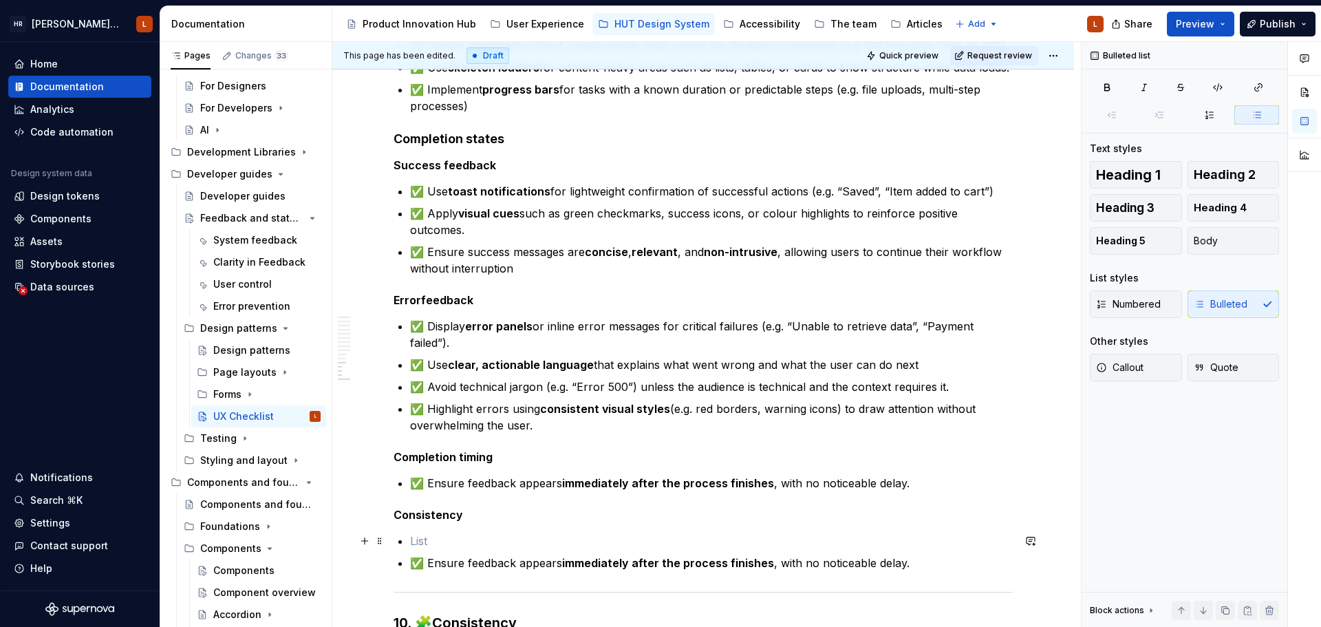
click at [446, 543] on p at bounding box center [711, 540] width 603 height 17
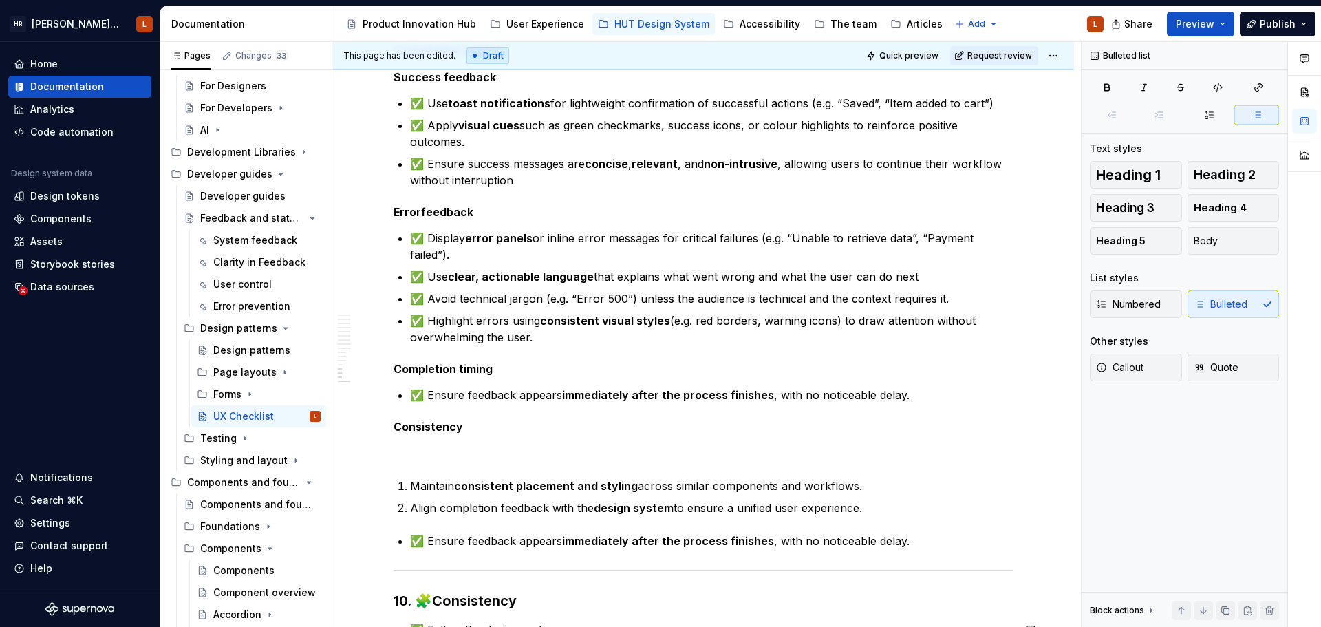
scroll to position [2201, 0]
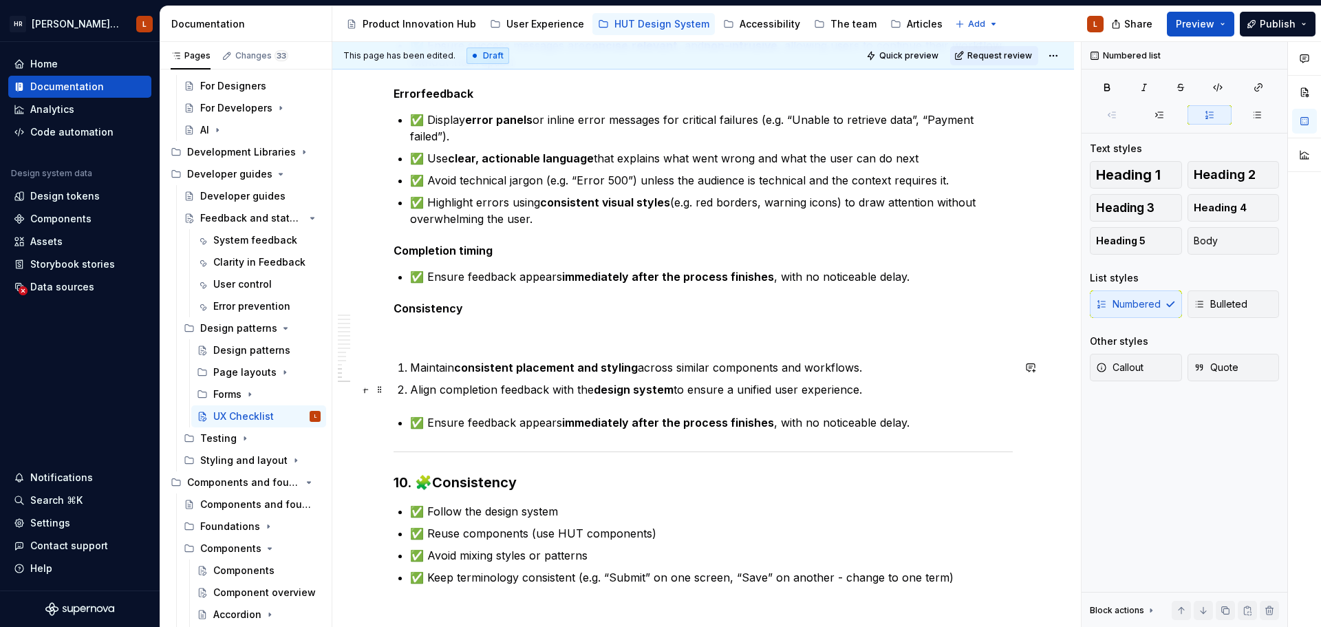
click at [524, 387] on p "Align completion feedback with the design system to ensure a unified user exper…" at bounding box center [711, 389] width 603 height 17
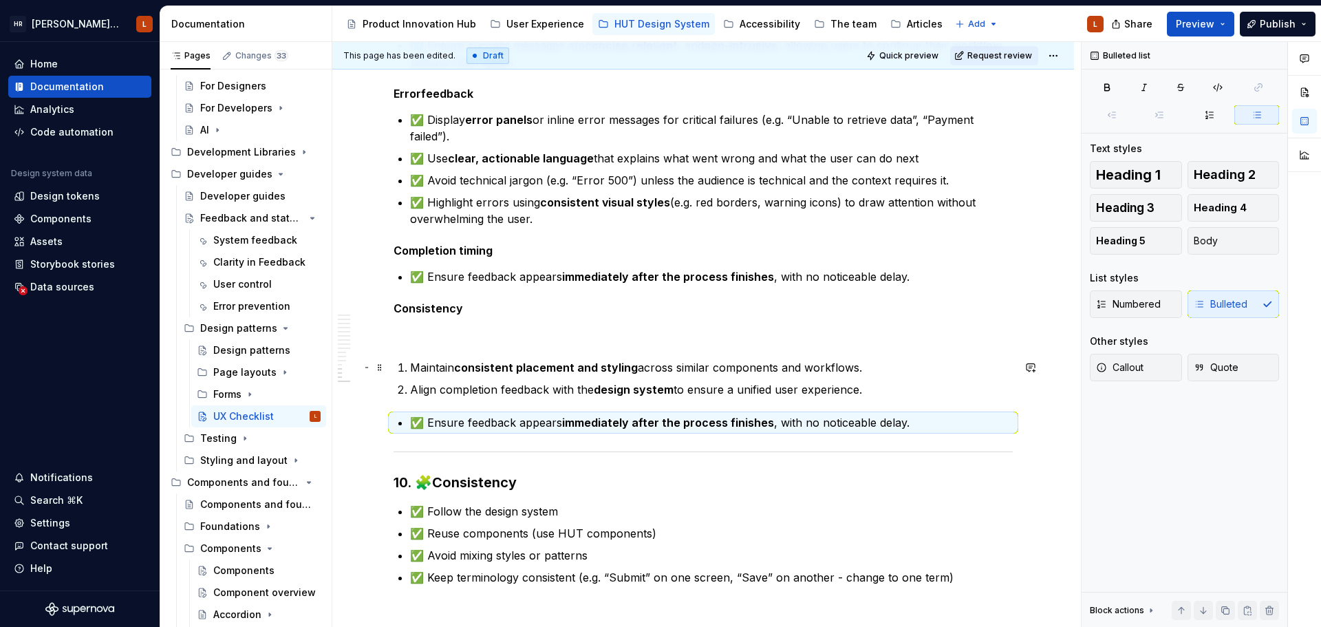
click at [472, 365] on strong "consistent placement and styling" at bounding box center [546, 367] width 184 height 14
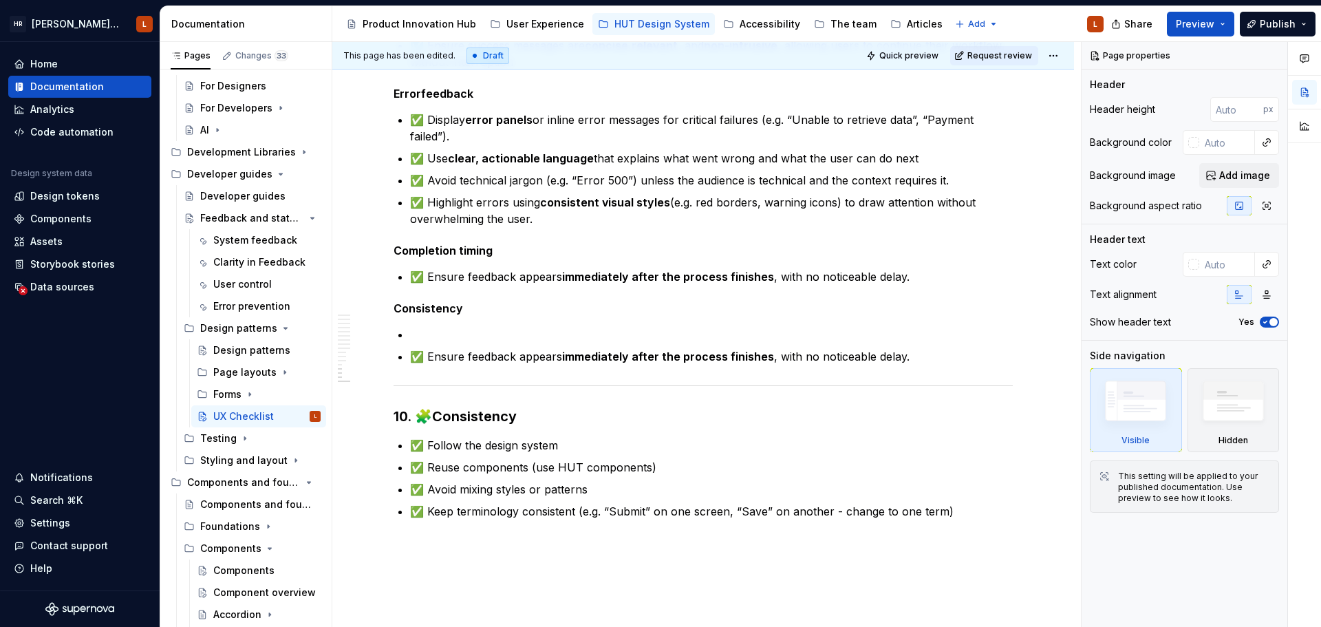
type textarea "*"
click at [918, 359] on p "✅ Ensure feedback appears immediately after the process finishes , with no noti…" at bounding box center [711, 356] width 603 height 17
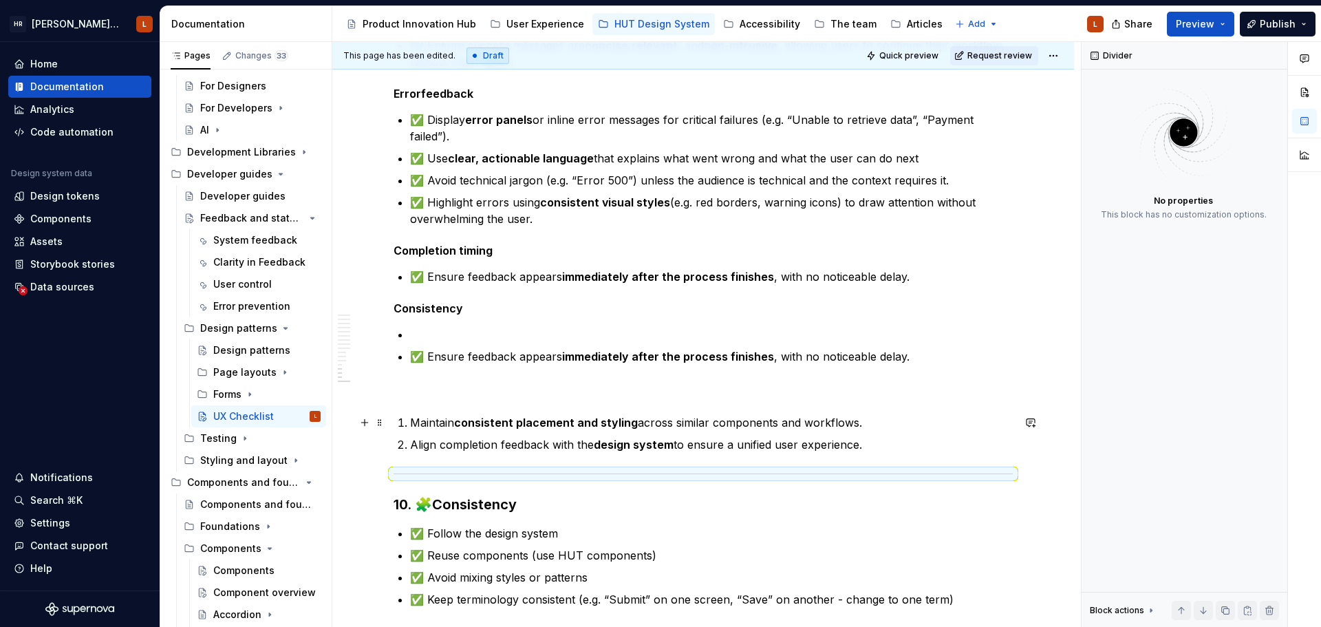
click at [413, 425] on p "Maintain consistent placement and styling across similar components and workflo…" at bounding box center [711, 422] width 603 height 17
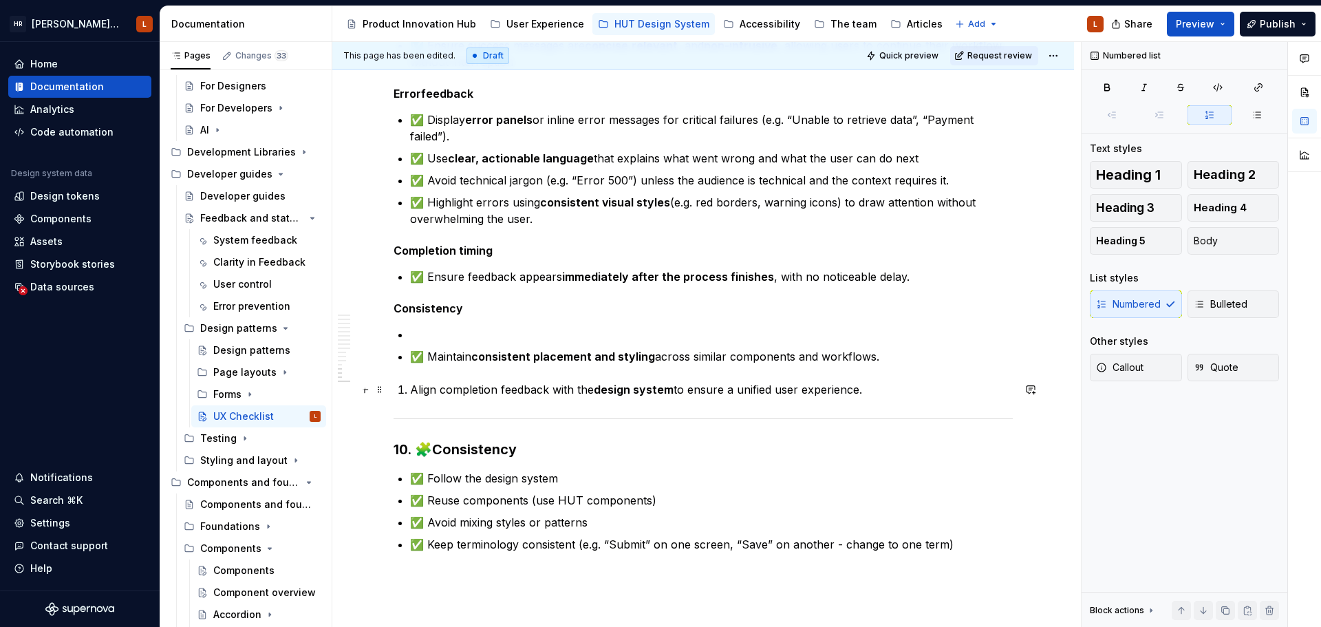
click at [410, 386] on li "Align completion feedback with the design system to ensure a unified user exper…" at bounding box center [711, 389] width 603 height 17
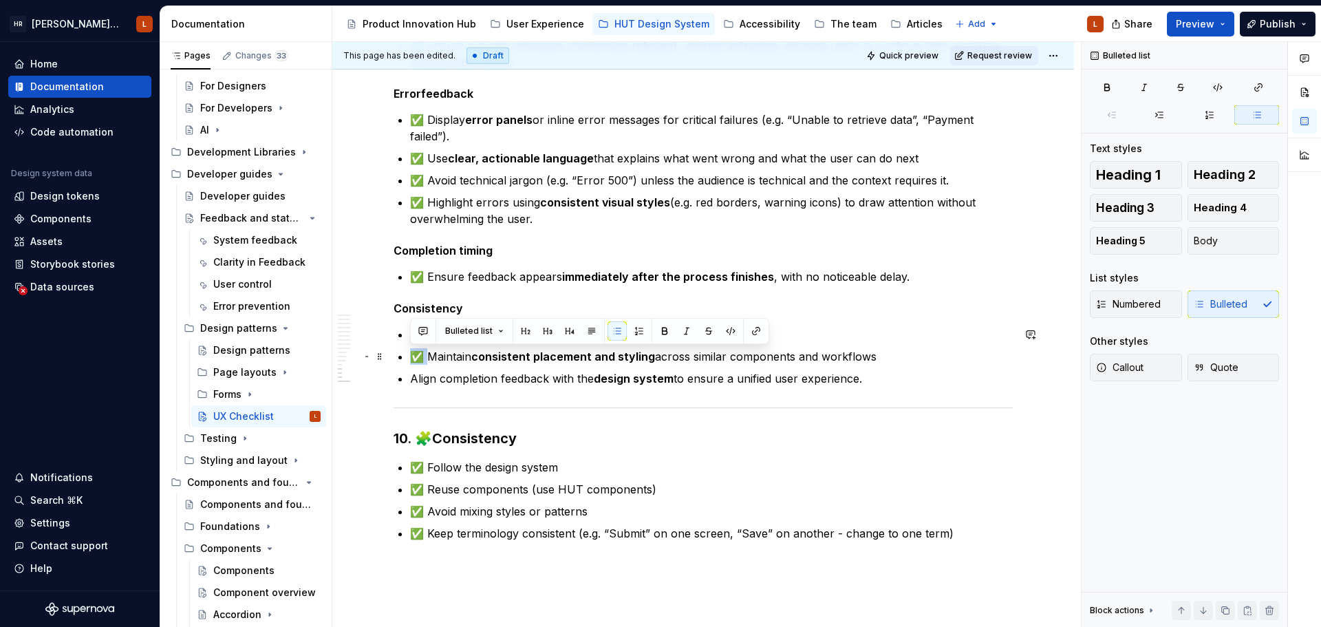
drag, startPoint x: 410, startPoint y: 354, endPoint x: 427, endPoint y: 356, distance: 17.3
click at [427, 356] on p "✅ Maintain consistent placement and styling across similar components and workf…" at bounding box center [711, 356] width 603 height 17
copy p "✅"
click at [411, 378] on p "Align completion feedback with the design system to ensure a unified user exper…" at bounding box center [711, 378] width 603 height 17
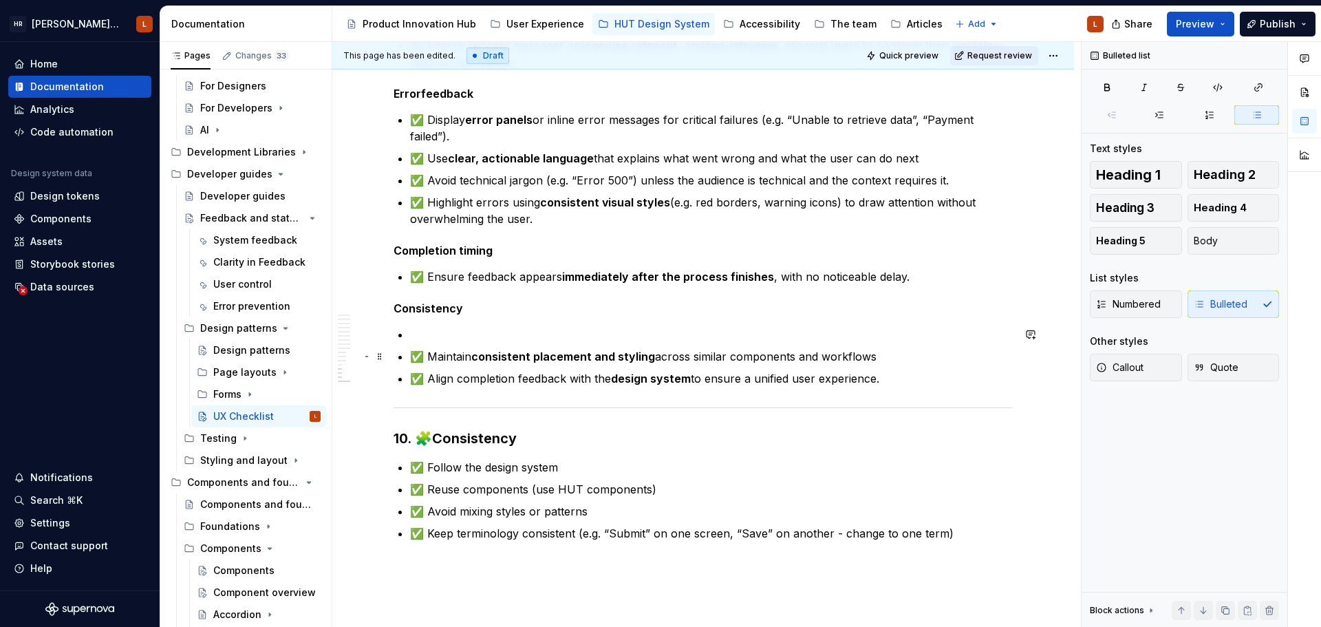
click at [422, 340] on p at bounding box center [711, 334] width 603 height 17
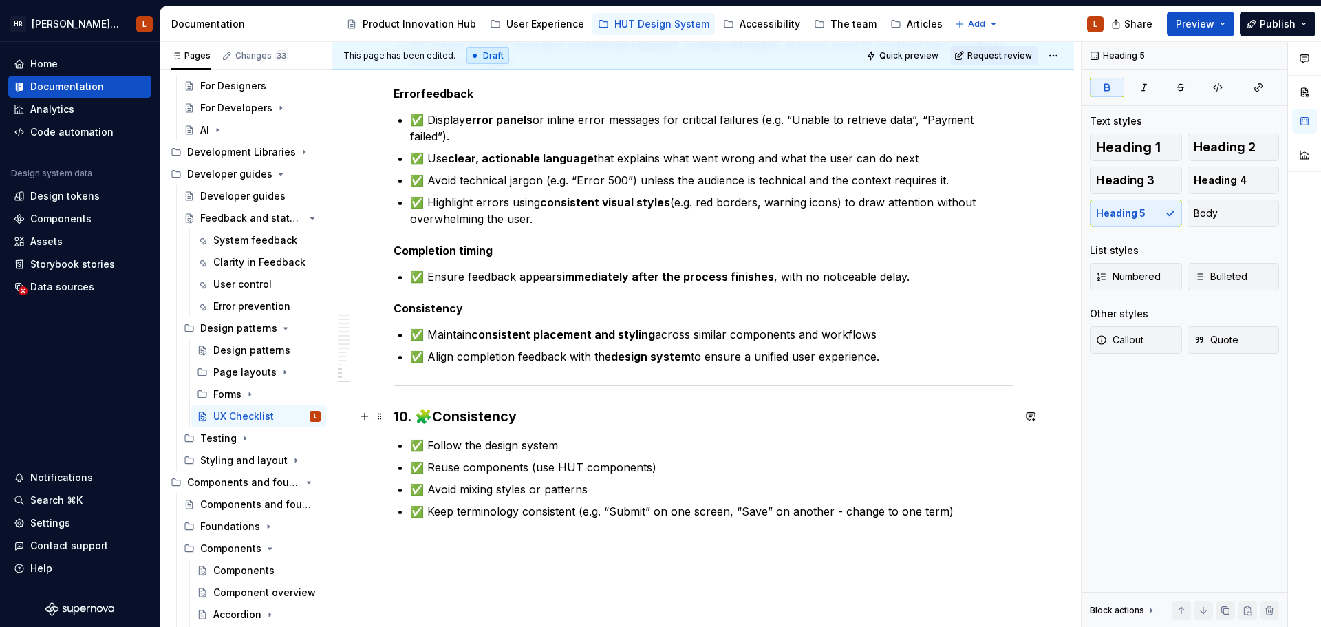
click at [660, 413] on h3 "10. 🧩 Consistency" at bounding box center [702, 416] width 619 height 19
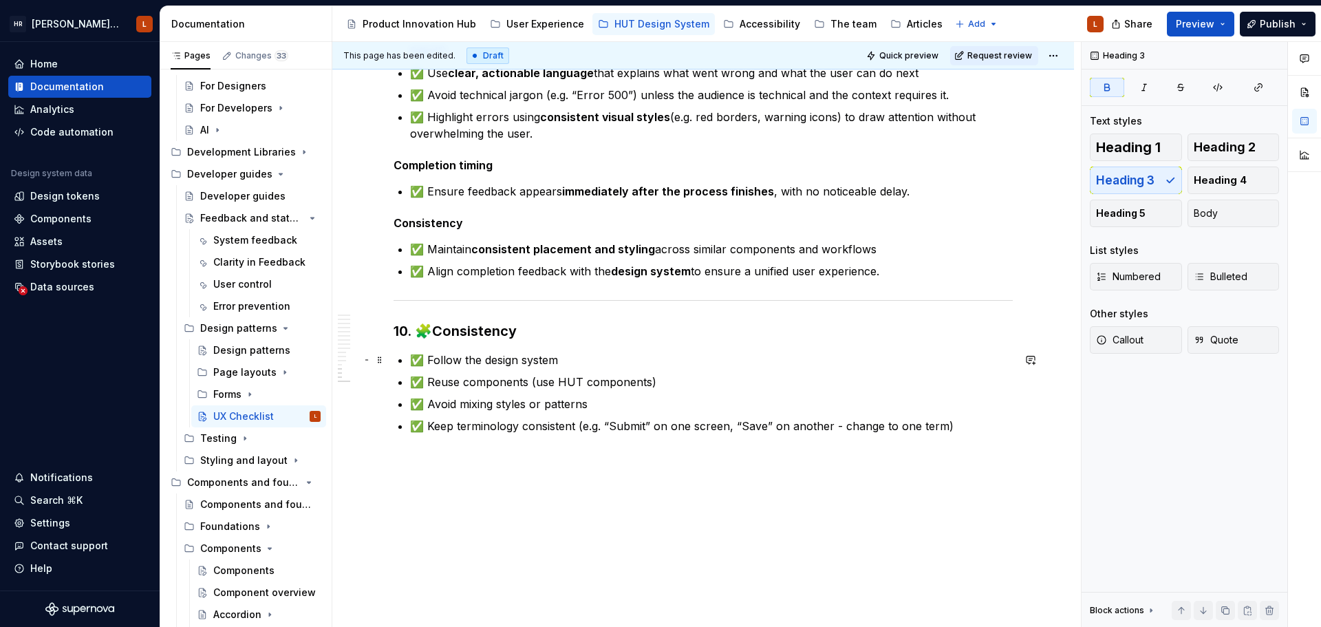
scroll to position [2297, 0]
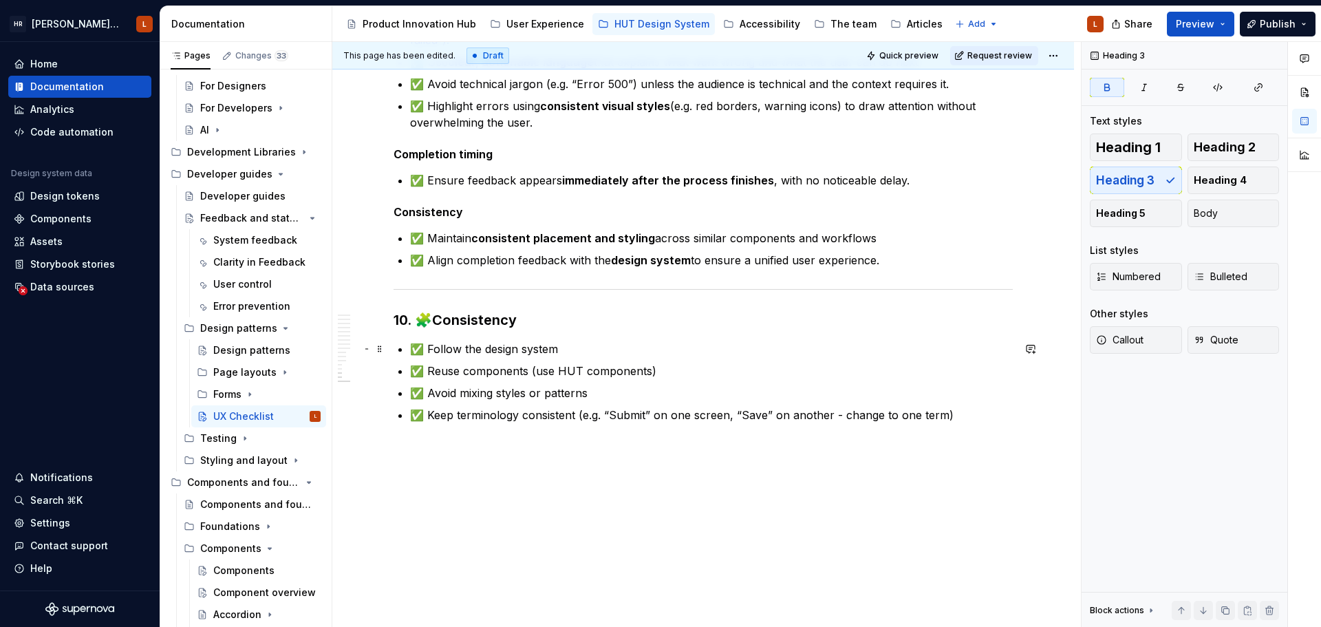
click at [596, 355] on p "✅ Follow the design system" at bounding box center [711, 348] width 603 height 17
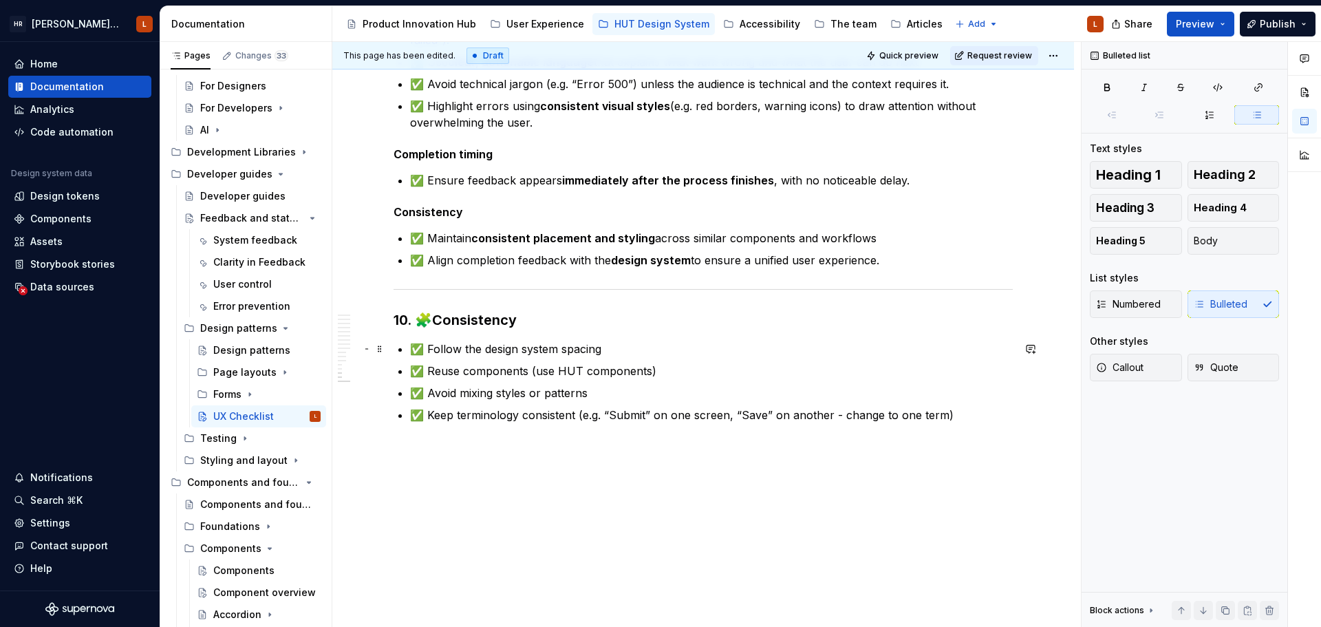
click at [592, 349] on p "✅ Follow the design system spacing" at bounding box center [711, 348] width 603 height 17
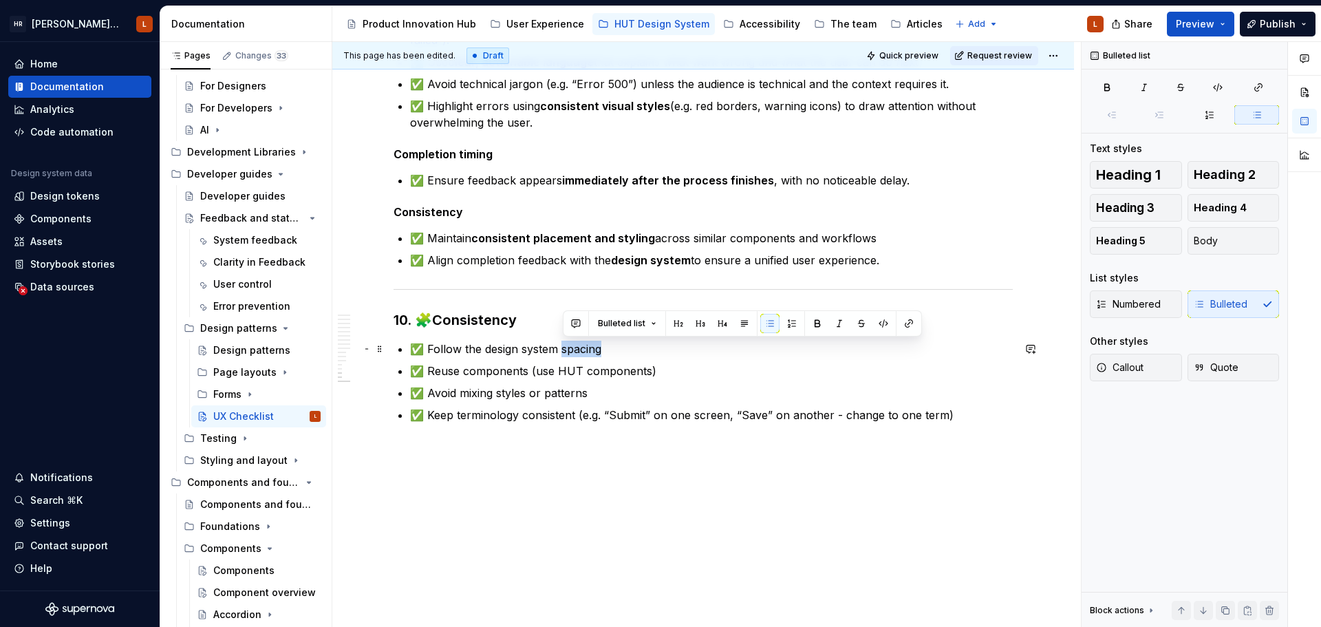
click at [592, 349] on p "✅ Follow the design system spacing" at bounding box center [711, 348] width 603 height 17
click at [908, 329] on button "button" at bounding box center [908, 323] width 19 height 19
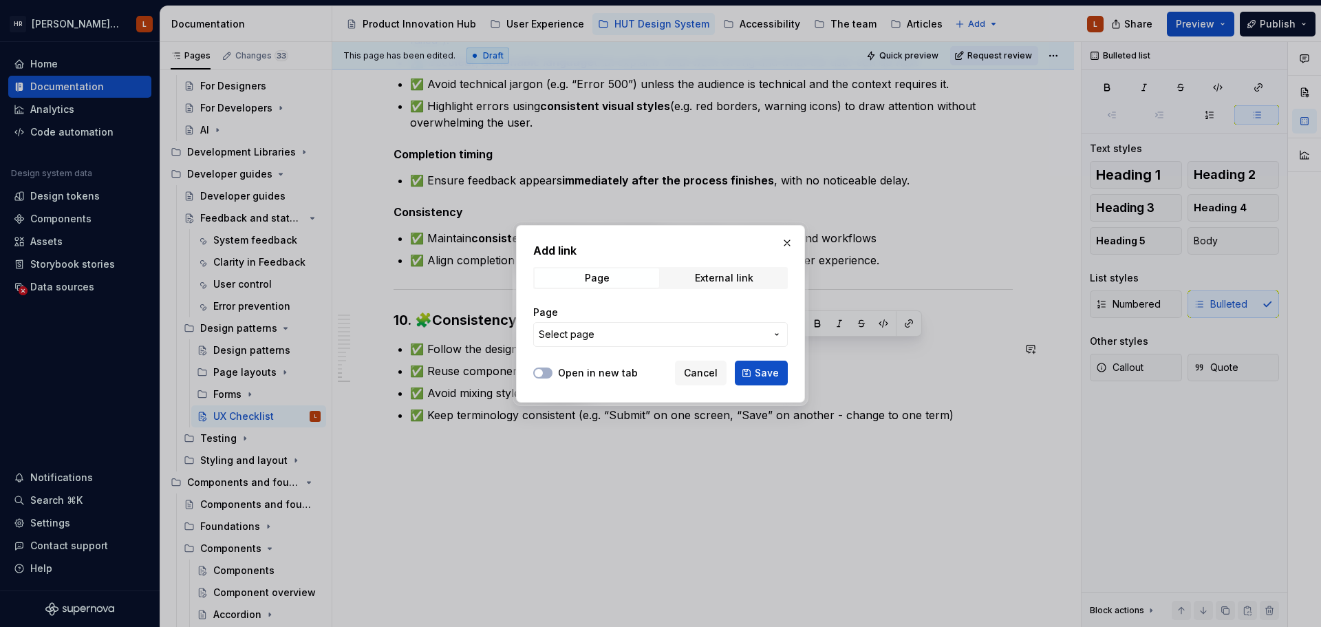
click at [565, 333] on span "Select page" at bounding box center [567, 334] width 56 height 14
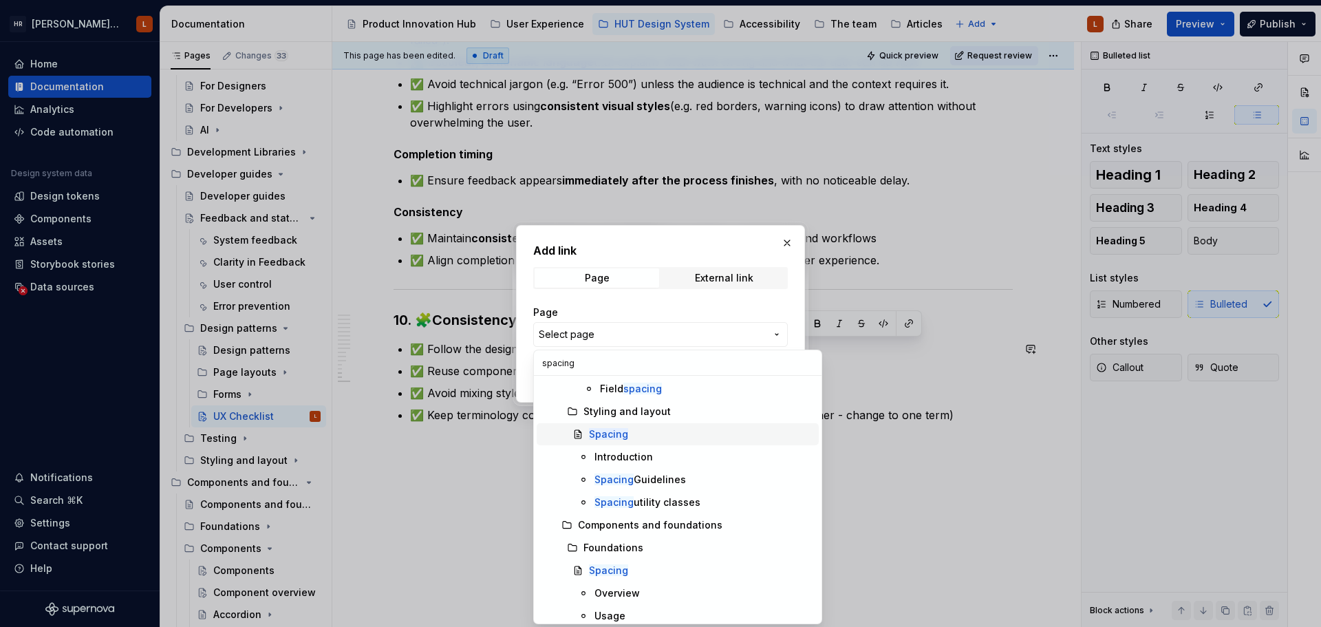
scroll to position [120, 0]
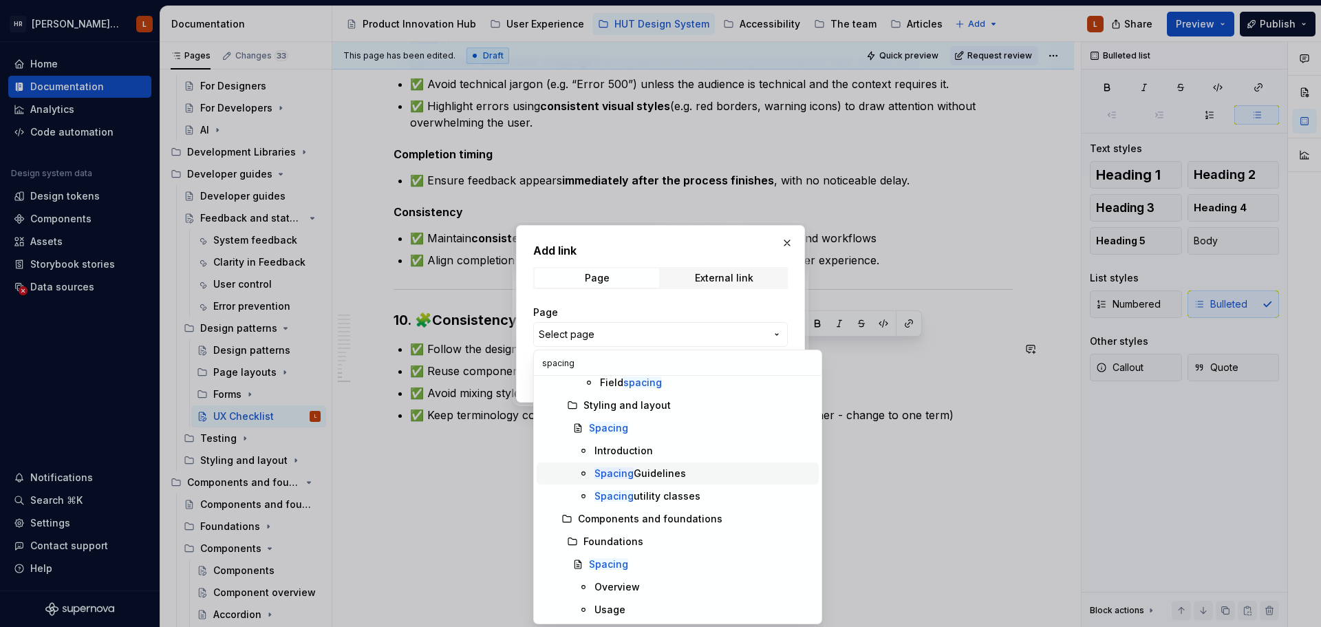
type input "spacing"
click at [680, 480] on span "Spacing Guidelines" at bounding box center [678, 473] width 282 height 22
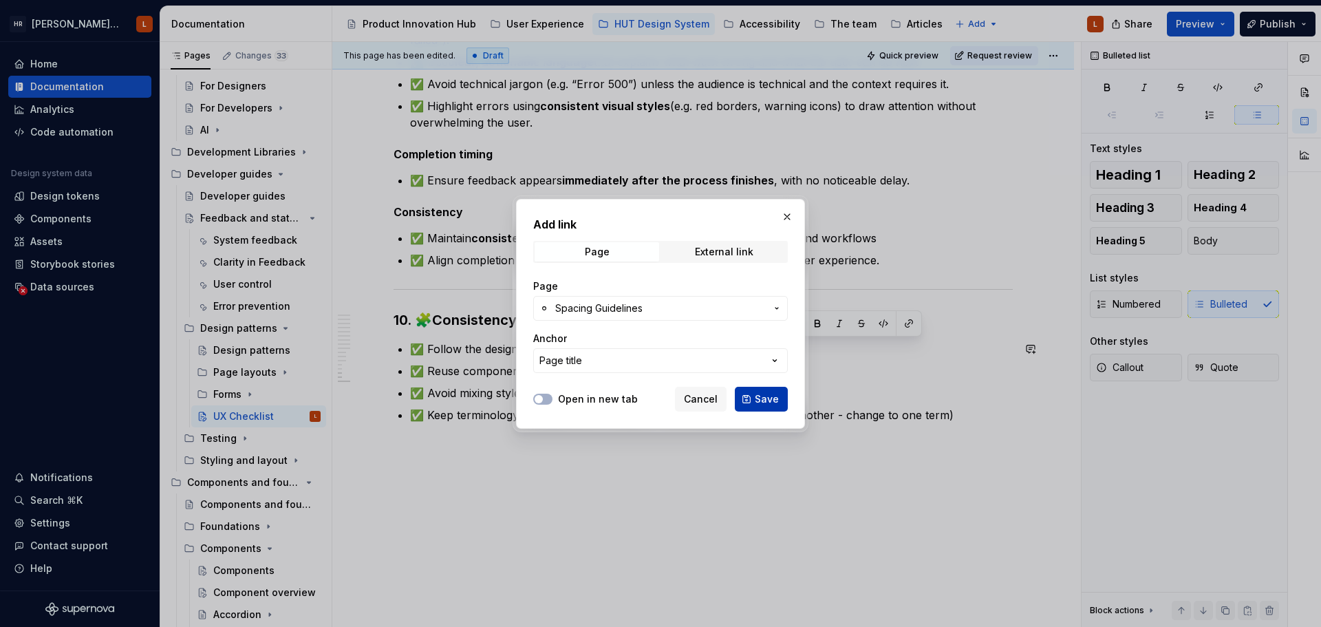
click at [757, 400] on span "Save" at bounding box center [767, 399] width 24 height 14
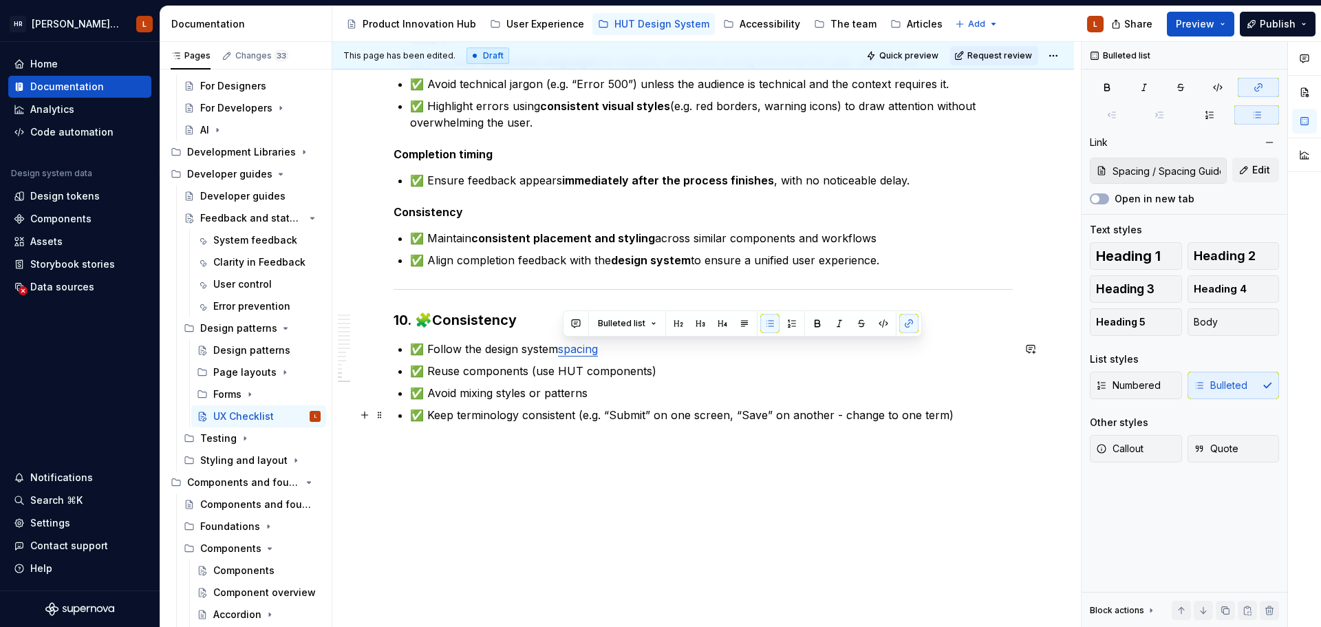
click at [695, 397] on p "✅ Avoid mixing styles or patterns" at bounding box center [711, 392] width 603 height 17
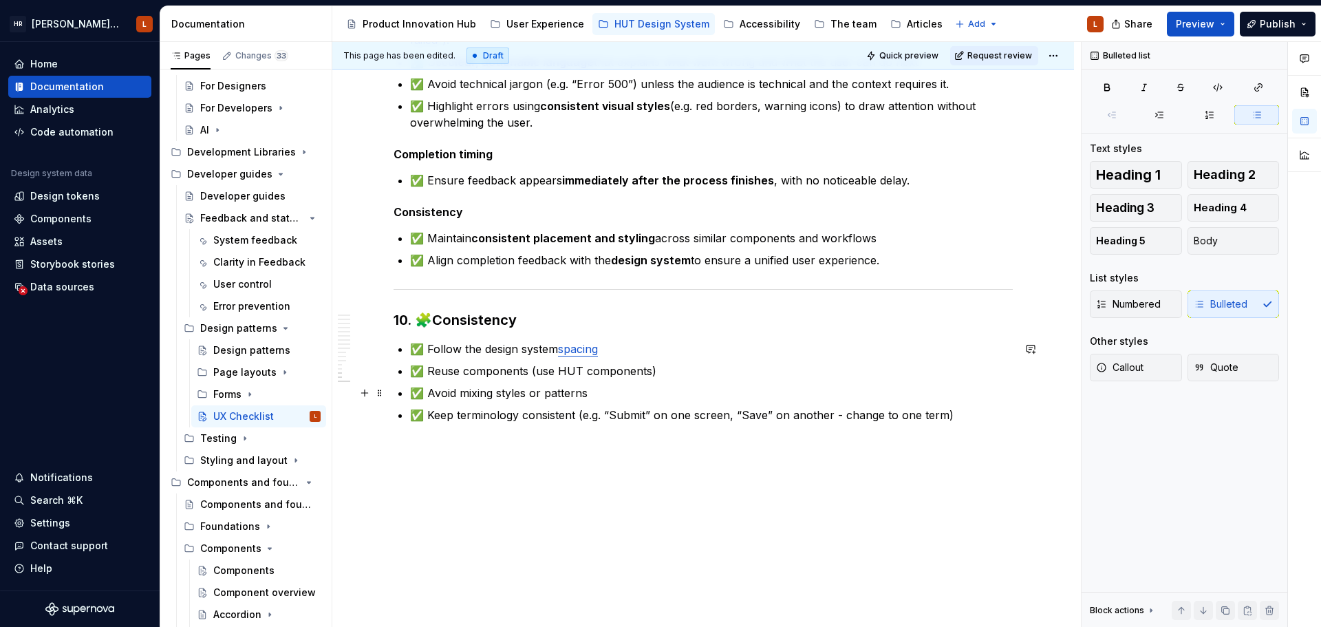
click at [622, 402] on ul "✅ Follow the design system spacing ✅ Reuse components (use HUT components) ✅ Av…" at bounding box center [711, 381] width 603 height 83
click at [563, 349] on link "spacing" at bounding box center [578, 349] width 40 height 14
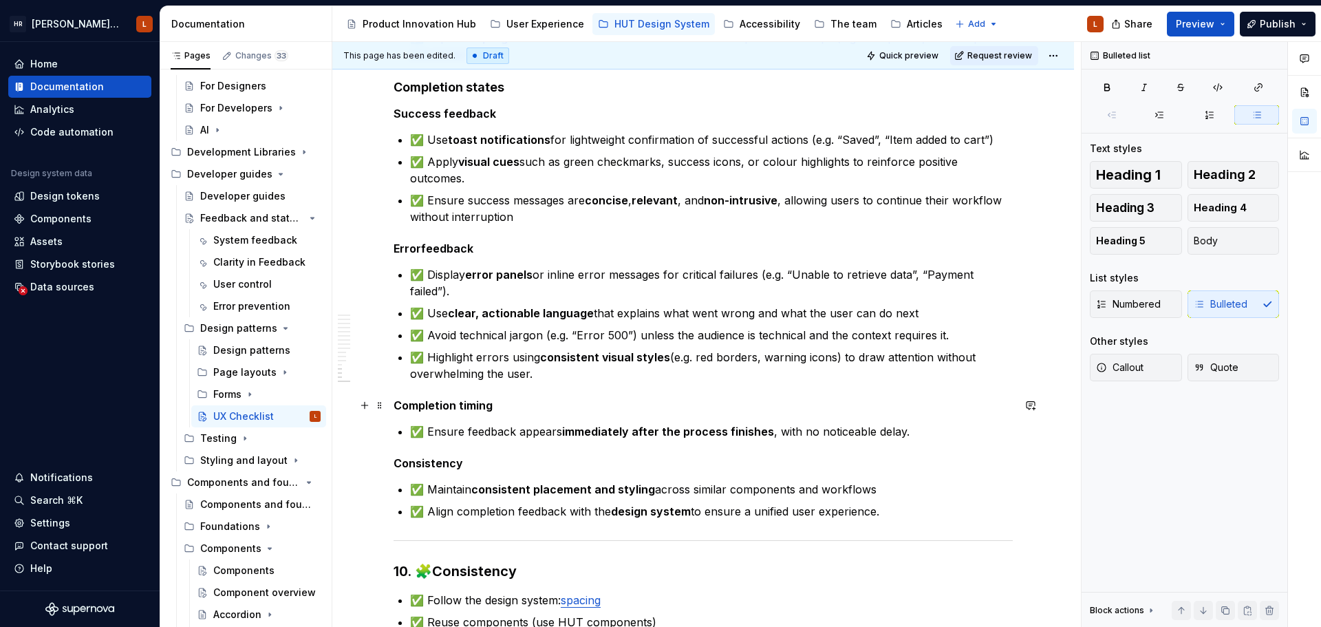
scroll to position [2160, 0]
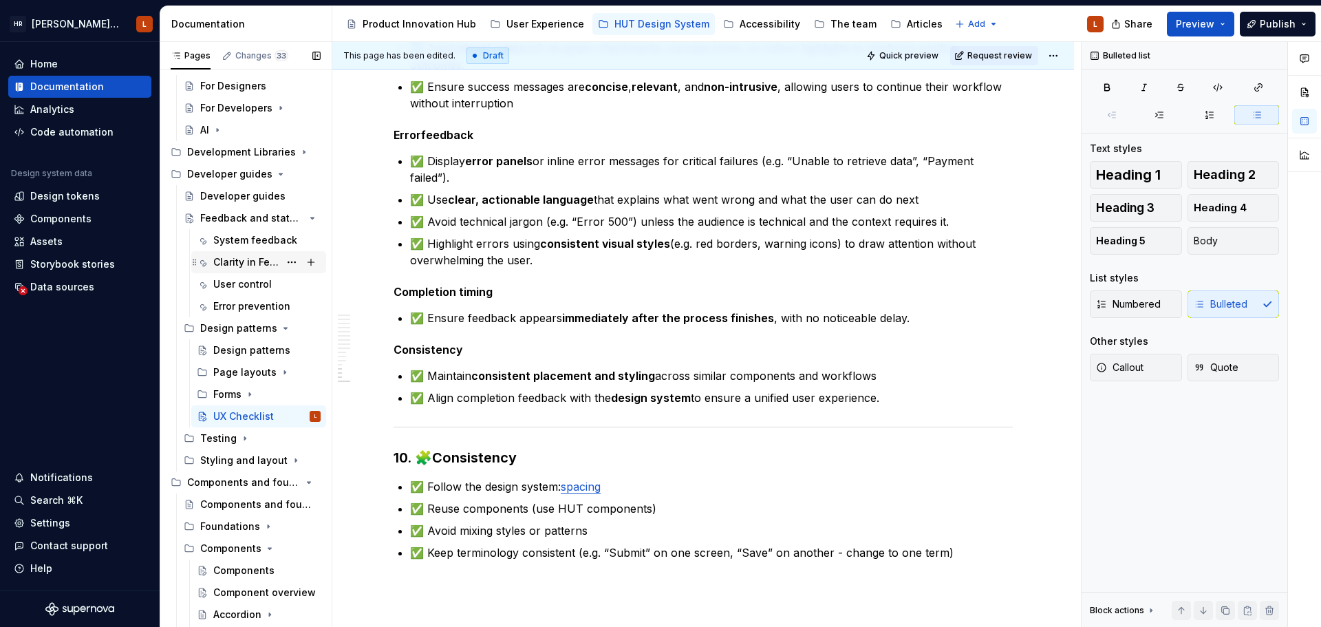
click at [268, 264] on div "Clarity in Feedback" at bounding box center [246, 262] width 66 height 14
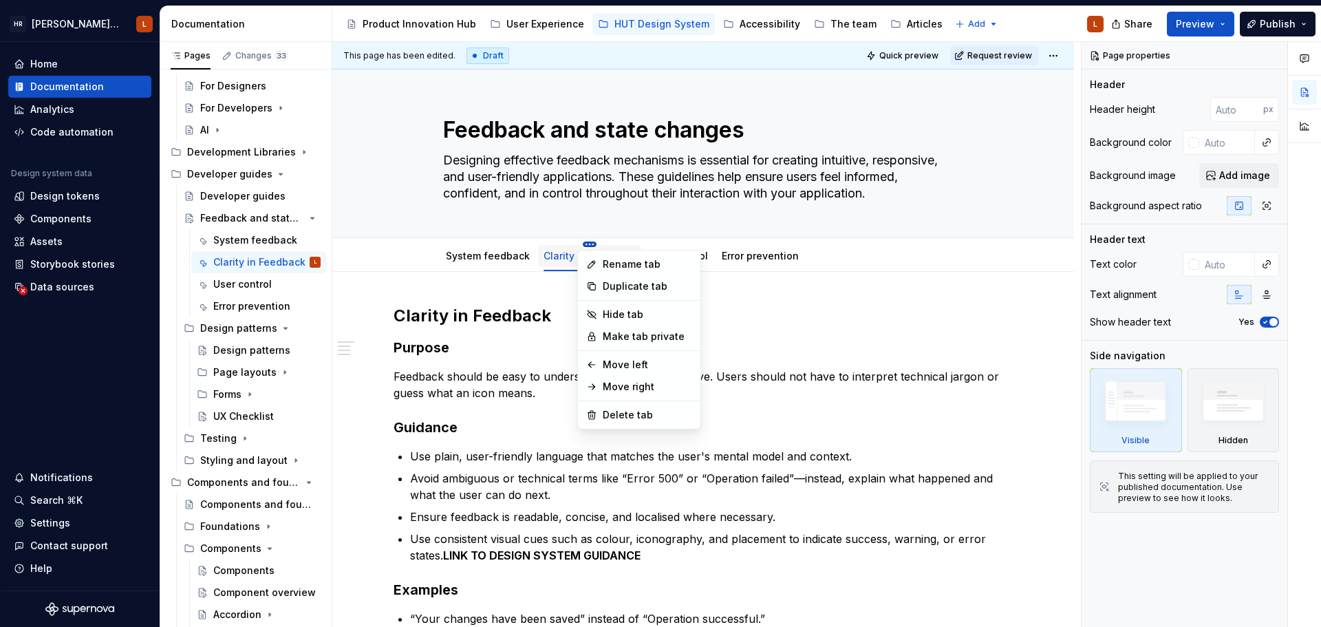
click at [588, 241] on html "[PERSON_NAME] UI Toolkit (HUT) L Home Documentation Analytics Code automation D…" at bounding box center [660, 313] width 1321 height 627
click at [615, 414] on div "Delete tab" at bounding box center [647, 415] width 89 height 14
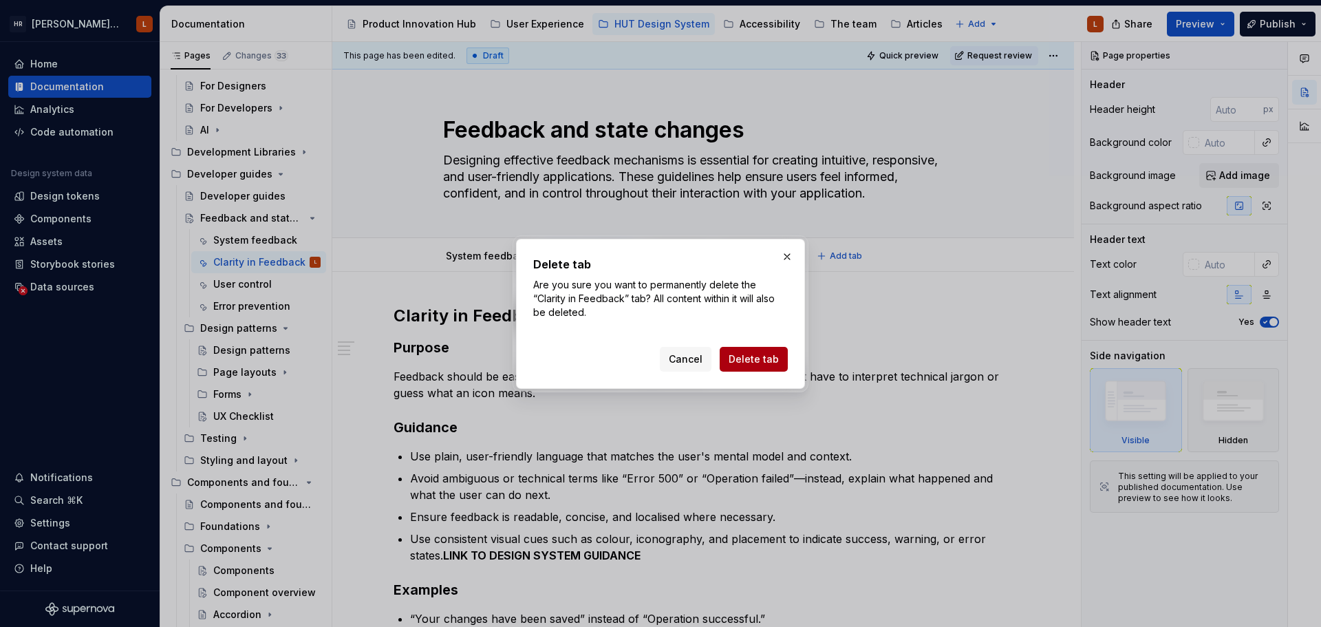
click at [757, 356] on span "Delete tab" at bounding box center [753, 359] width 50 height 14
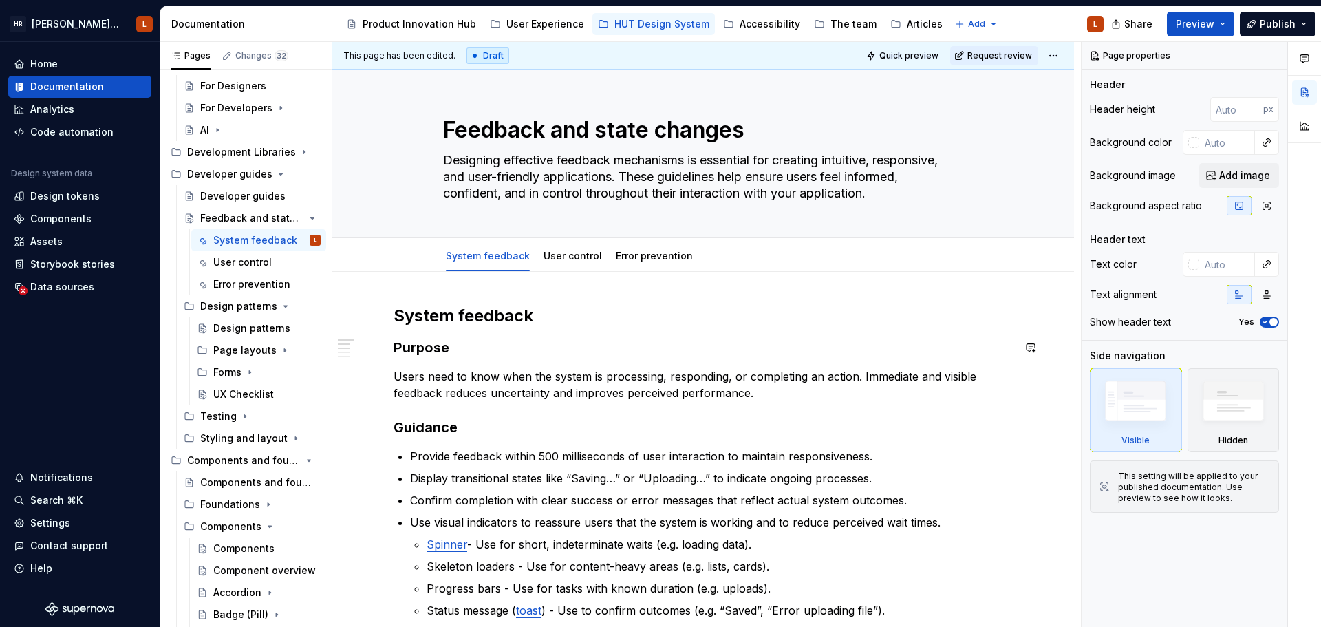
scroll to position [138, 0]
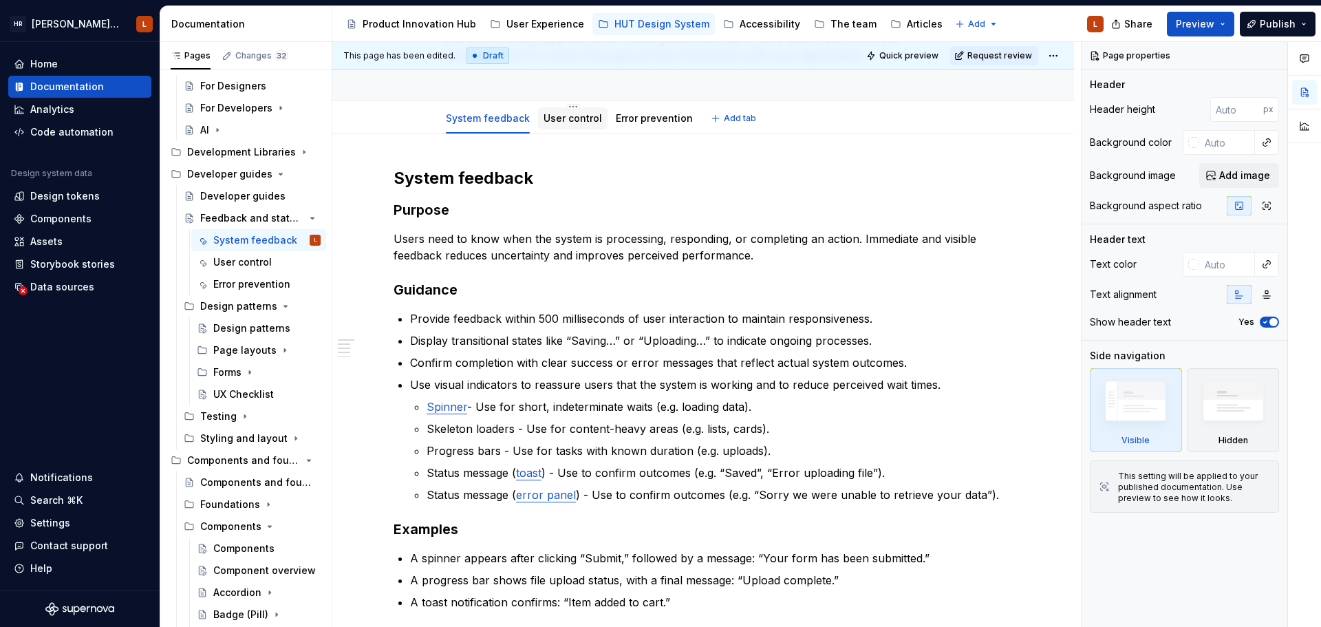
click at [565, 115] on link "User control" at bounding box center [572, 118] width 58 height 12
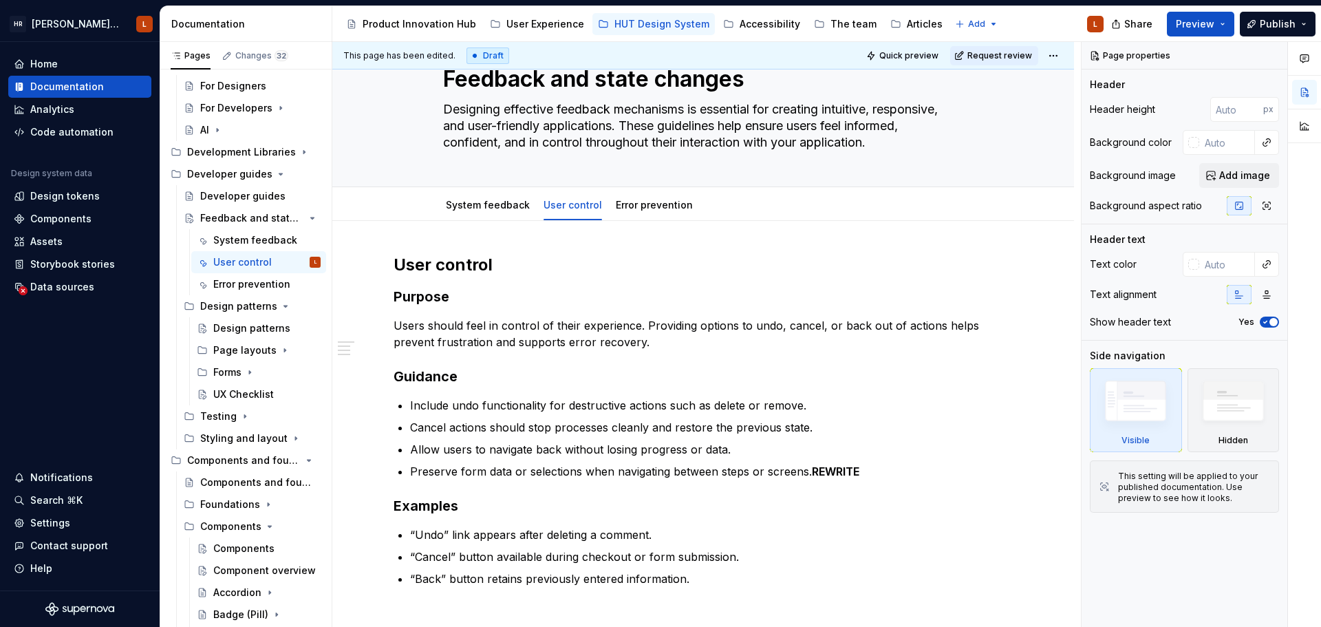
scroll to position [69, 0]
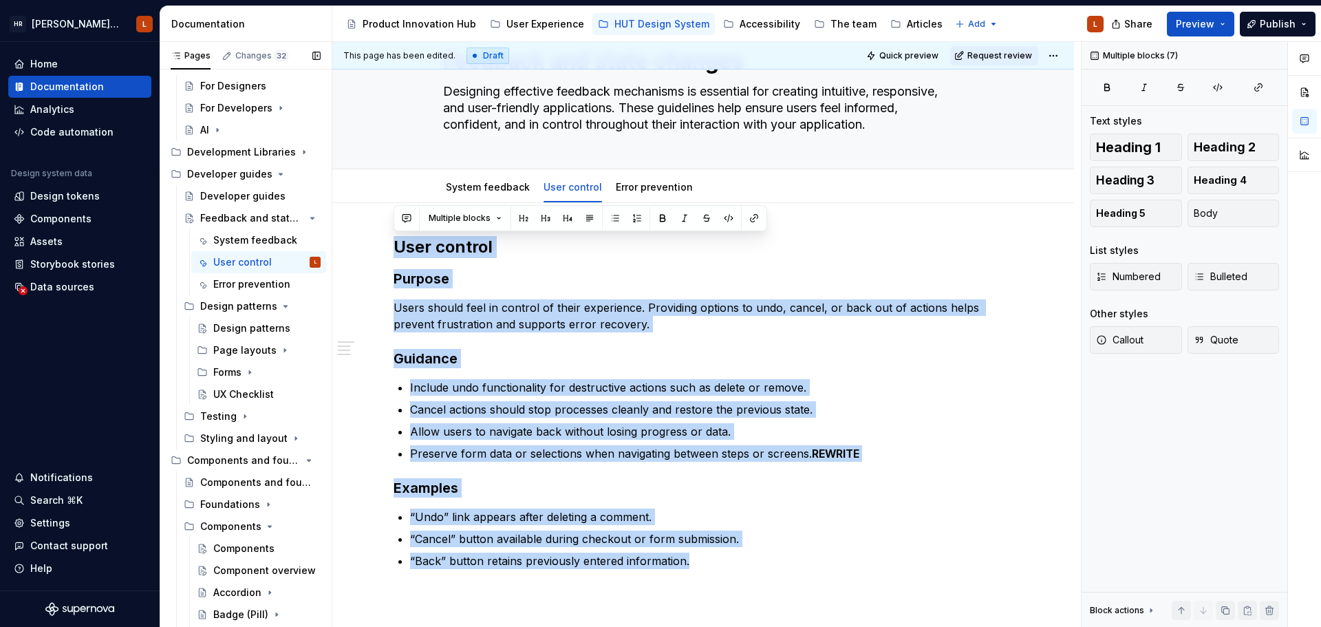
drag, startPoint x: 702, startPoint y: 563, endPoint x: 329, endPoint y: 243, distance: 490.7
click at [329, 243] on div "Pages Changes 32 Add Accessibility guide for tree Page tree. Navigate the tree …" at bounding box center [740, 337] width 1160 height 591
copy div "User control Purpose Users should feel in control of their experience. Providin…"
click at [565, 173] on html "[PERSON_NAME] UI Toolkit (HUT) L Home Documentation Analytics Code automation D…" at bounding box center [660, 313] width 1321 height 627
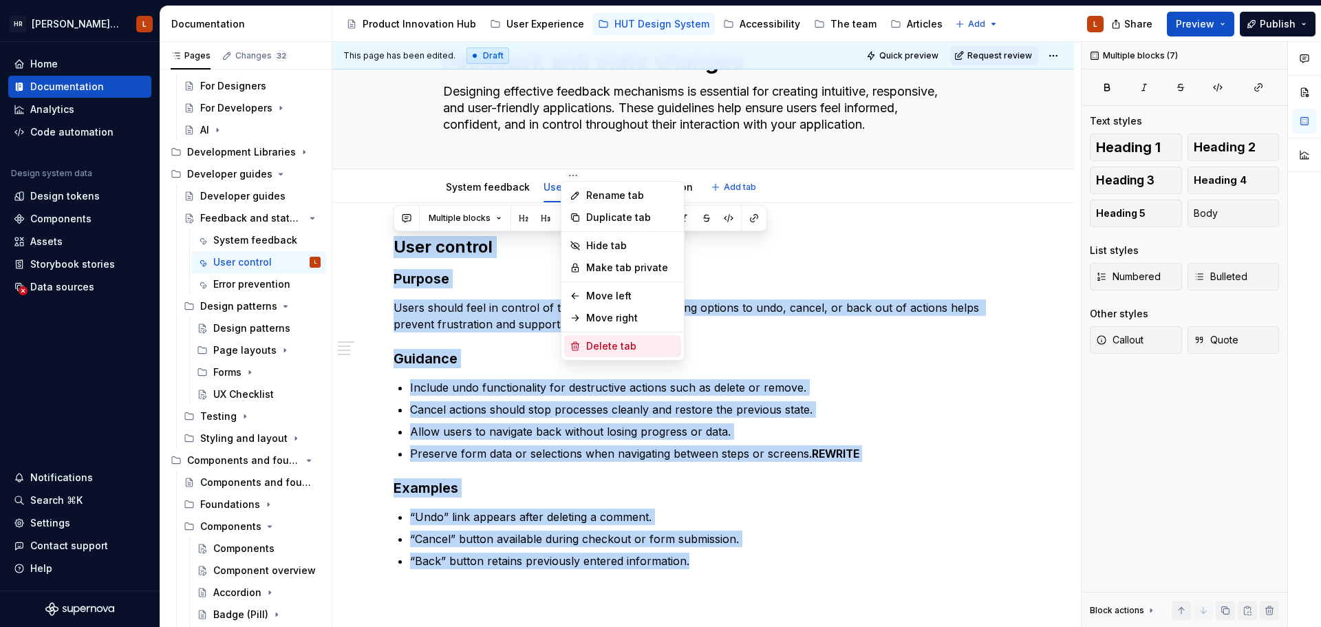
click at [603, 349] on div "Delete tab" at bounding box center [630, 346] width 89 height 14
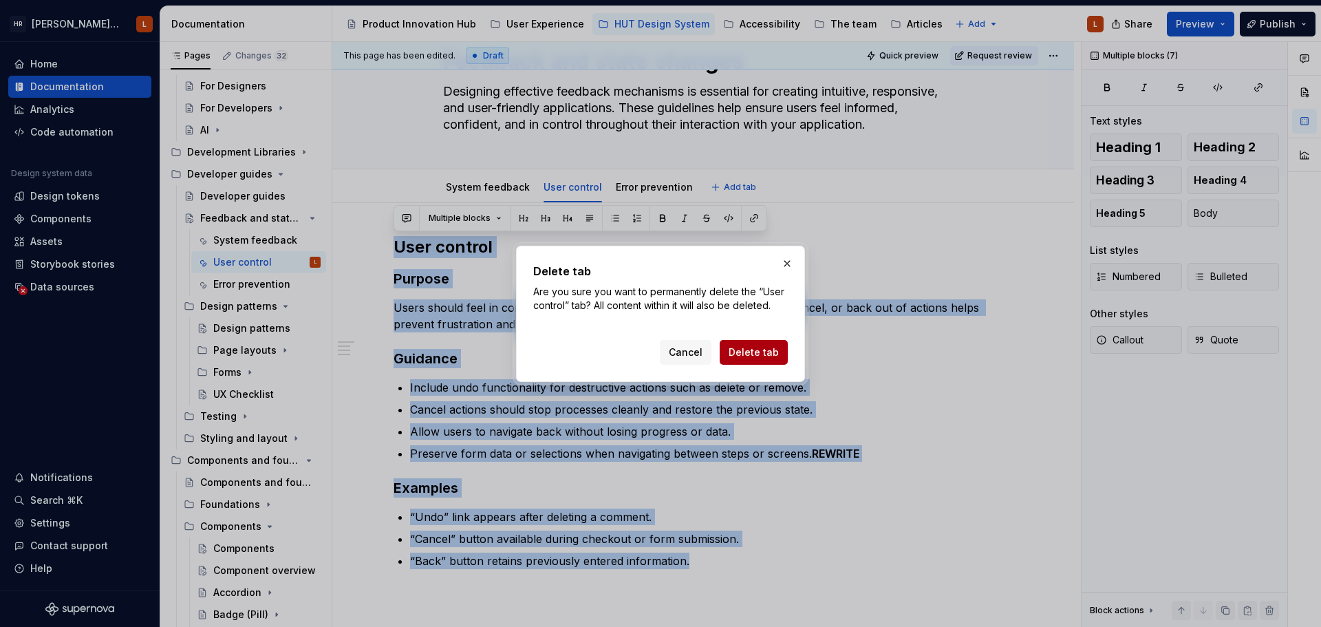
click at [772, 348] on span "Delete tab" at bounding box center [753, 352] width 50 height 14
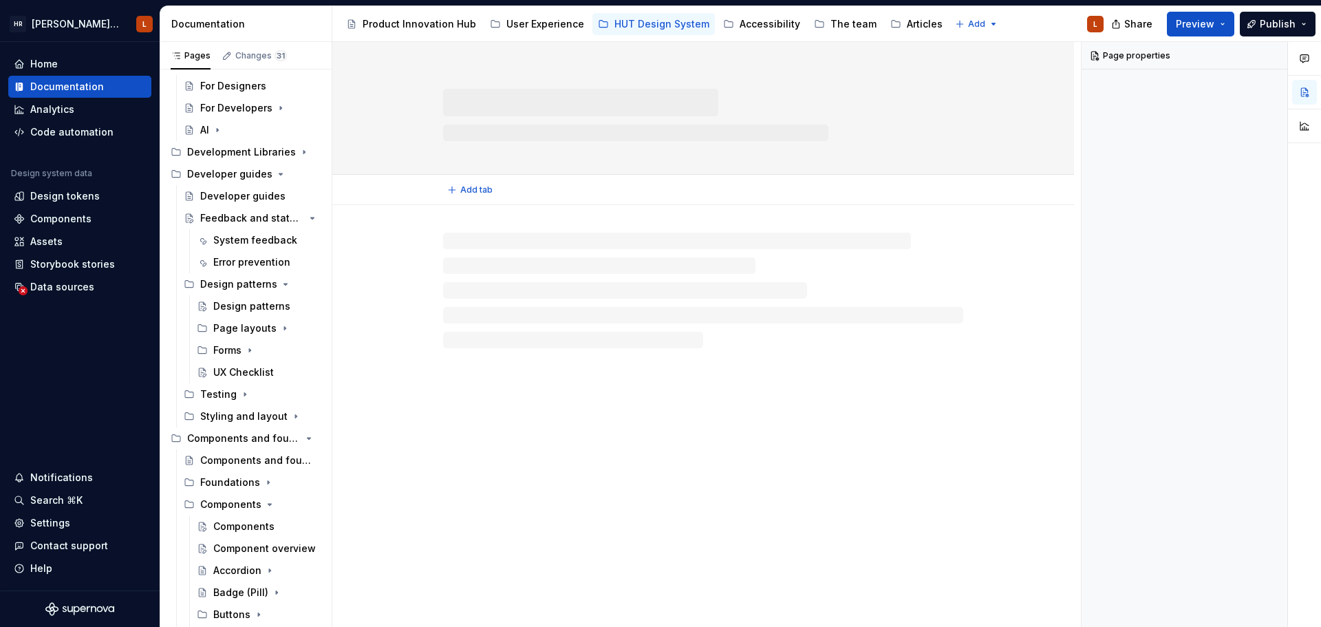
scroll to position [0, 0]
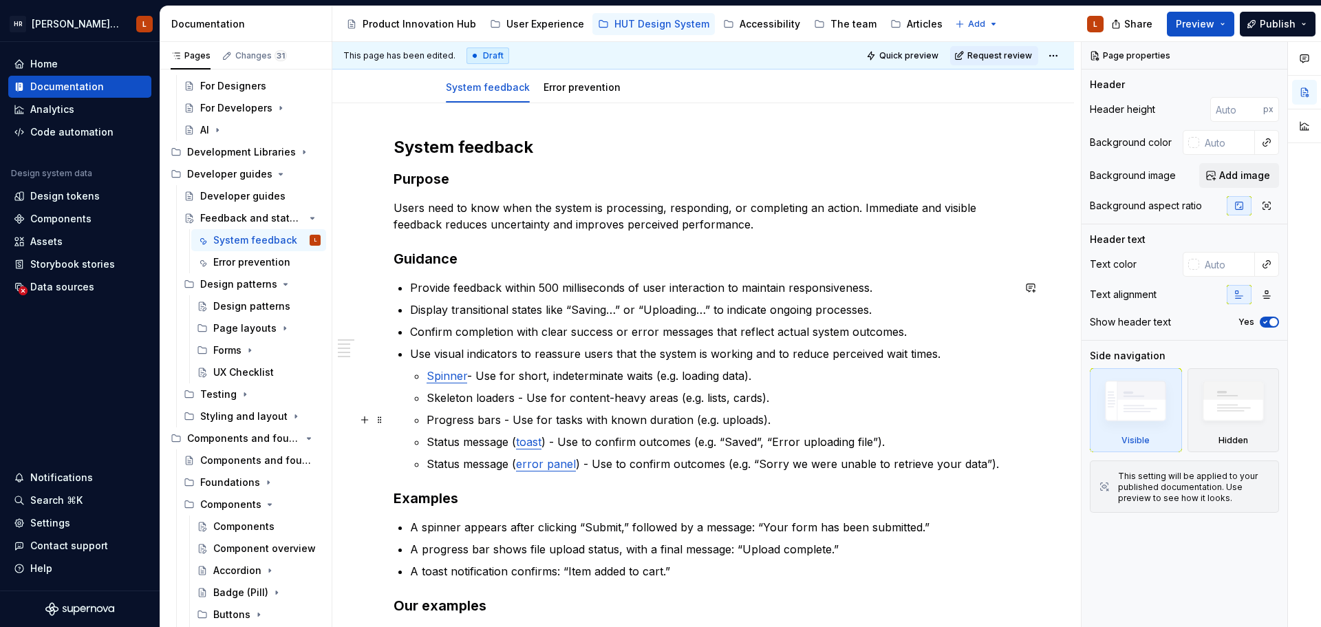
scroll to position [138, 0]
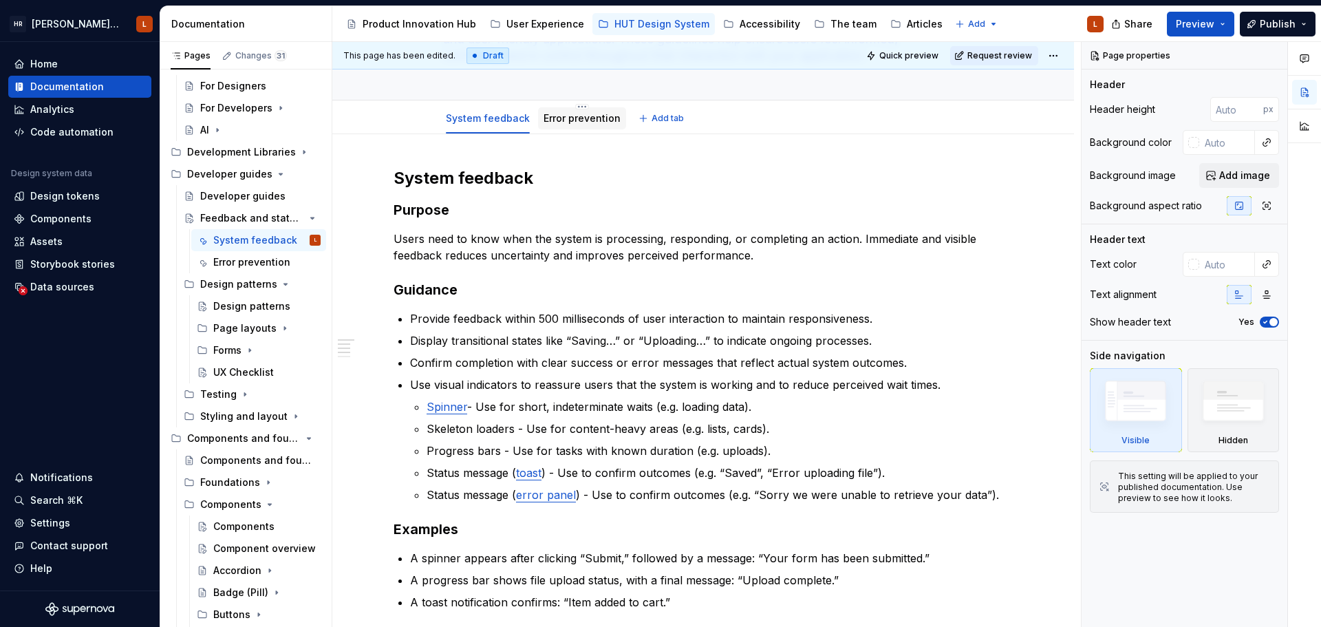
click at [565, 120] on link "Error prevention" at bounding box center [581, 118] width 77 height 12
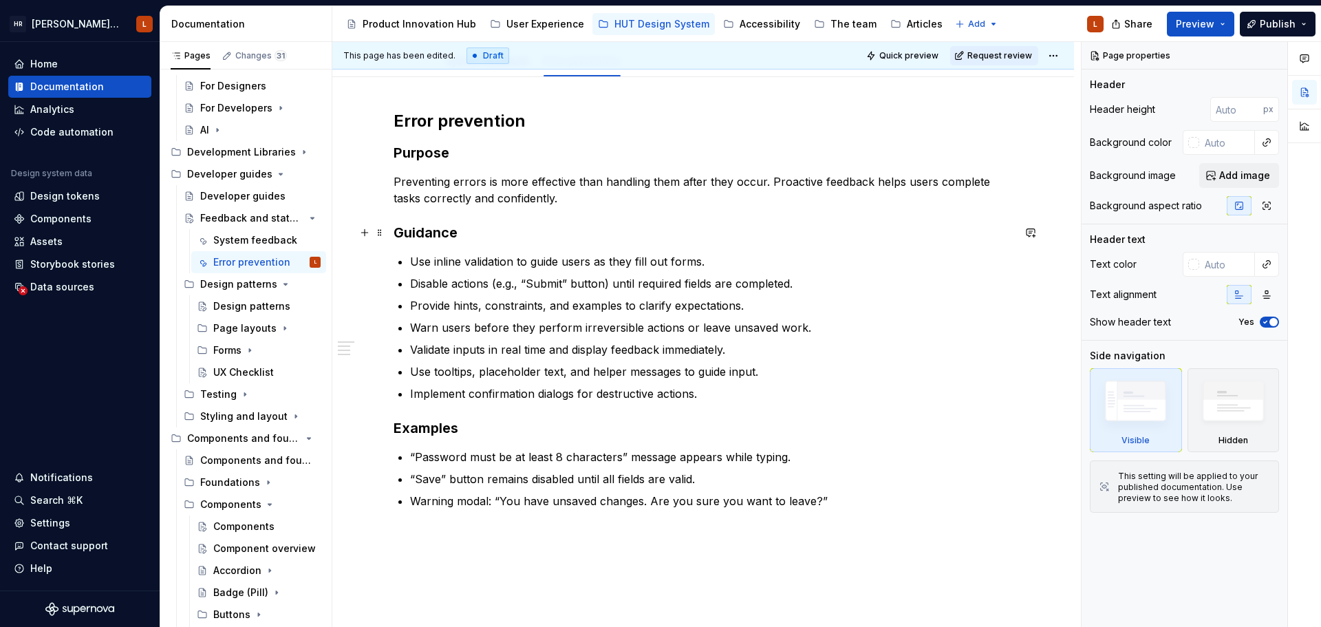
scroll to position [206, 0]
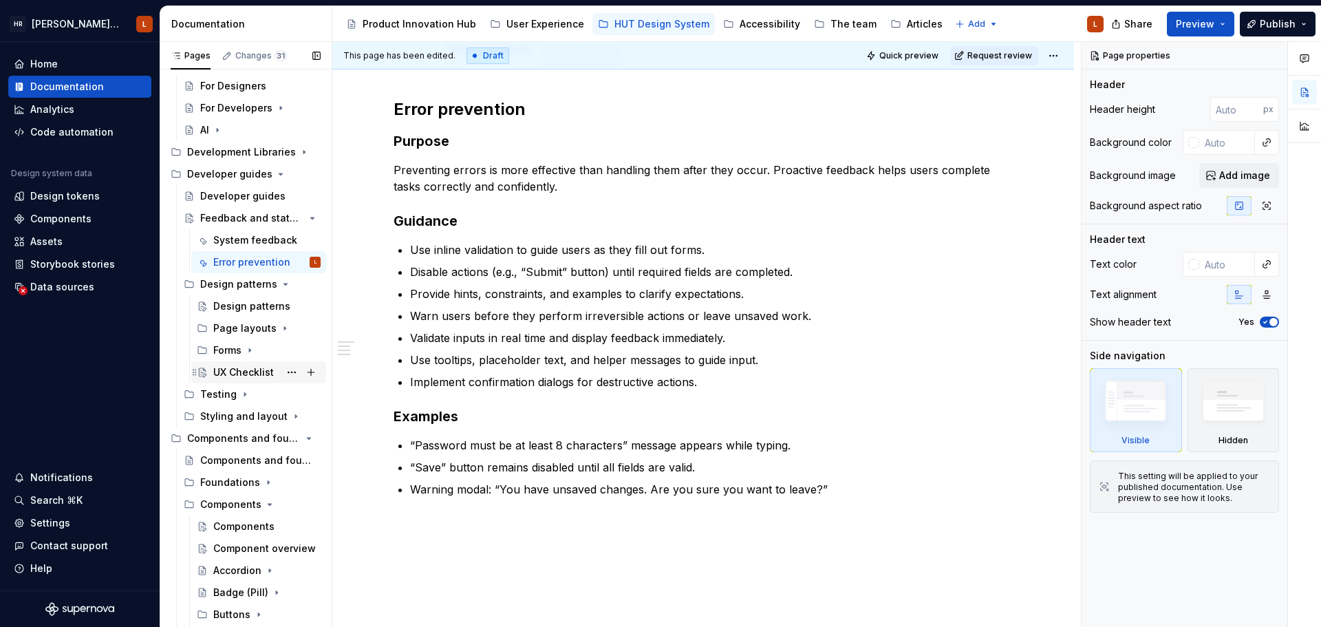
click at [246, 370] on div "UX Checklist" at bounding box center [243, 372] width 61 height 14
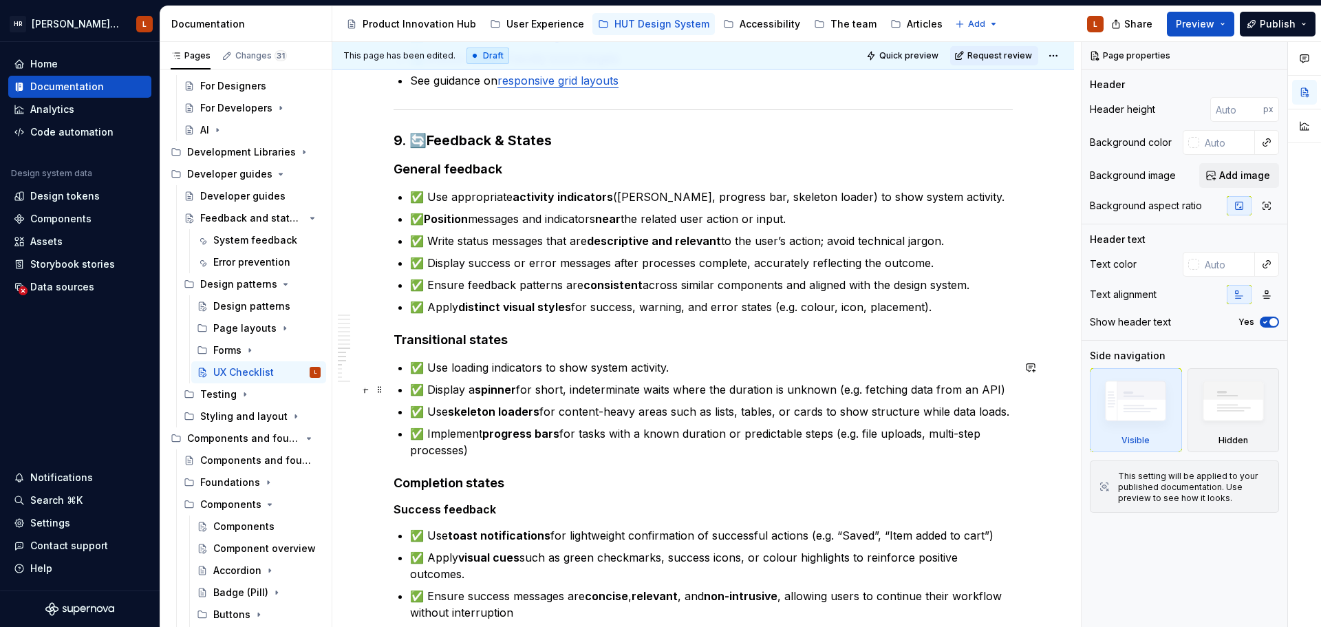
scroll to position [1926, 0]
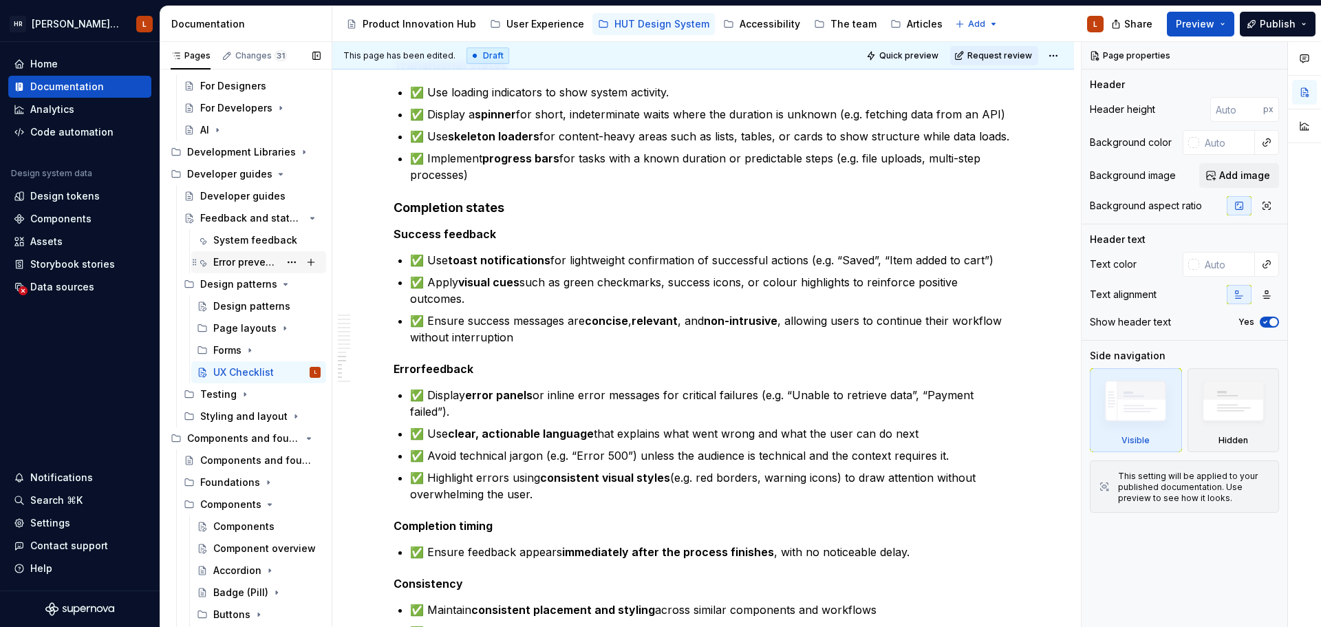
click at [246, 256] on div "Error prevention" at bounding box center [246, 262] width 66 height 14
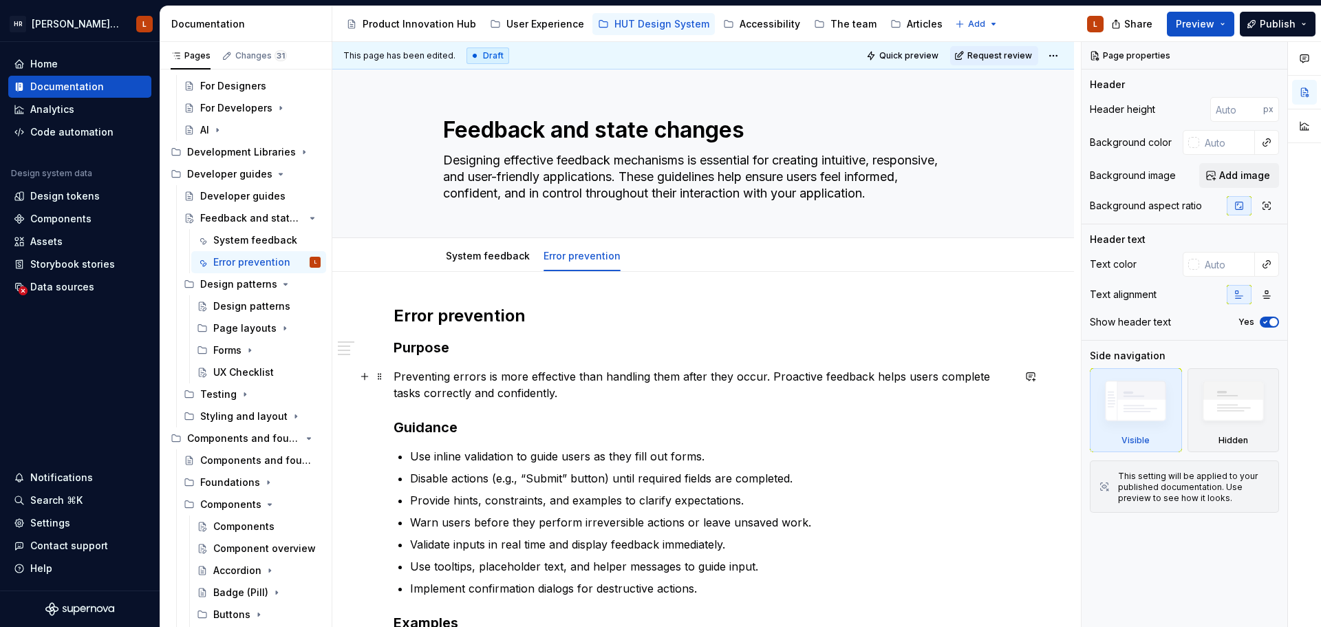
scroll to position [138, 0]
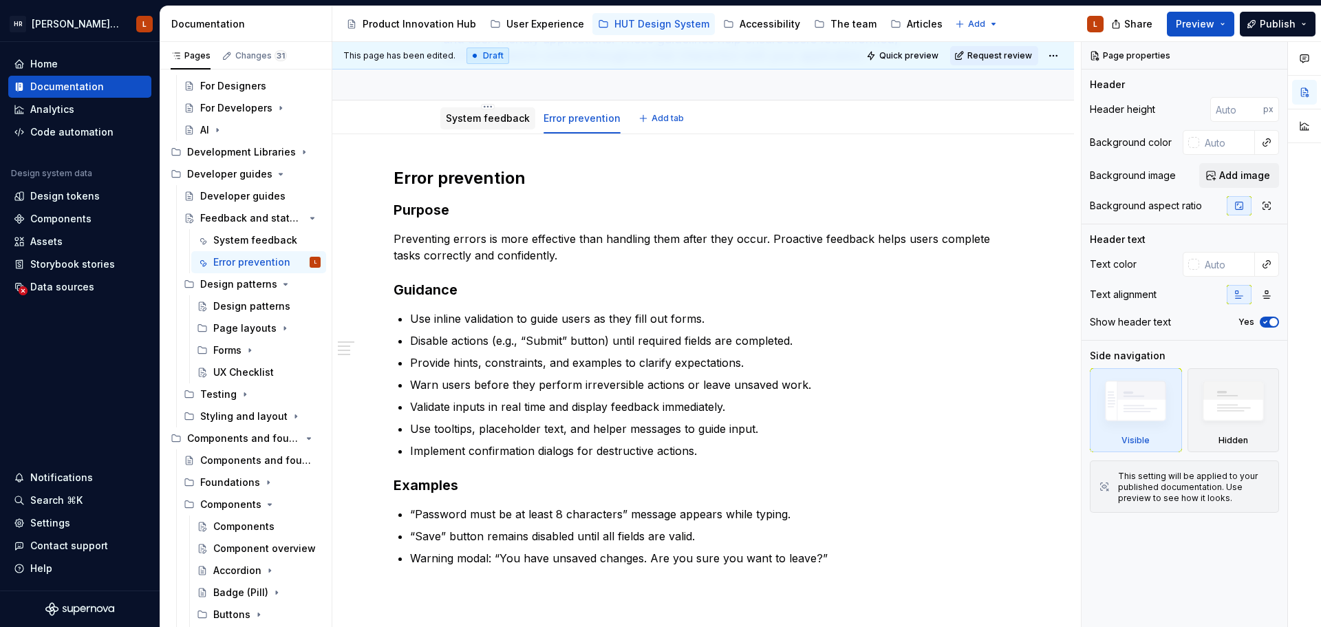
click at [503, 114] on link "System feedback" at bounding box center [488, 118] width 84 height 12
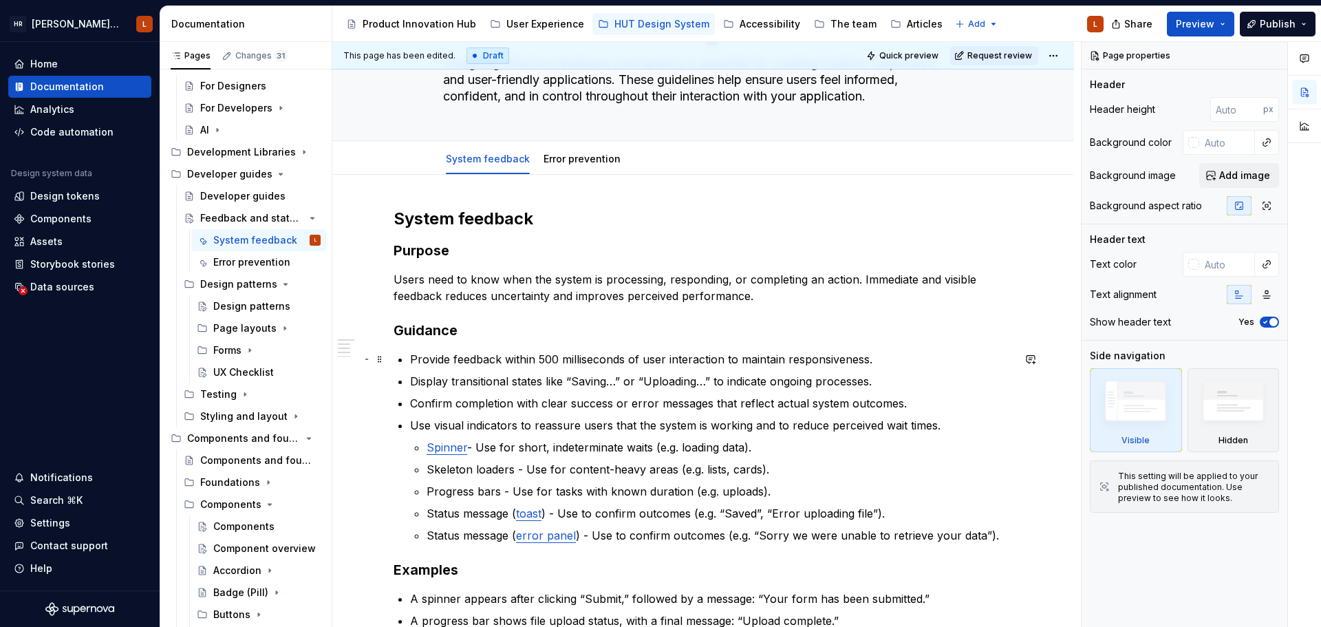
scroll to position [138, 0]
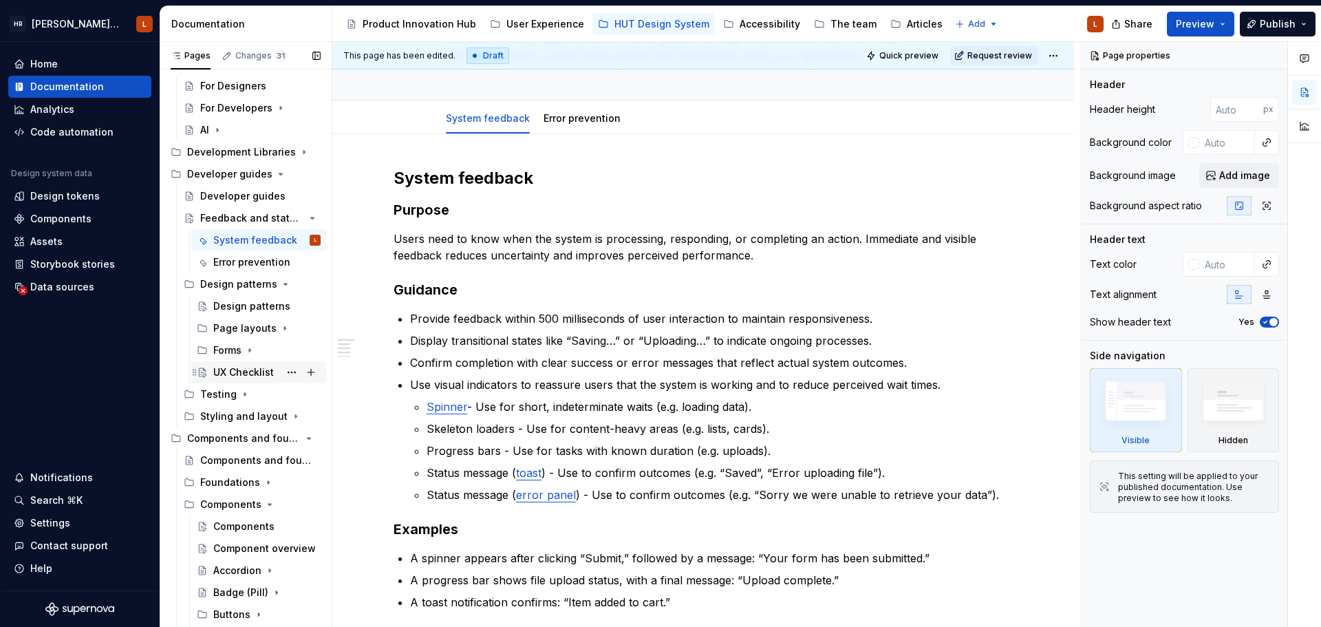
click at [241, 371] on div "UX Checklist" at bounding box center [243, 372] width 61 height 14
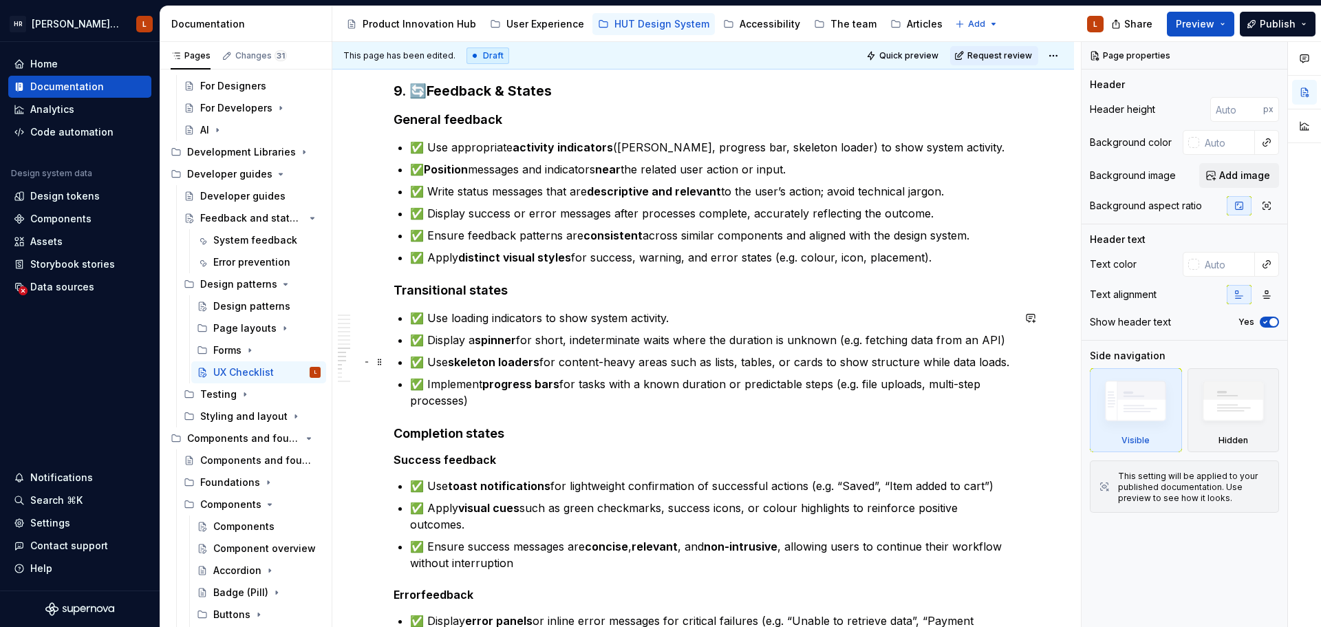
scroll to position [1720, 0]
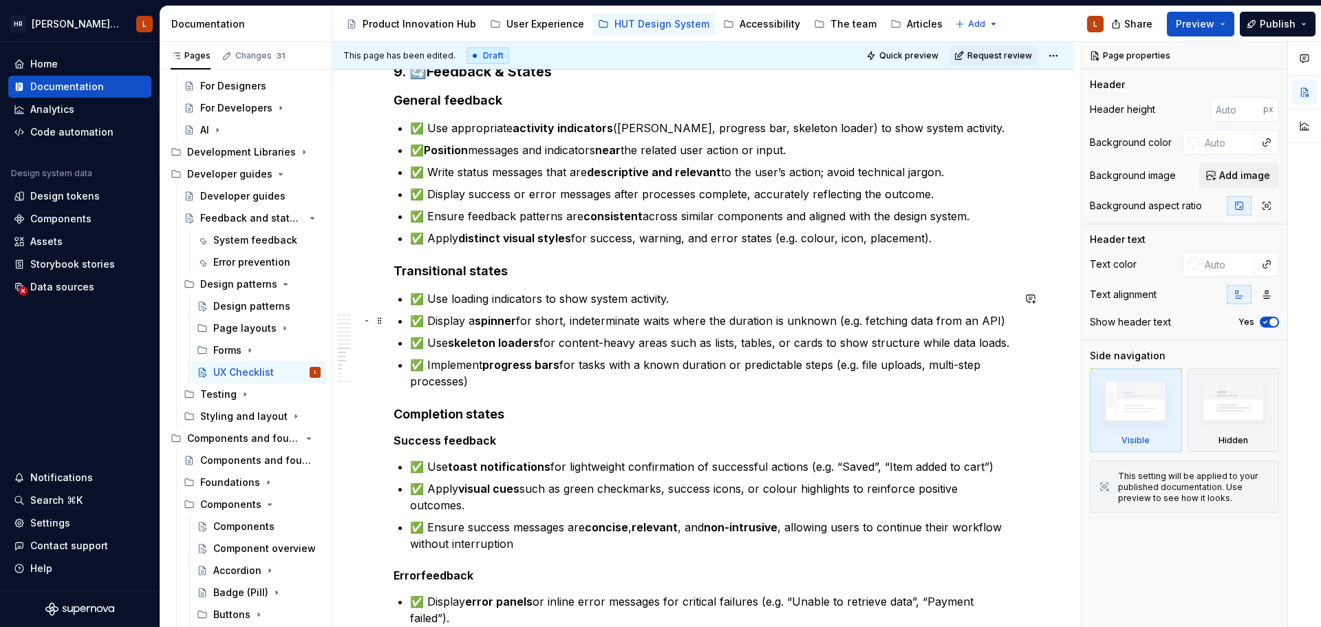
type textarea "*"
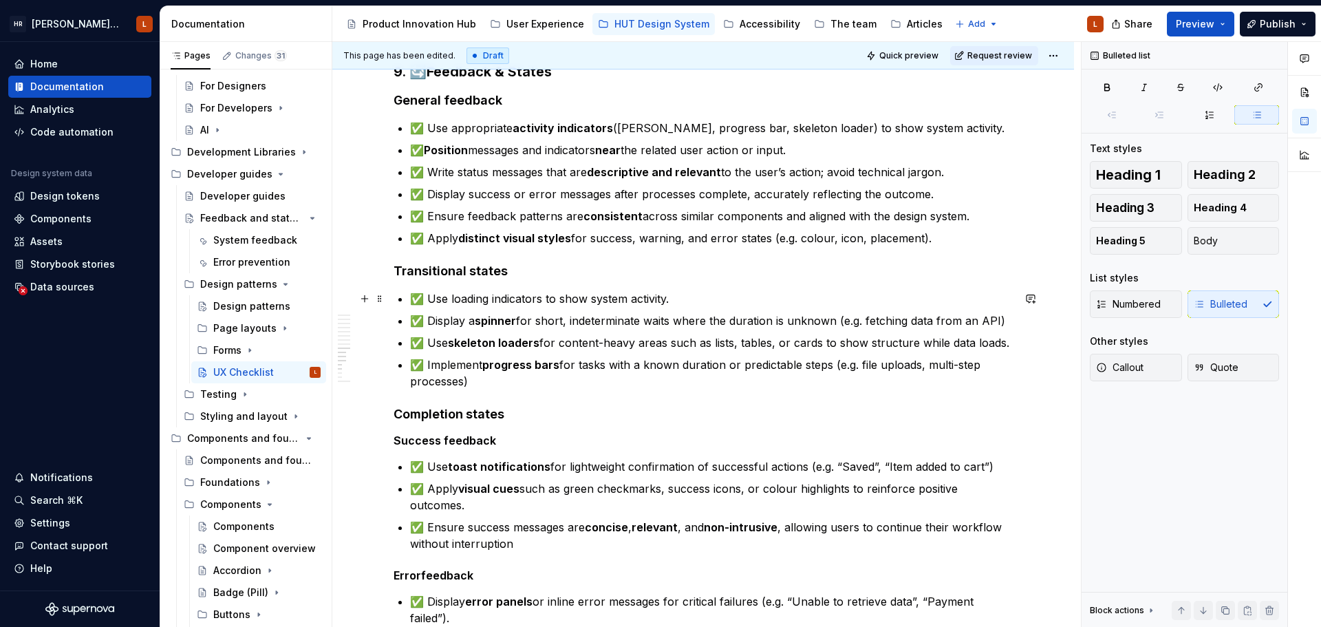
click at [720, 294] on p "✅ Use loading indicators to show system activity." at bounding box center [711, 298] width 603 height 17
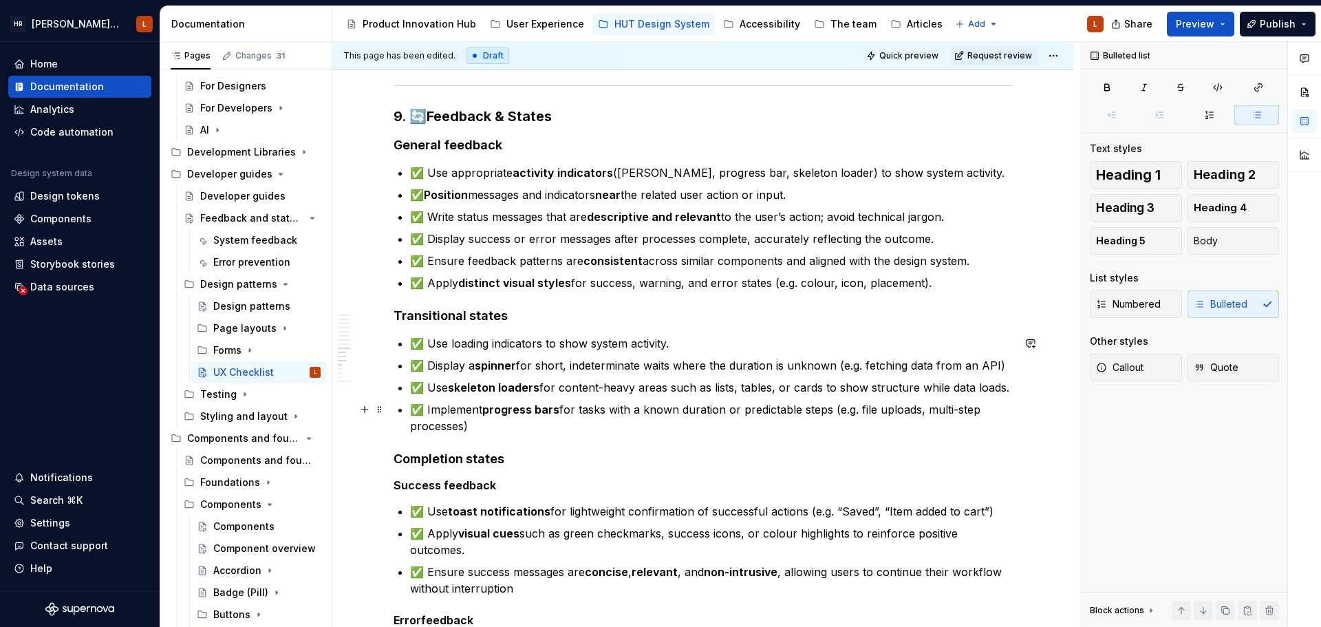
scroll to position [1651, 0]
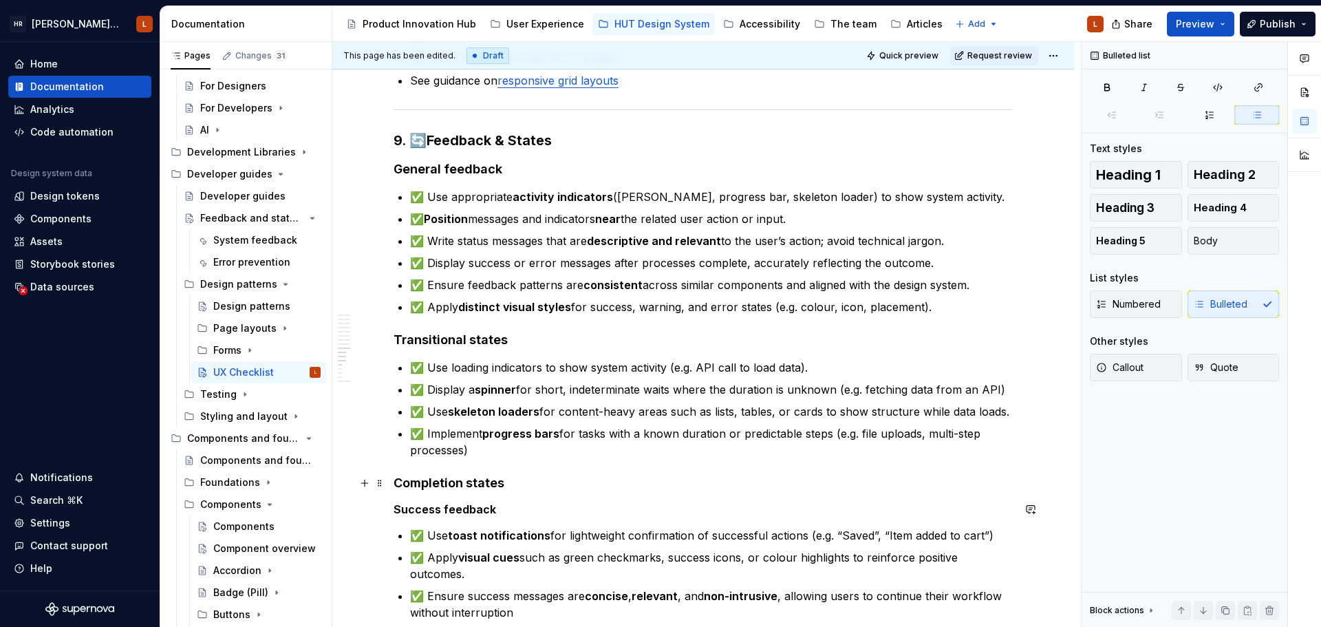
click at [755, 486] on h4 "Completion states" at bounding box center [702, 483] width 619 height 17
click at [766, 367] on p "✅ Use loading indicators to show system activity (e.g. API call to load data)." at bounding box center [711, 367] width 603 height 17
click at [766, 368] on p "✅ Use loading indicators to show system activity (e.g. API call to load data)." at bounding box center [711, 367] width 603 height 17
click at [787, 455] on p "✅ Implement progress bars for tasks with a known duration or predictable steps …" at bounding box center [711, 441] width 603 height 33
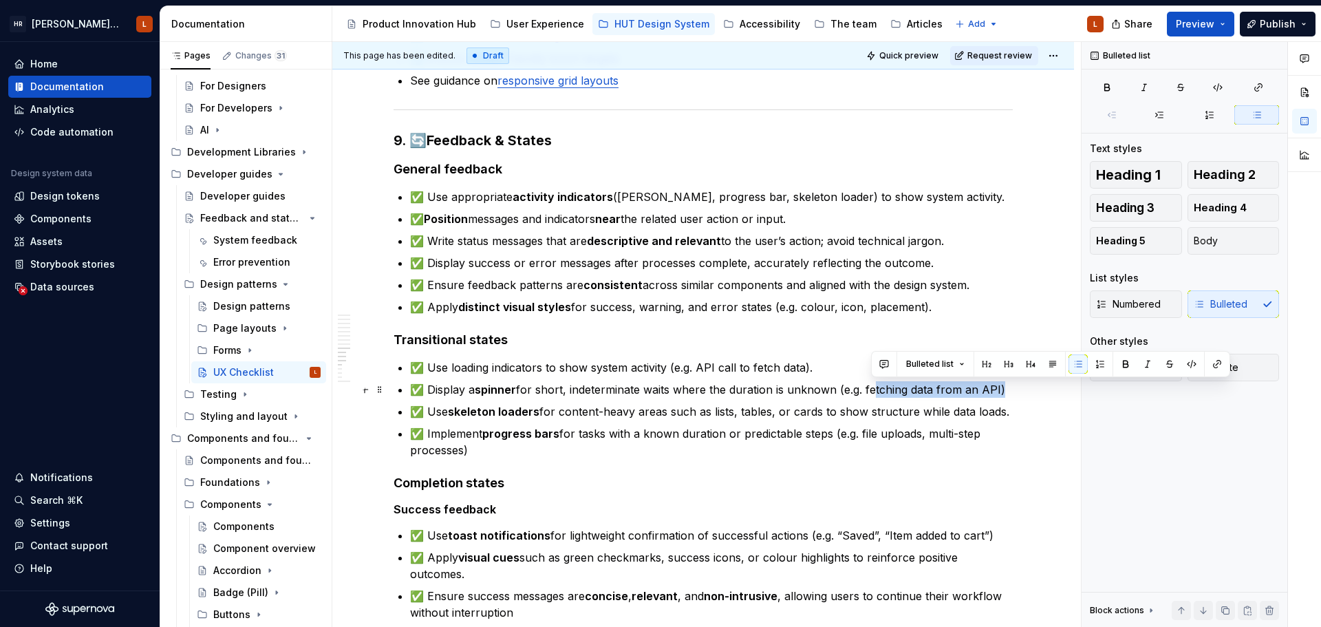
drag, startPoint x: 869, startPoint y: 388, endPoint x: 998, endPoint y: 388, distance: 128.6
click at [998, 388] on p "✅ Display a spinner for short, indeterminate waits where the duration is unknow…" at bounding box center [711, 389] width 603 height 17
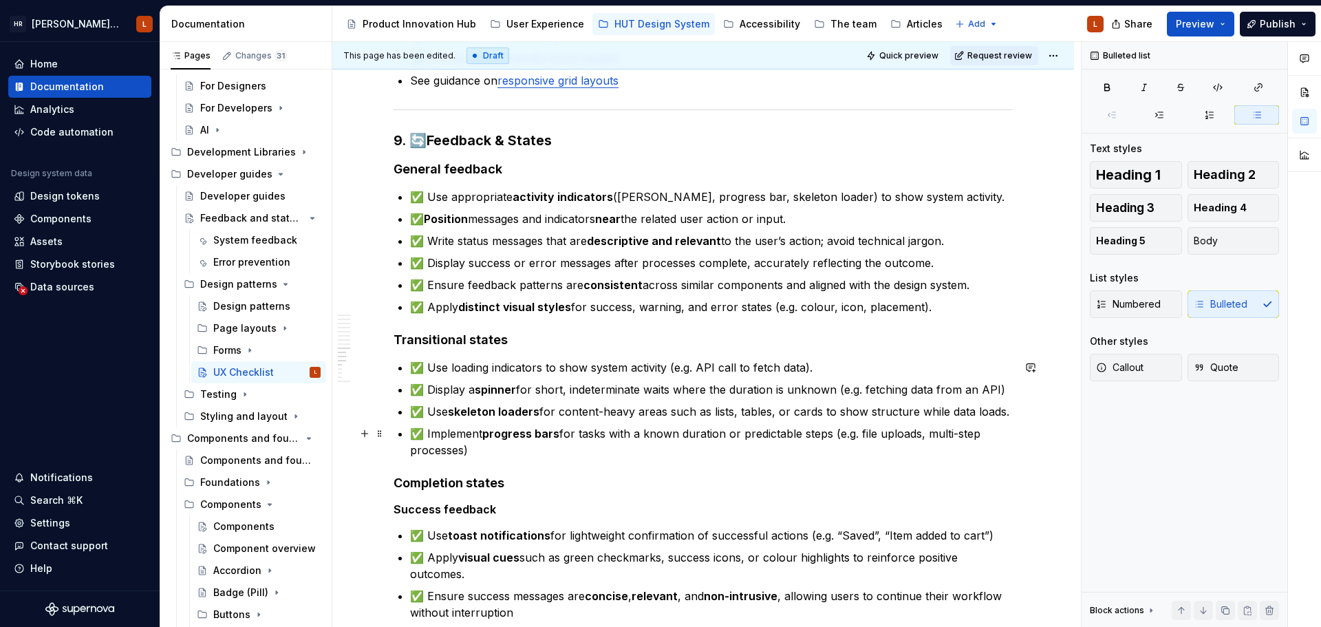
drag, startPoint x: 962, startPoint y: 424, endPoint x: 951, endPoint y: 426, distance: 10.4
click at [961, 425] on ul "✅ Use loading indicators to show system activity (e.g. API call to fetch data).…" at bounding box center [711, 408] width 603 height 99
click at [589, 364] on p "✅ Use loading indicators to show system activity (e.g. API call to fetch data)." at bounding box center [711, 367] width 603 height 17
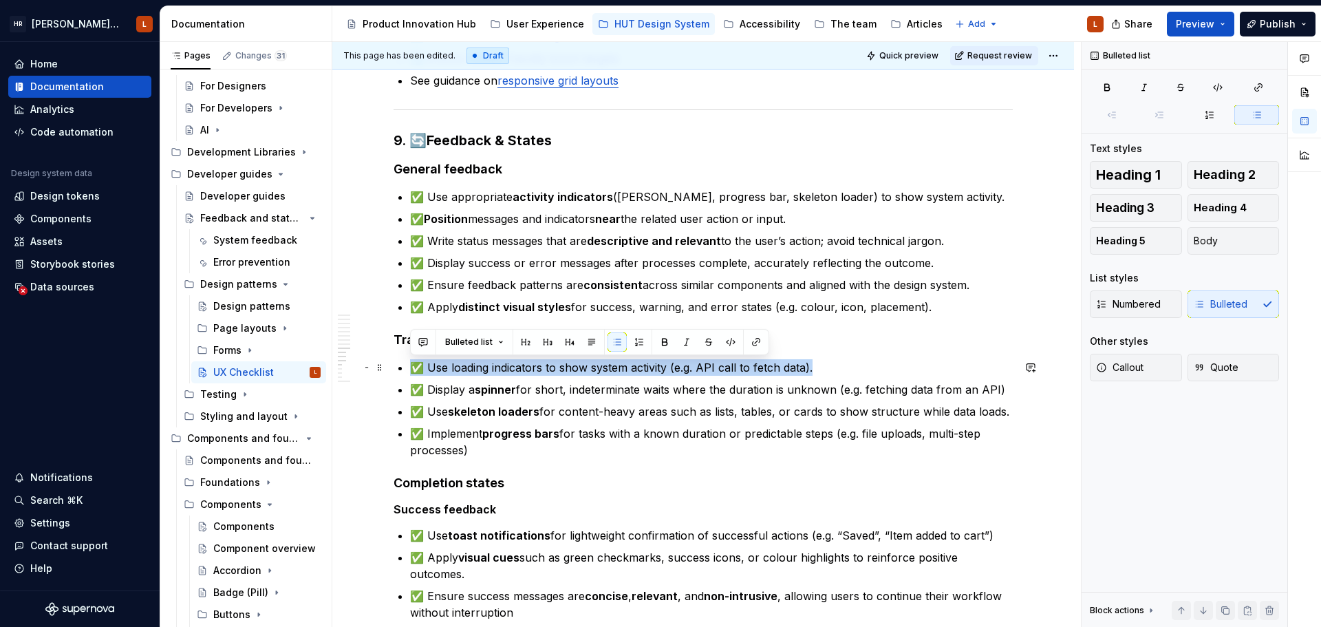
drag, startPoint x: 856, startPoint y: 371, endPoint x: 466, endPoint y: 401, distance: 390.5
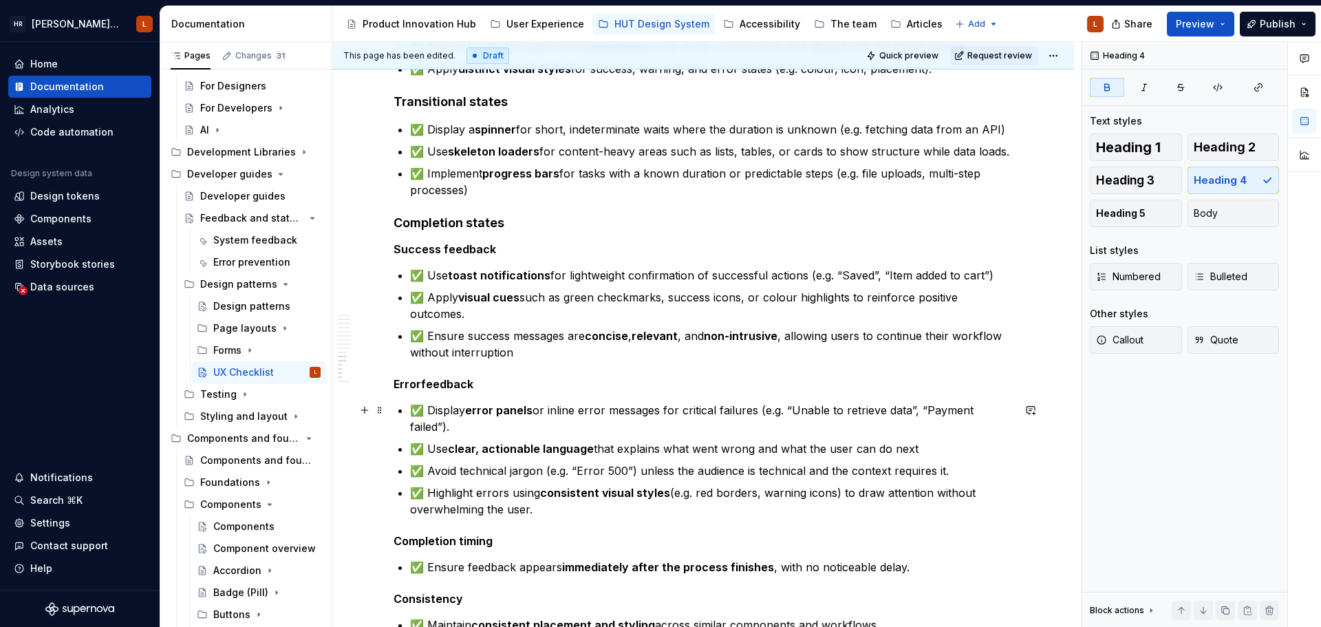
scroll to position [1926, 0]
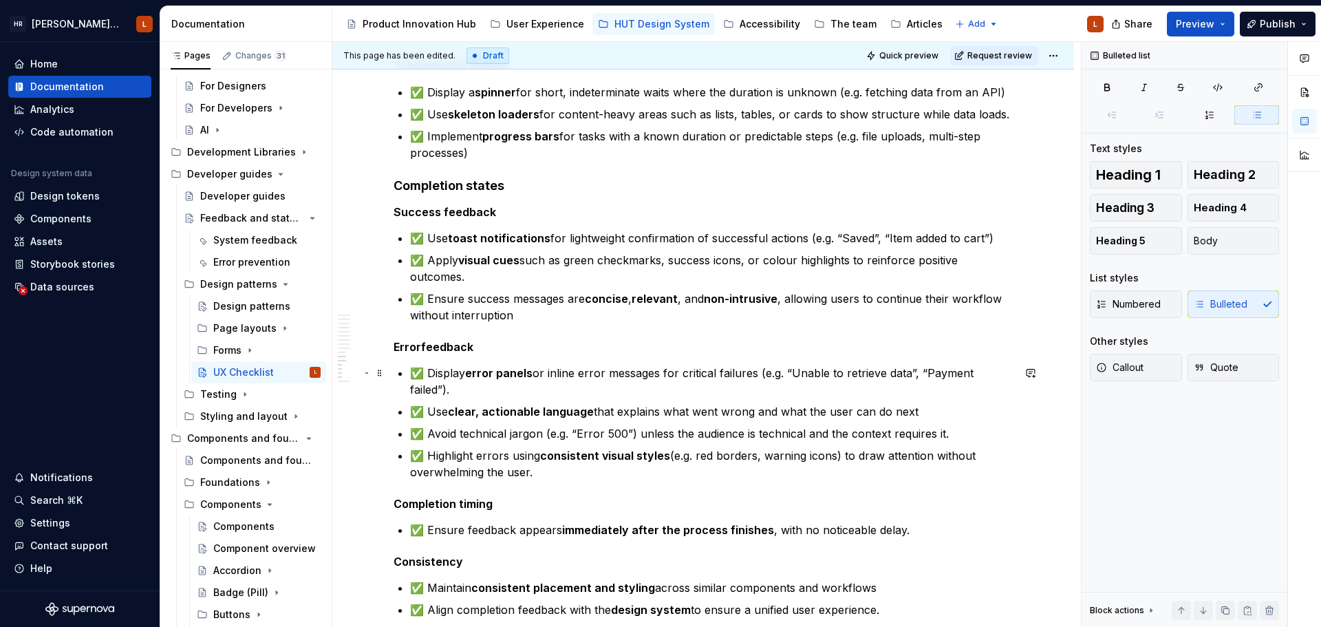
click at [470, 389] on p "✅ Display error panels or inline error messages for critical failures (e.g. “Un…" at bounding box center [711, 381] width 603 height 33
click at [964, 413] on p "✅ Use clear, actionable language that explains what went wrong and what the use…" at bounding box center [711, 411] width 603 height 17
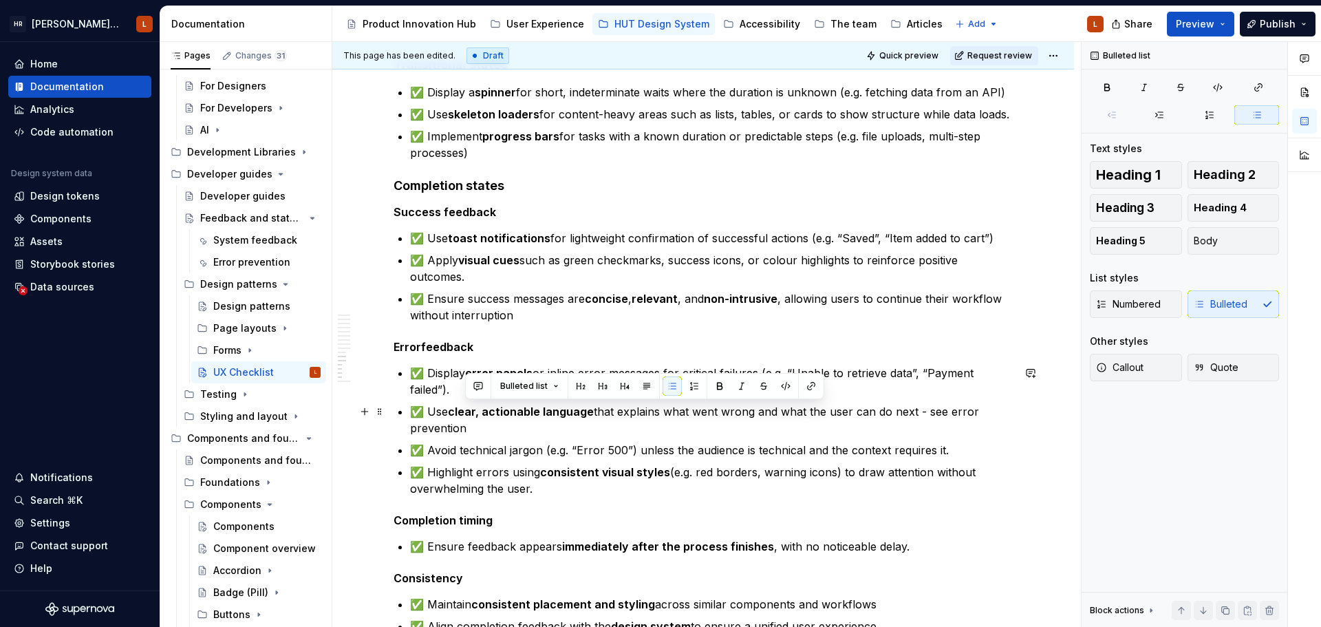
drag, startPoint x: 508, startPoint y: 423, endPoint x: 926, endPoint y: 415, distance: 418.3
click at [926, 415] on p "✅ Use clear, actionable language that explains what went wrong and what the use…" at bounding box center [711, 419] width 603 height 33
click at [929, 420] on p "✅ Use clear, actionable language that explains what went wrong and what the use…" at bounding box center [711, 419] width 603 height 33
drag, startPoint x: 947, startPoint y: 411, endPoint x: 968, endPoint y: 422, distance: 23.4
click at [968, 422] on p "✅ Use clear, actionable language that explains what went wrong and what the use…" at bounding box center [711, 419] width 603 height 33
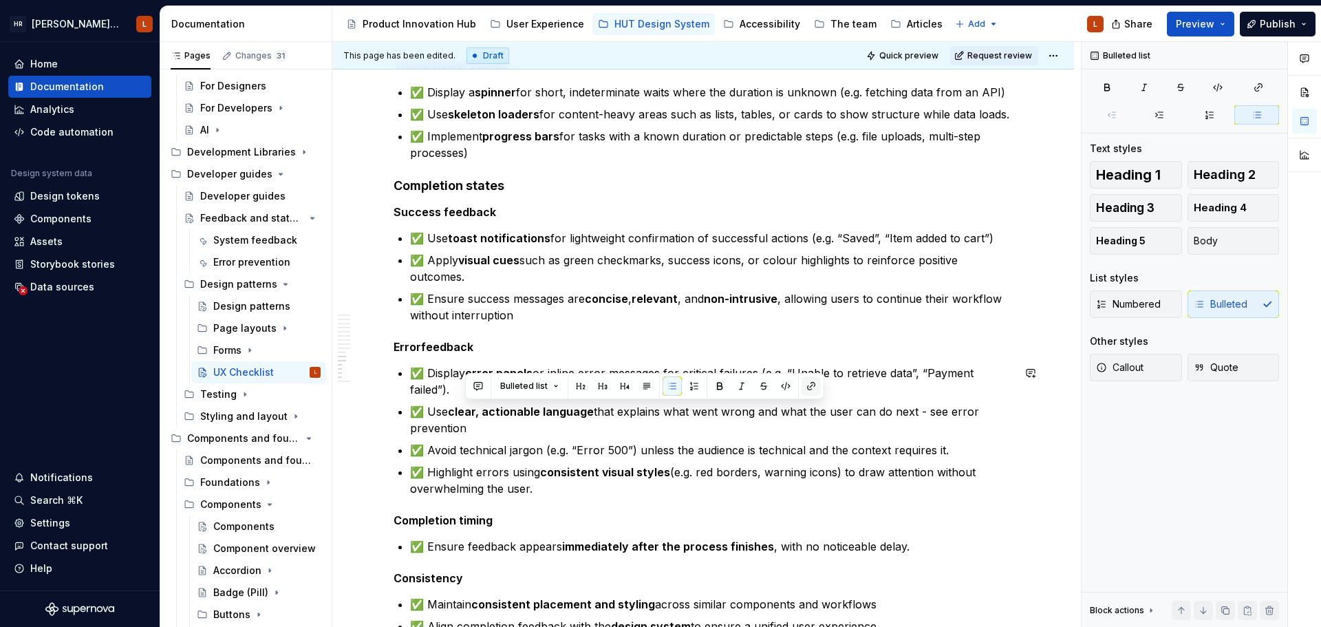
click at [806, 384] on button "button" at bounding box center [810, 385] width 19 height 19
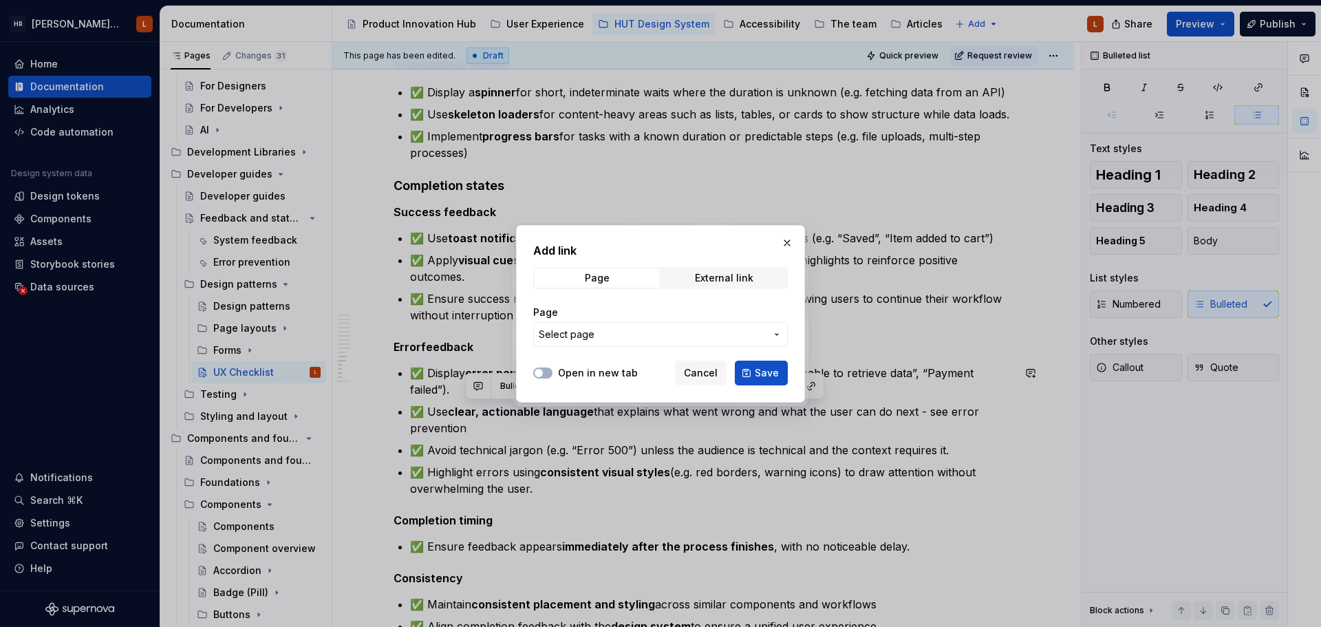
click at [631, 333] on span "Select page" at bounding box center [652, 334] width 227 height 14
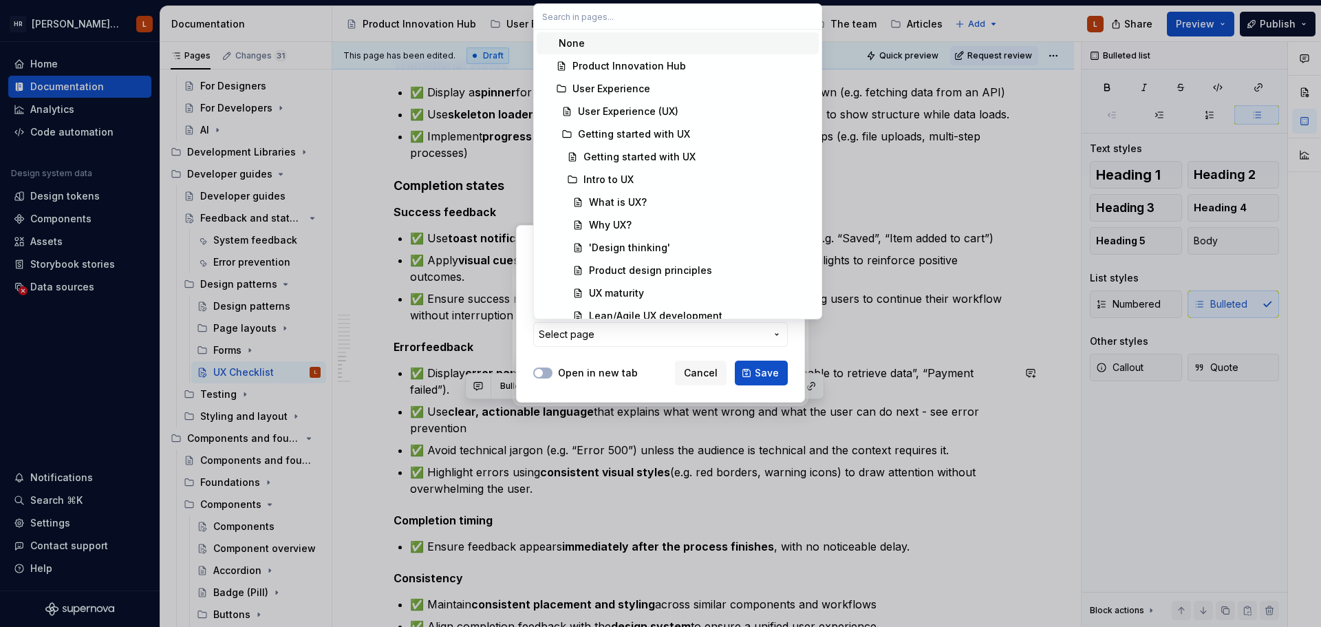
click at [871, 348] on div at bounding box center [660, 313] width 1321 height 627
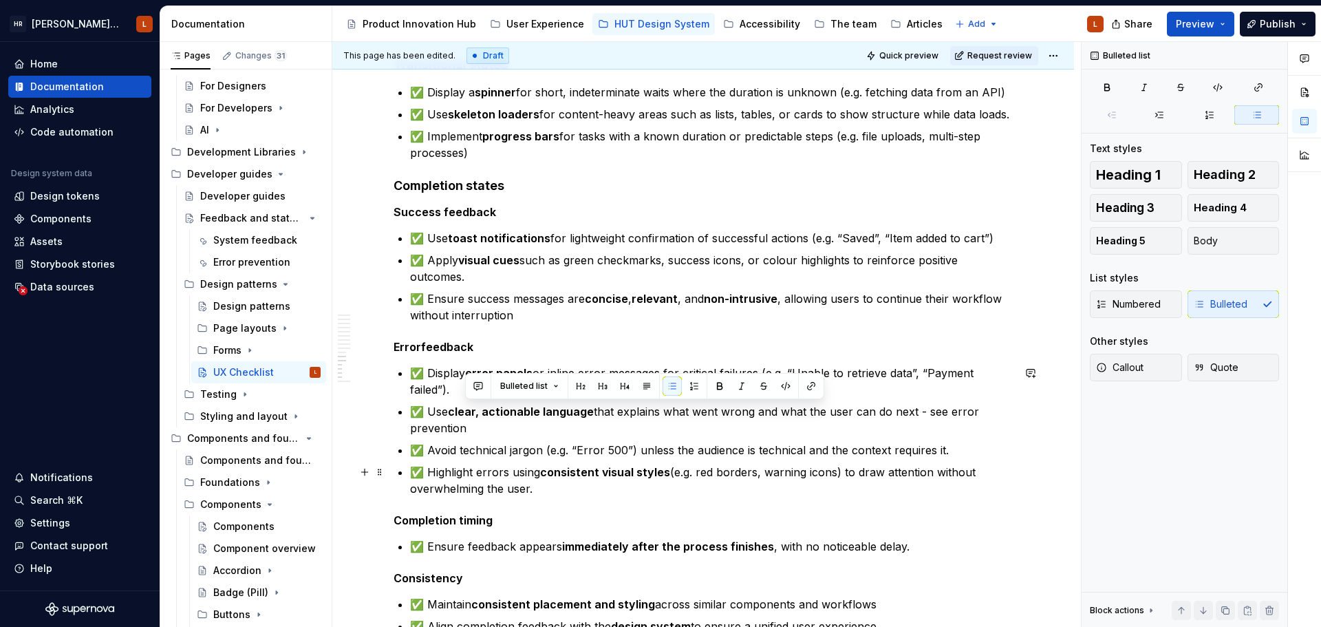
click at [486, 457] on p "✅ Avoid technical jargon (e.g. “Error 500”) unless the audience is technical an…" at bounding box center [711, 450] width 603 height 17
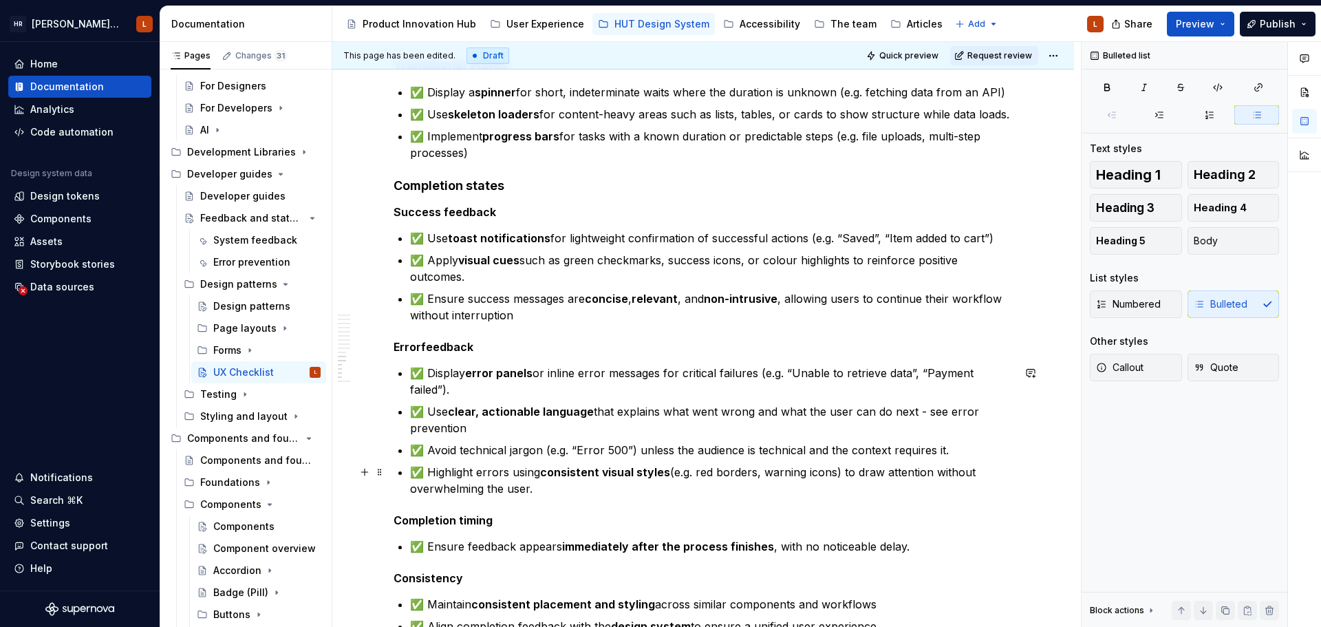
click at [556, 482] on p "✅ Highlight errors using consistent visual styles (e.g. red borders, warning ic…" at bounding box center [711, 480] width 603 height 33
click at [761, 493] on p "✅ Highlight errors using consistent visual styles (e.g. red borders, warning ic…" at bounding box center [711, 480] width 603 height 33
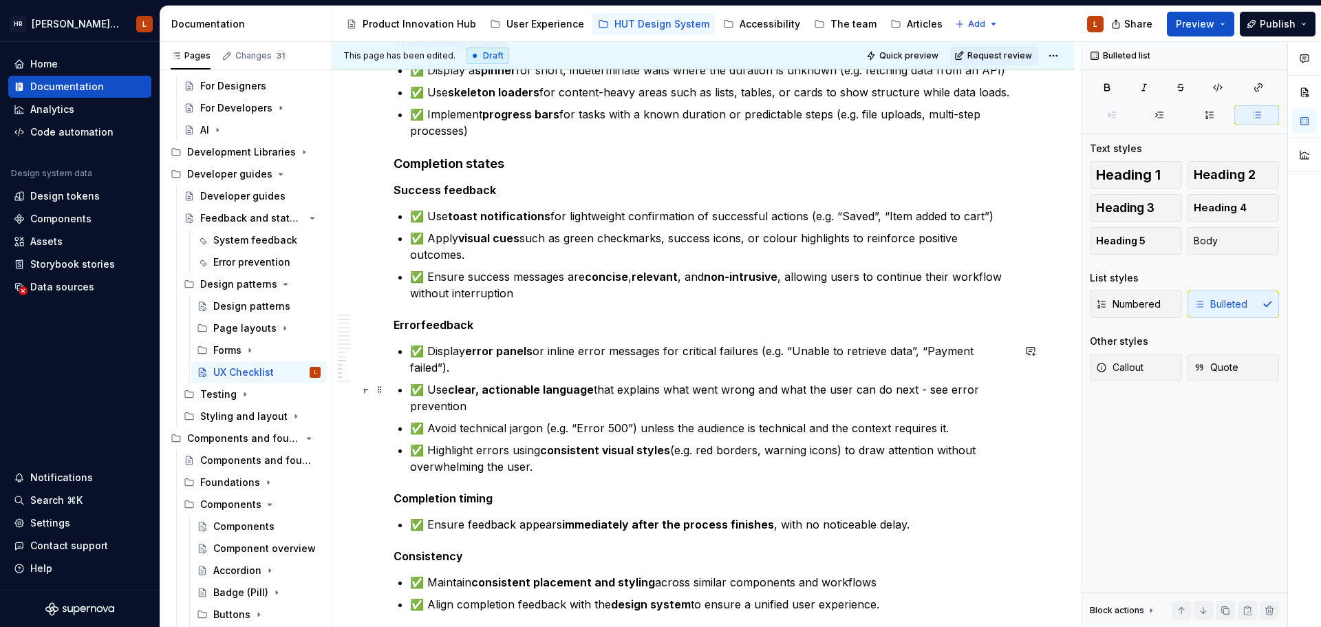
scroll to position [2017, 0]
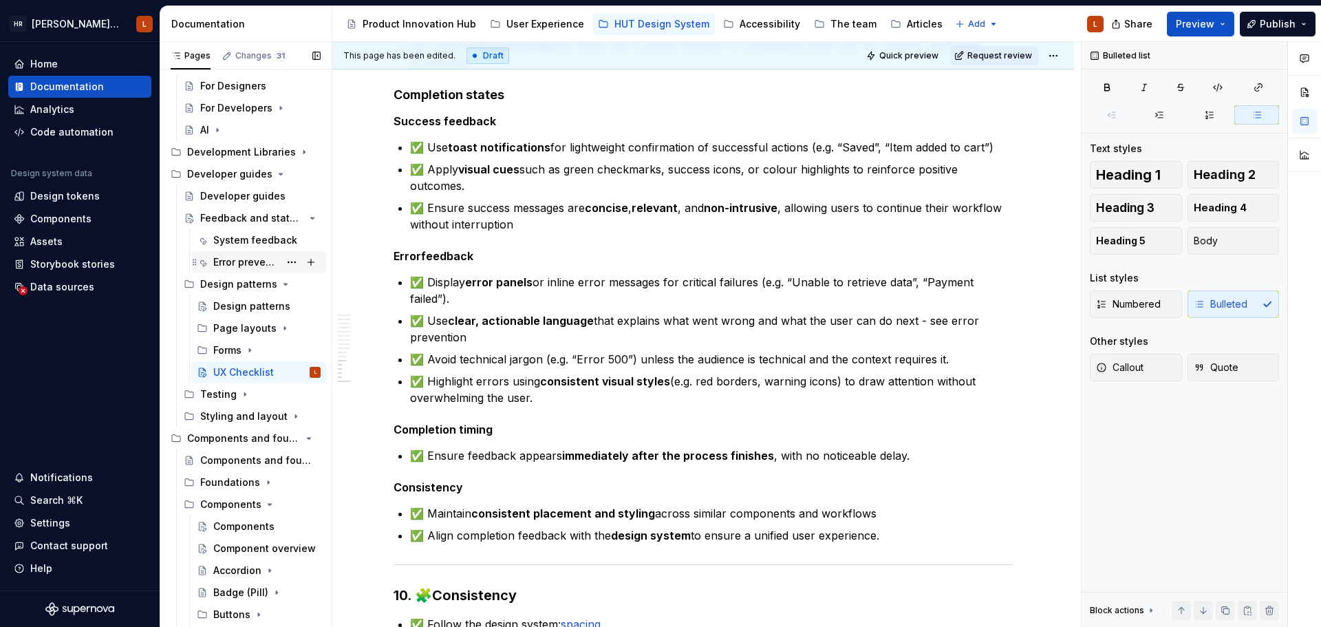
click at [241, 264] on div "Error prevention" at bounding box center [246, 262] width 66 height 14
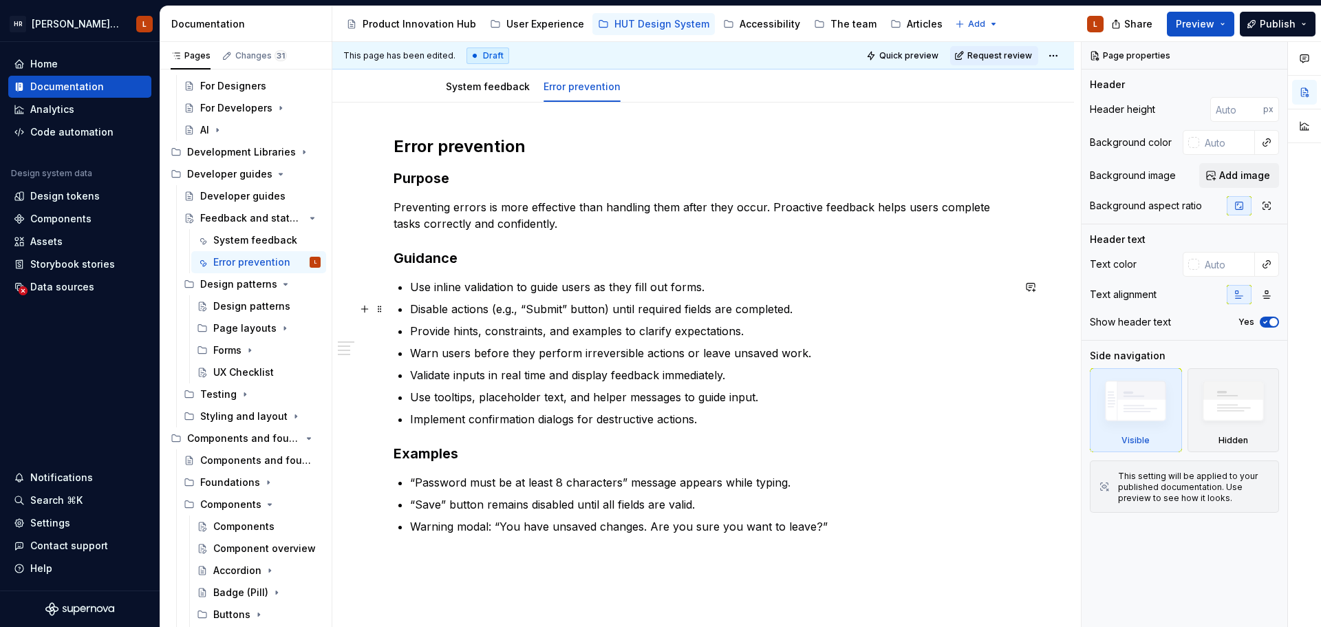
scroll to position [206, 0]
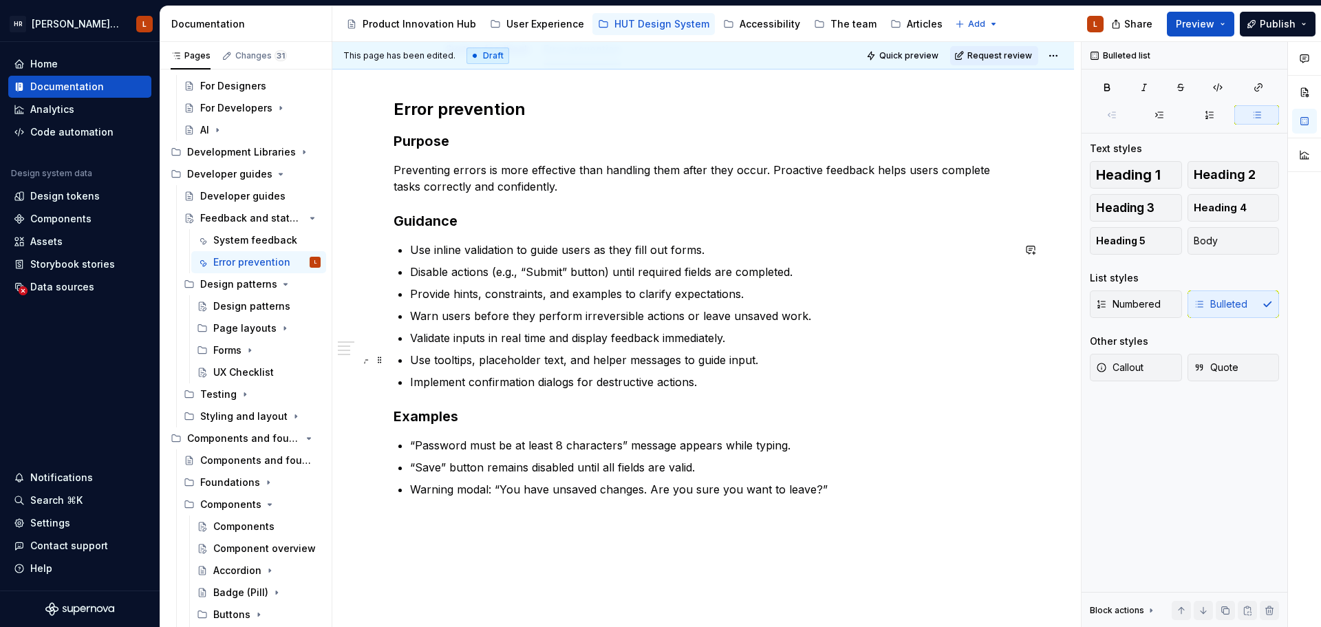
click at [526, 360] on p "Use tooltips, placeholder text, and helper messages to guide input." at bounding box center [711, 359] width 603 height 17
click at [858, 490] on p "Warning modal: “You have unsaved changes. Are you sure you want to leave?”" at bounding box center [711, 489] width 603 height 17
click at [614, 381] on p "Implement confirmation dialogs for destructive actions." at bounding box center [711, 381] width 603 height 17
drag, startPoint x: 235, startPoint y: 380, endPoint x: 294, endPoint y: 367, distance: 61.1
click at [235, 380] on div "UX Checklist" at bounding box center [266, 371] width 107 height 19
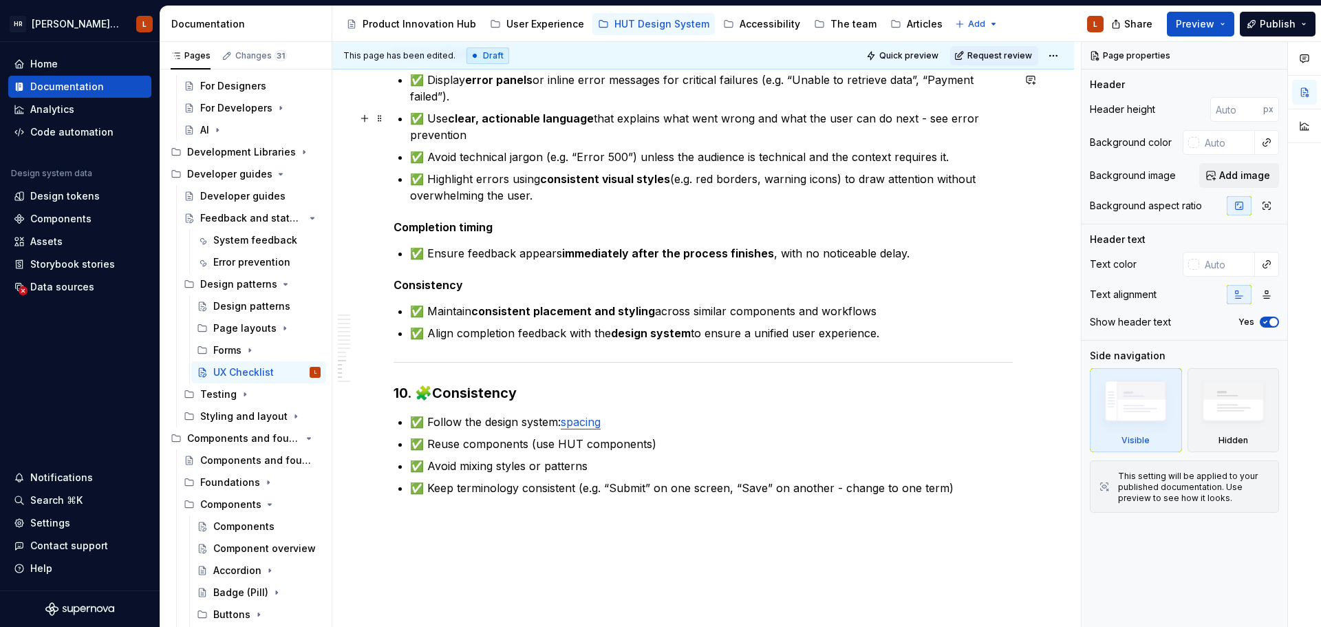
scroll to position [2223, 0]
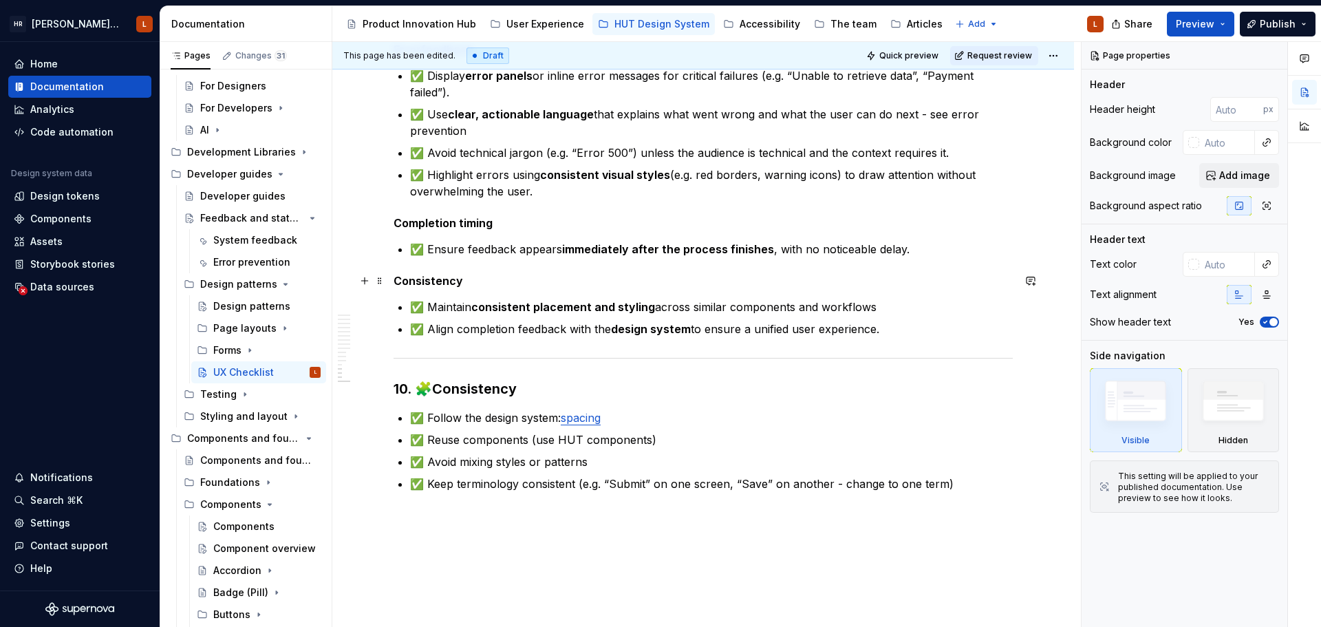
type textarea "*"
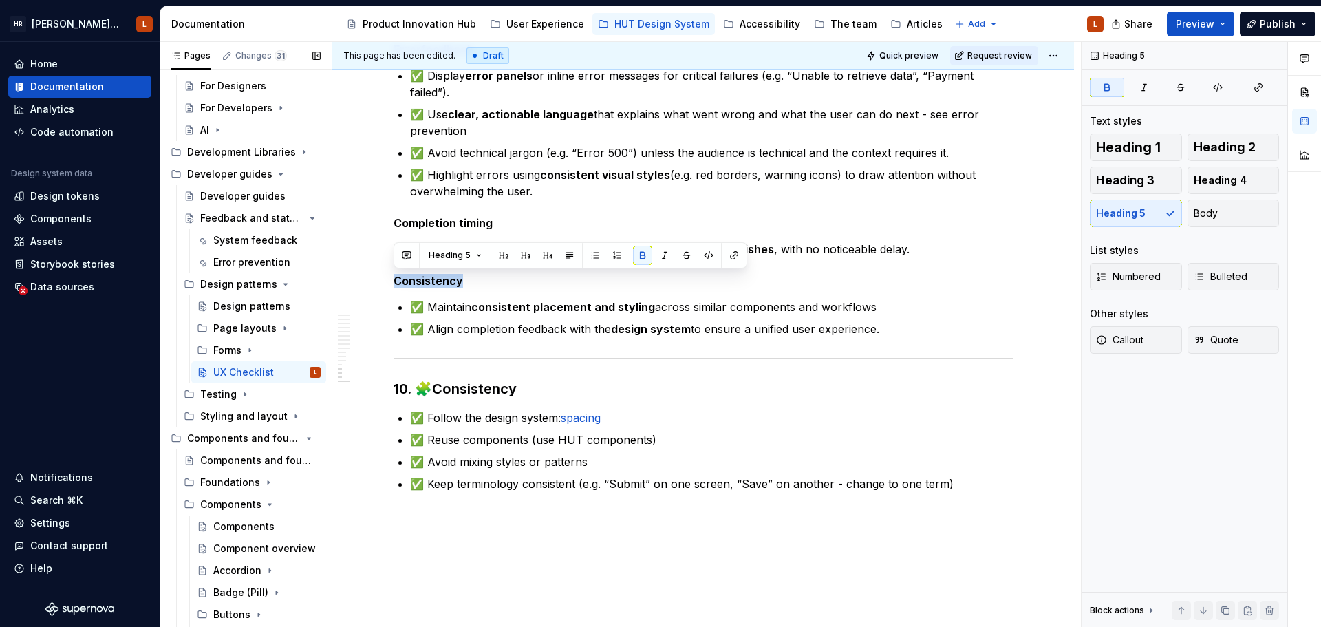
drag, startPoint x: 475, startPoint y: 282, endPoint x: 322, endPoint y: 273, distance: 153.6
click at [312, 273] on div "Pages Changes 31 Add Accessibility guide for tree Page tree. Navigate the tree …" at bounding box center [740, 337] width 1160 height 591
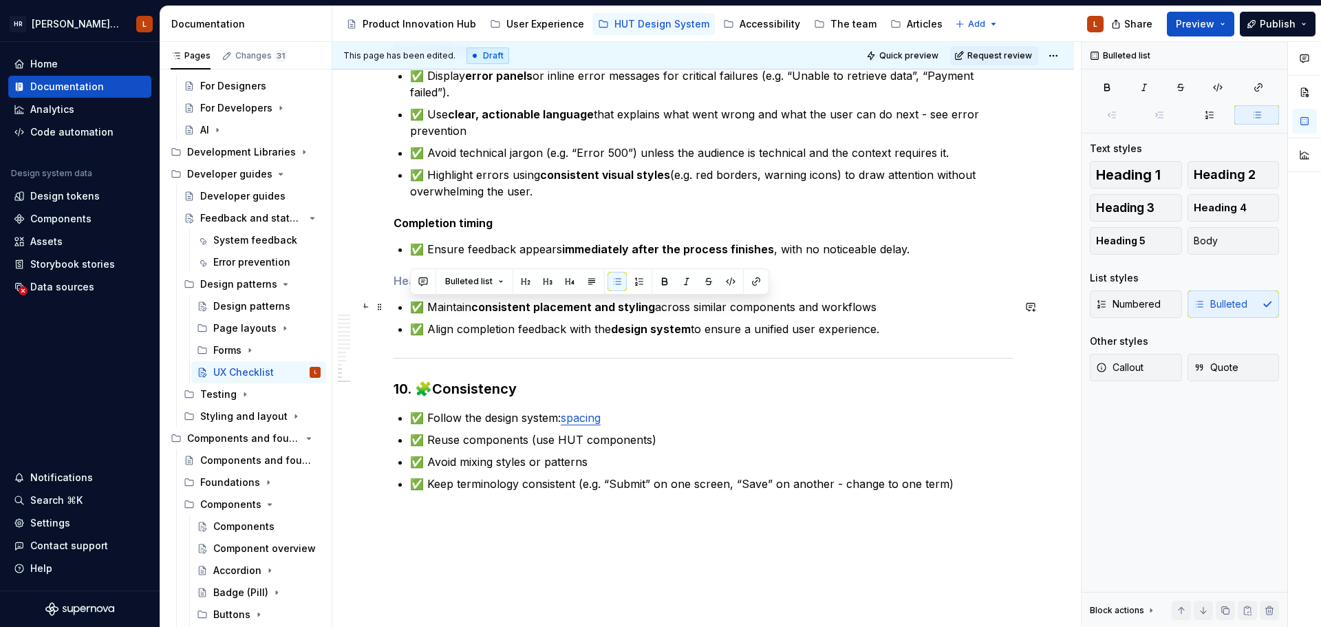
drag, startPoint x: 898, startPoint y: 332, endPoint x: 397, endPoint y: 299, distance: 501.8
copy ul "✅ Maintain consistent placement and styling across similar components and workf…"
click at [643, 410] on p "✅ Follow the design system: spacing" at bounding box center [711, 417] width 603 height 17
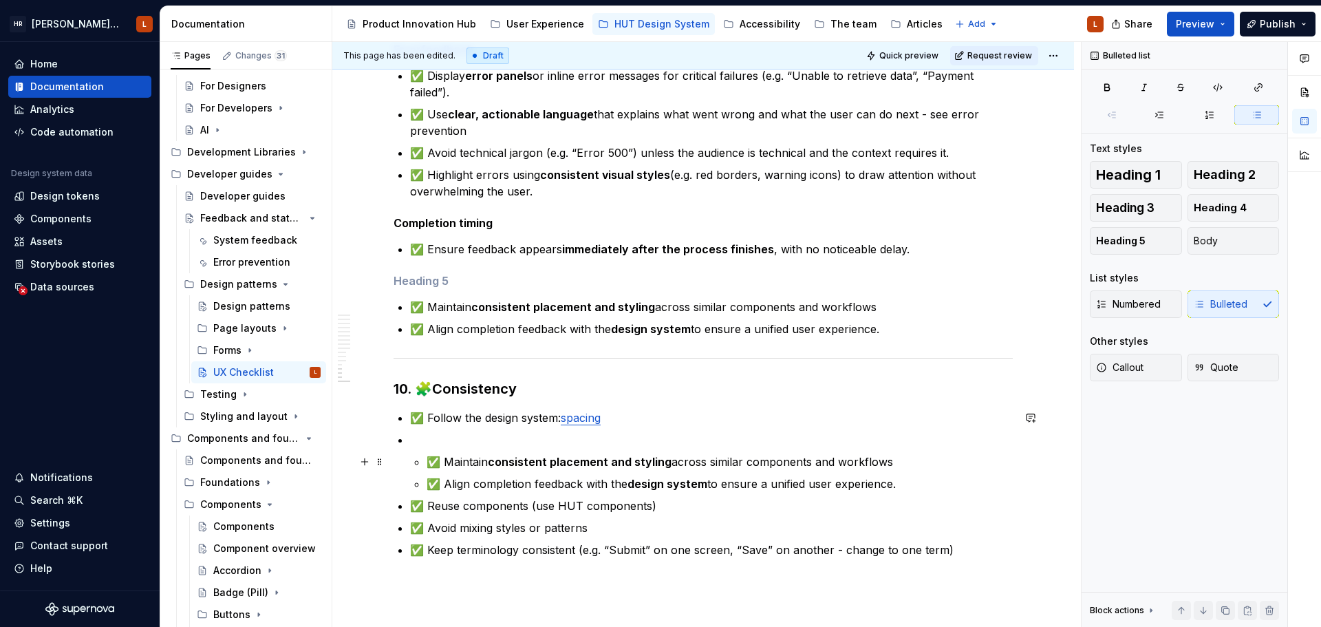
click at [423, 454] on li "✅ Maintain consistent placement and styling across similar components and workf…" at bounding box center [711, 461] width 603 height 61
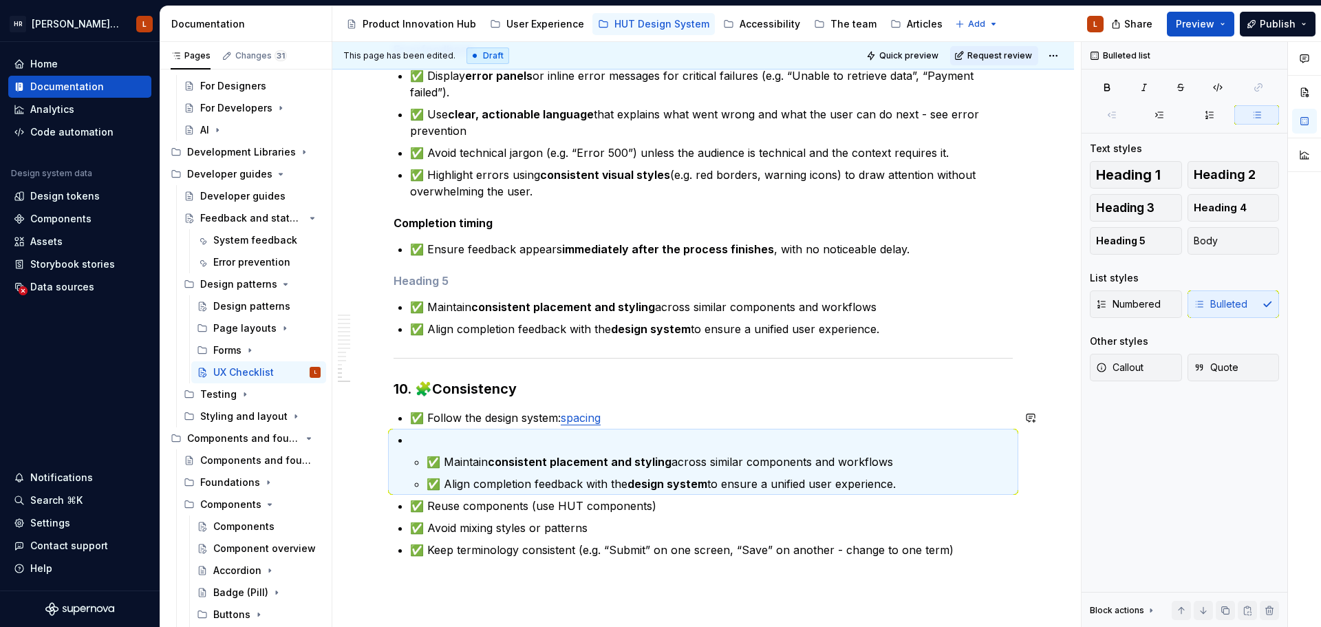
click at [424, 456] on li "✅ Maintain consistent placement and styling across similar components and workf…" at bounding box center [711, 461] width 603 height 61
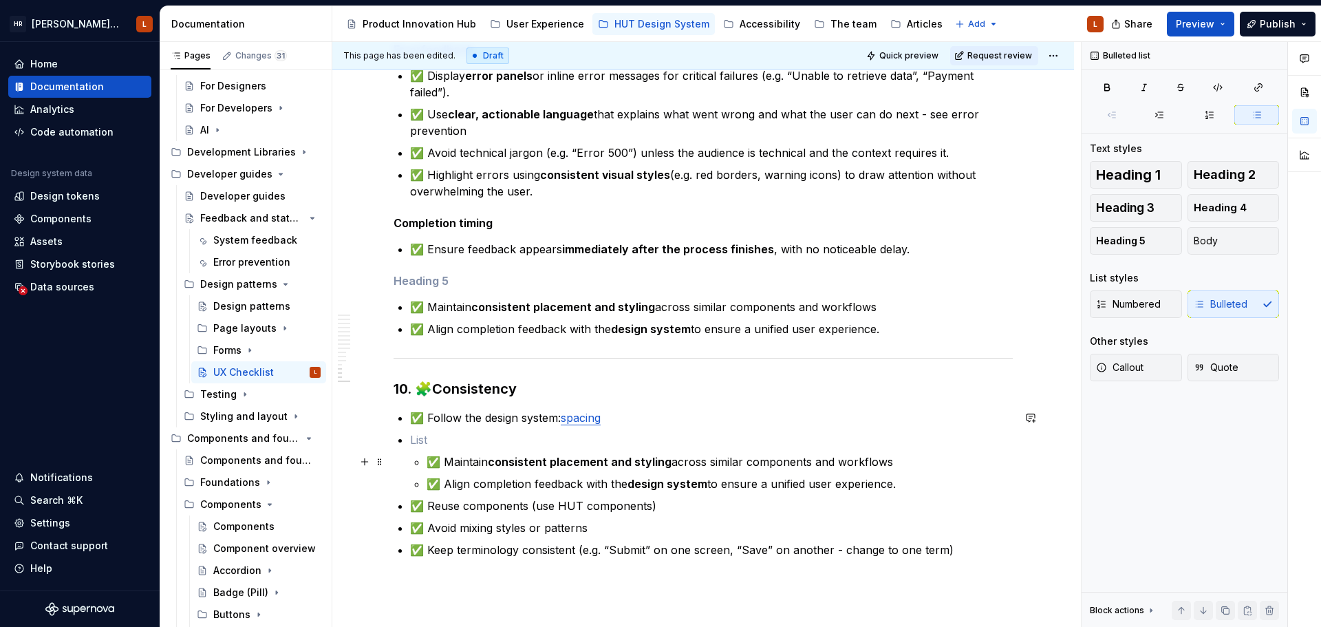
click at [425, 458] on li "✅ Maintain consistent placement and styling across similar components and workf…" at bounding box center [711, 461] width 603 height 61
click at [428, 439] on p at bounding box center [711, 439] width 603 height 17
click at [651, 418] on p "✅ Follow the design system: spacing" at bounding box center [711, 417] width 603 height 17
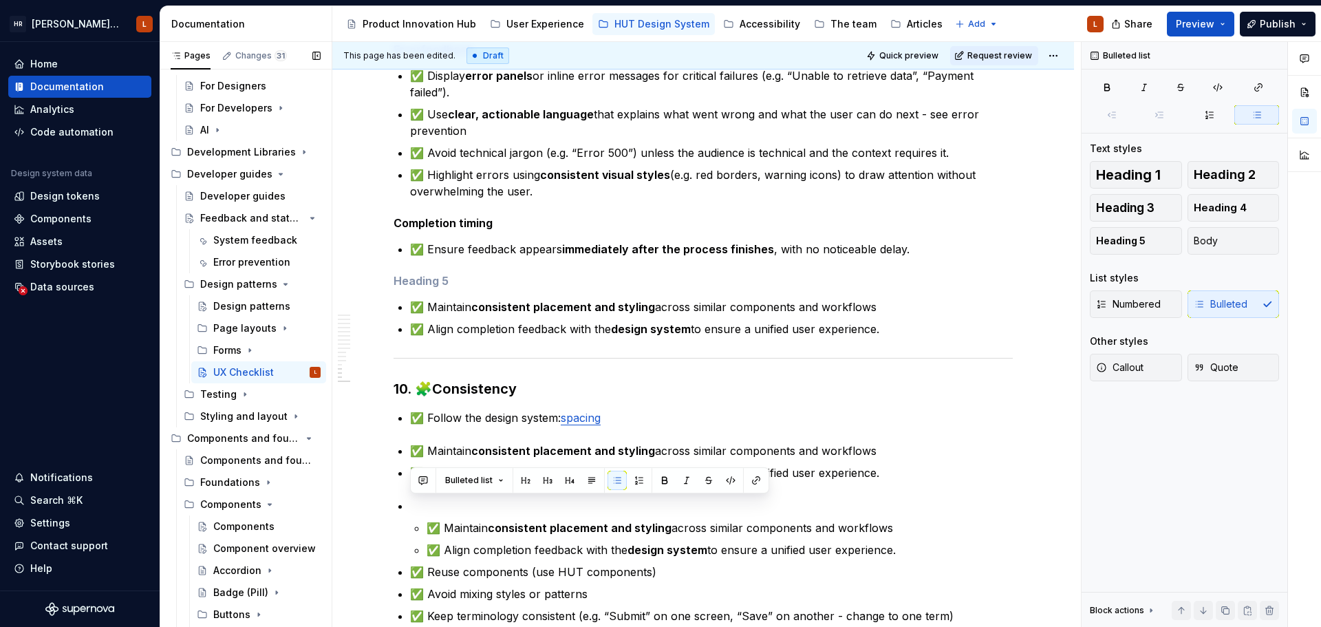
drag, startPoint x: 933, startPoint y: 550, endPoint x: 329, endPoint y: 493, distance: 607.3
click at [329, 493] on div "Pages Changes 31 Add Accessibility guide for tree Page tree. Navigate the tree …" at bounding box center [740, 337] width 1160 height 591
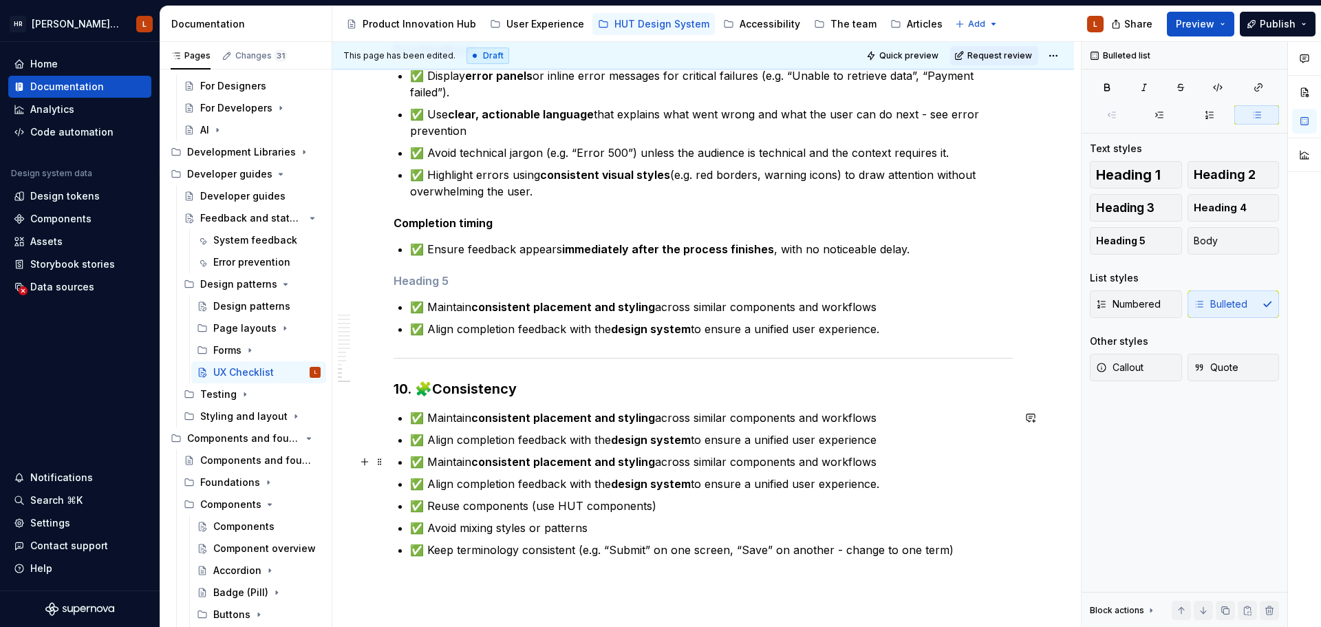
click at [514, 450] on ul "✅ Maintain consistent placement and styling across similar components and workf…" at bounding box center [711, 483] width 603 height 149
click at [523, 459] on strong "consistent placement and styling" at bounding box center [563, 462] width 184 height 14
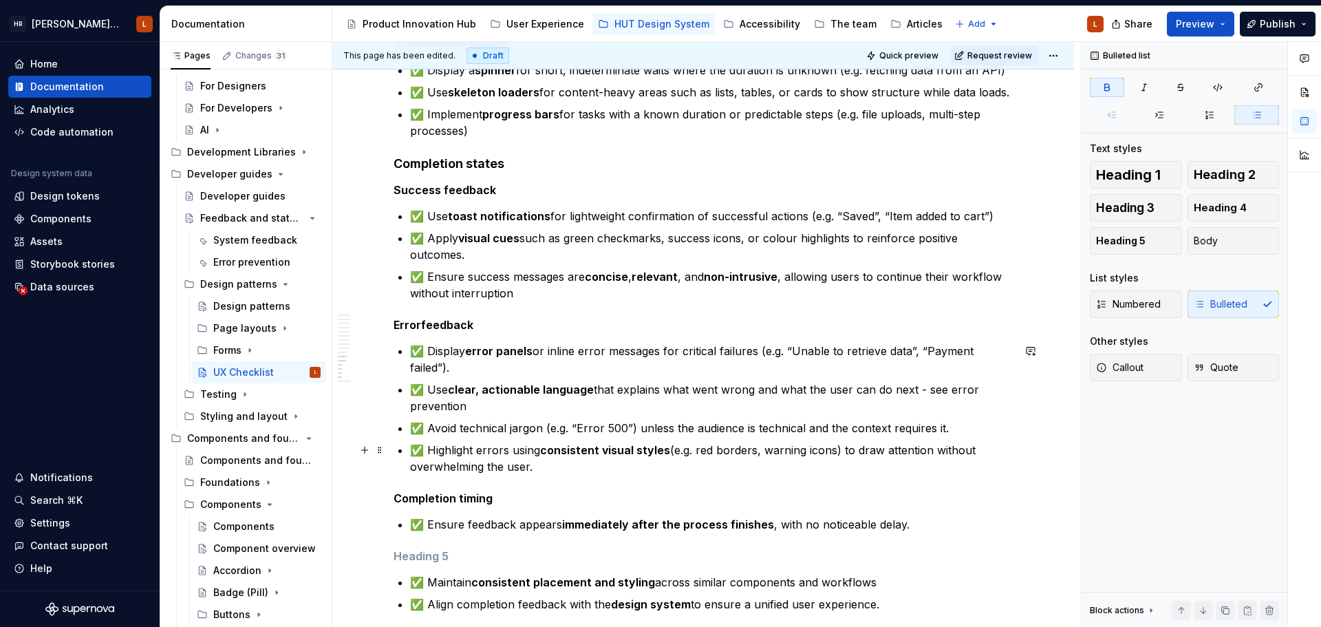
scroll to position [2085, 0]
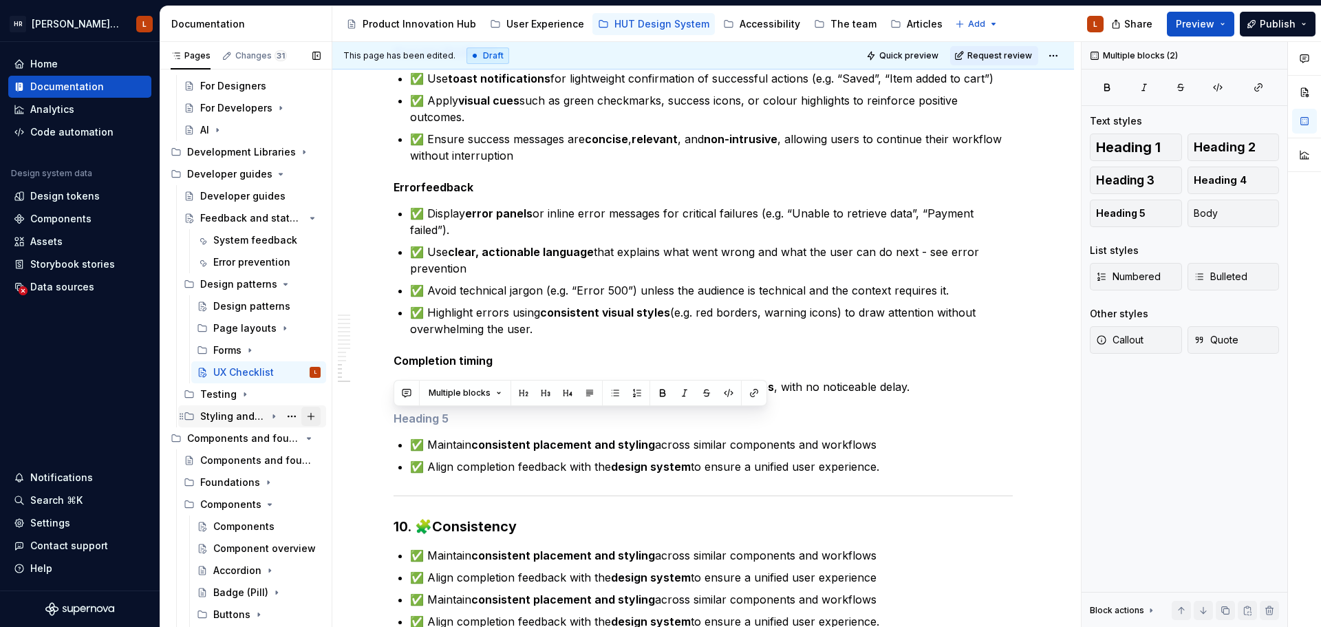
drag, startPoint x: 900, startPoint y: 464, endPoint x: 302, endPoint y: 418, distance: 600.2
click at [302, 418] on div "Pages Changes 31 Add Accessibility guide for tree Page tree. Navigate the tree …" at bounding box center [740, 337] width 1160 height 591
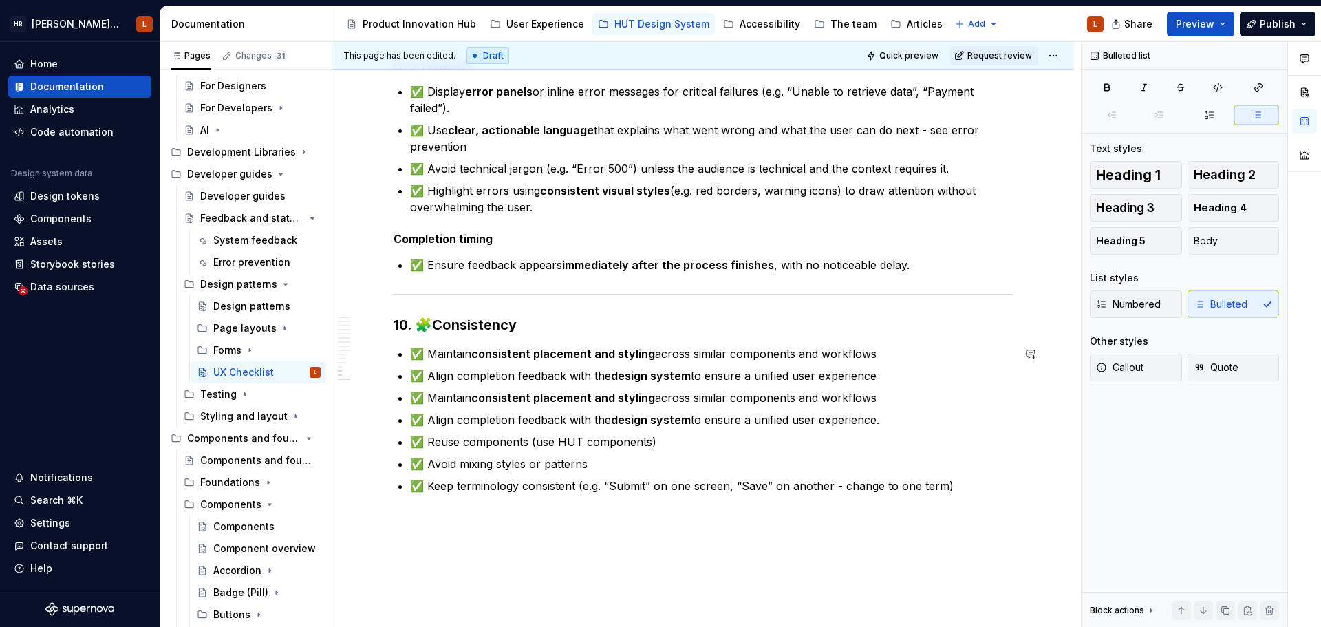
scroll to position [2141, 0]
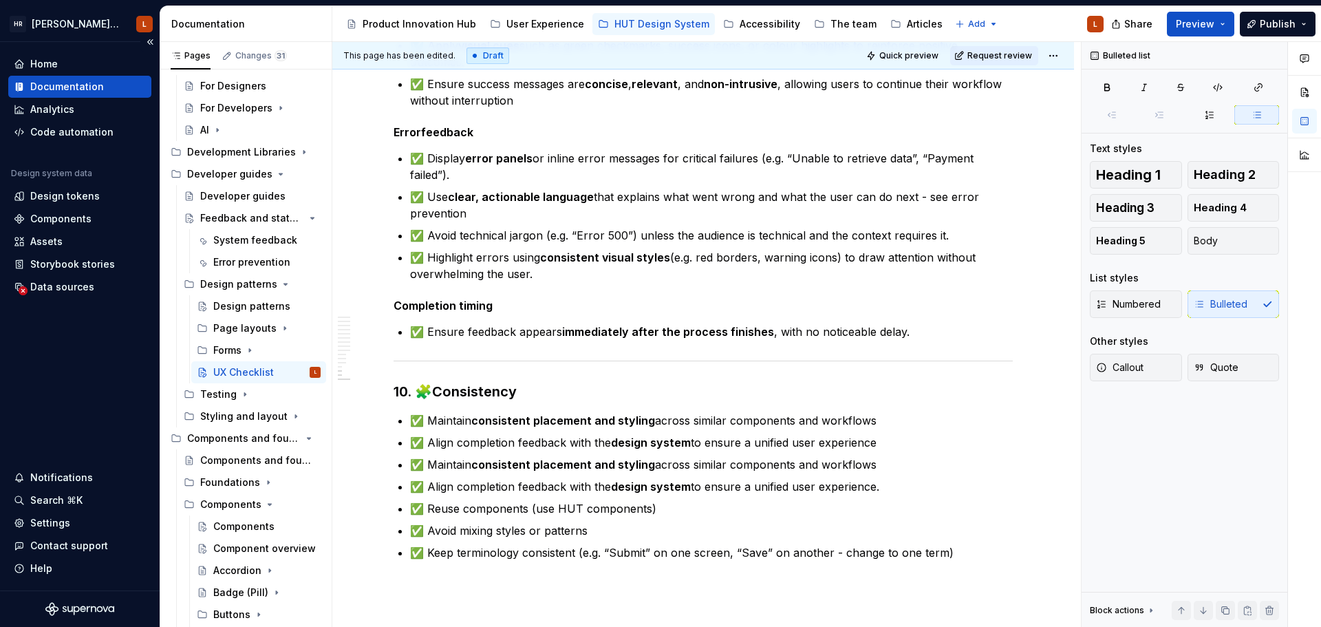
type textarea "*"
